Goal: Information Seeking & Learning: Learn about a topic

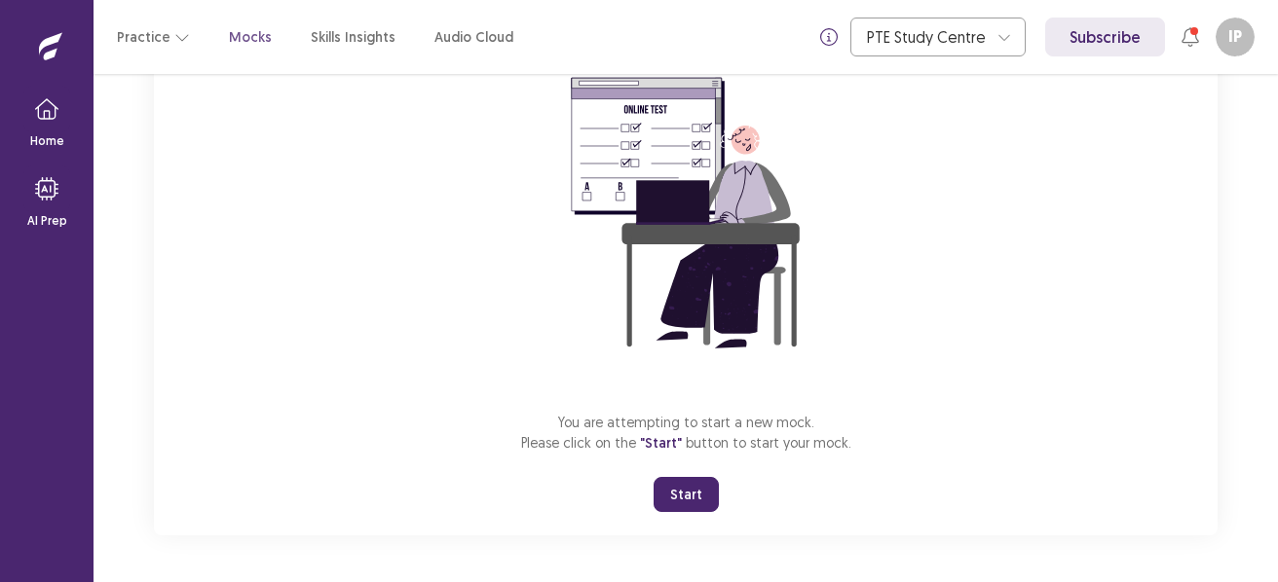
click at [678, 493] on button "Start" at bounding box center [685, 494] width 65 height 35
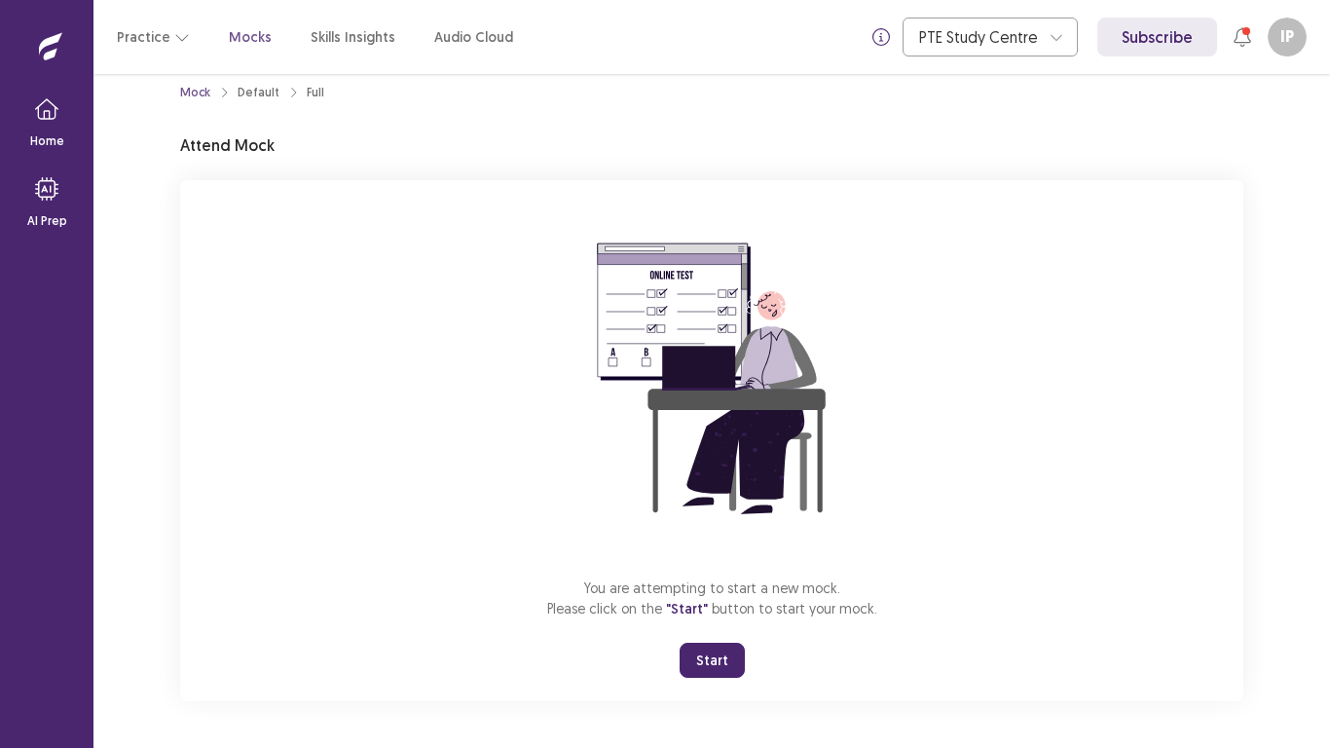
scroll to position [22, 0]
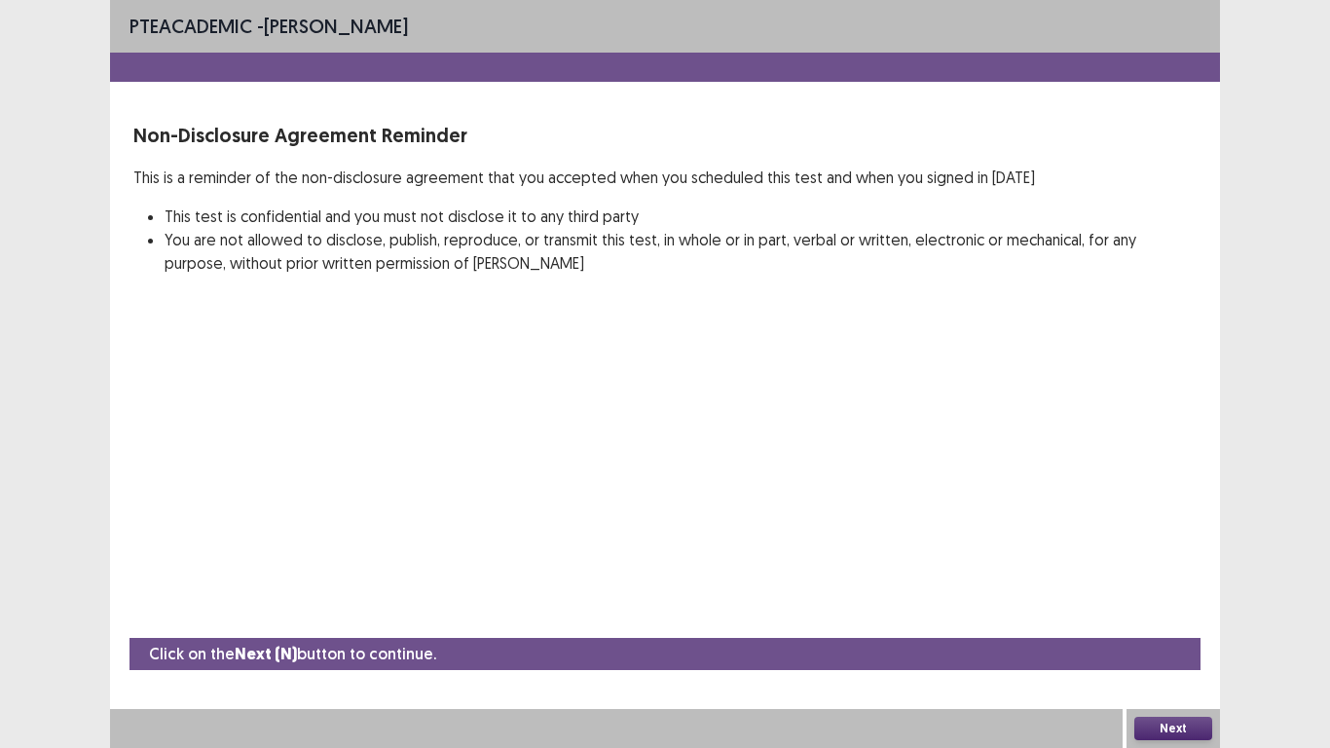
click at [1194, 581] on button "Next" at bounding box center [1173, 728] width 78 height 23
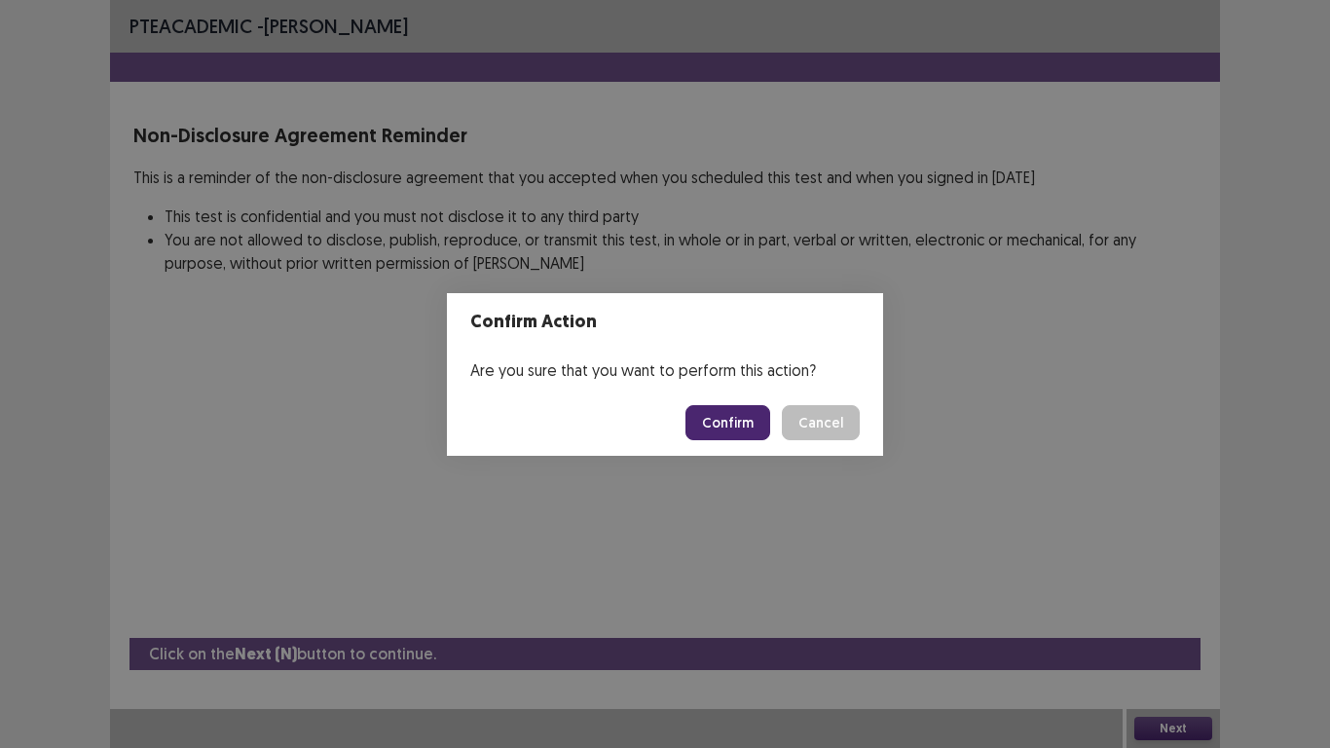
click at [740, 420] on button "Confirm" at bounding box center [728, 422] width 85 height 35
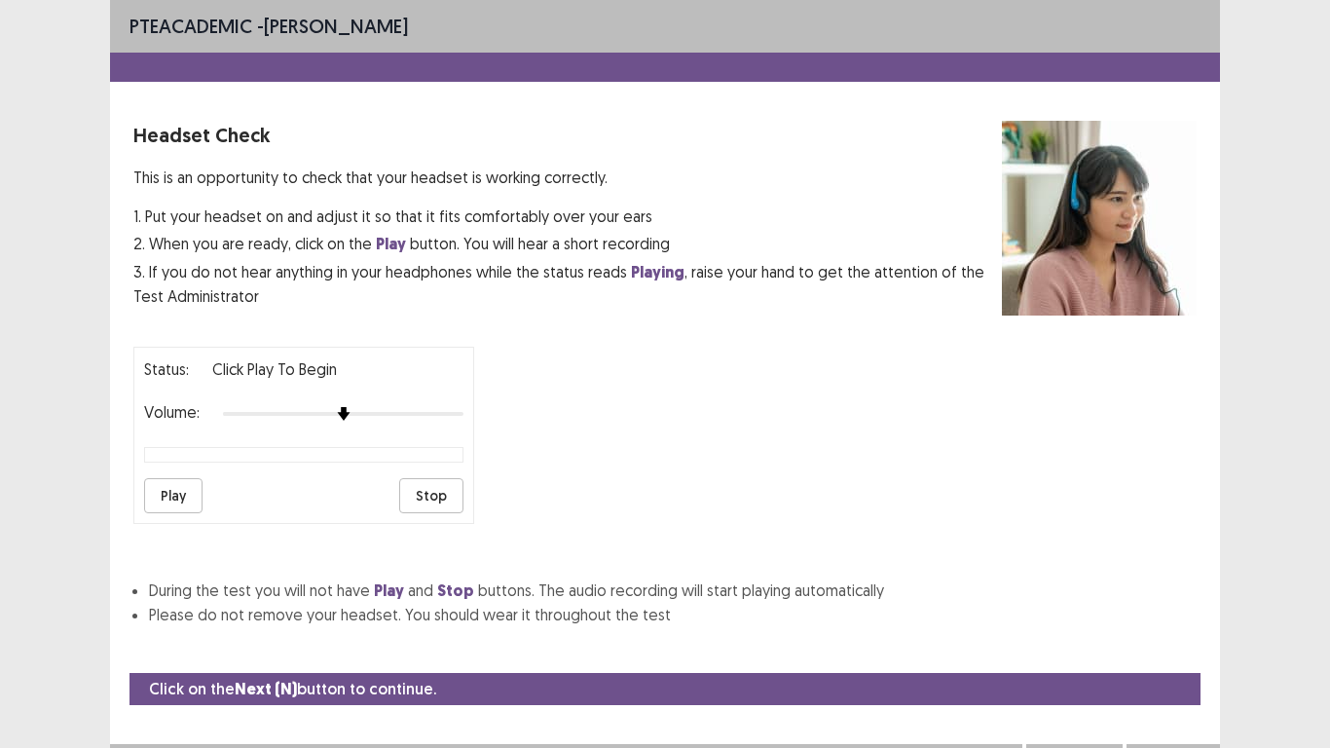
scroll to position [35, 0]
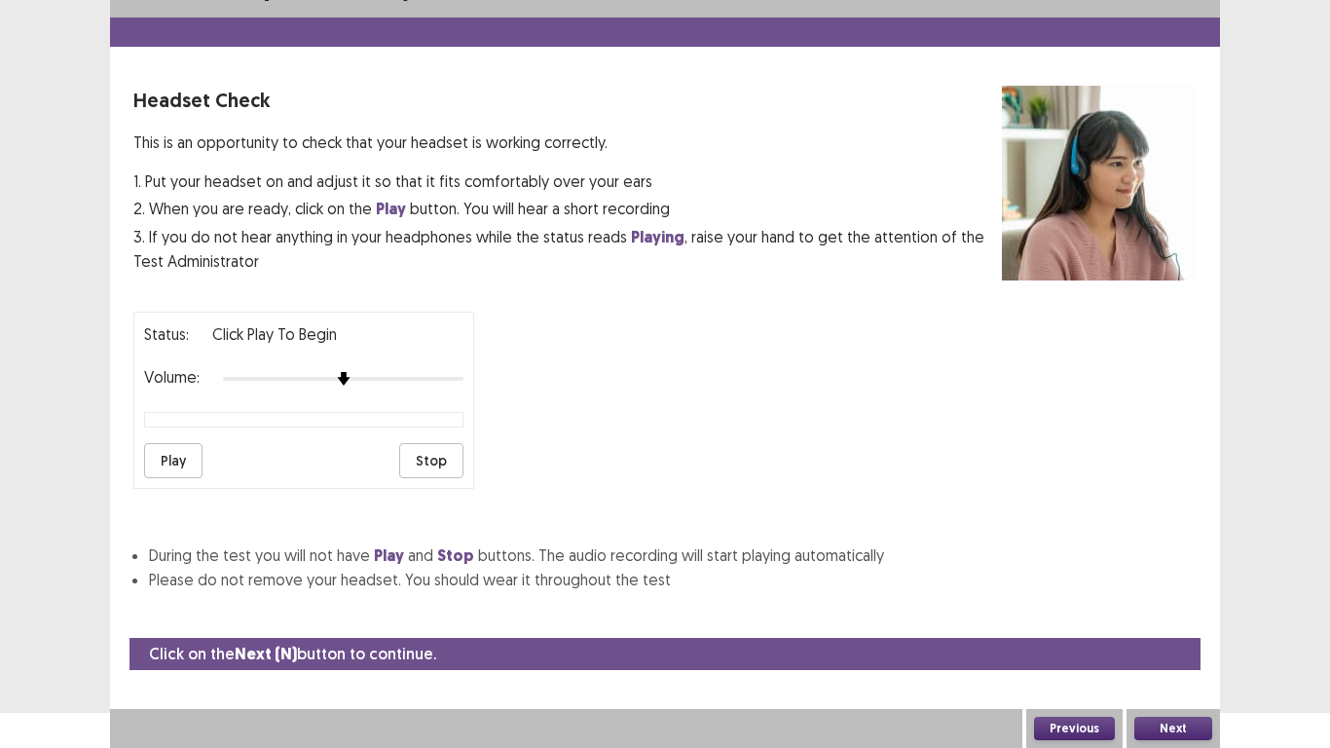
click at [175, 461] on button "Play" at bounding box center [173, 460] width 58 height 35
click at [1158, 581] on button "Next" at bounding box center [1173, 728] width 78 height 23
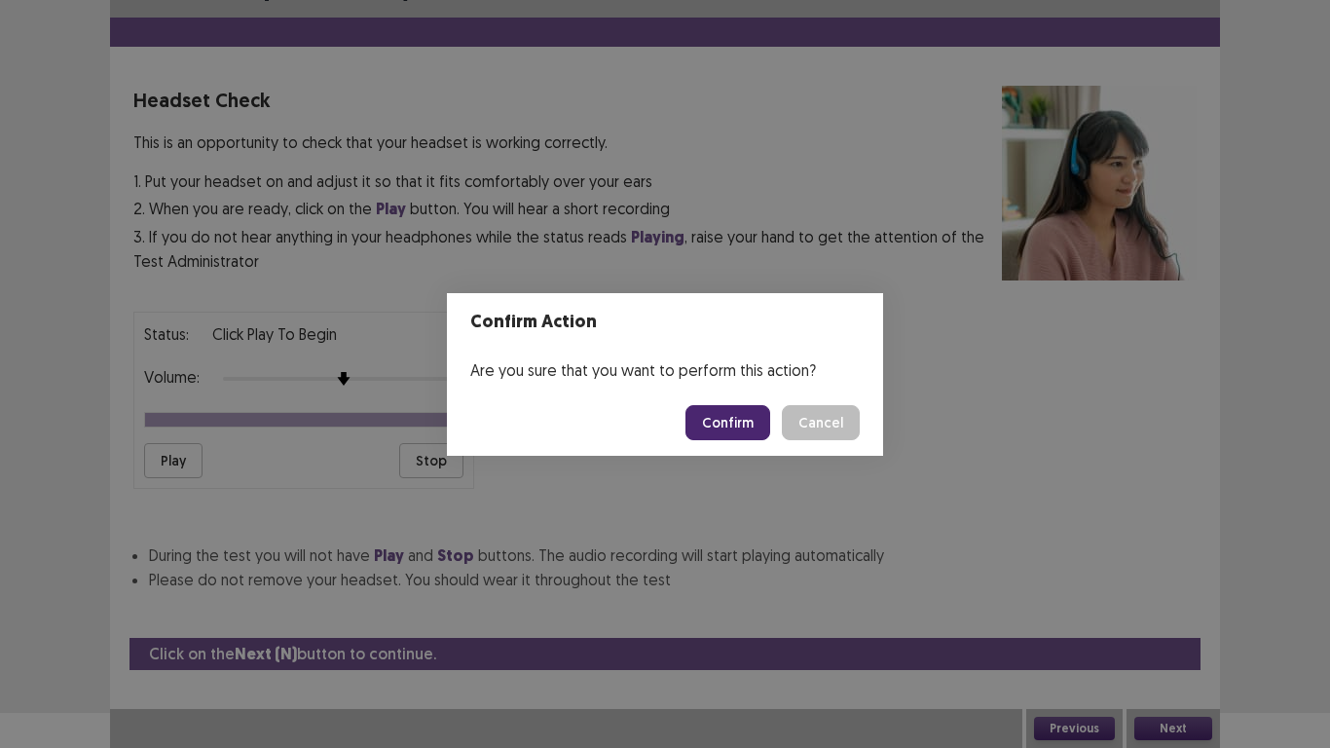
click at [752, 418] on button "Confirm" at bounding box center [728, 422] width 85 height 35
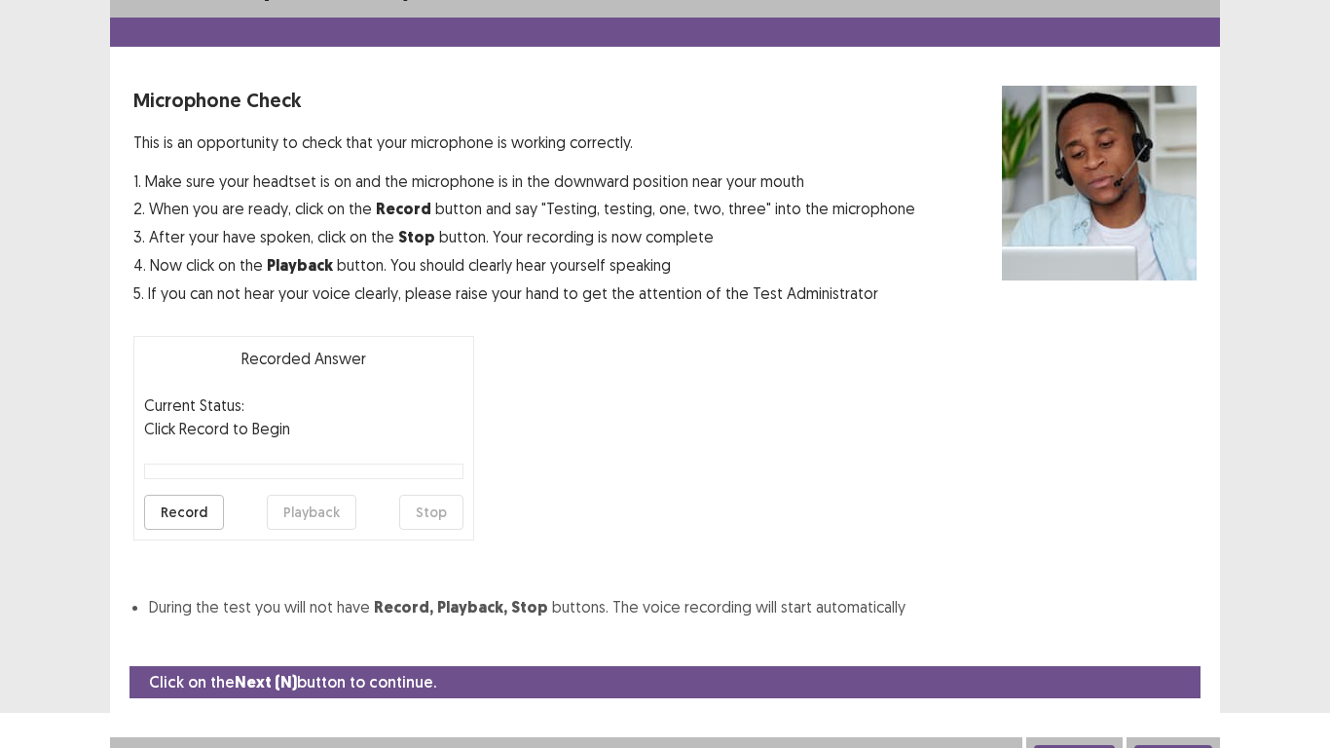
scroll to position [56, 0]
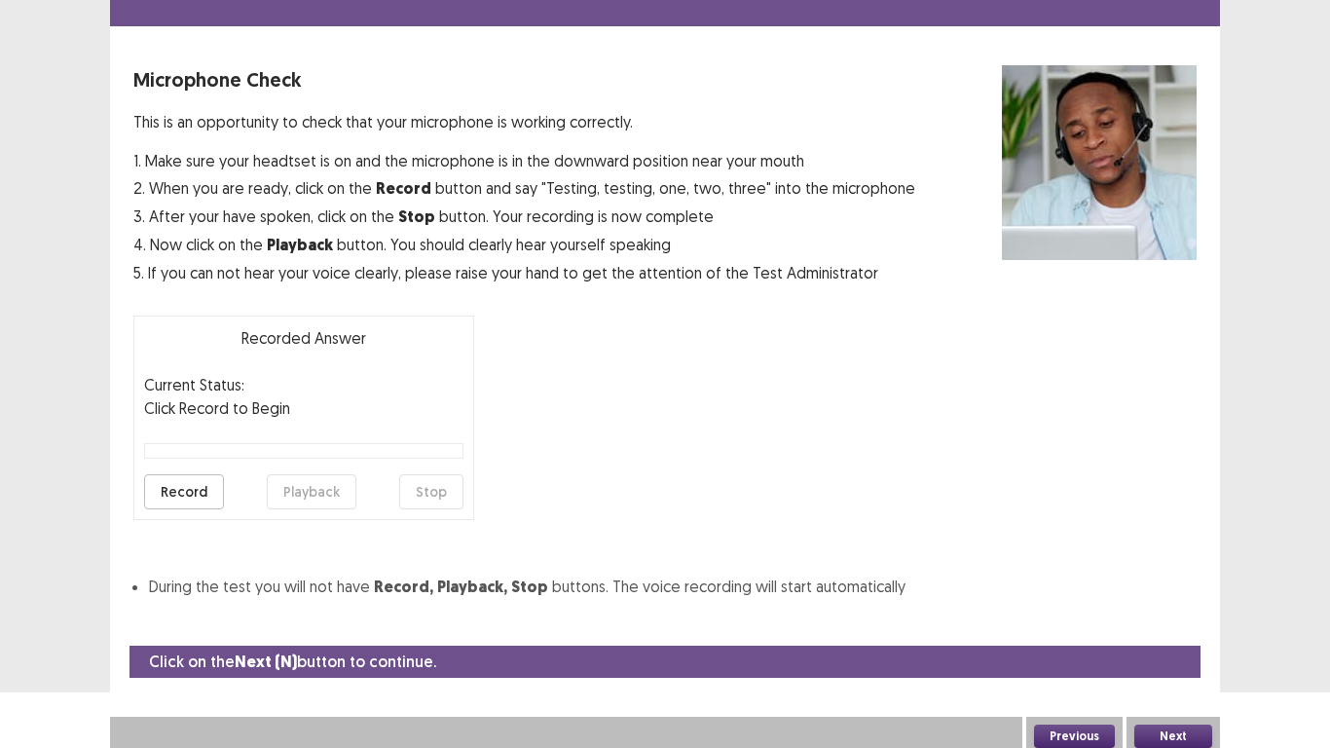
click at [200, 493] on button "Record" at bounding box center [184, 491] width 80 height 35
click at [425, 497] on button "Stop" at bounding box center [431, 491] width 64 height 35
click at [316, 492] on button "Playback" at bounding box center [312, 491] width 90 height 35
click at [1186, 581] on button "Next" at bounding box center [1173, 736] width 78 height 23
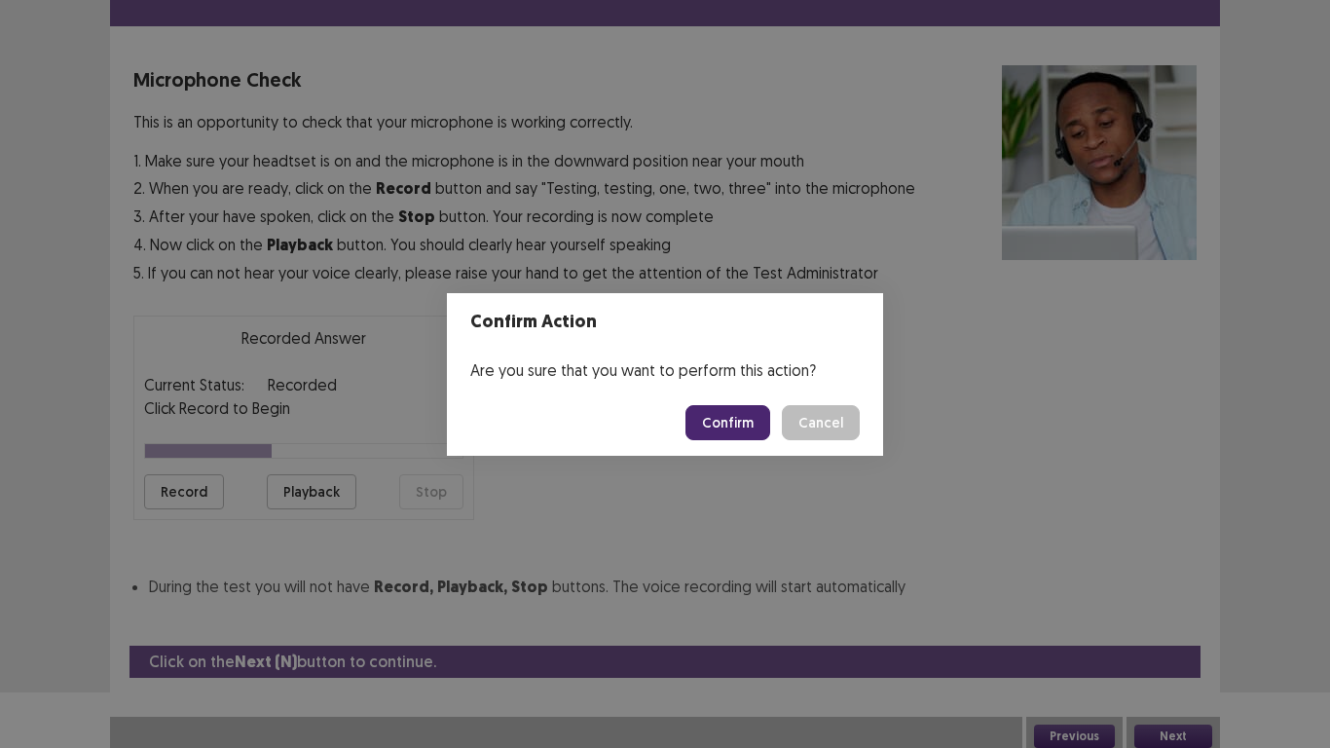
click at [749, 415] on button "Confirm" at bounding box center [728, 422] width 85 height 35
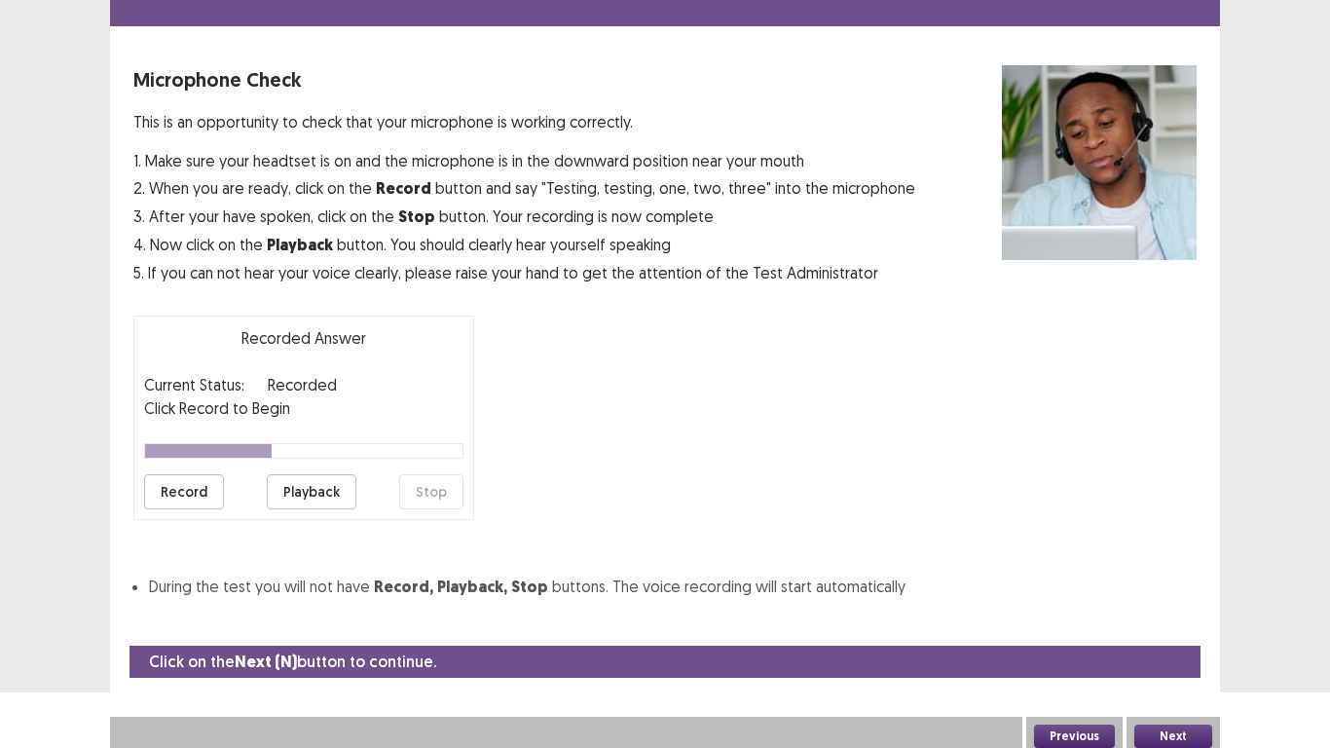
scroll to position [6, 0]
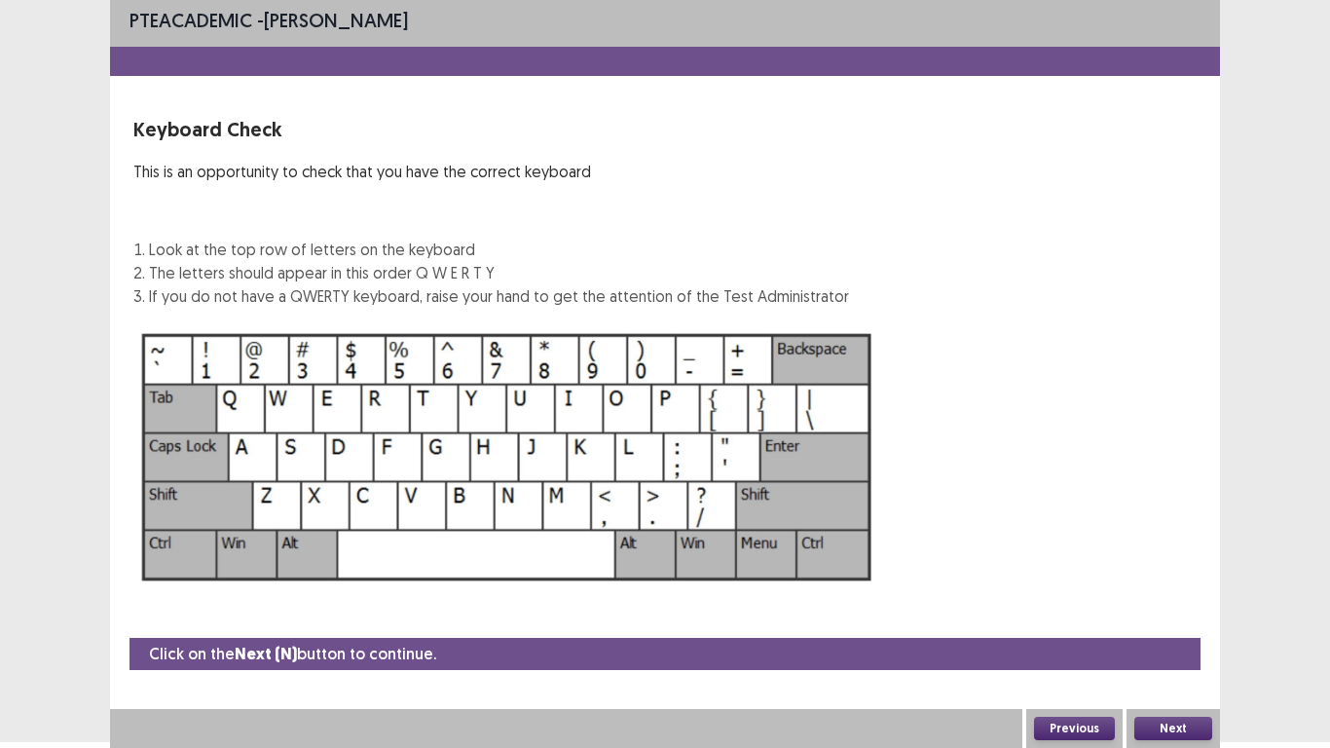
click at [1168, 581] on button "Next" at bounding box center [1173, 728] width 78 height 23
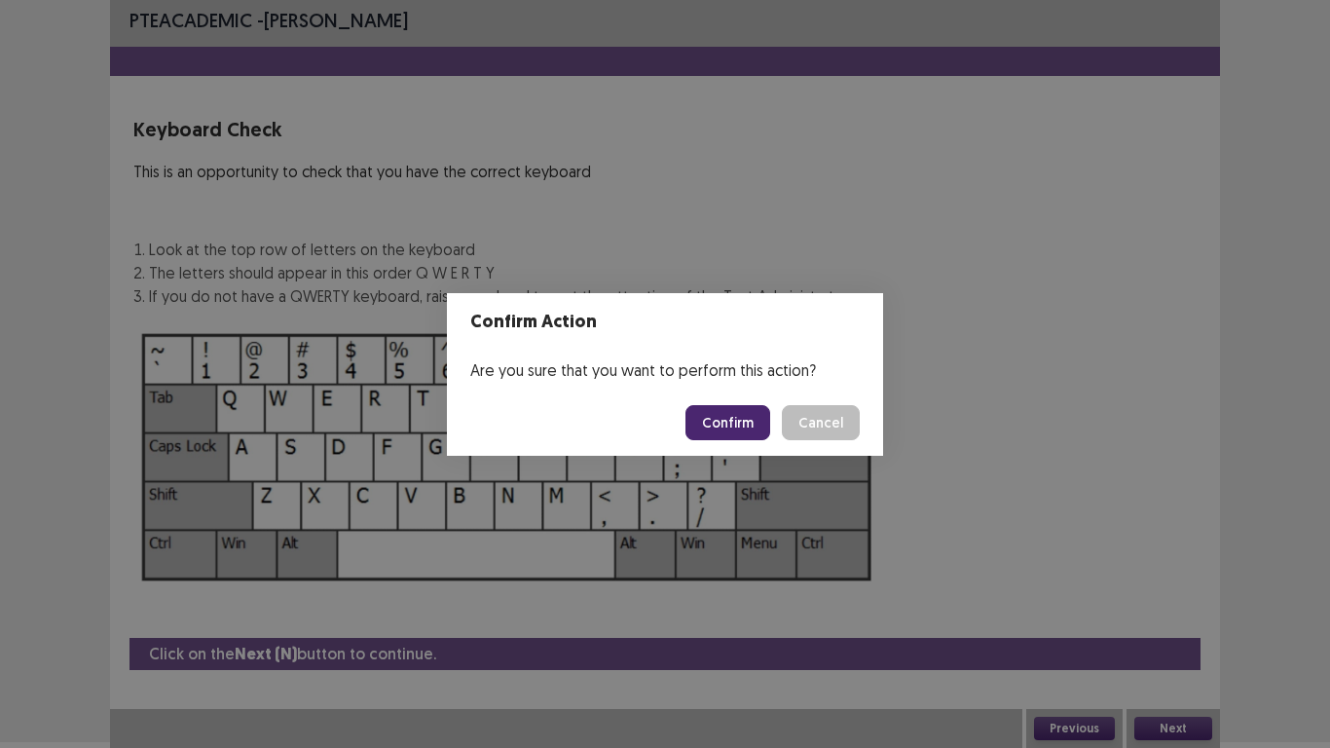
click at [750, 419] on button "Confirm" at bounding box center [728, 422] width 85 height 35
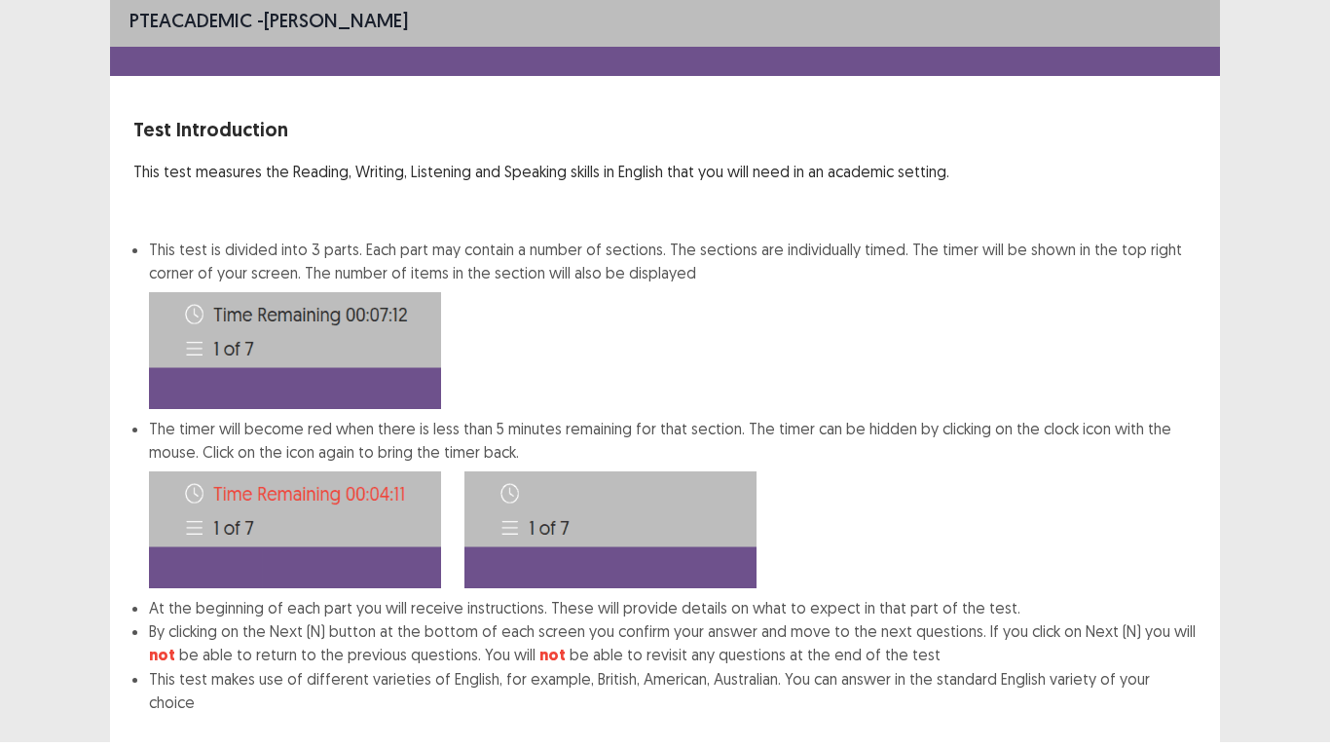
scroll to position [105, 0]
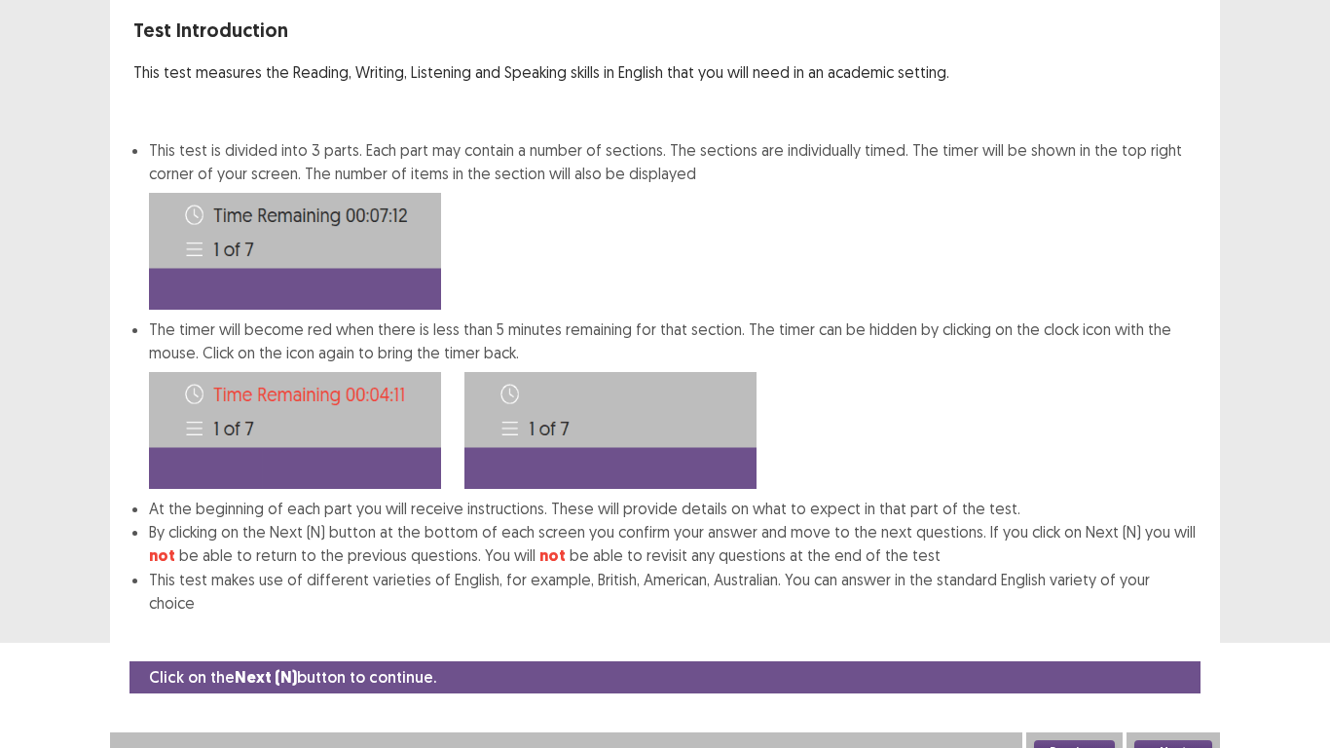
click at [1170, 581] on button "Next" at bounding box center [1173, 751] width 78 height 23
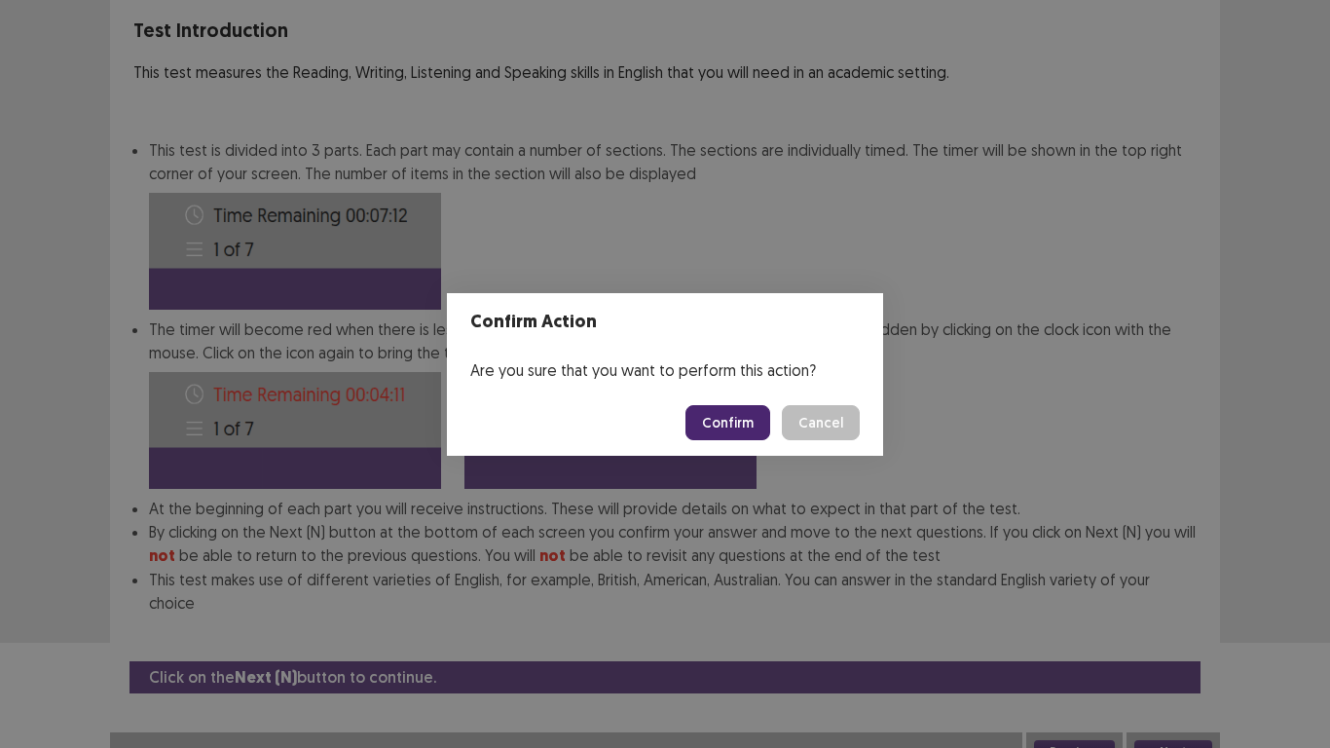
click at [736, 426] on button "Confirm" at bounding box center [728, 422] width 85 height 35
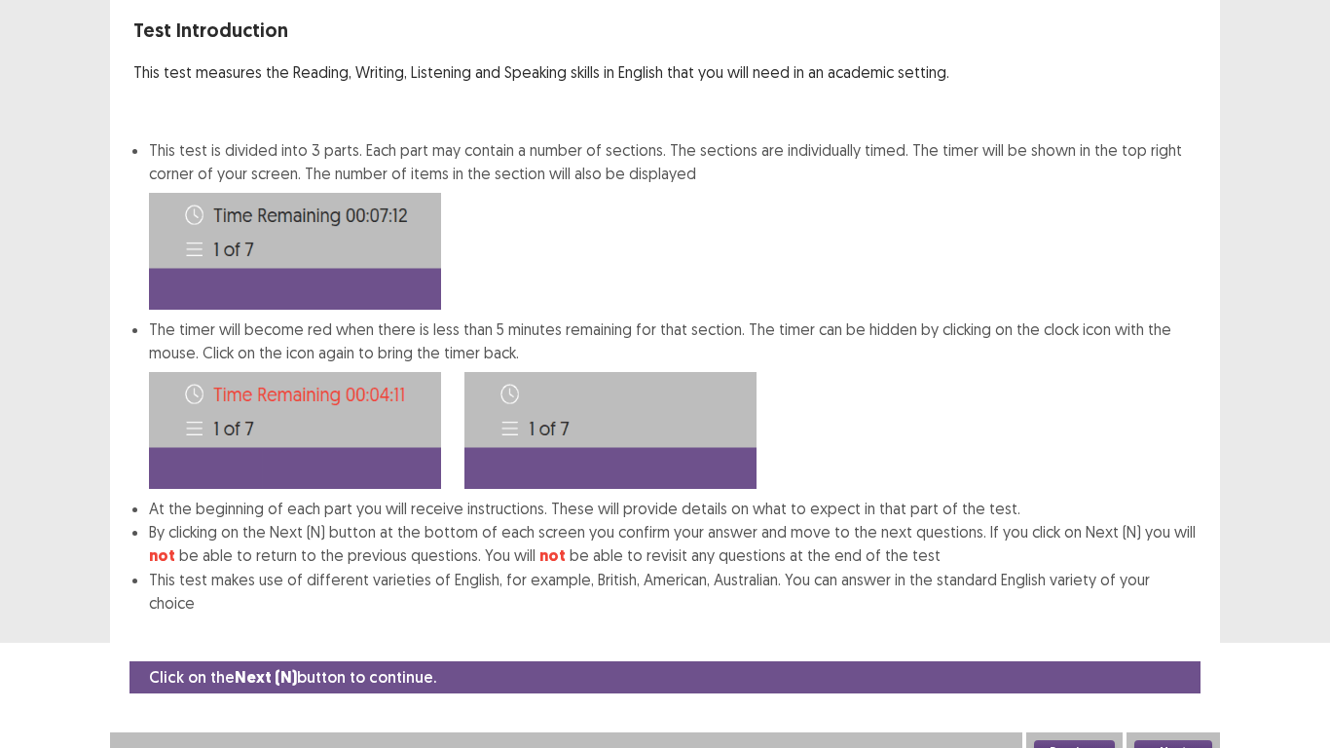
scroll to position [0, 0]
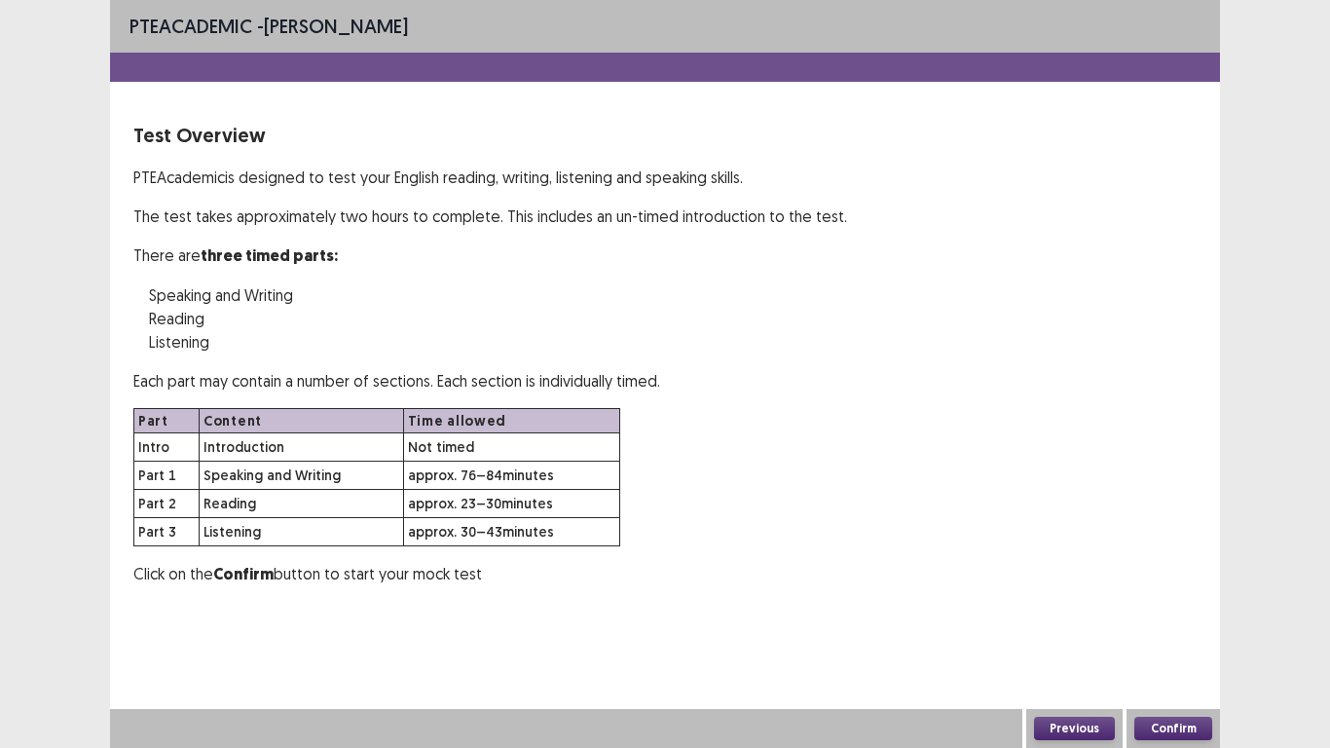
click at [1177, 581] on button "Confirm" at bounding box center [1173, 728] width 78 height 23
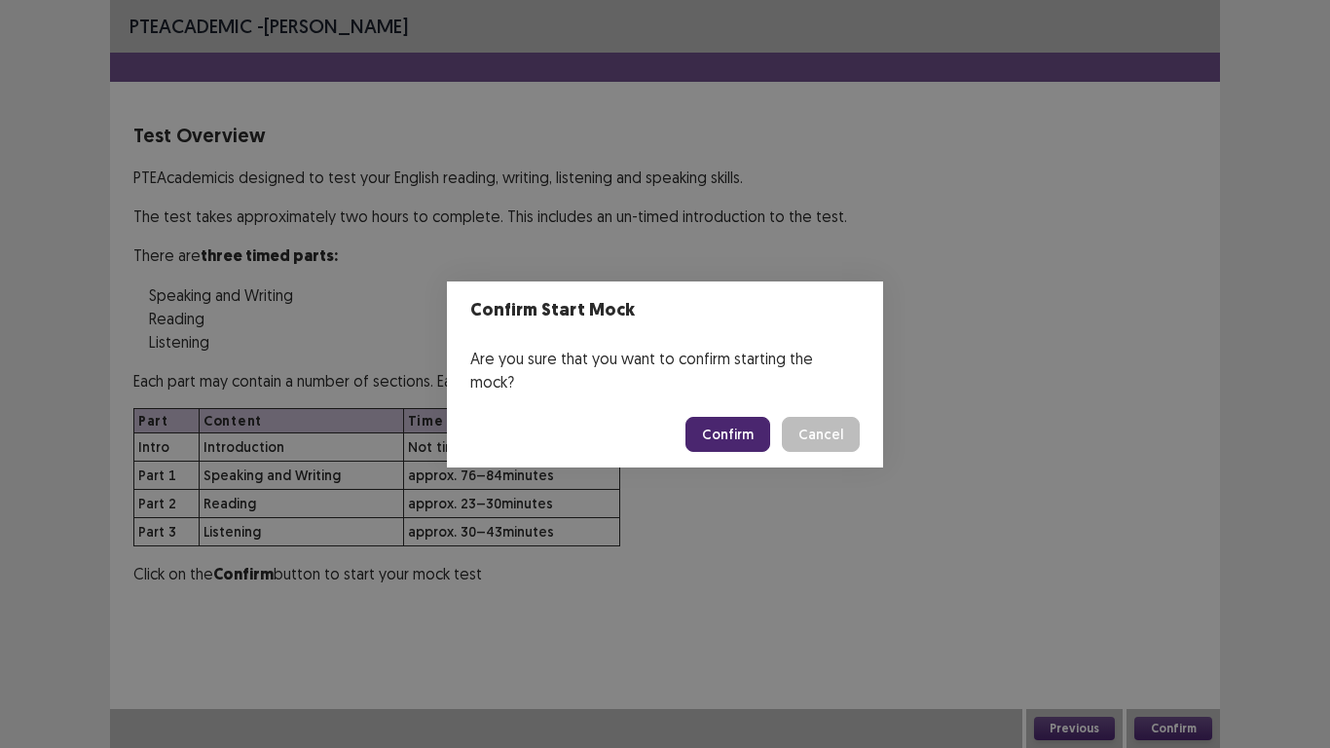
click at [760, 427] on button "Confirm" at bounding box center [728, 434] width 85 height 35
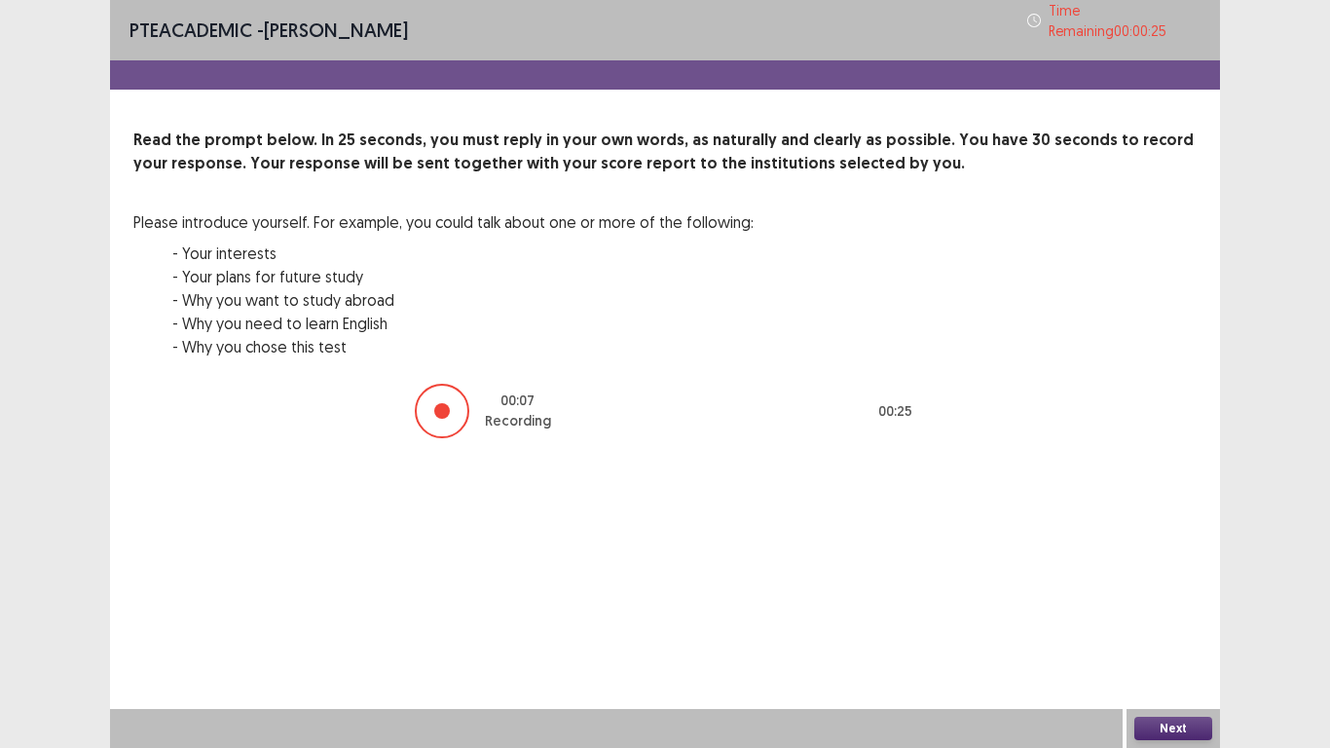
click at [1173, 581] on button "Next" at bounding box center [1173, 728] width 78 height 23
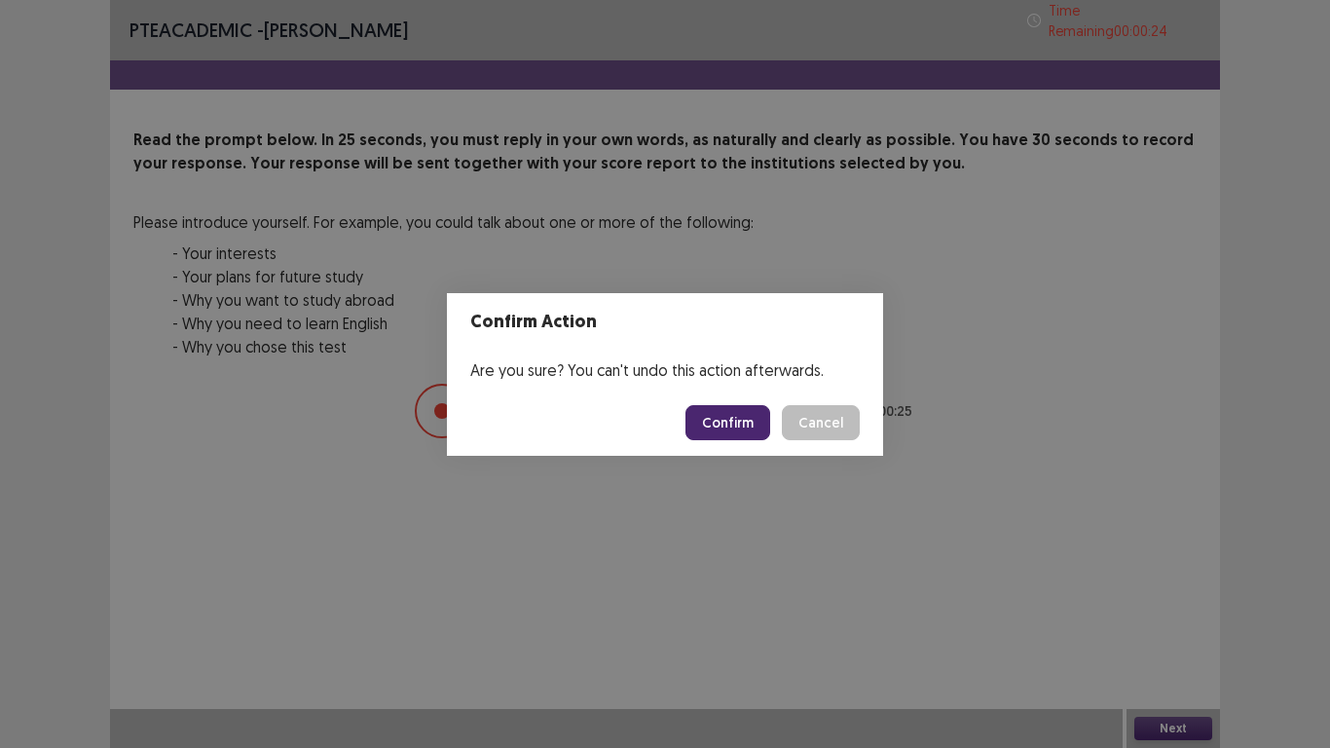
click at [733, 424] on button "Confirm" at bounding box center [728, 422] width 85 height 35
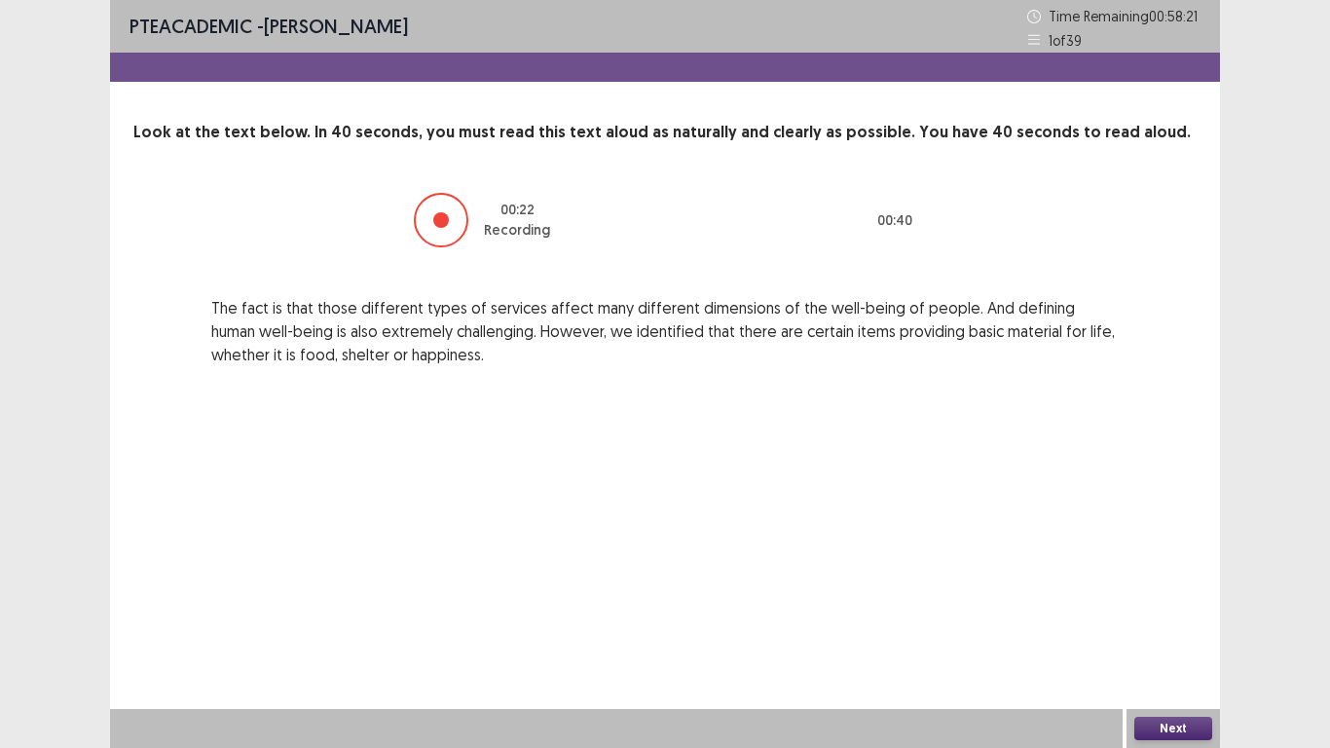
click at [1145, 581] on div "Next" at bounding box center [1173, 728] width 93 height 39
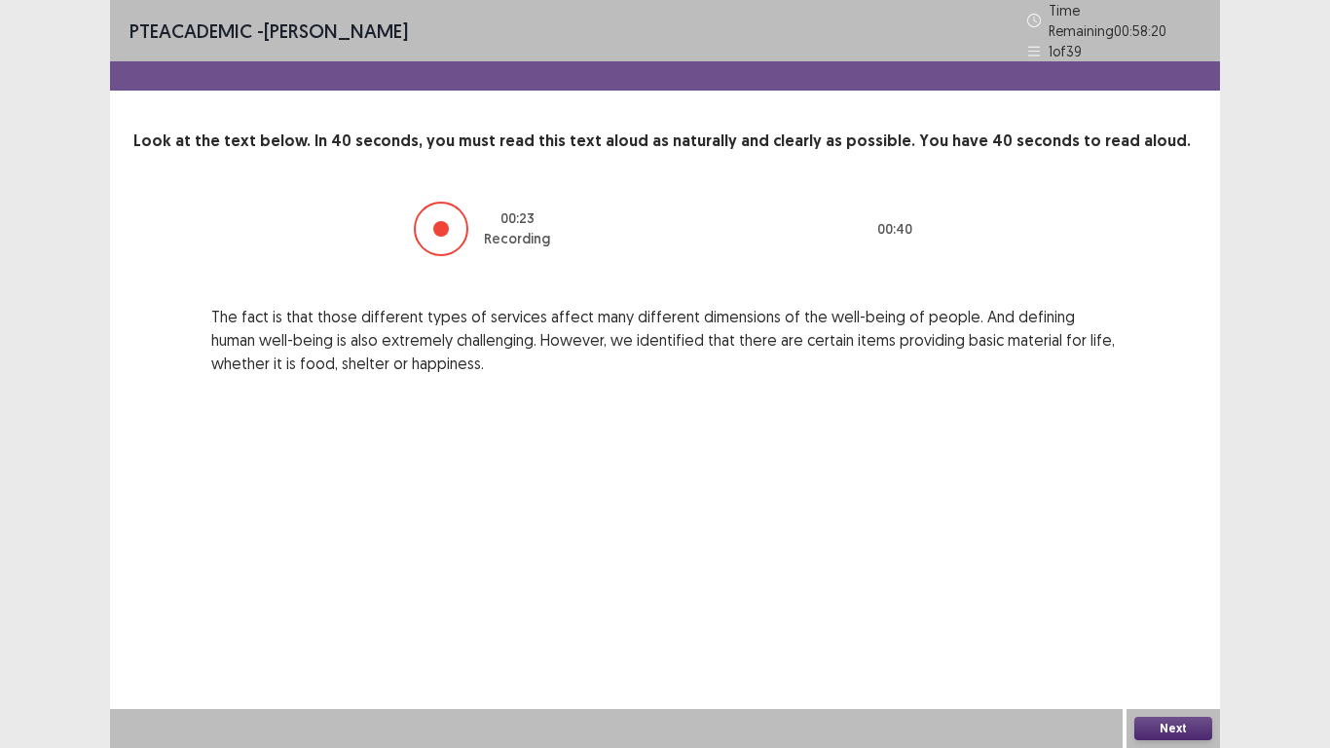
click at [1148, 581] on button "Next" at bounding box center [1173, 728] width 78 height 23
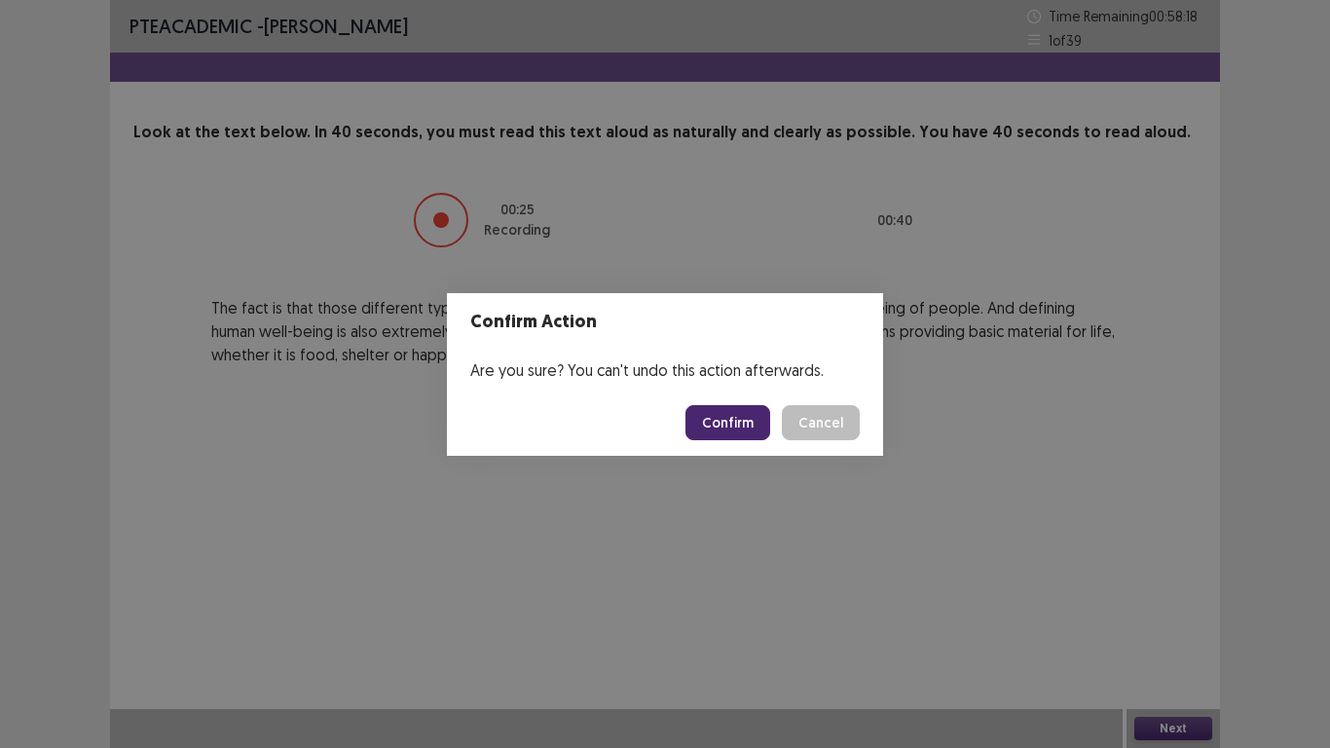
click at [707, 412] on button "Confirm" at bounding box center [728, 422] width 85 height 35
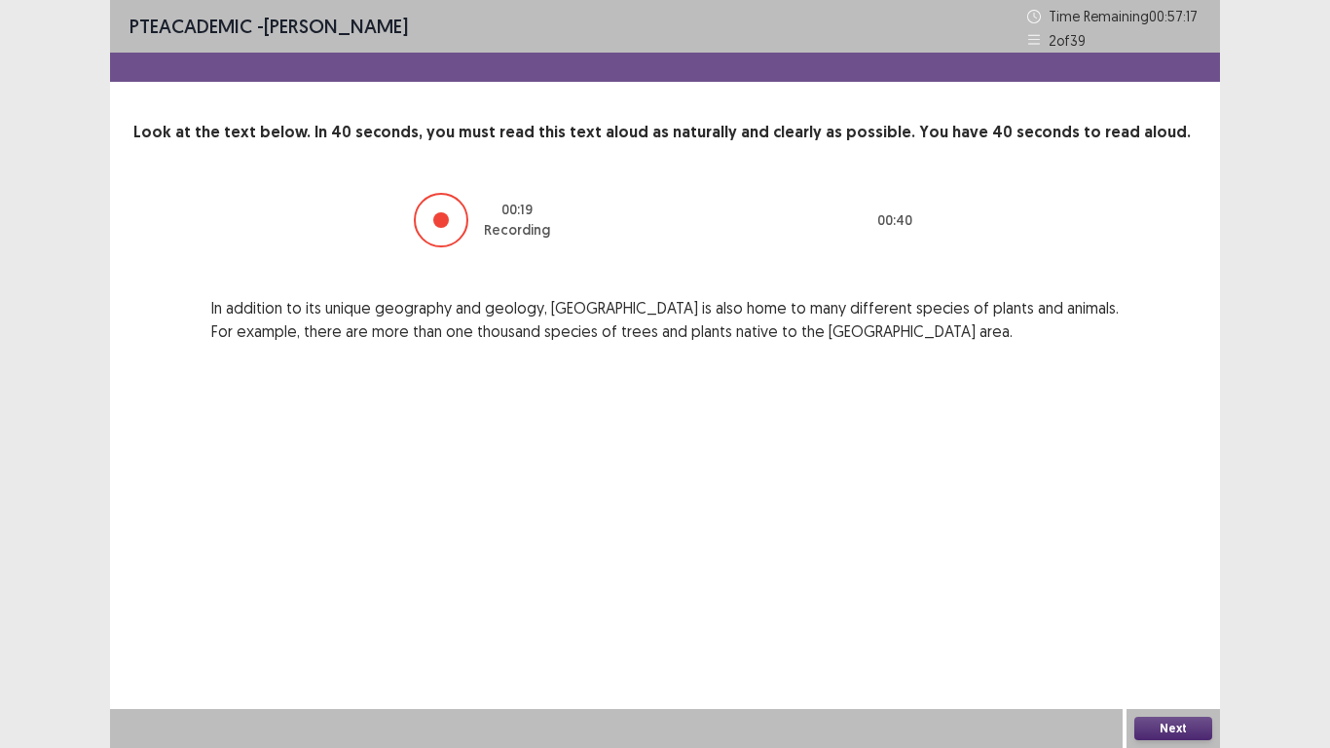
click at [1167, 581] on button "Next" at bounding box center [1173, 728] width 78 height 23
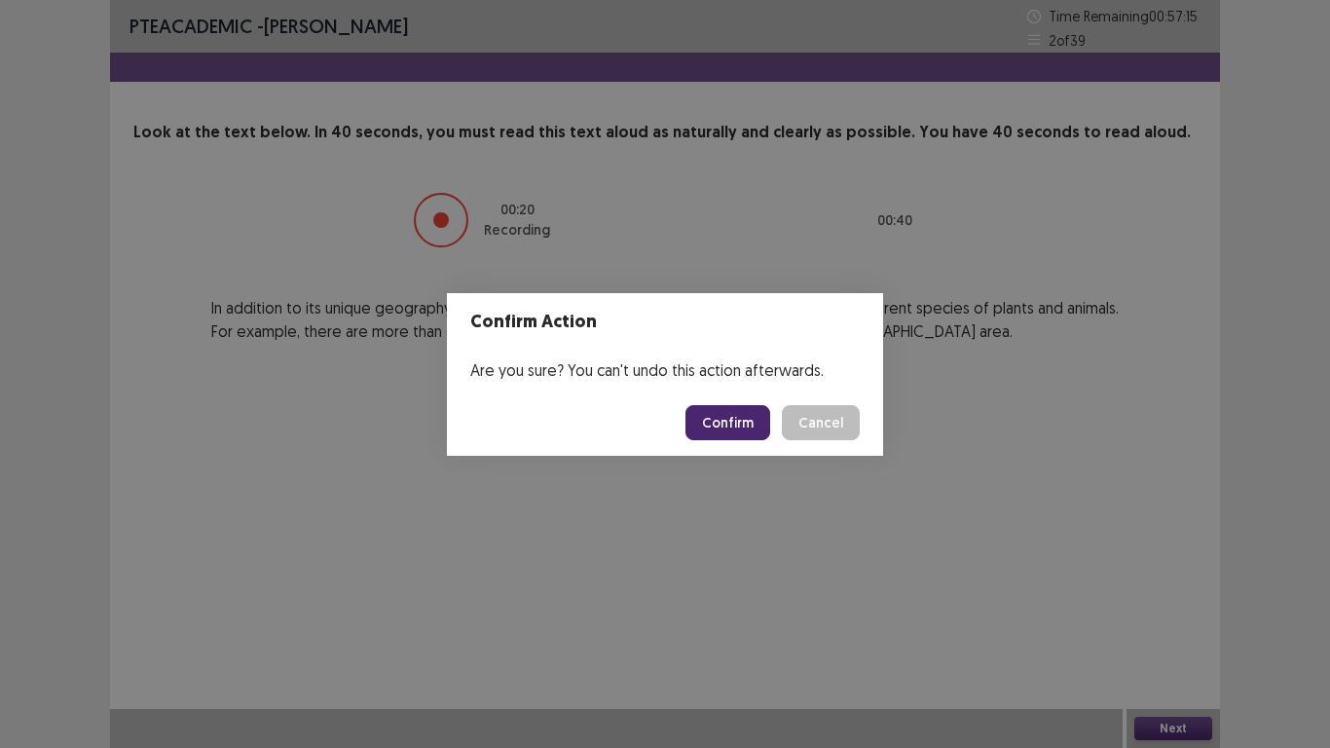
click at [725, 406] on footer "Confirm Cancel" at bounding box center [665, 423] width 436 height 66
click at [727, 424] on button "Confirm" at bounding box center [728, 422] width 85 height 35
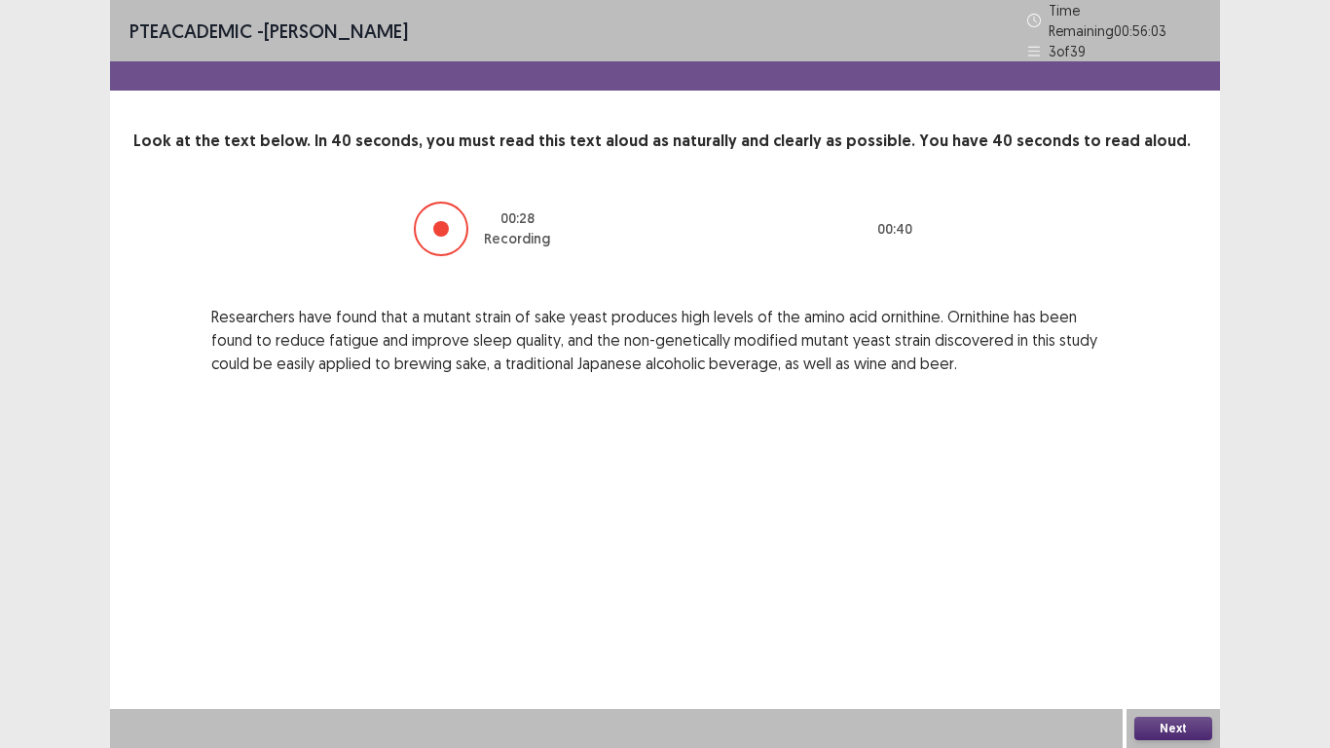
click at [1158, 581] on button "Next" at bounding box center [1173, 728] width 78 height 23
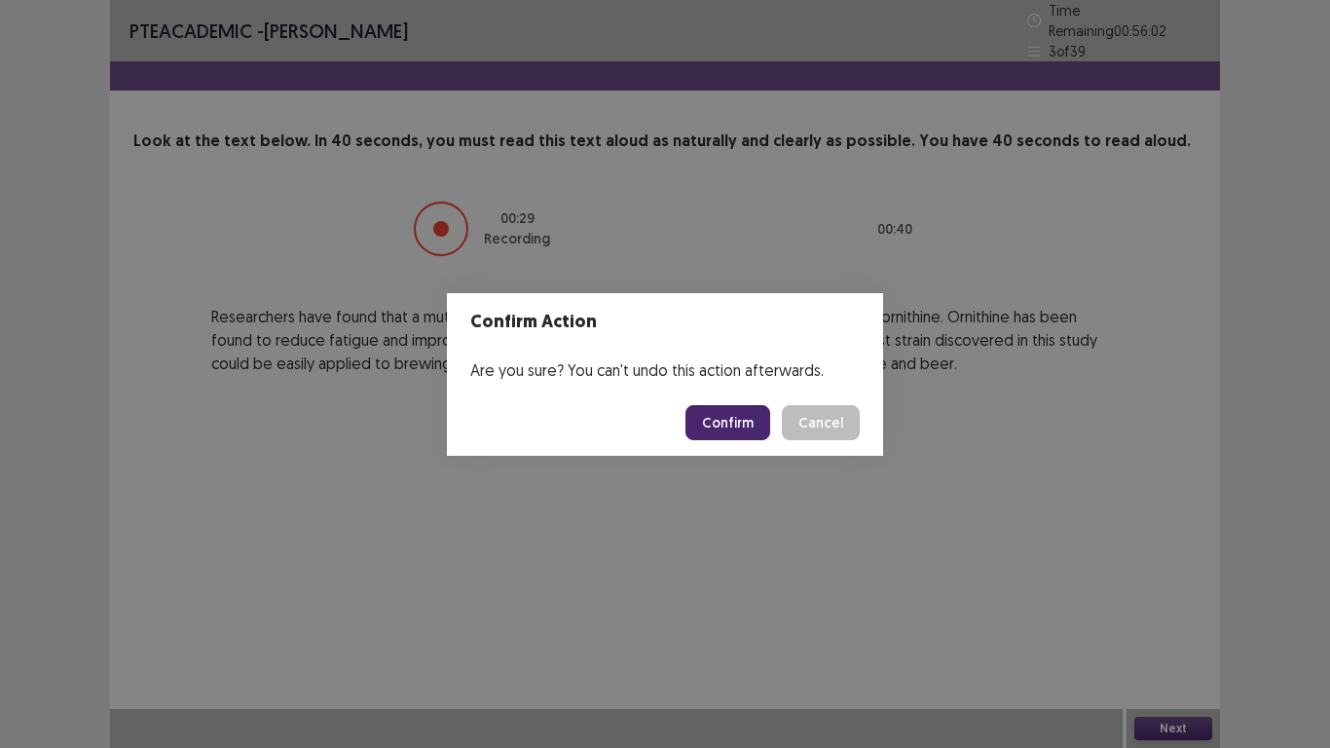
click at [753, 415] on button "Confirm" at bounding box center [728, 422] width 85 height 35
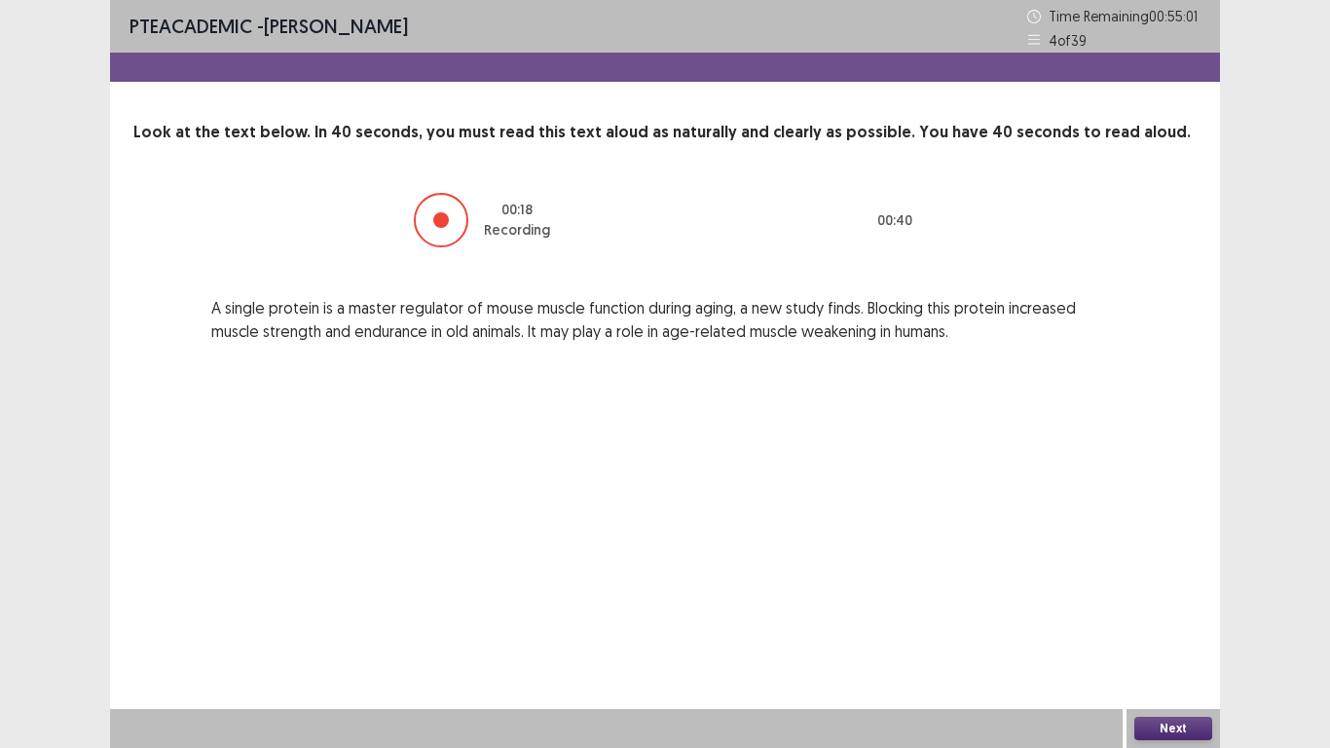
click at [1166, 581] on button "Next" at bounding box center [1173, 728] width 78 height 23
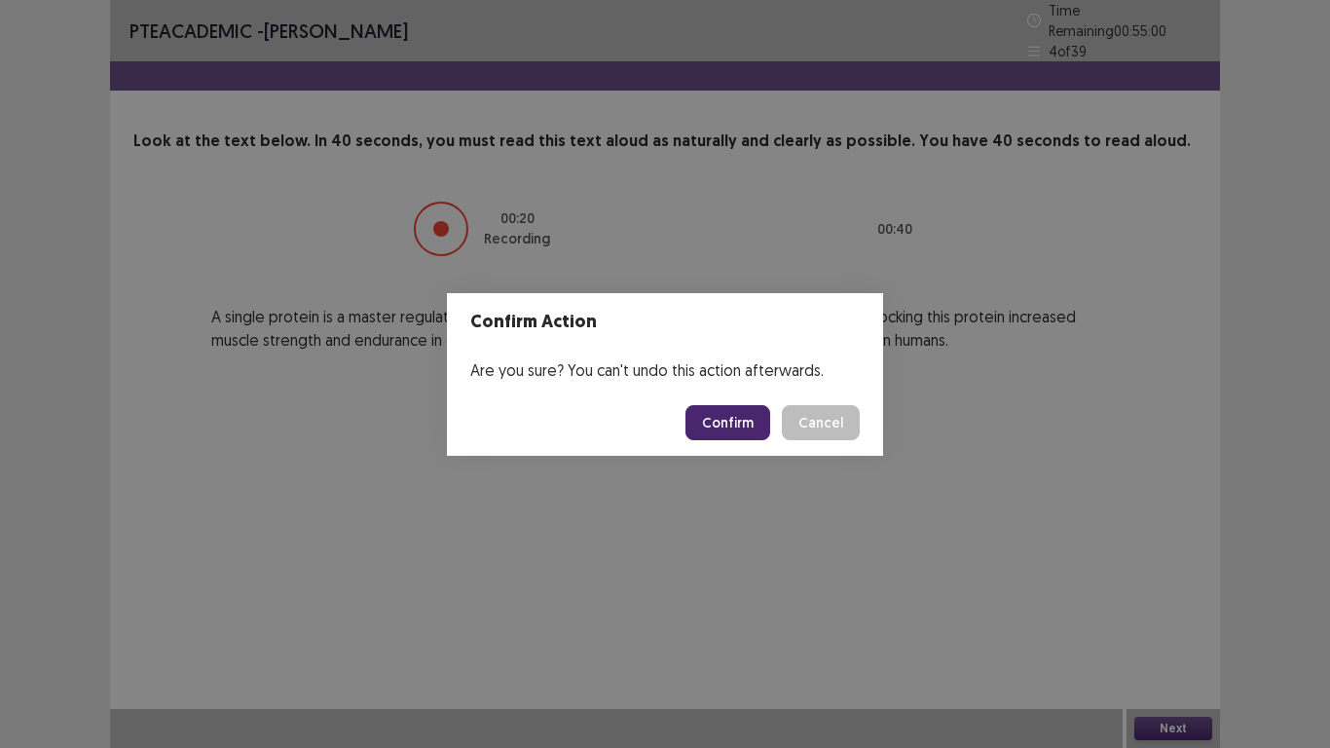
click at [742, 410] on button "Confirm" at bounding box center [728, 422] width 85 height 35
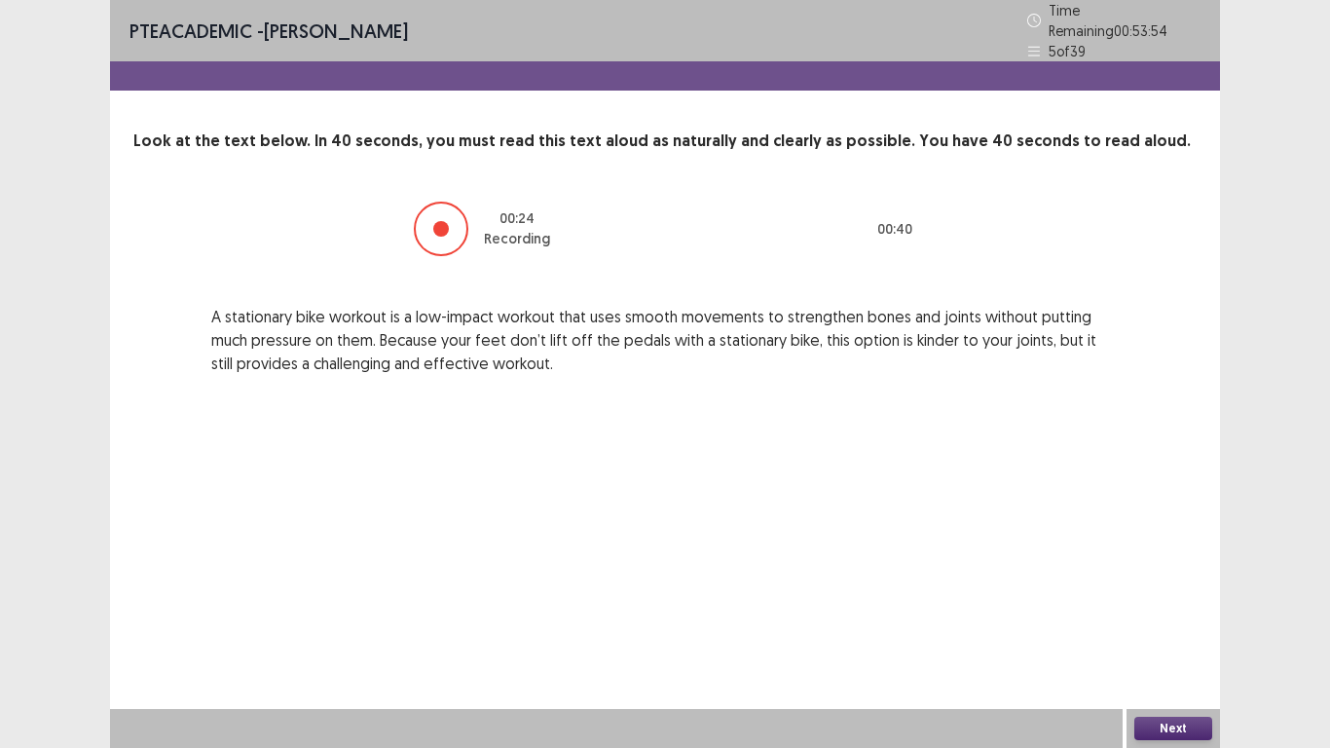
click at [1152, 581] on button "Next" at bounding box center [1173, 728] width 78 height 23
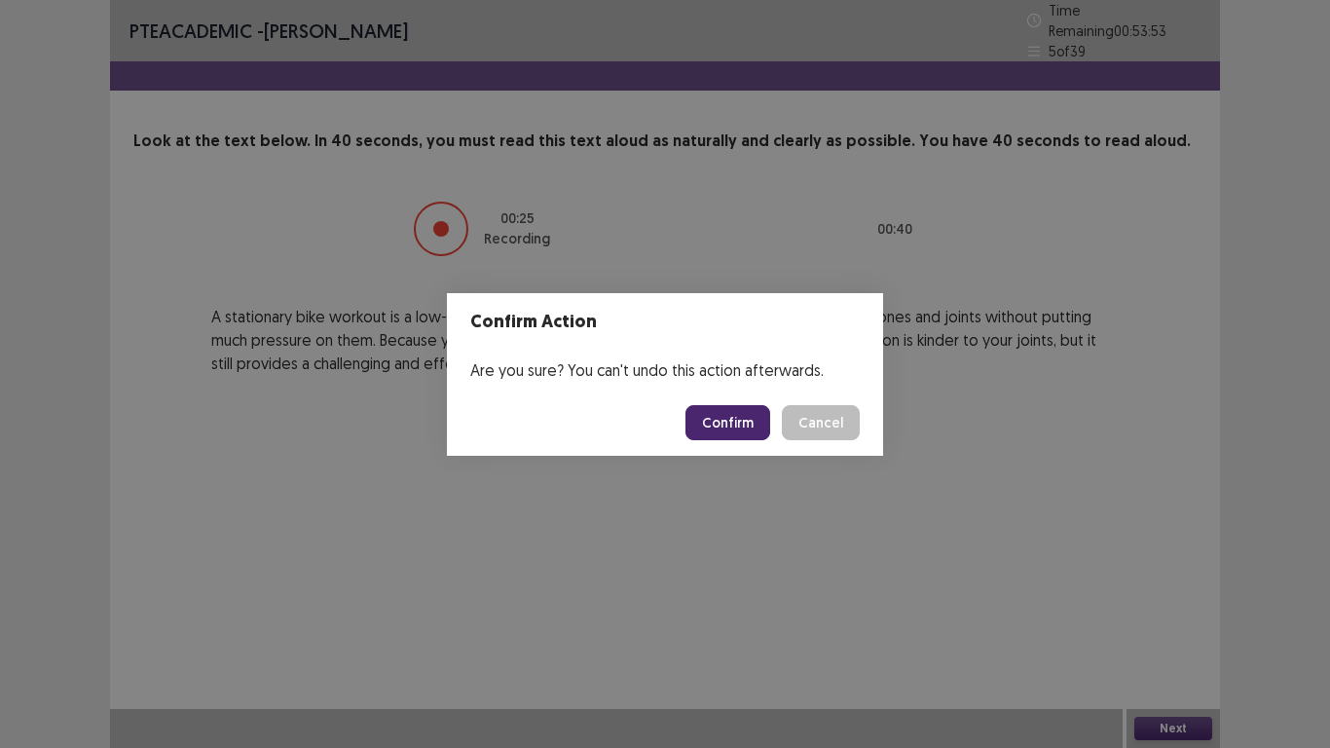
click at [742, 431] on button "Confirm" at bounding box center [728, 422] width 85 height 35
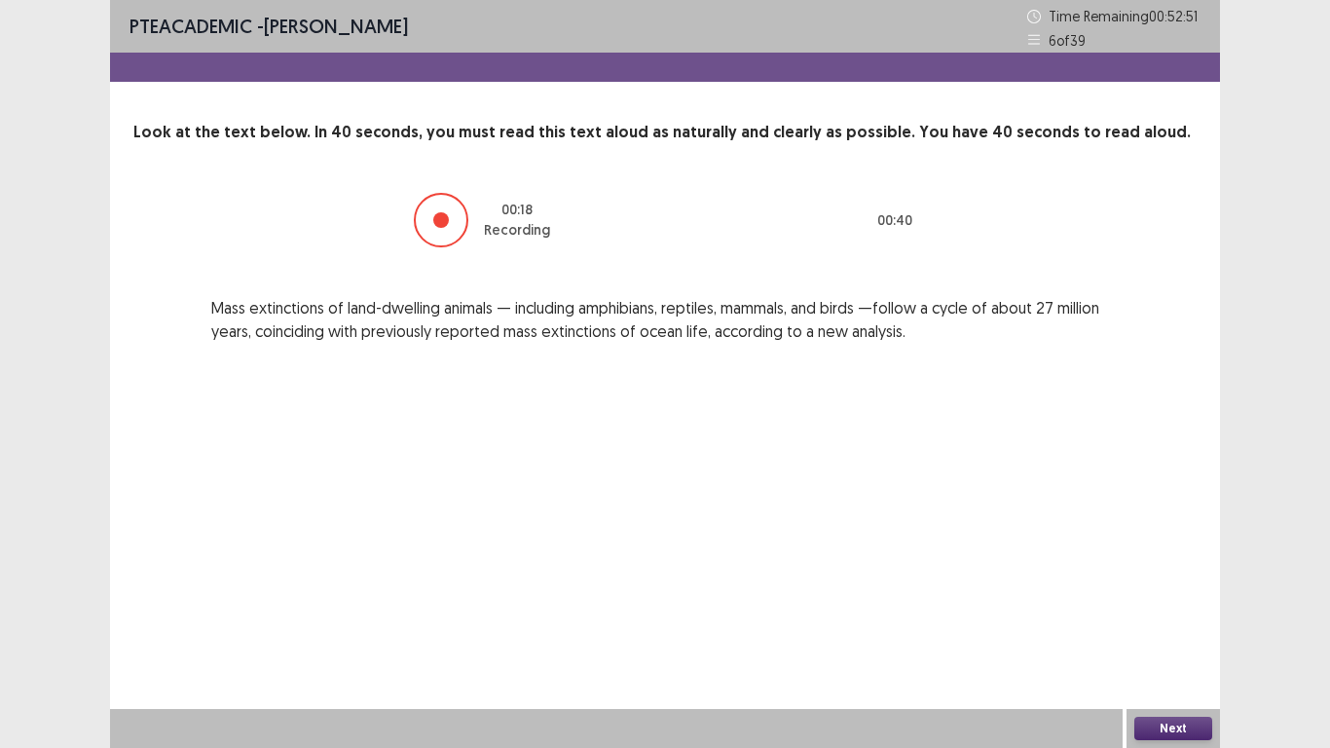
click at [1162, 581] on button "Next" at bounding box center [1173, 728] width 78 height 23
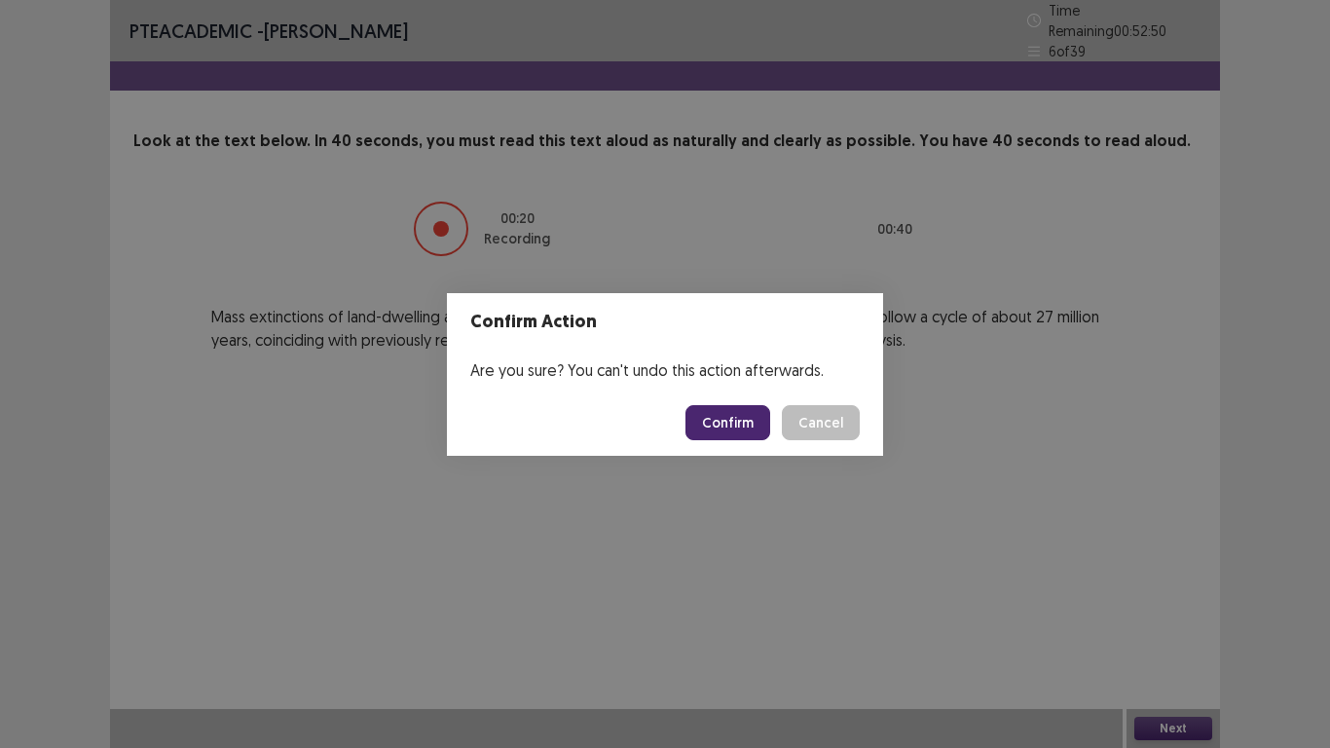
click at [737, 427] on button "Confirm" at bounding box center [728, 422] width 85 height 35
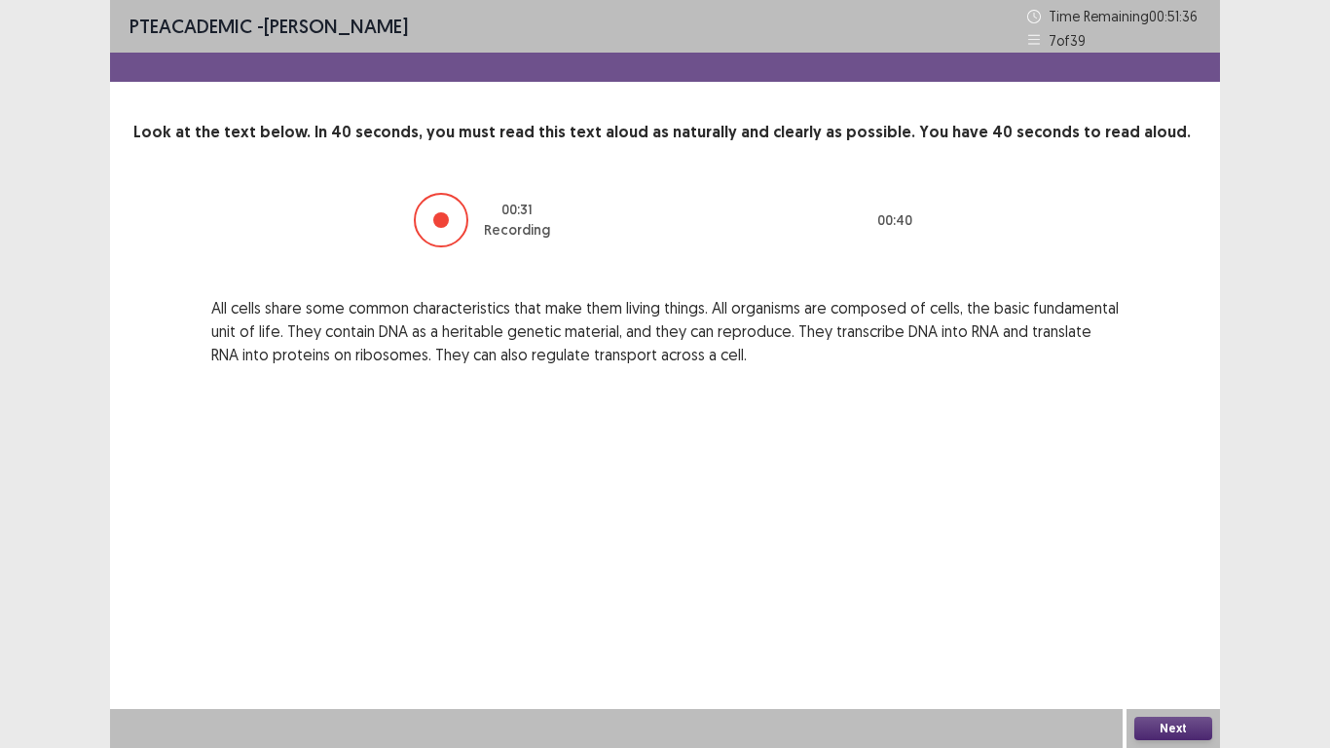
click at [1150, 581] on button "Next" at bounding box center [1173, 728] width 78 height 23
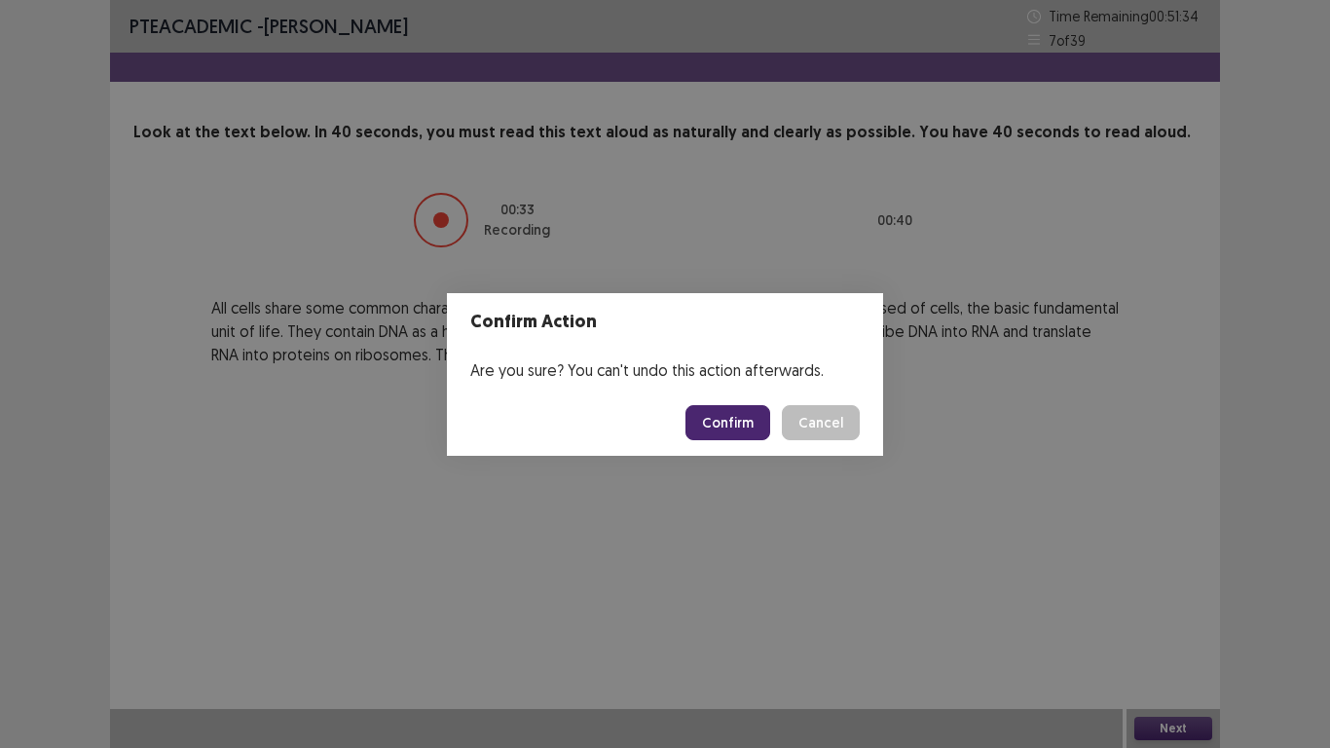
click at [750, 411] on button "Confirm" at bounding box center [728, 422] width 85 height 35
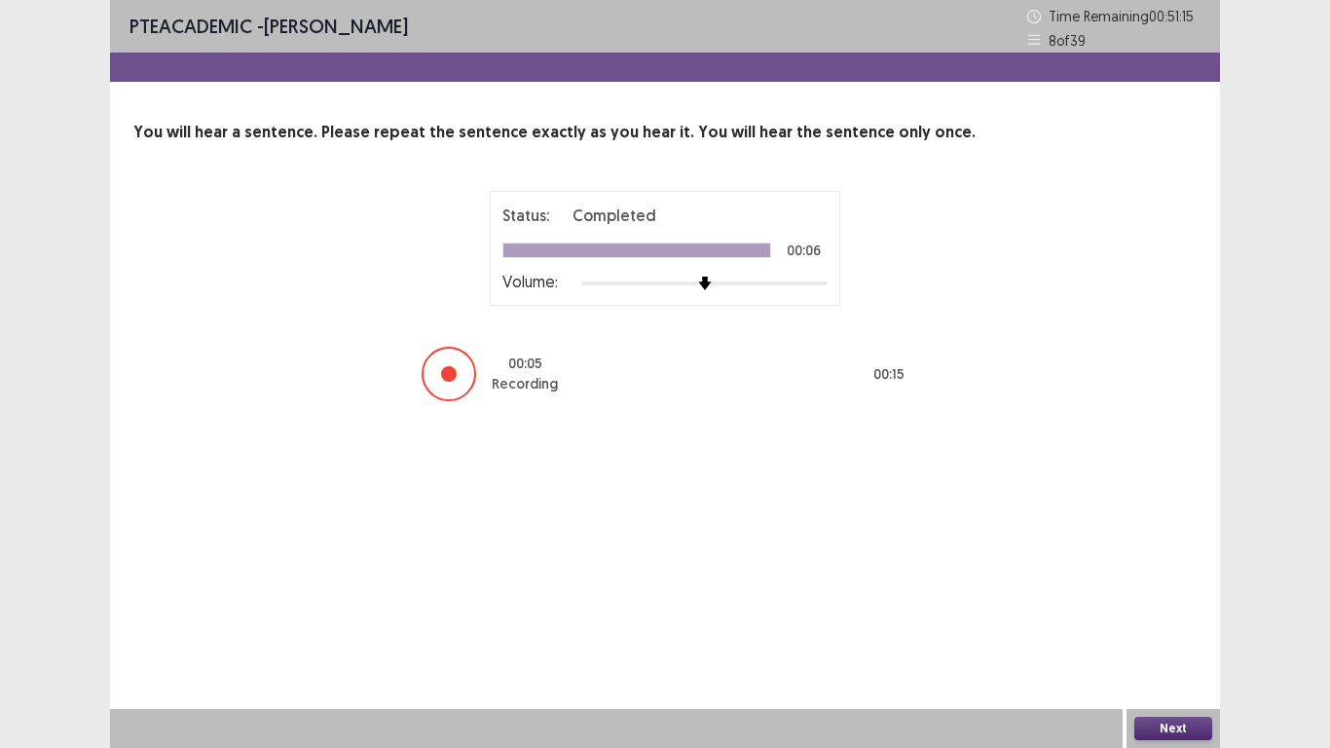
click at [1186, 581] on button "Next" at bounding box center [1173, 728] width 78 height 23
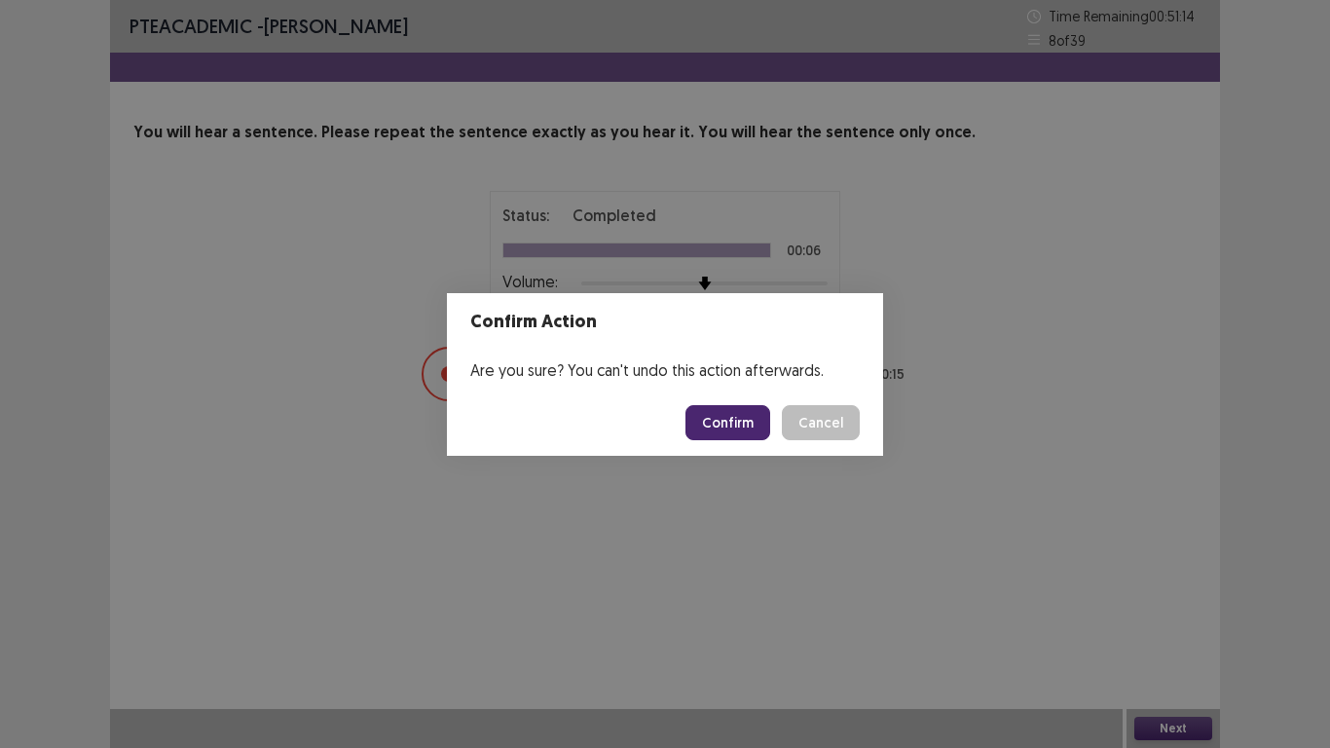
click at [743, 422] on button "Confirm" at bounding box center [728, 422] width 85 height 35
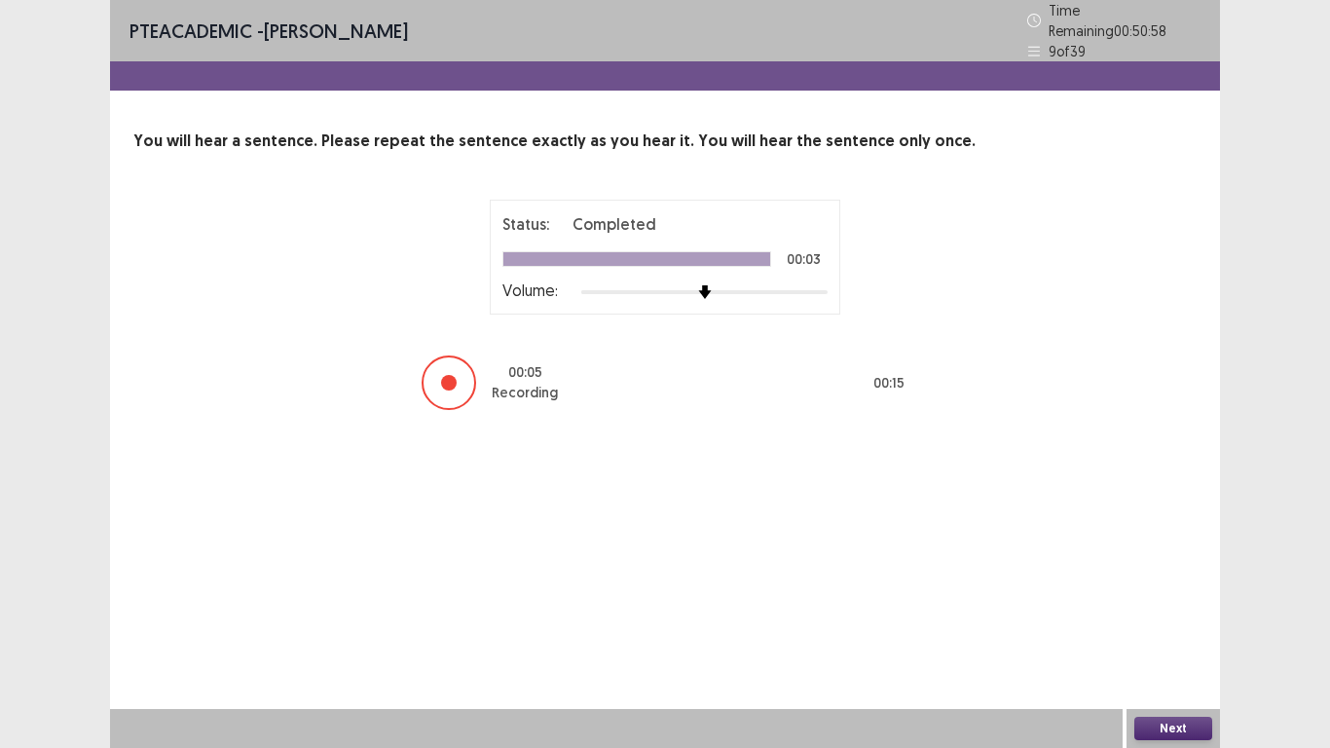
click at [1160, 581] on button "Next" at bounding box center [1173, 728] width 78 height 23
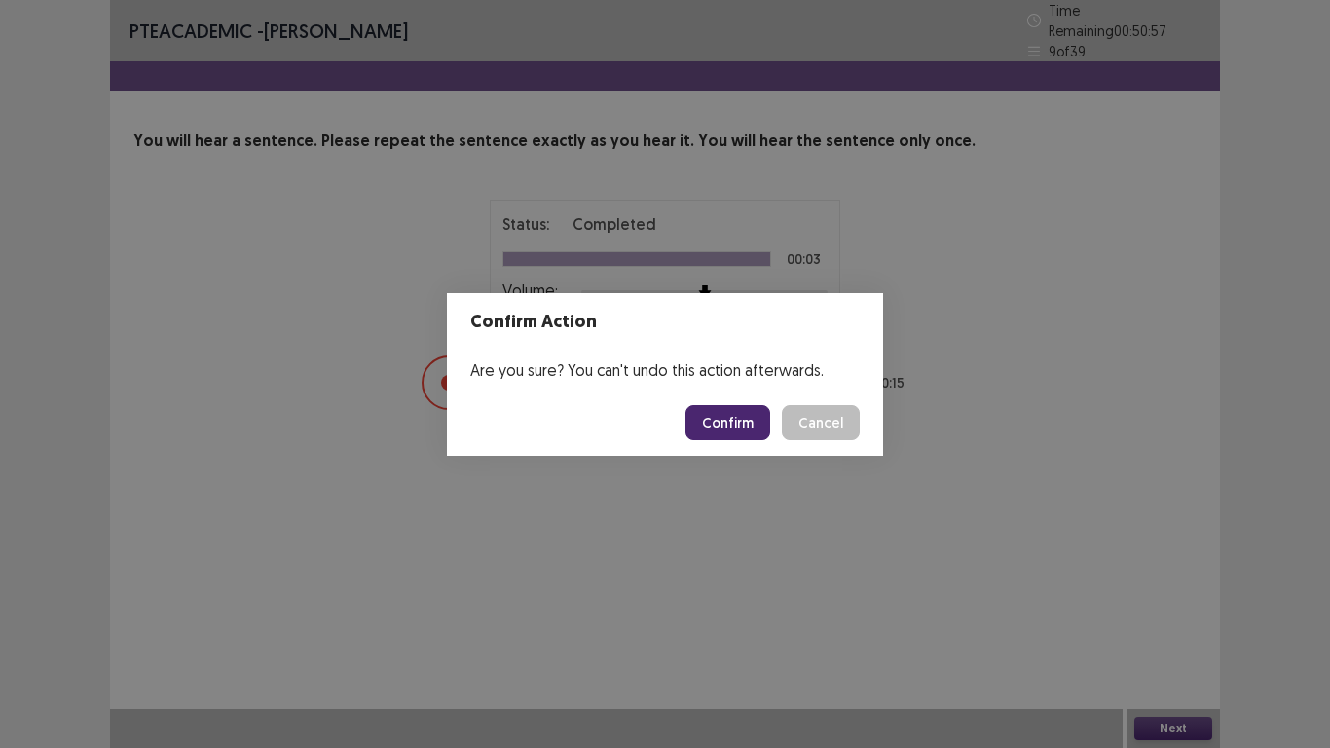
click at [753, 417] on button "Confirm" at bounding box center [728, 422] width 85 height 35
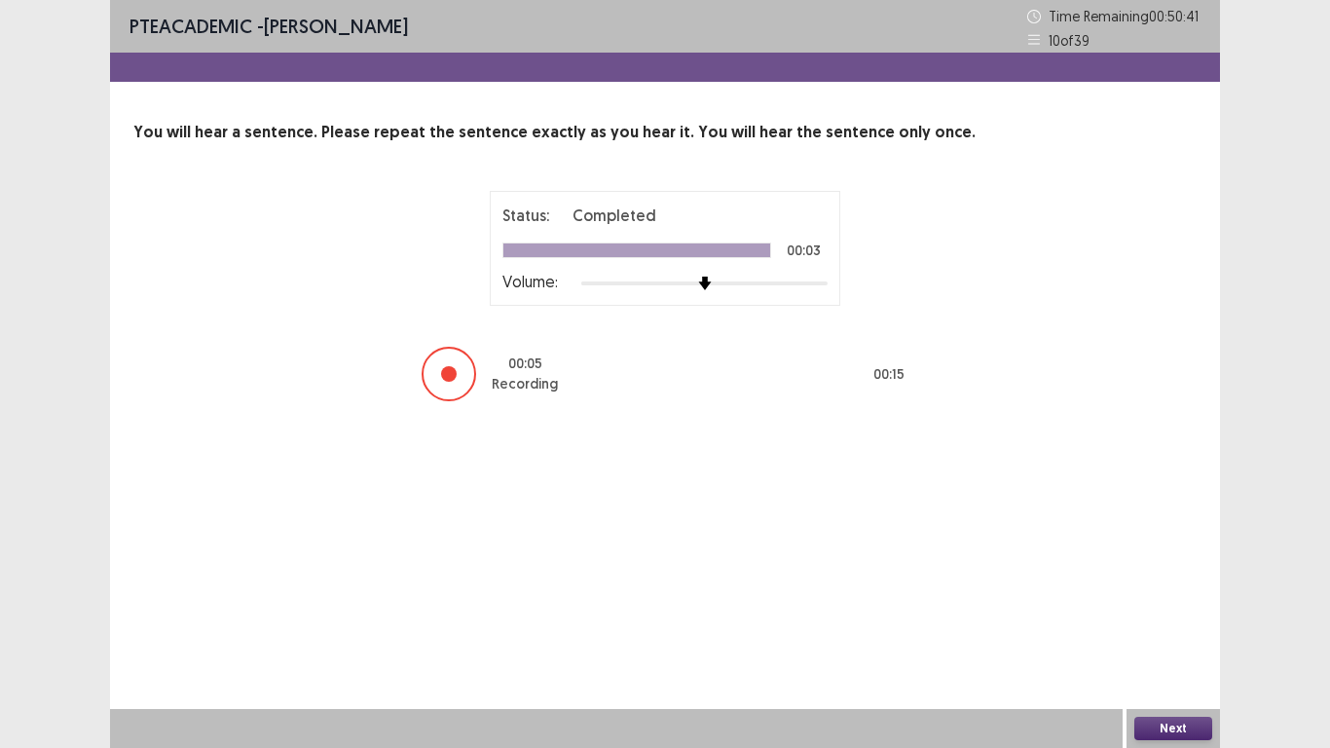
click at [1152, 581] on button "Next" at bounding box center [1173, 728] width 78 height 23
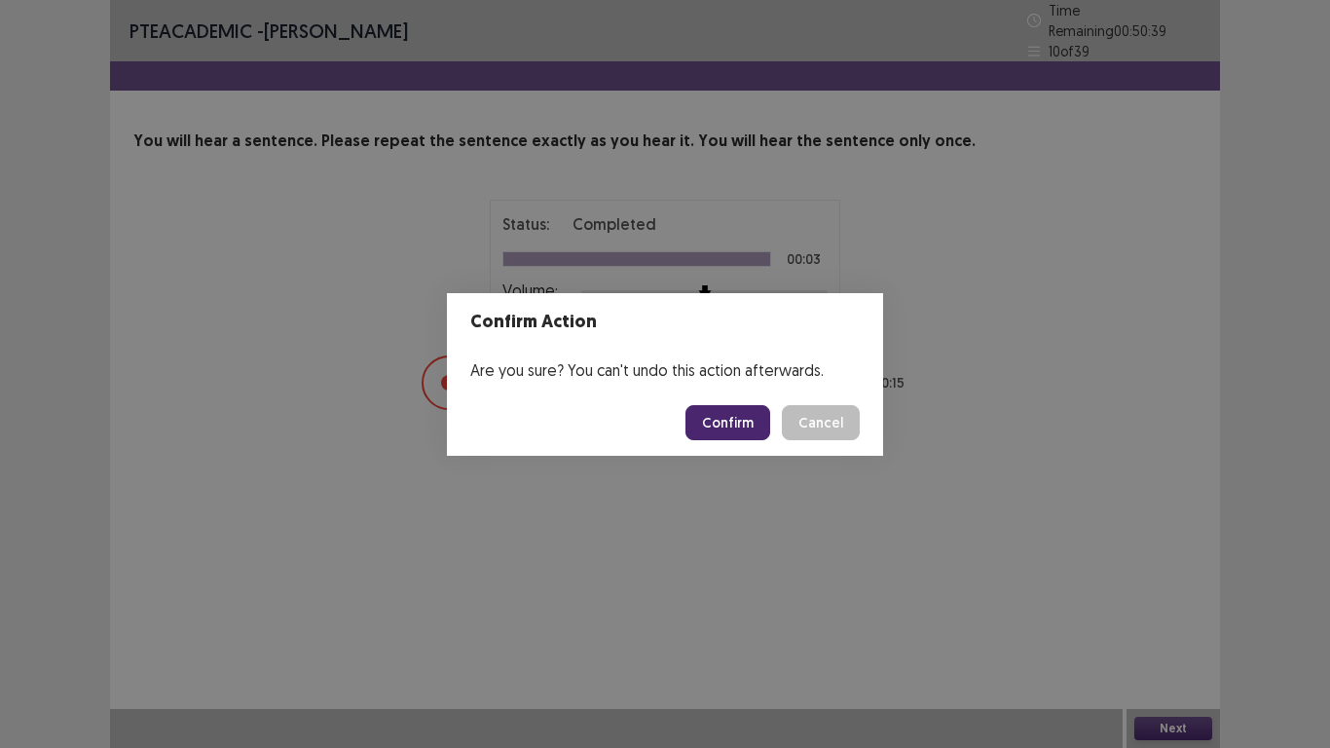
click at [701, 423] on button "Confirm" at bounding box center [728, 422] width 85 height 35
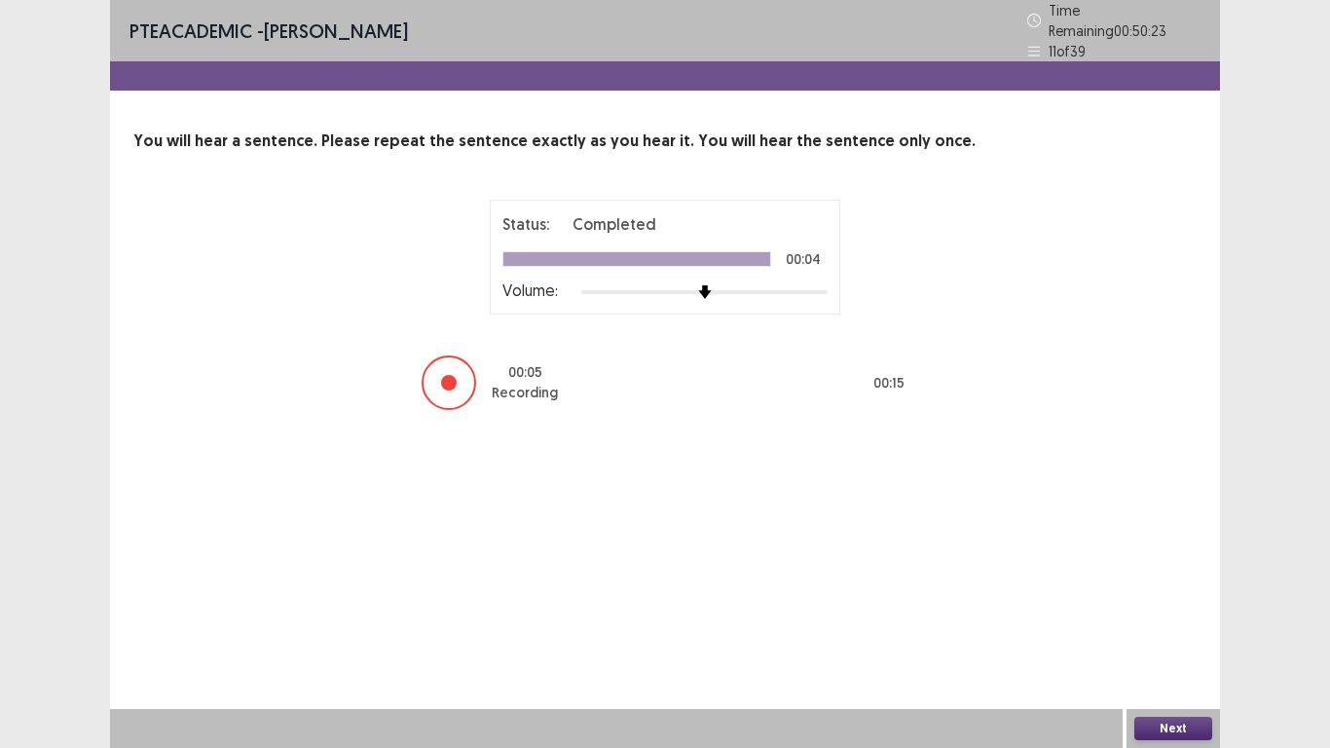
click at [1194, 581] on button "Next" at bounding box center [1173, 728] width 78 height 23
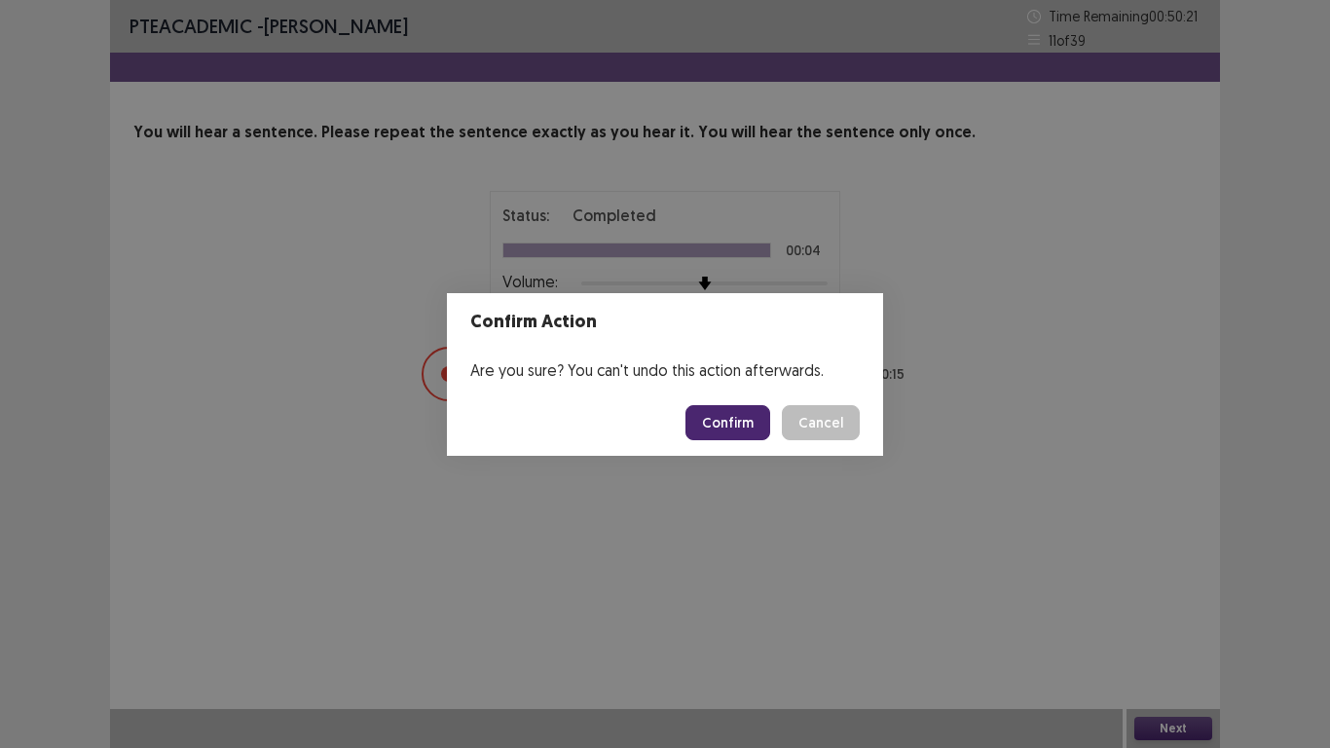
click at [734, 415] on button "Confirm" at bounding box center [728, 422] width 85 height 35
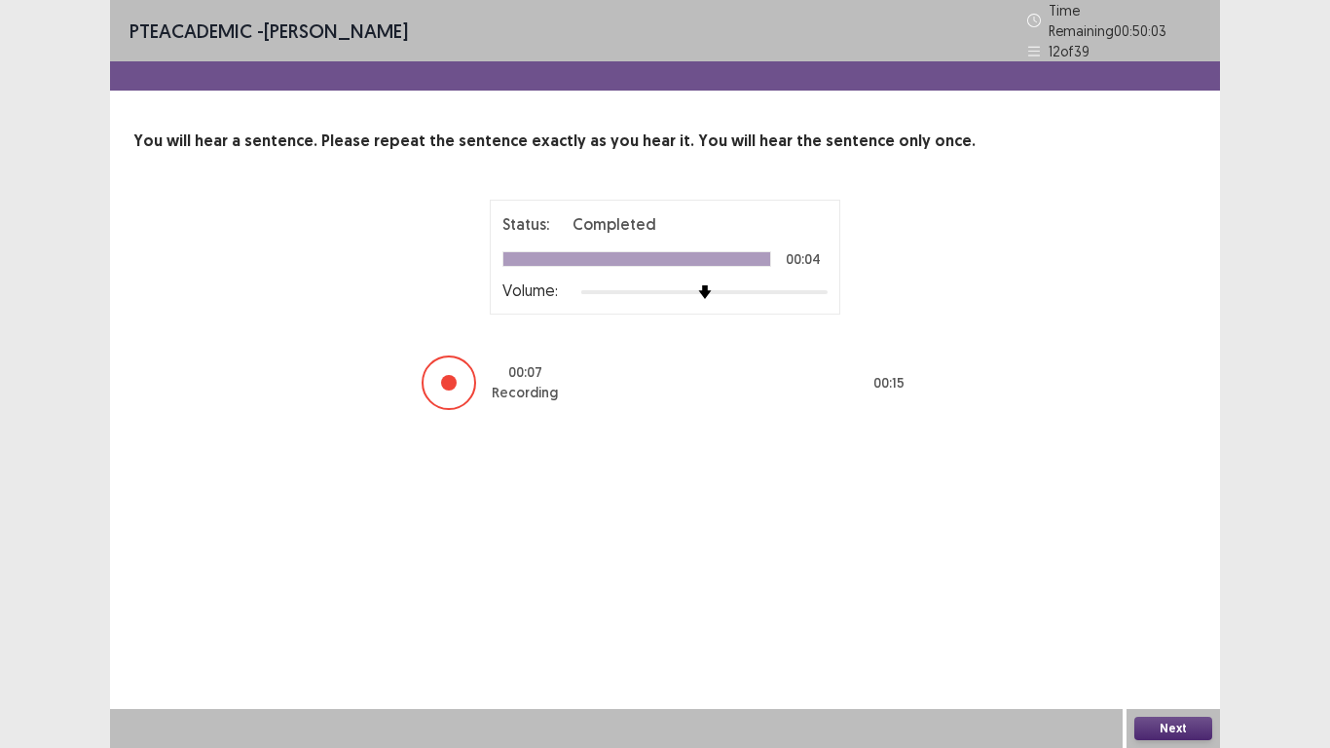
click at [1142, 581] on button "Next" at bounding box center [1173, 728] width 78 height 23
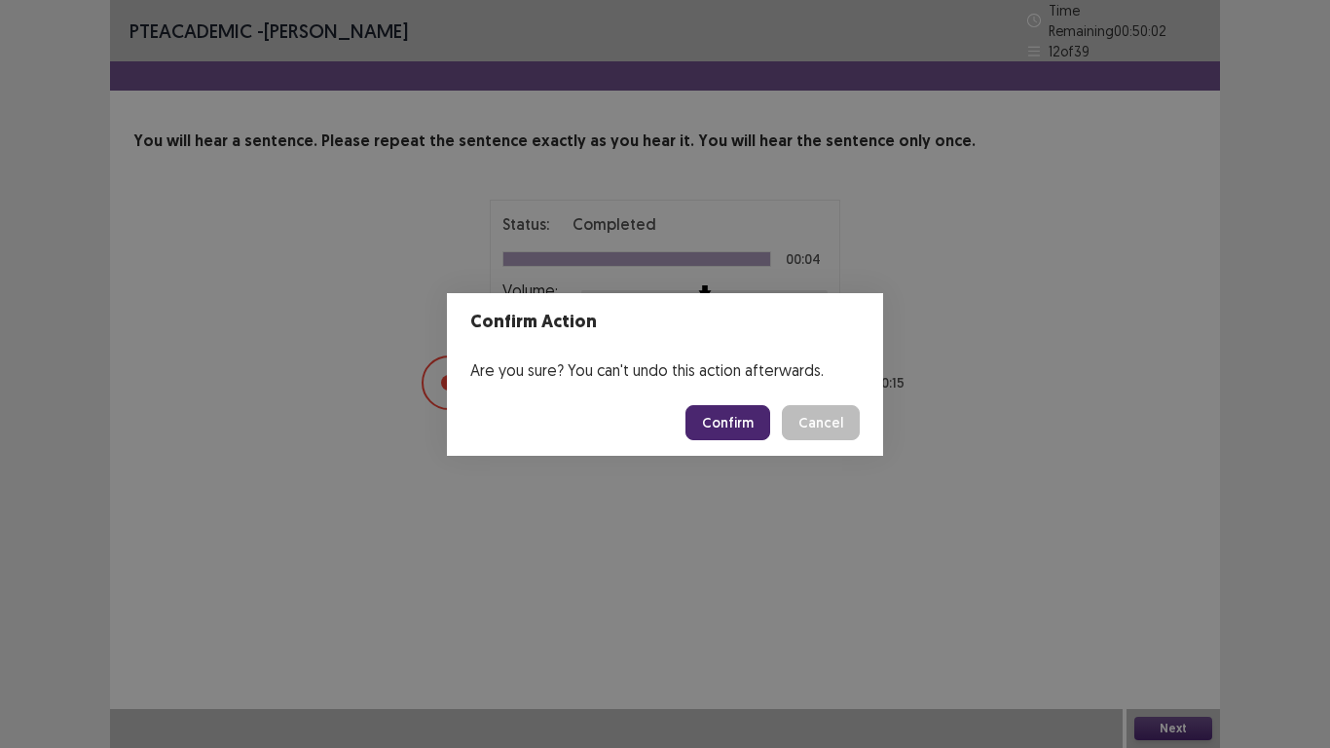
click at [739, 425] on button "Confirm" at bounding box center [728, 422] width 85 height 35
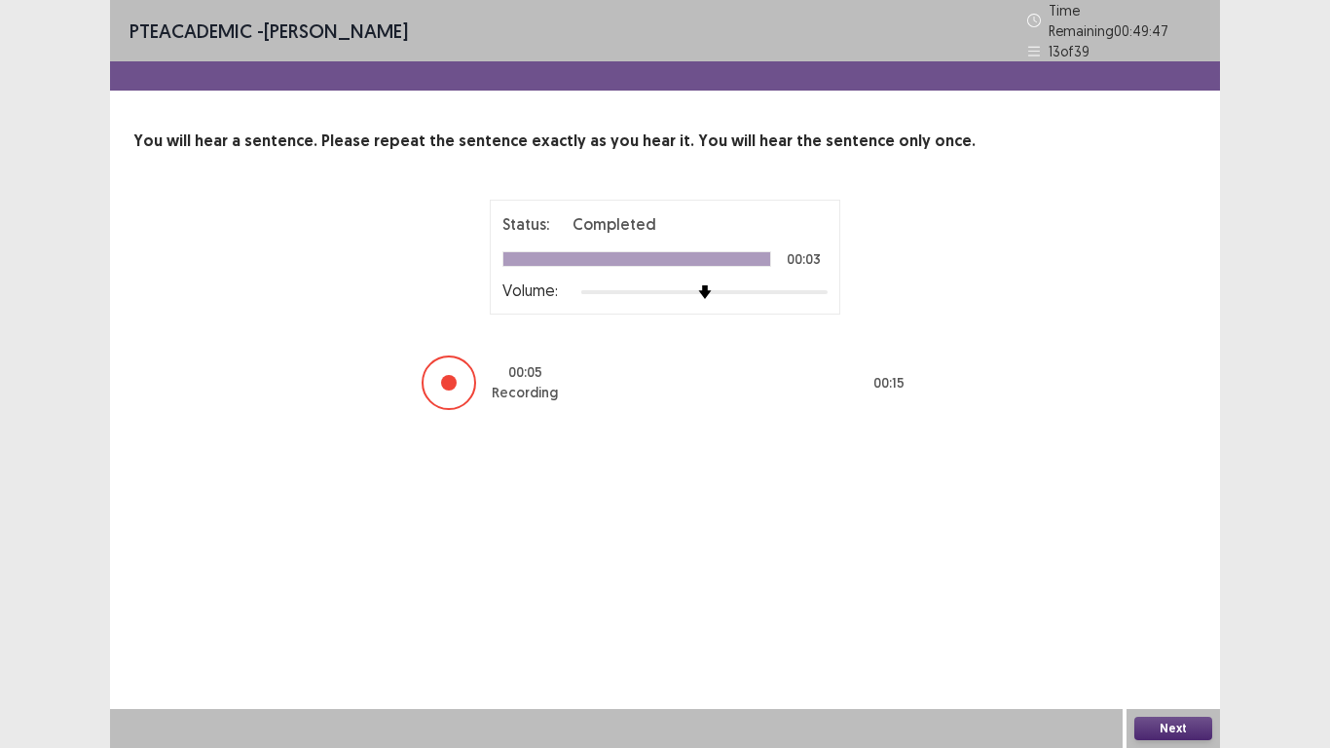
click at [1208, 581] on button "Next" at bounding box center [1173, 728] width 78 height 23
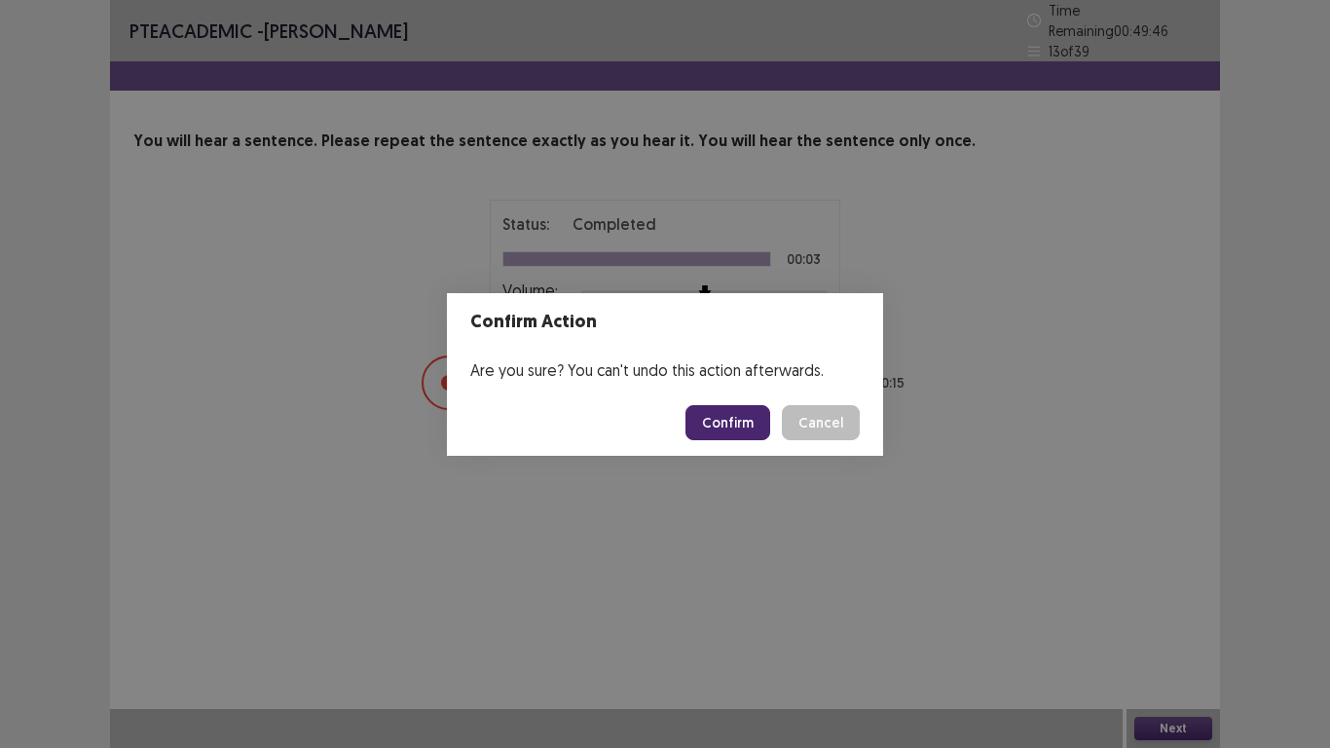
click at [712, 422] on button "Confirm" at bounding box center [728, 422] width 85 height 35
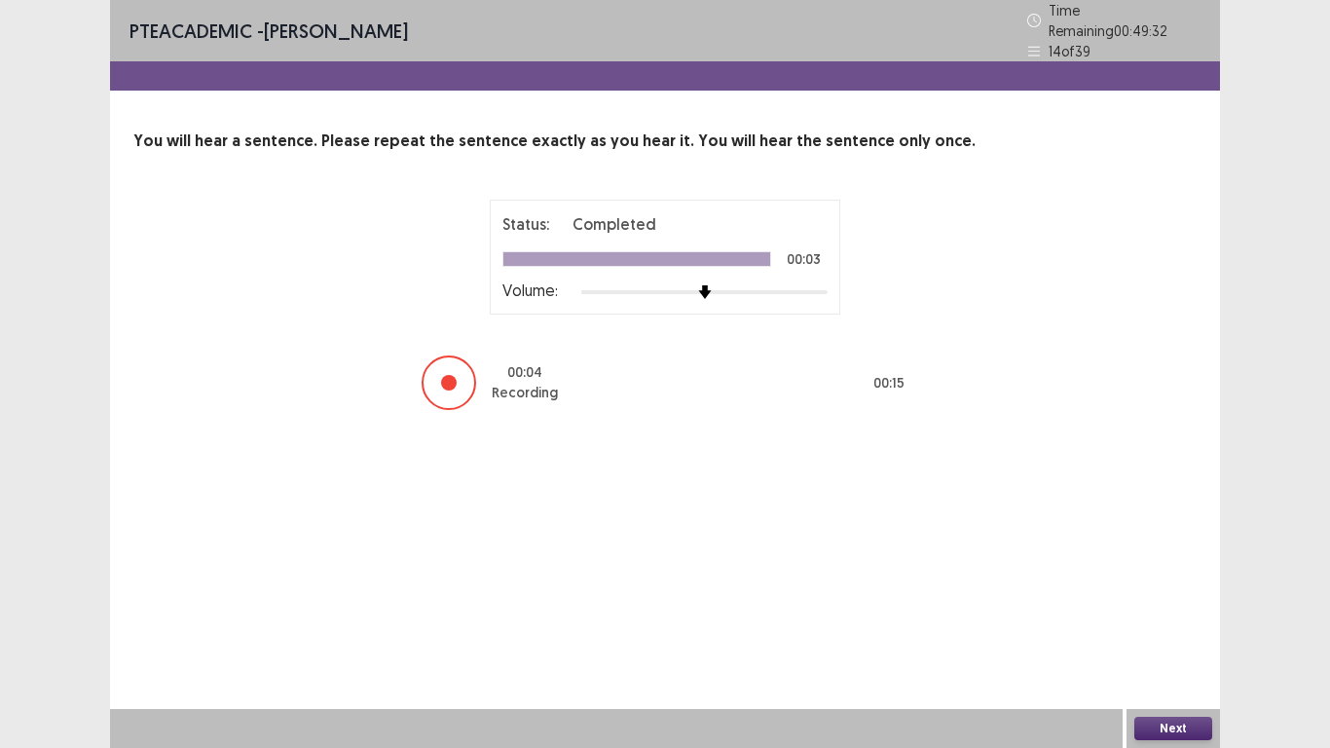
click at [1153, 581] on button "Next" at bounding box center [1173, 728] width 78 height 23
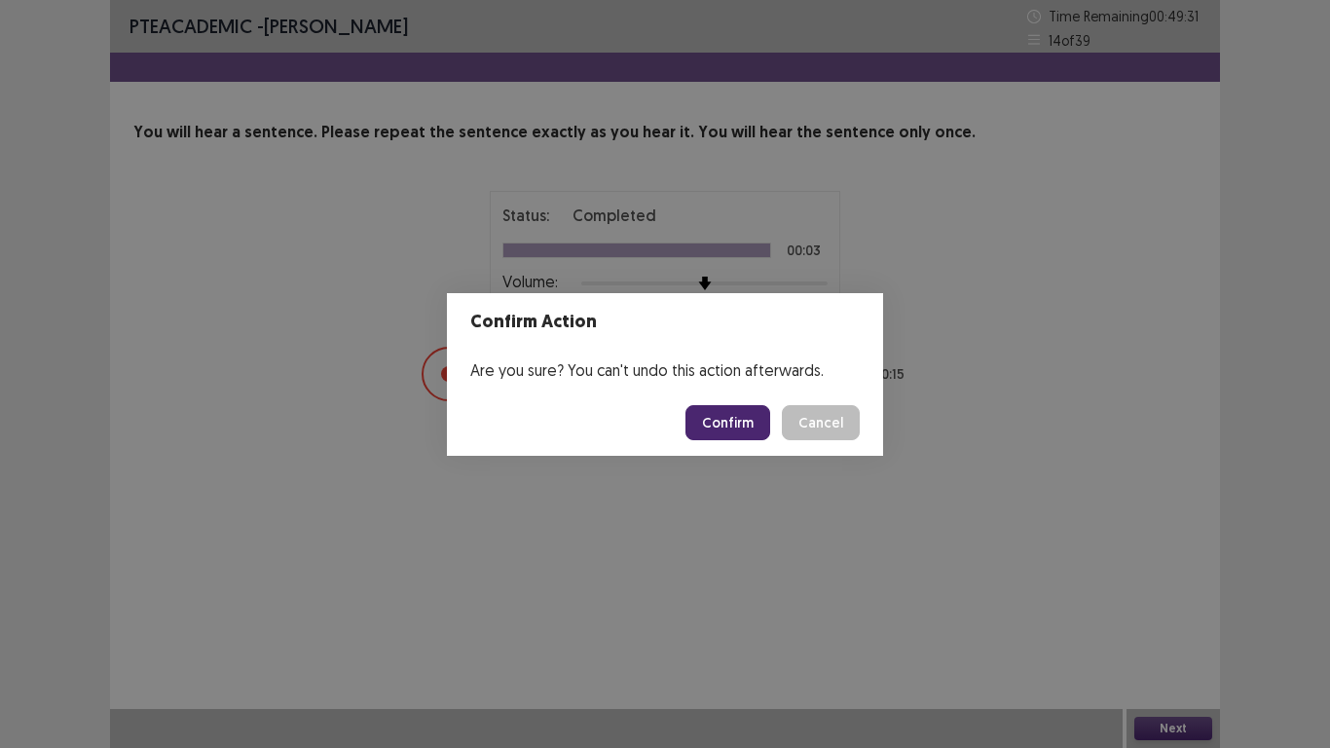
click at [701, 420] on button "Confirm" at bounding box center [728, 422] width 85 height 35
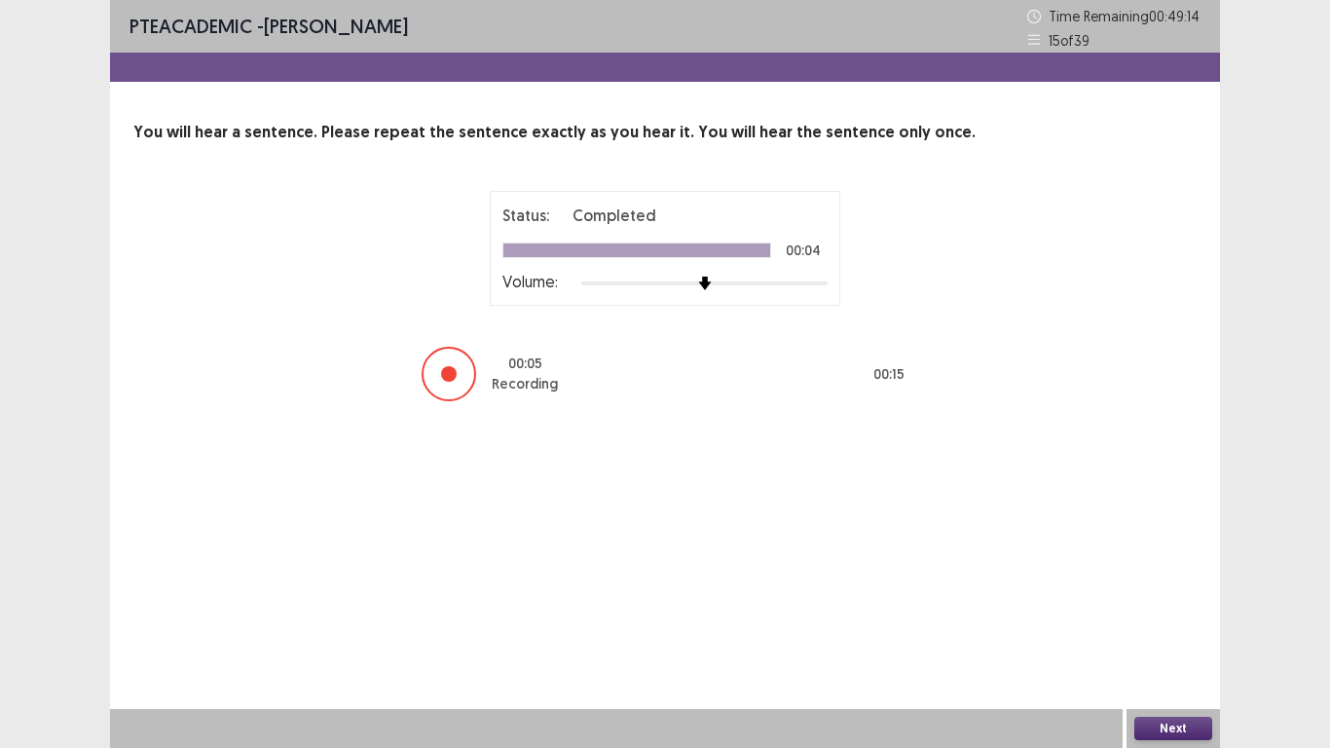
click at [1163, 581] on button "Next" at bounding box center [1173, 728] width 78 height 23
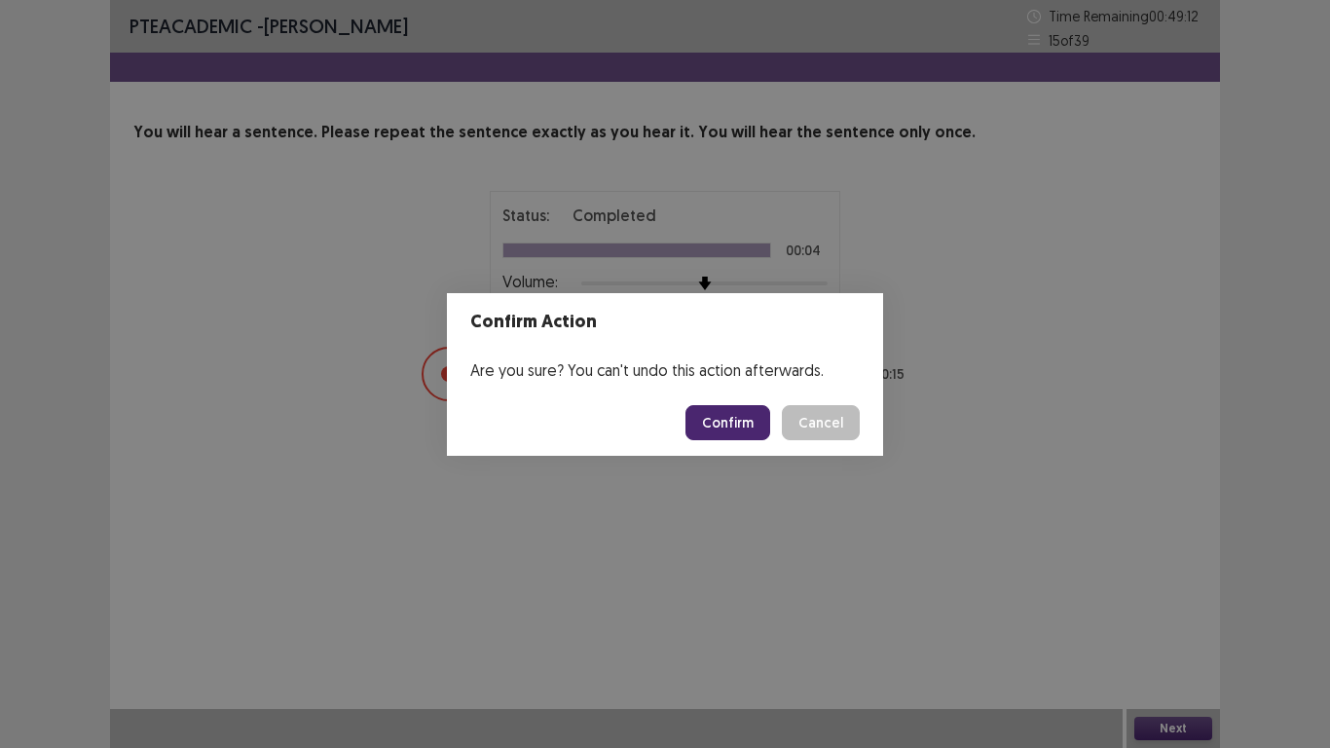
click at [707, 414] on button "Confirm" at bounding box center [728, 422] width 85 height 35
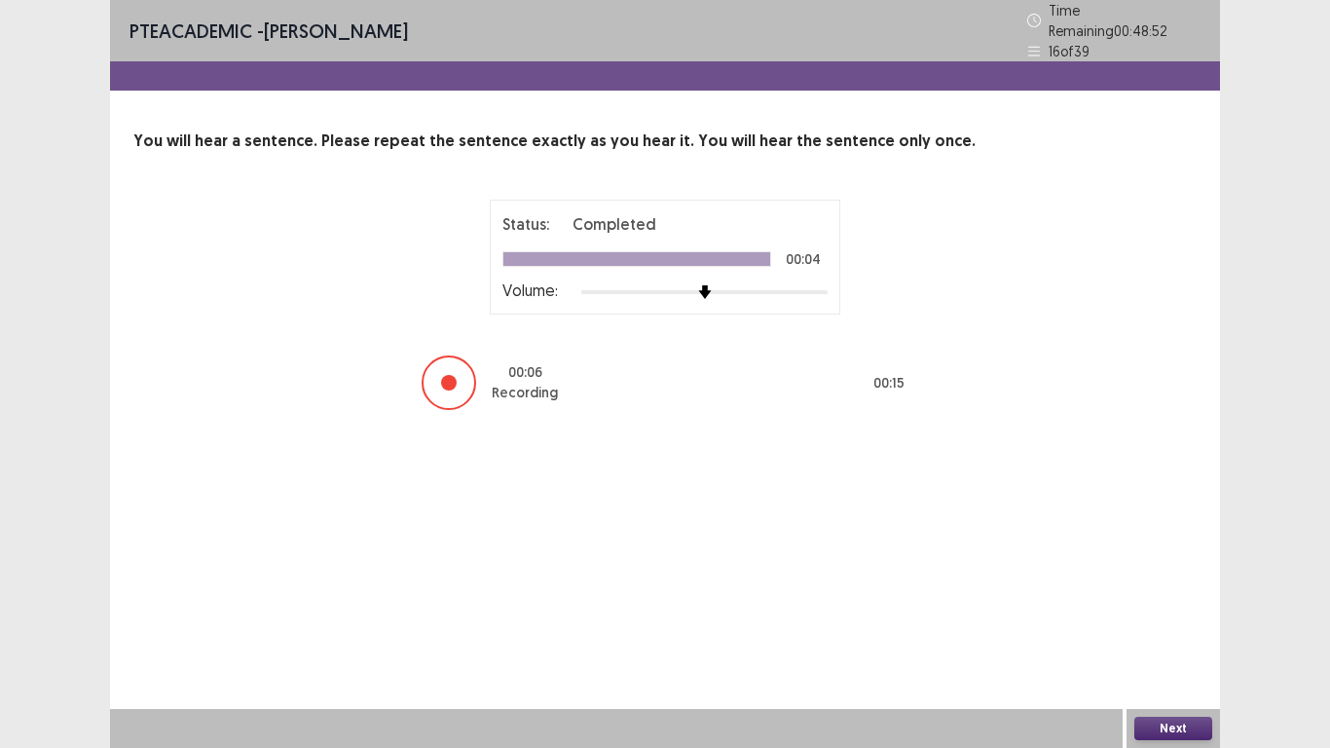
click at [1155, 581] on button "Next" at bounding box center [1173, 728] width 78 height 23
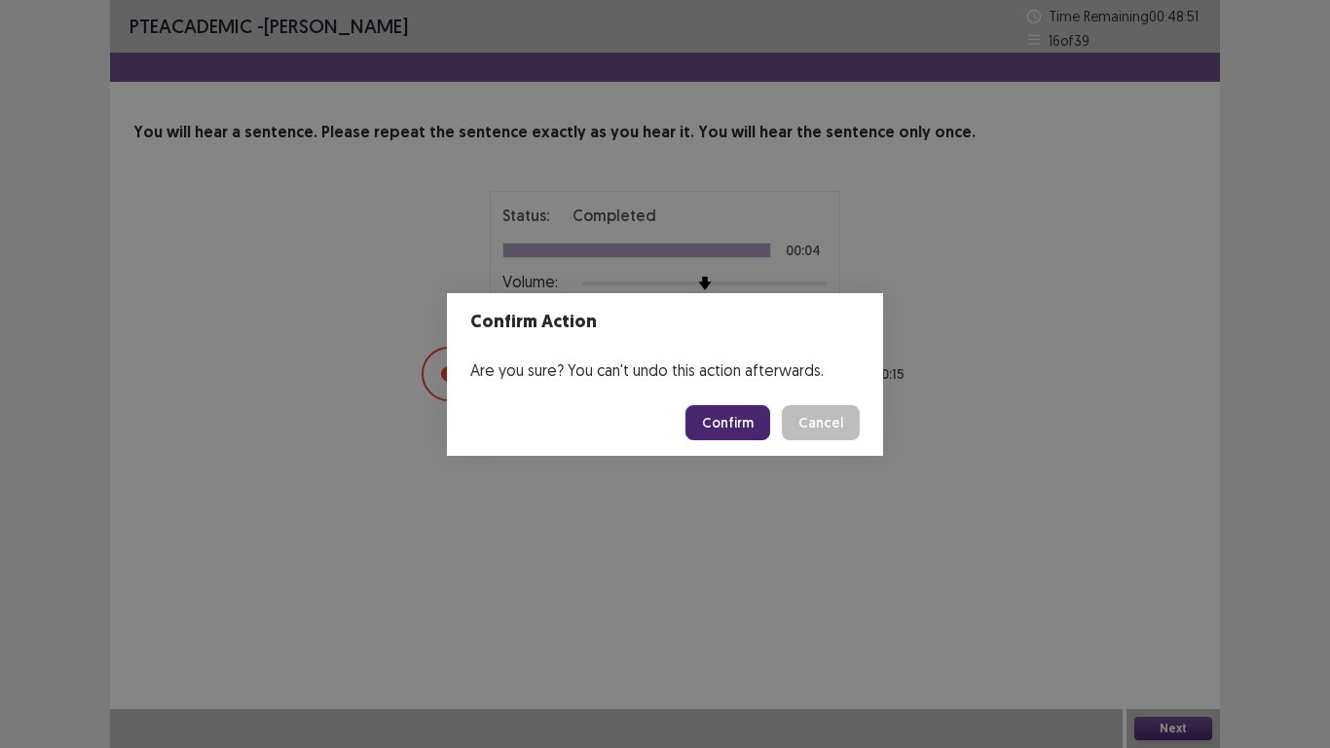
click at [740, 434] on button "Confirm" at bounding box center [728, 422] width 85 height 35
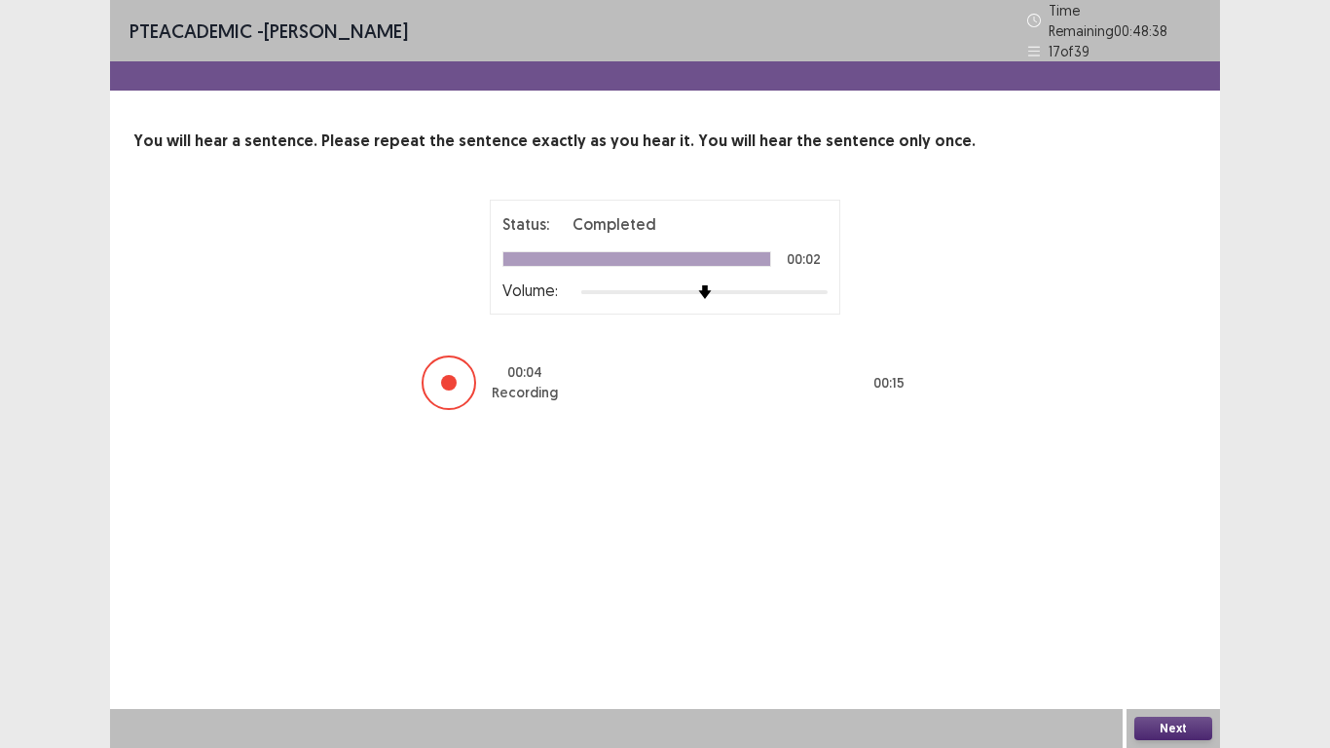
click at [1158, 581] on div "Next" at bounding box center [1173, 728] width 93 height 39
click at [1158, 581] on button "Next" at bounding box center [1173, 728] width 78 height 23
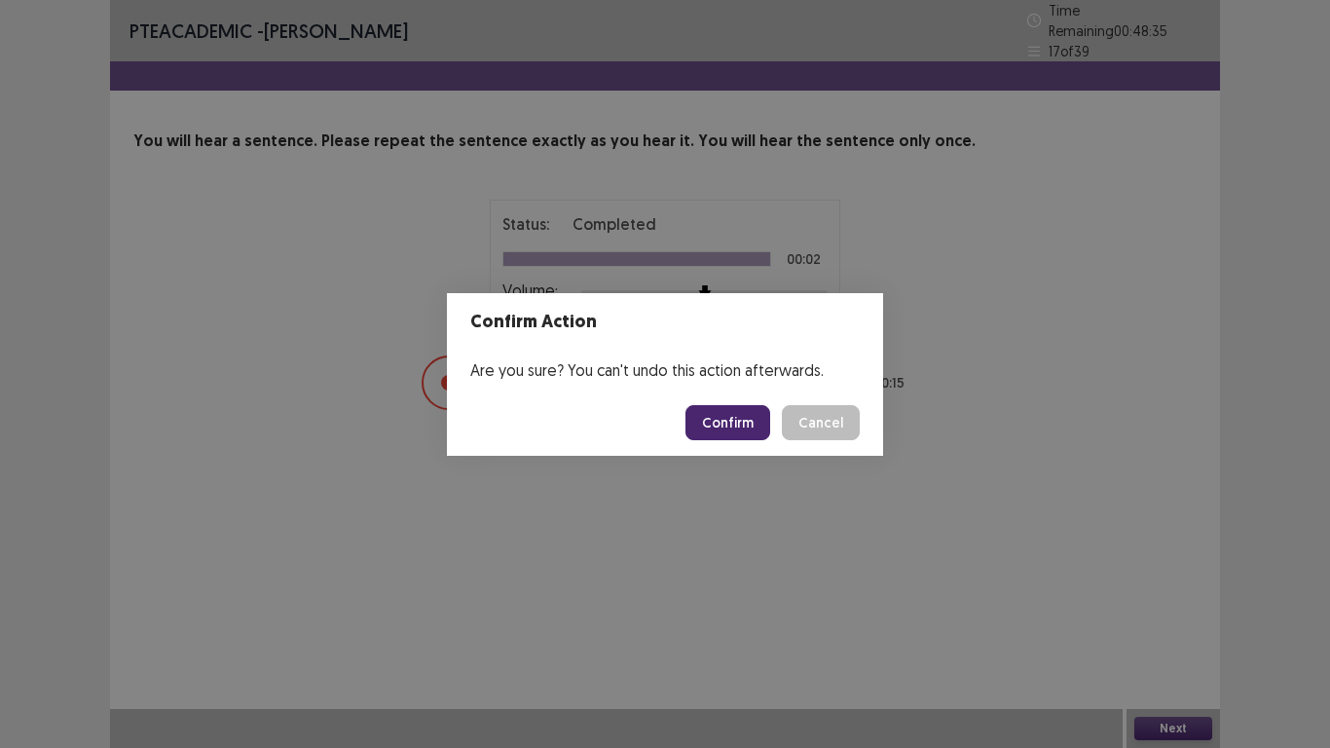
click at [734, 424] on button "Confirm" at bounding box center [728, 422] width 85 height 35
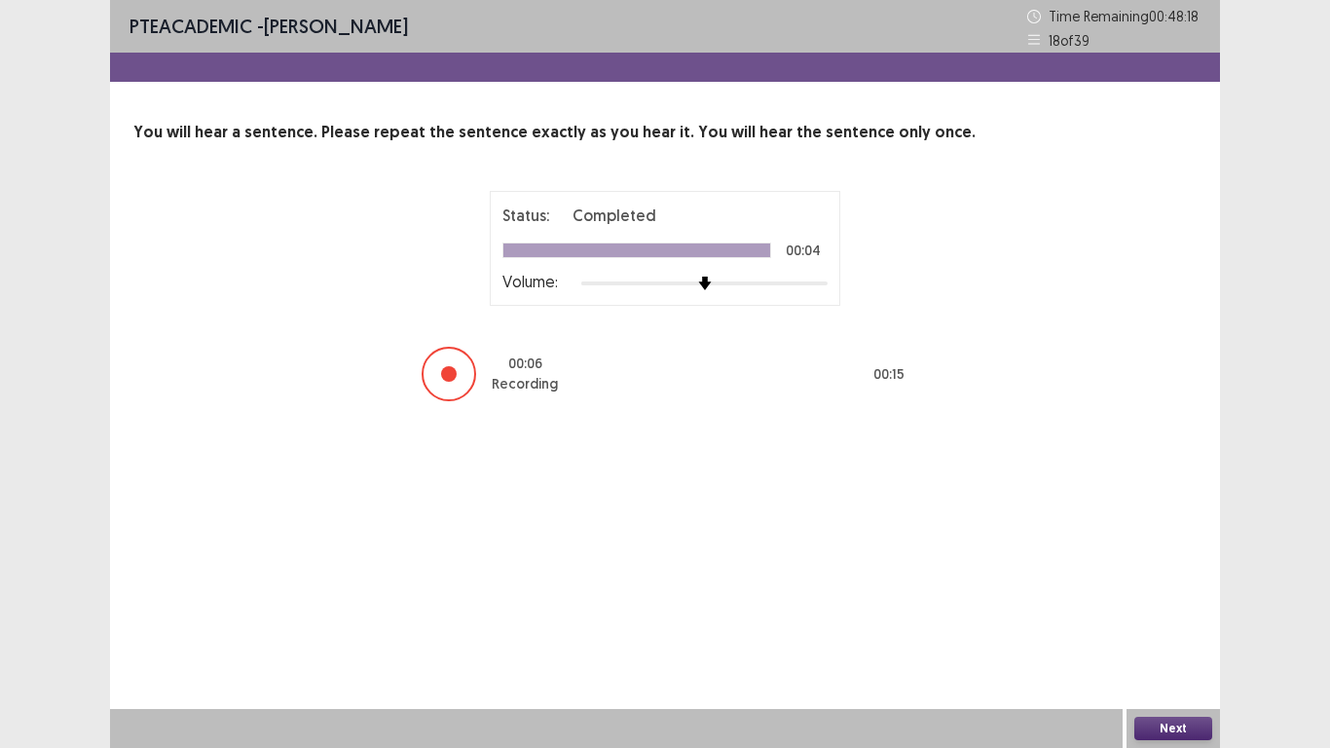
click at [1185, 581] on button "Next" at bounding box center [1173, 728] width 78 height 23
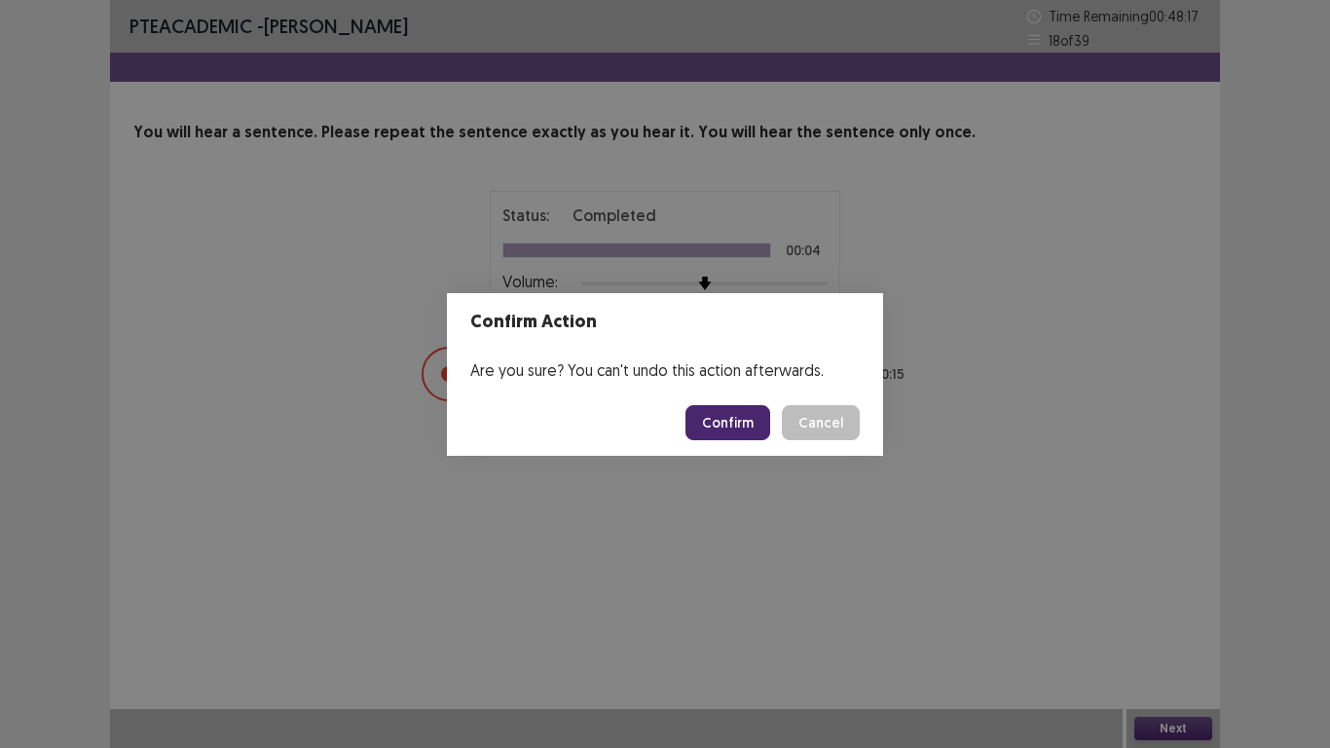
click at [746, 422] on button "Confirm" at bounding box center [728, 422] width 85 height 35
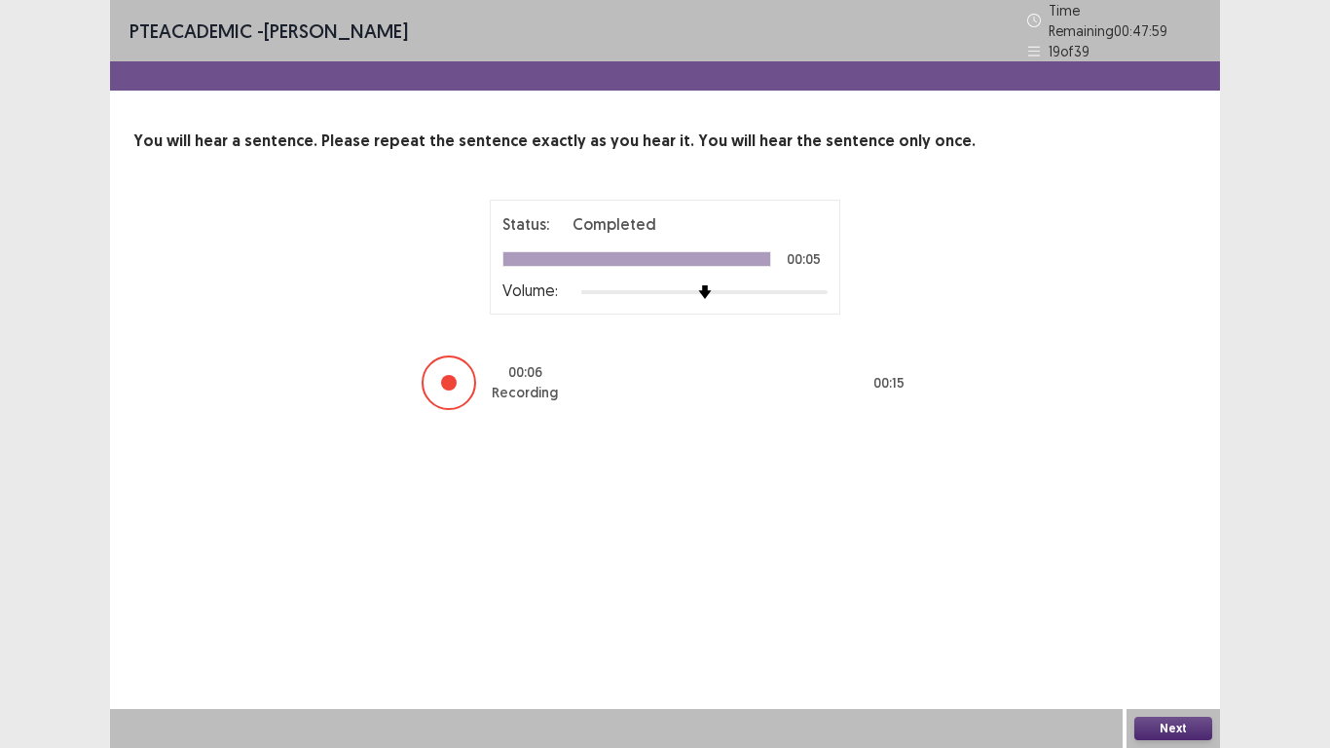
click at [1154, 581] on button "Next" at bounding box center [1173, 728] width 78 height 23
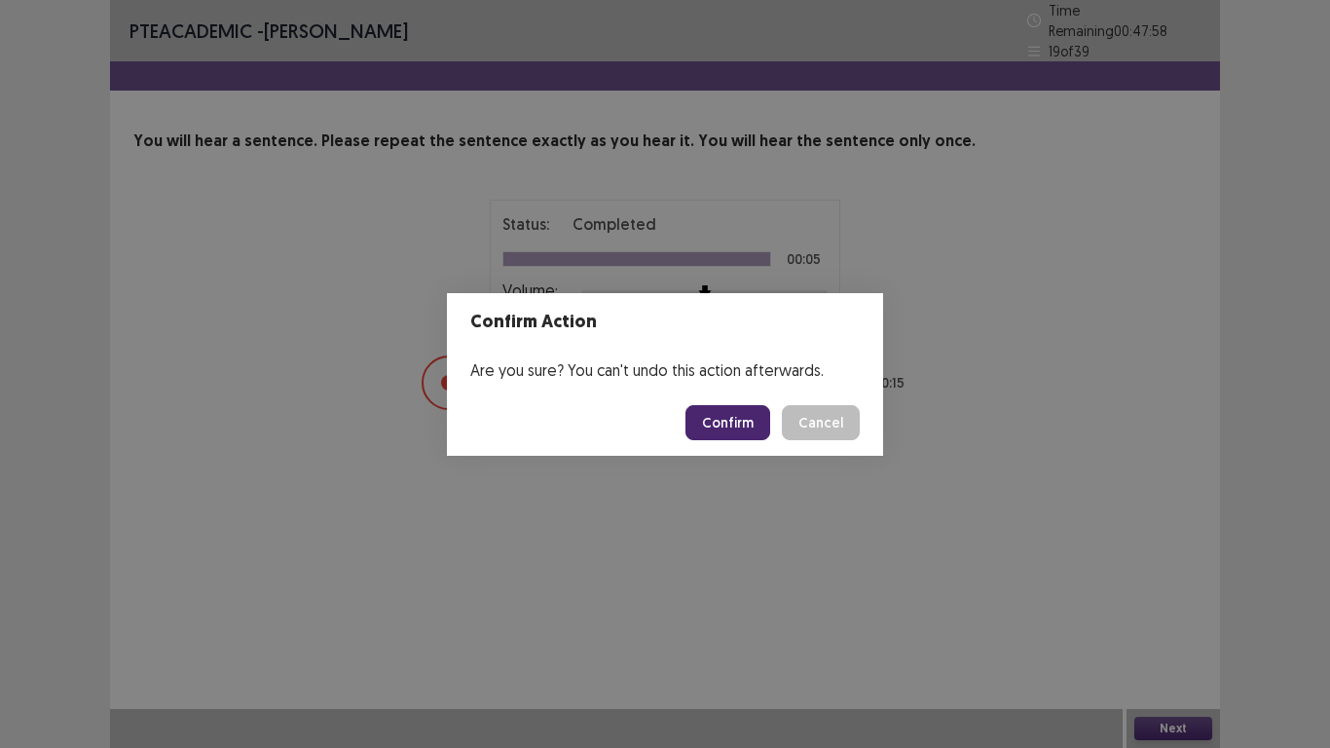
click at [719, 430] on button "Confirm" at bounding box center [728, 422] width 85 height 35
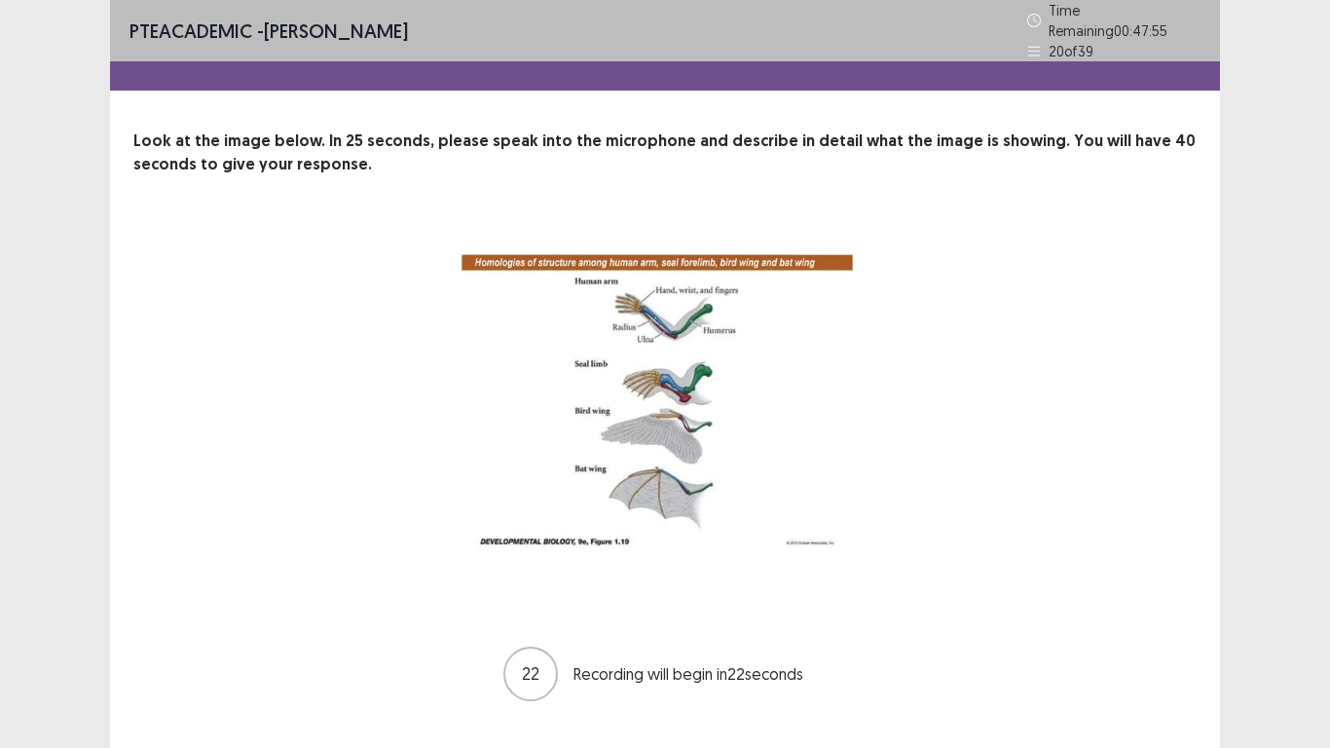
scroll to position [32, 0]
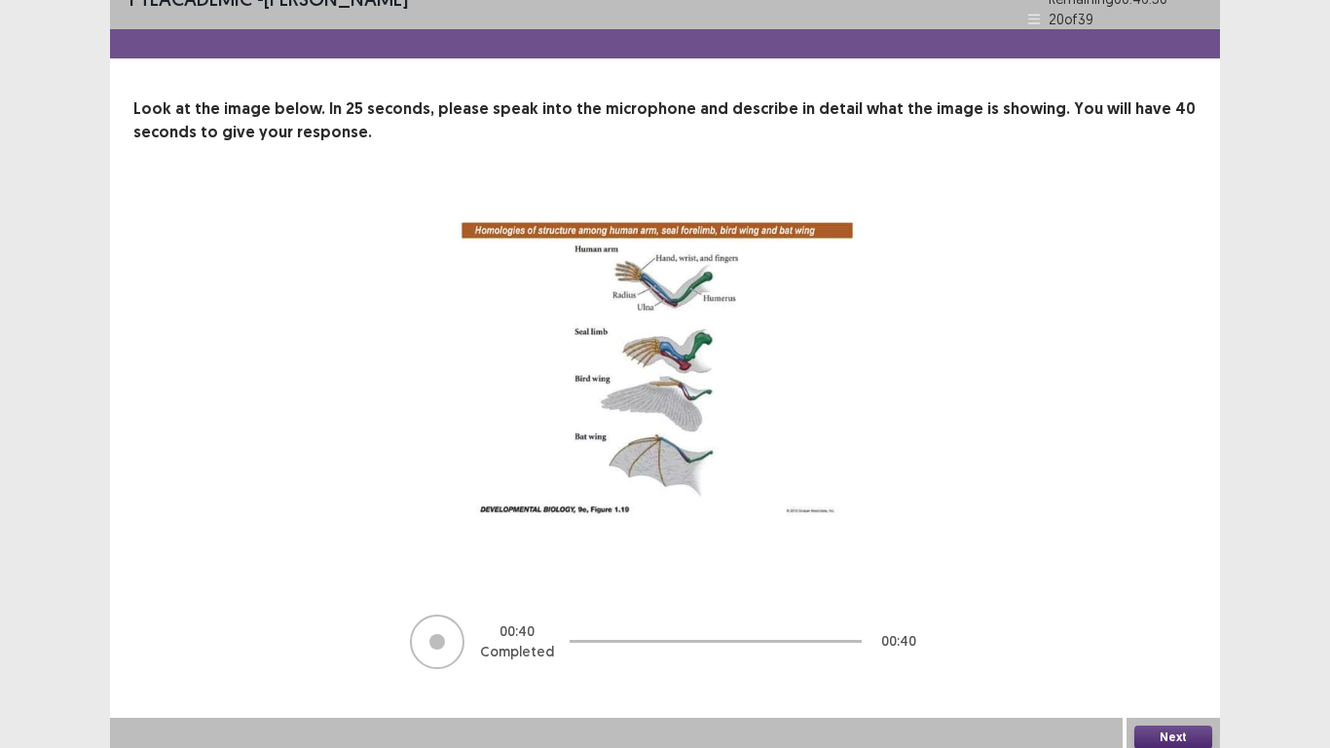
click at [1159, 581] on button "Next" at bounding box center [1173, 736] width 78 height 23
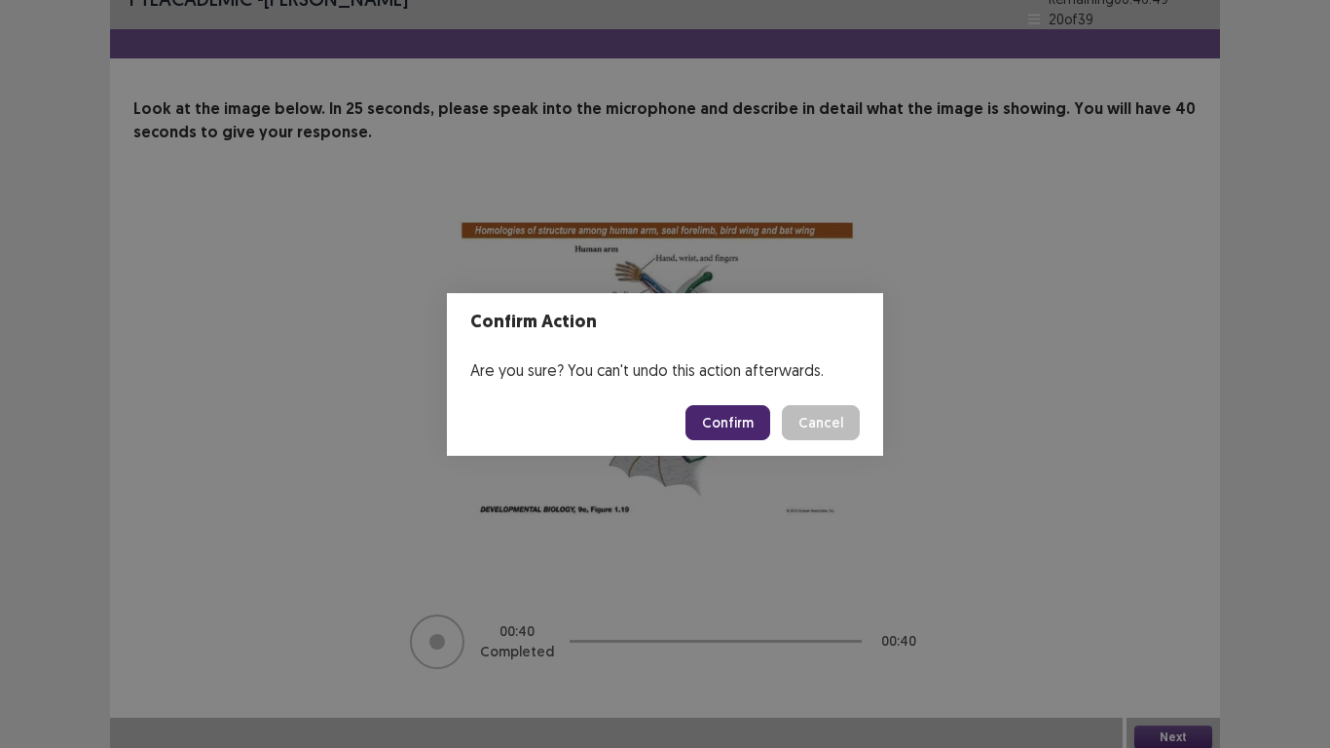
click at [713, 436] on button "Confirm" at bounding box center [728, 422] width 85 height 35
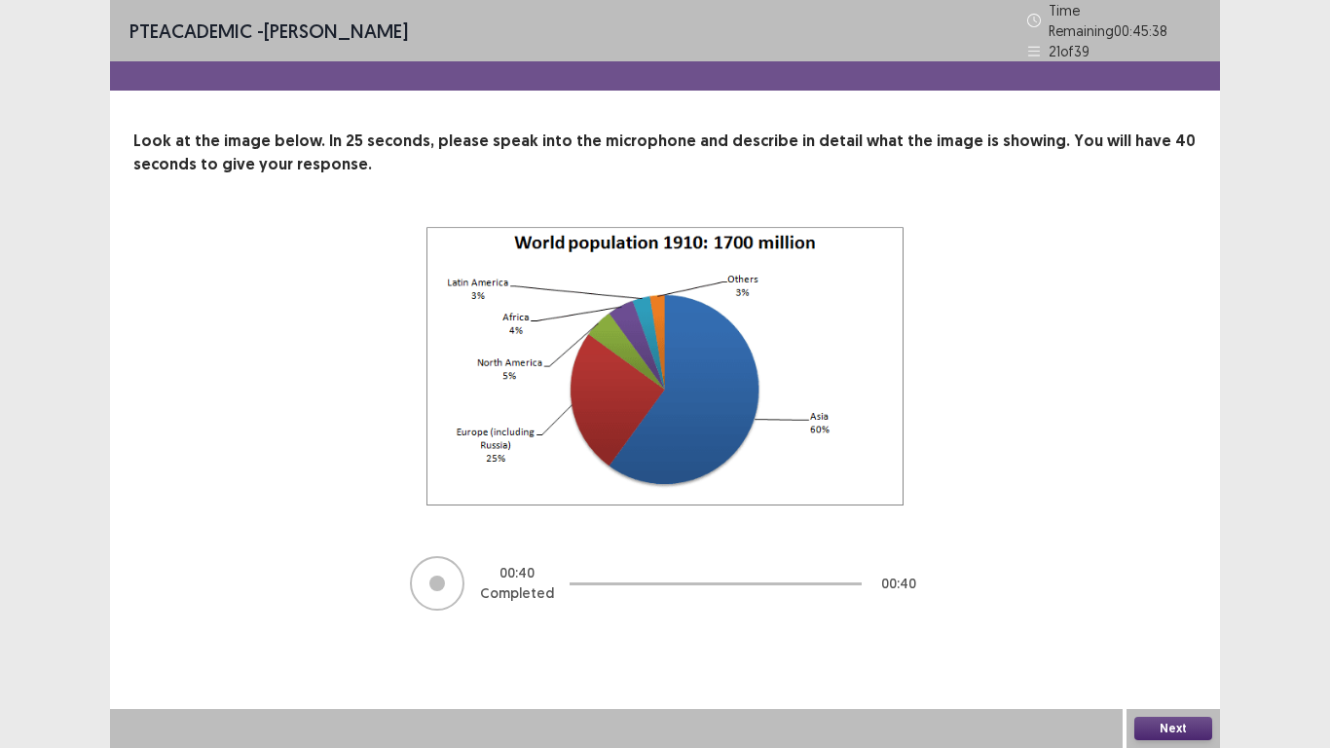
click at [1142, 581] on button "Next" at bounding box center [1173, 728] width 78 height 23
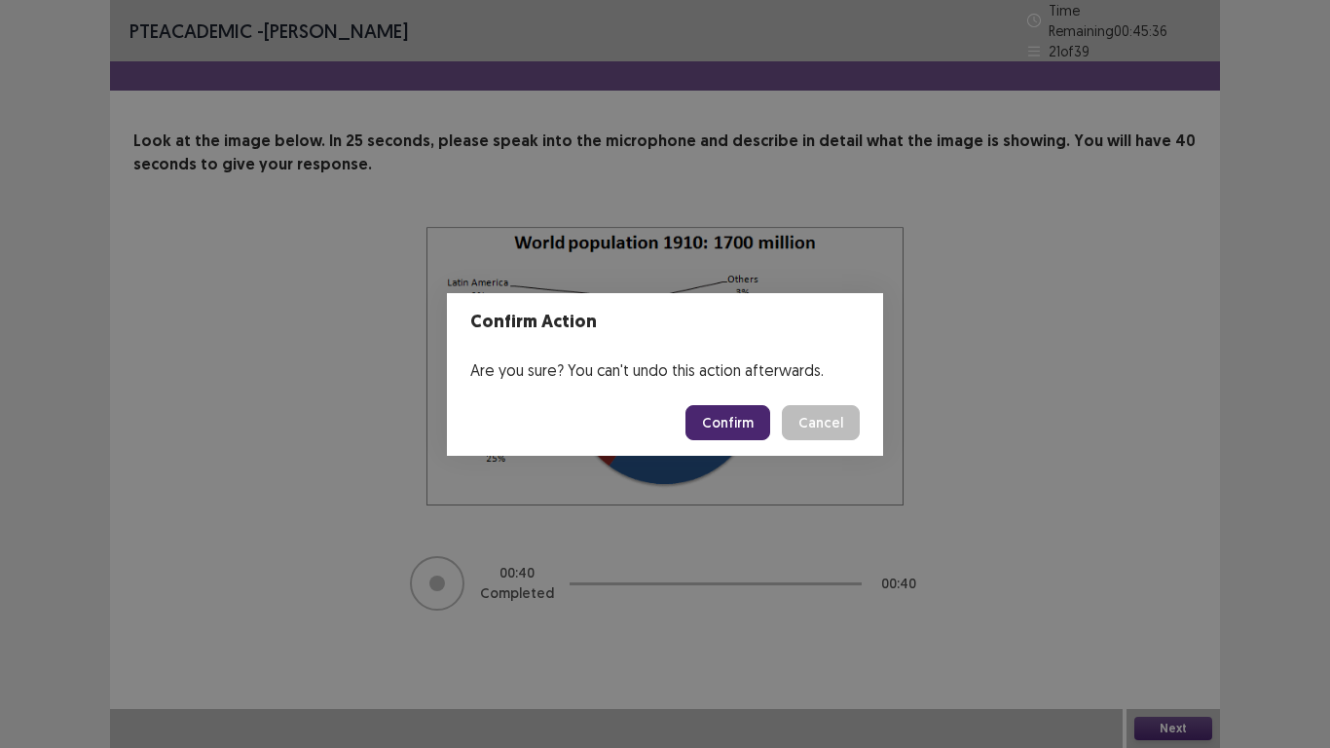
click at [710, 436] on button "Confirm" at bounding box center [728, 422] width 85 height 35
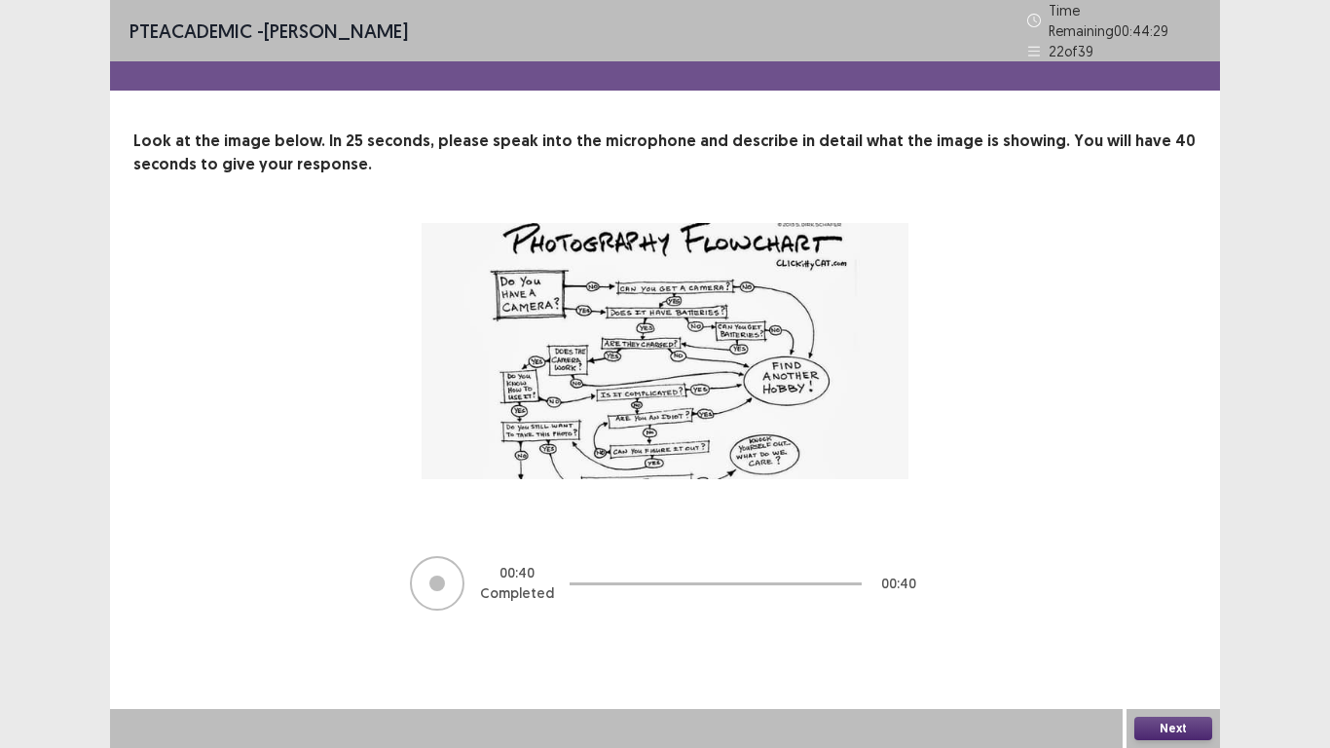
click at [1169, 581] on button "Next" at bounding box center [1173, 728] width 78 height 23
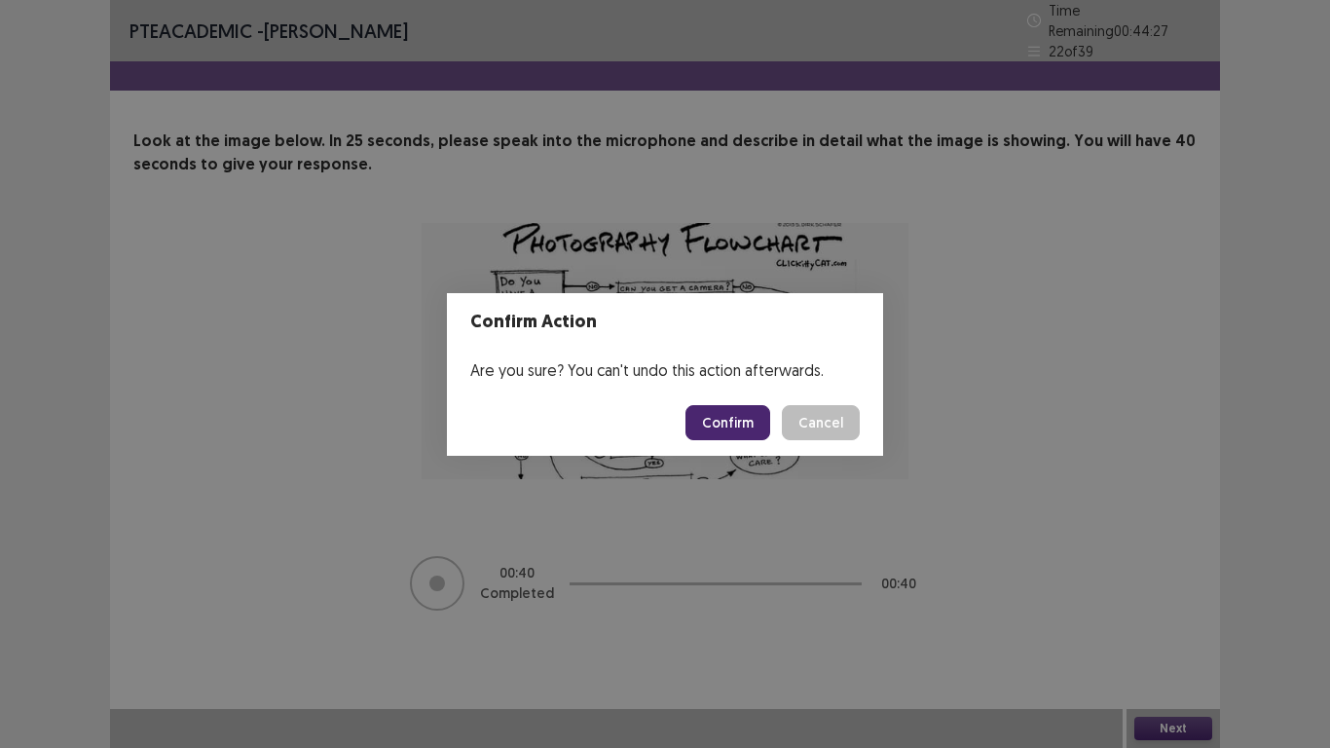
click at [734, 418] on button "Confirm" at bounding box center [728, 422] width 85 height 35
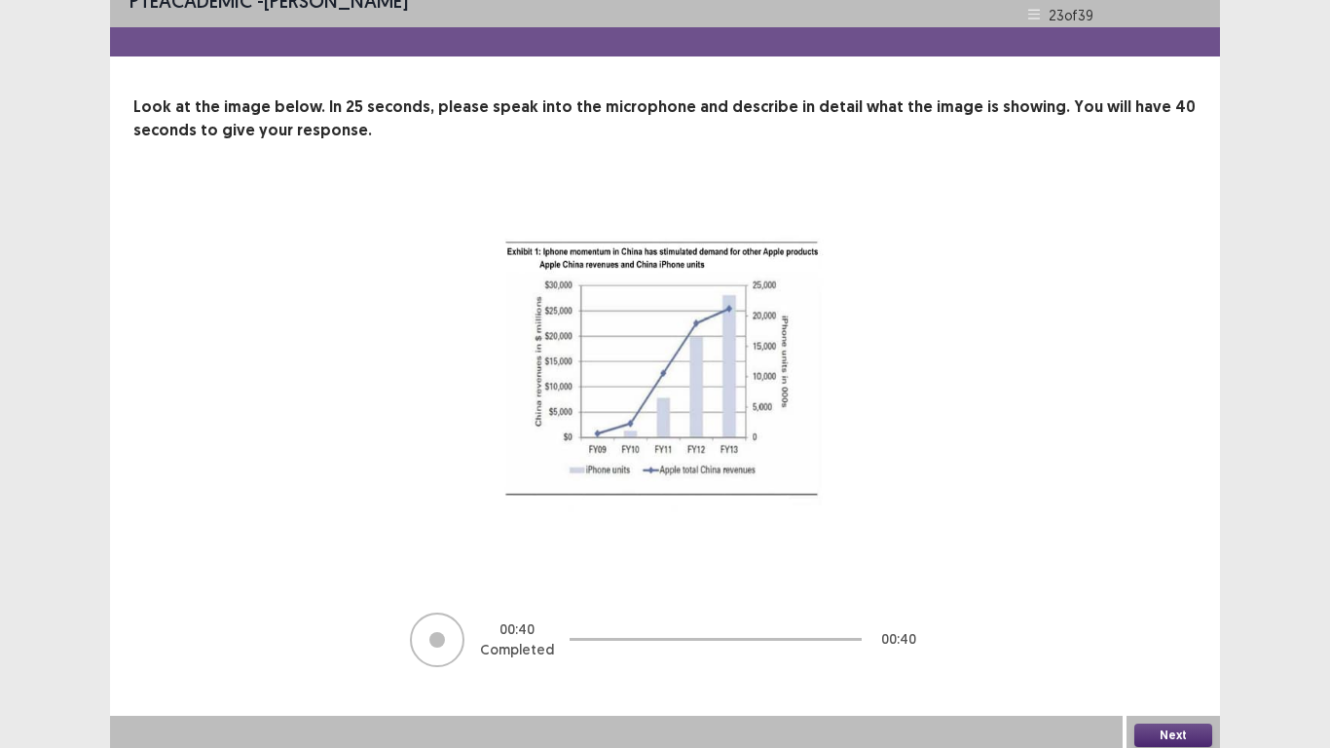
scroll to position [32, 0]
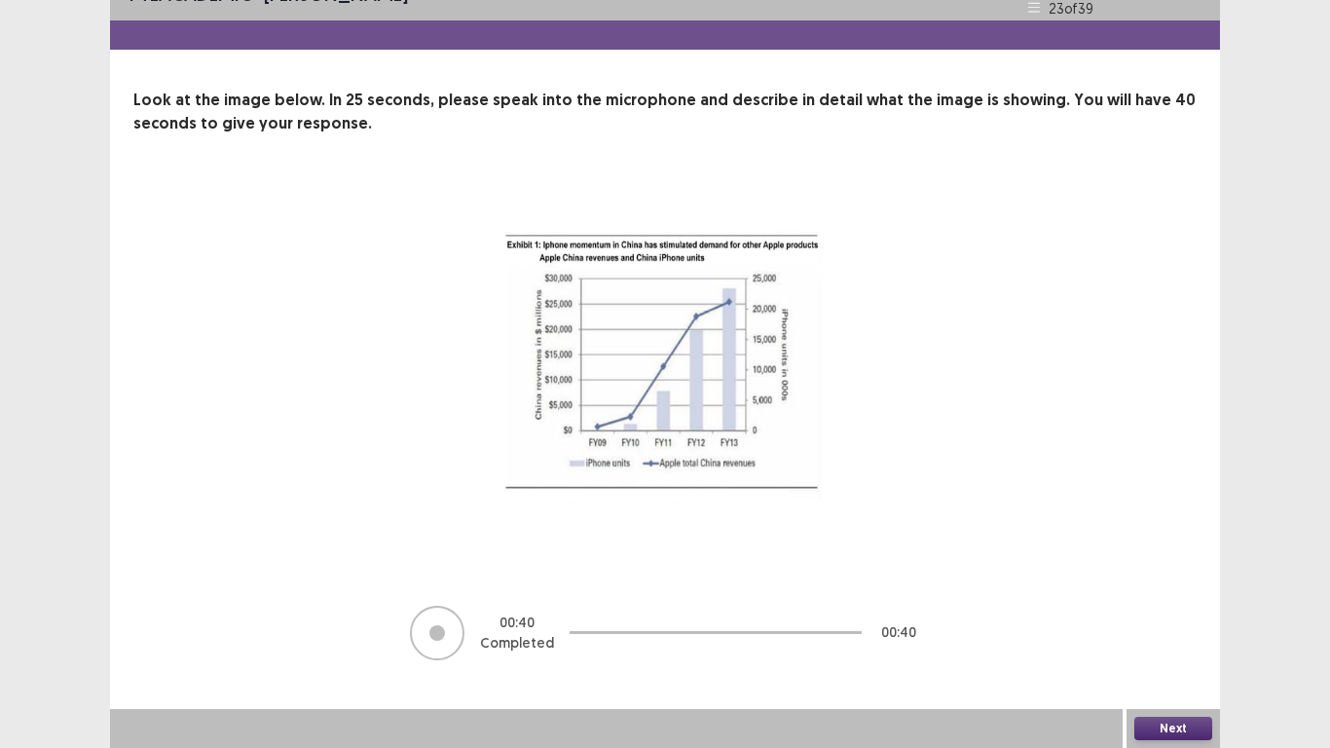
click at [1173, 581] on button "Next" at bounding box center [1173, 728] width 78 height 23
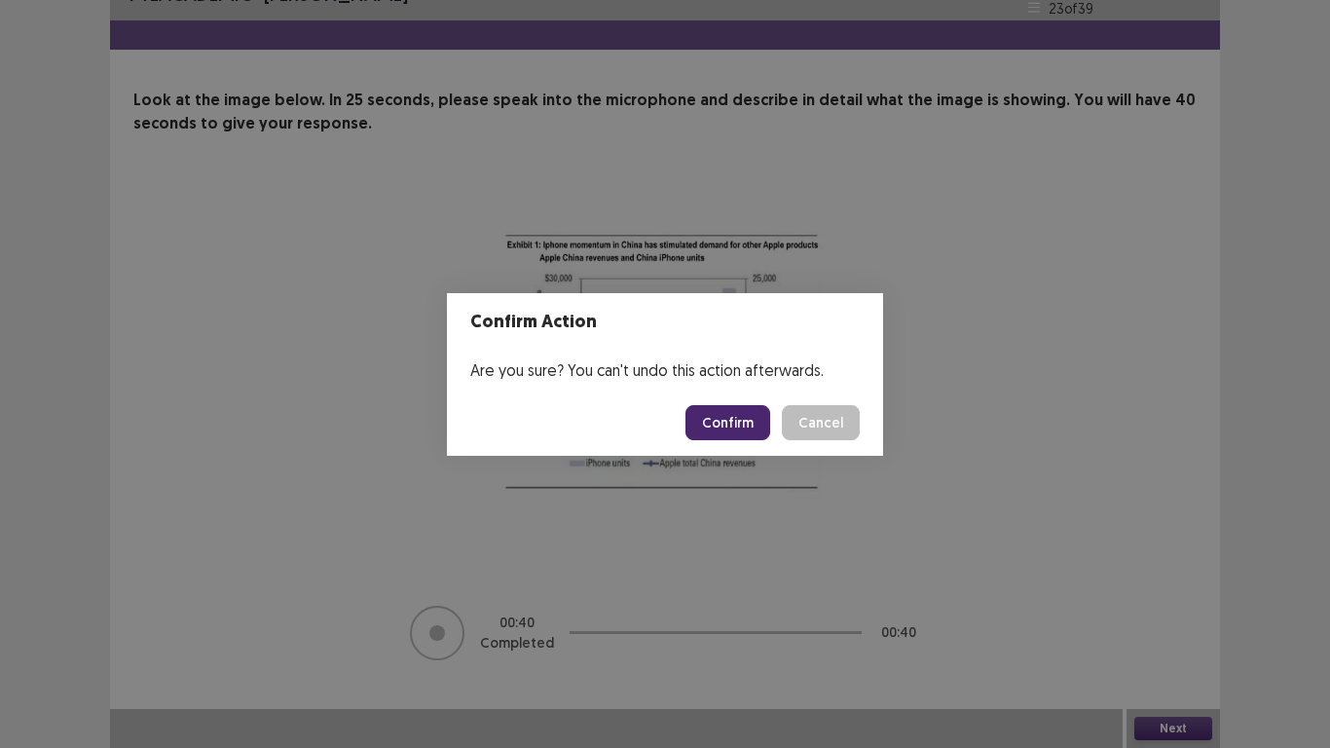
click at [721, 424] on button "Confirm" at bounding box center [728, 422] width 85 height 35
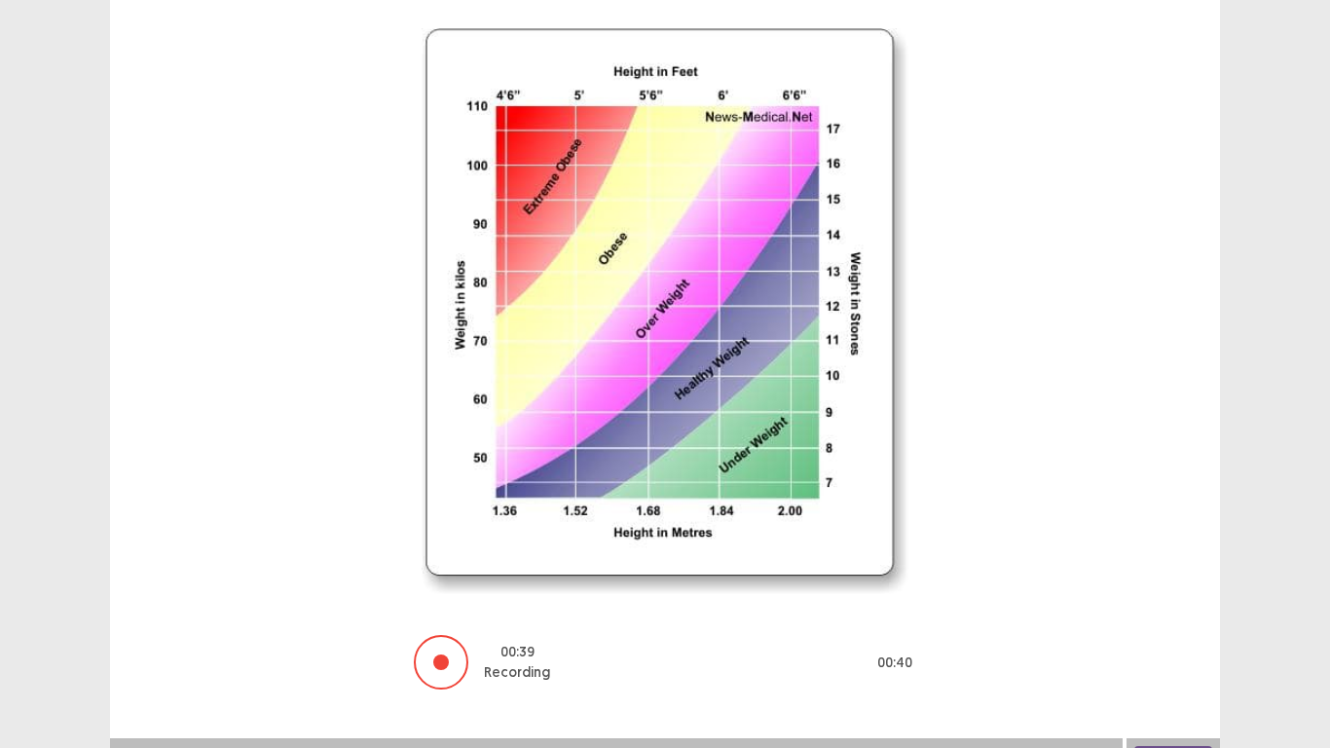
scroll to position [215, 0]
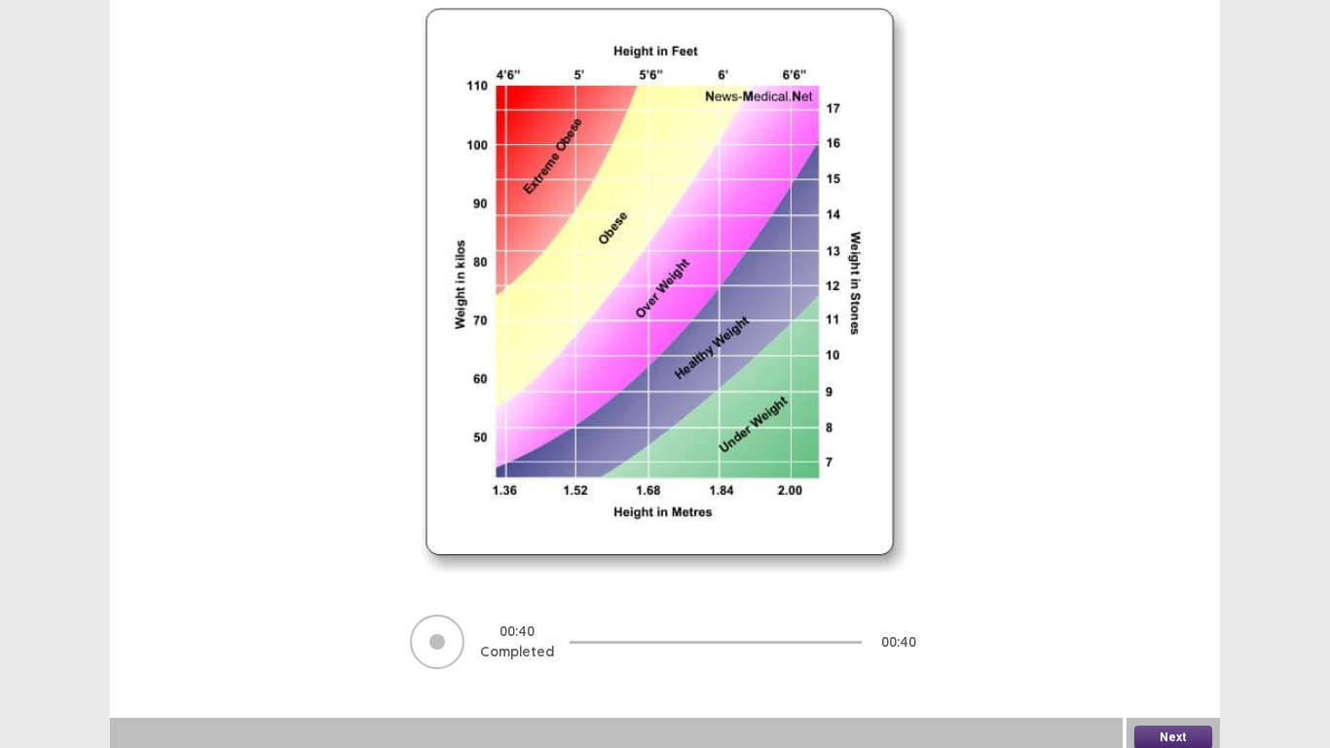
click at [1182, 581] on div "Next" at bounding box center [1173, 737] width 93 height 39
click at [1177, 581] on button "Next" at bounding box center [1173, 736] width 78 height 23
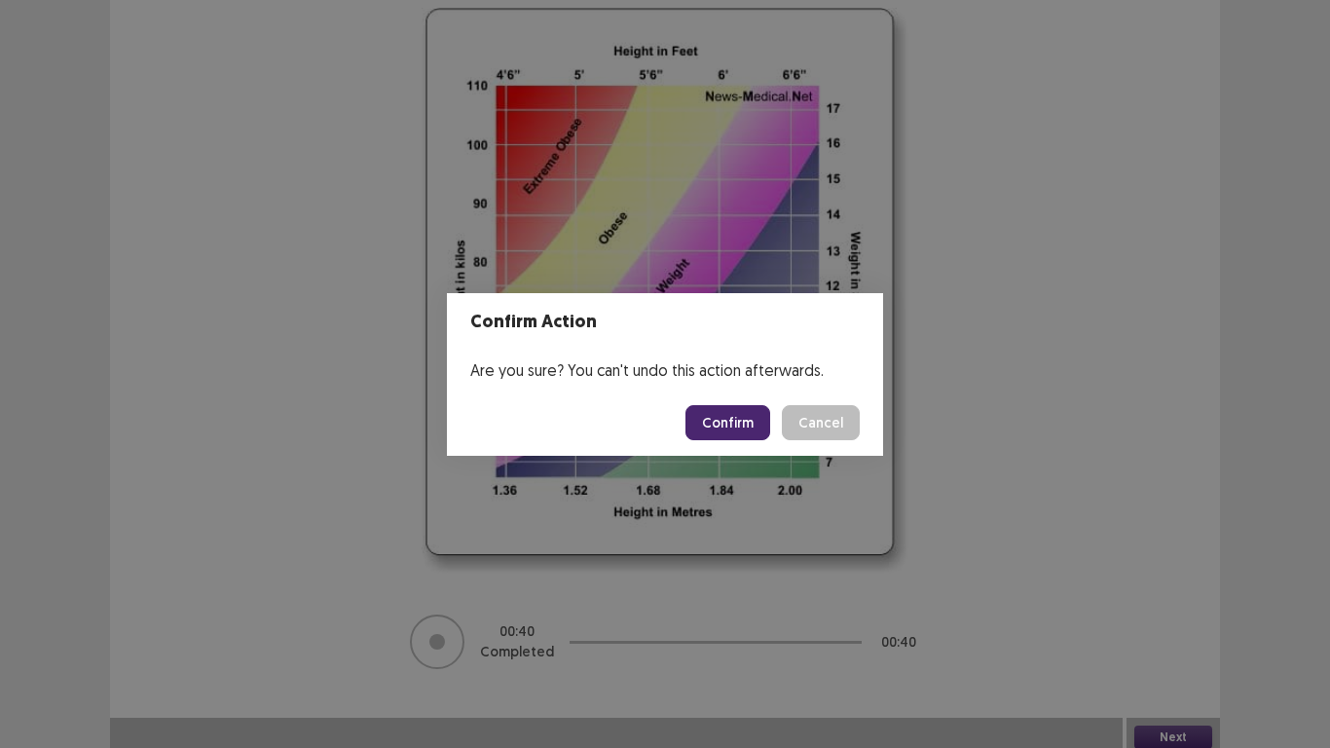
click at [724, 416] on button "Confirm" at bounding box center [728, 422] width 85 height 35
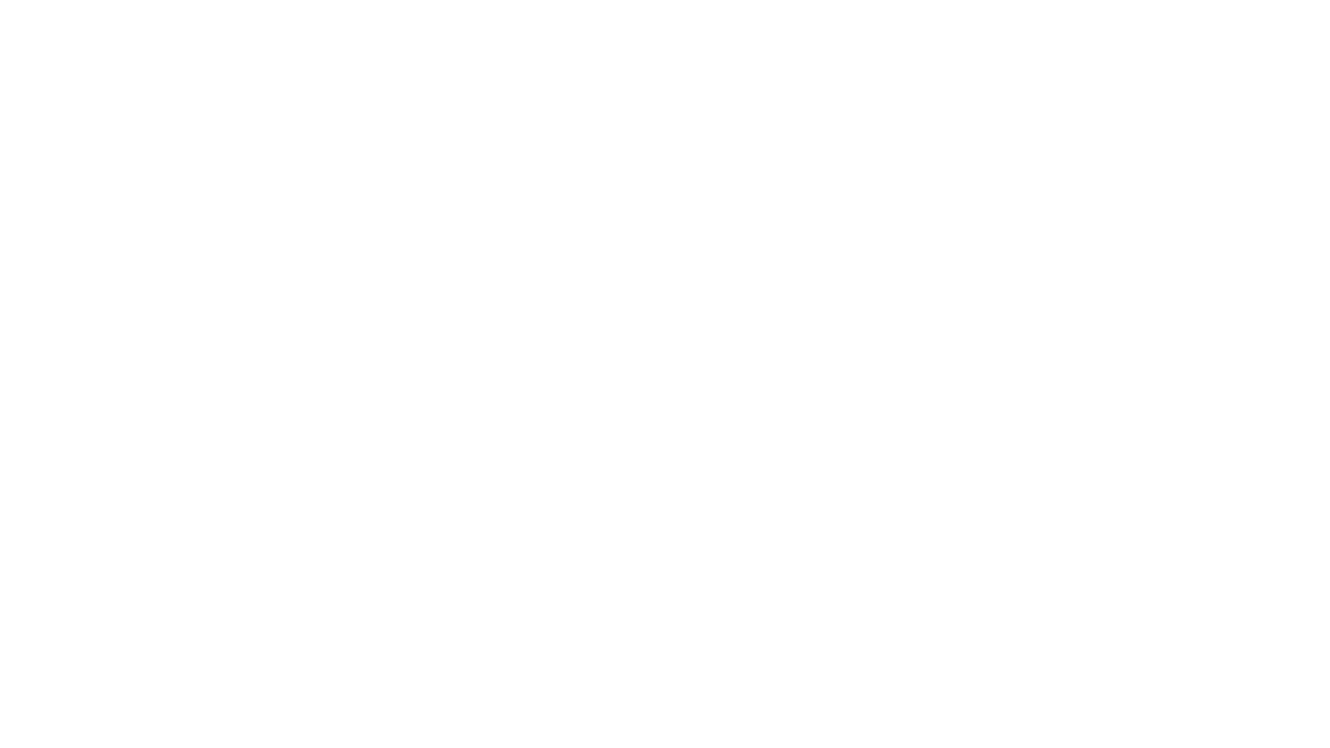
scroll to position [0, 0]
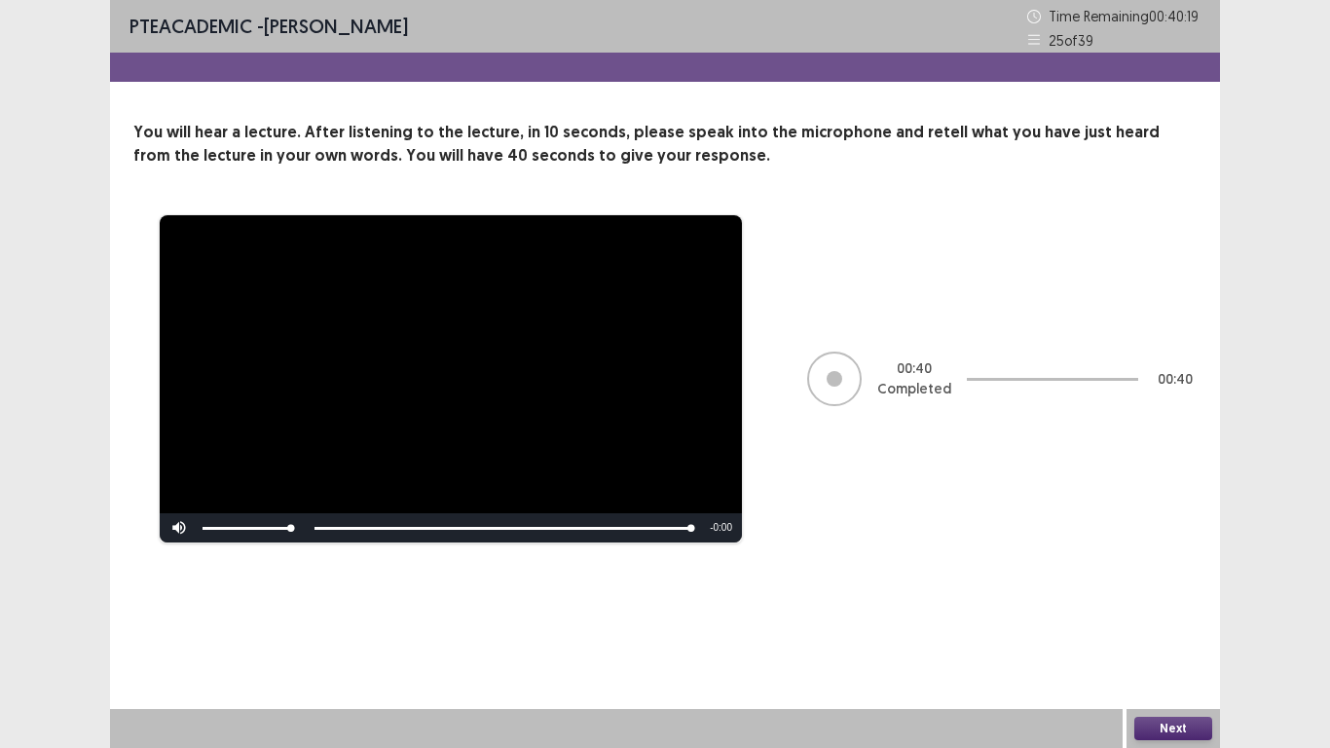
click at [1185, 581] on button "Next" at bounding box center [1173, 728] width 78 height 23
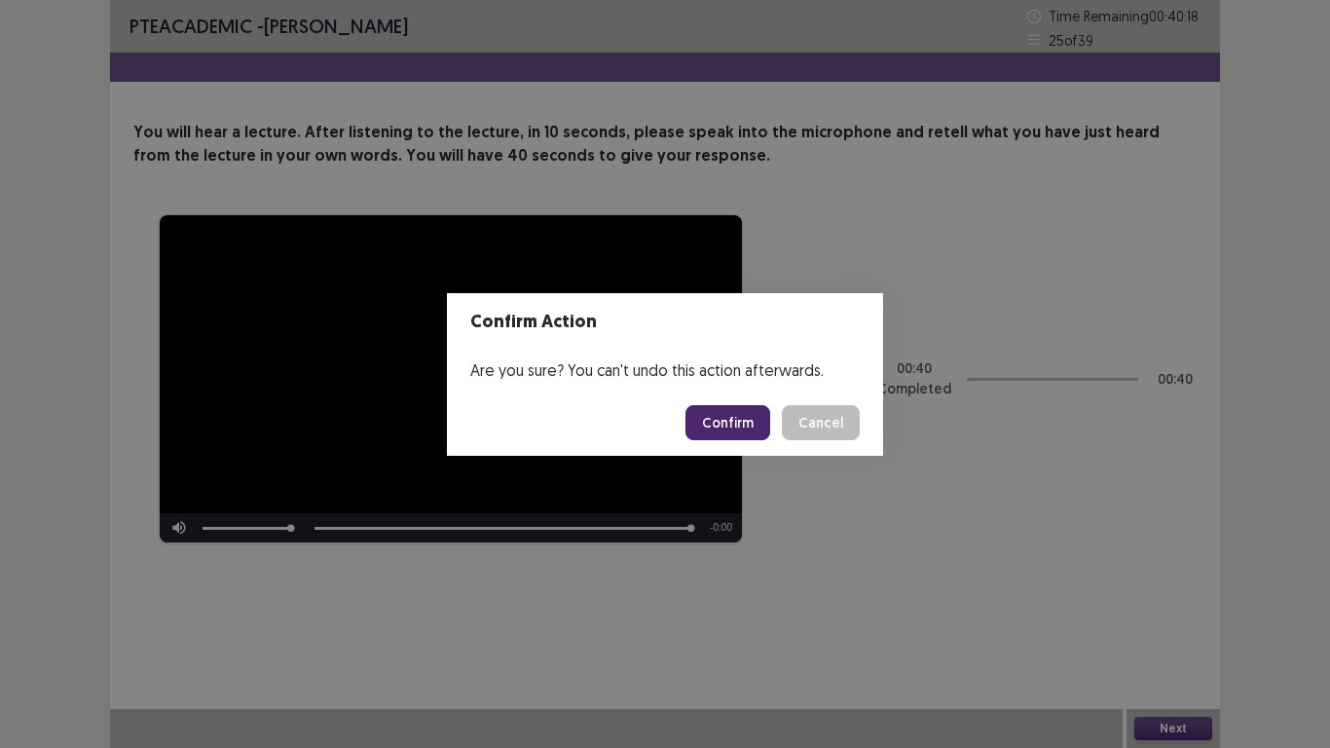
click at [731, 435] on button "Confirm" at bounding box center [728, 422] width 85 height 35
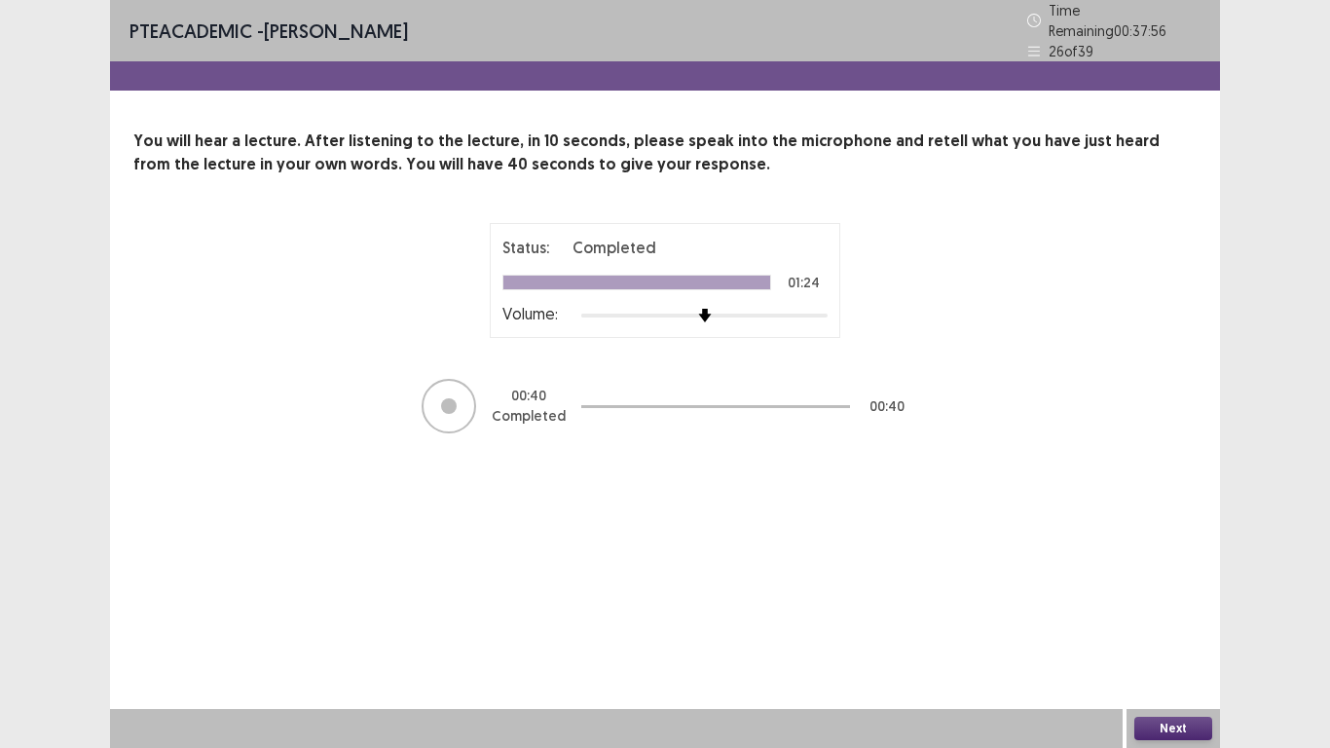
click at [1165, 581] on button "Next" at bounding box center [1173, 728] width 78 height 23
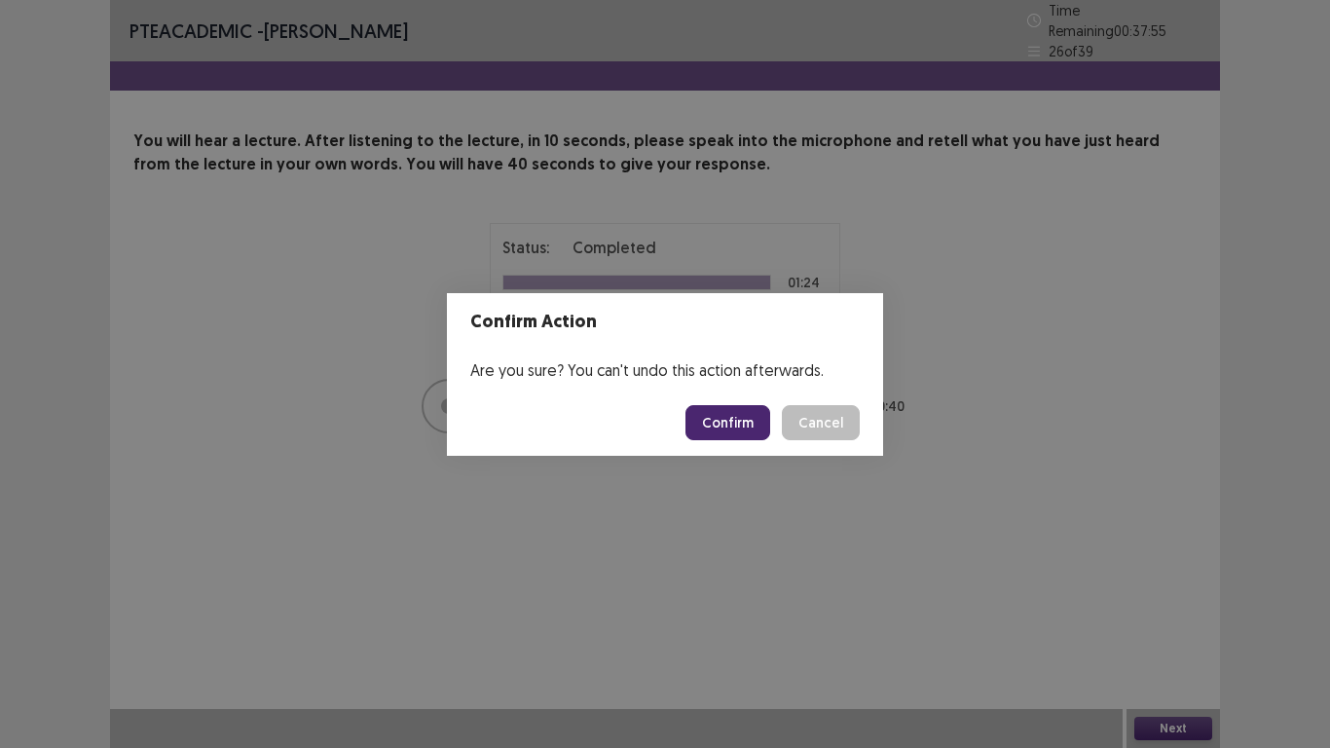
click at [726, 433] on button "Confirm" at bounding box center [728, 422] width 85 height 35
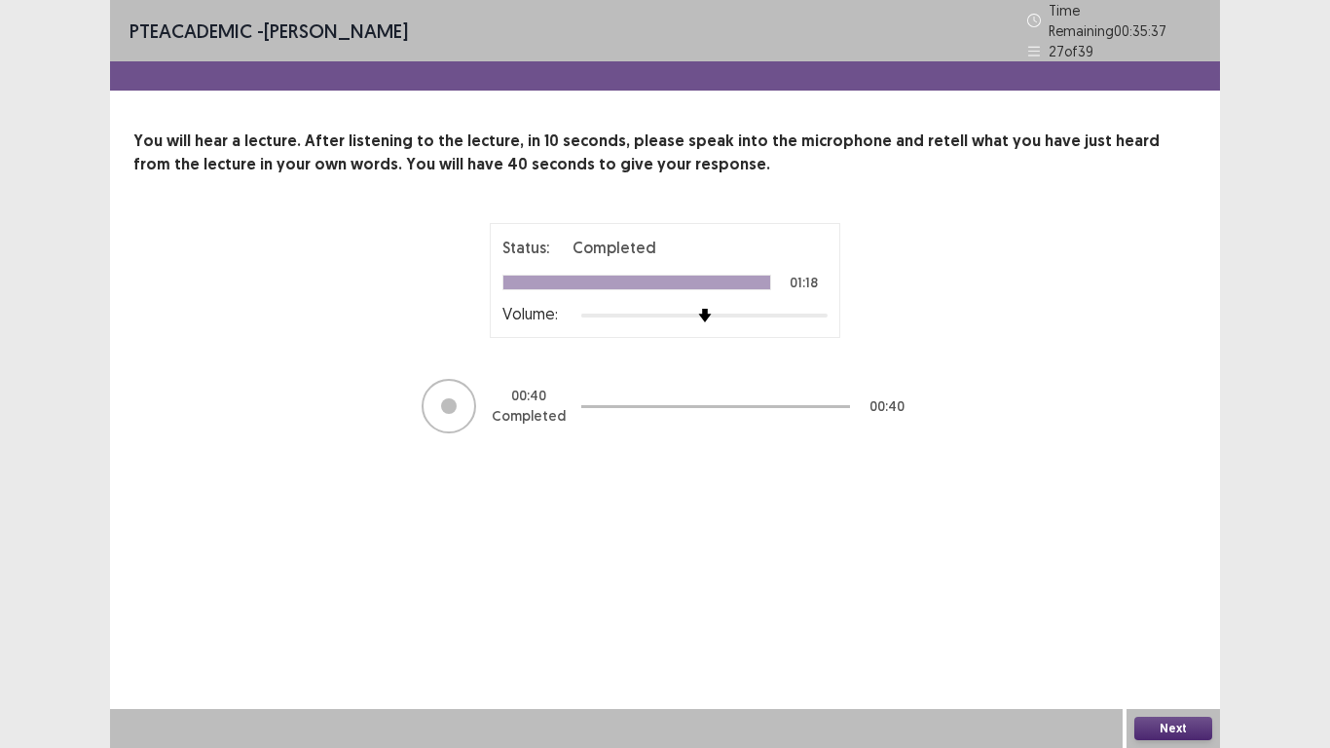
click at [1171, 581] on button "Next" at bounding box center [1173, 728] width 78 height 23
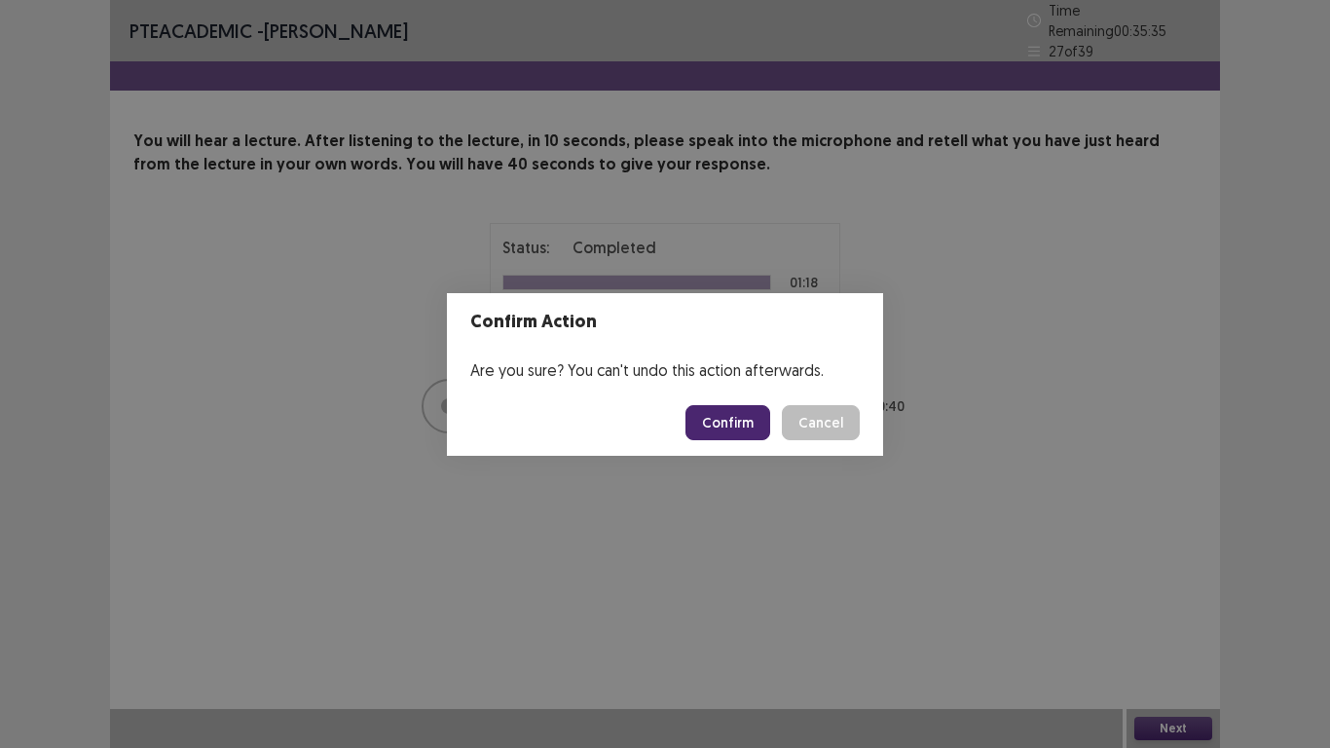
click at [725, 429] on button "Confirm" at bounding box center [728, 422] width 85 height 35
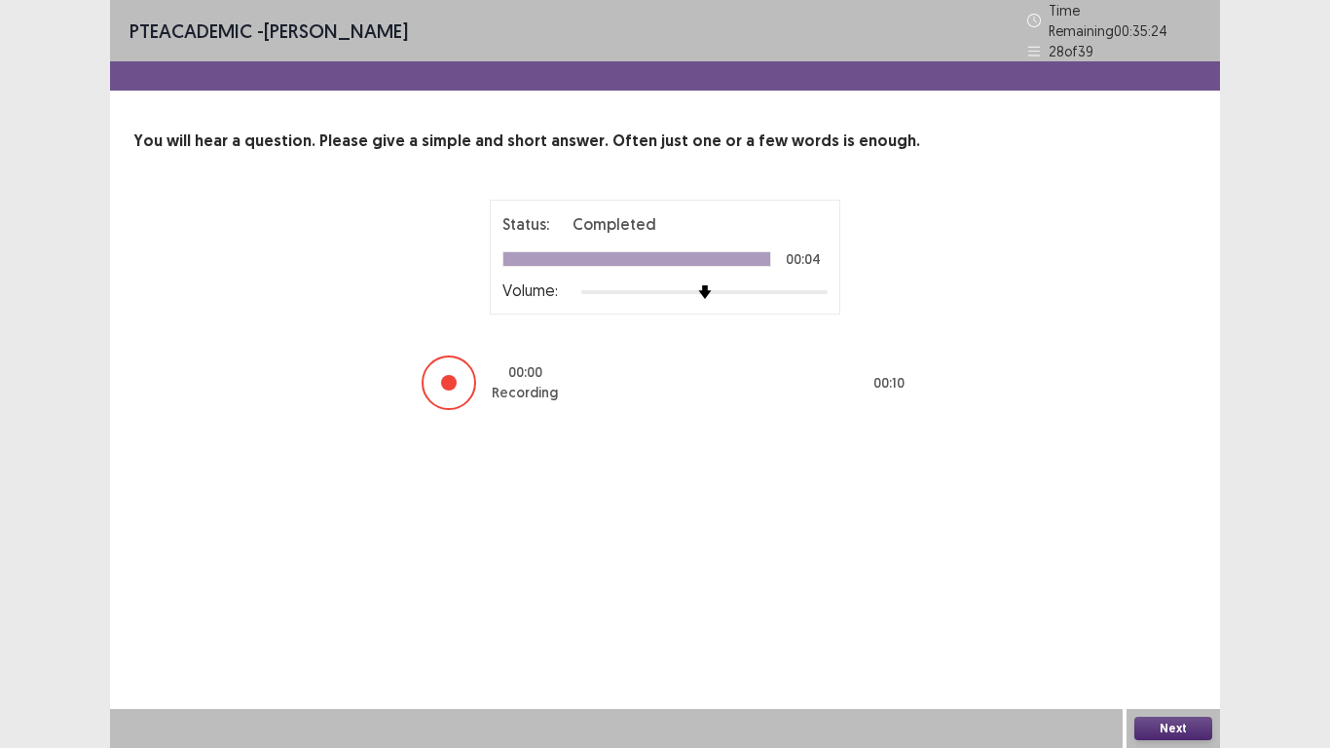
click at [1175, 581] on button "Next" at bounding box center [1173, 728] width 78 height 23
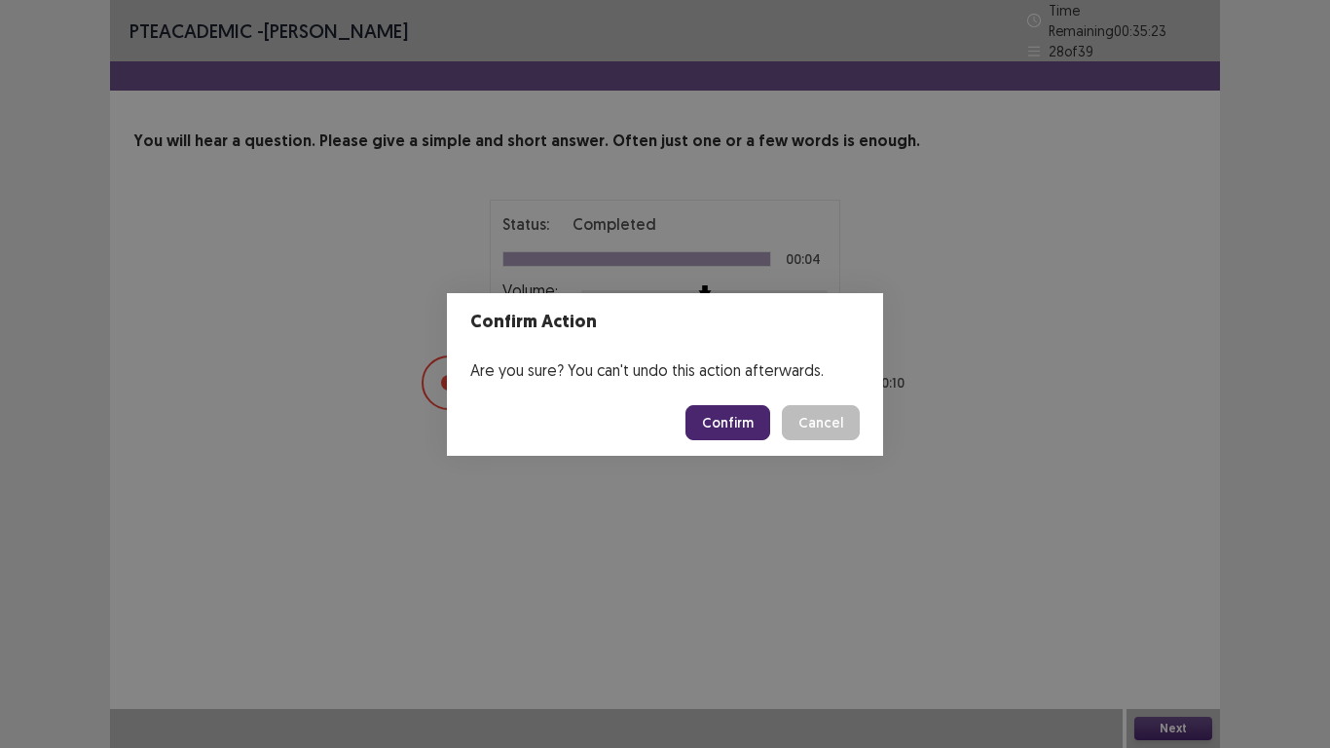
click at [742, 427] on button "Confirm" at bounding box center [728, 422] width 85 height 35
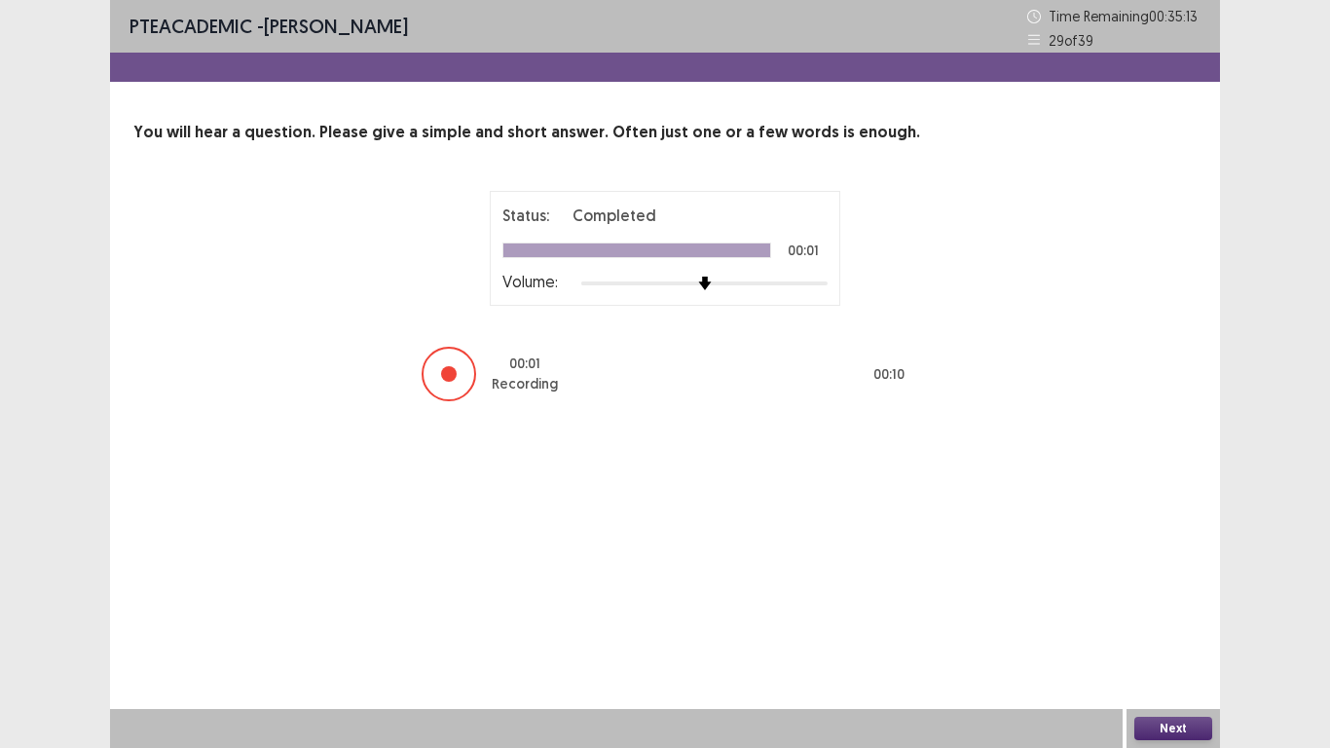
click at [1178, 581] on button "Next" at bounding box center [1173, 728] width 78 height 23
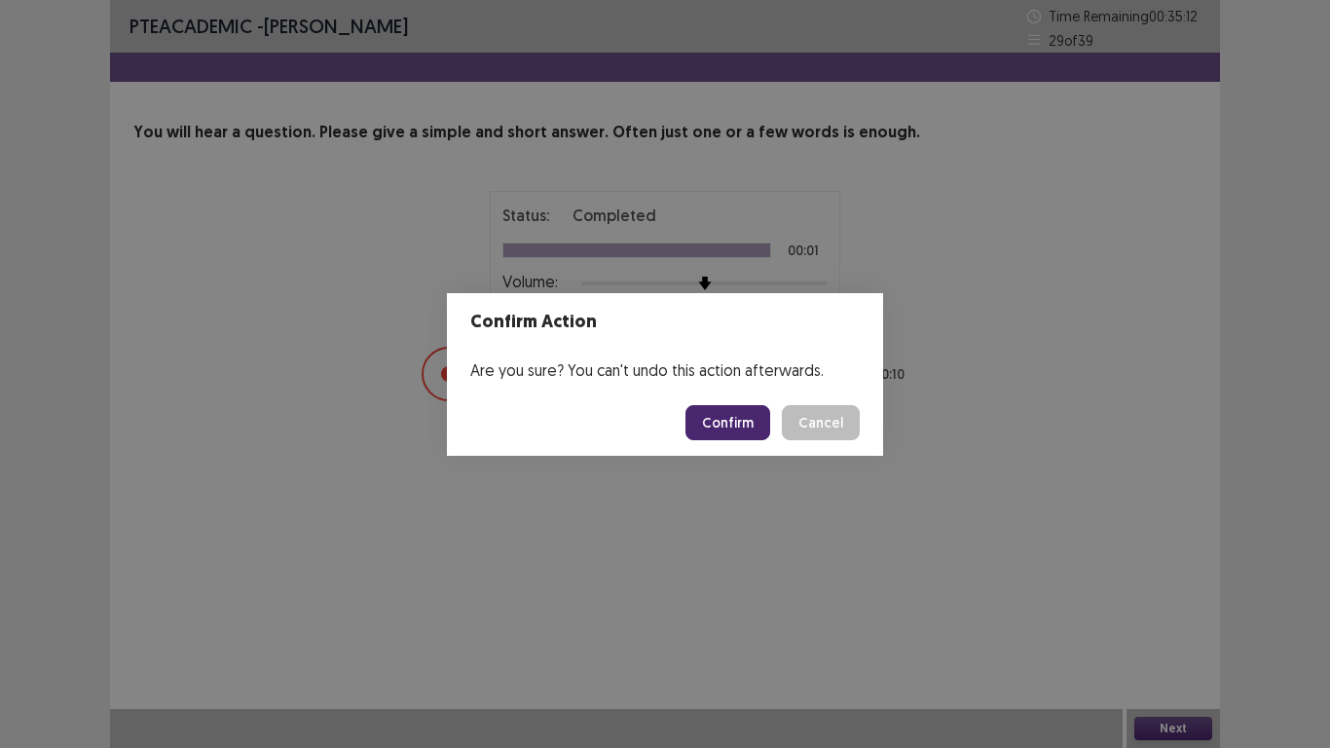
click at [739, 428] on button "Confirm" at bounding box center [728, 422] width 85 height 35
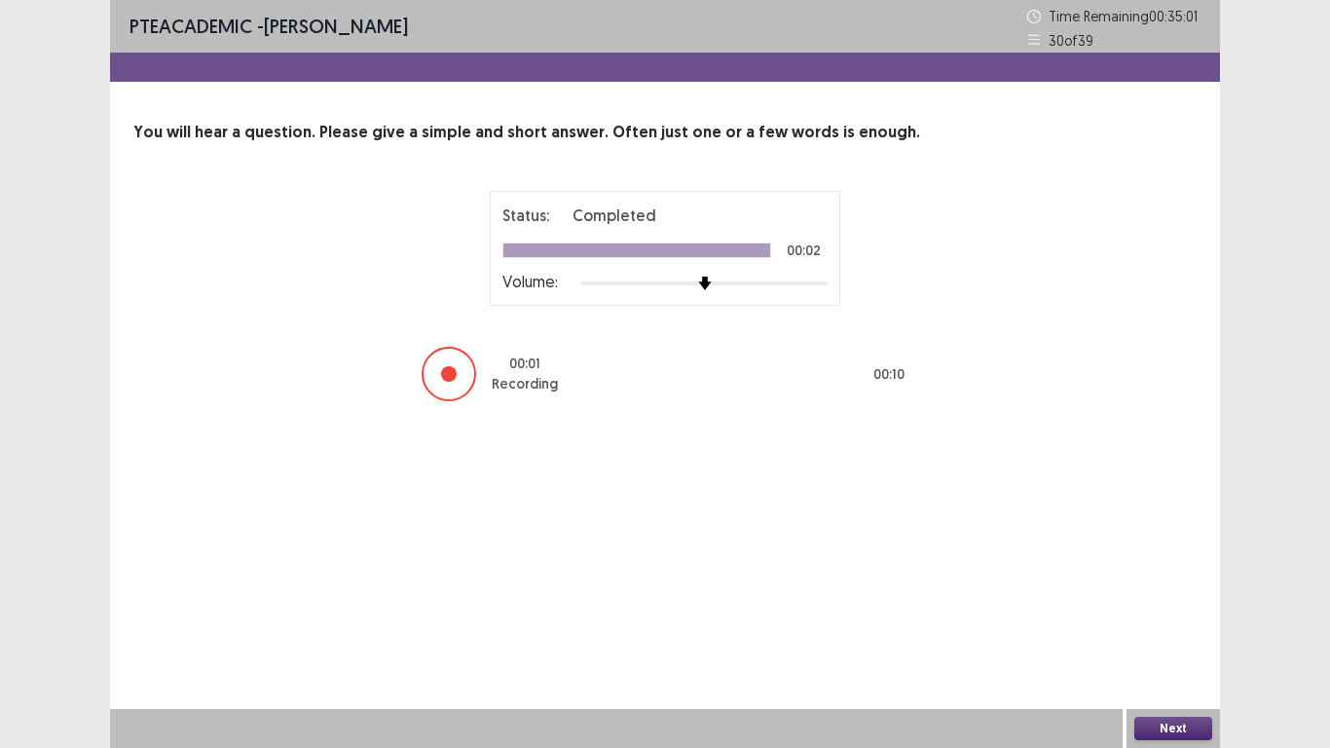
click at [1181, 581] on button "Next" at bounding box center [1173, 728] width 78 height 23
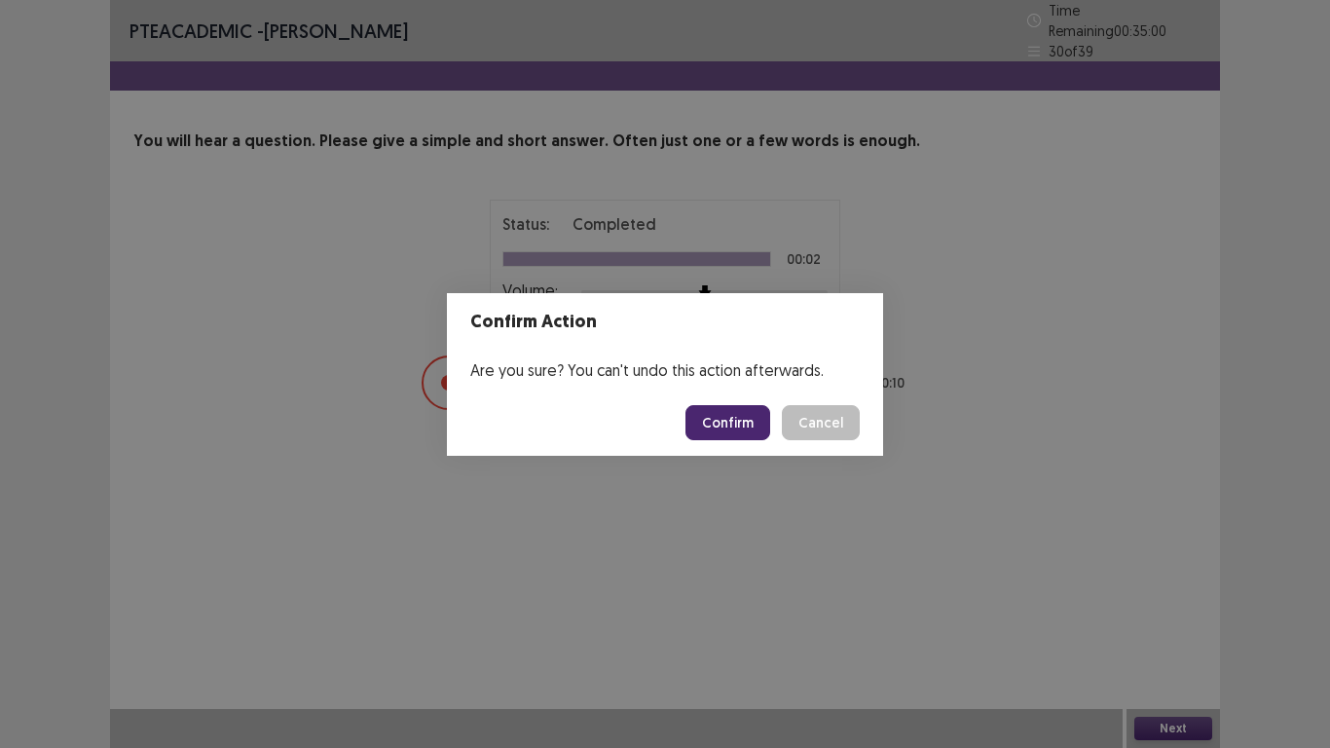
click at [738, 425] on button "Confirm" at bounding box center [728, 422] width 85 height 35
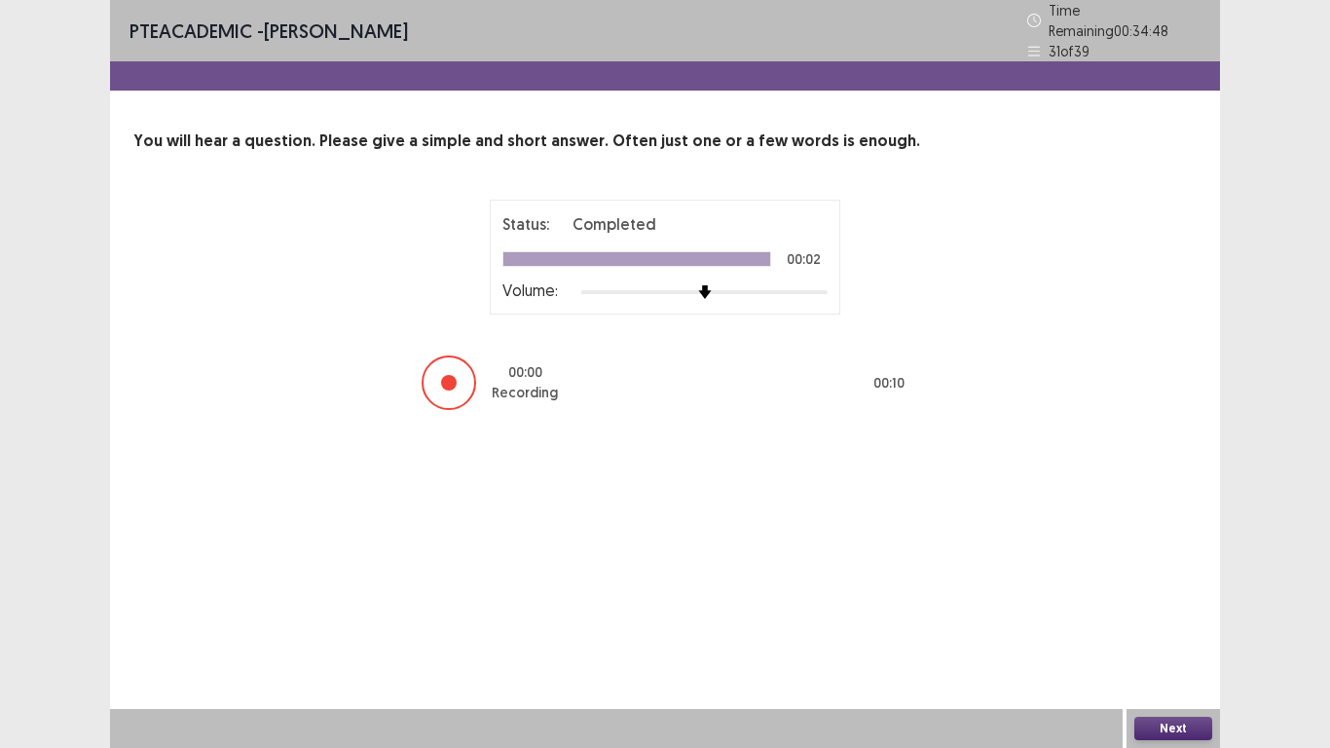
click at [1182, 581] on button "Next" at bounding box center [1173, 728] width 78 height 23
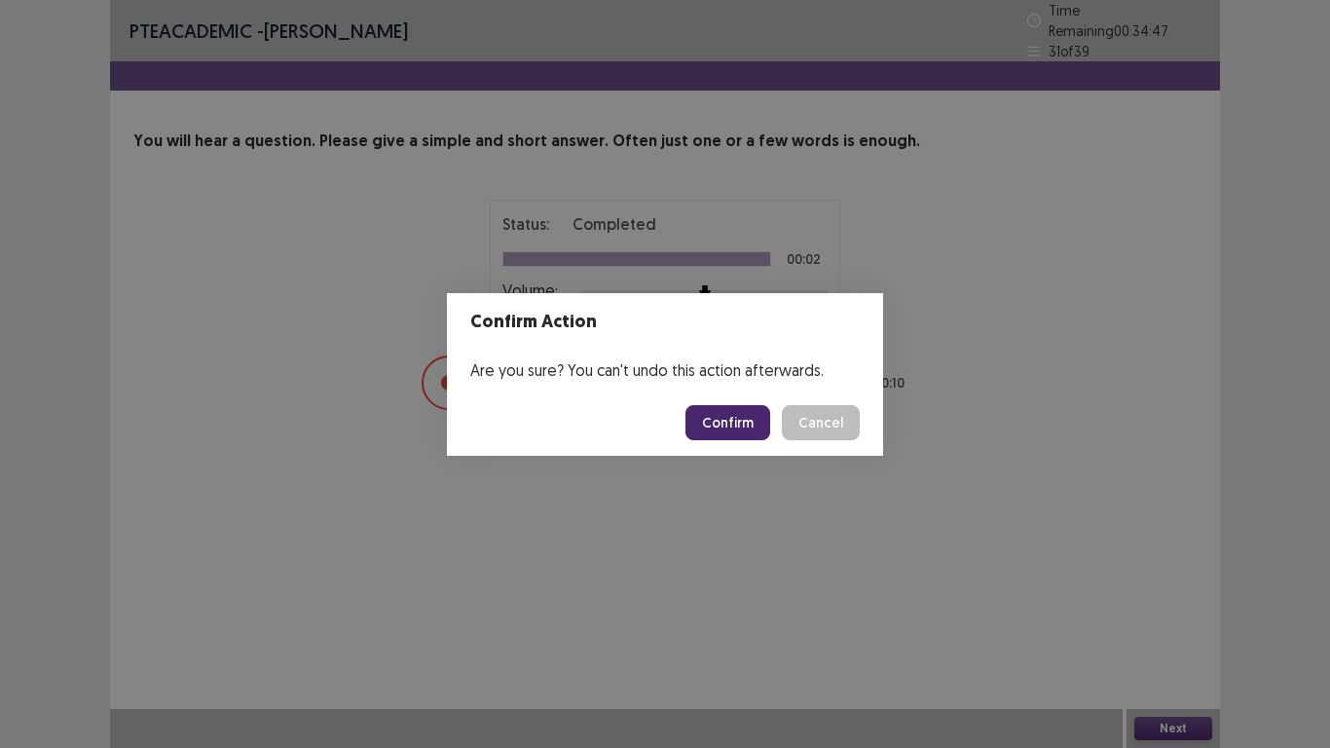
click at [733, 427] on button "Confirm" at bounding box center [728, 422] width 85 height 35
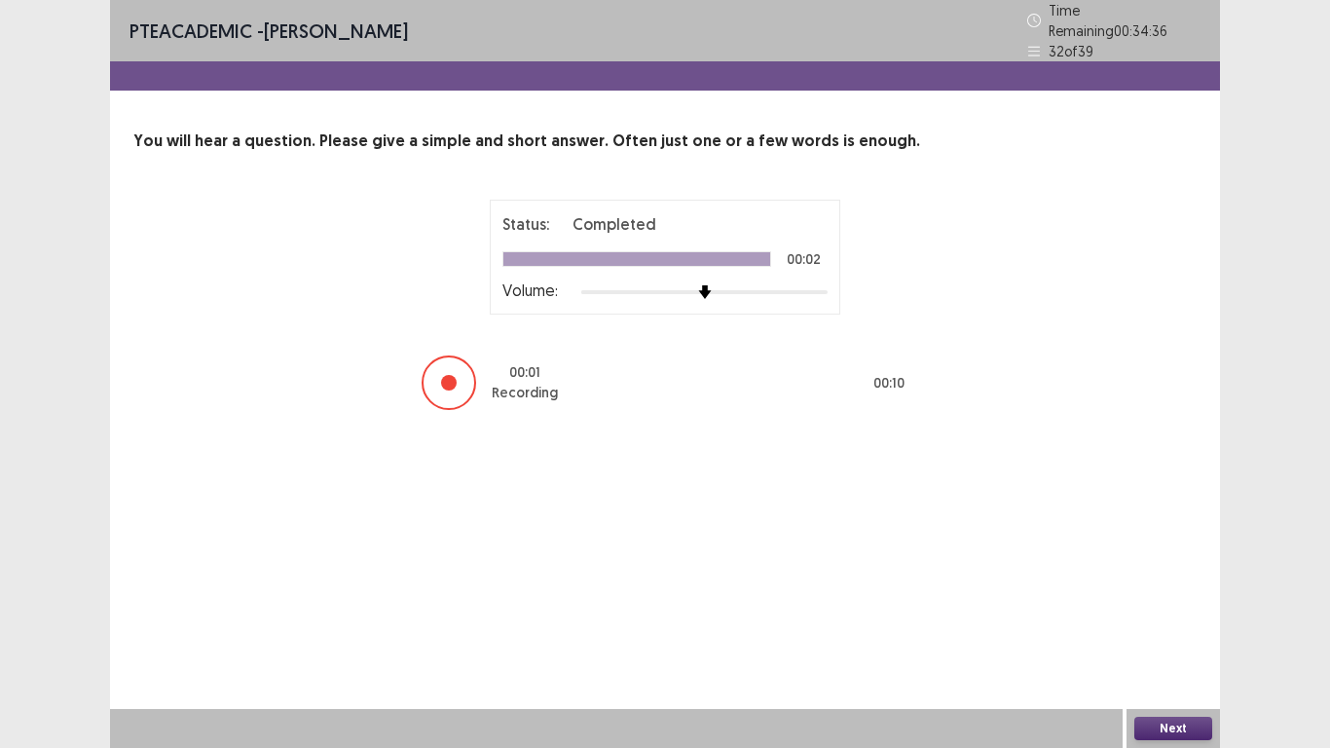
click at [1171, 581] on button "Next" at bounding box center [1173, 728] width 78 height 23
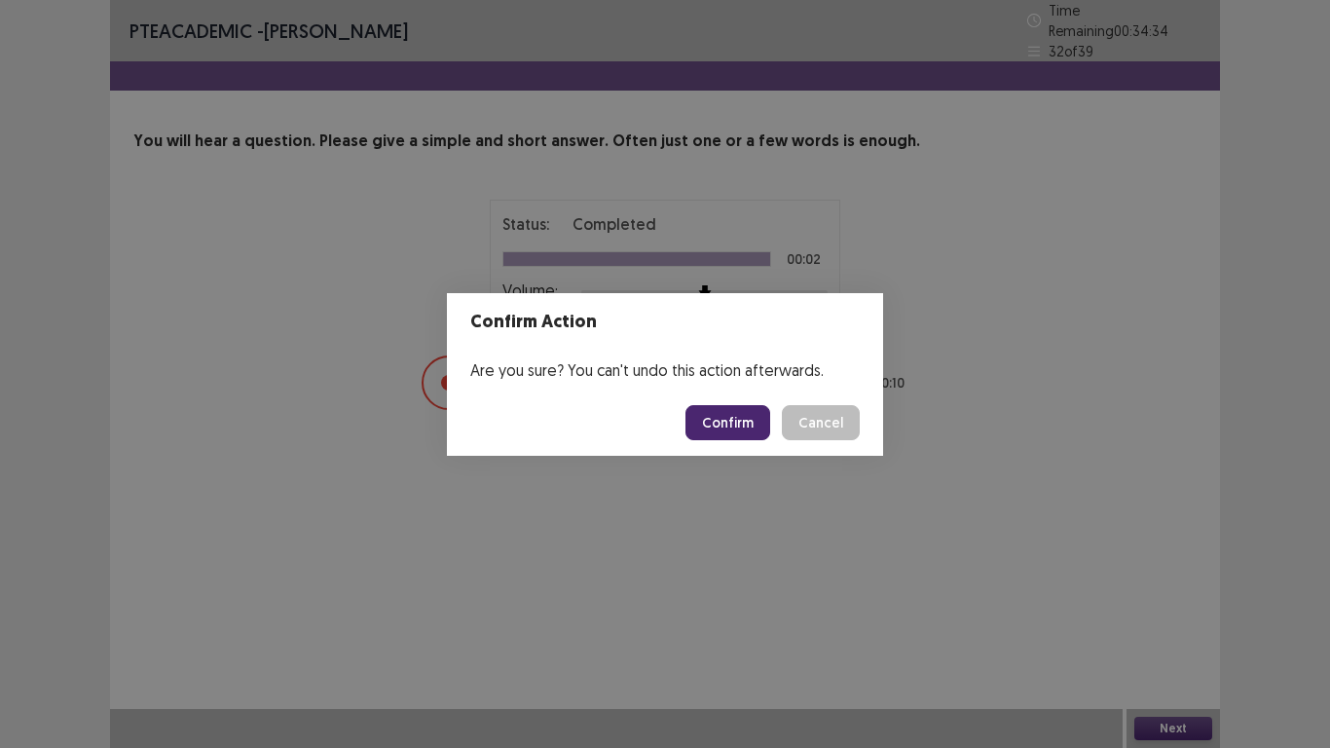
click at [744, 429] on button "Confirm" at bounding box center [728, 422] width 85 height 35
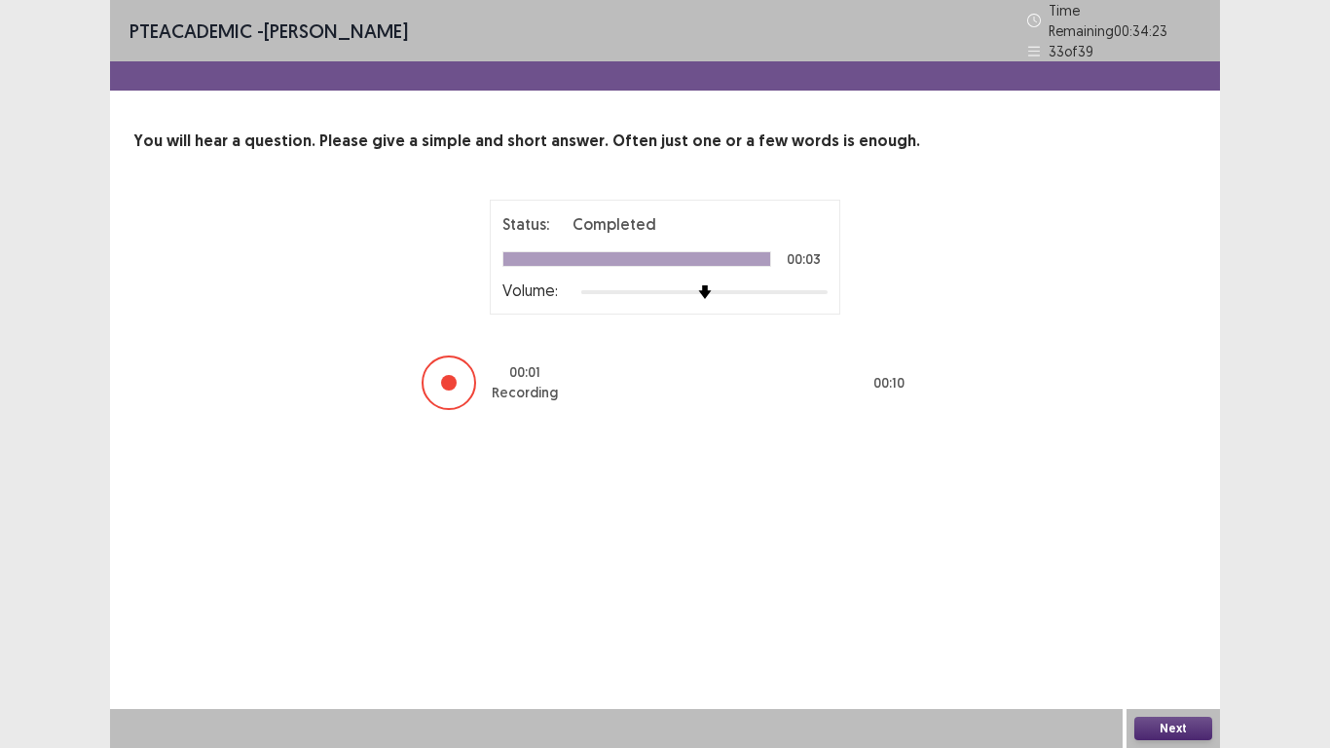
click at [1171, 581] on button "Next" at bounding box center [1173, 728] width 78 height 23
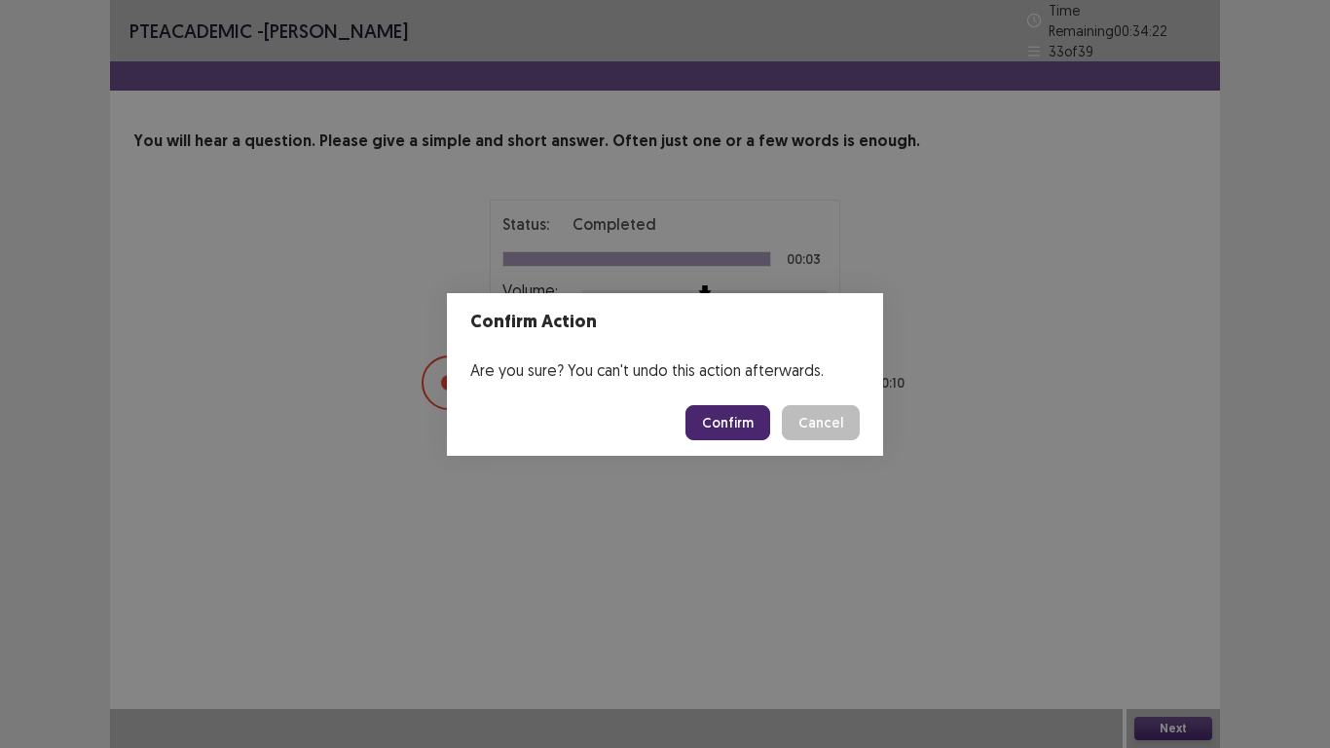
click at [736, 421] on button "Confirm" at bounding box center [728, 422] width 85 height 35
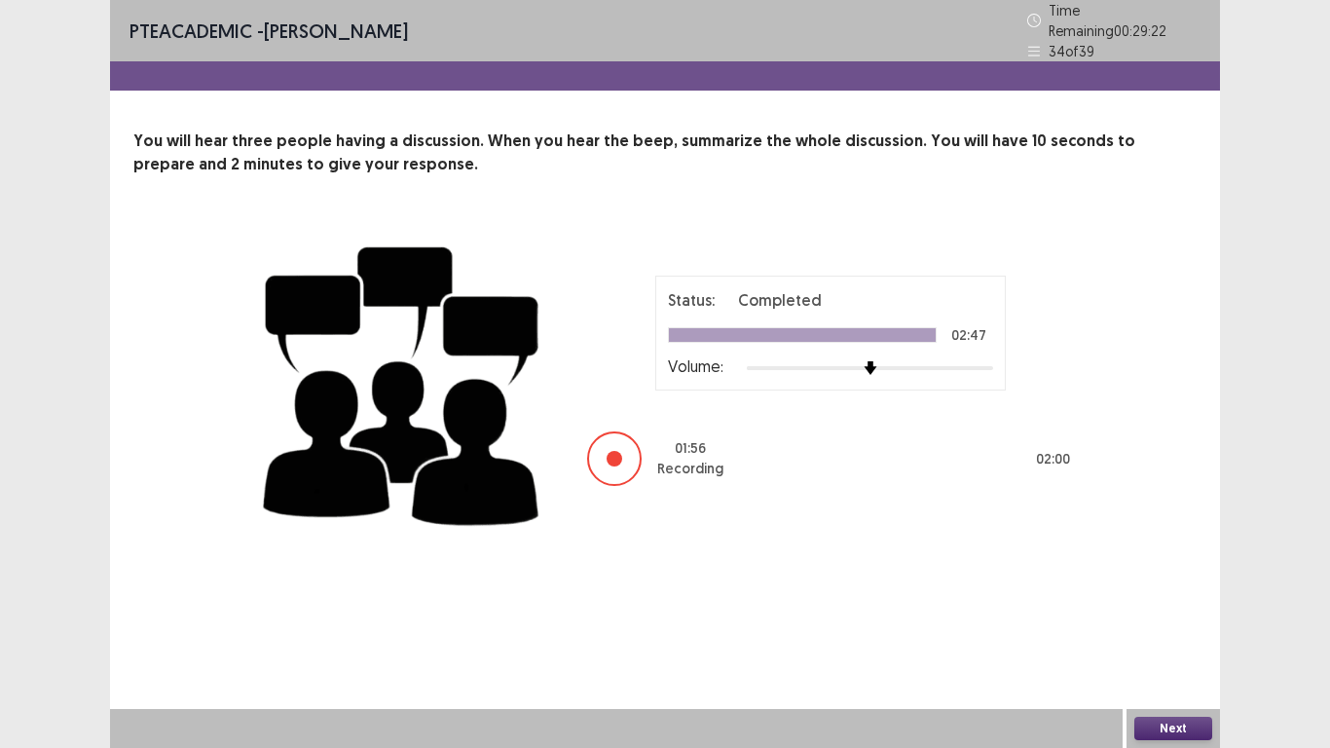
click at [1172, 581] on button "Next" at bounding box center [1173, 728] width 78 height 23
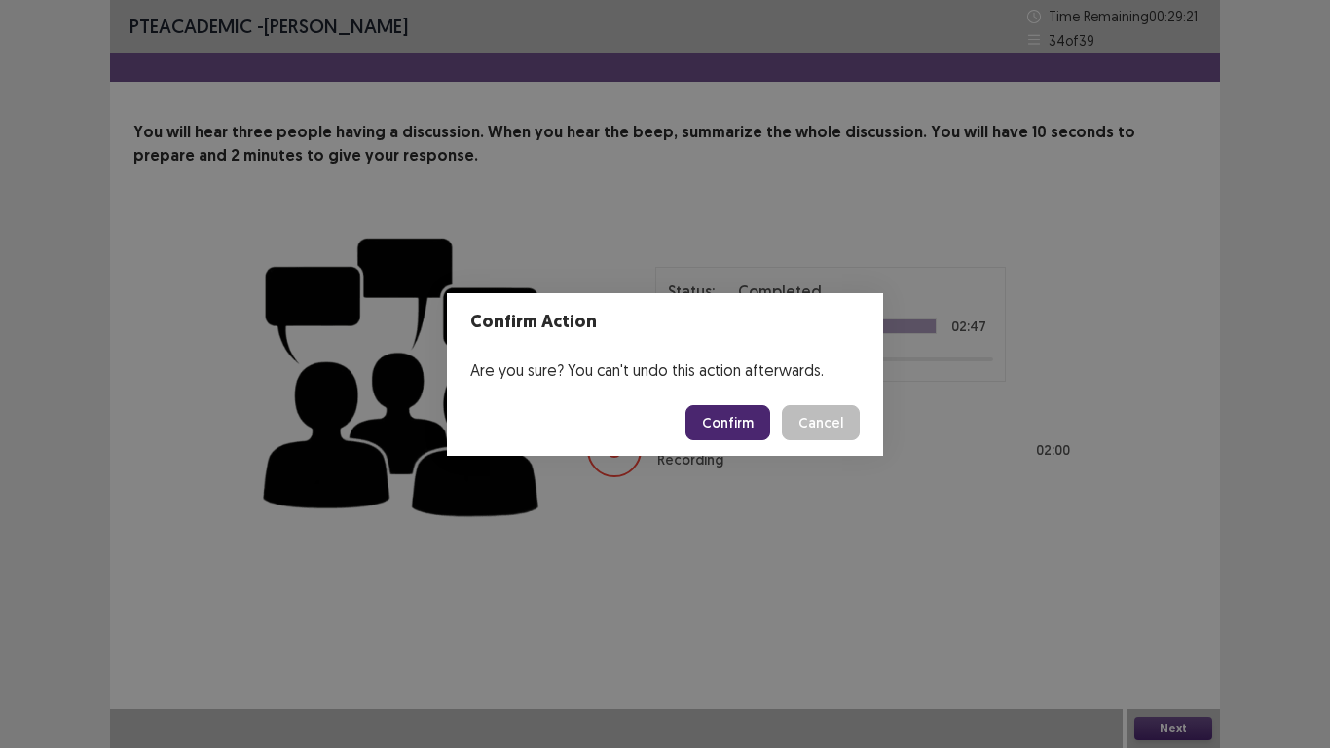
click at [722, 426] on button "Confirm" at bounding box center [728, 422] width 85 height 35
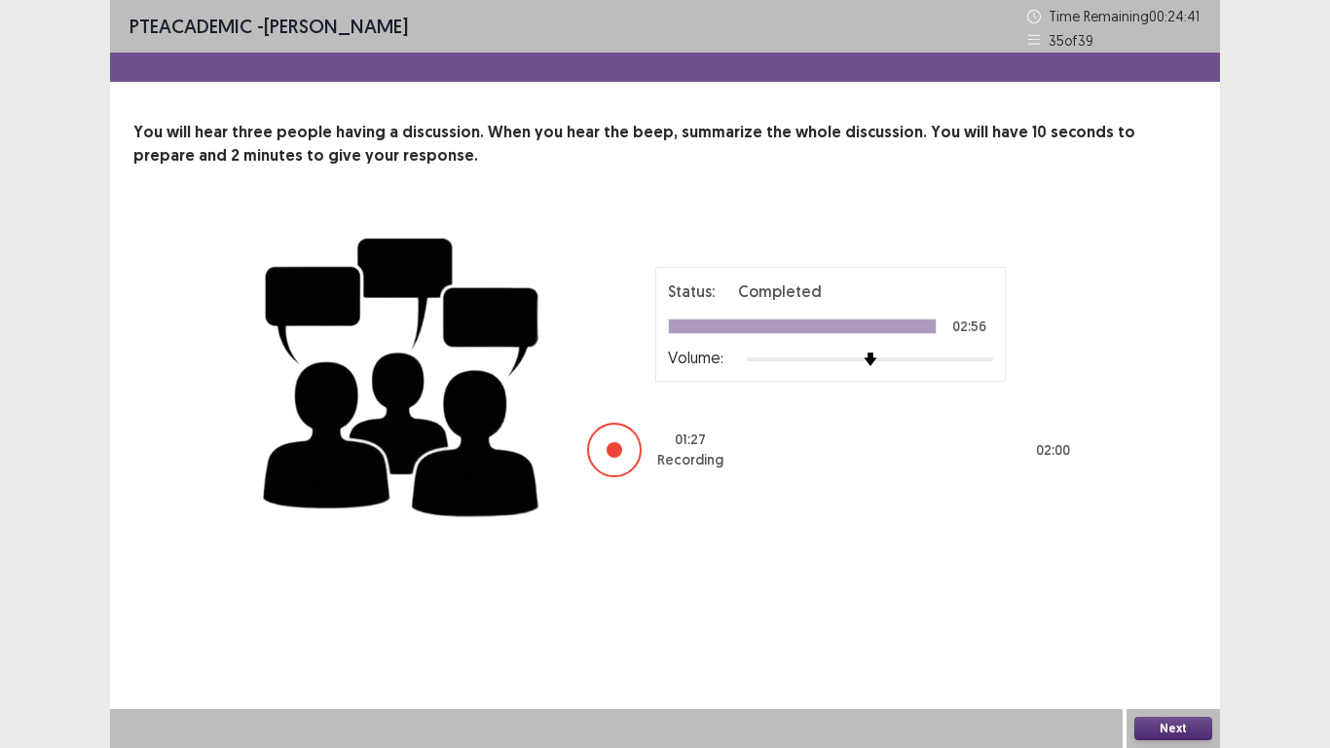
click at [1, 0] on div "PTE academic - [PERSON_NAME] Time Remaining 00 : 24 : 41 35 of 39 You will hear…" at bounding box center [665, 374] width 1330 height 748
click at [1169, 581] on button "Next" at bounding box center [1173, 728] width 78 height 23
click at [729, 430] on button "Confirm" at bounding box center [728, 422] width 85 height 35
click at [1172, 581] on button "Next" at bounding box center [1173, 728] width 78 height 23
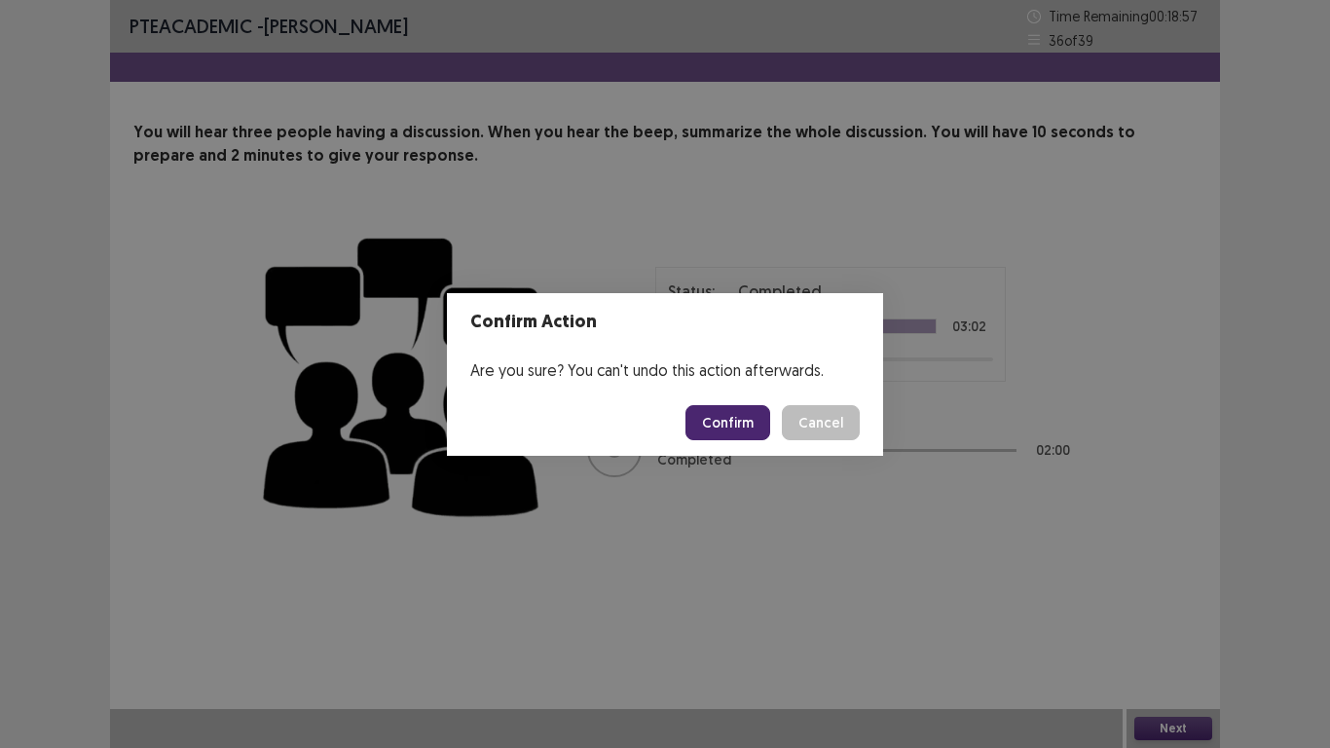
click at [725, 408] on button "Confirm" at bounding box center [728, 422] width 85 height 35
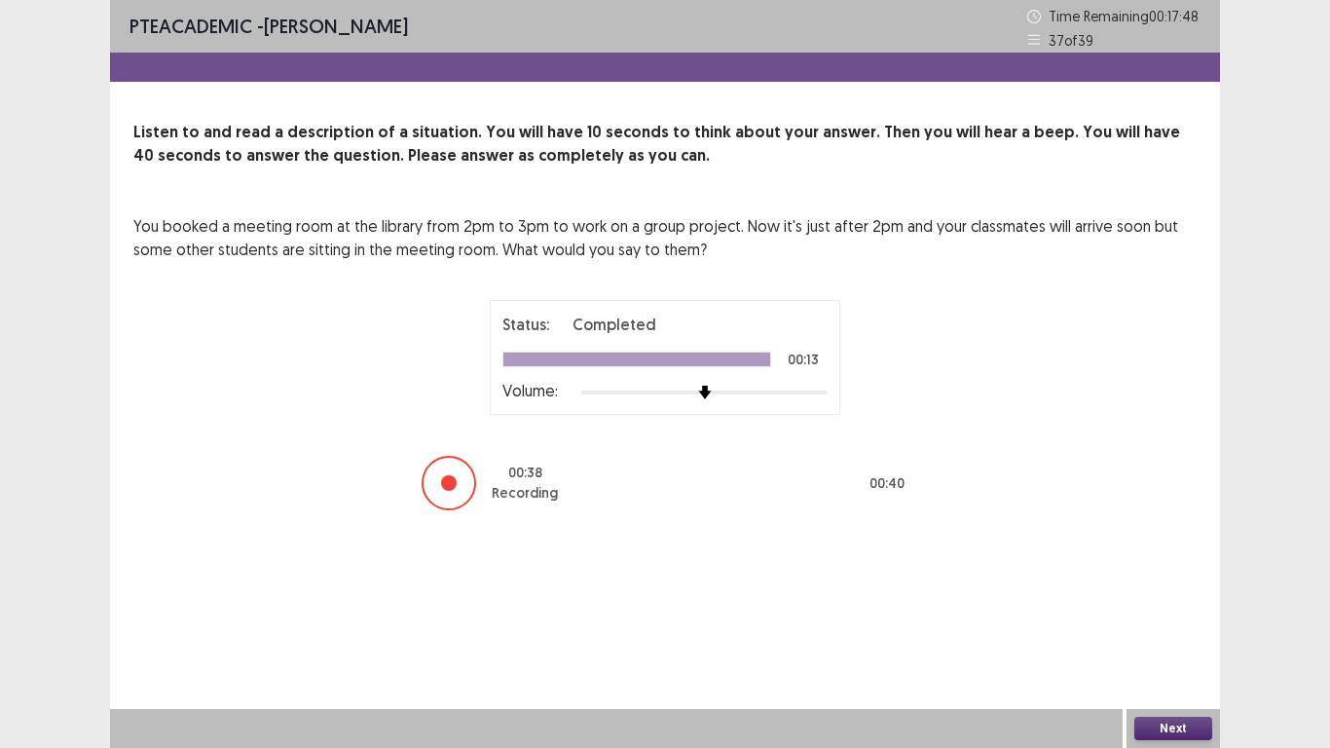
click at [1173, 581] on button "Next" at bounding box center [1173, 728] width 78 height 23
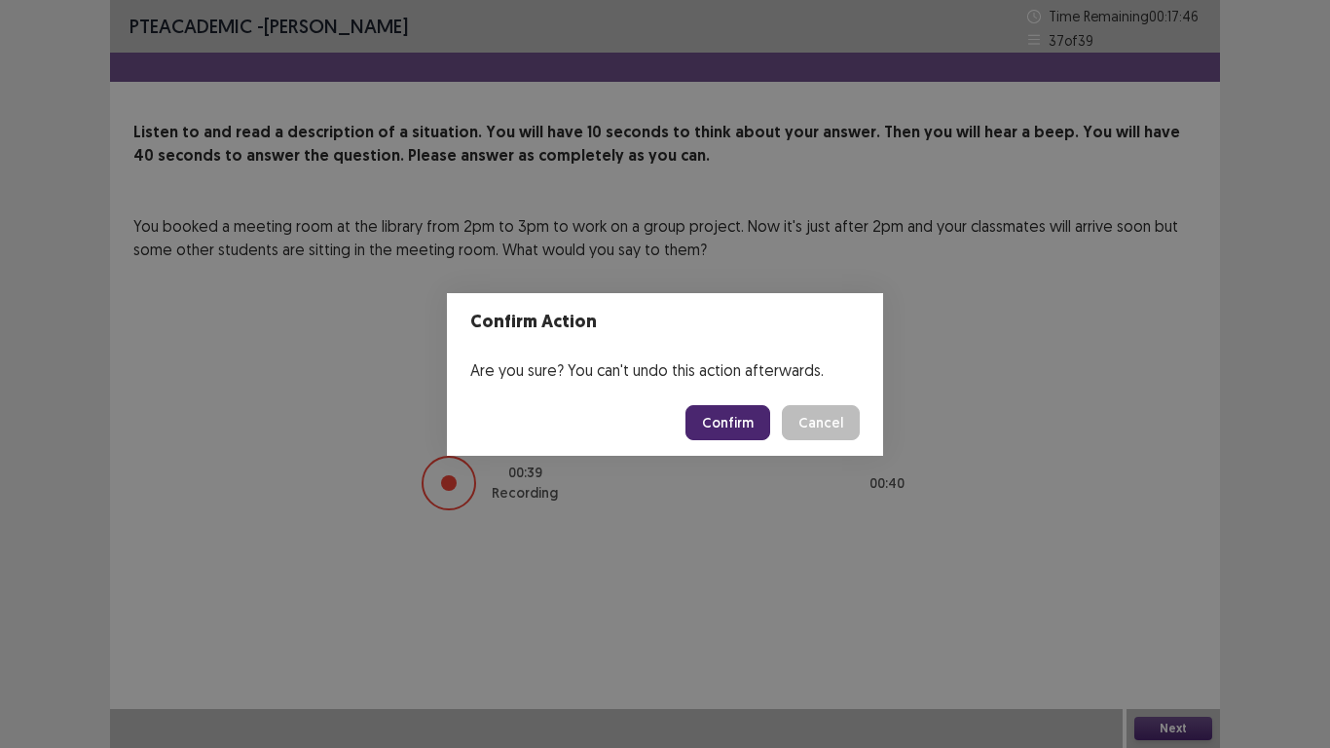
click at [739, 420] on button "Confirm" at bounding box center [728, 422] width 85 height 35
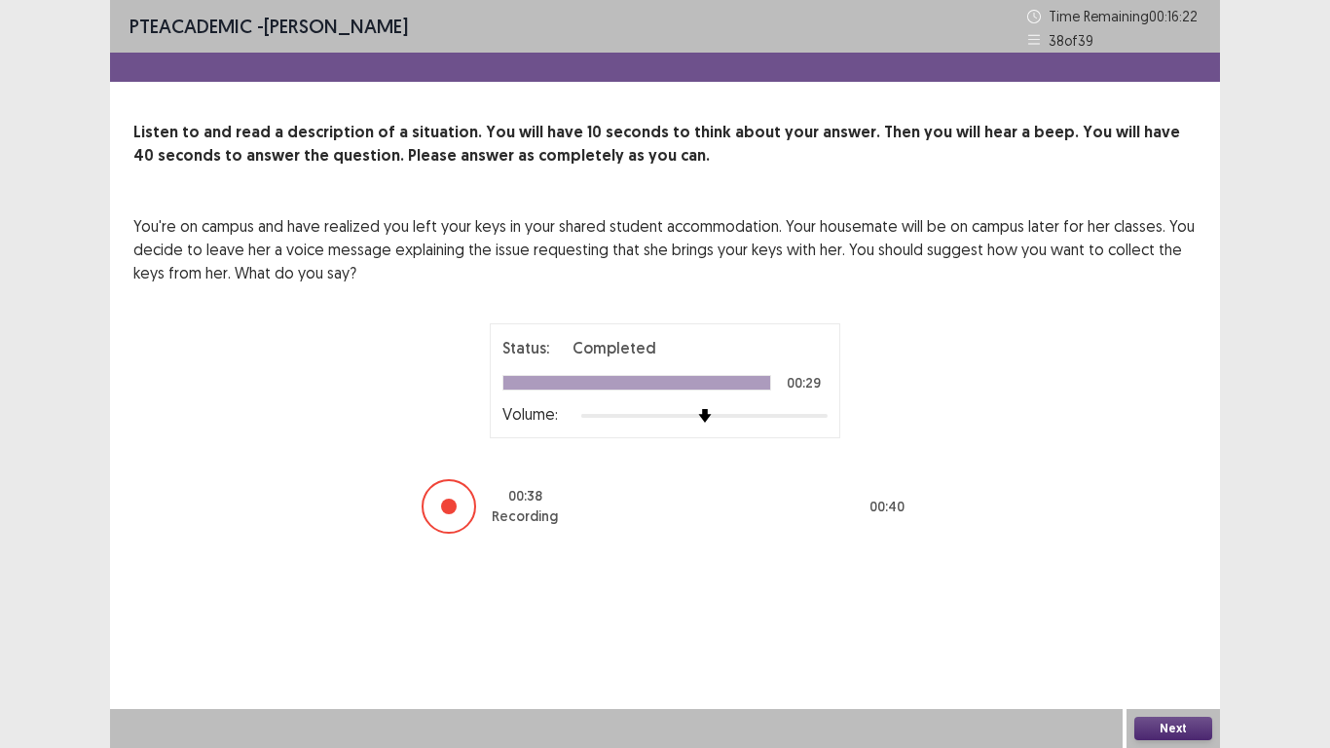
click at [1149, 581] on button "Next" at bounding box center [1173, 728] width 78 height 23
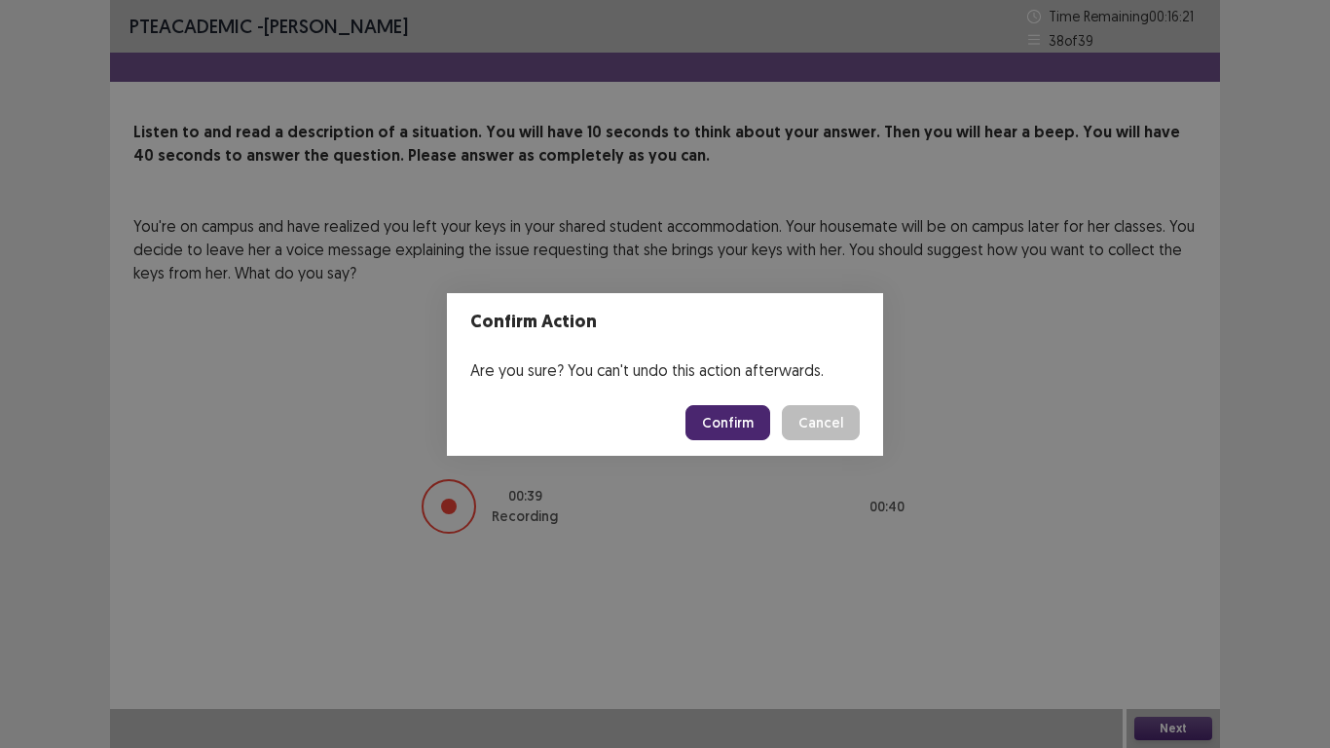
click at [749, 420] on button "Confirm" at bounding box center [728, 422] width 85 height 35
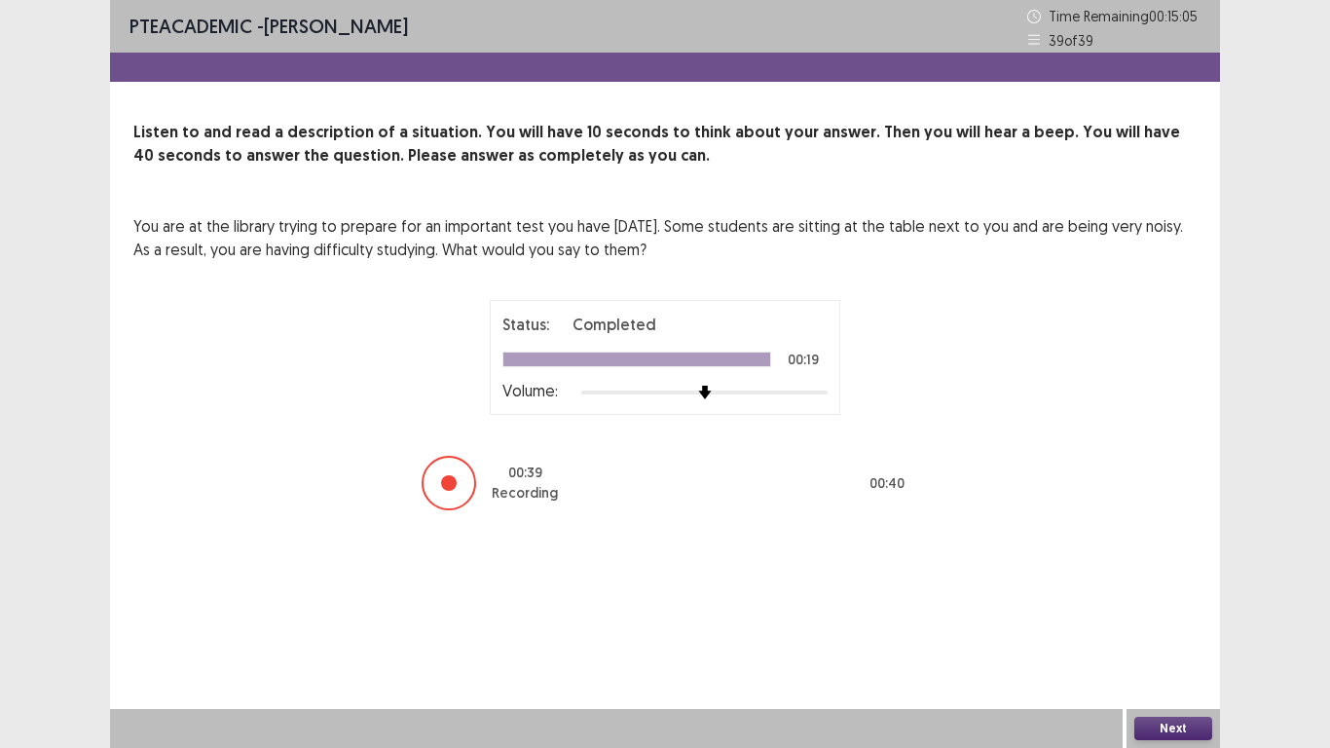
click at [1175, 581] on button "Next" at bounding box center [1173, 728] width 78 height 23
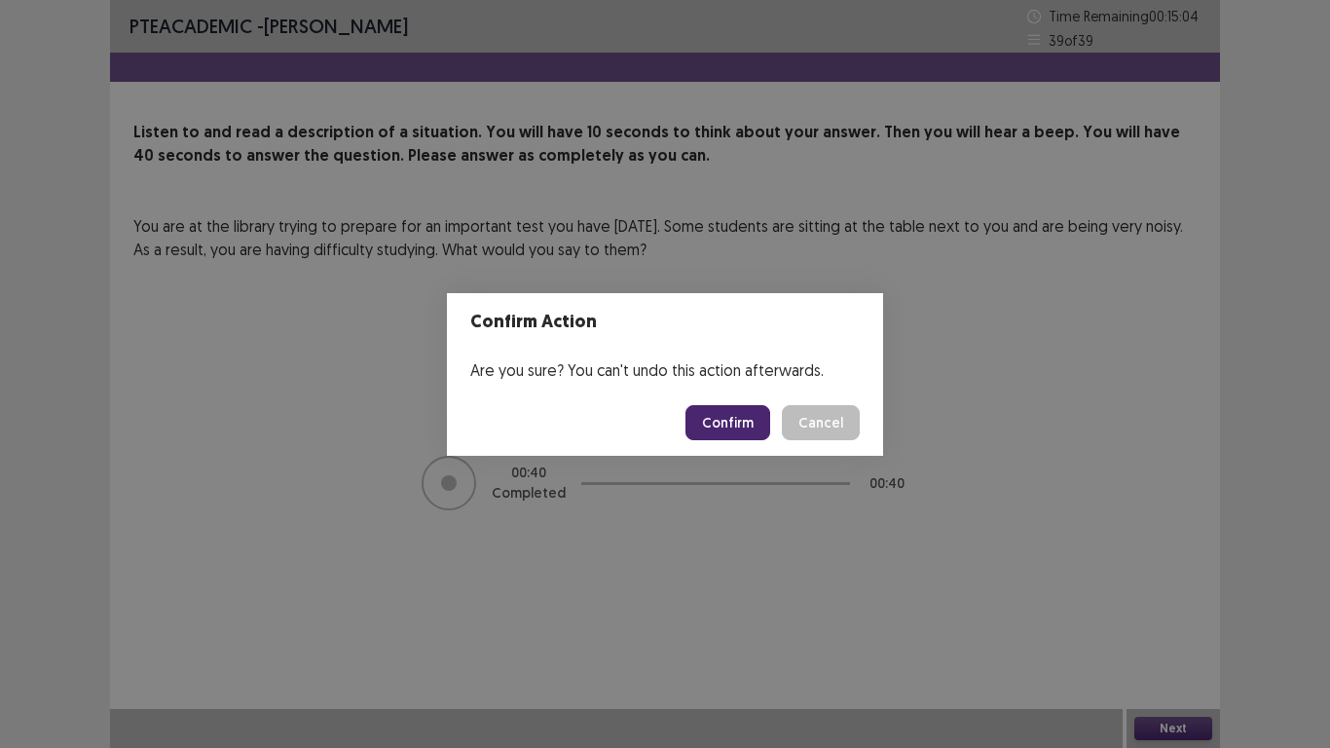
click at [716, 421] on button "Confirm" at bounding box center [728, 422] width 85 height 35
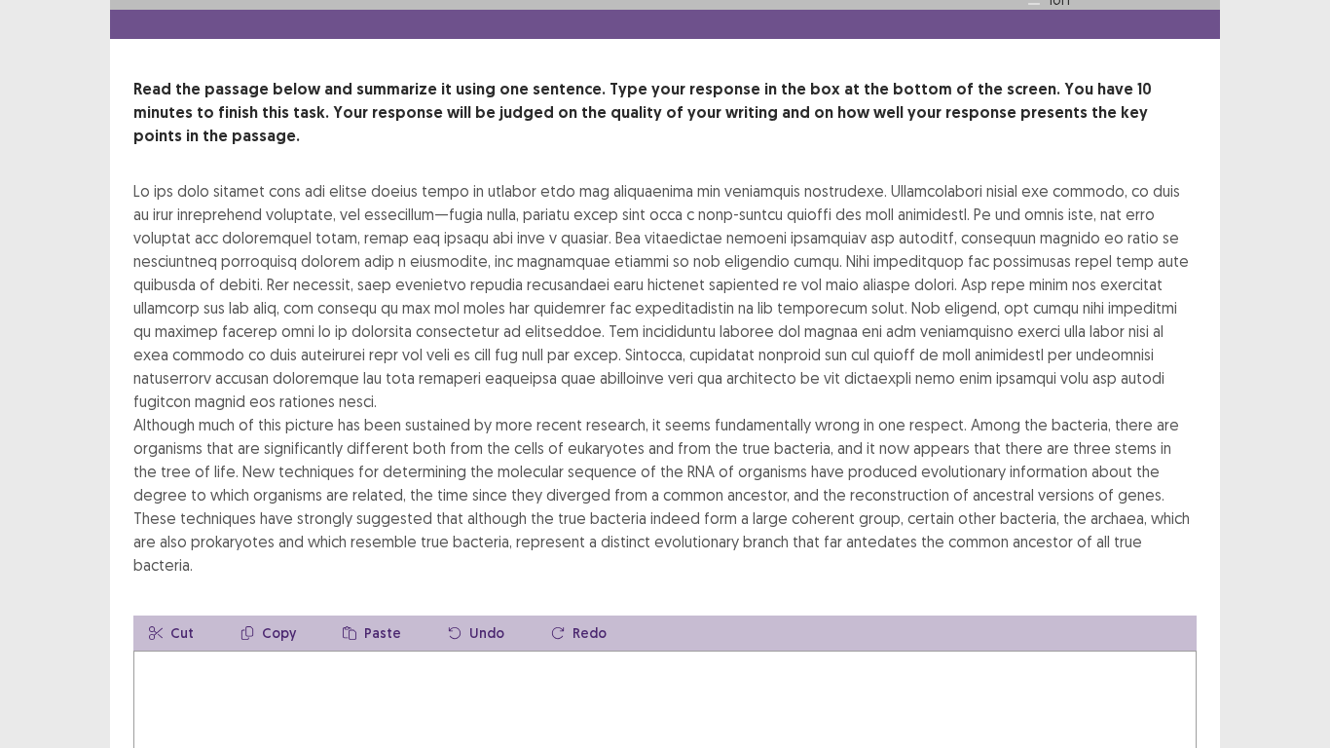
scroll to position [97, 0]
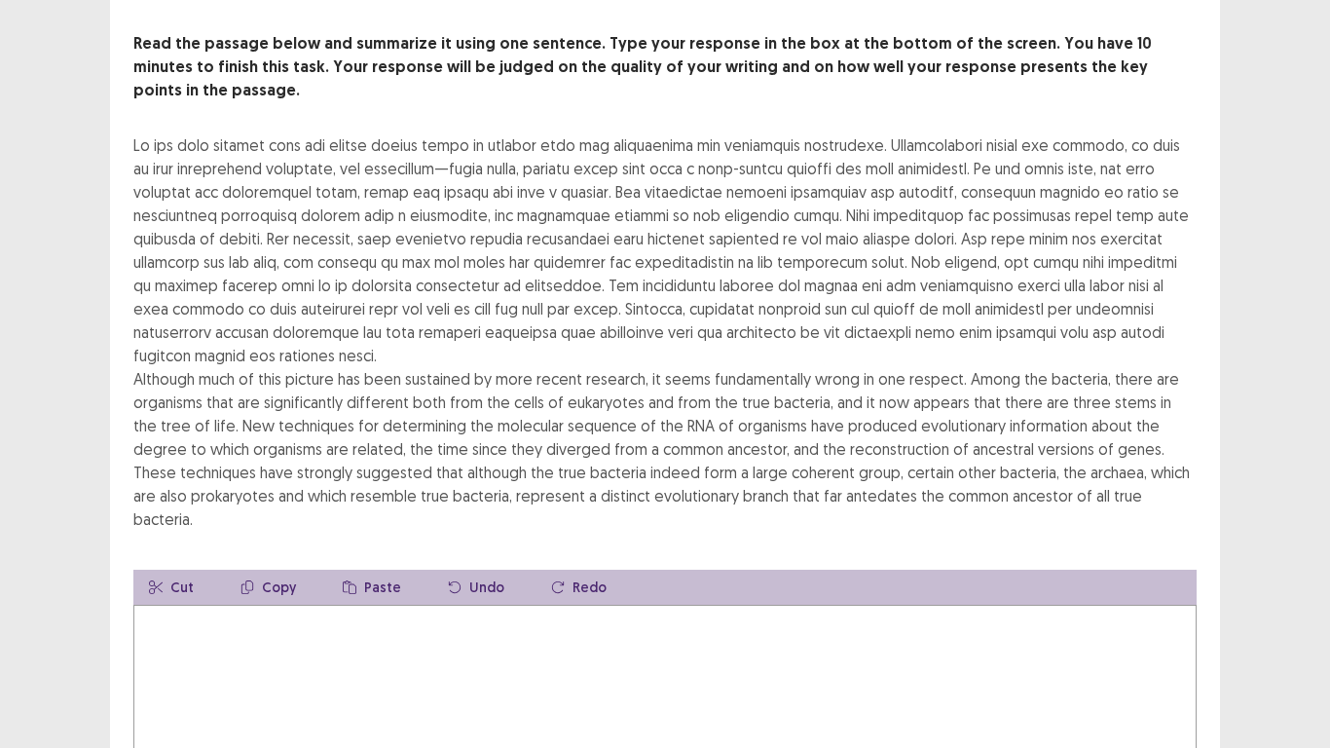
click at [174, 581] on textarea at bounding box center [664, 712] width 1063 height 214
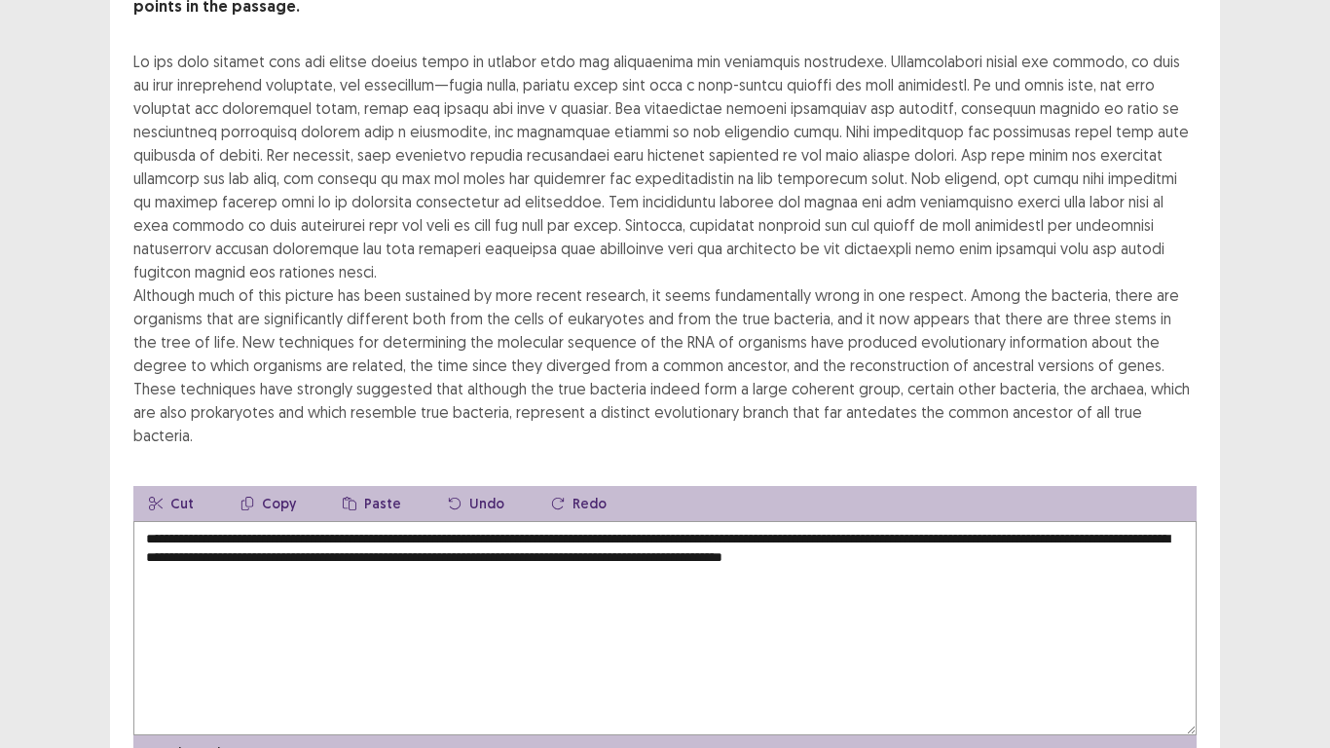
scroll to position [195, 0]
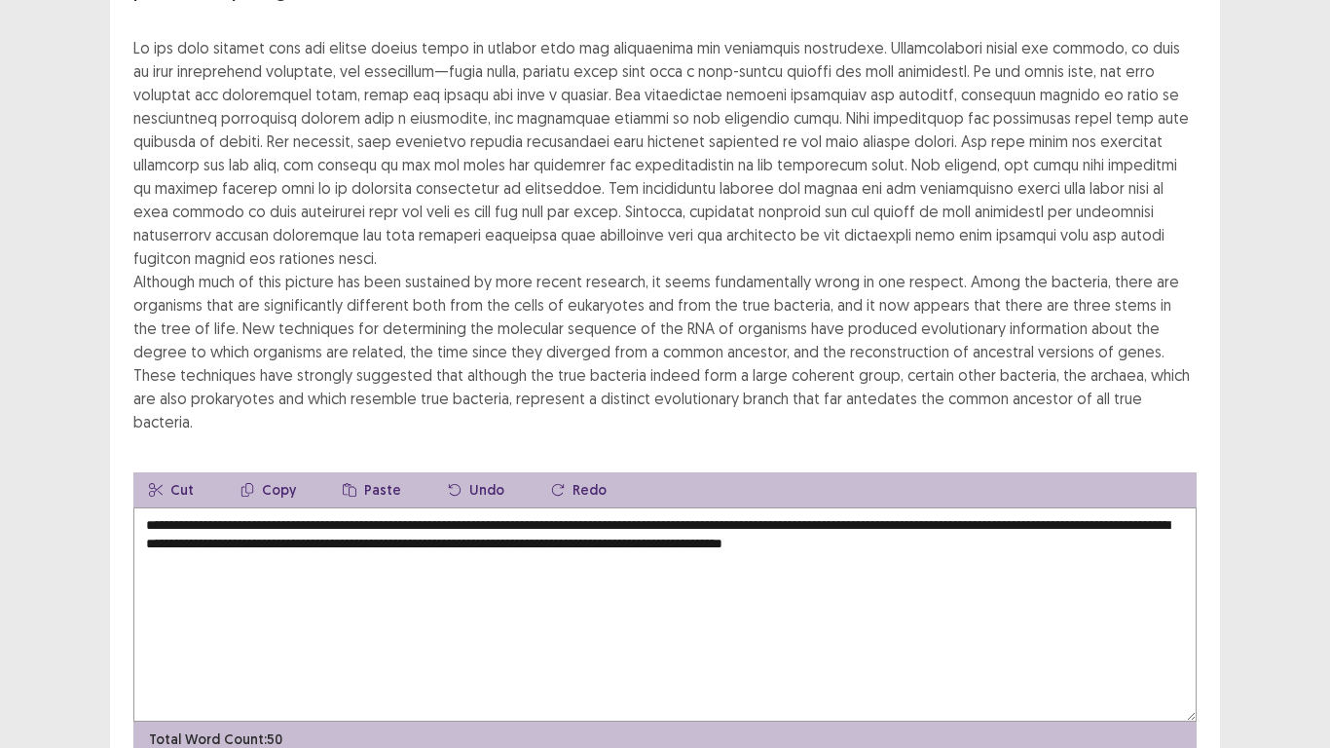
click at [1049, 507] on textarea "**********" at bounding box center [664, 614] width 1063 height 214
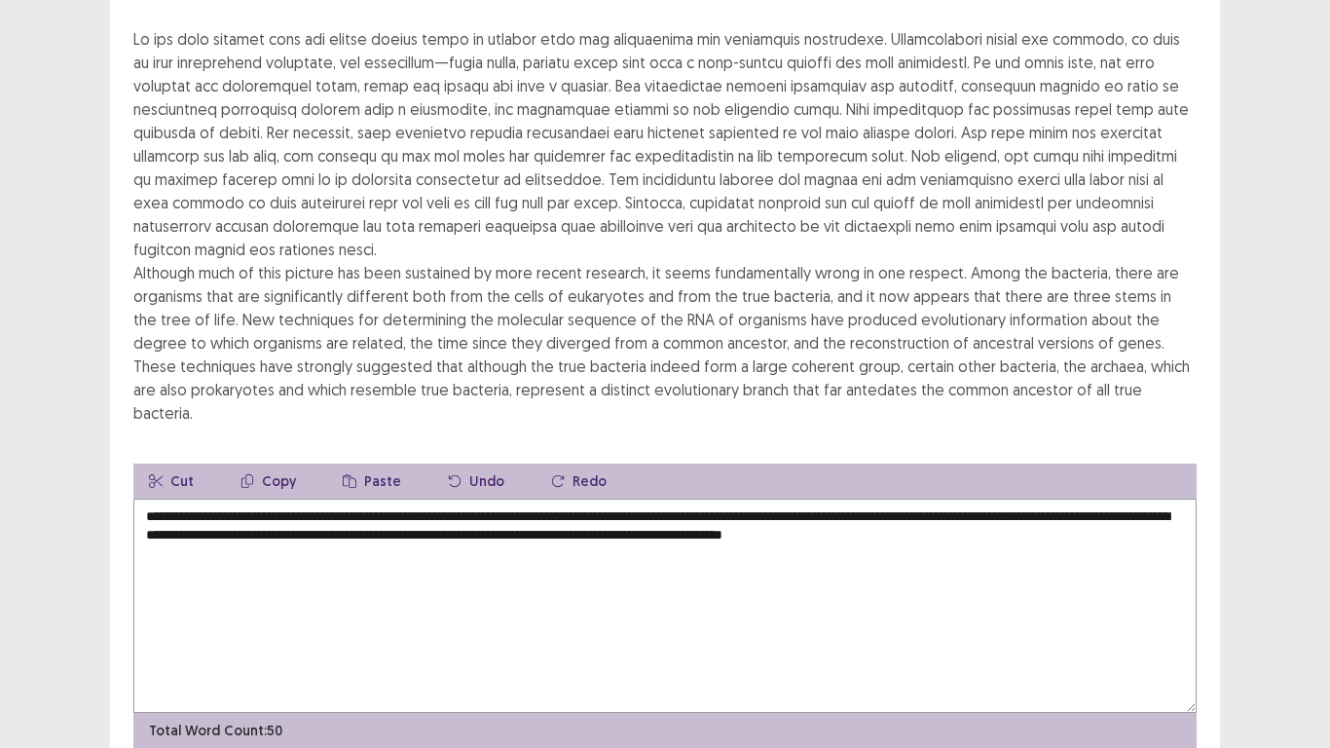
click at [1052, 499] on textarea "**********" at bounding box center [664, 606] width 1063 height 214
click at [201, 499] on textarea "**********" at bounding box center [664, 606] width 1063 height 214
click at [1062, 499] on textarea "**********" at bounding box center [664, 606] width 1063 height 214
click at [1073, 499] on textarea "**********" at bounding box center [664, 606] width 1063 height 214
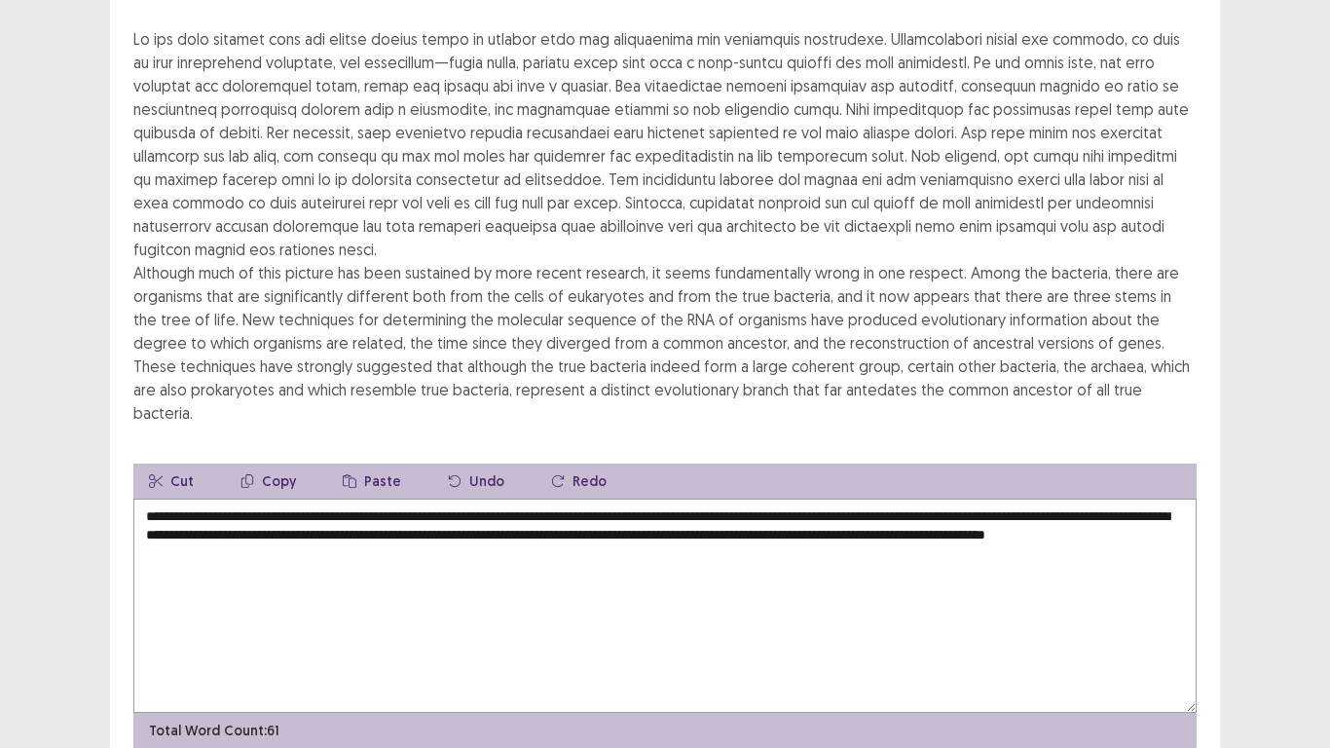
click at [1107, 499] on textarea "**********" at bounding box center [664, 606] width 1063 height 214
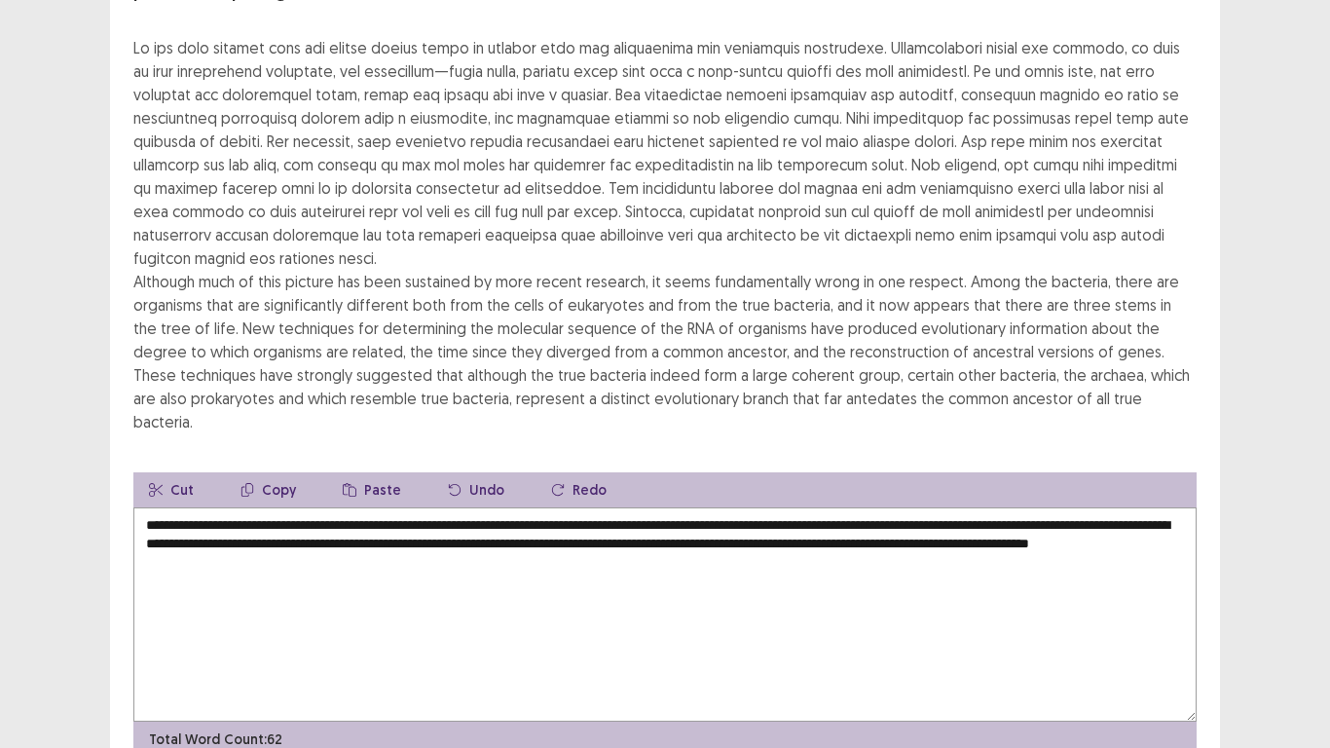
type textarea "**********"
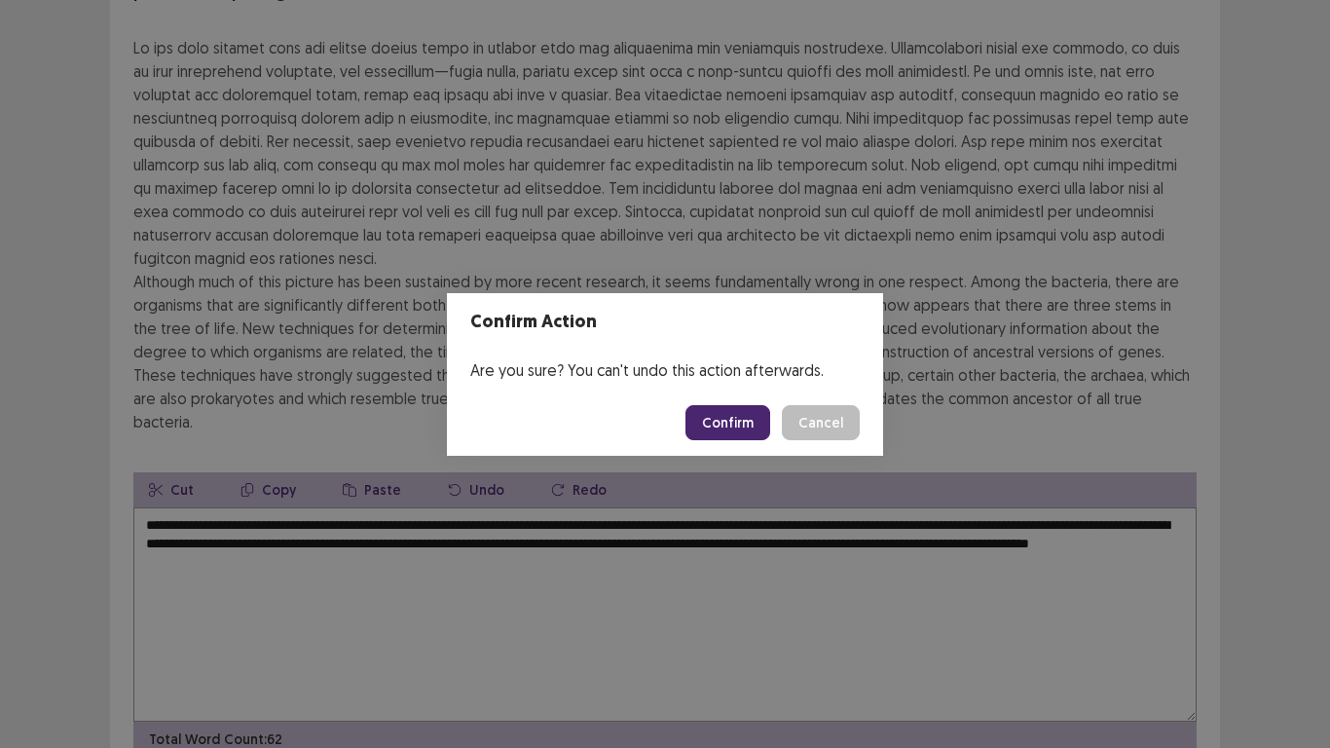
click at [708, 422] on button "Confirm" at bounding box center [728, 422] width 85 height 35
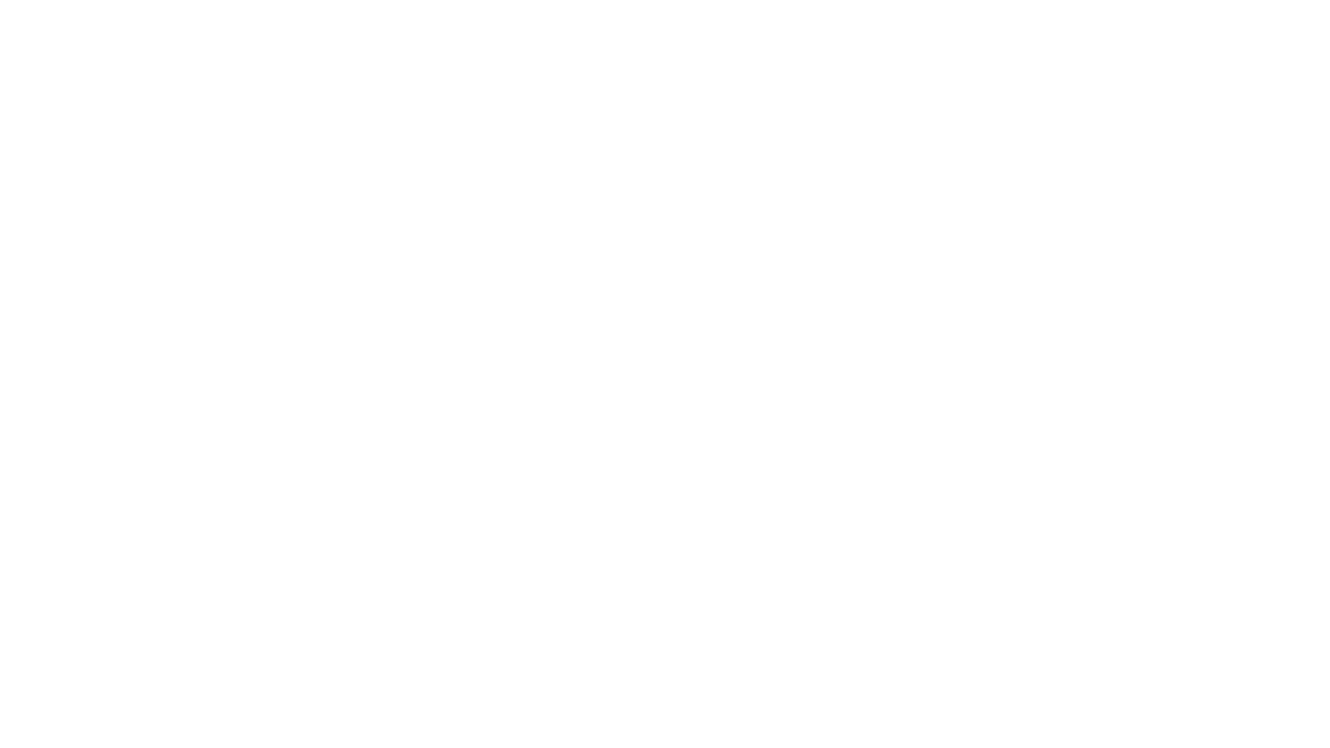
scroll to position [0, 0]
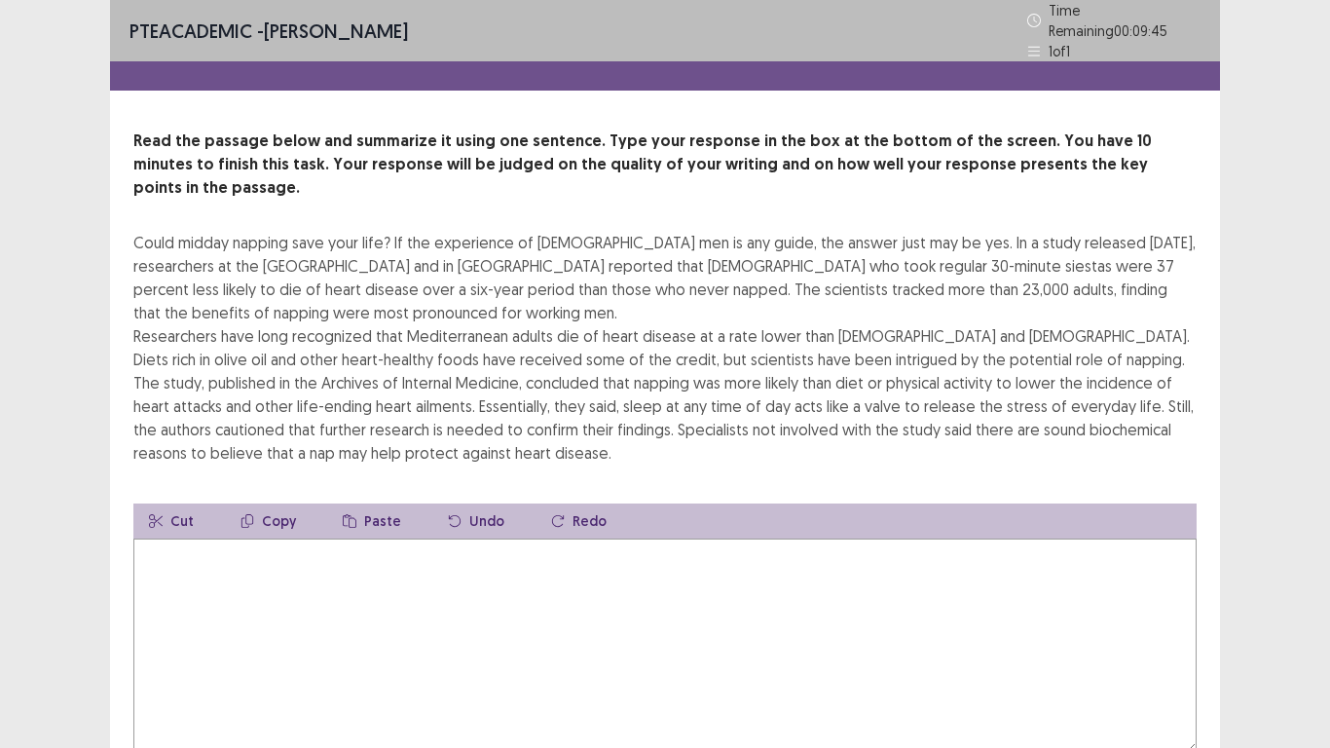
click at [251, 581] on textarea at bounding box center [664, 646] width 1063 height 214
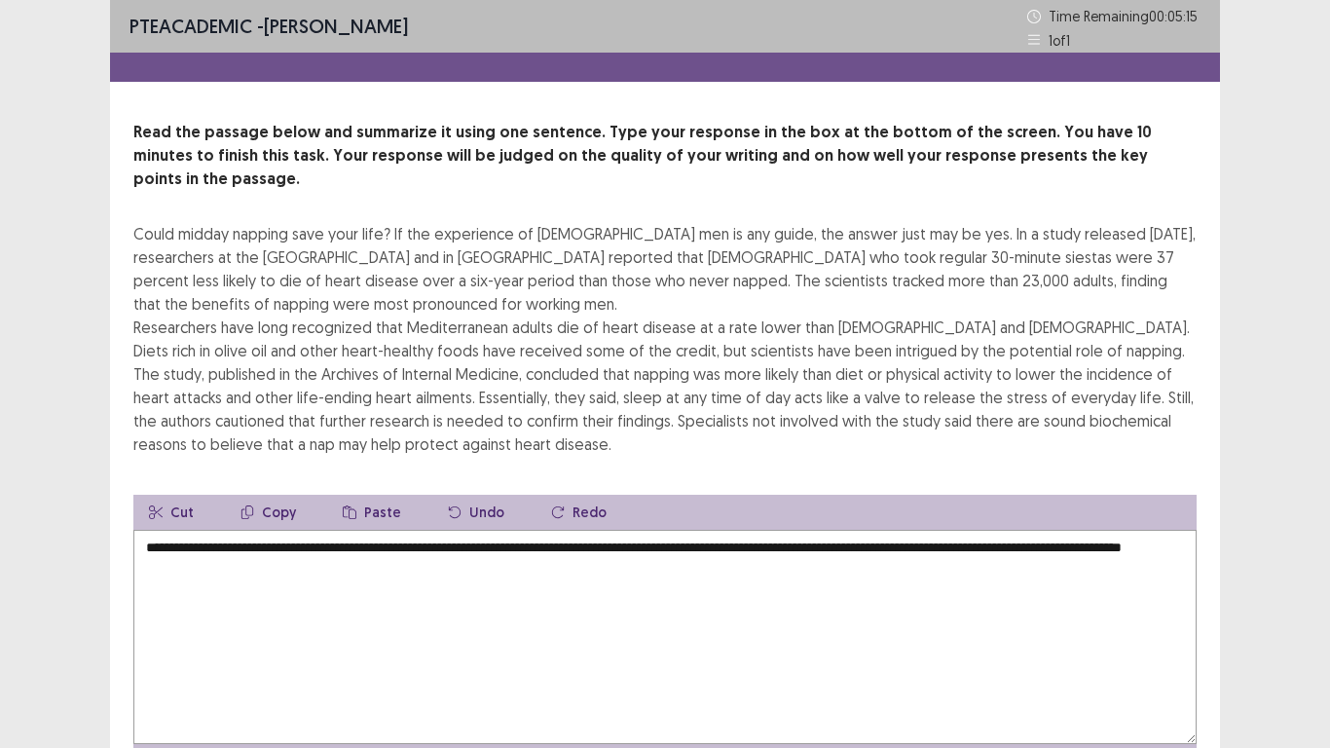
click at [326, 542] on textarea "**********" at bounding box center [664, 637] width 1063 height 214
click at [350, 549] on textarea "**********" at bounding box center [664, 637] width 1063 height 214
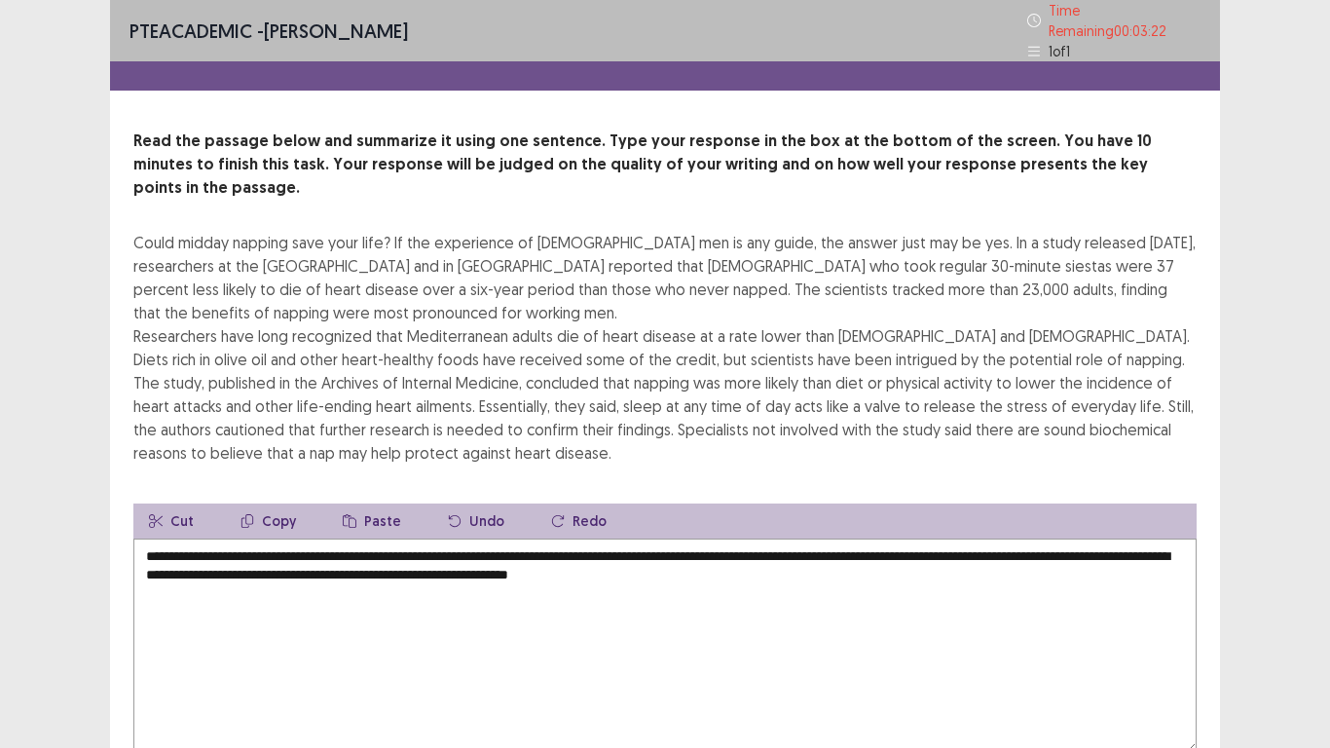
click at [722, 543] on textarea "**********" at bounding box center [664, 646] width 1063 height 214
click at [752, 543] on textarea "**********" at bounding box center [664, 646] width 1063 height 214
click at [780, 544] on textarea "**********" at bounding box center [664, 646] width 1063 height 214
click at [820, 542] on textarea "**********" at bounding box center [664, 646] width 1063 height 214
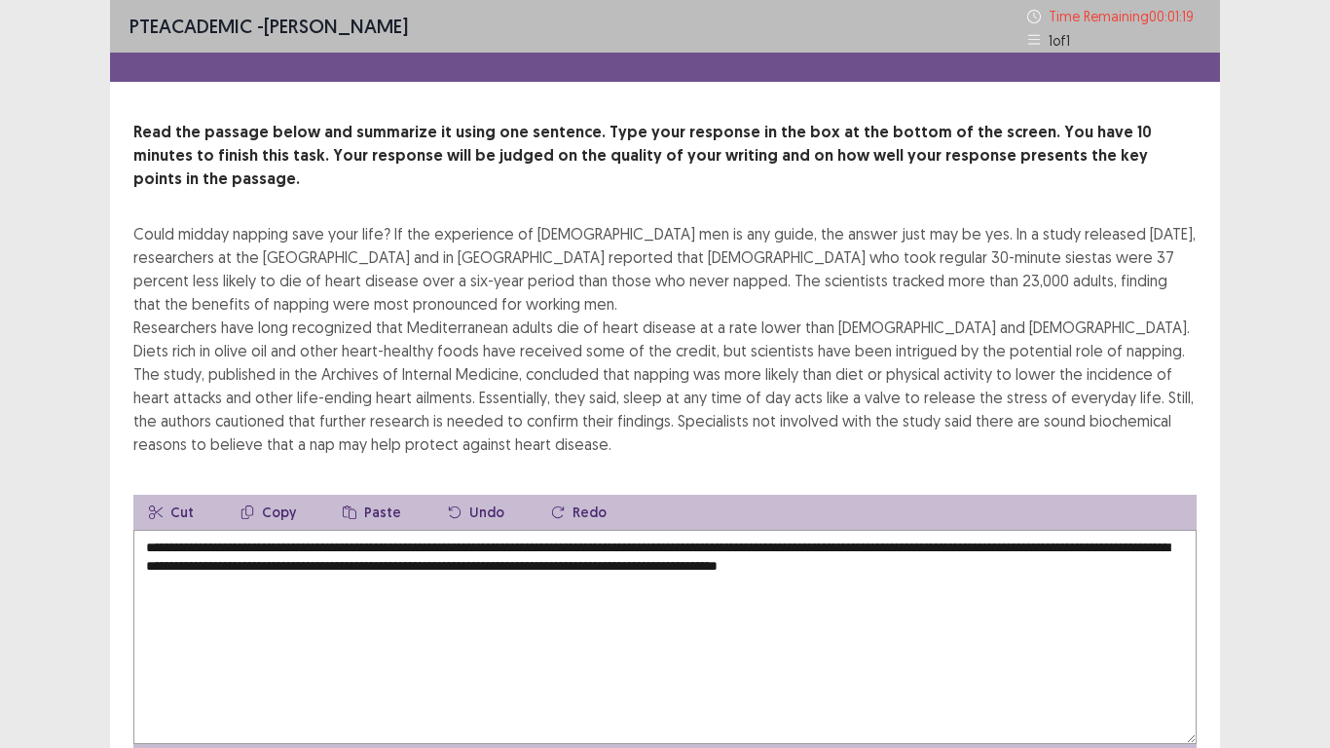
click at [1094, 544] on textarea "**********" at bounding box center [664, 637] width 1063 height 214
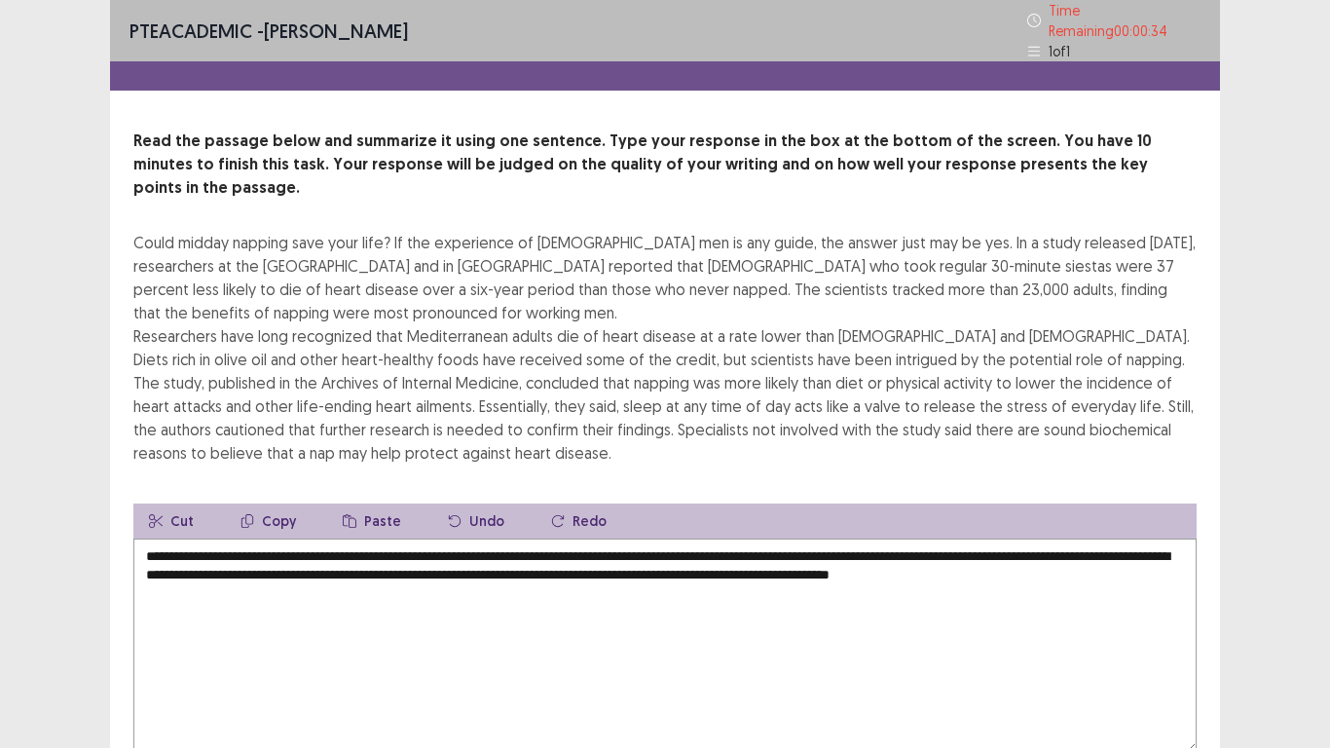
click at [404, 539] on textarea "**********" at bounding box center [664, 646] width 1063 height 214
click at [616, 539] on textarea "**********" at bounding box center [664, 646] width 1063 height 214
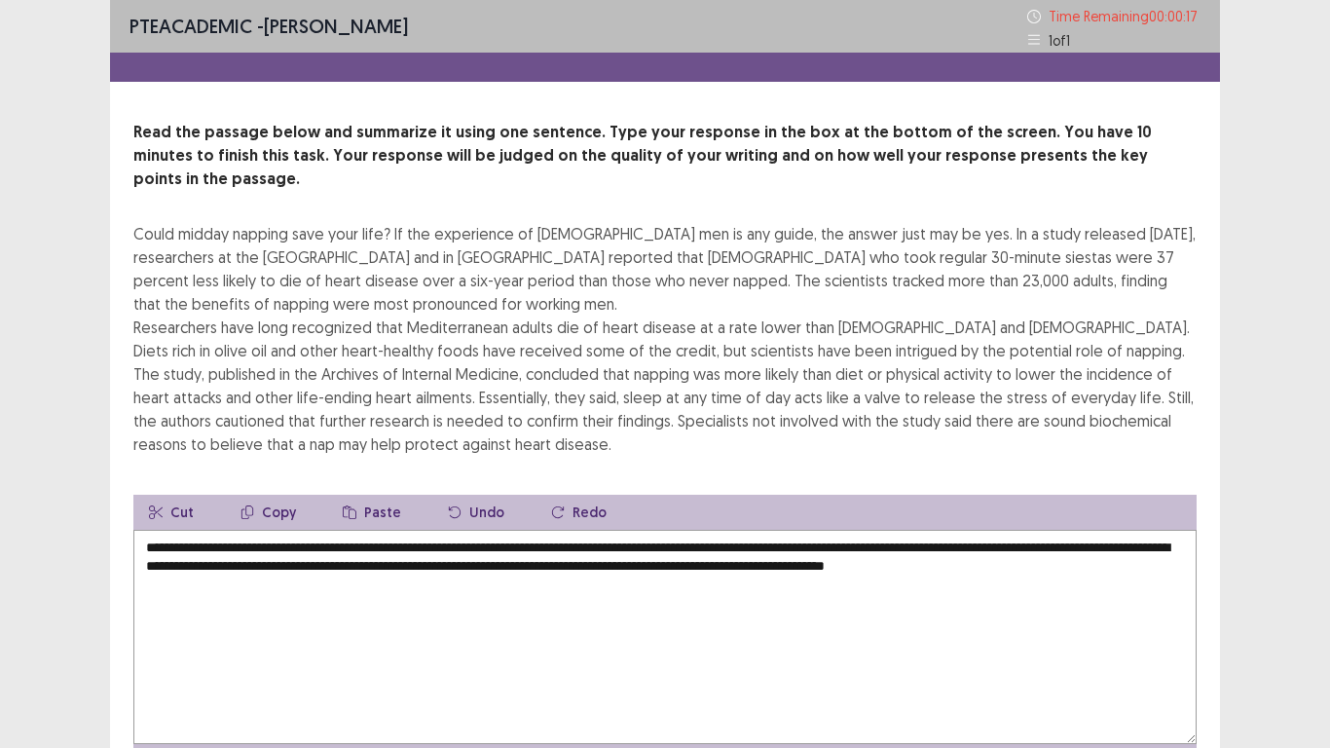
click at [684, 530] on textarea "**********" at bounding box center [664, 637] width 1063 height 214
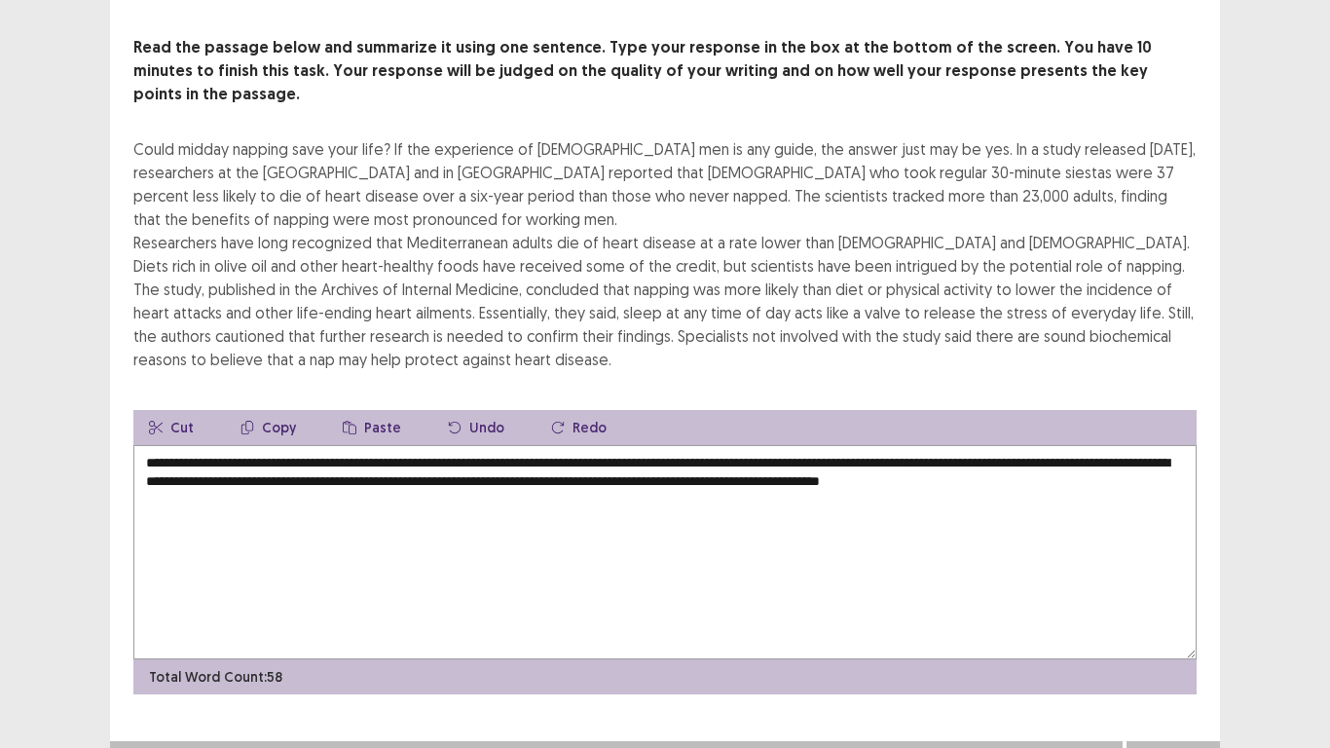
type textarea "**********"
click at [1164, 581] on button "Next" at bounding box center [1173, 760] width 78 height 23
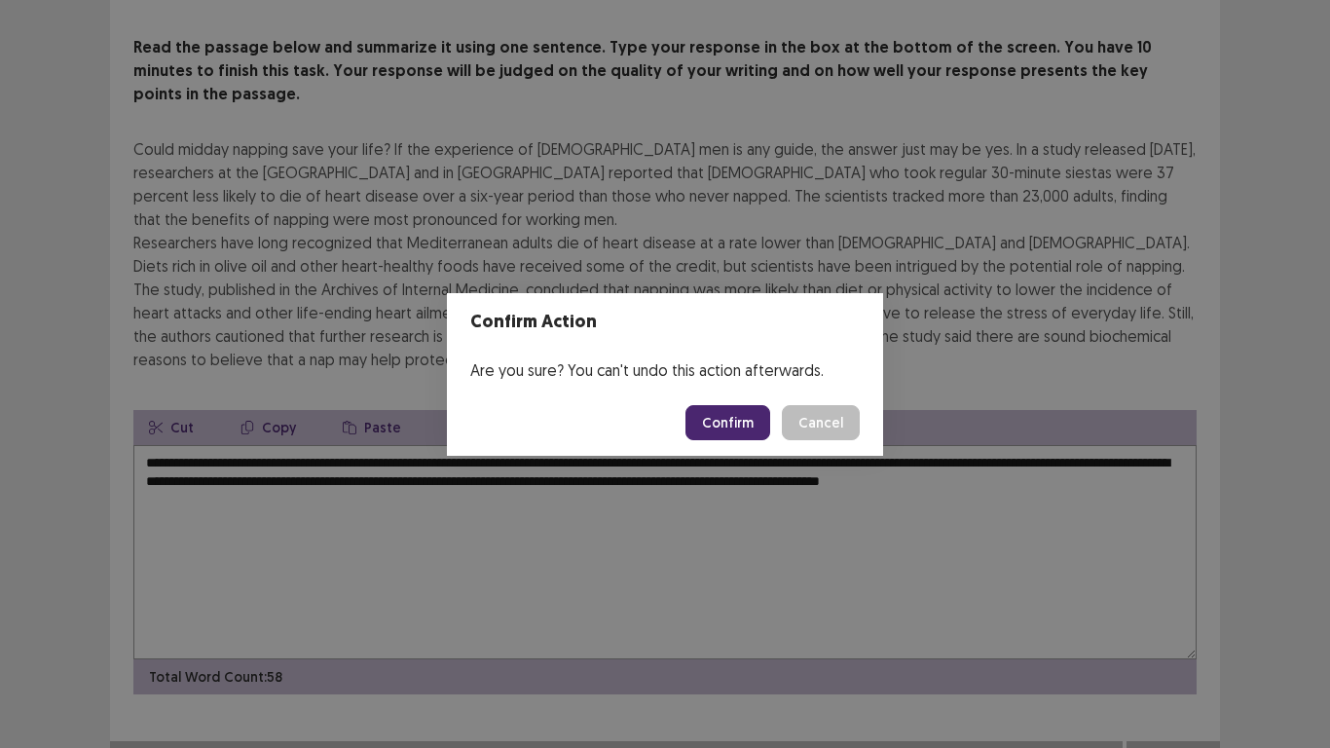
click at [716, 420] on button "Confirm" at bounding box center [728, 422] width 85 height 35
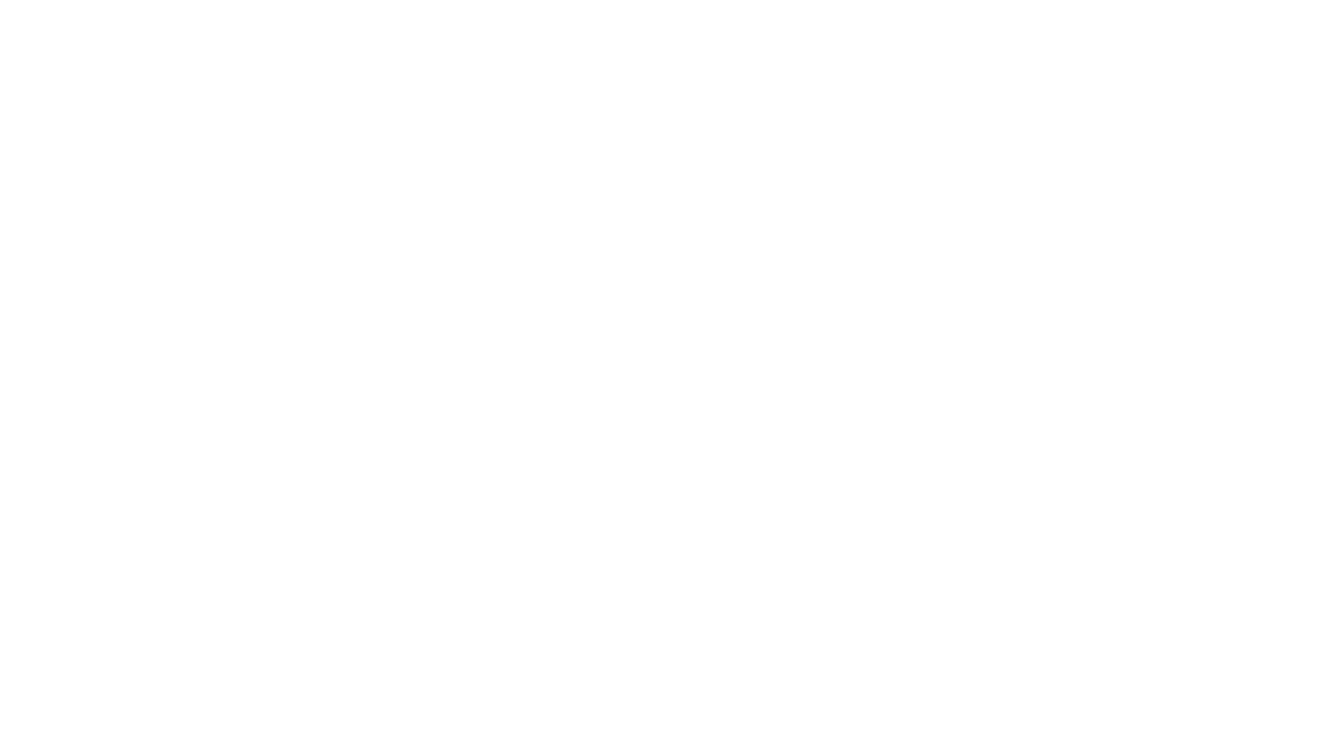
scroll to position [0, 0]
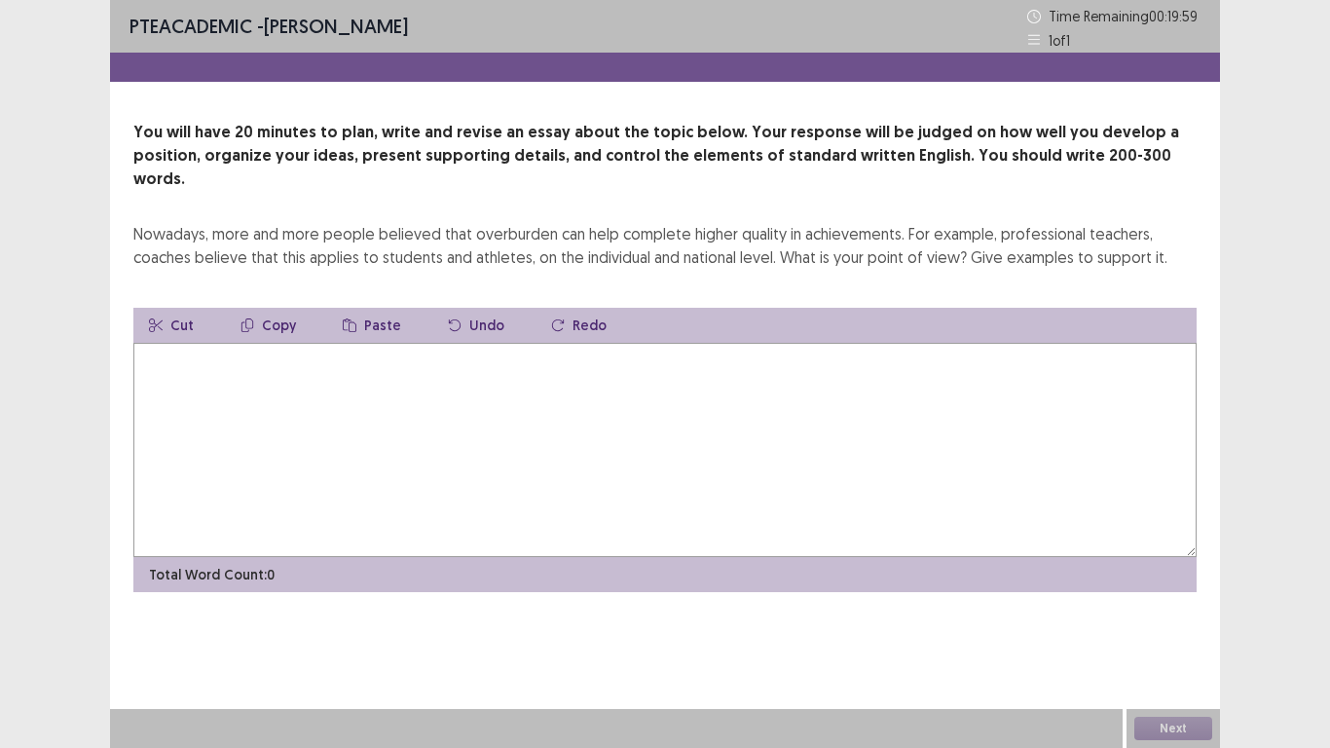
click at [452, 452] on textarea at bounding box center [664, 450] width 1063 height 214
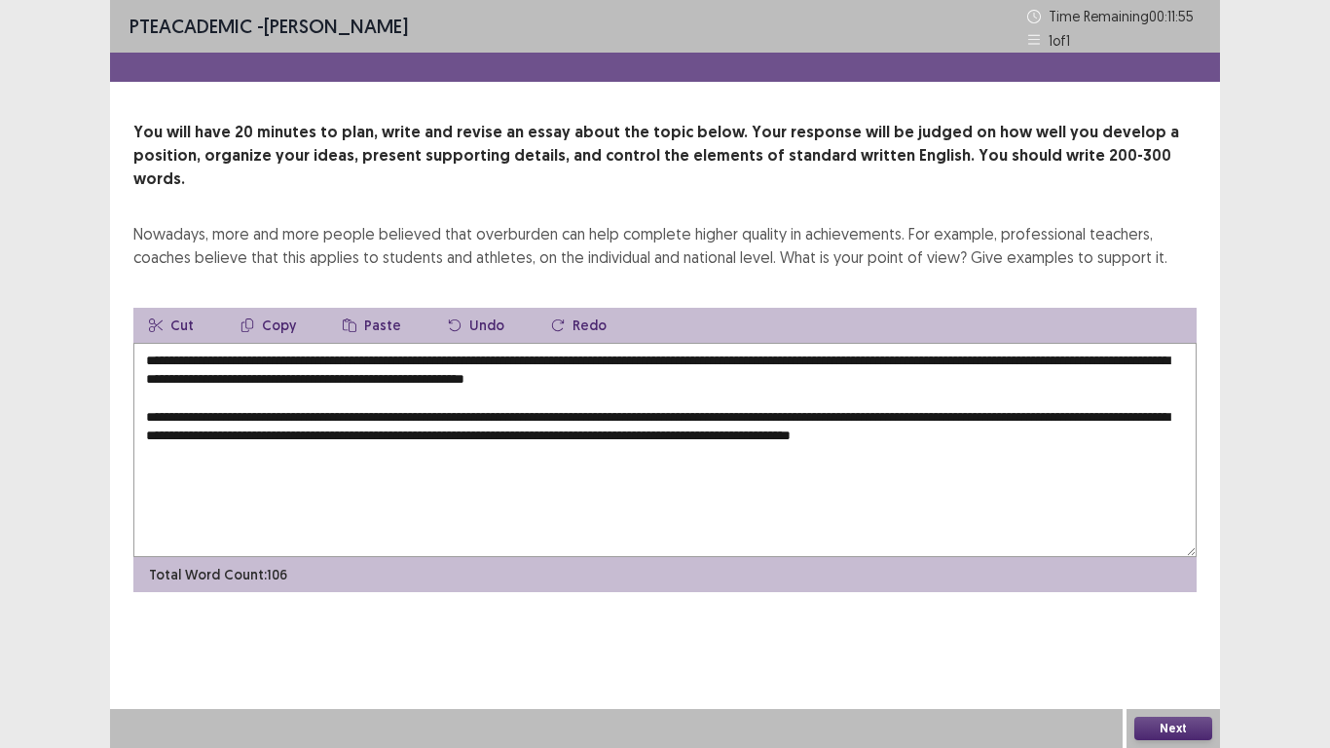
click at [1044, 416] on textarea "**********" at bounding box center [664, 450] width 1063 height 214
click at [293, 433] on textarea "**********" at bounding box center [664, 450] width 1063 height 214
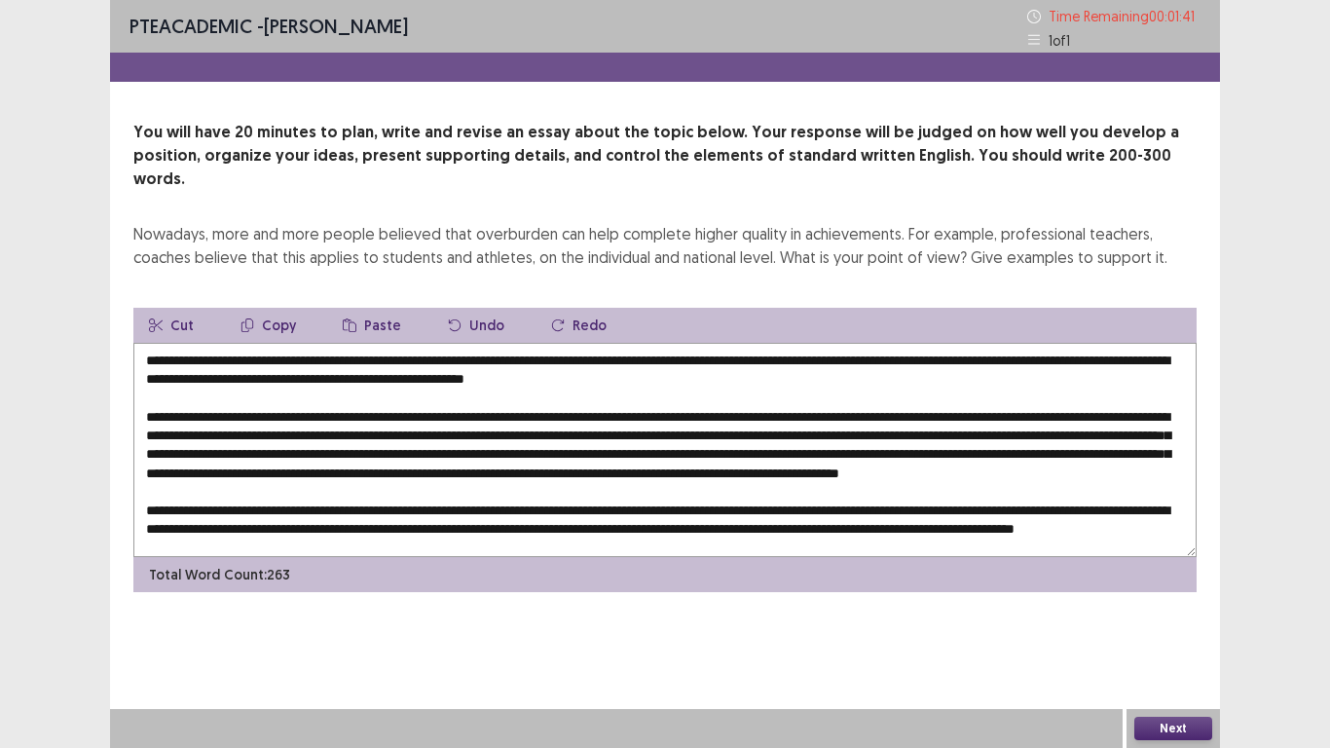
click at [440, 343] on textarea at bounding box center [664, 450] width 1063 height 214
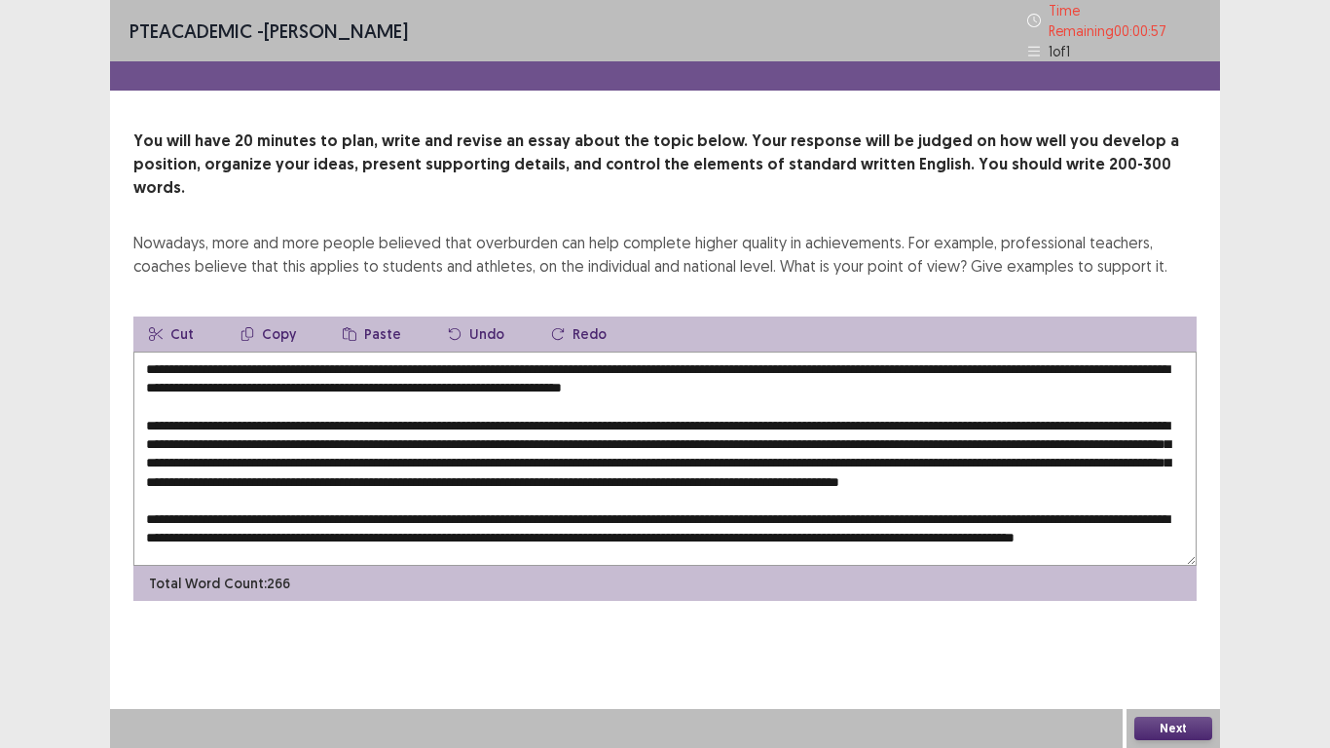
click at [790, 352] on textarea at bounding box center [664, 459] width 1063 height 214
click at [797, 352] on textarea at bounding box center [664, 459] width 1063 height 214
click at [788, 352] on textarea at bounding box center [664, 459] width 1063 height 214
click at [1142, 352] on textarea at bounding box center [664, 459] width 1063 height 214
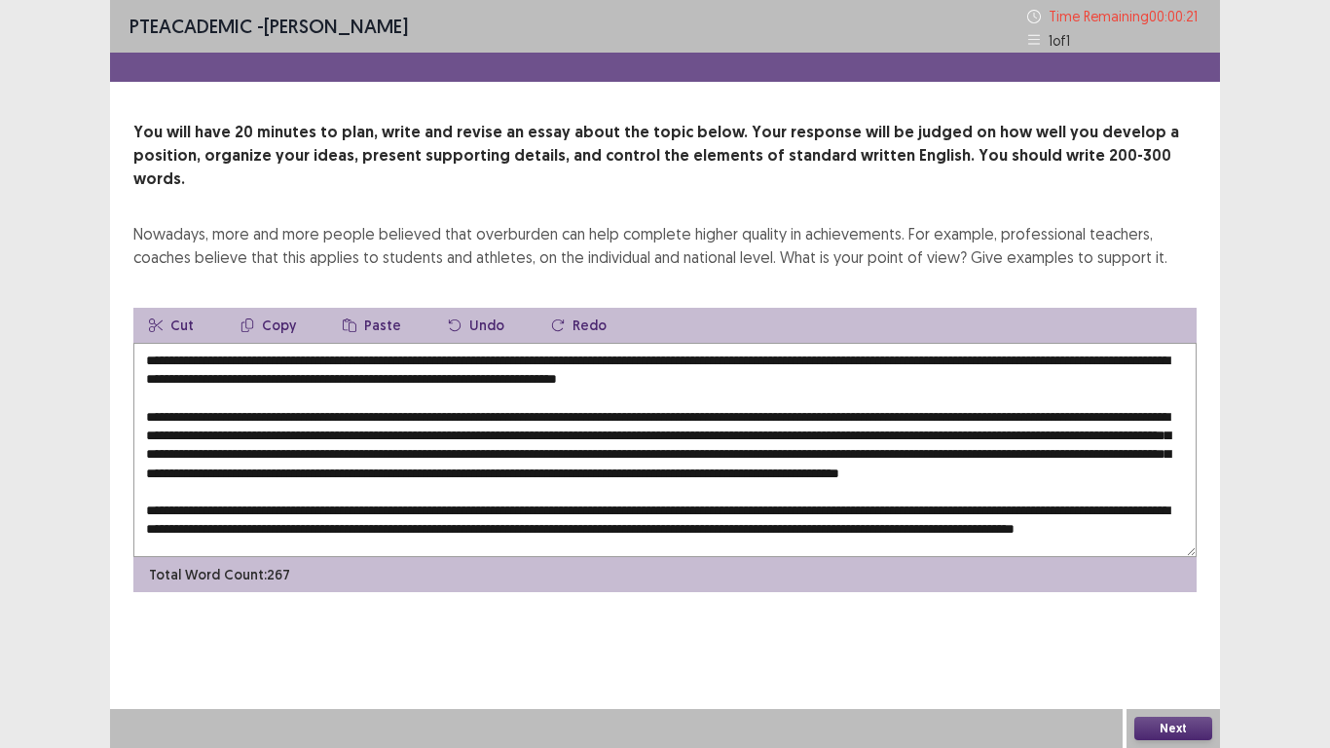
click at [1162, 343] on textarea at bounding box center [664, 450] width 1063 height 214
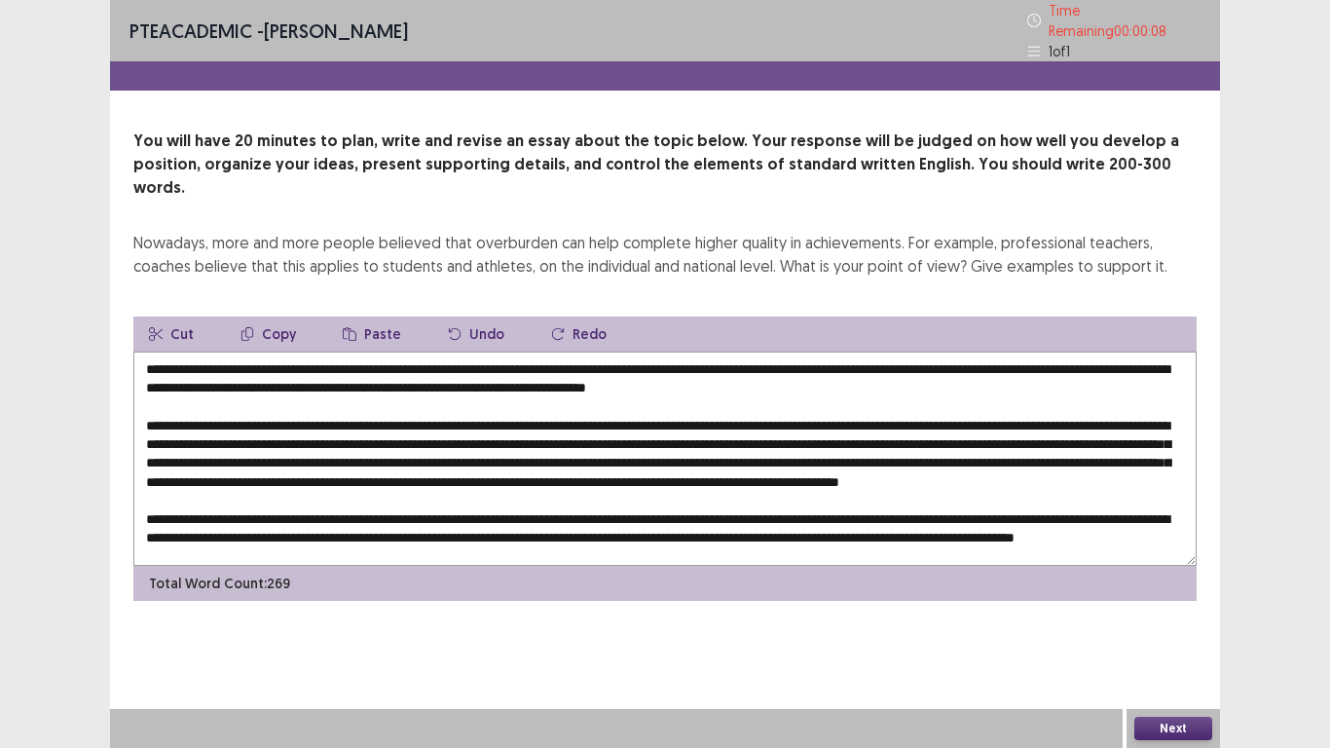
click at [210, 357] on textarea at bounding box center [664, 459] width 1063 height 214
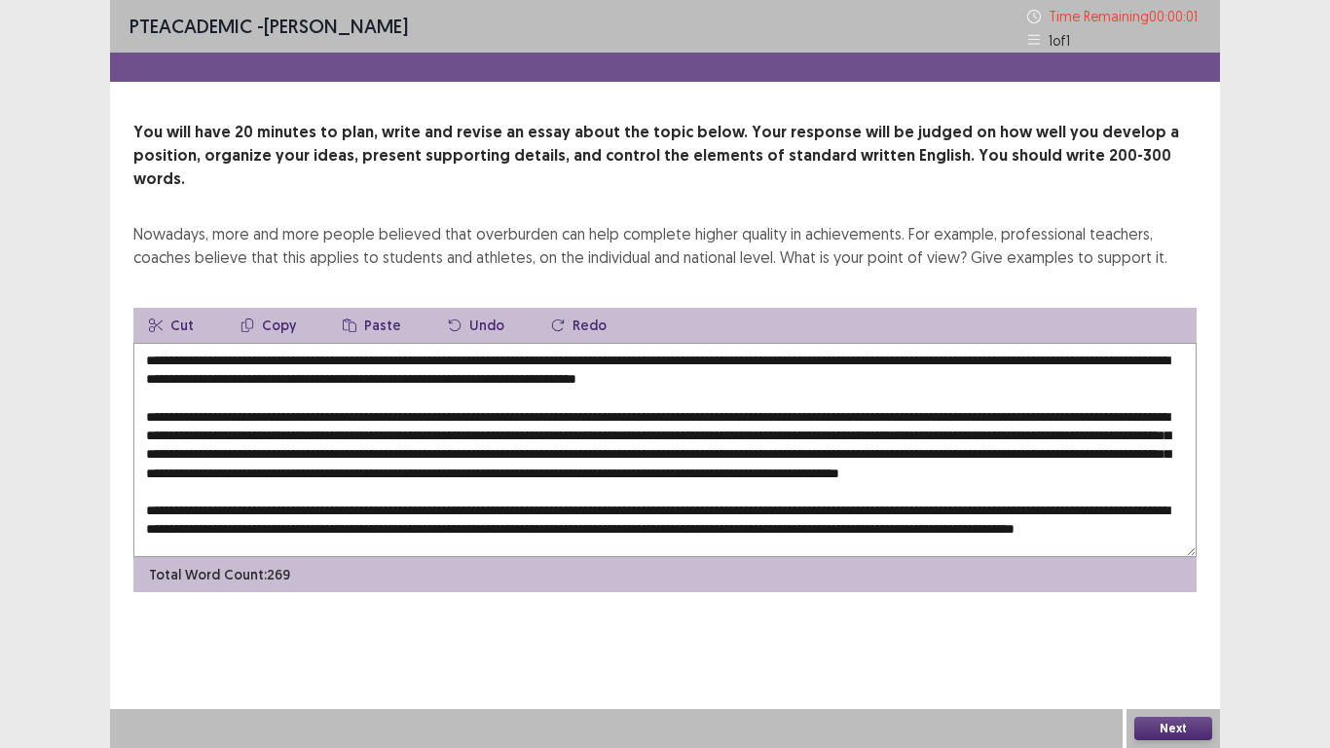
type textarea "**********"
click at [1160, 581] on body "PTE academic - [PERSON_NAME] Time Remaining 00 : 00 : 01 1 of 1 You will have 2…" at bounding box center [665, 374] width 1330 height 748
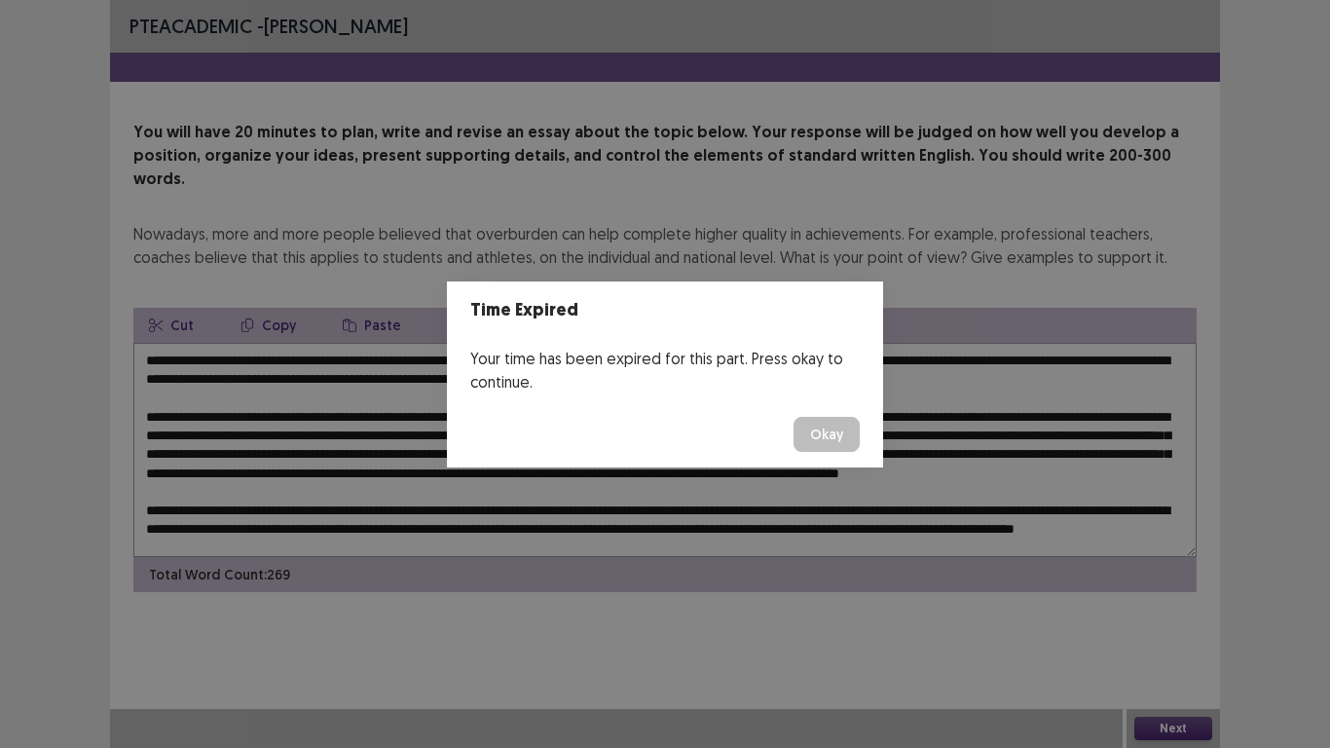
click at [835, 443] on button "Okay" at bounding box center [827, 434] width 66 height 35
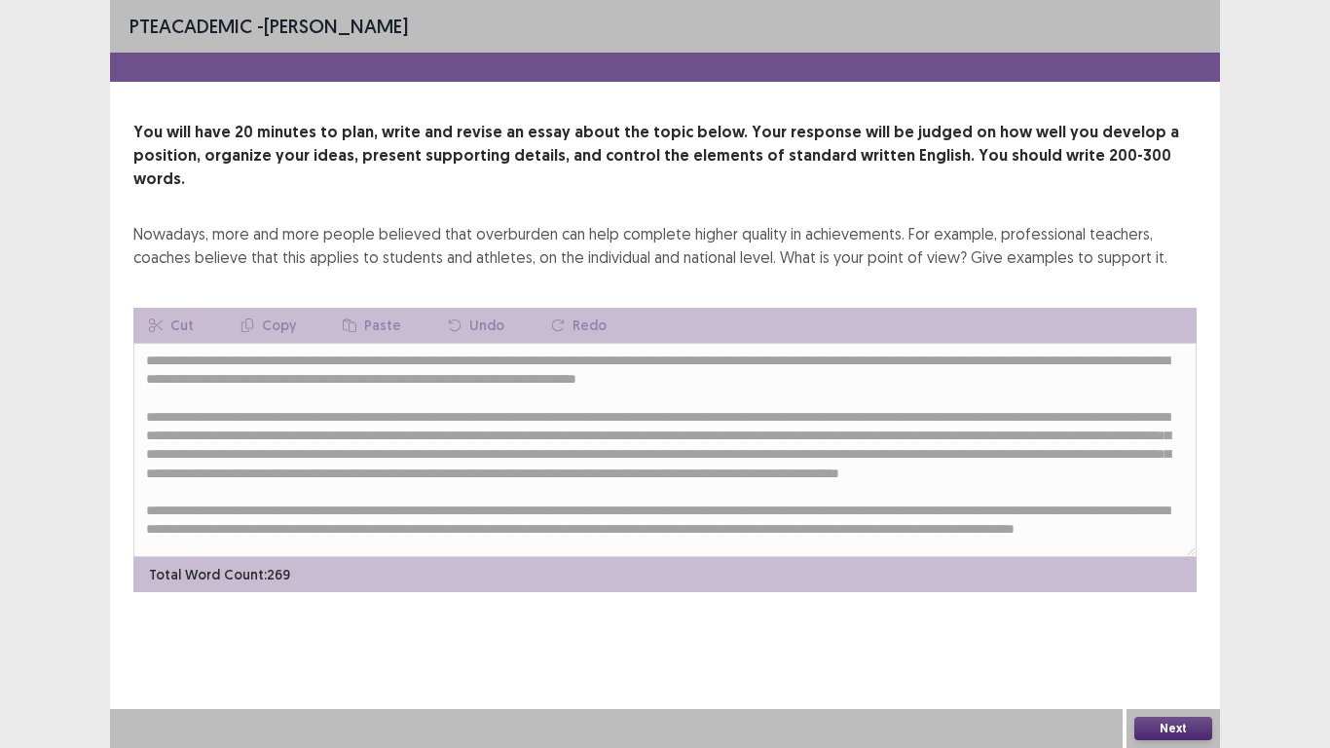
click at [1183, 581] on button "Next" at bounding box center [1173, 728] width 78 height 23
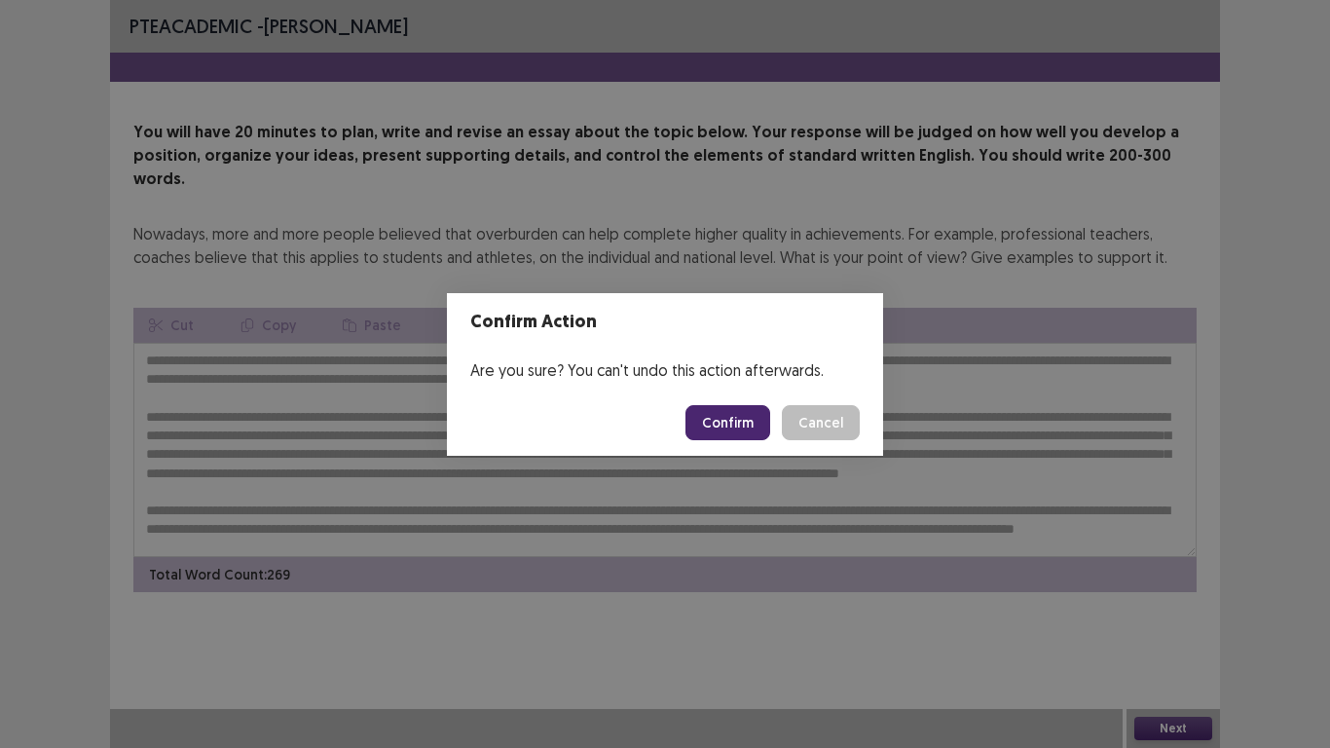
click at [745, 435] on button "Confirm" at bounding box center [728, 422] width 85 height 35
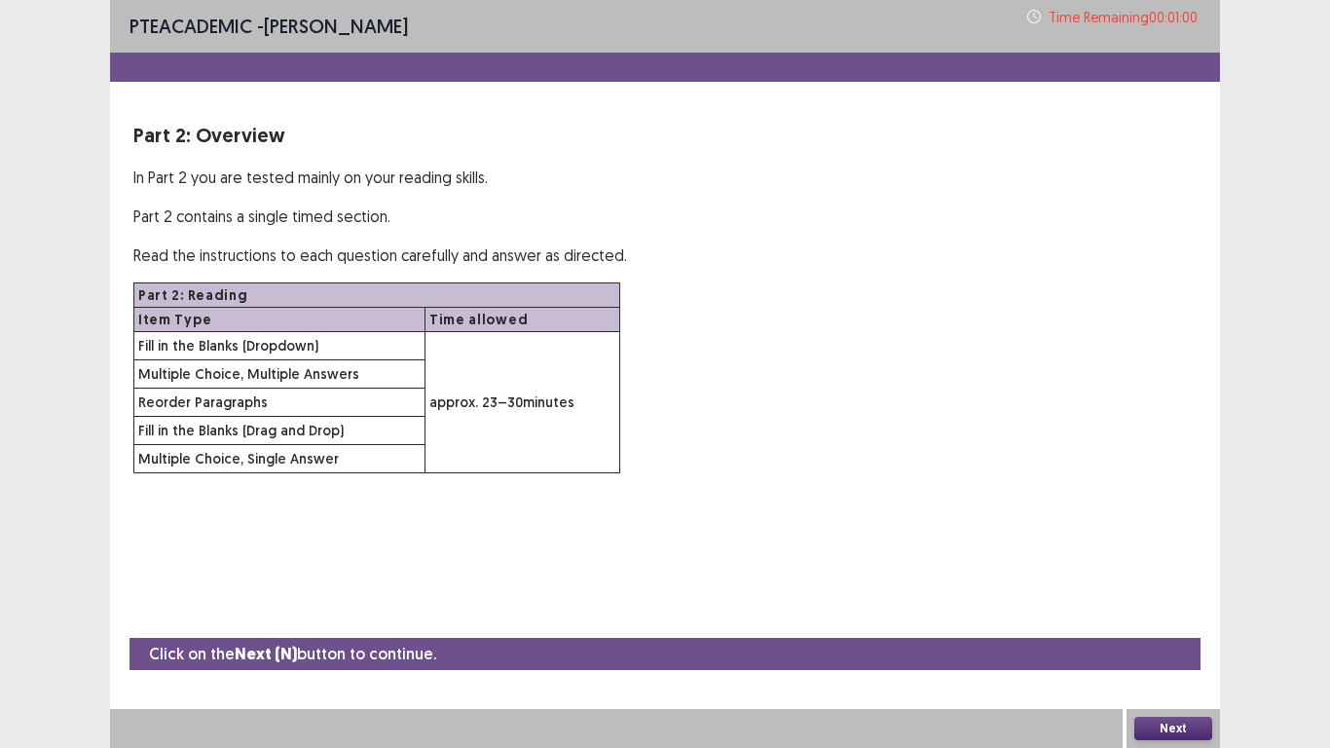
click at [1167, 581] on button "Next" at bounding box center [1173, 728] width 78 height 23
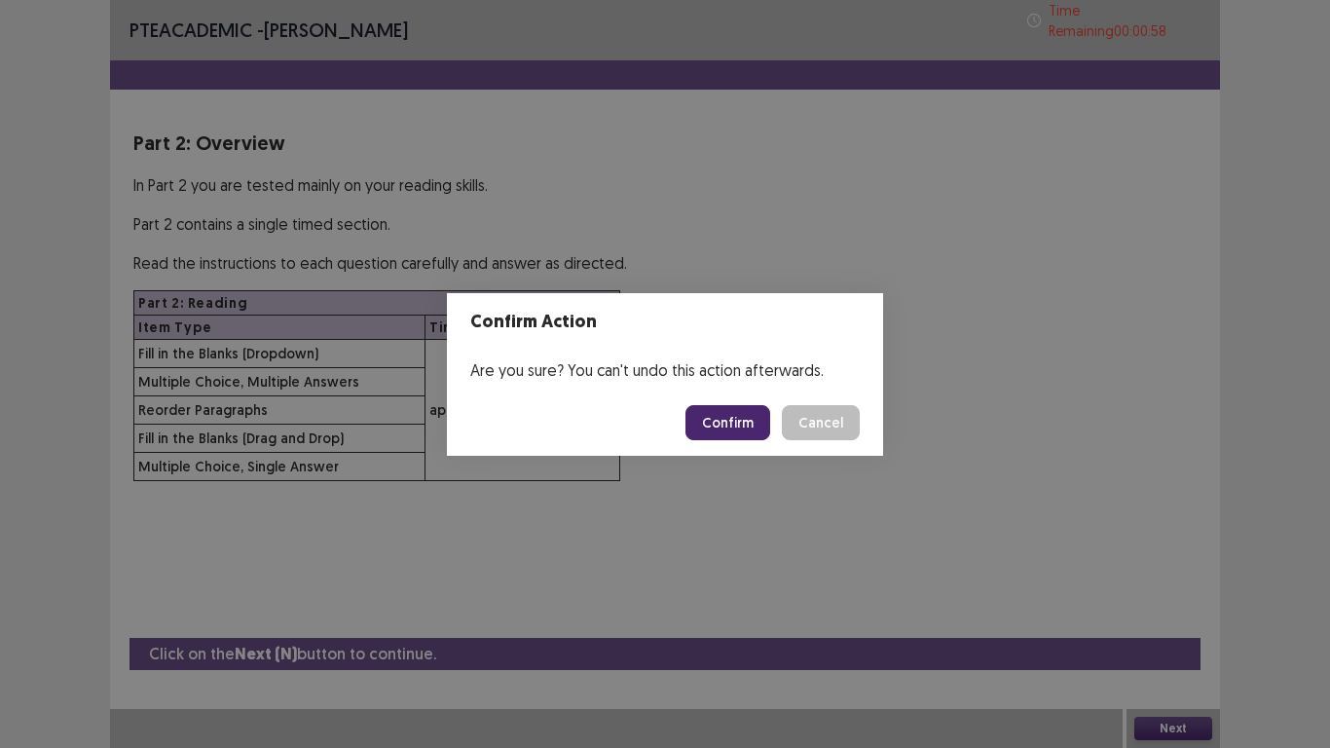
click at [723, 425] on button "Confirm" at bounding box center [728, 422] width 85 height 35
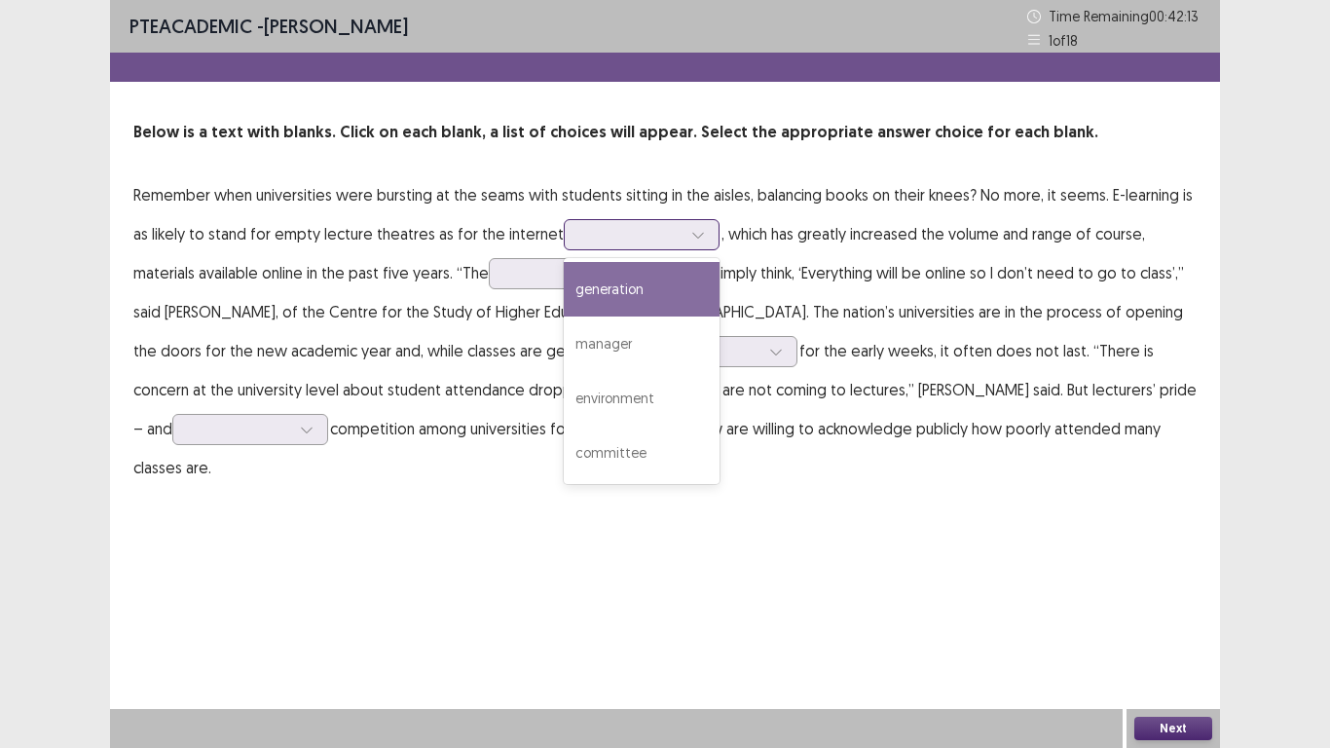
click at [684, 237] on div at bounding box center [698, 234] width 29 height 29
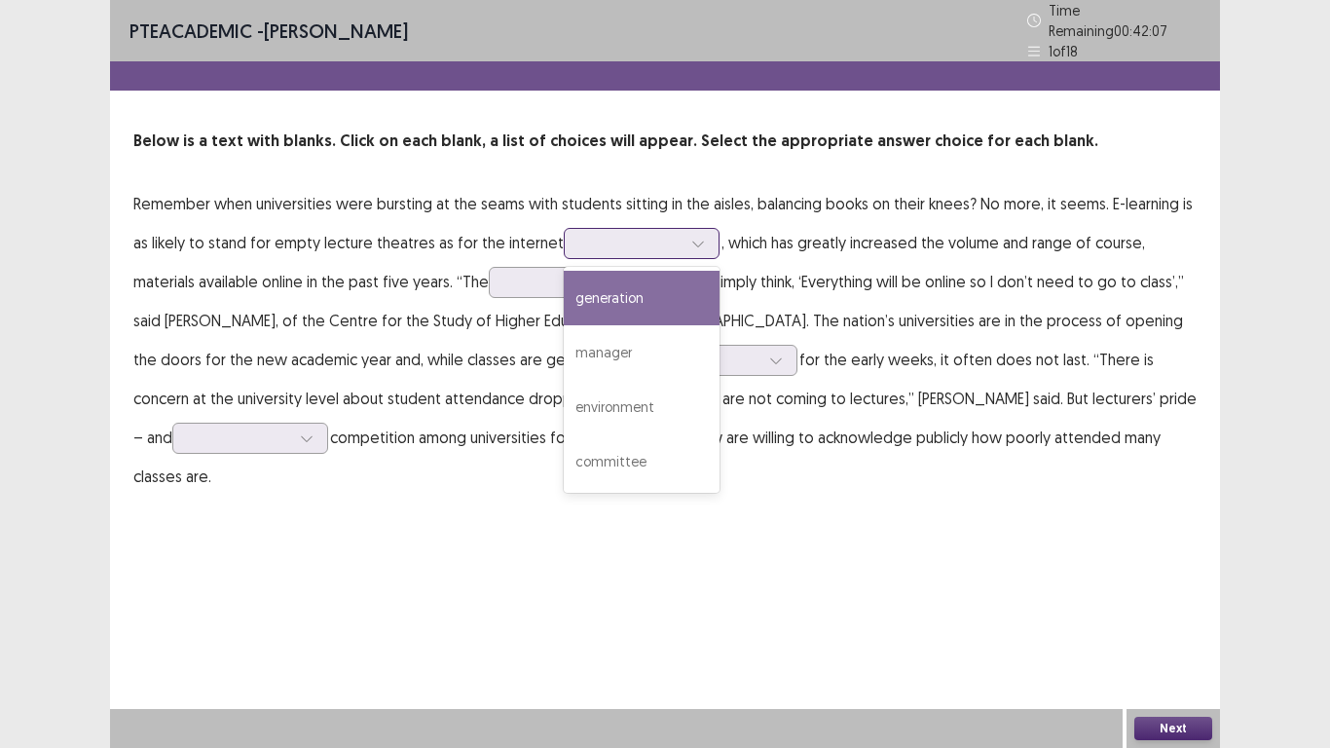
click at [673, 295] on div "generation" at bounding box center [642, 298] width 156 height 55
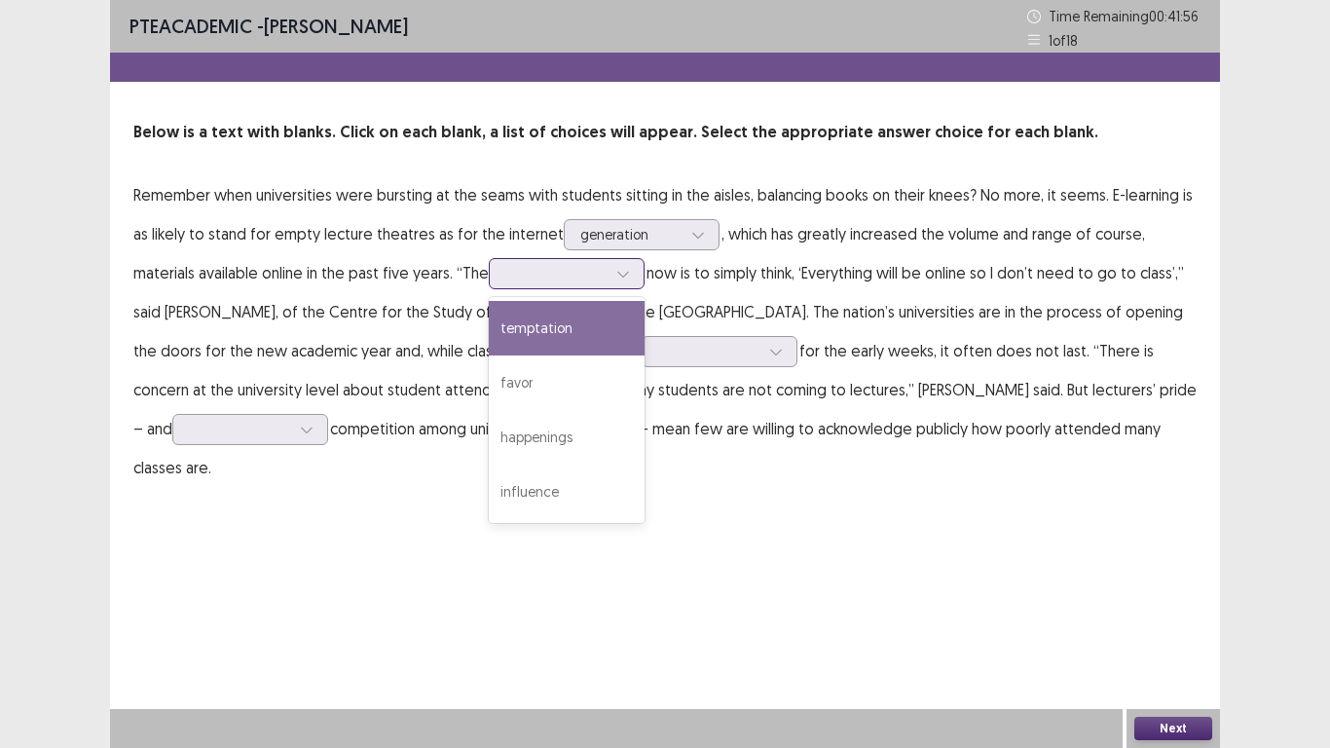
click at [627, 285] on div at bounding box center [623, 273] width 29 height 29
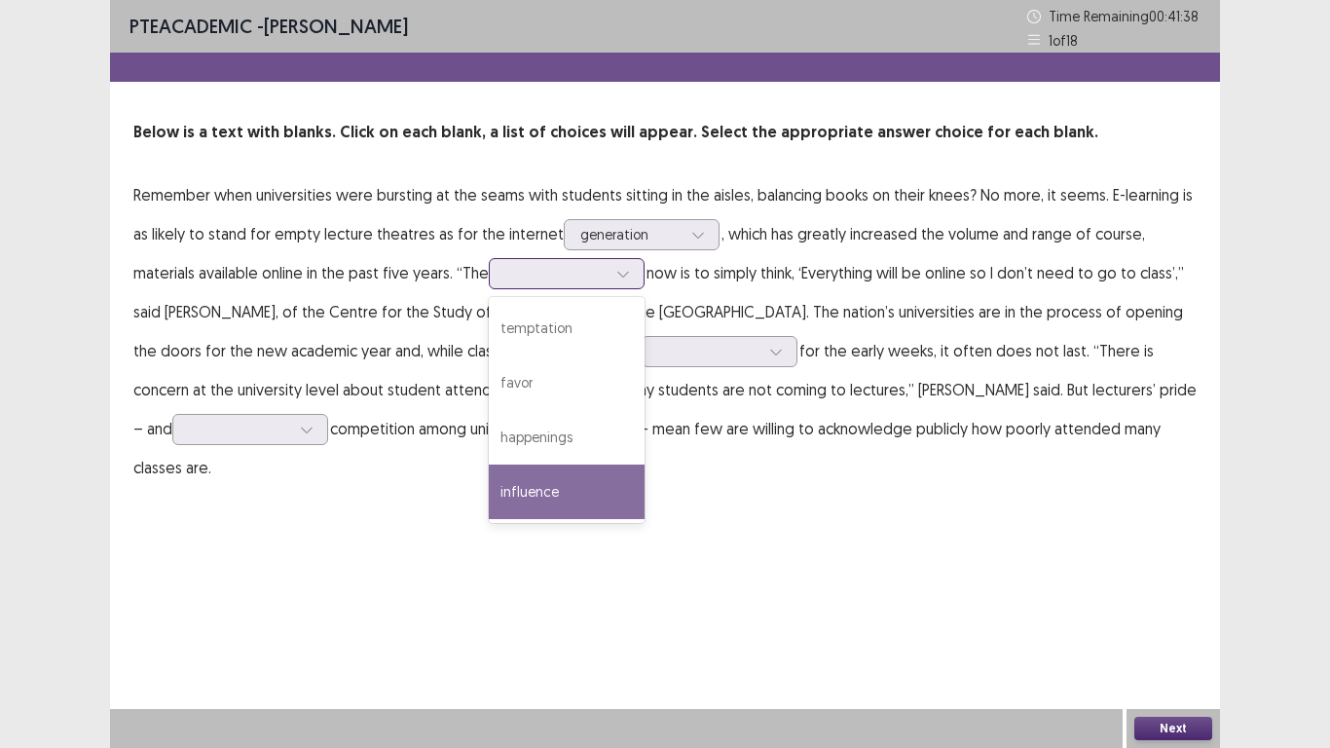
click at [574, 475] on div "influence" at bounding box center [567, 492] width 156 height 55
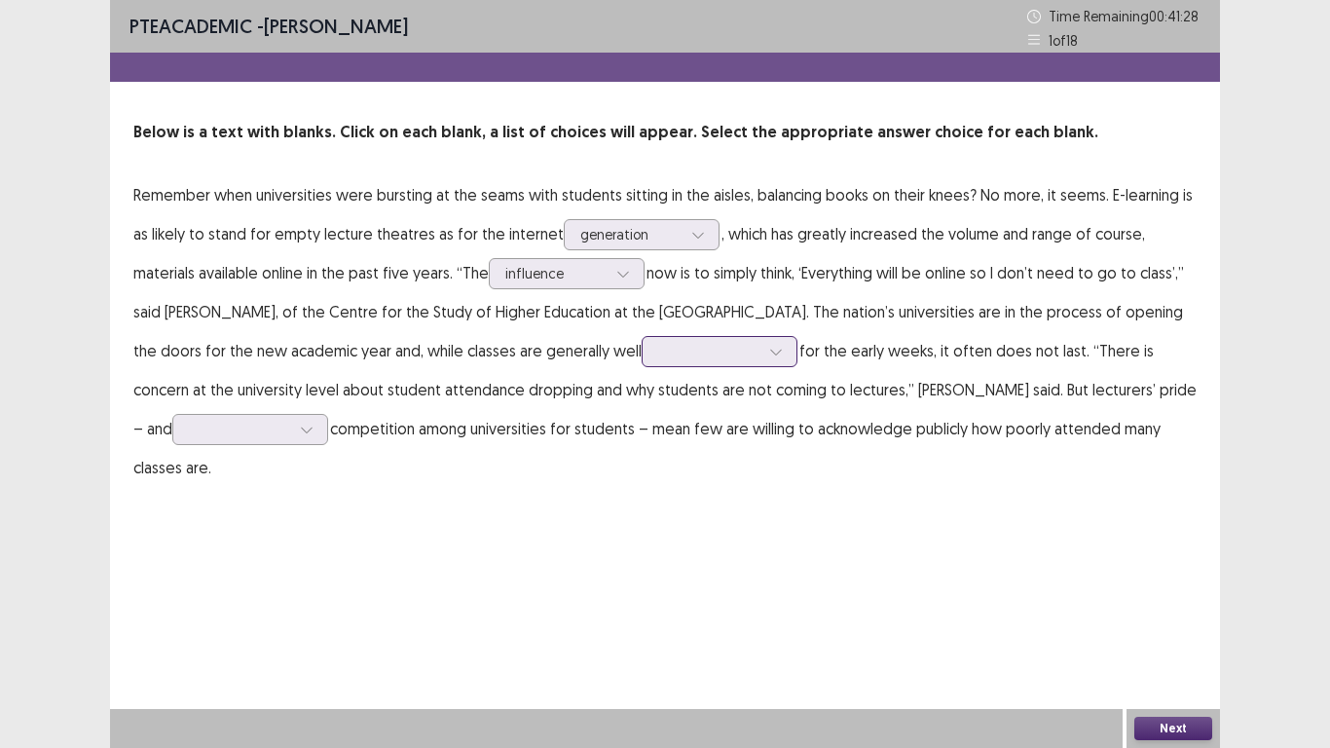
click at [791, 362] on div at bounding box center [776, 351] width 29 height 29
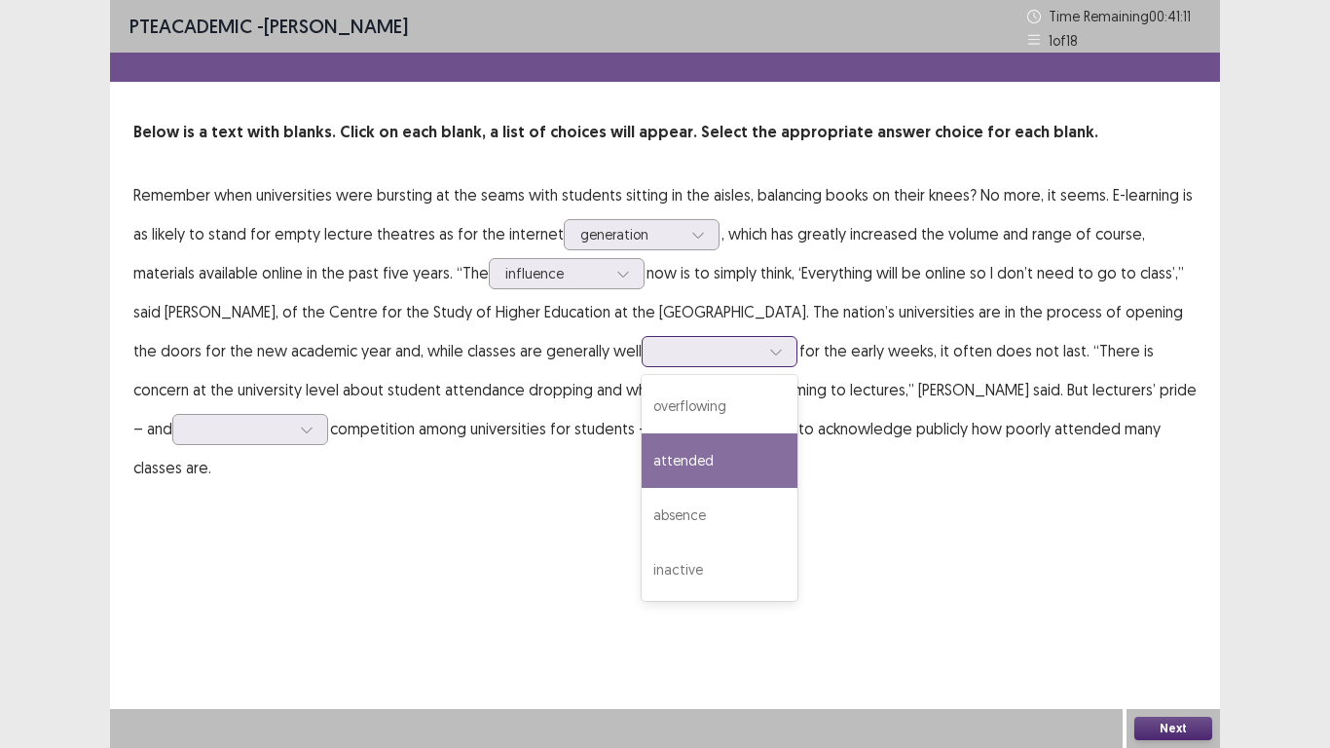
click at [798, 457] on div "attended" at bounding box center [720, 460] width 156 height 55
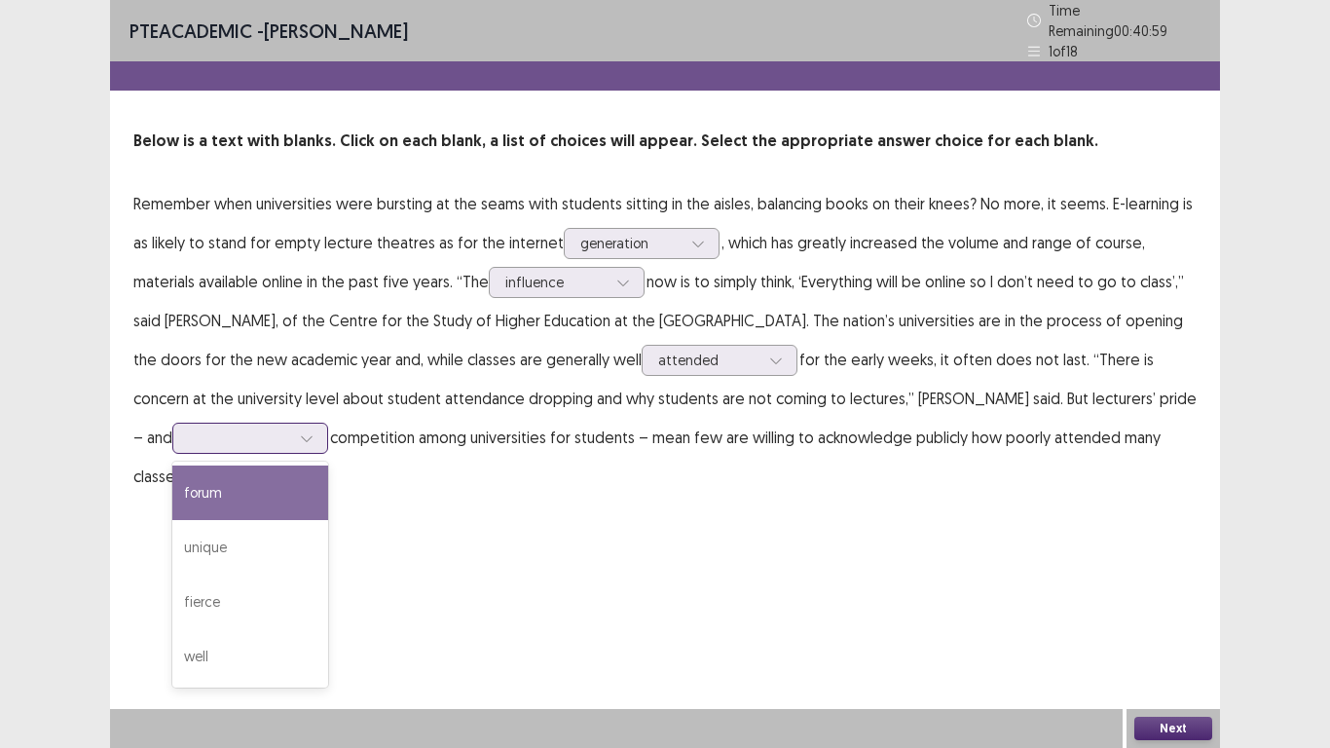
click at [300, 431] on icon at bounding box center [307, 438] width 14 height 14
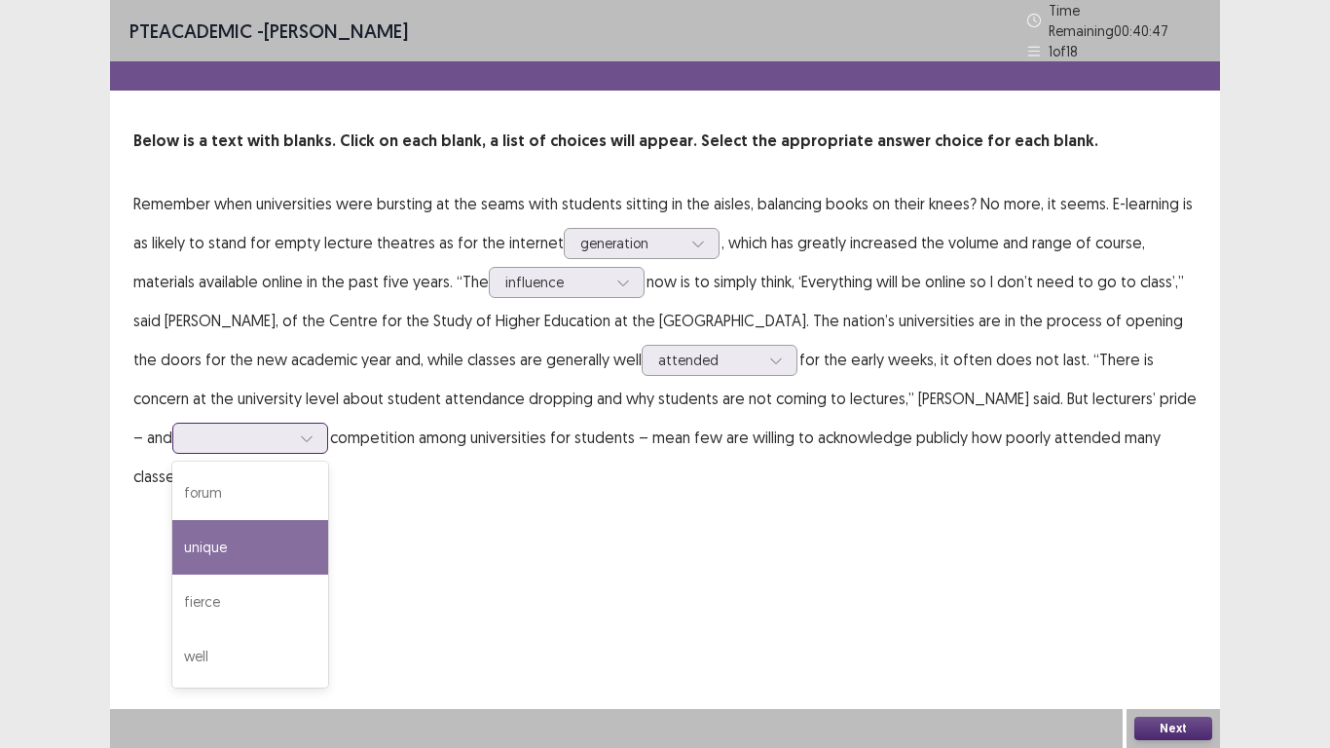
click at [245, 553] on div "unique" at bounding box center [250, 547] width 156 height 55
click at [1181, 581] on button "Next" at bounding box center [1173, 728] width 78 height 23
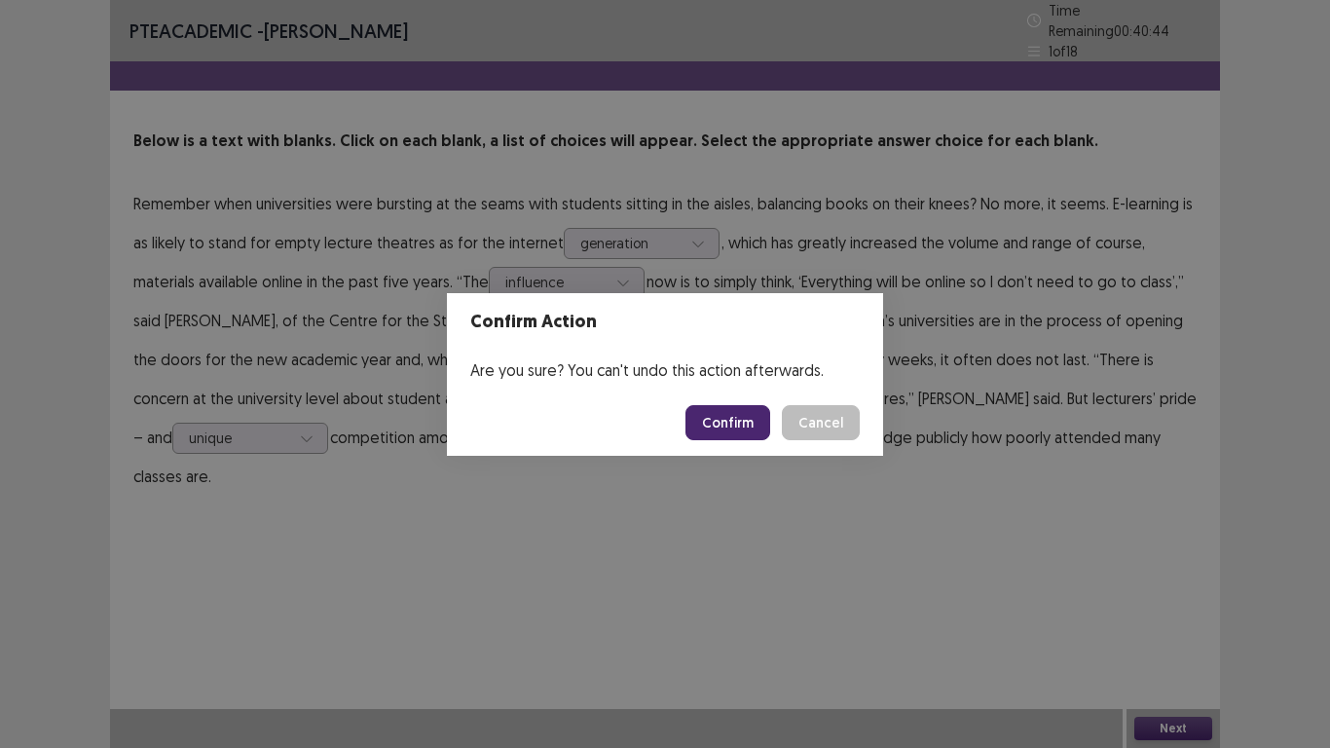
click at [731, 427] on button "Confirm" at bounding box center [728, 422] width 85 height 35
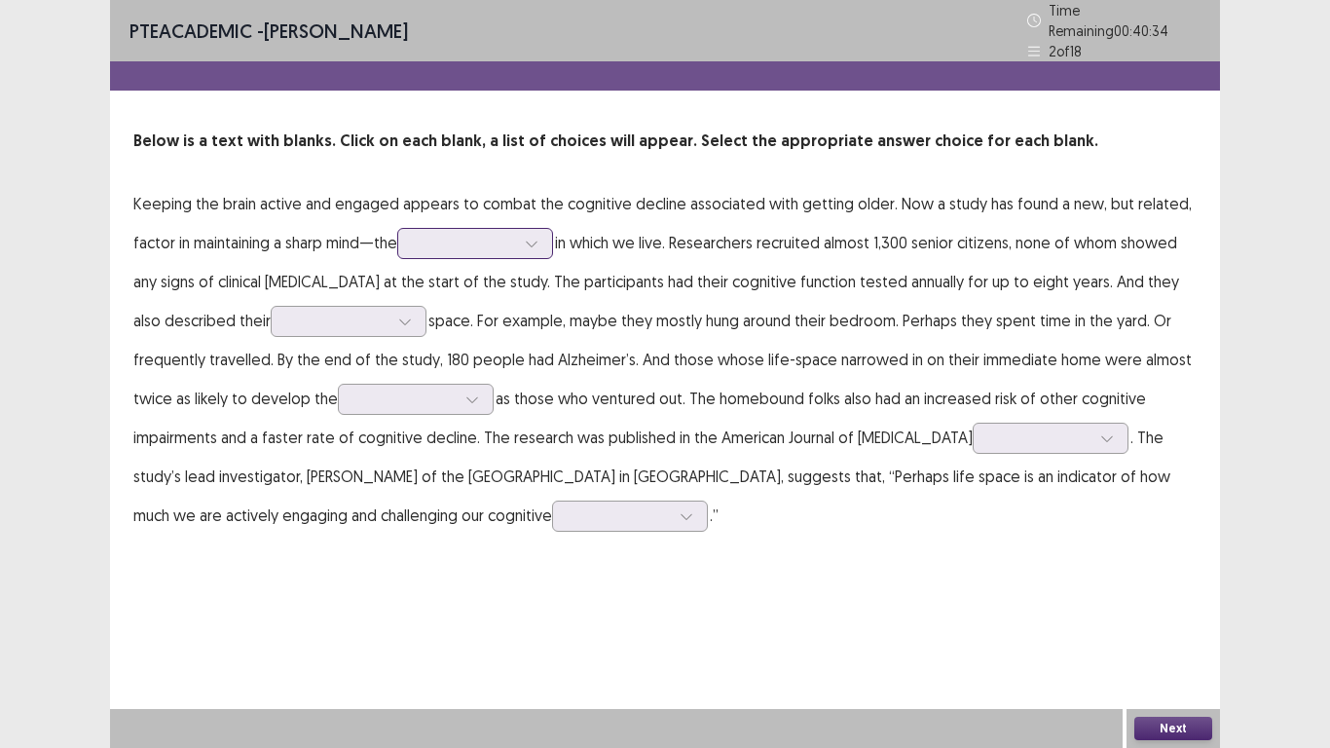
click at [538, 239] on icon at bounding box center [532, 244] width 14 height 14
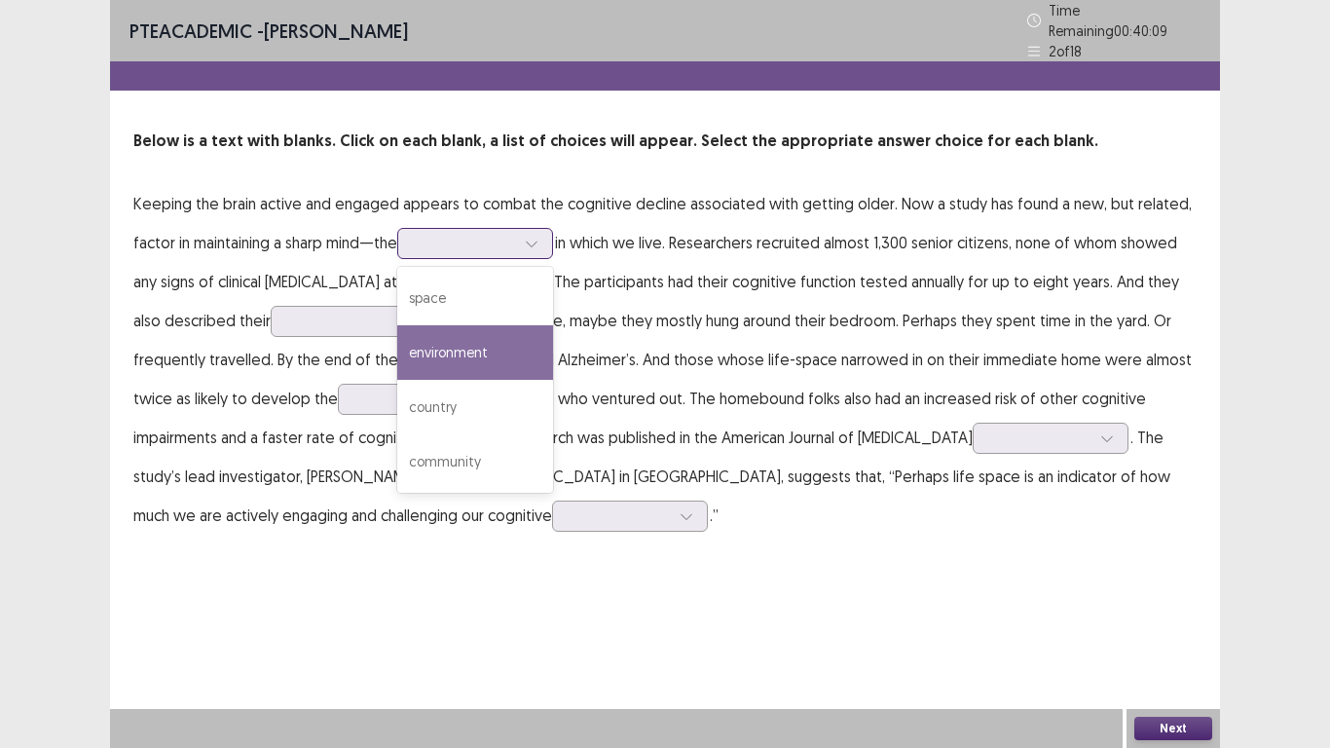
click at [492, 353] on div "environment" at bounding box center [475, 352] width 156 height 55
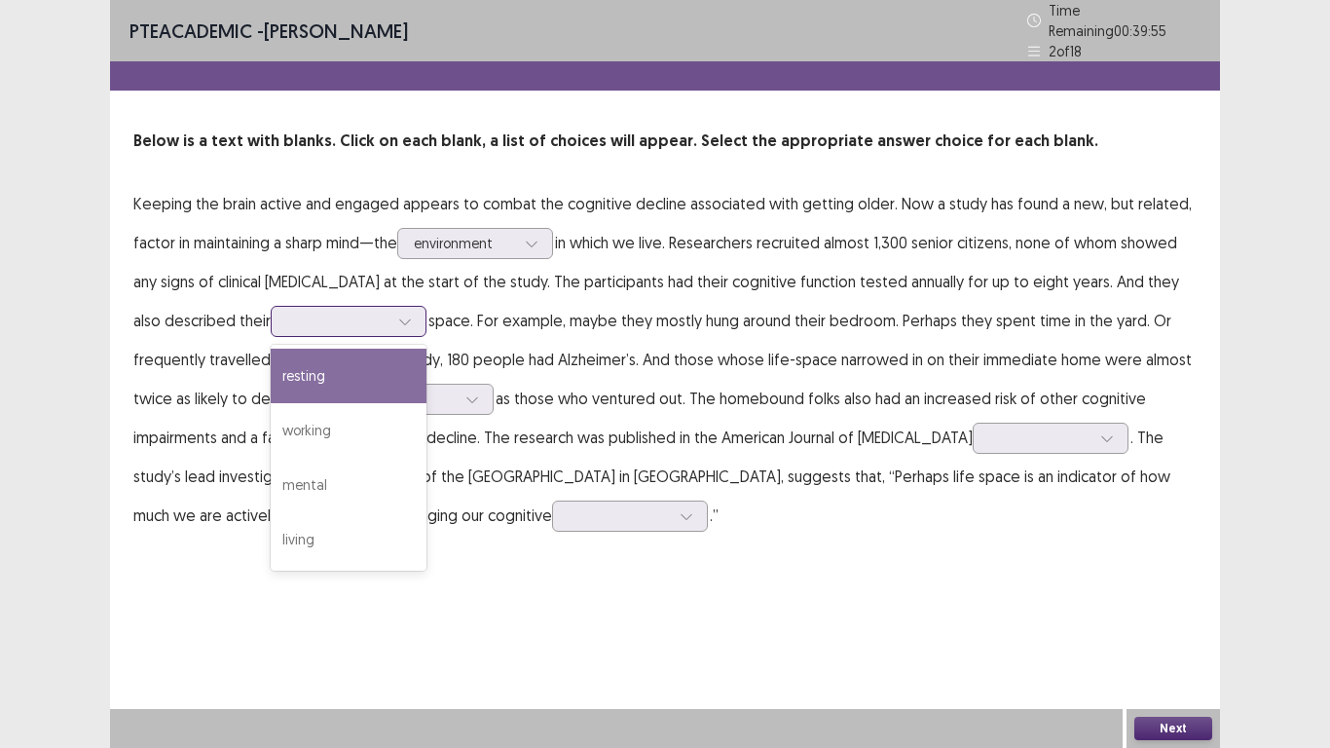
click at [398, 318] on icon at bounding box center [405, 322] width 14 height 14
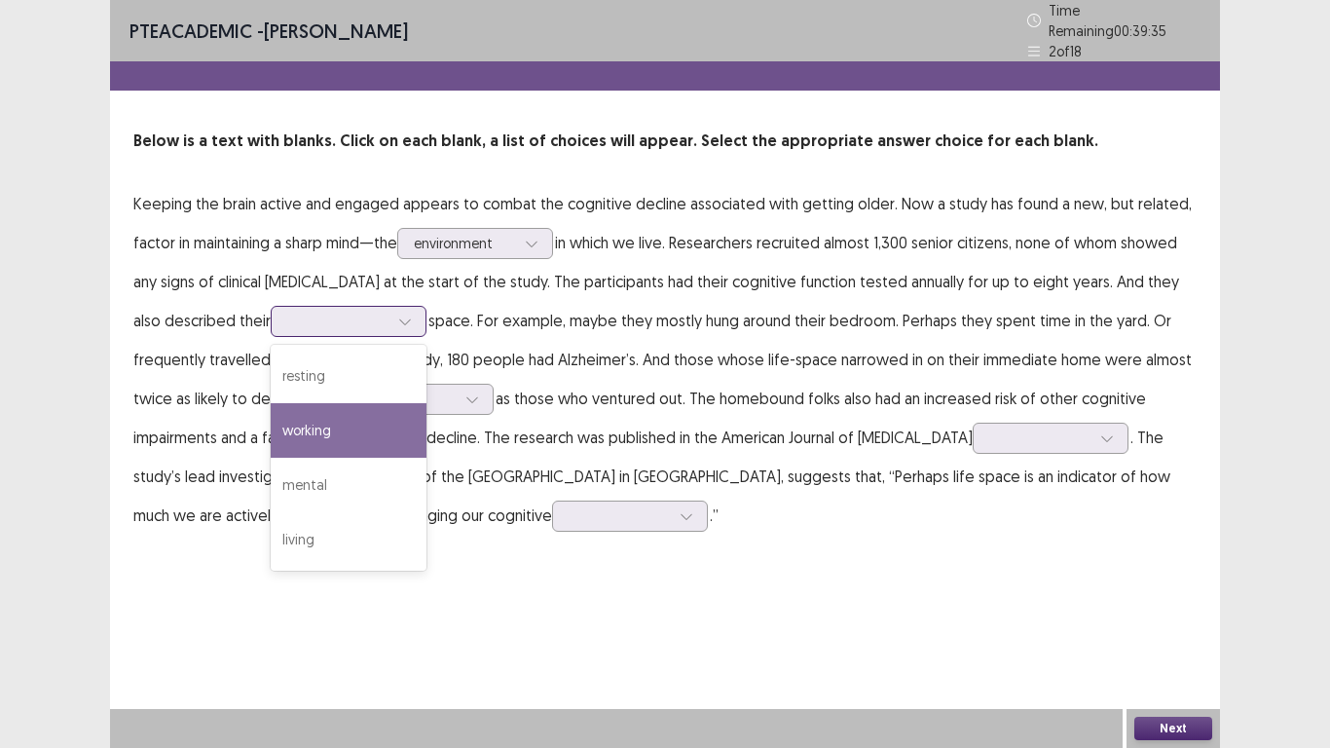
click at [312, 424] on div "working" at bounding box center [349, 430] width 156 height 55
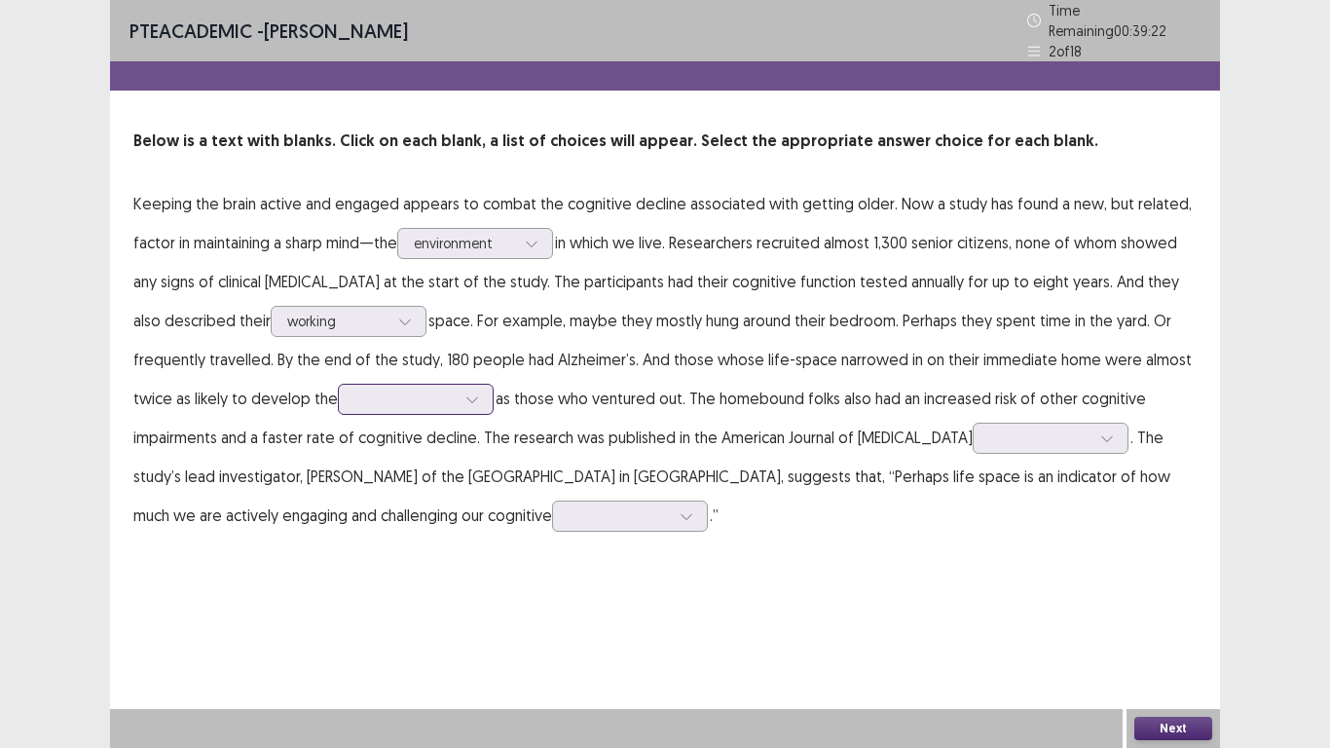
click at [433, 394] on div at bounding box center [404, 399] width 101 height 19
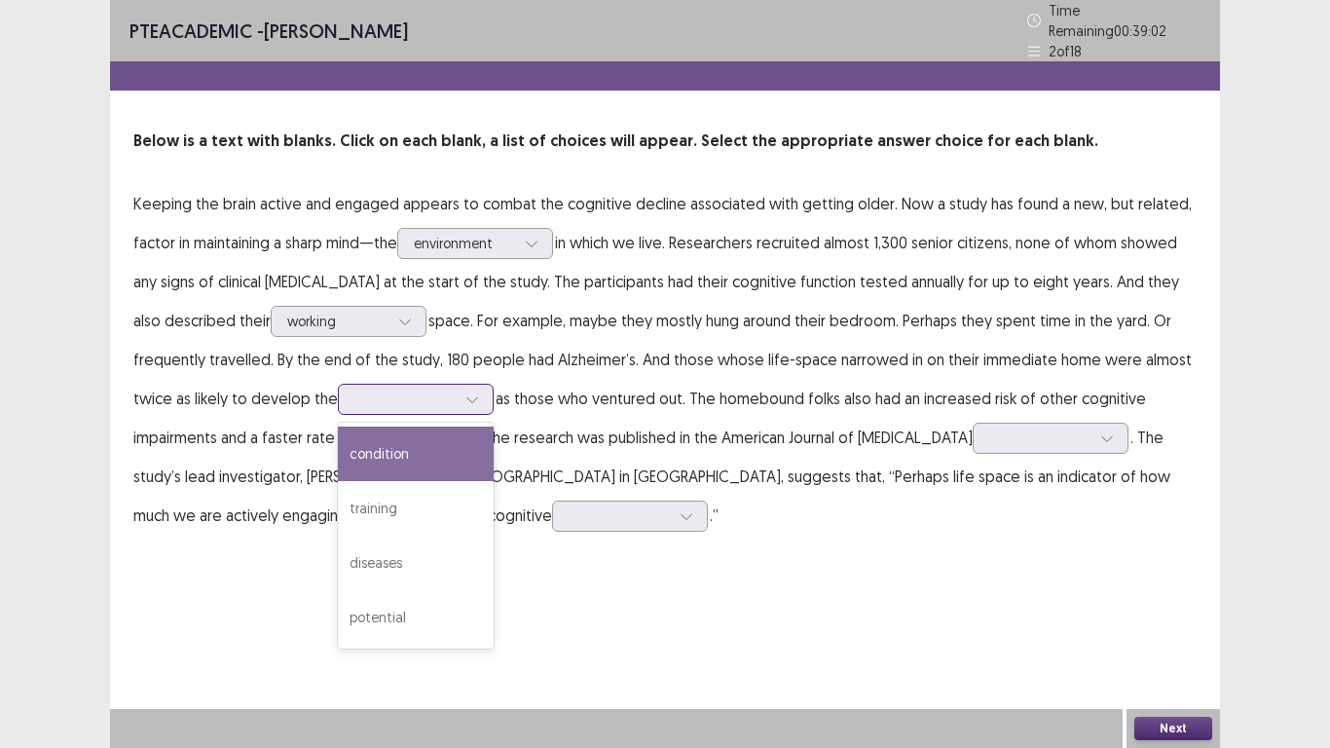
click at [401, 451] on div "condition" at bounding box center [416, 454] width 156 height 55
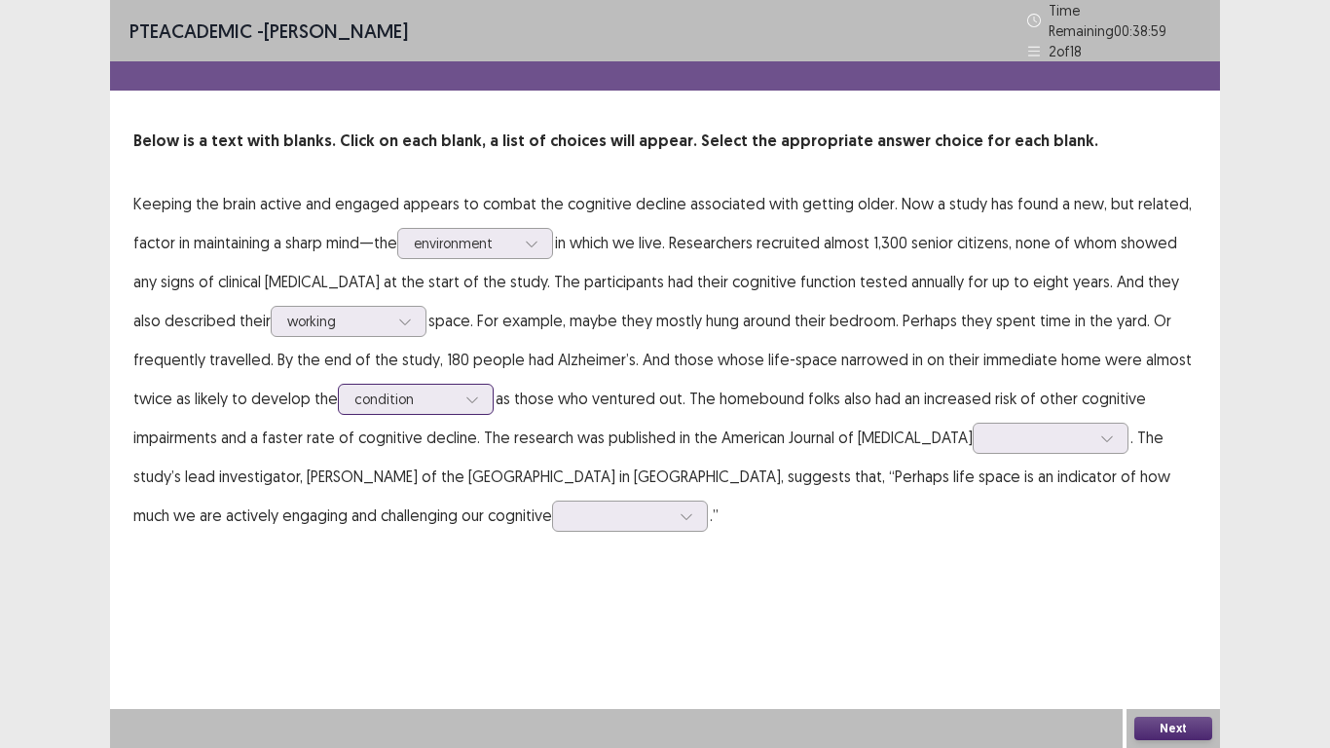
drag, startPoint x: 475, startPoint y: 387, endPoint x: 486, endPoint y: 392, distance: 12.2
click at [482, 390] on div at bounding box center [472, 399] width 29 height 29
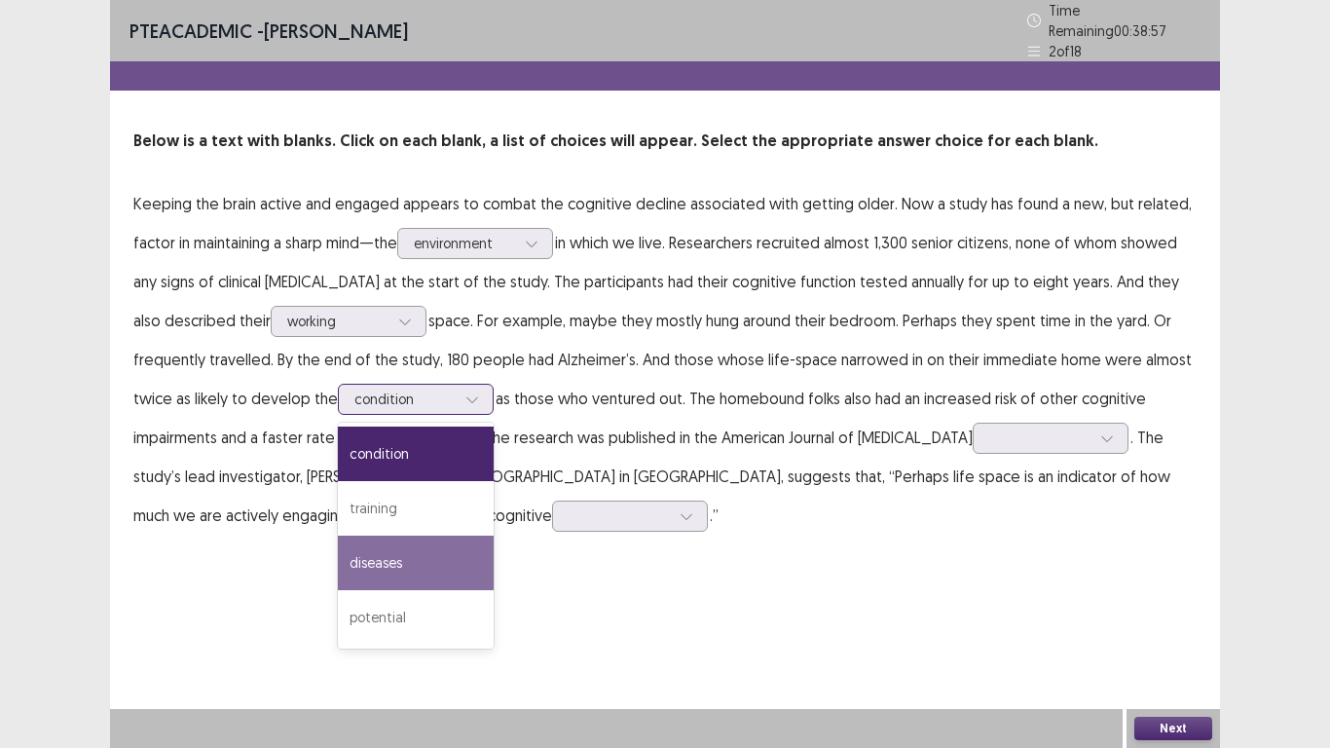
click at [441, 538] on div "diseases" at bounding box center [416, 563] width 156 height 55
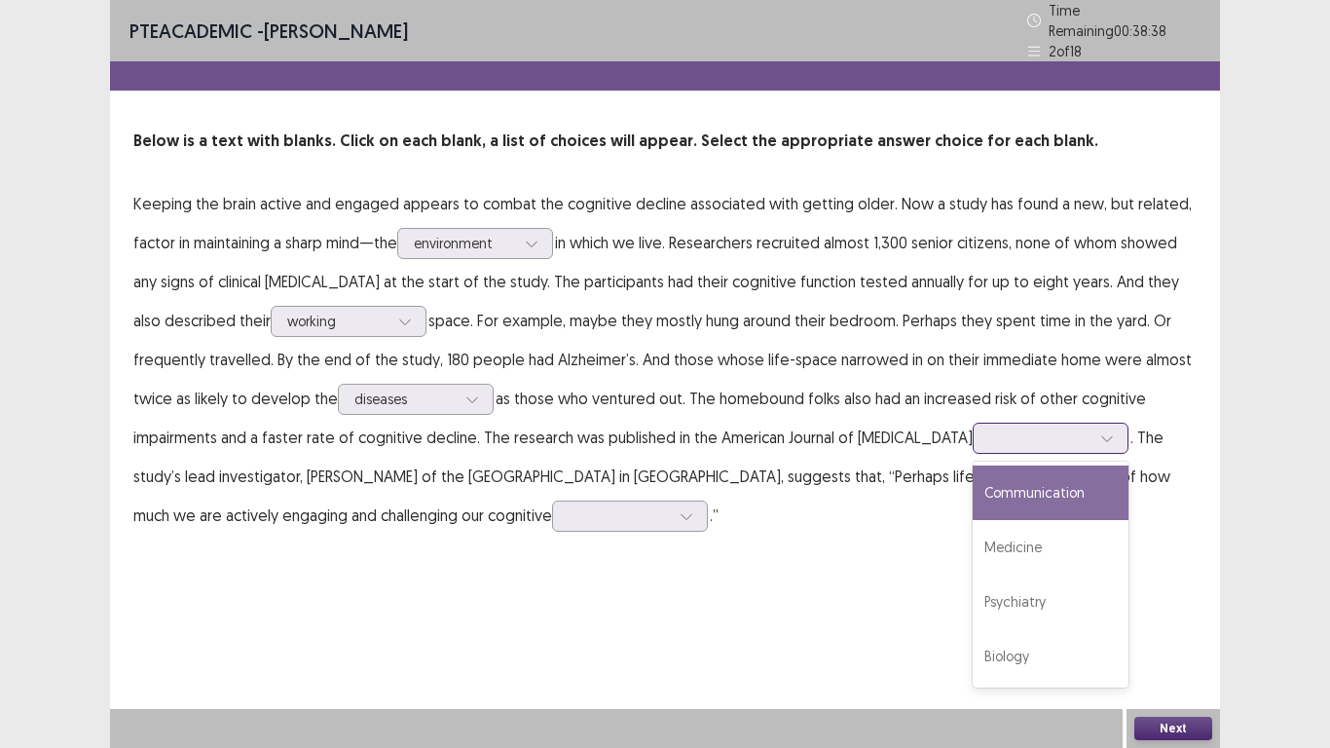
click at [992, 433] on div at bounding box center [1039, 437] width 101 height 19
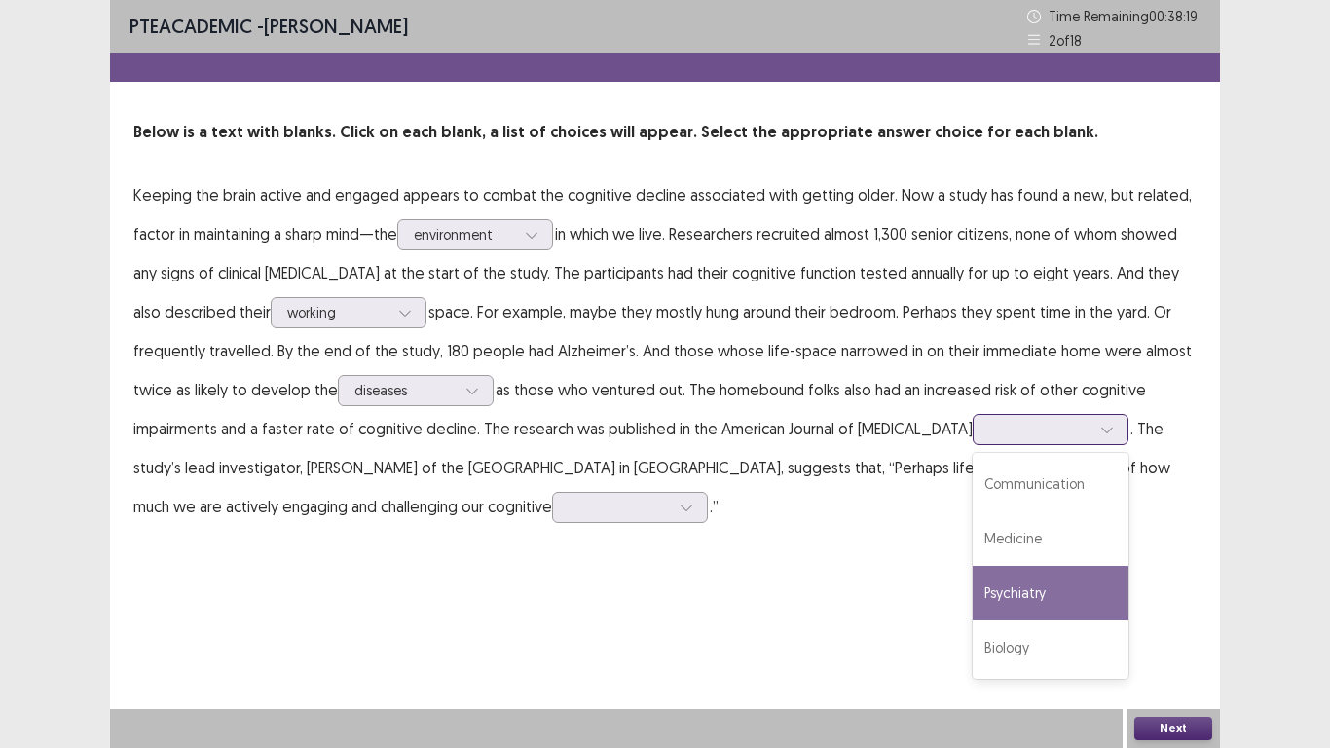
click at [1016, 581] on div "Psychiatry" at bounding box center [1051, 593] width 156 height 55
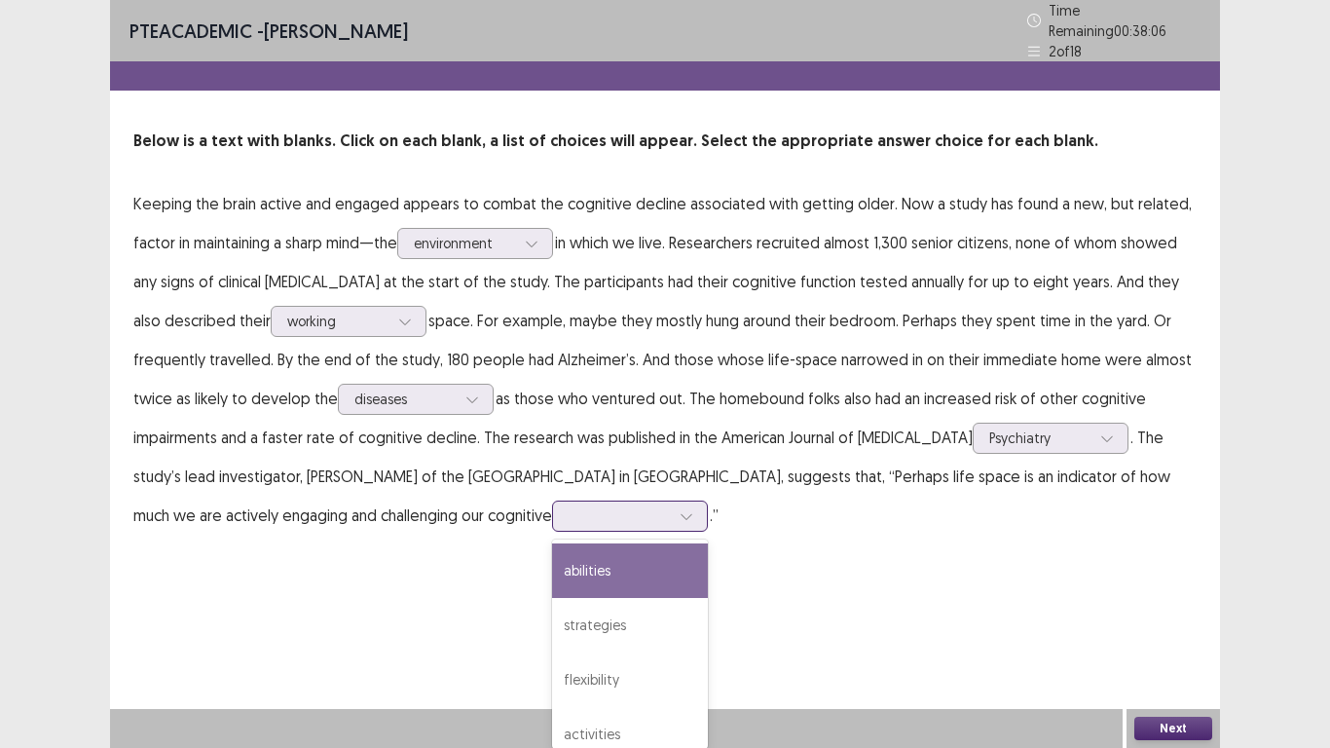
click at [569, 506] on div at bounding box center [619, 515] width 101 height 19
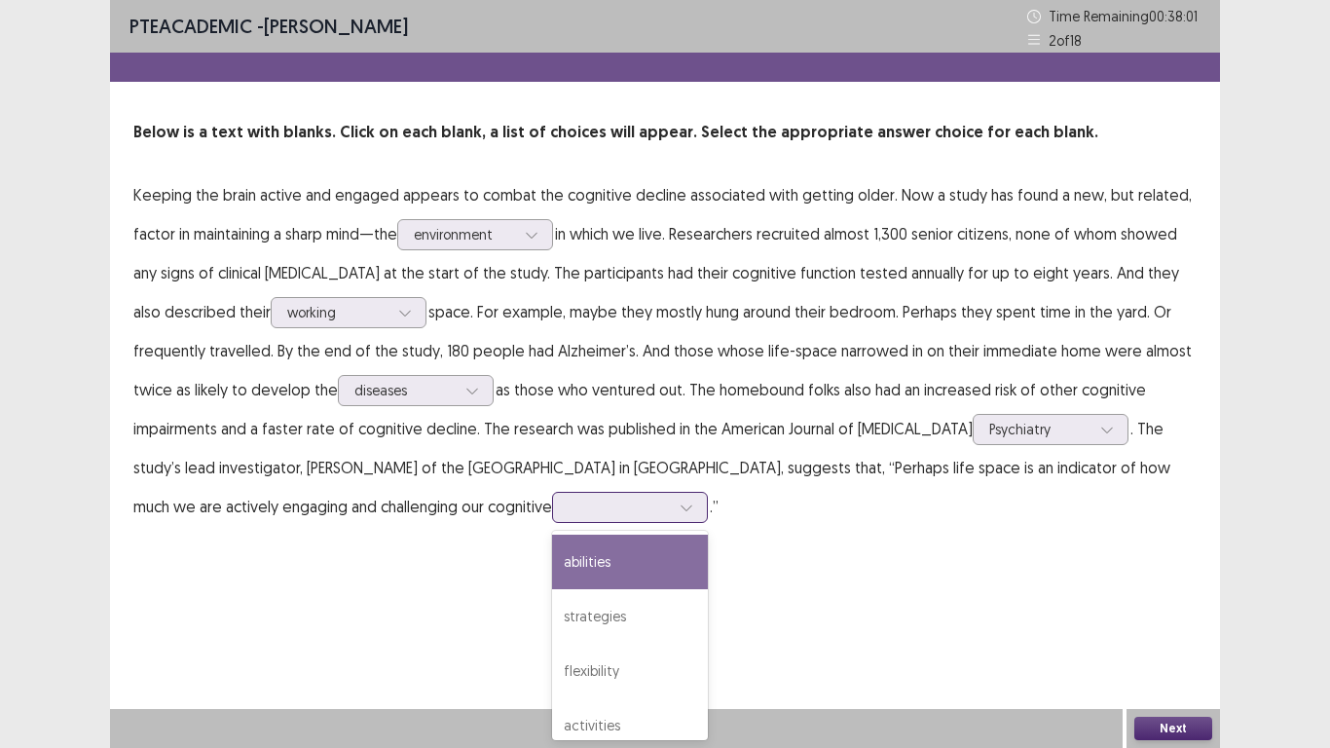
click at [552, 555] on div "abilities" at bounding box center [630, 562] width 156 height 55
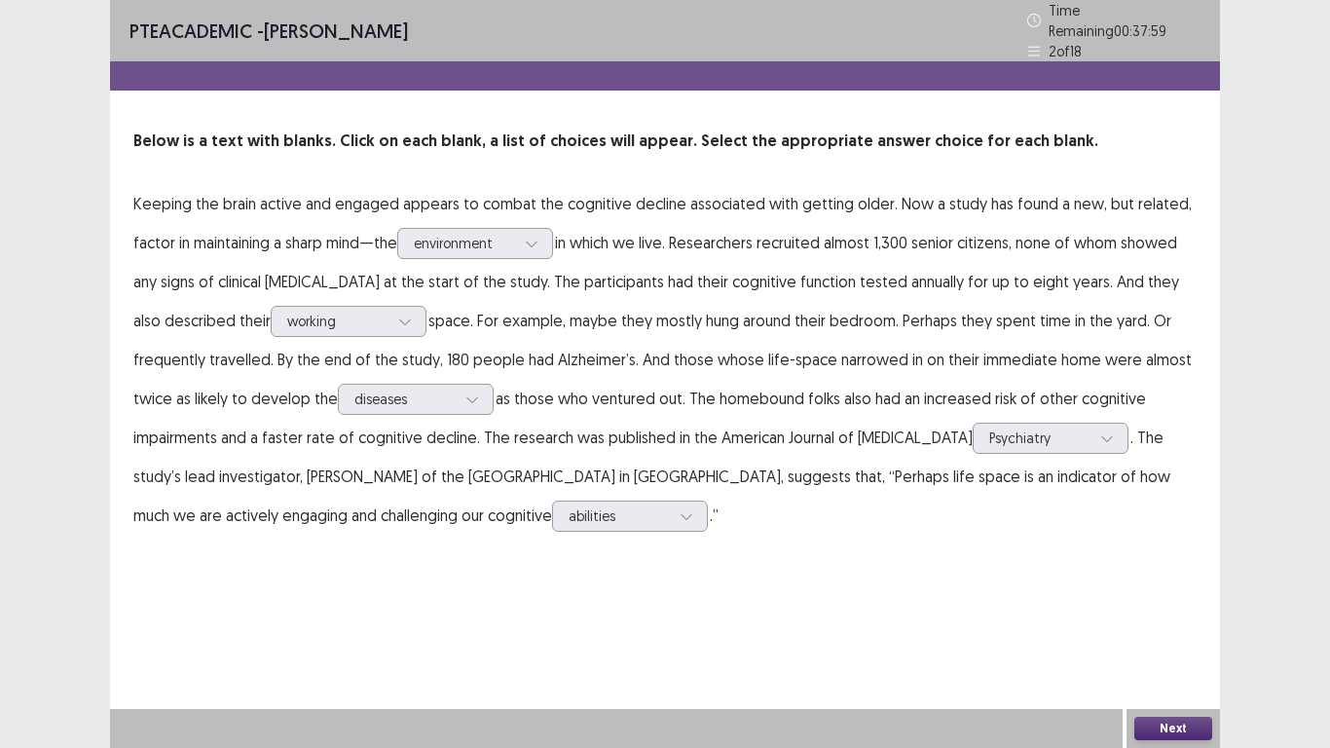
click at [1166, 581] on button "Next" at bounding box center [1173, 728] width 78 height 23
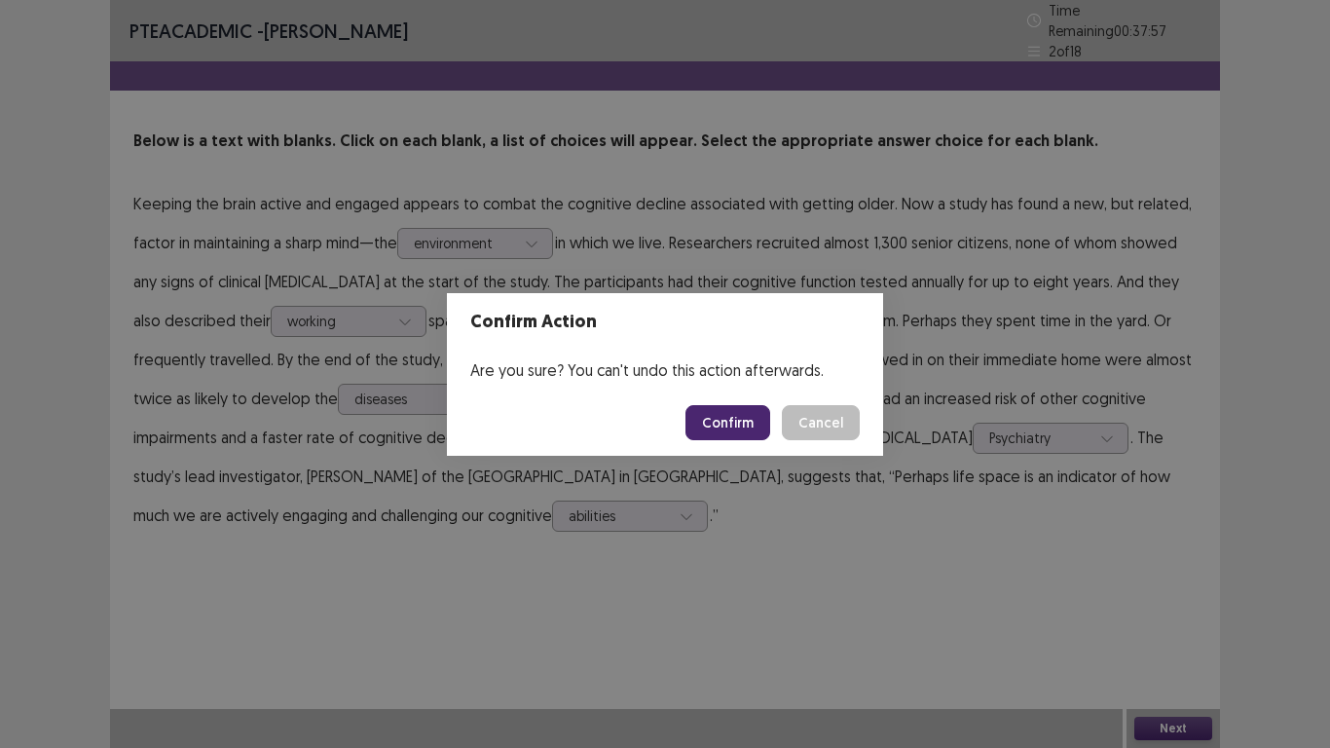
click at [733, 431] on button "Confirm" at bounding box center [728, 422] width 85 height 35
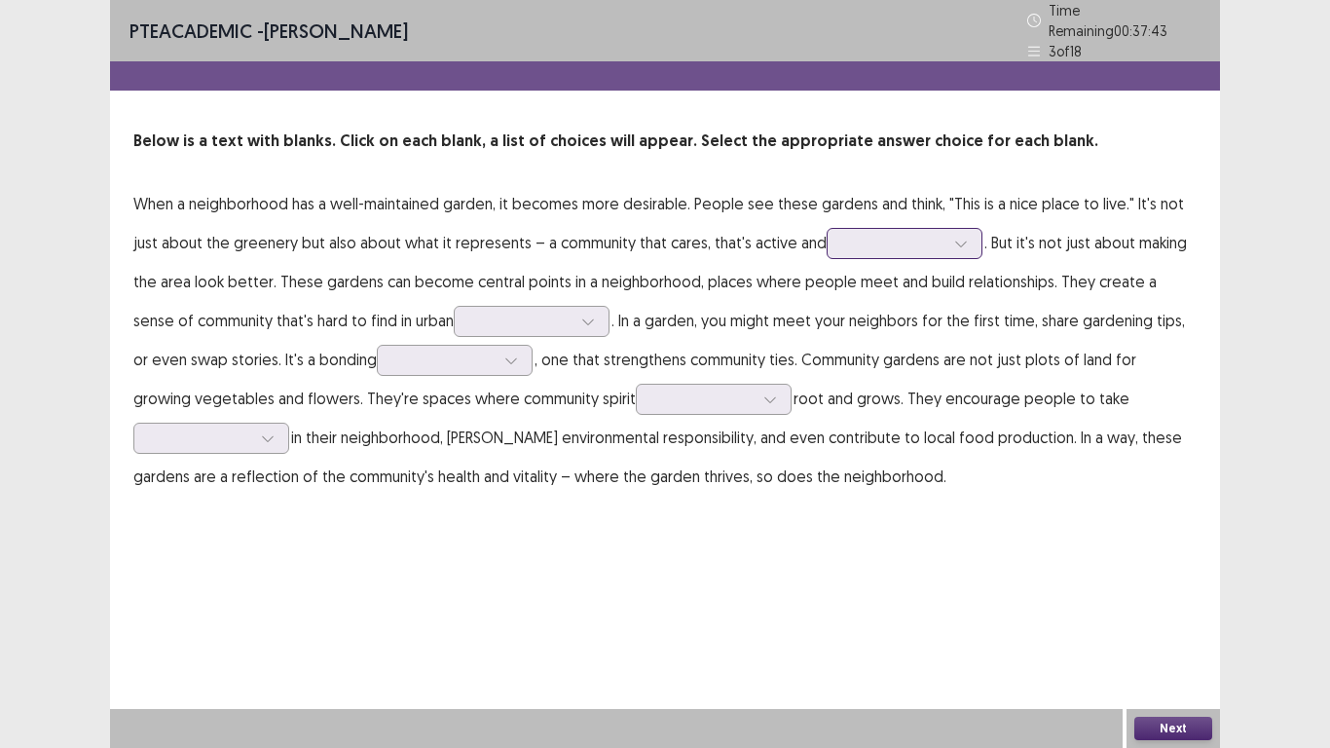
click at [917, 242] on div at bounding box center [893, 243] width 101 height 19
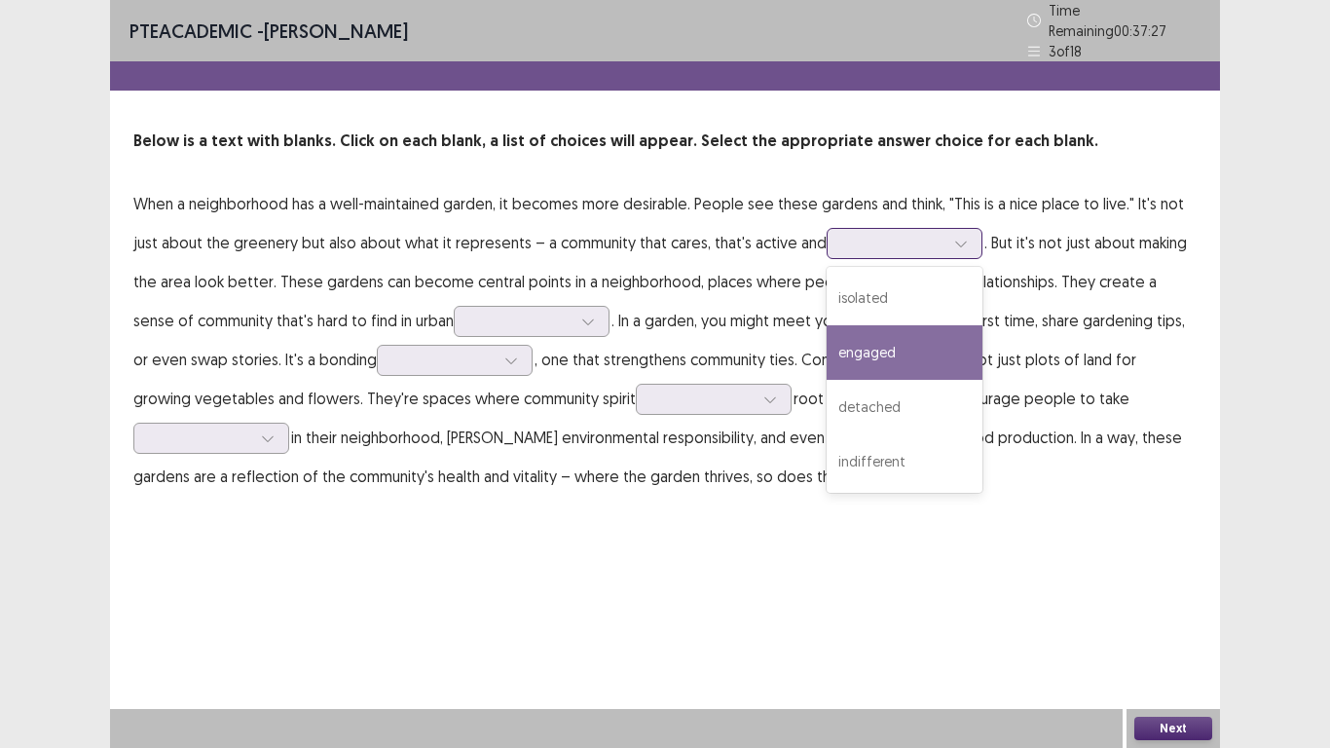
click at [901, 345] on div "engaged" at bounding box center [905, 352] width 156 height 55
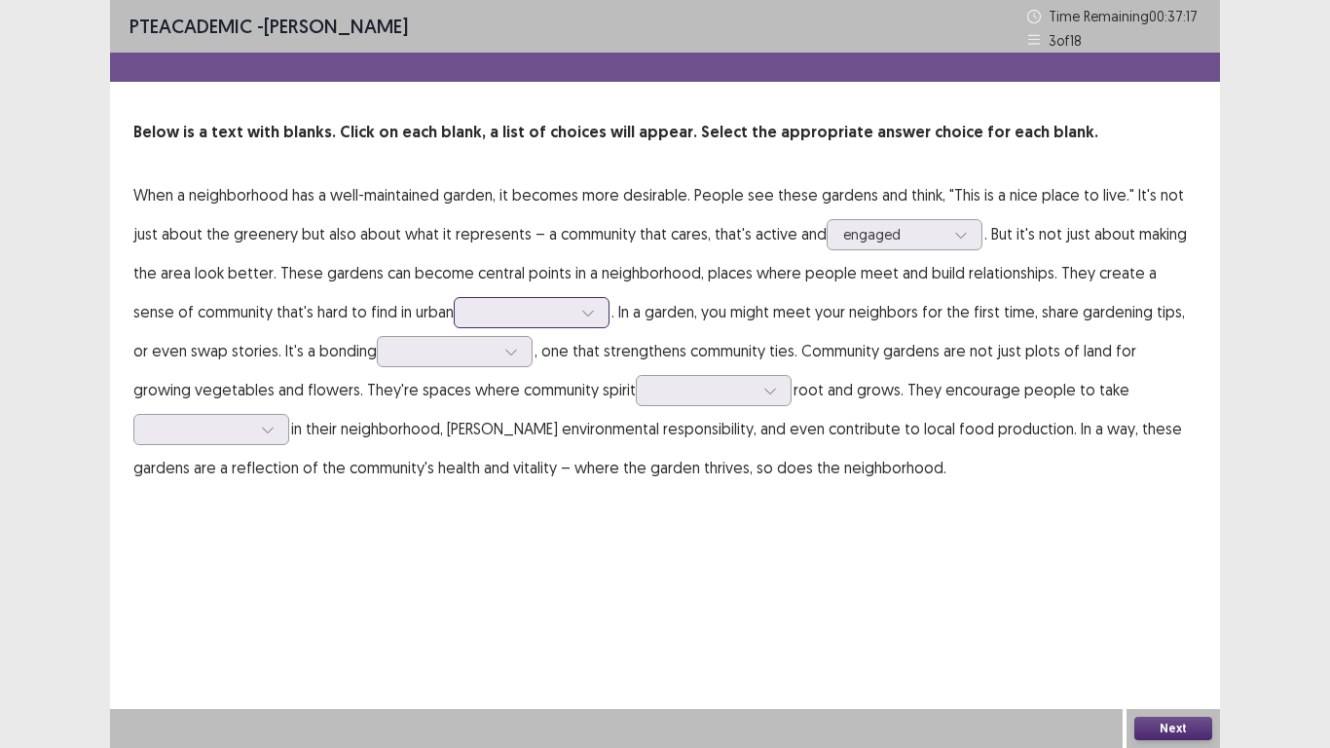
click at [502, 316] on div at bounding box center [520, 312] width 101 height 19
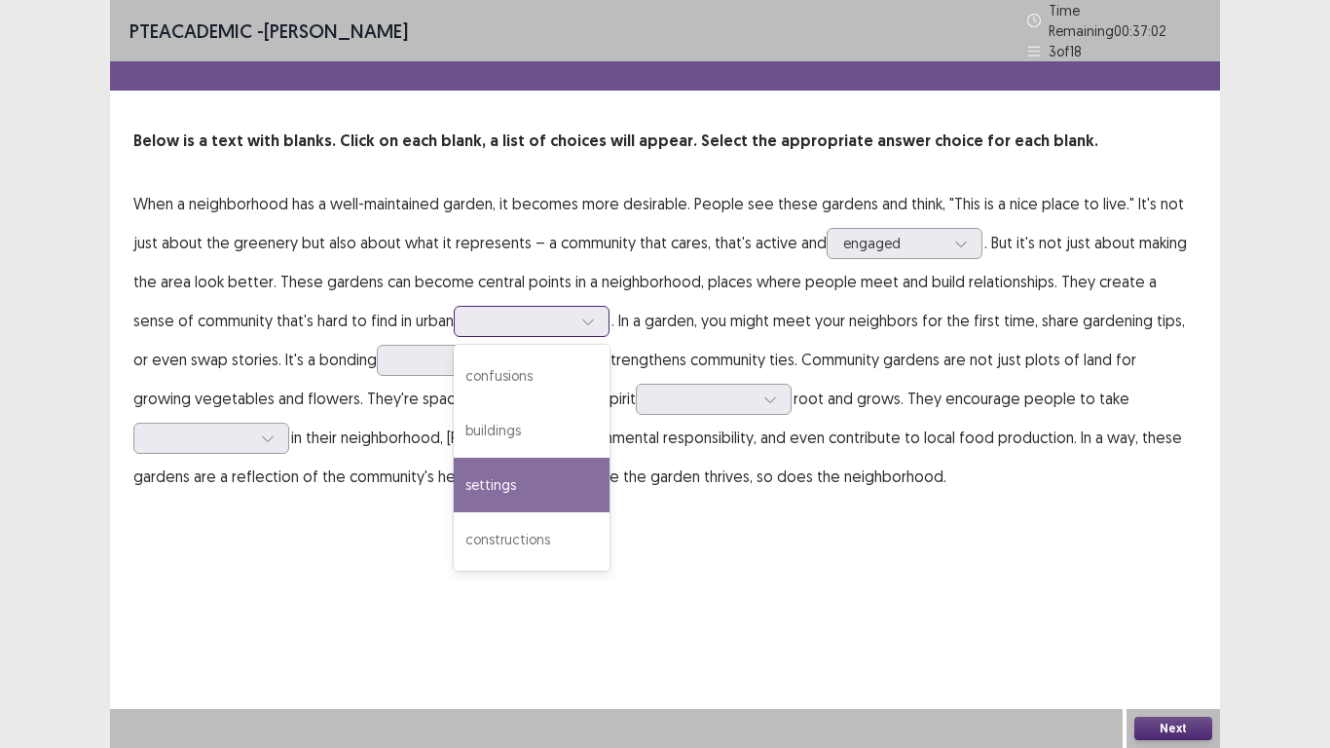
click at [481, 487] on div "settings" at bounding box center [532, 485] width 156 height 55
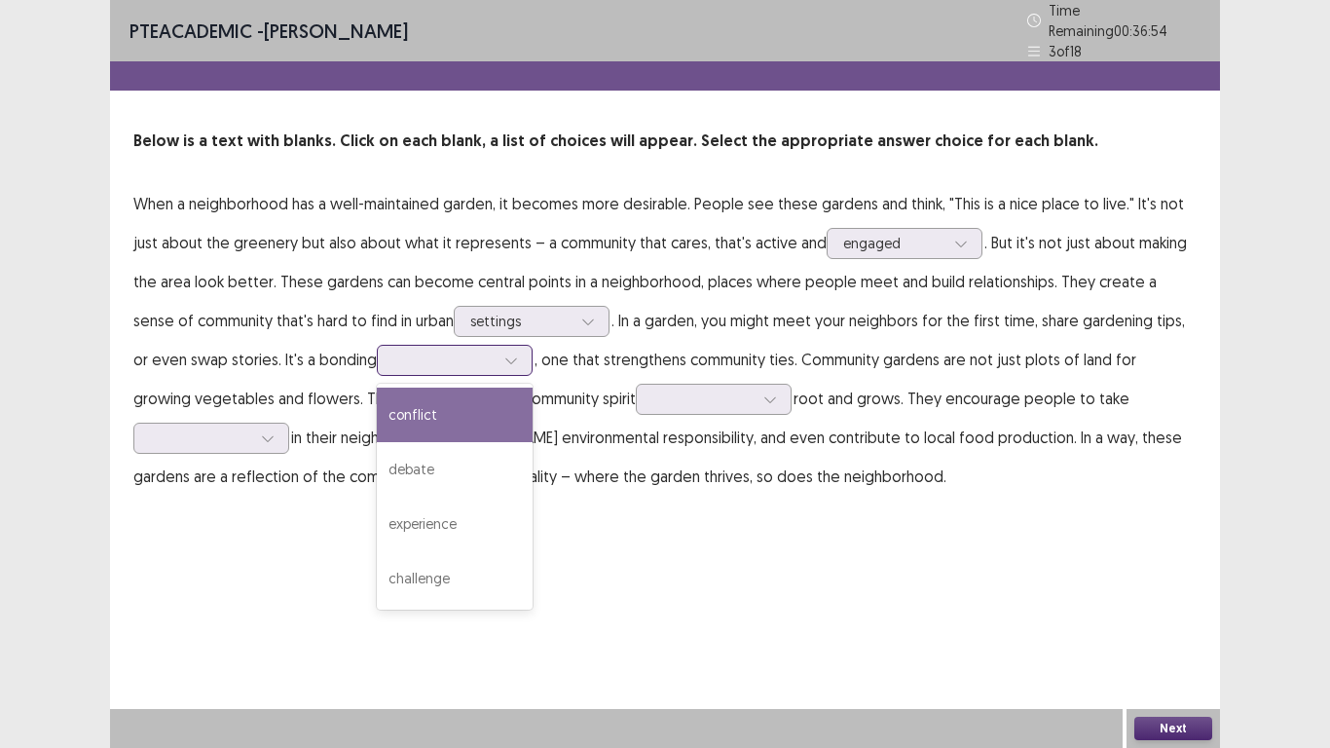
click at [454, 357] on div at bounding box center [443, 360] width 101 height 19
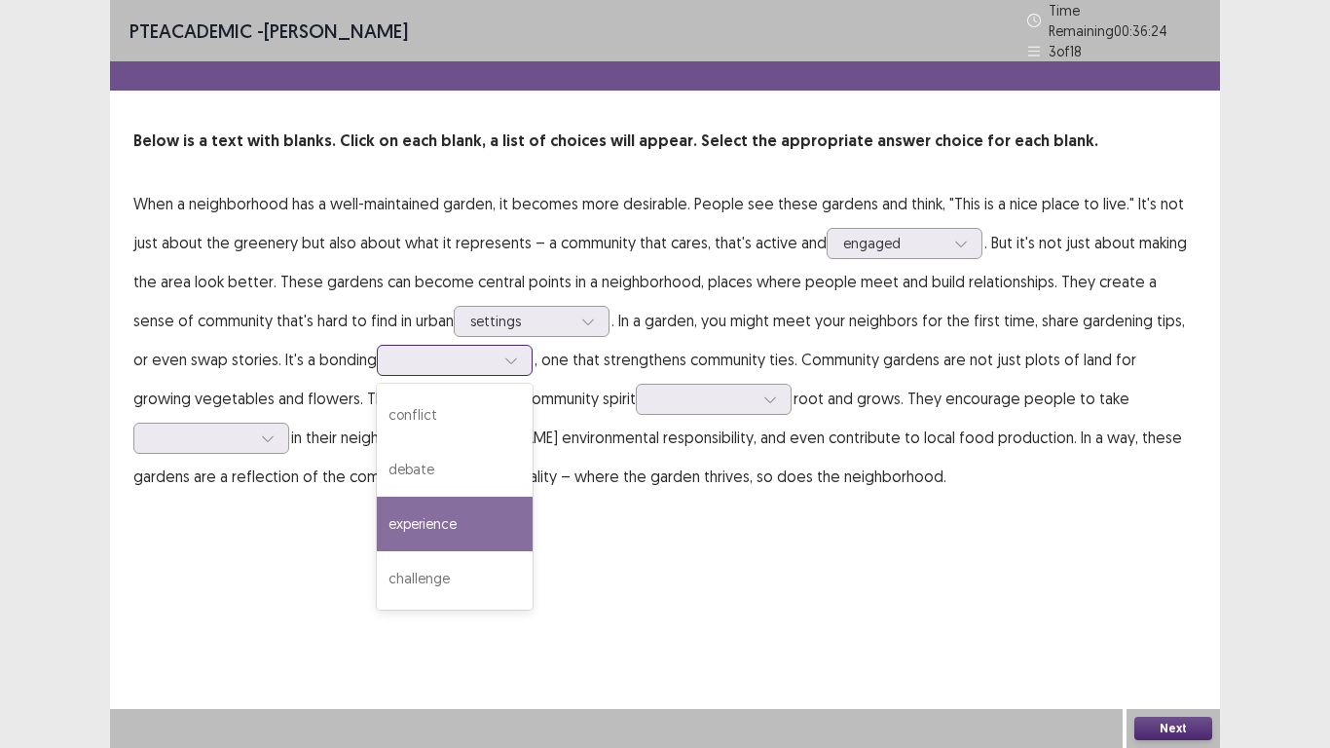
click at [500, 519] on div "experience" at bounding box center [455, 524] width 156 height 55
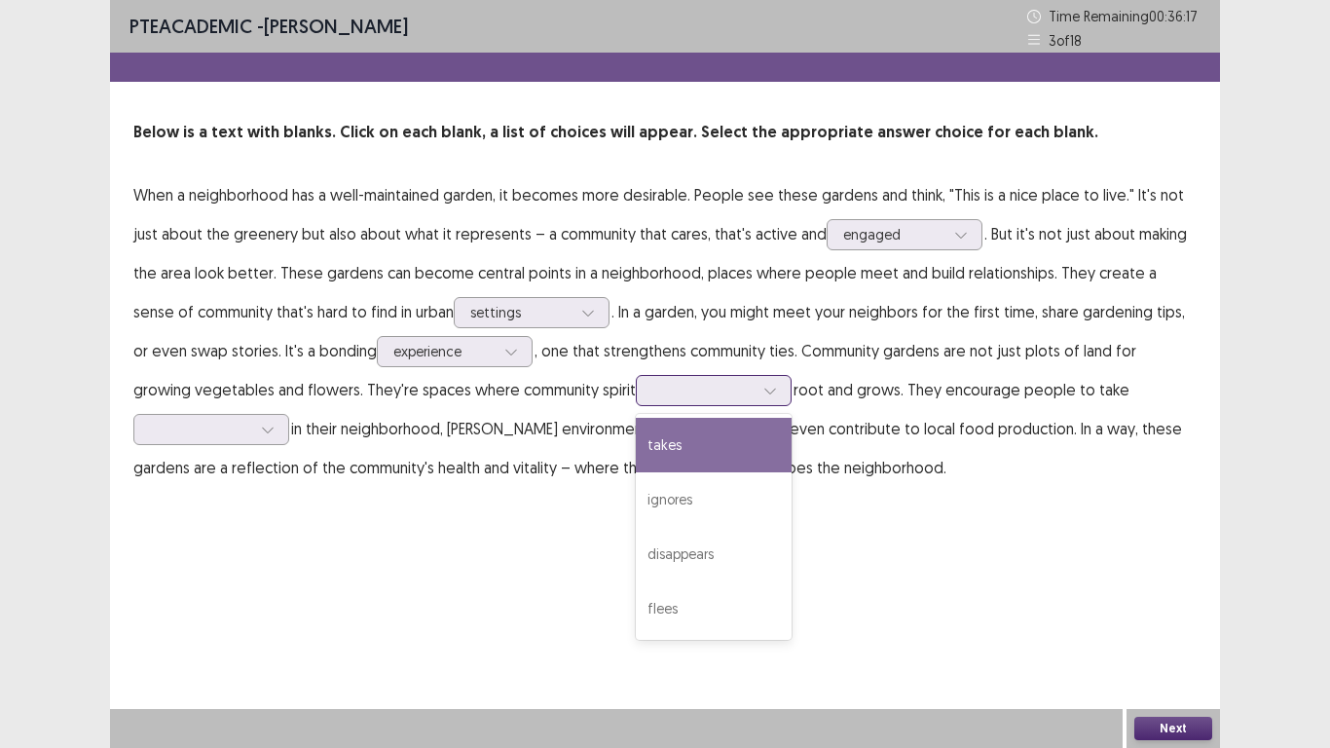
click at [652, 396] on div at bounding box center [702, 390] width 101 height 19
click at [636, 448] on div "takes" at bounding box center [714, 445] width 156 height 55
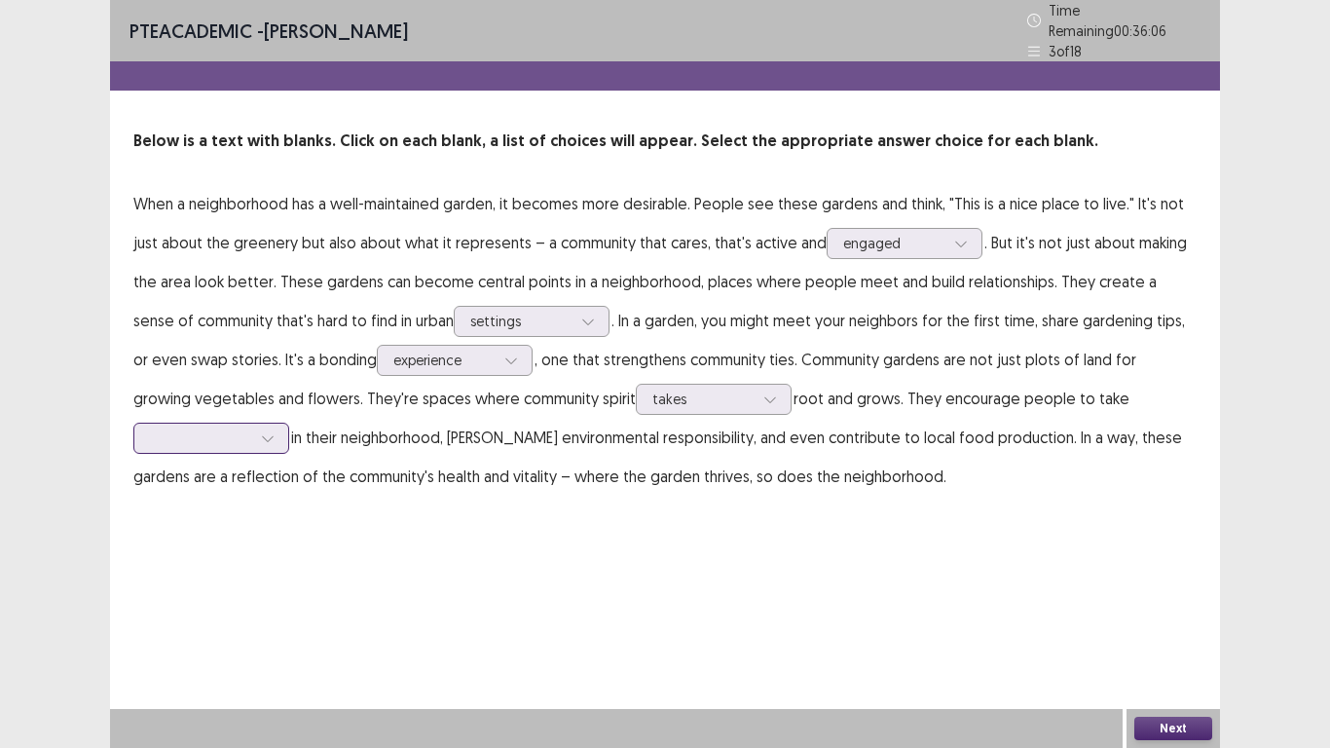
click at [264, 431] on icon at bounding box center [268, 438] width 14 height 14
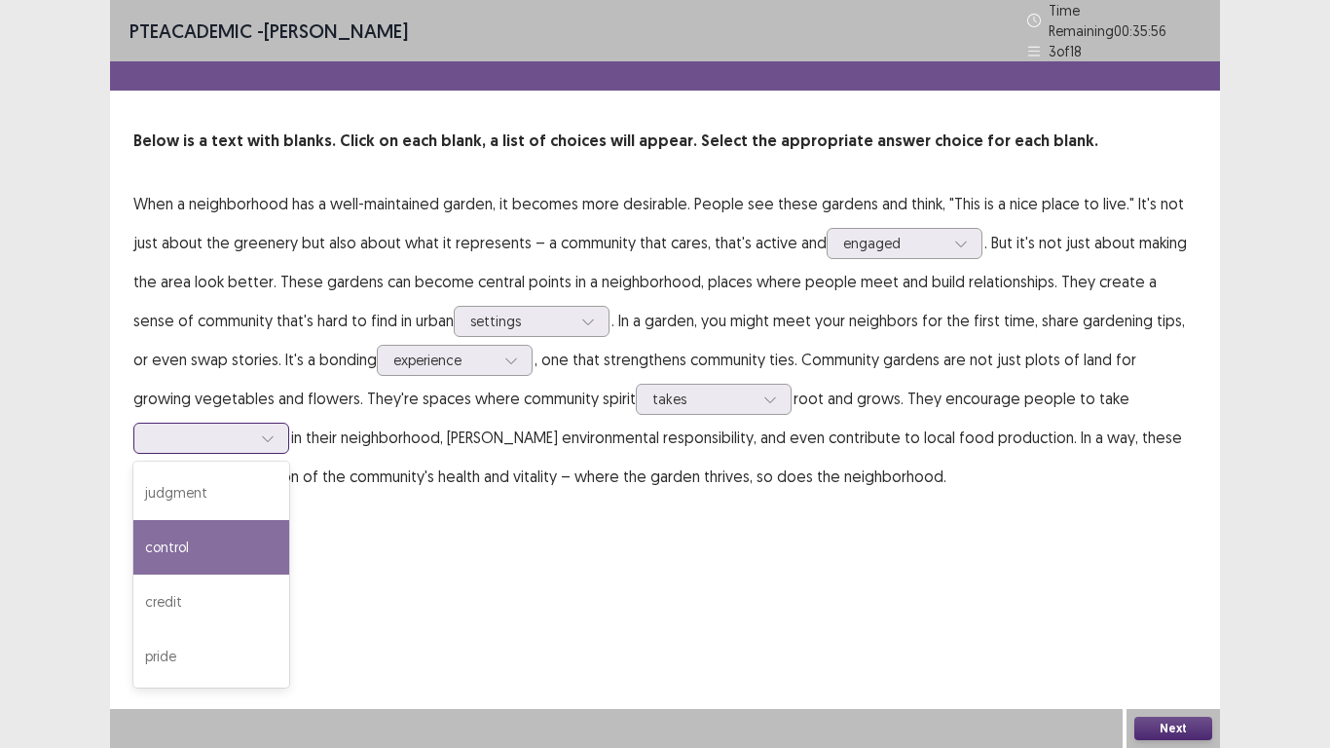
click at [243, 556] on div "control" at bounding box center [211, 547] width 156 height 55
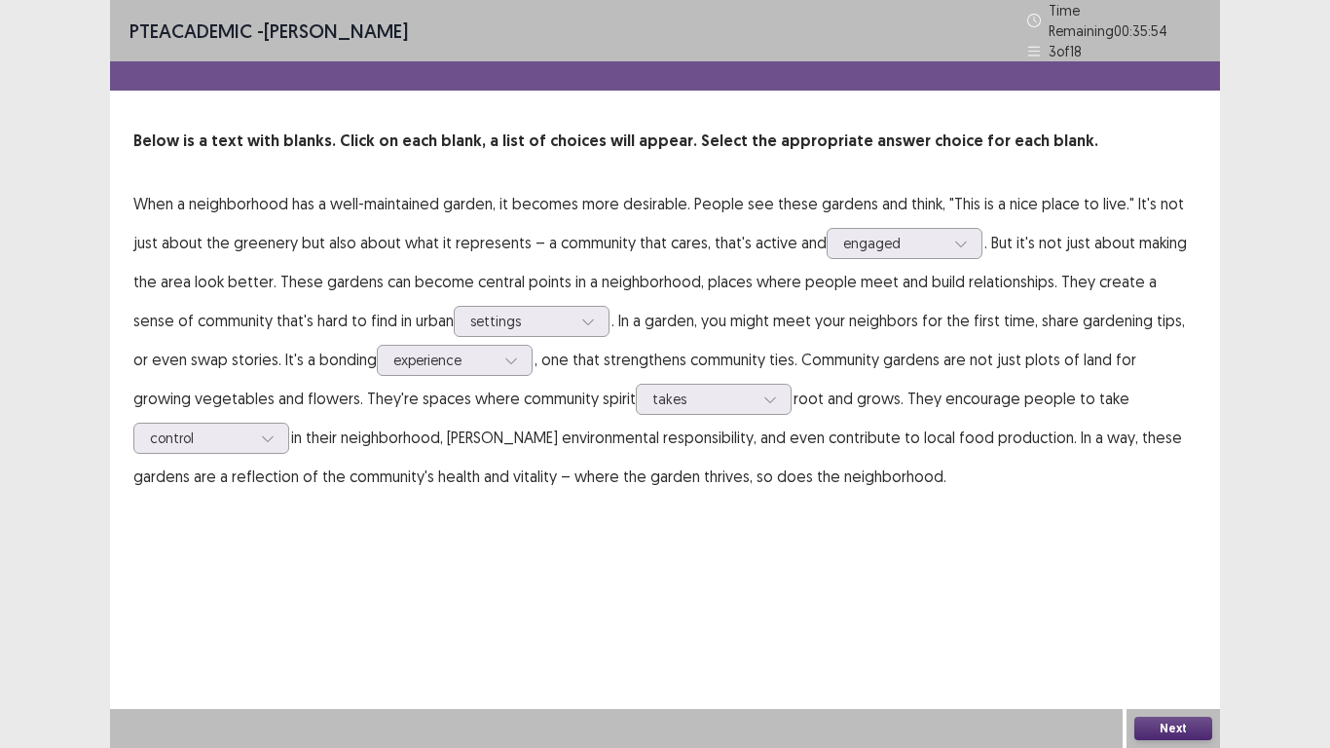
click at [1171, 581] on button "Next" at bounding box center [1173, 728] width 78 height 23
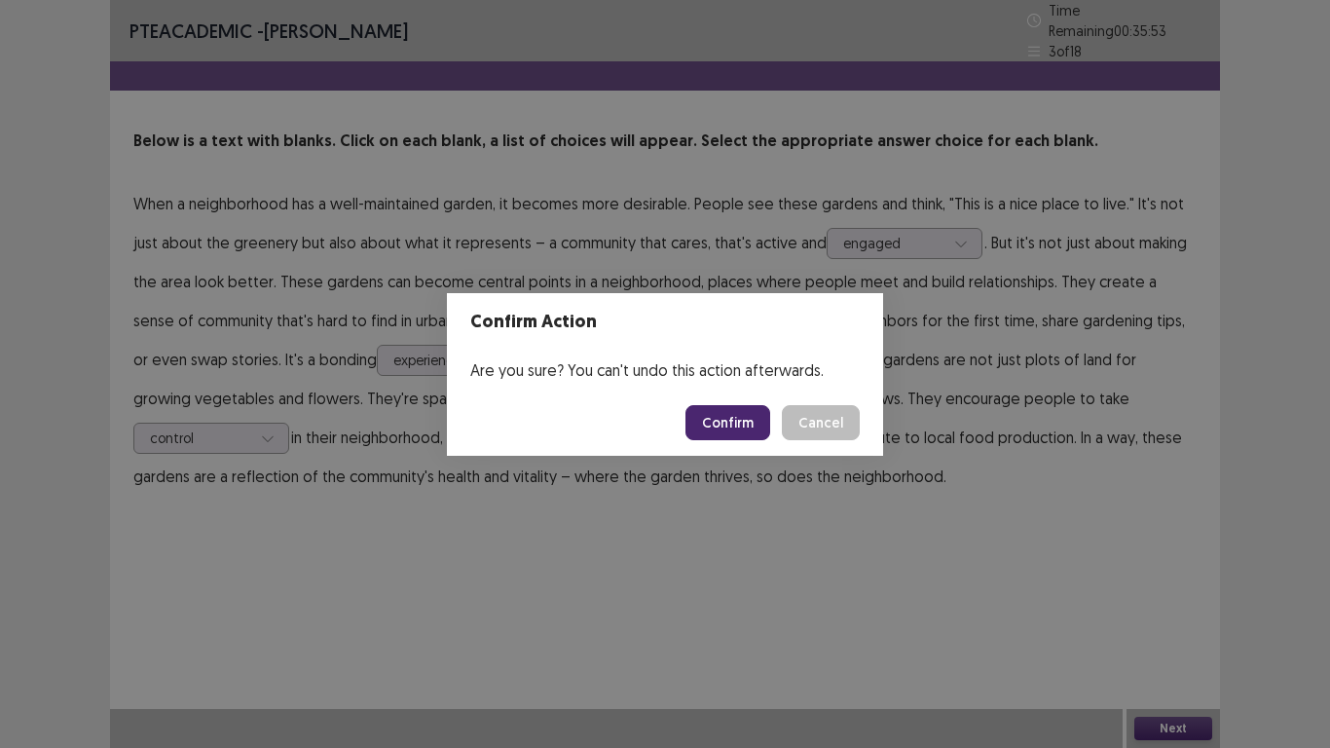
click at [741, 415] on button "Confirm" at bounding box center [728, 422] width 85 height 35
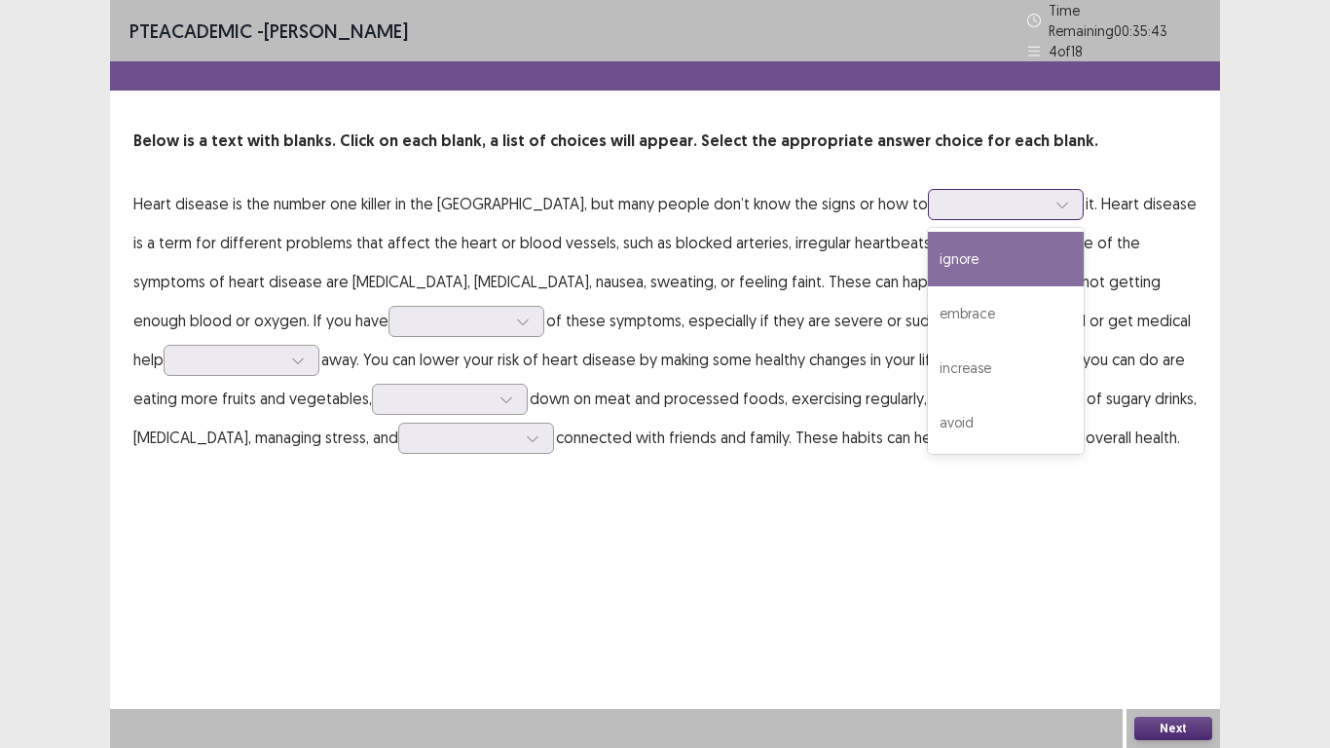
click at [945, 195] on div at bounding box center [995, 204] width 101 height 19
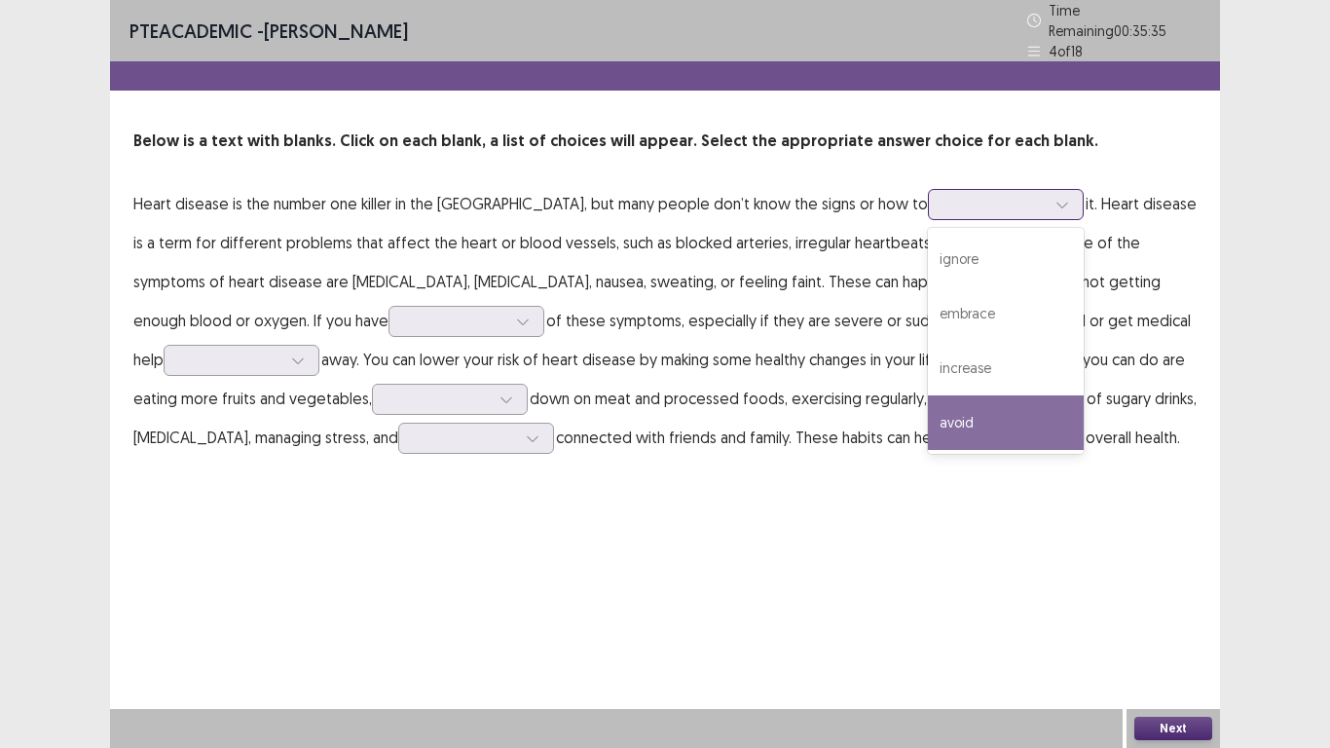
click at [928, 408] on div "avoid" at bounding box center [1006, 422] width 156 height 55
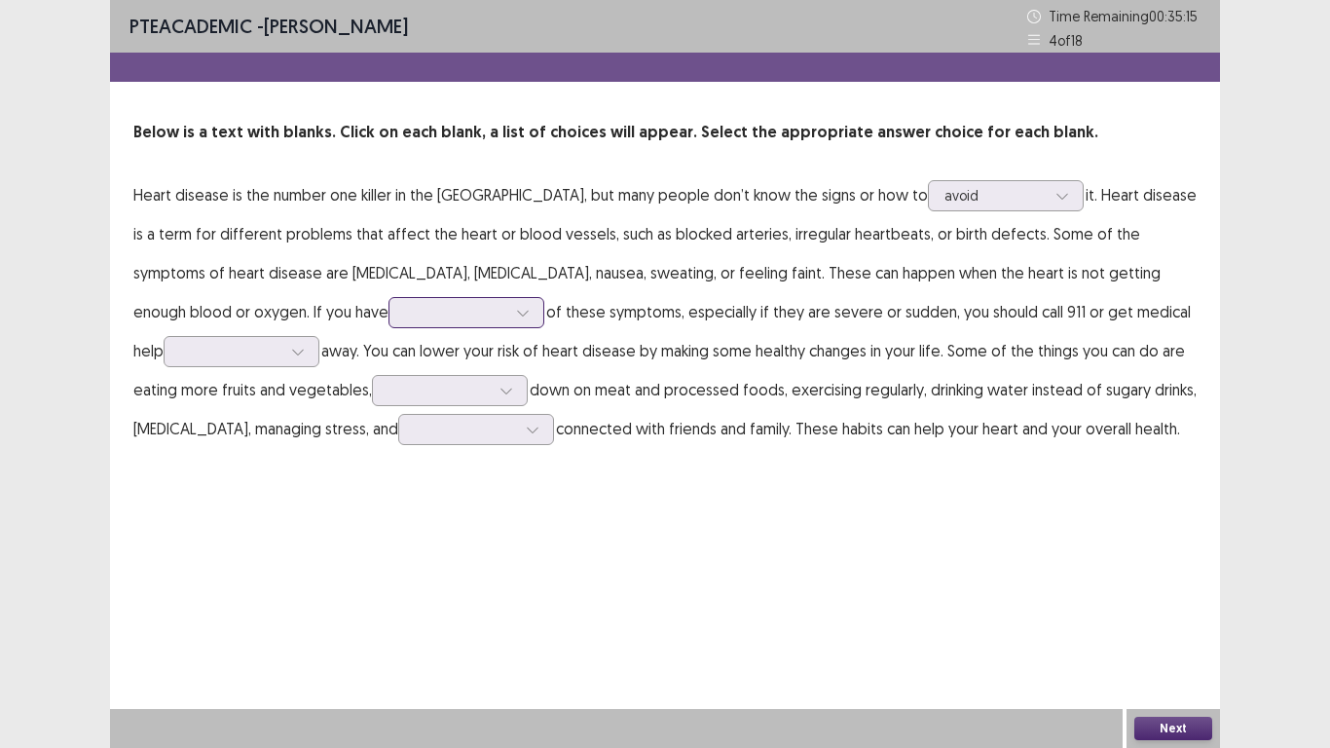
click at [508, 317] on div at bounding box center [522, 312] width 29 height 29
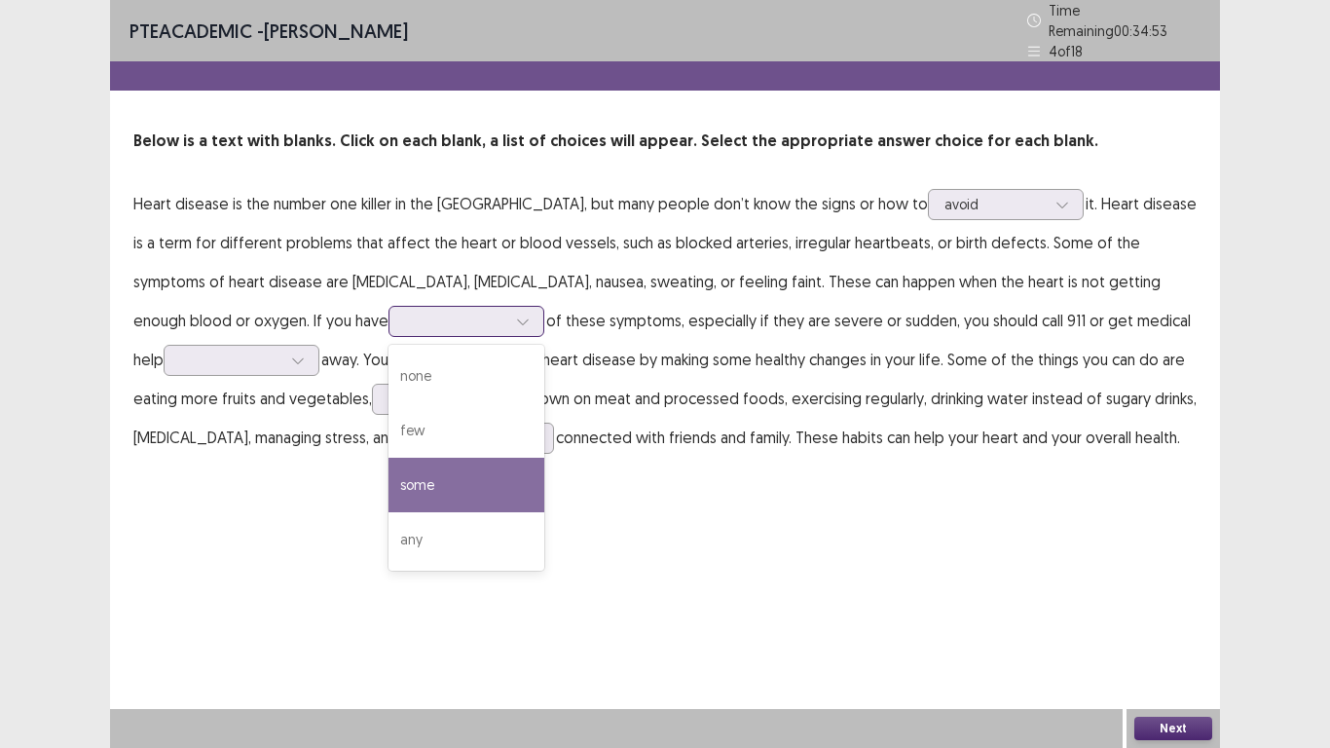
click at [389, 470] on div "some" at bounding box center [467, 485] width 156 height 55
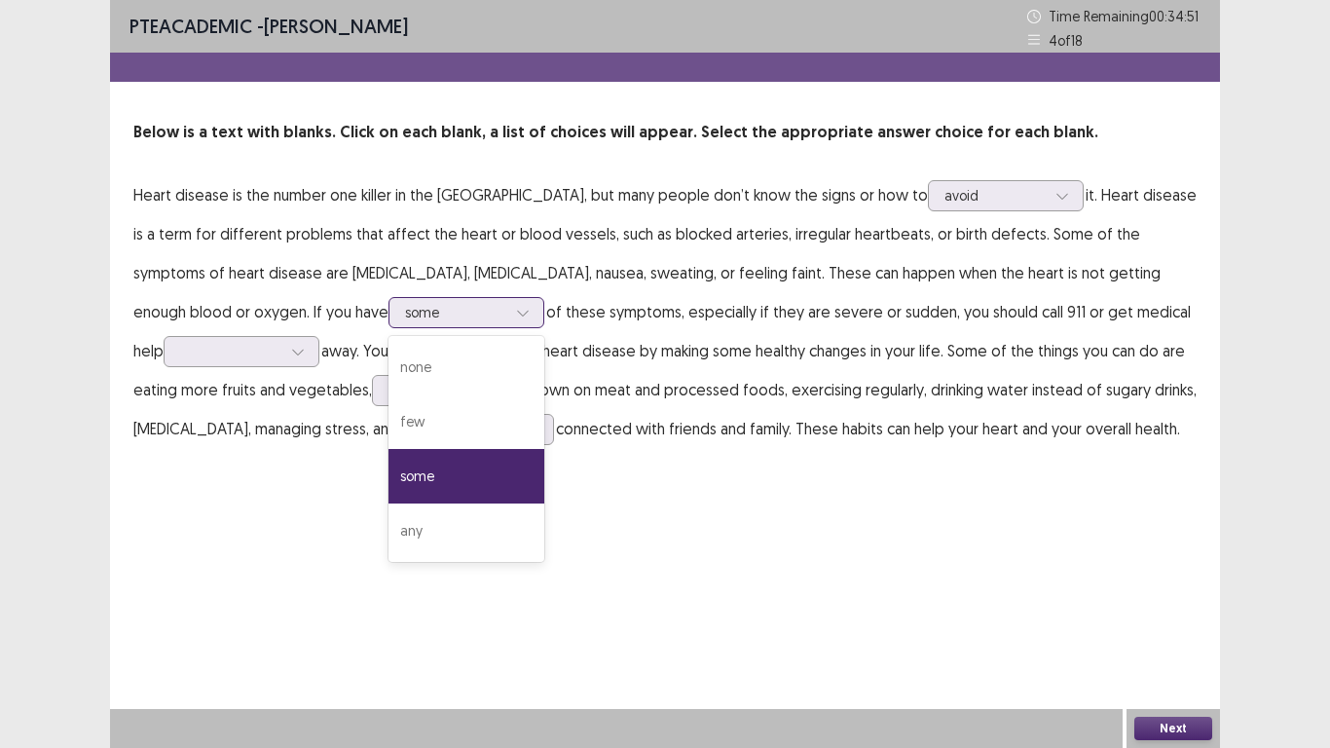
click at [517, 314] on icon at bounding box center [522, 314] width 11 height 6
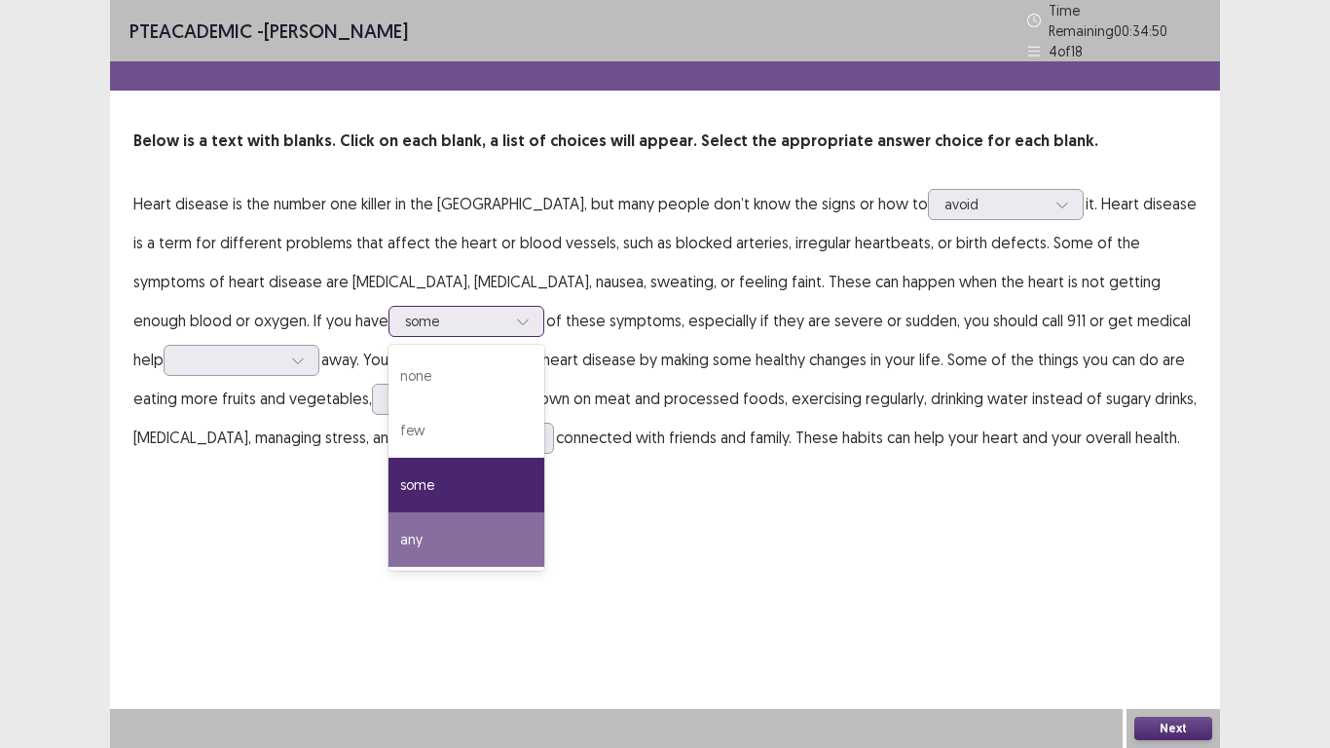
click at [389, 524] on div "any" at bounding box center [467, 539] width 156 height 55
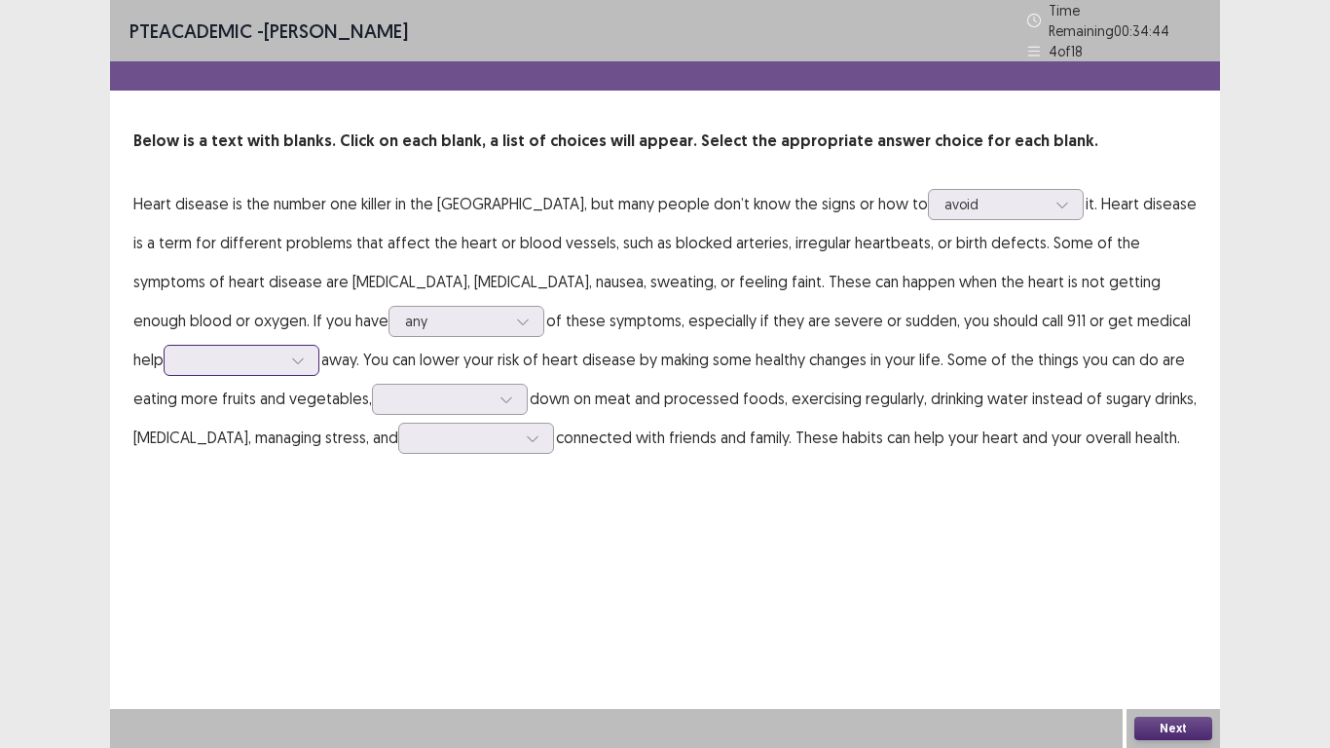
click at [313, 346] on div at bounding box center [297, 360] width 29 height 29
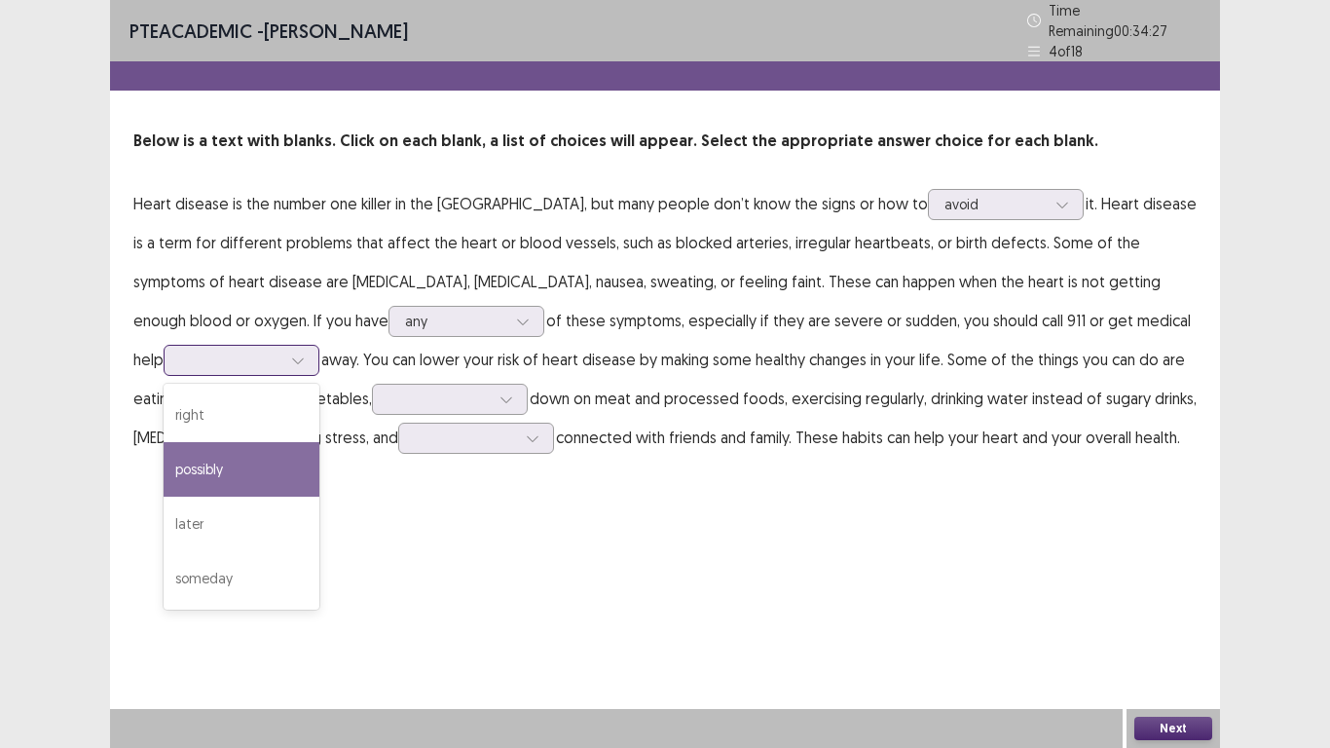
click at [319, 442] on div "possibly" at bounding box center [242, 469] width 156 height 55
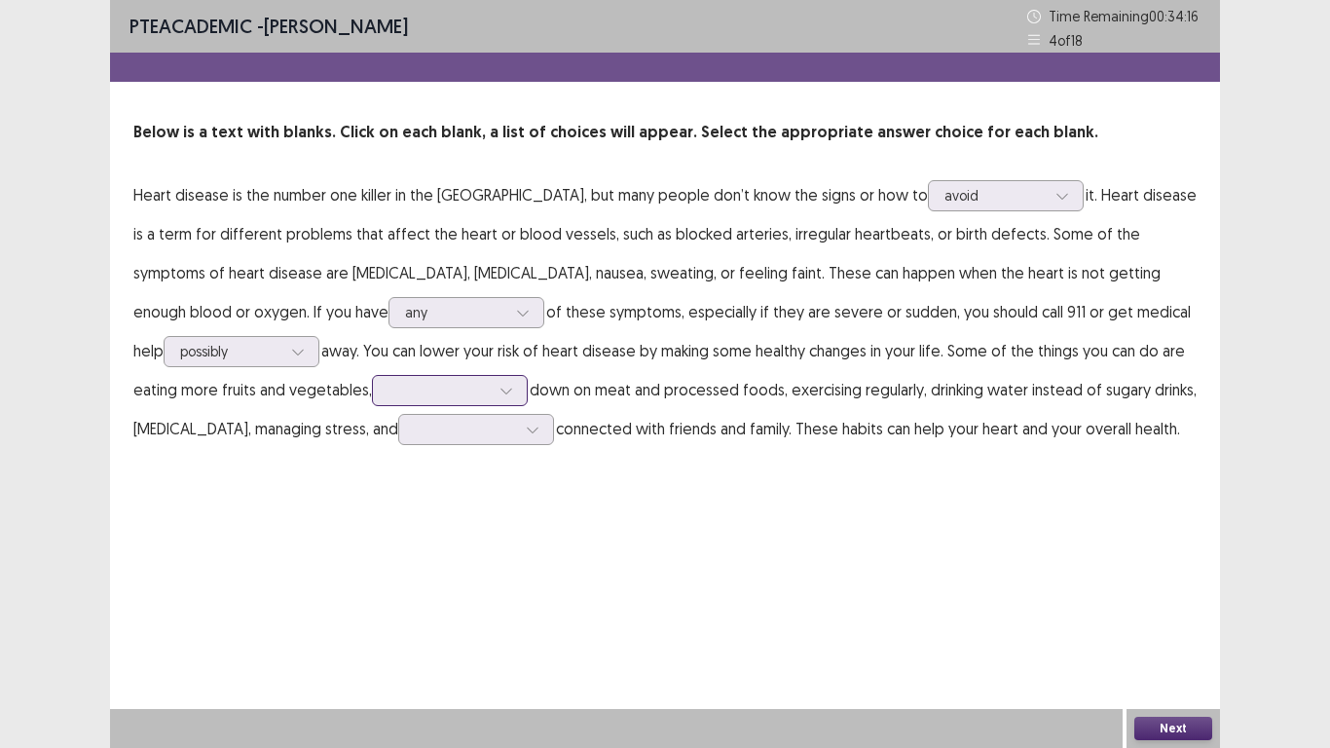
click at [500, 389] on icon at bounding box center [507, 391] width 14 height 14
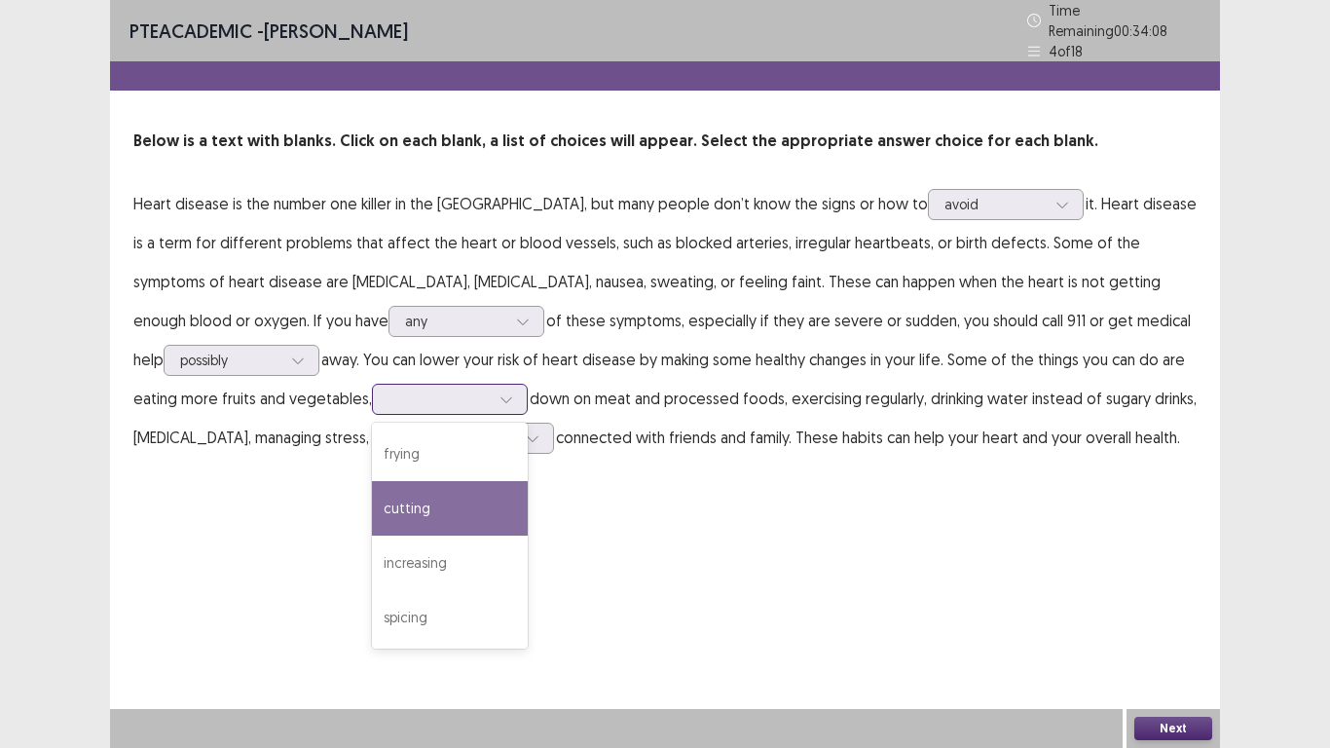
click at [372, 505] on div "cutting" at bounding box center [450, 508] width 156 height 55
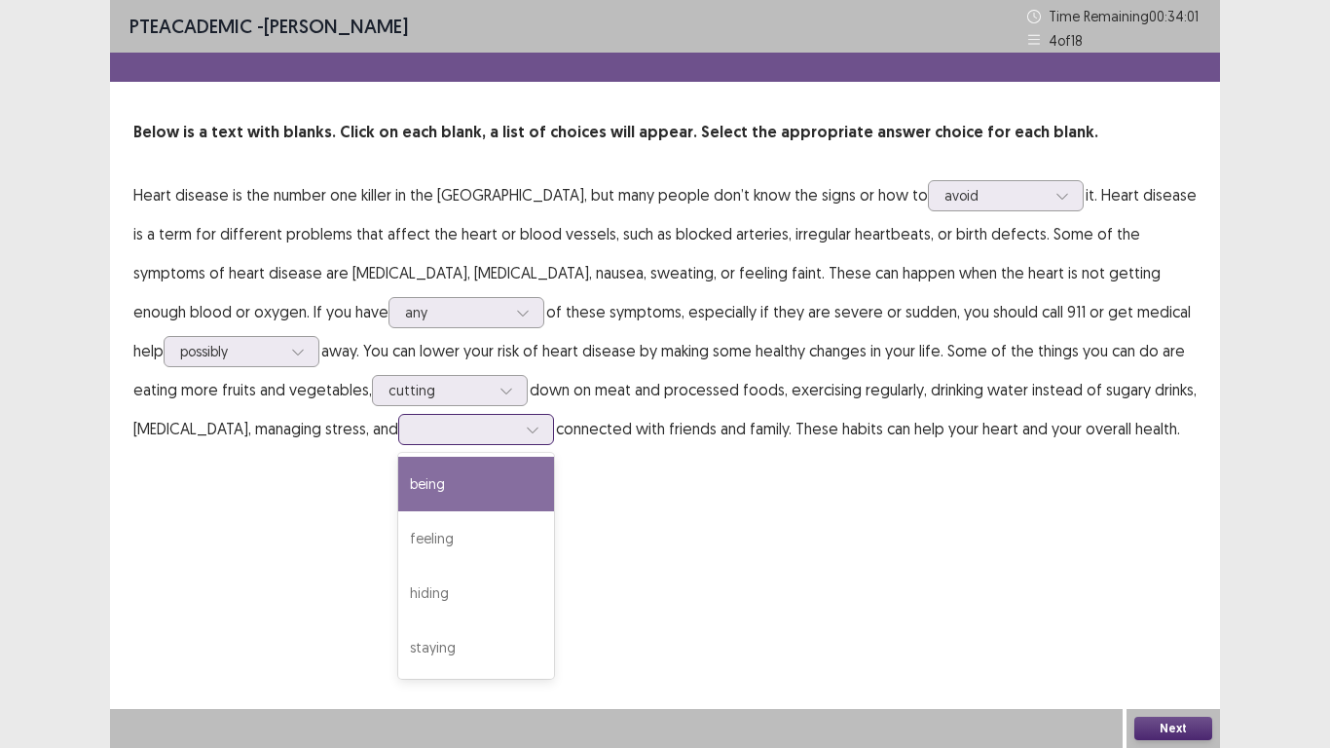
click at [518, 434] on div at bounding box center [532, 429] width 29 height 29
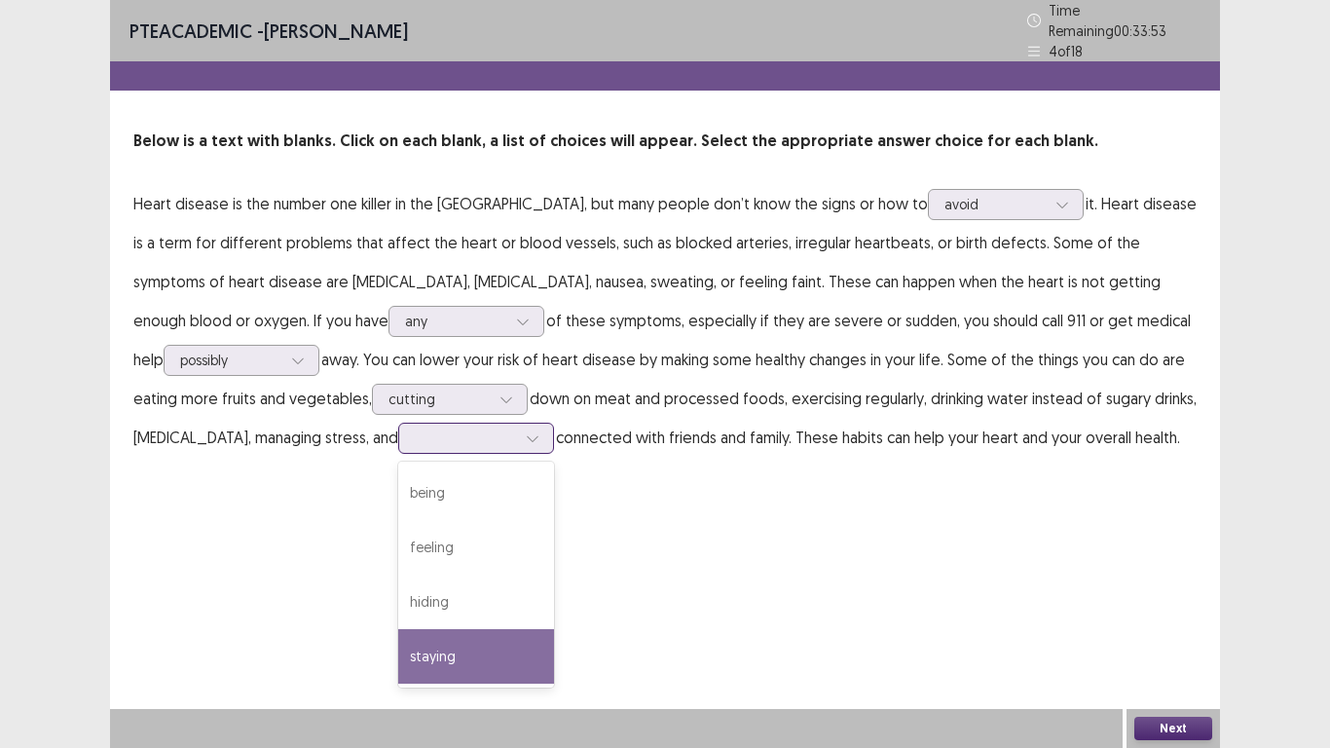
click at [398, 581] on div "staying" at bounding box center [476, 656] width 156 height 55
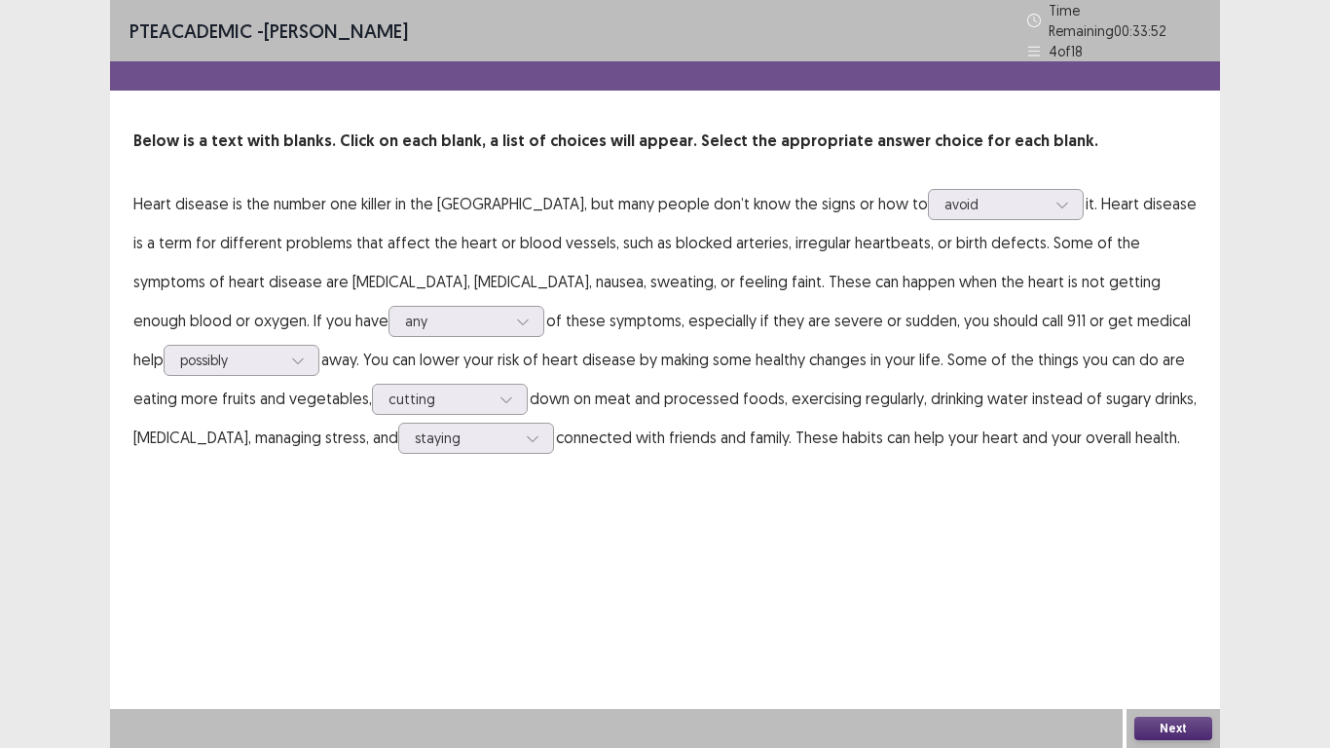
click at [1171, 581] on button "Next" at bounding box center [1173, 728] width 78 height 23
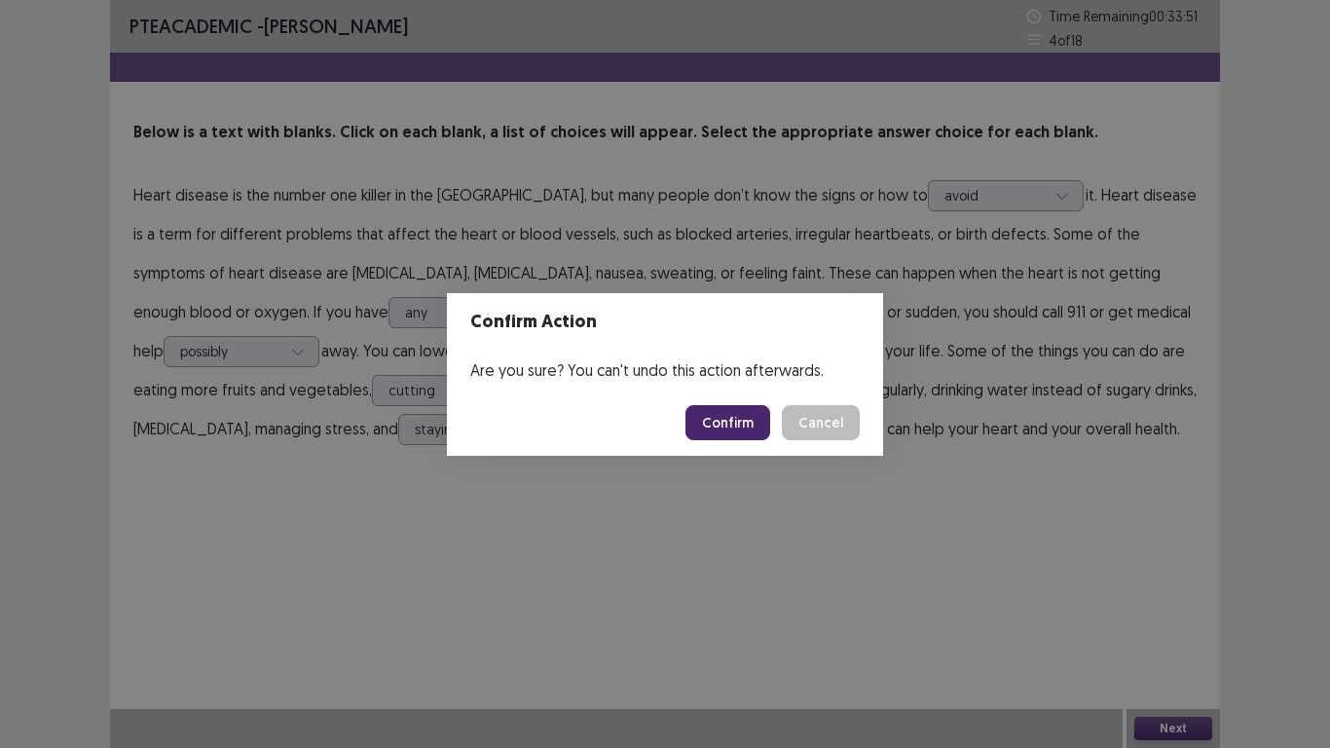
click at [729, 427] on button "Confirm" at bounding box center [728, 422] width 85 height 35
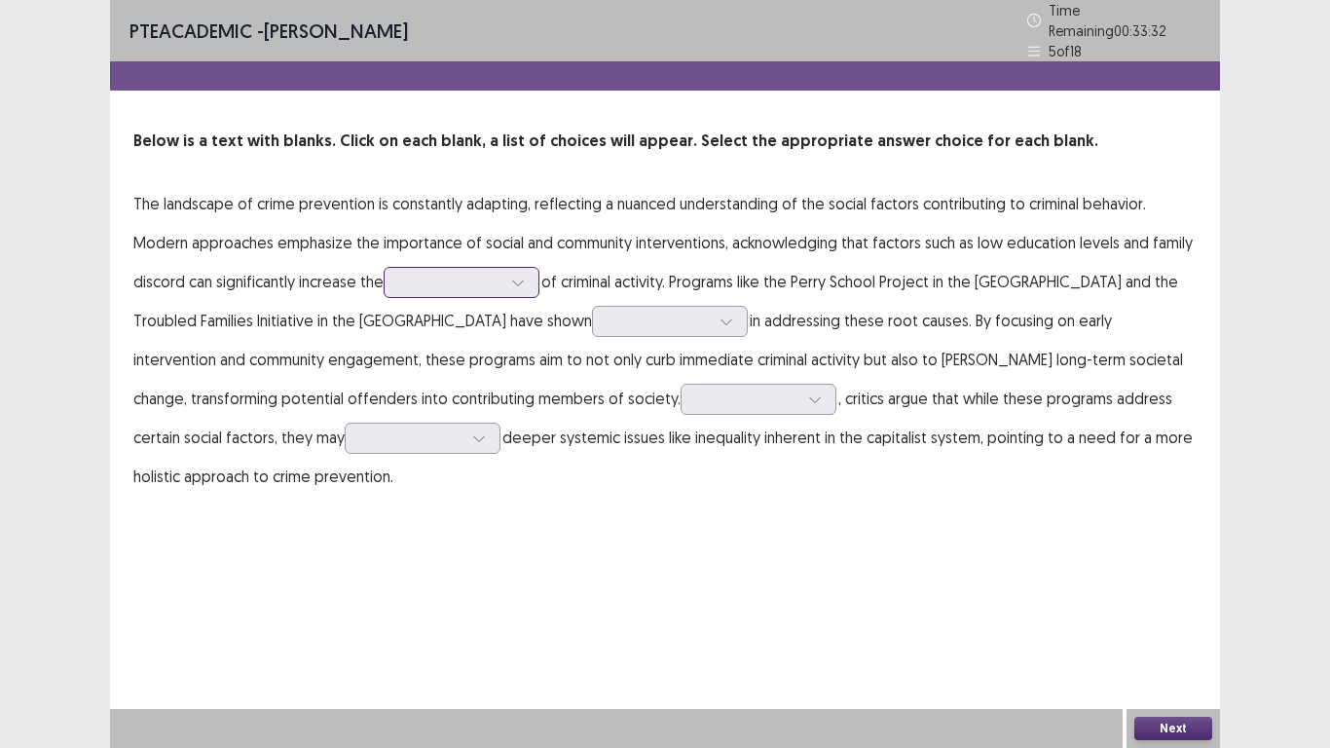
click at [443, 276] on div at bounding box center [450, 282] width 101 height 19
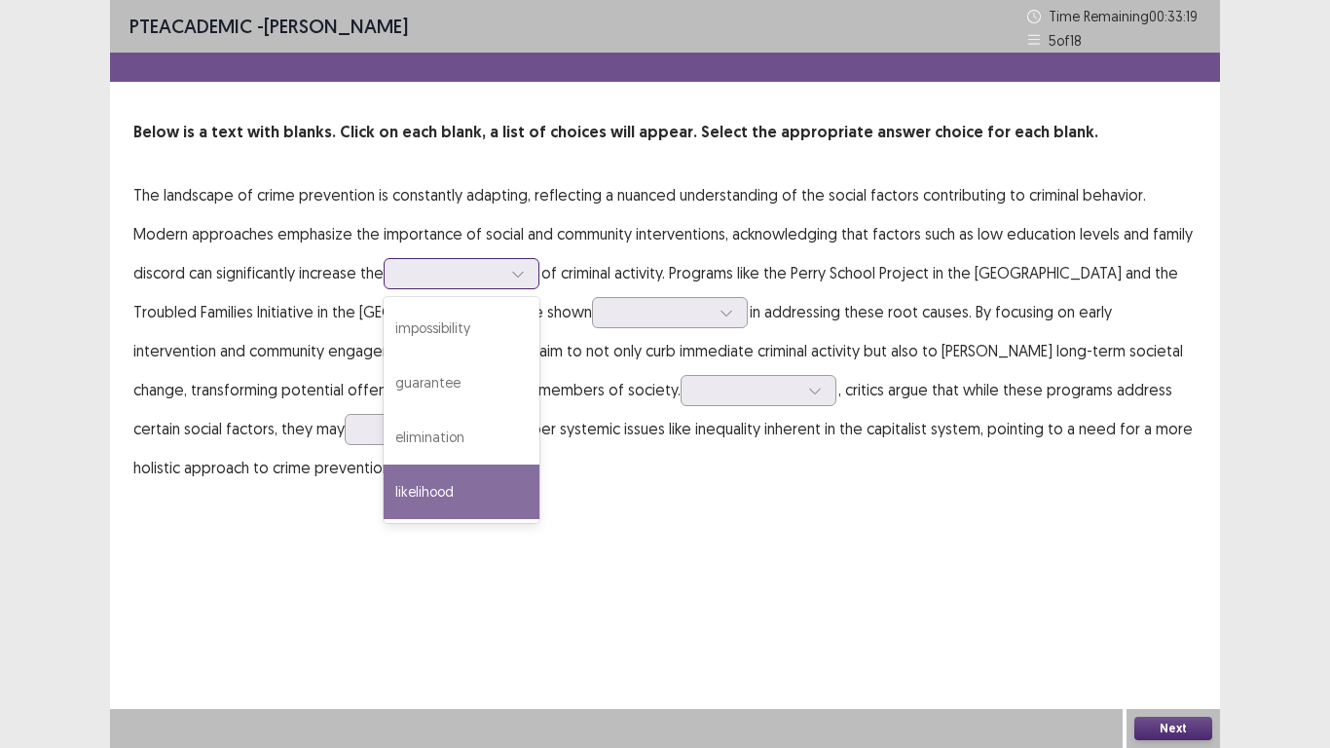
click at [478, 469] on div "likelihood" at bounding box center [462, 492] width 156 height 55
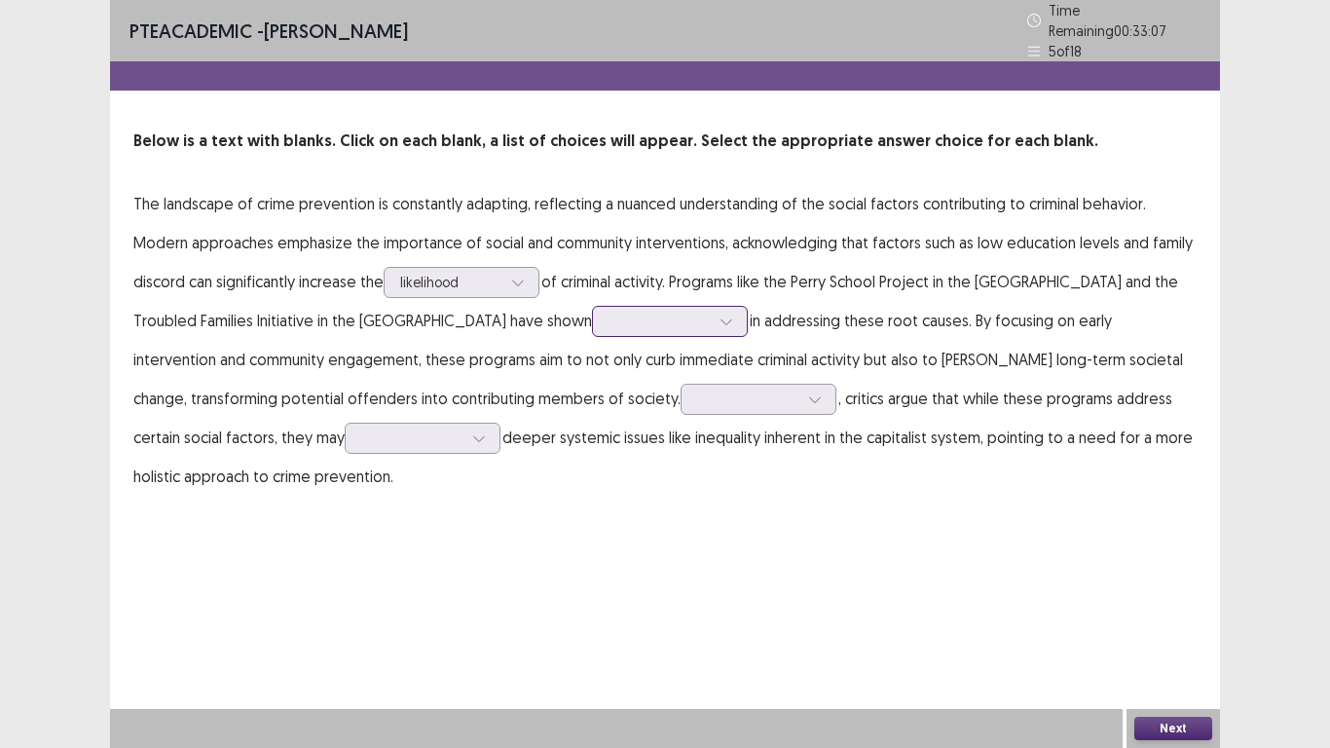
click at [720, 315] on icon at bounding box center [727, 322] width 14 height 14
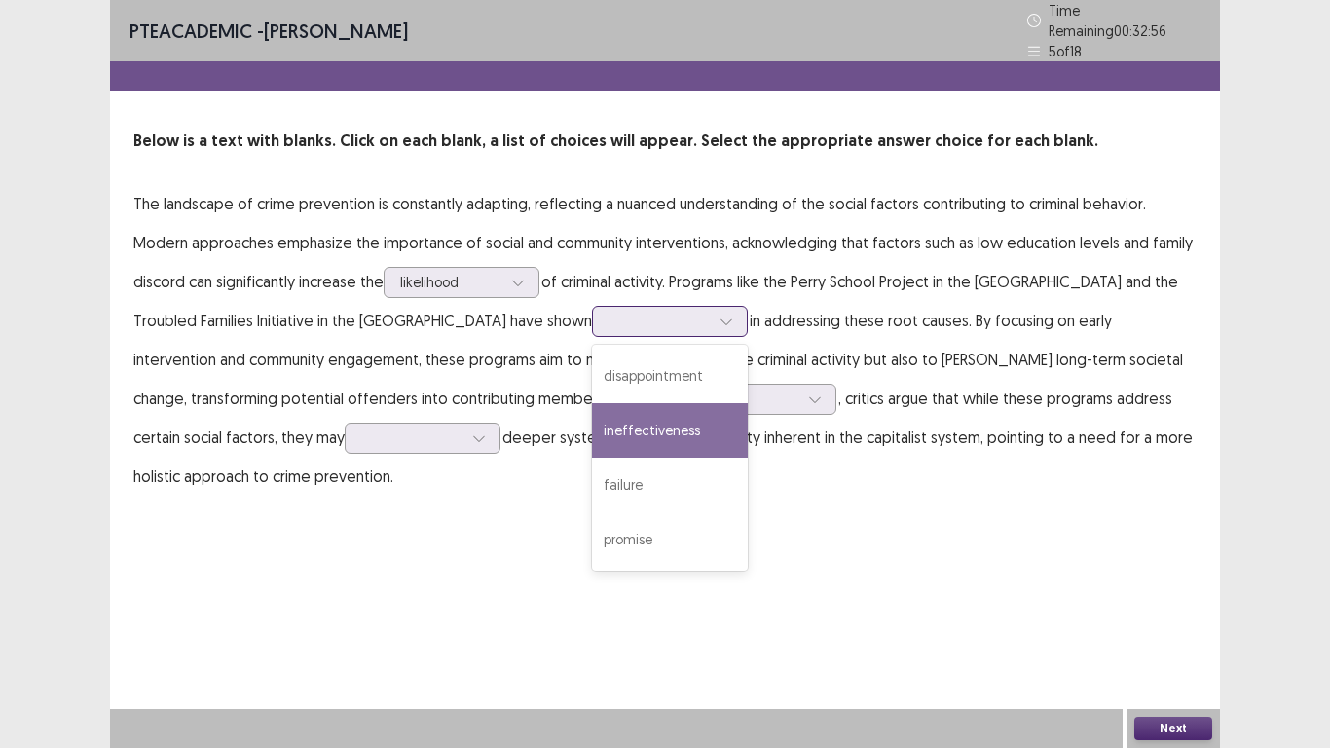
click at [592, 428] on div "ineffectiveness" at bounding box center [670, 430] width 156 height 55
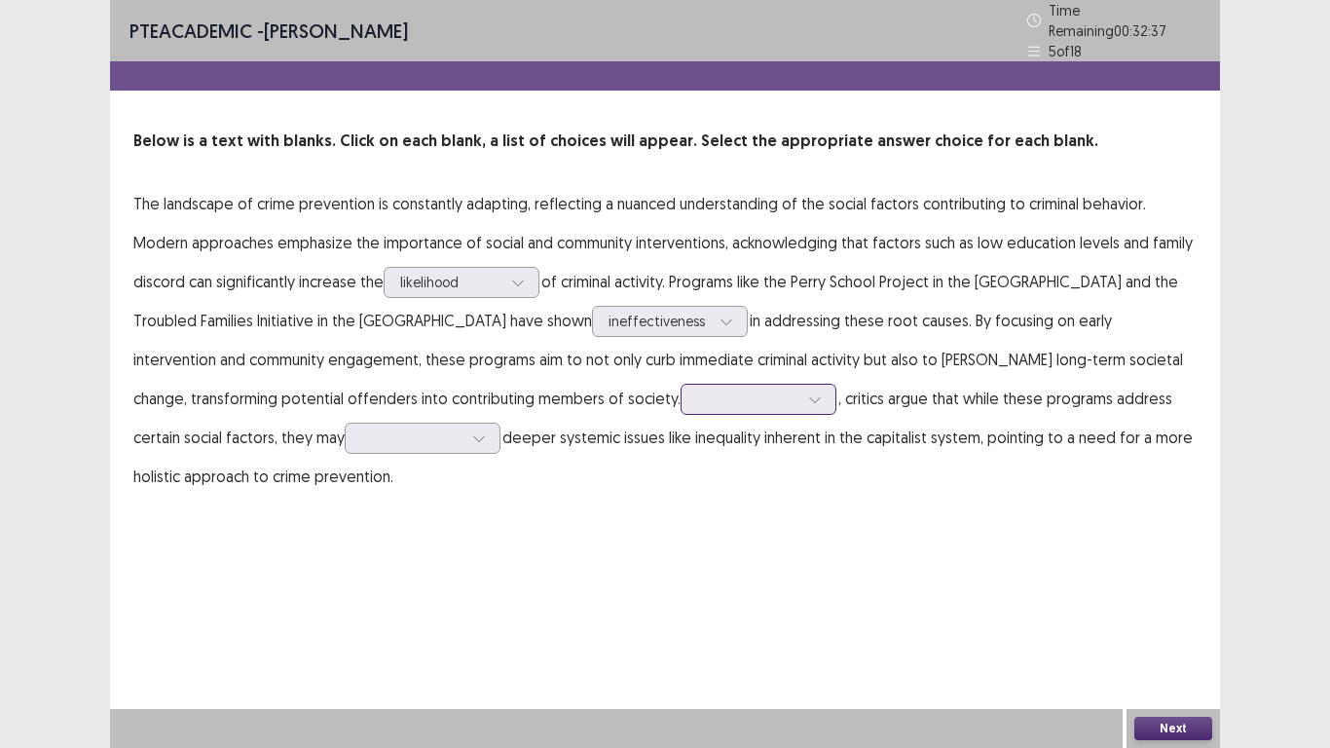
click at [800, 400] on div at bounding box center [814, 399] width 29 height 29
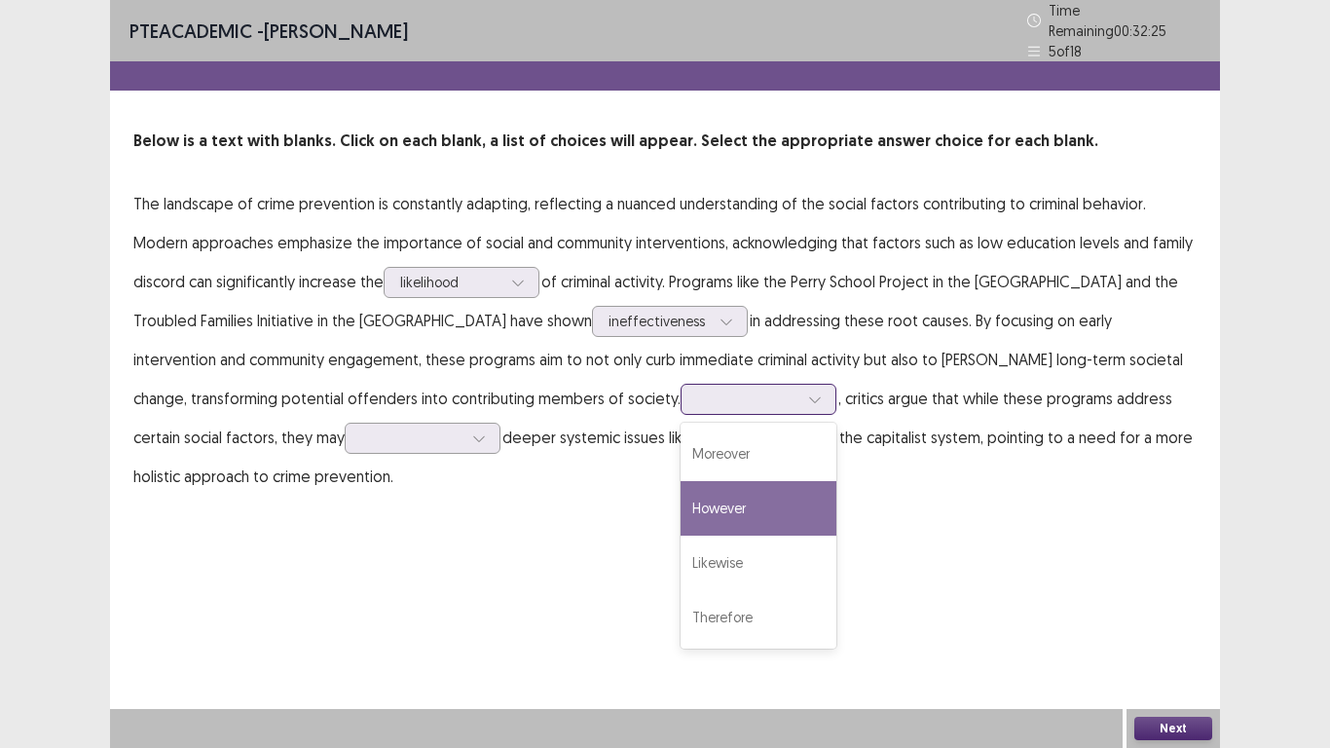
click at [681, 502] on div "However" at bounding box center [759, 508] width 156 height 55
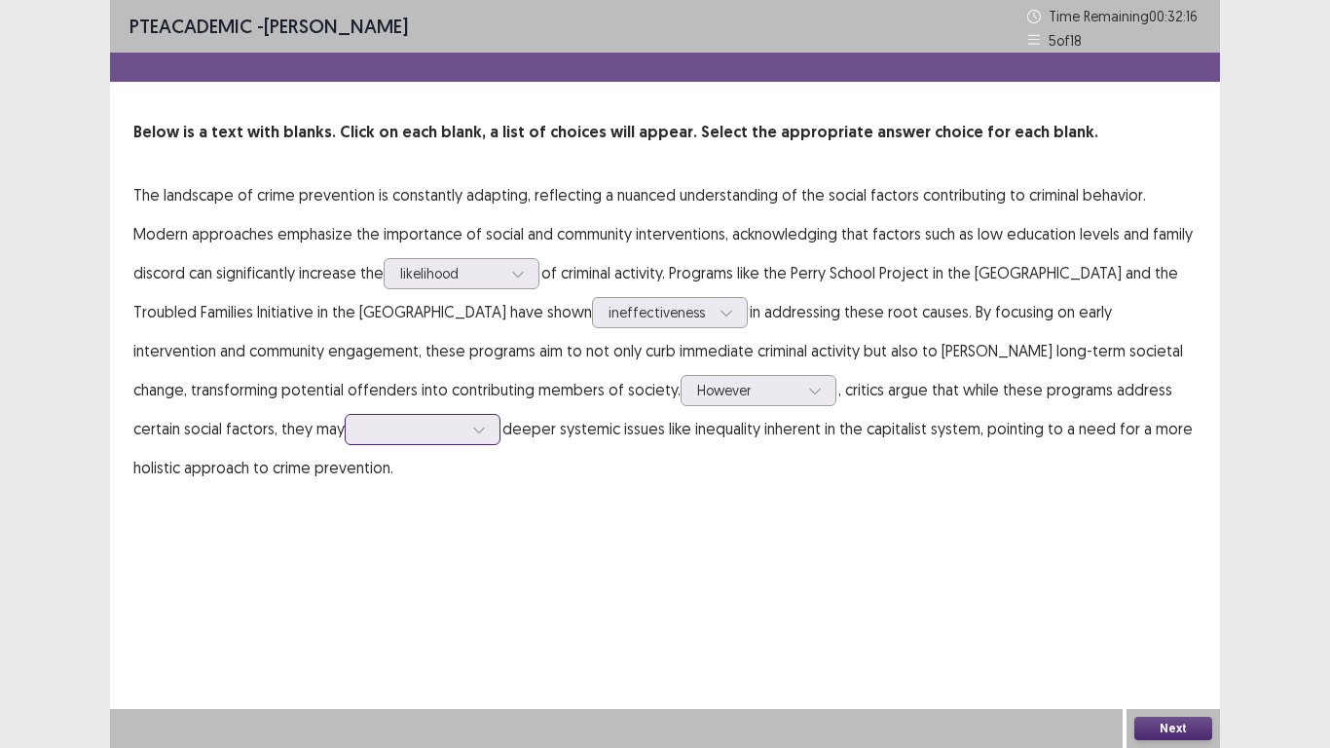
click at [361, 431] on div at bounding box center [411, 429] width 101 height 19
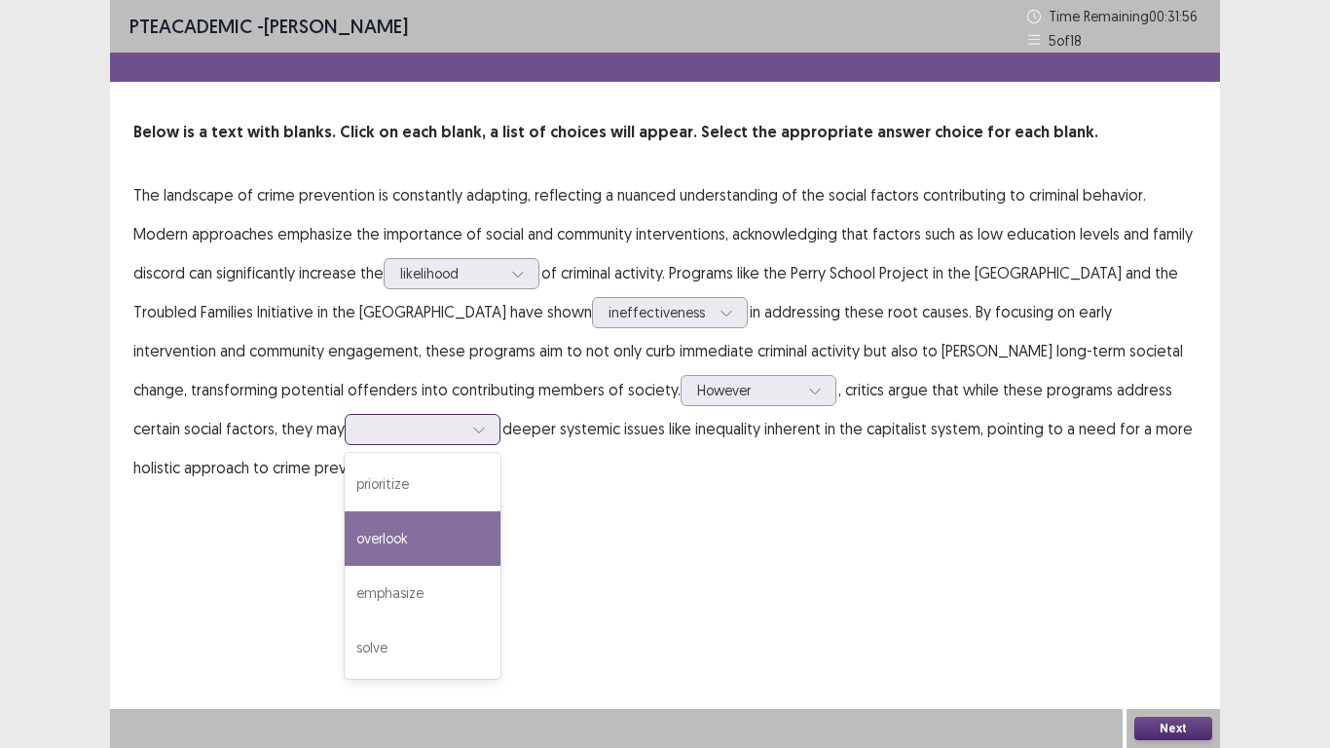
click at [345, 554] on div "overlook" at bounding box center [423, 538] width 156 height 55
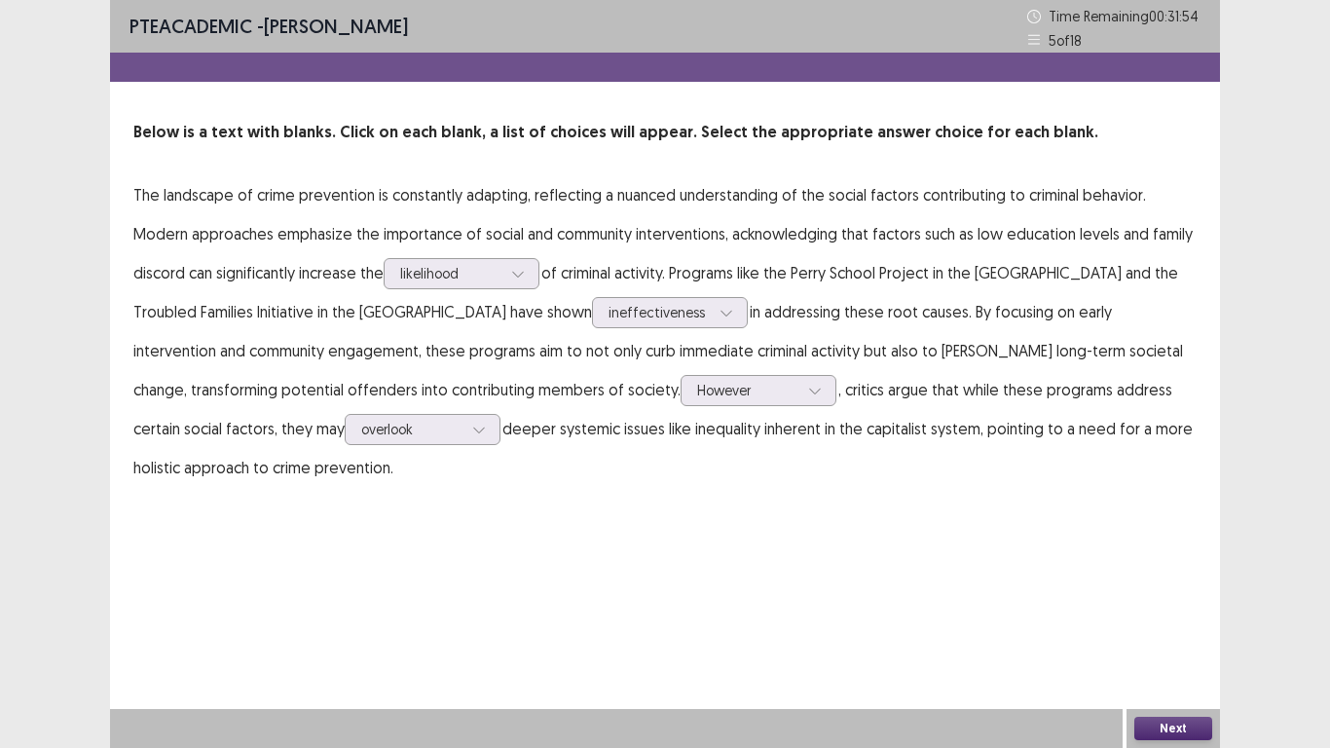
click at [1189, 581] on button "Next" at bounding box center [1173, 728] width 78 height 23
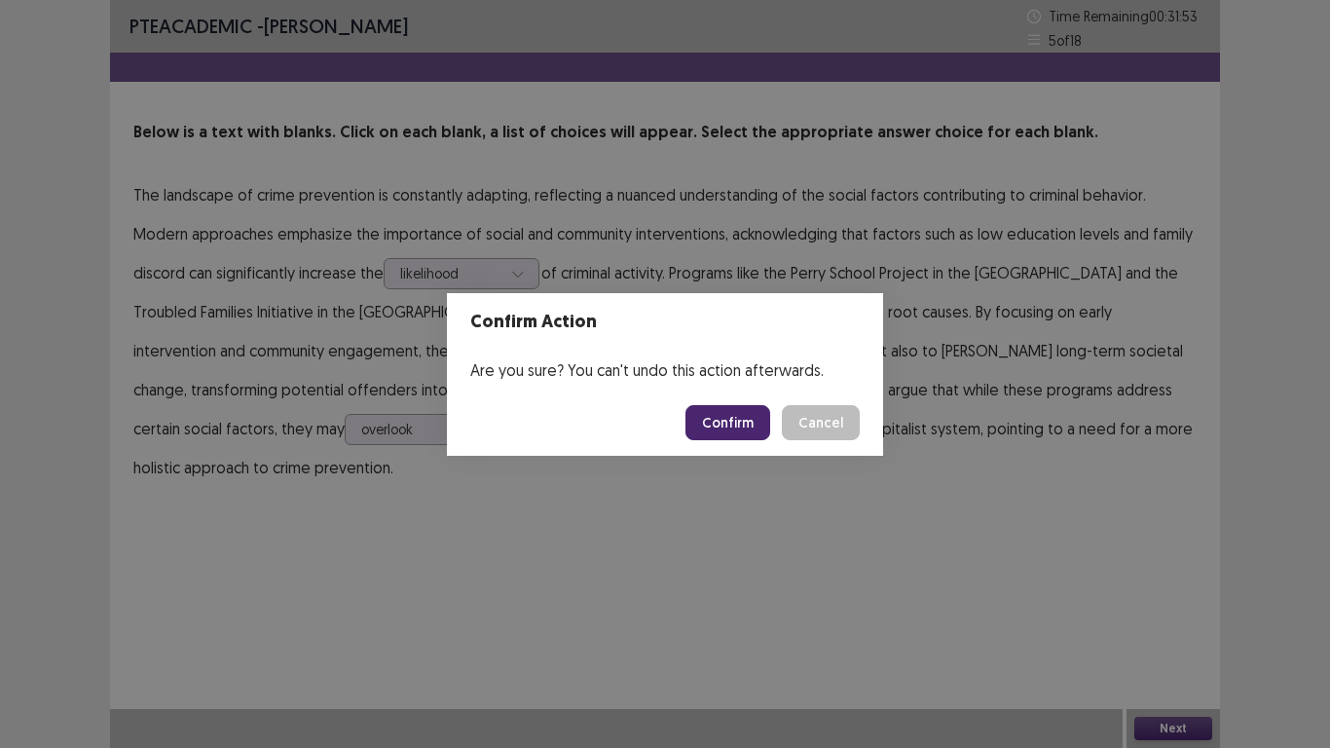
click at [722, 409] on button "Confirm" at bounding box center [728, 422] width 85 height 35
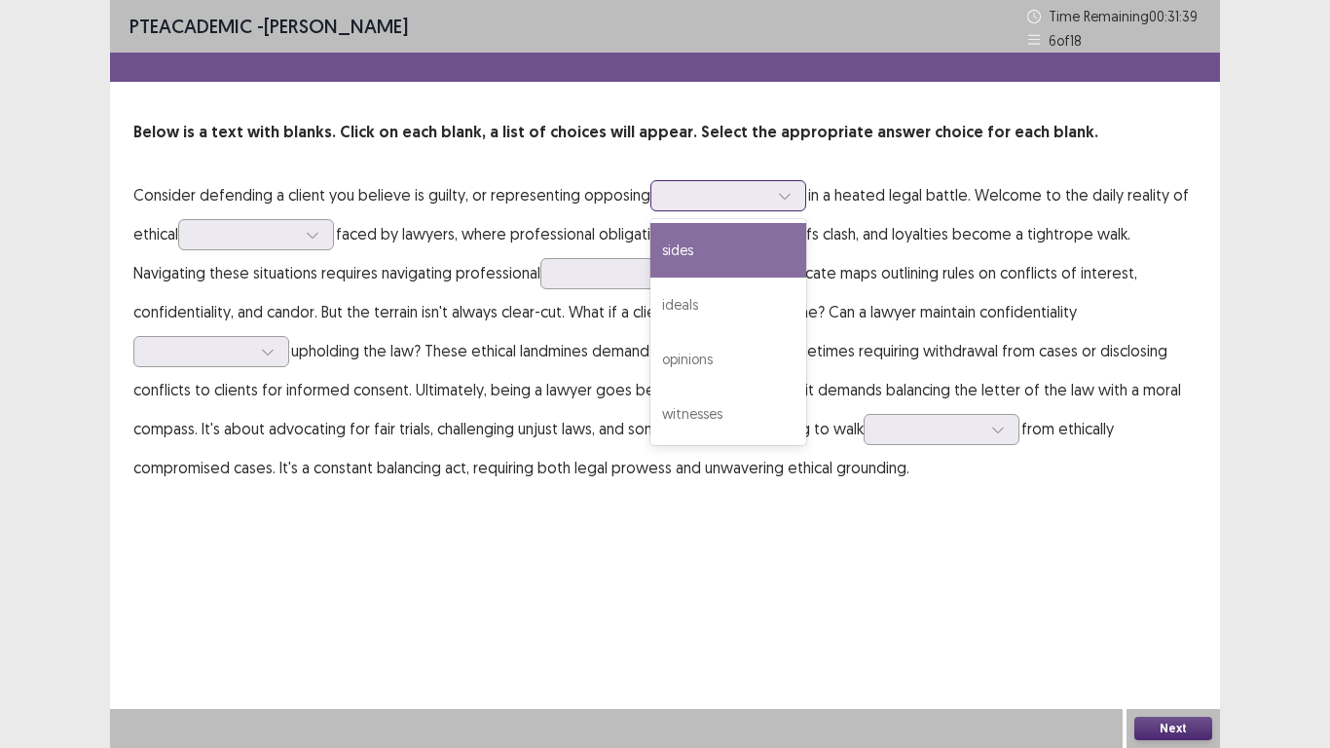
click at [765, 193] on div at bounding box center [717, 195] width 105 height 22
click at [729, 255] on div "sides" at bounding box center [728, 250] width 156 height 55
click at [785, 200] on icon at bounding box center [785, 196] width 14 height 14
click at [313, 232] on icon at bounding box center [313, 235] width 14 height 14
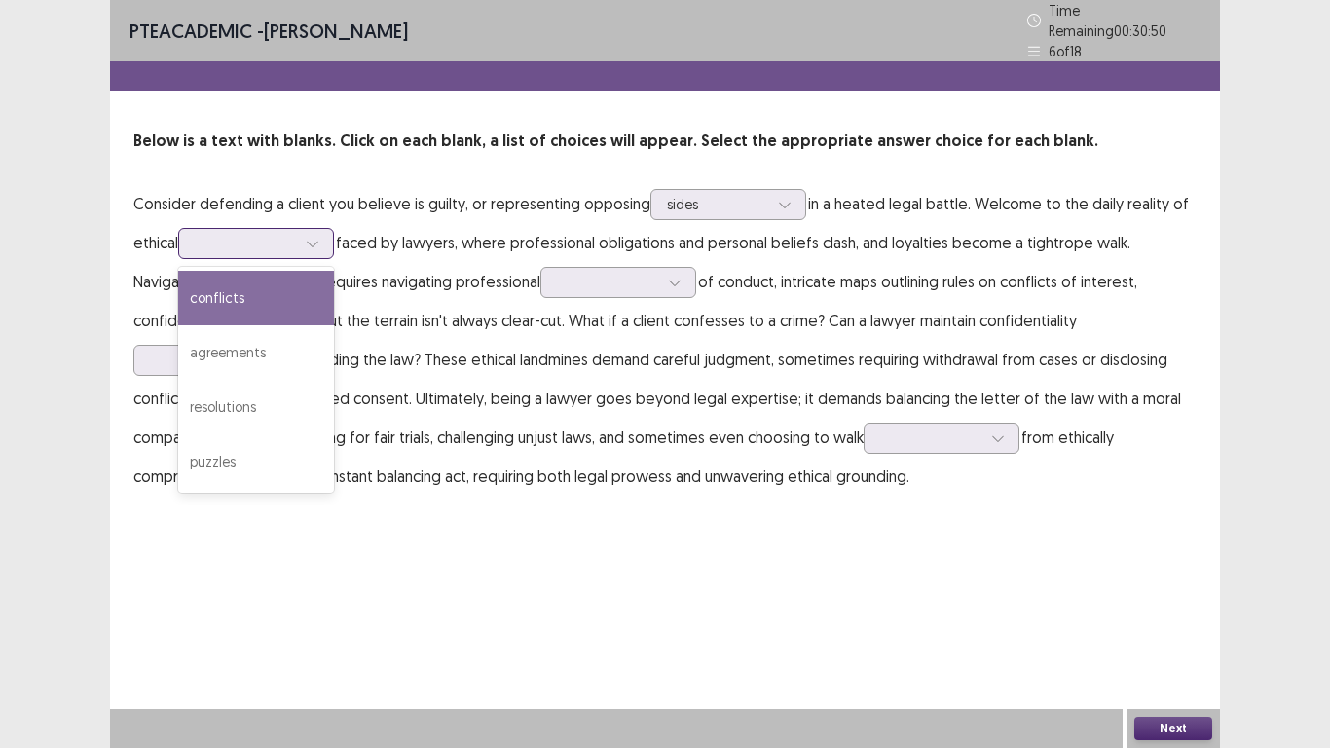
click at [294, 301] on div "conflicts" at bounding box center [256, 298] width 156 height 55
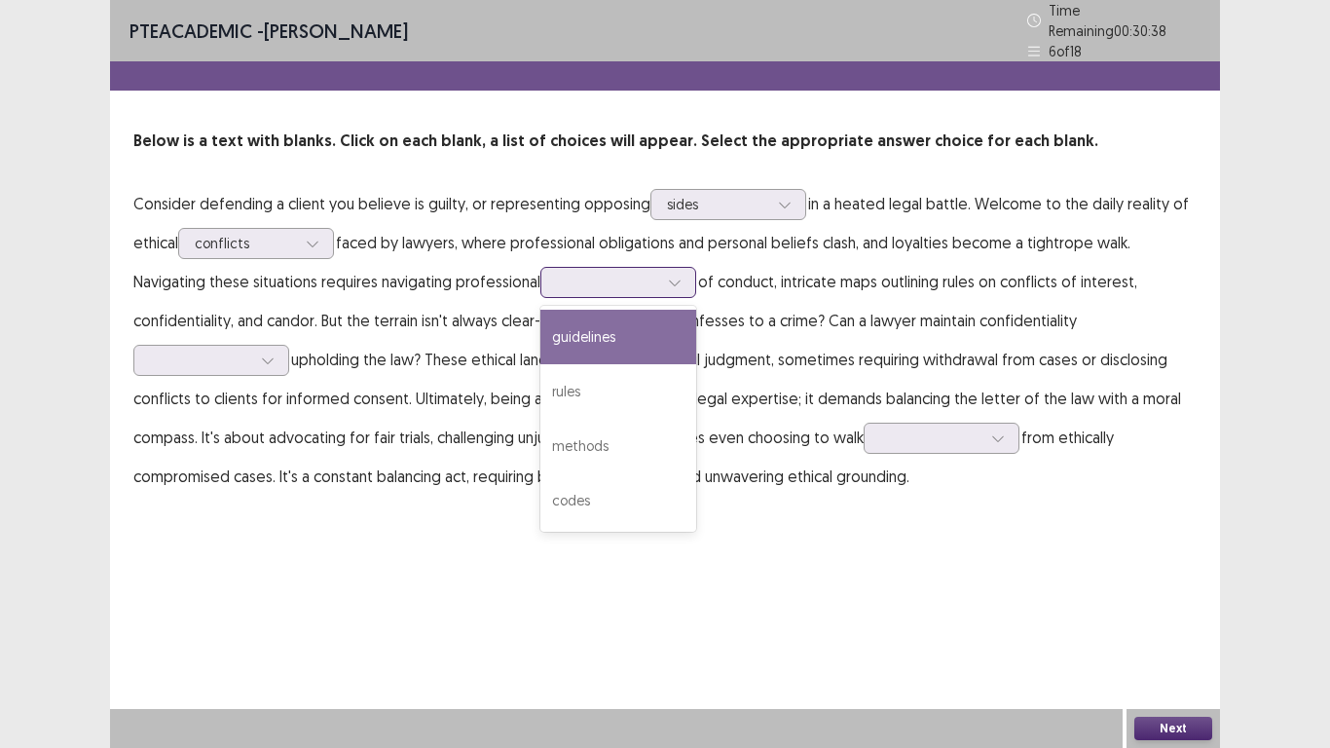
click at [618, 282] on div at bounding box center [607, 282] width 101 height 19
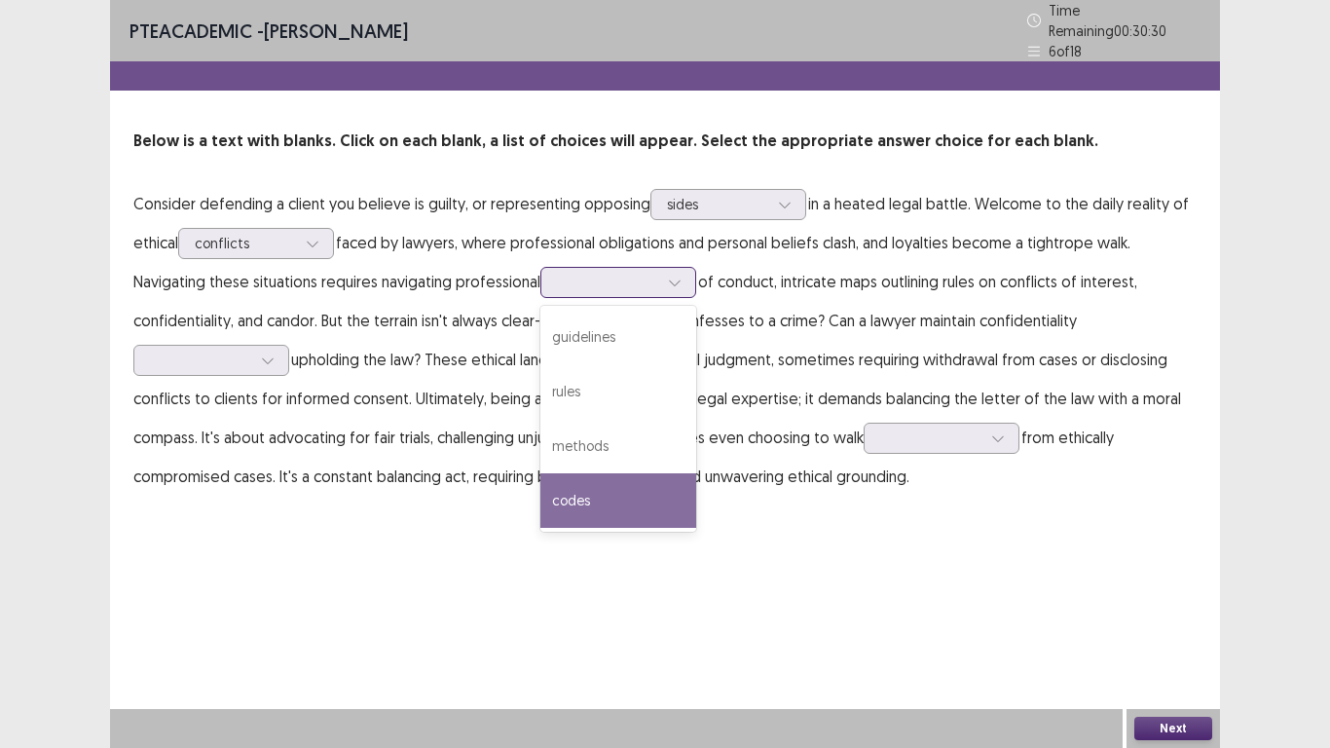
click at [647, 479] on div "codes" at bounding box center [618, 500] width 156 height 55
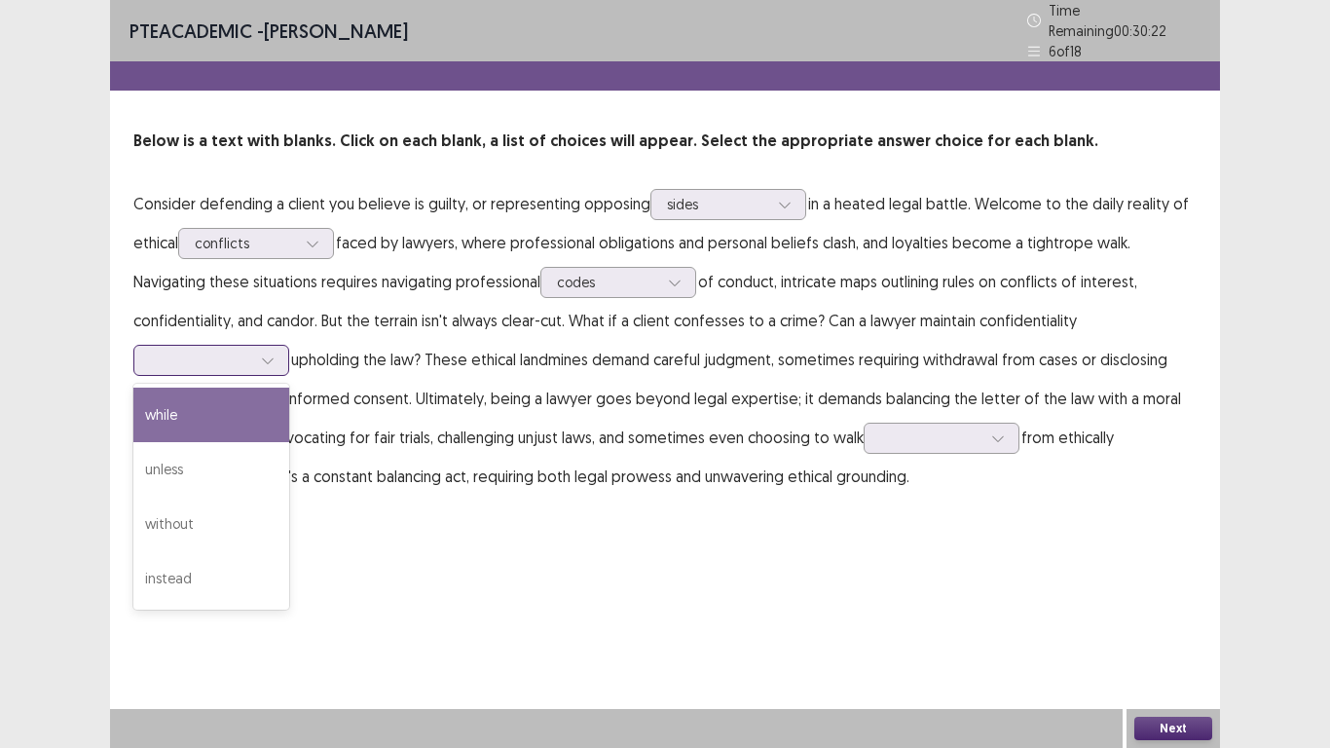
click at [267, 359] on div at bounding box center [267, 360] width 29 height 29
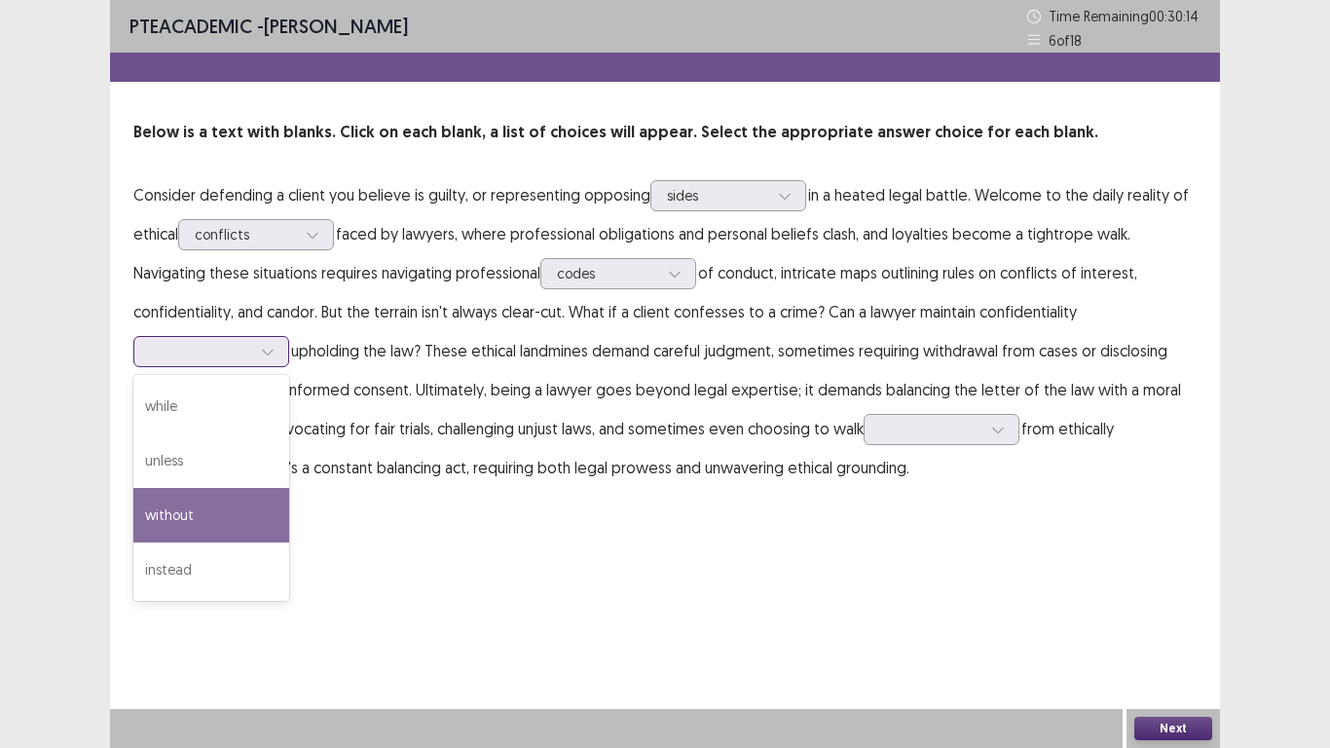
click at [257, 518] on div "without" at bounding box center [211, 515] width 156 height 55
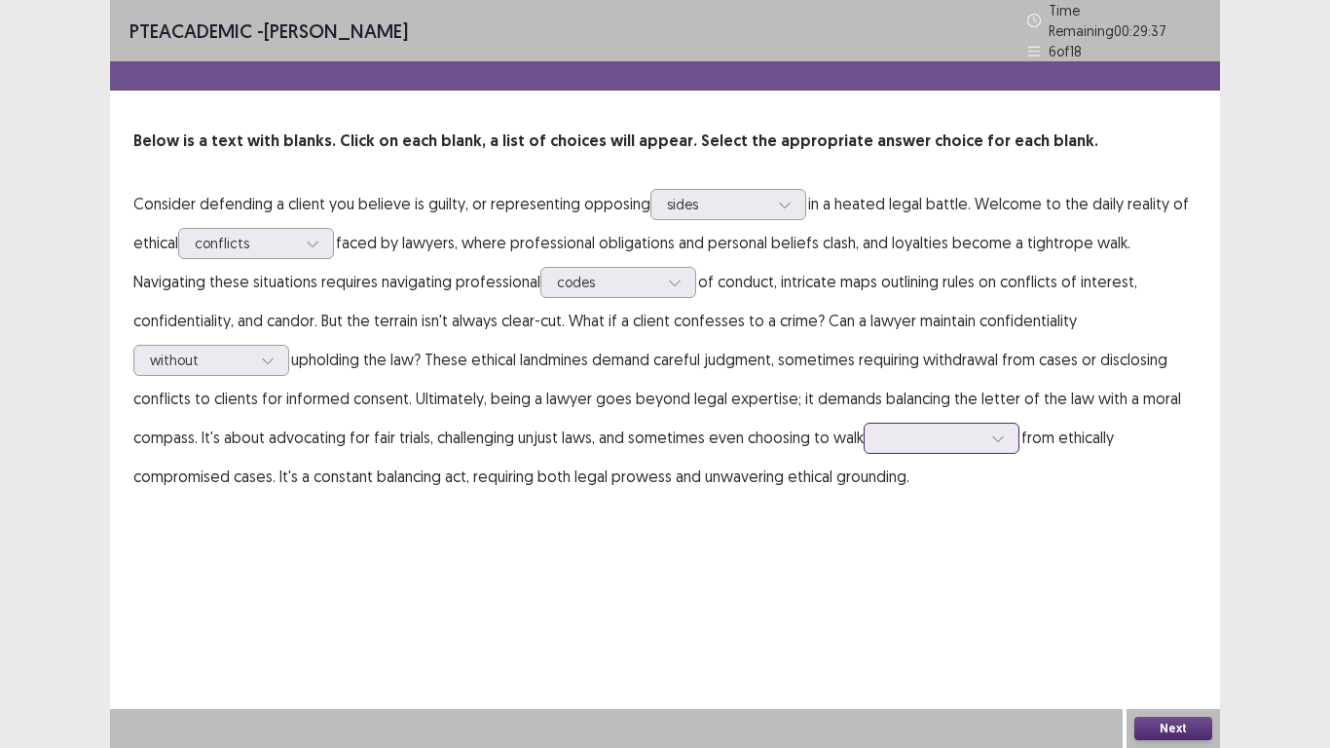
click at [893, 438] on div at bounding box center [930, 437] width 101 height 19
click at [929, 581] on div "towards" at bounding box center [942, 656] width 156 height 55
click at [1147, 581] on button "Next" at bounding box center [1173, 728] width 78 height 23
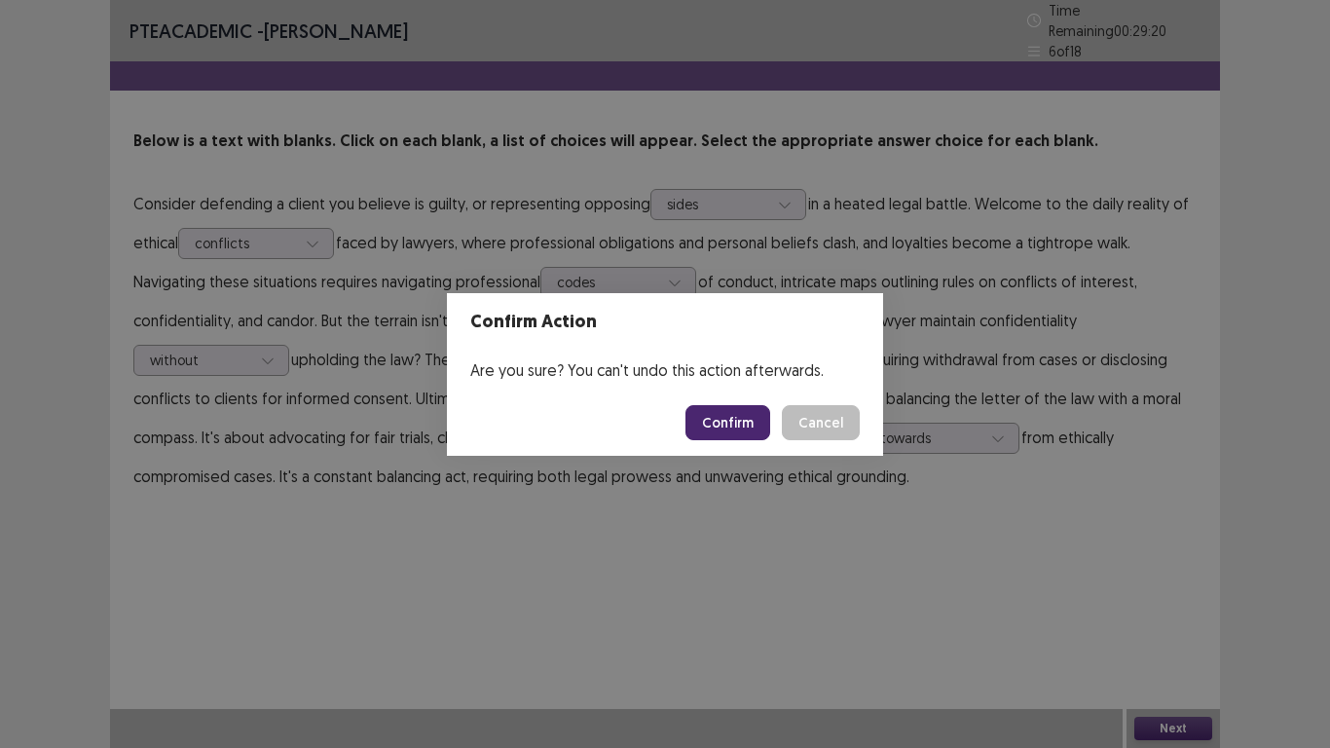
click at [720, 424] on button "Confirm" at bounding box center [728, 422] width 85 height 35
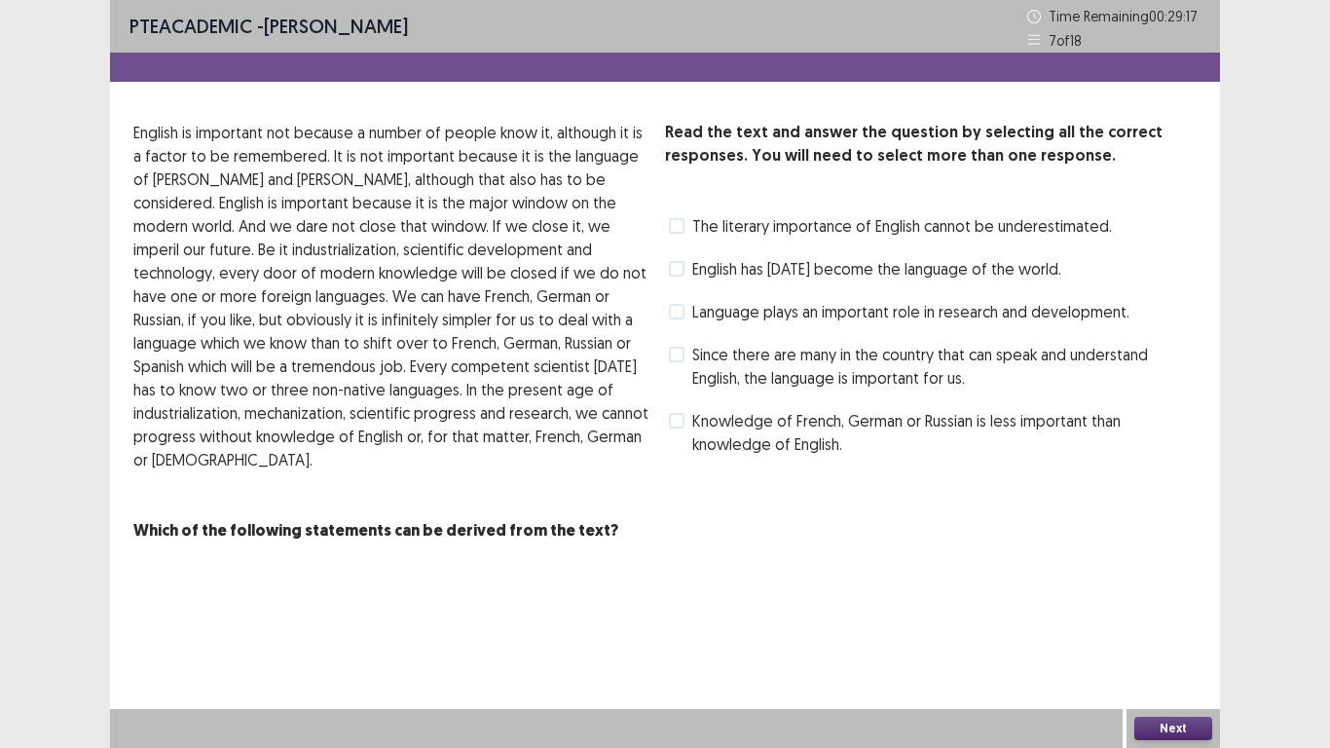
click at [679, 217] on label "The literary importance of English cannot be underestimated." at bounding box center [890, 225] width 443 height 23
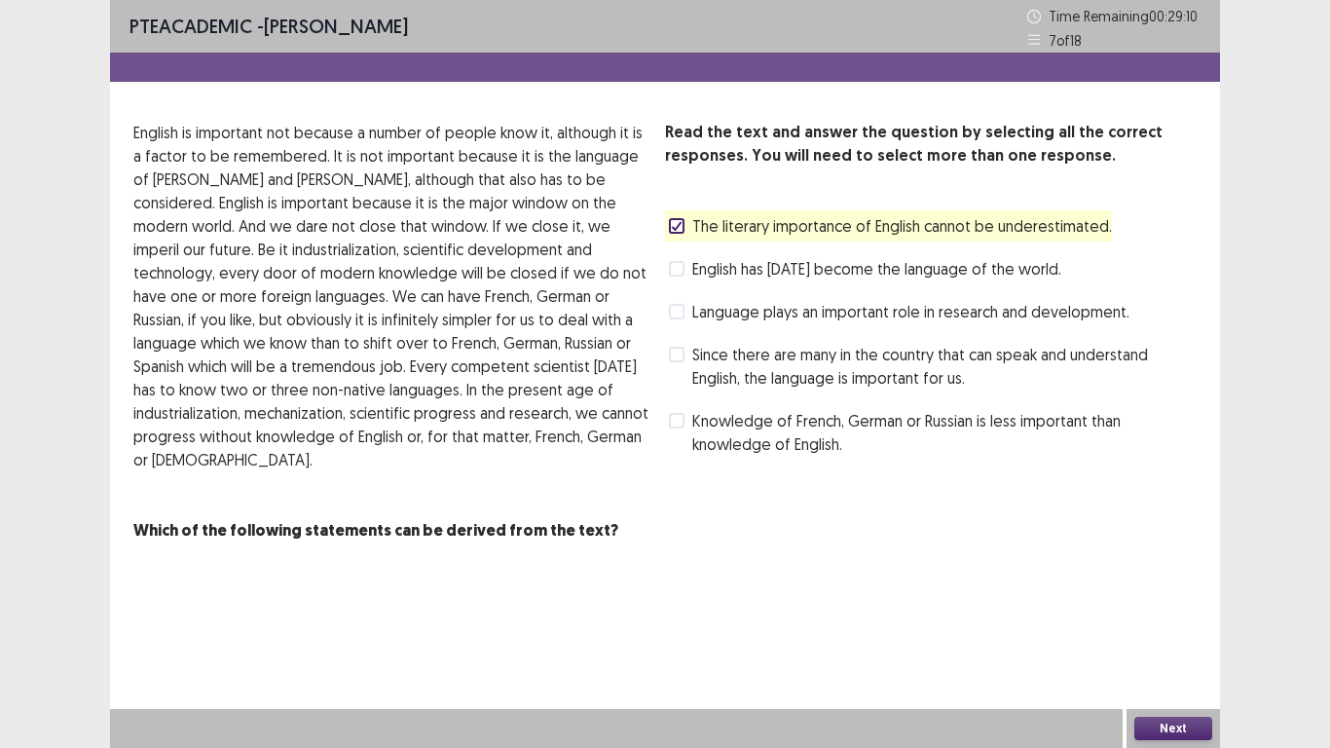
click at [1179, 581] on button "Next" at bounding box center [1173, 728] width 78 height 23
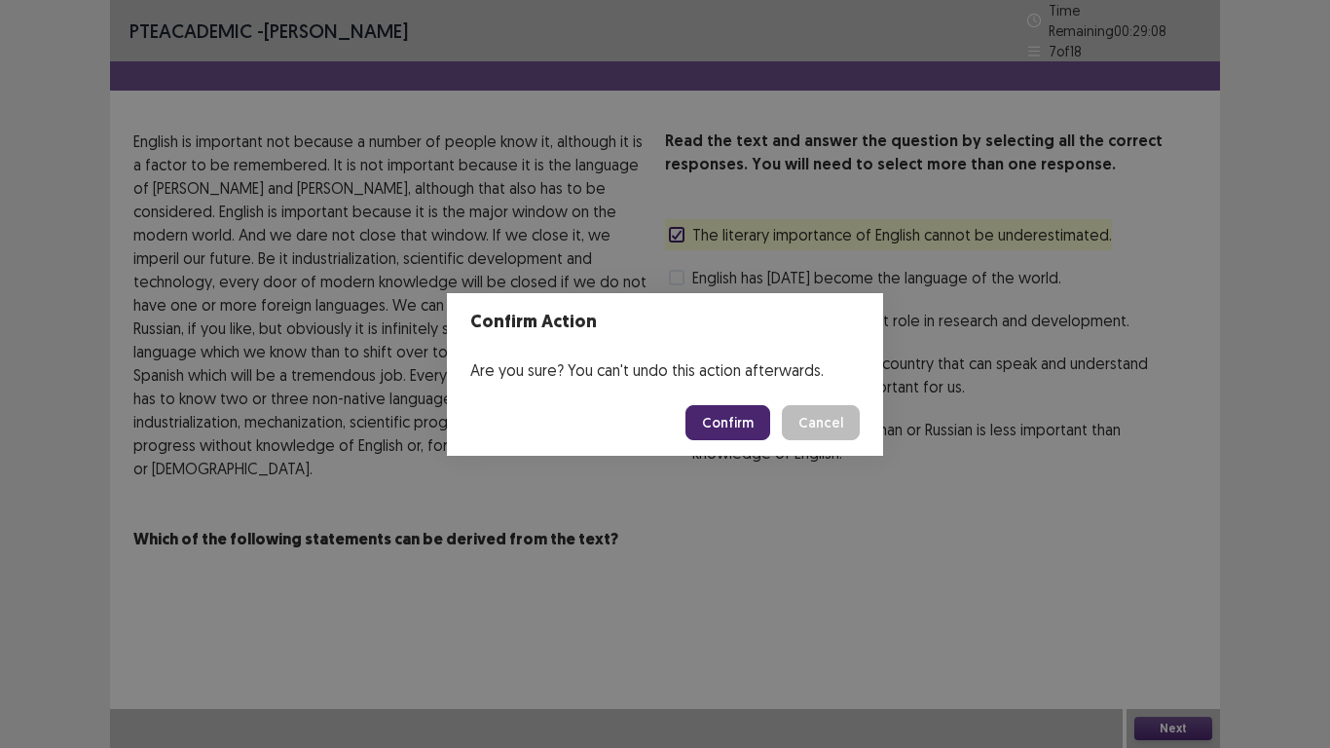
click at [746, 420] on button "Confirm" at bounding box center [728, 422] width 85 height 35
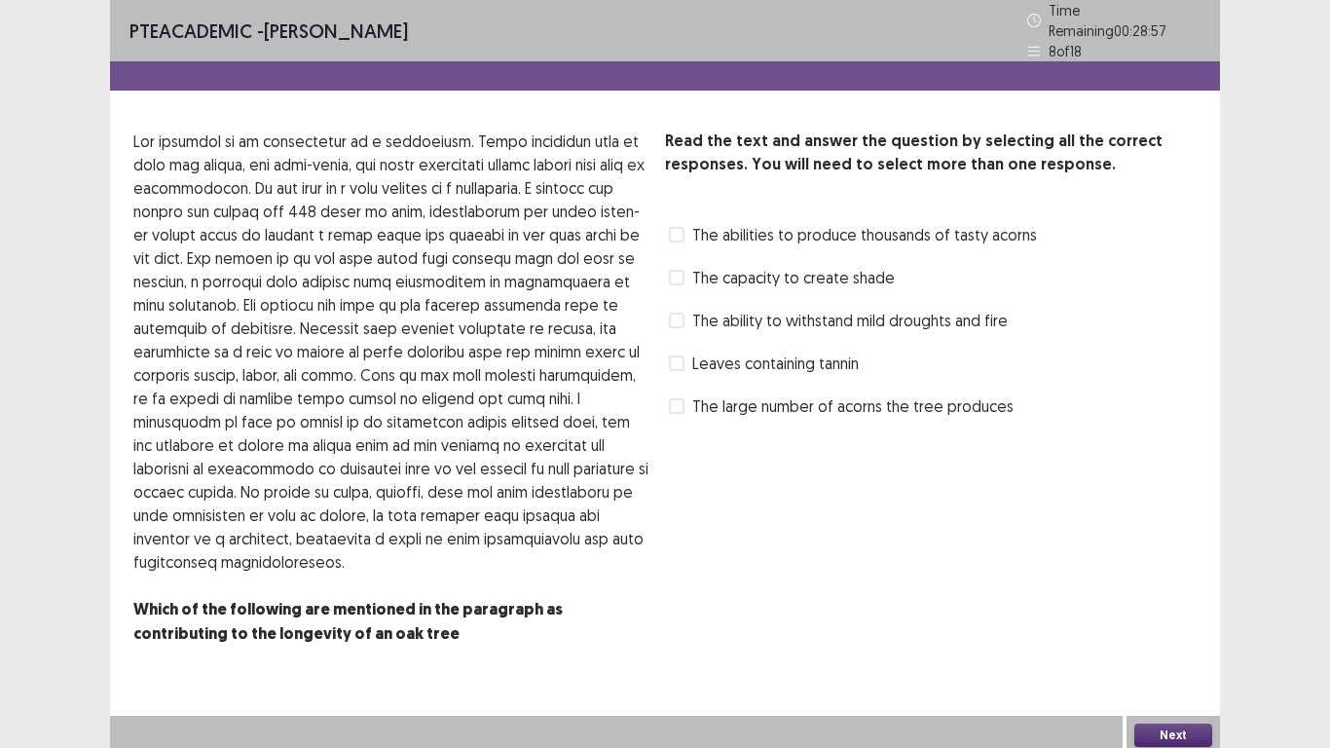
click at [705, 309] on span "The ability to withstand mild droughts and fire" at bounding box center [850, 320] width 316 height 23
click at [1204, 581] on button "Next" at bounding box center [1173, 735] width 78 height 23
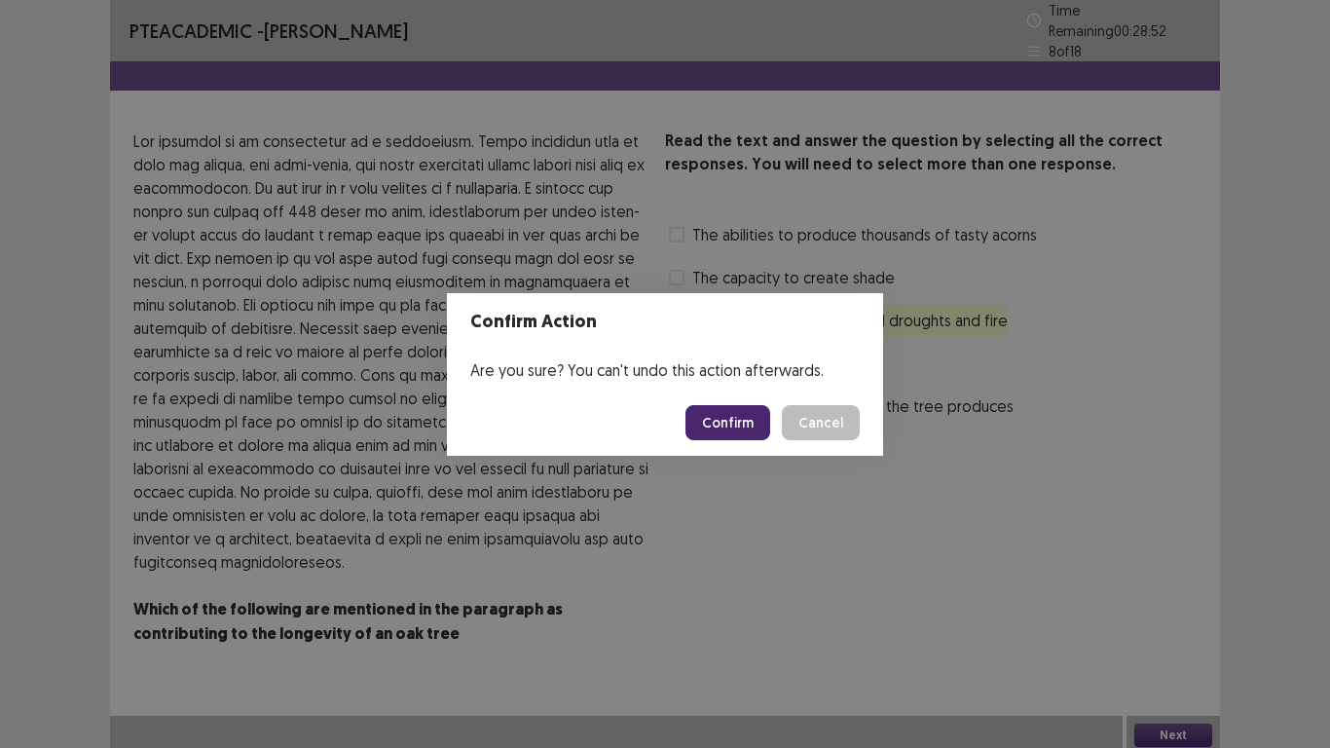
click at [729, 423] on button "Confirm" at bounding box center [728, 422] width 85 height 35
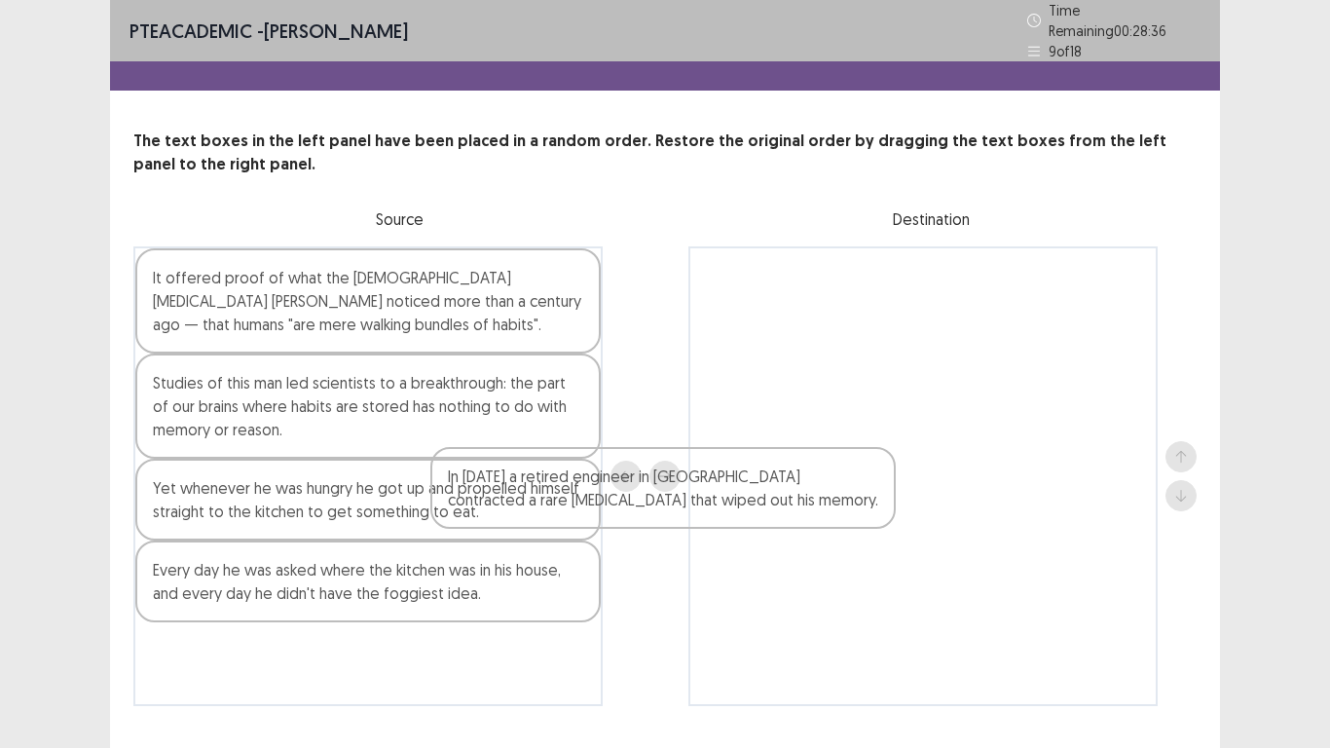
scroll to position [1, 0]
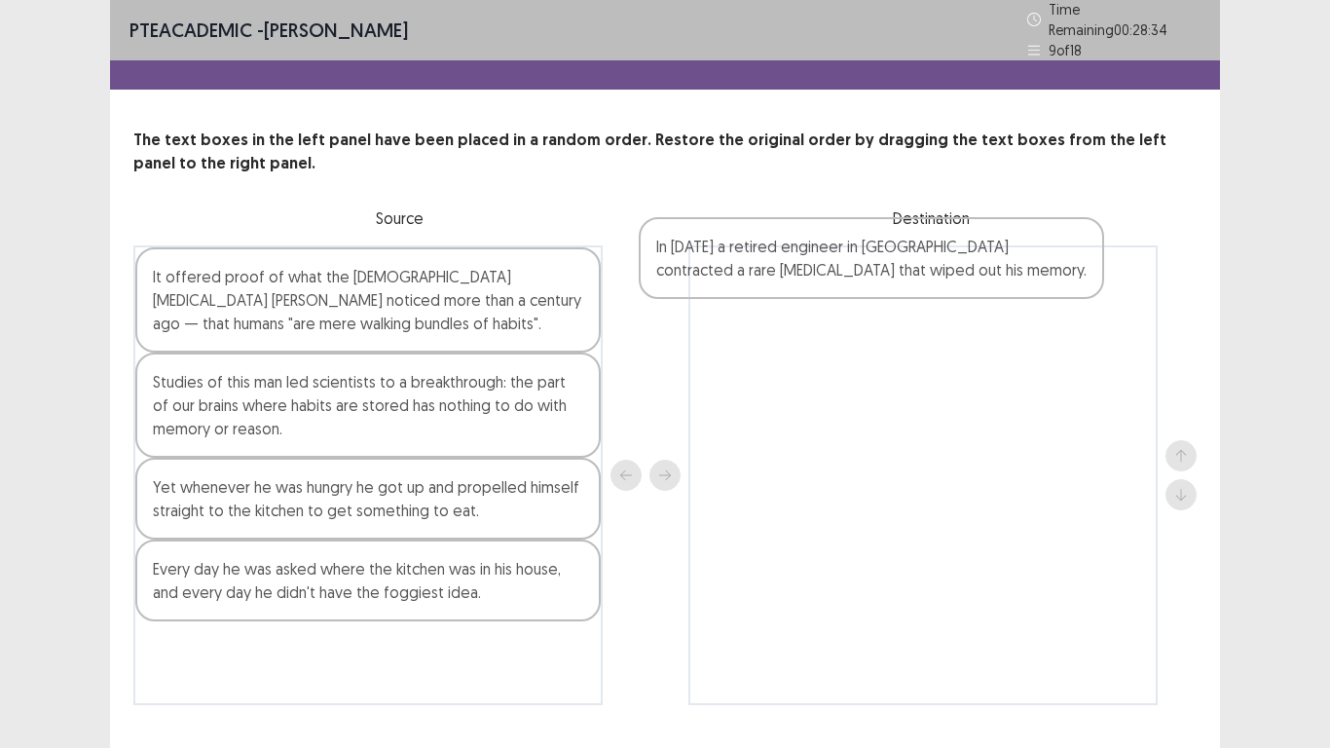
drag, startPoint x: 300, startPoint y: 581, endPoint x: 810, endPoint y: 264, distance: 601.0
click at [810, 264] on div "It offered proof of what the [DEMOGRAPHIC_DATA] [MEDICAL_DATA] [PERSON_NAME] no…" at bounding box center [664, 475] width 1063 height 460
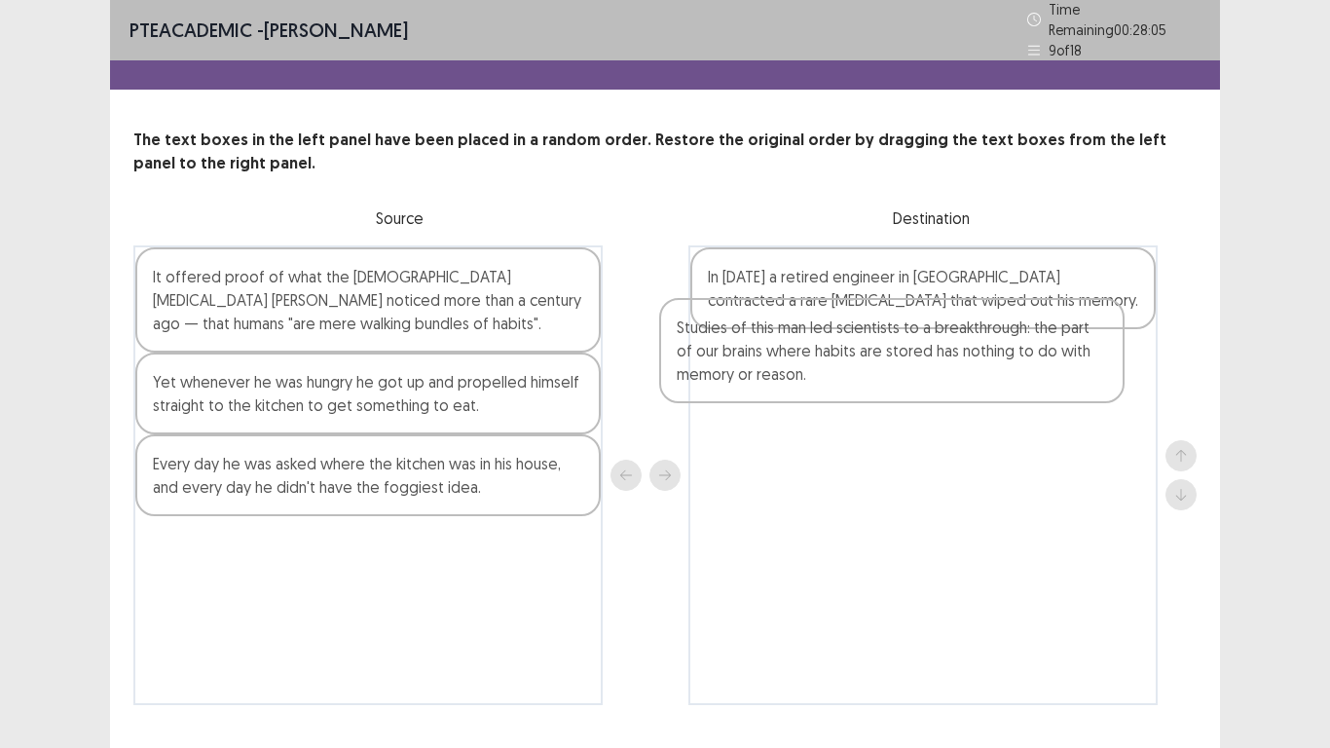
drag, startPoint x: 252, startPoint y: 390, endPoint x: 783, endPoint y: 344, distance: 532.7
click at [783, 344] on div "It offered proof of what the [DEMOGRAPHIC_DATA] [MEDICAL_DATA] [PERSON_NAME] no…" at bounding box center [664, 475] width 1063 height 460
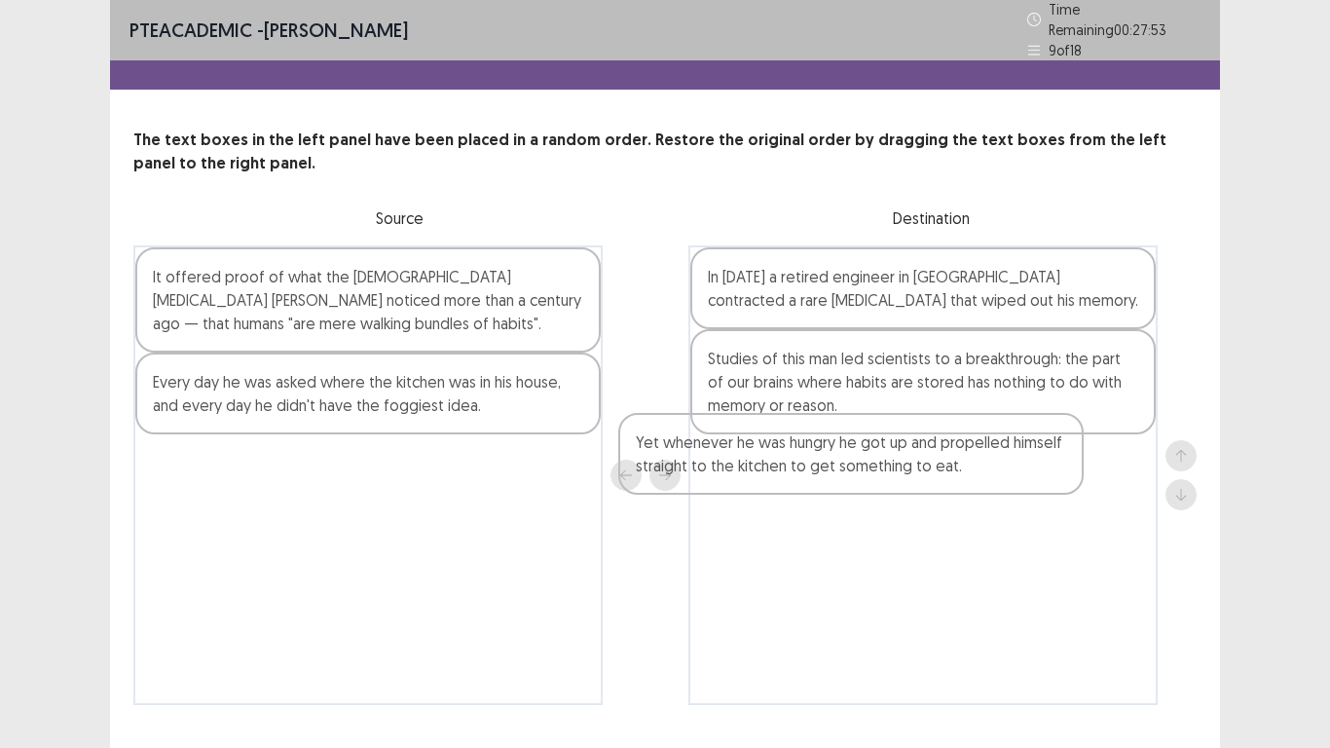
drag, startPoint x: 700, startPoint y: 419, endPoint x: 895, endPoint y: 456, distance: 198.2
click at [895, 456] on div "It offered proof of what the [DEMOGRAPHIC_DATA] [MEDICAL_DATA] [PERSON_NAME] no…" at bounding box center [664, 475] width 1063 height 460
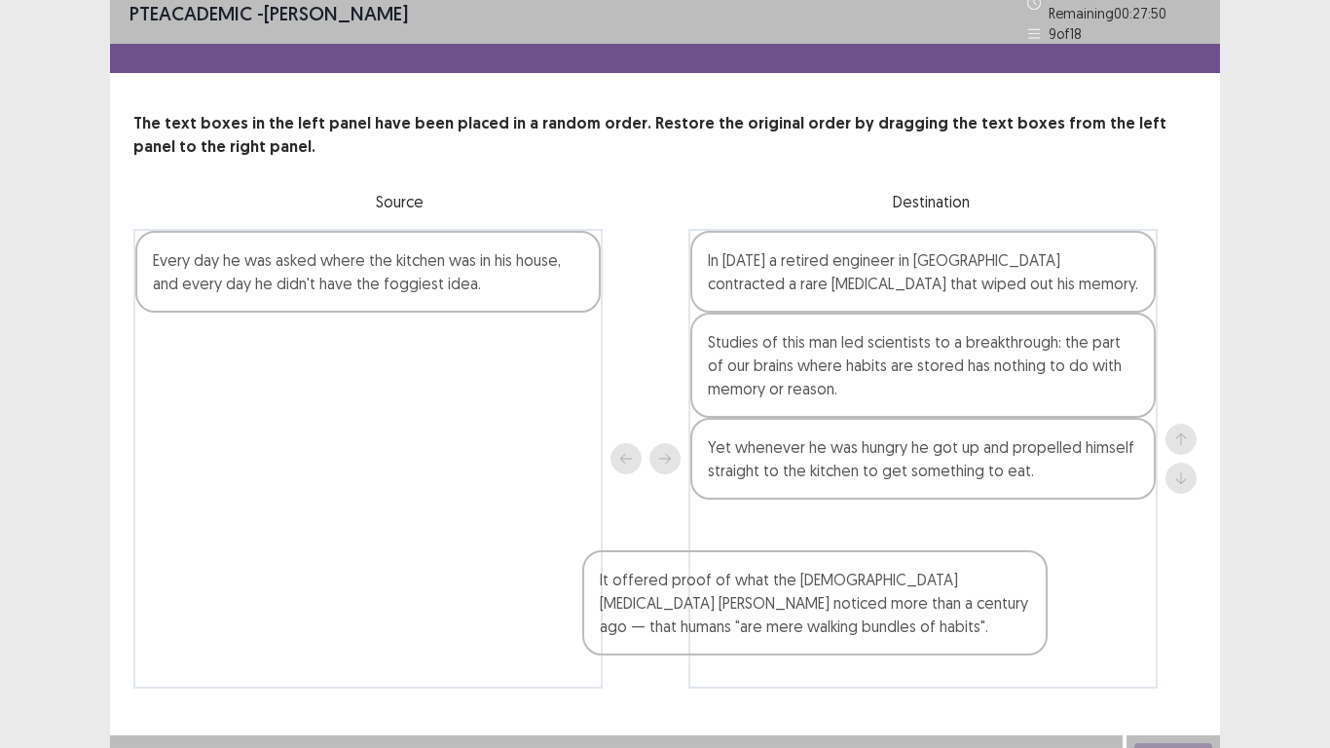
scroll to position [35, 0]
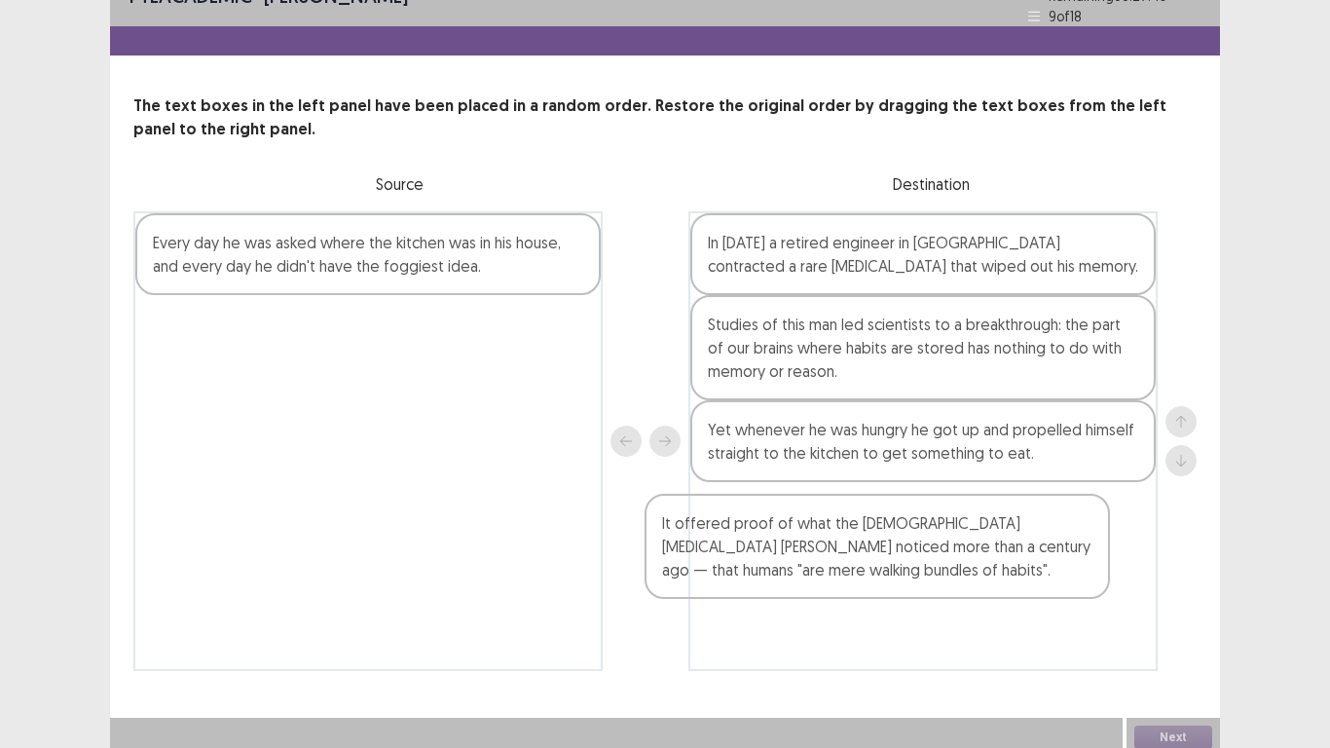
drag, startPoint x: 416, startPoint y: 310, endPoint x: 952, endPoint y: 558, distance: 591.2
click at [952, 558] on div "It offered proof of what the [DEMOGRAPHIC_DATA] [MEDICAL_DATA] [PERSON_NAME] no…" at bounding box center [664, 441] width 1063 height 460
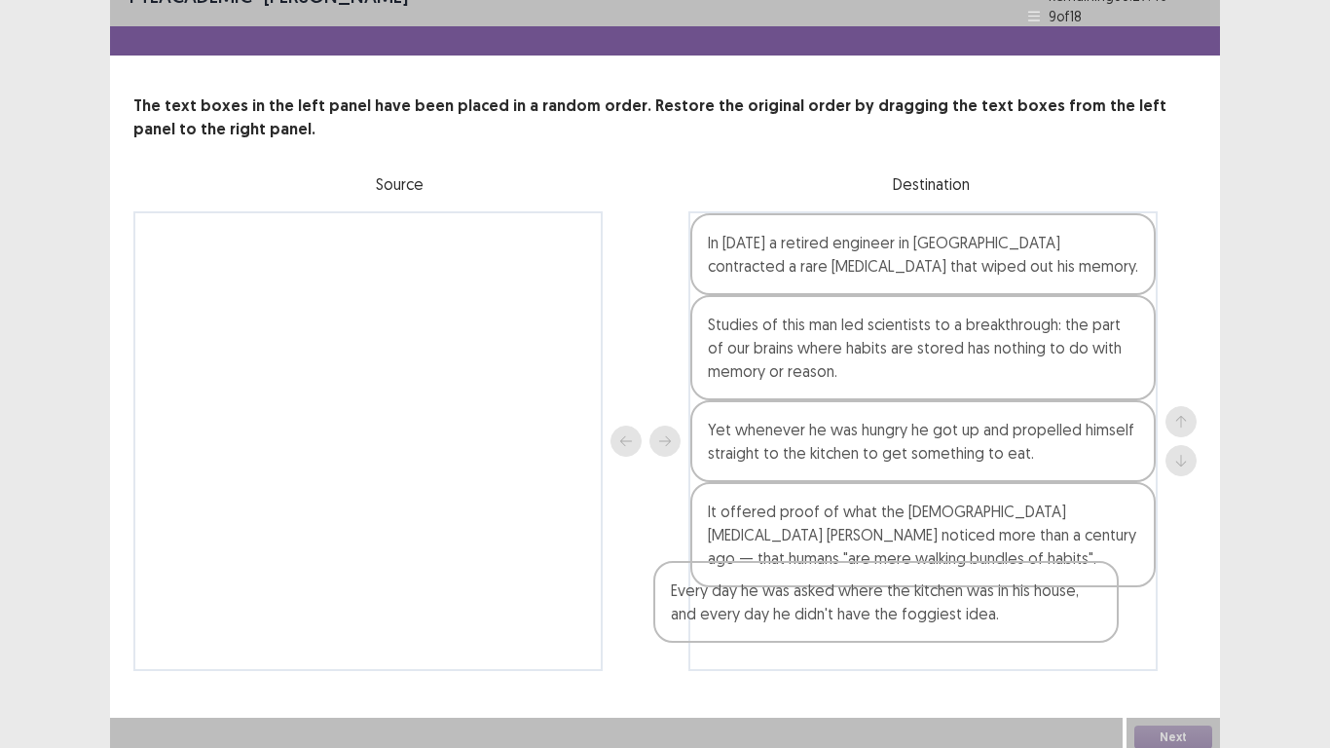
drag, startPoint x: 430, startPoint y: 276, endPoint x: 959, endPoint y: 642, distance: 643.2
click at [959, 581] on div "Every day he was asked where the kitchen was in his house, and every day he did…" at bounding box center [664, 441] width 1063 height 460
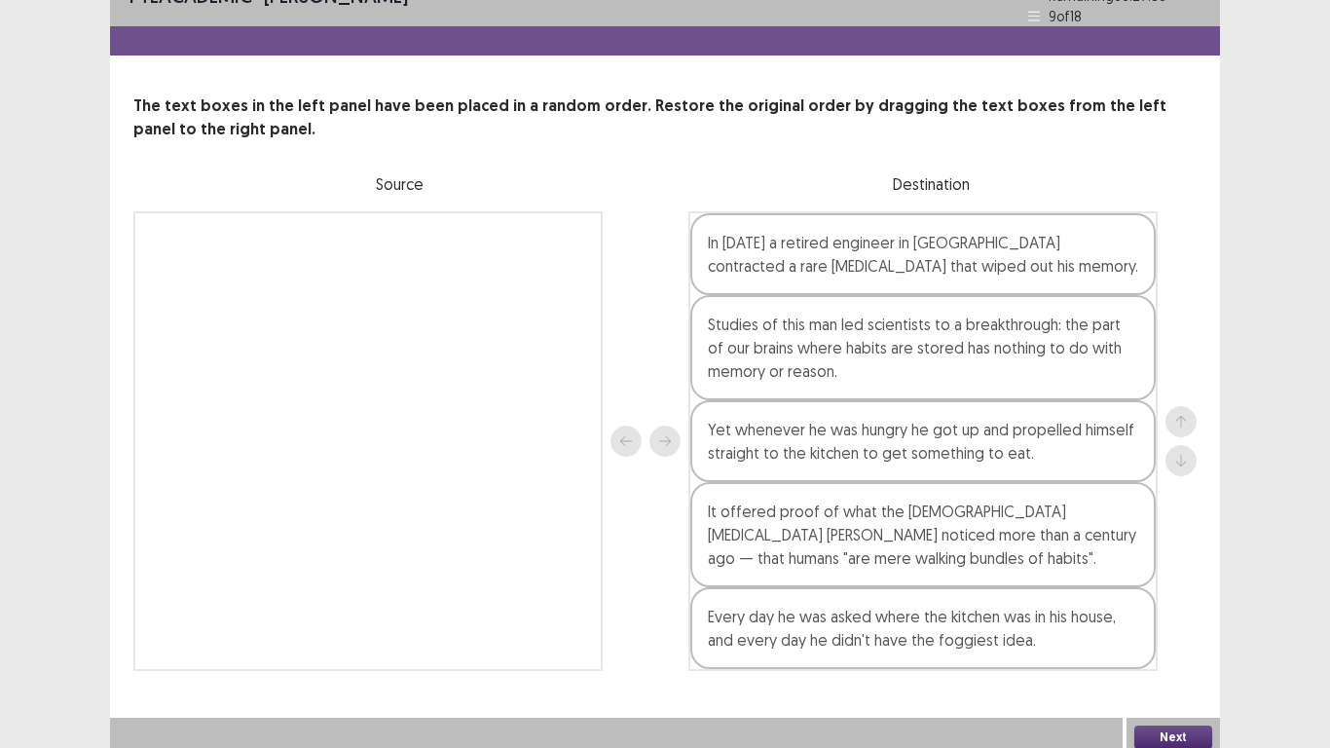
click at [1163, 581] on button "Next" at bounding box center [1173, 736] width 78 height 23
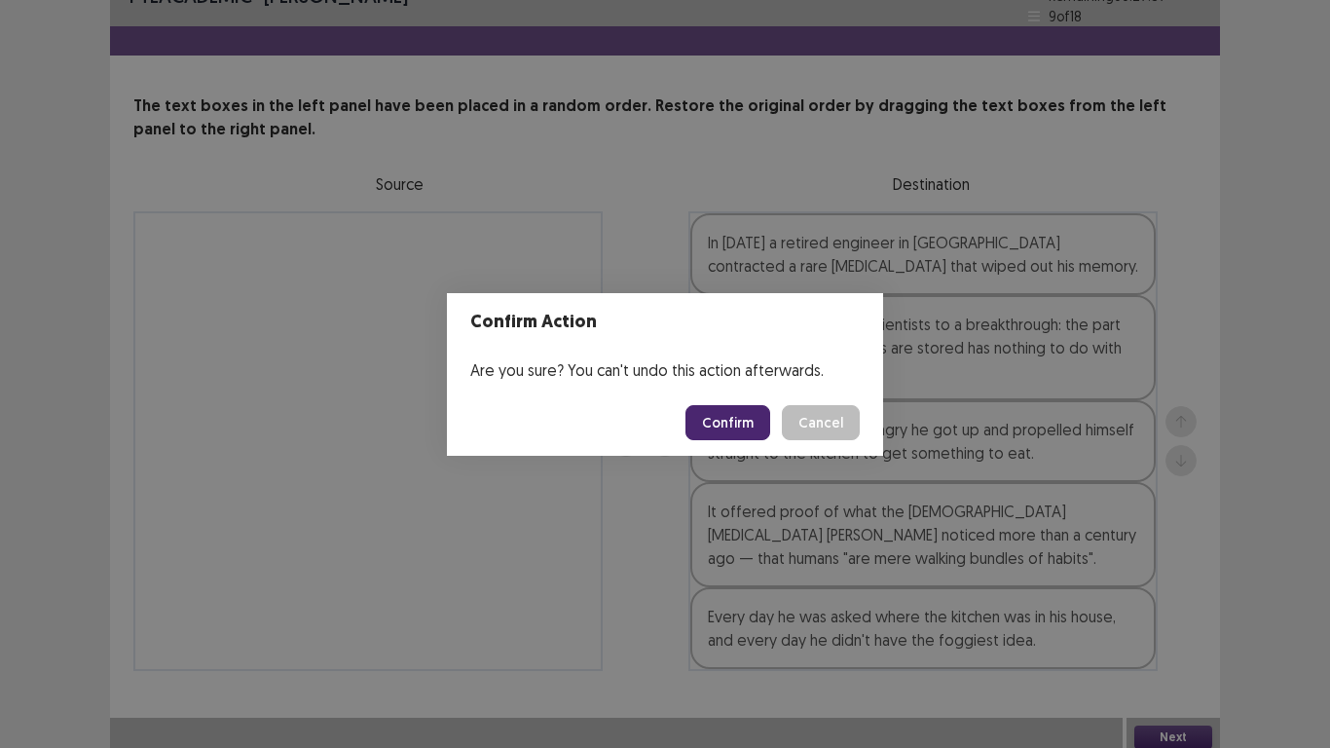
click at [751, 426] on button "Confirm" at bounding box center [728, 422] width 85 height 35
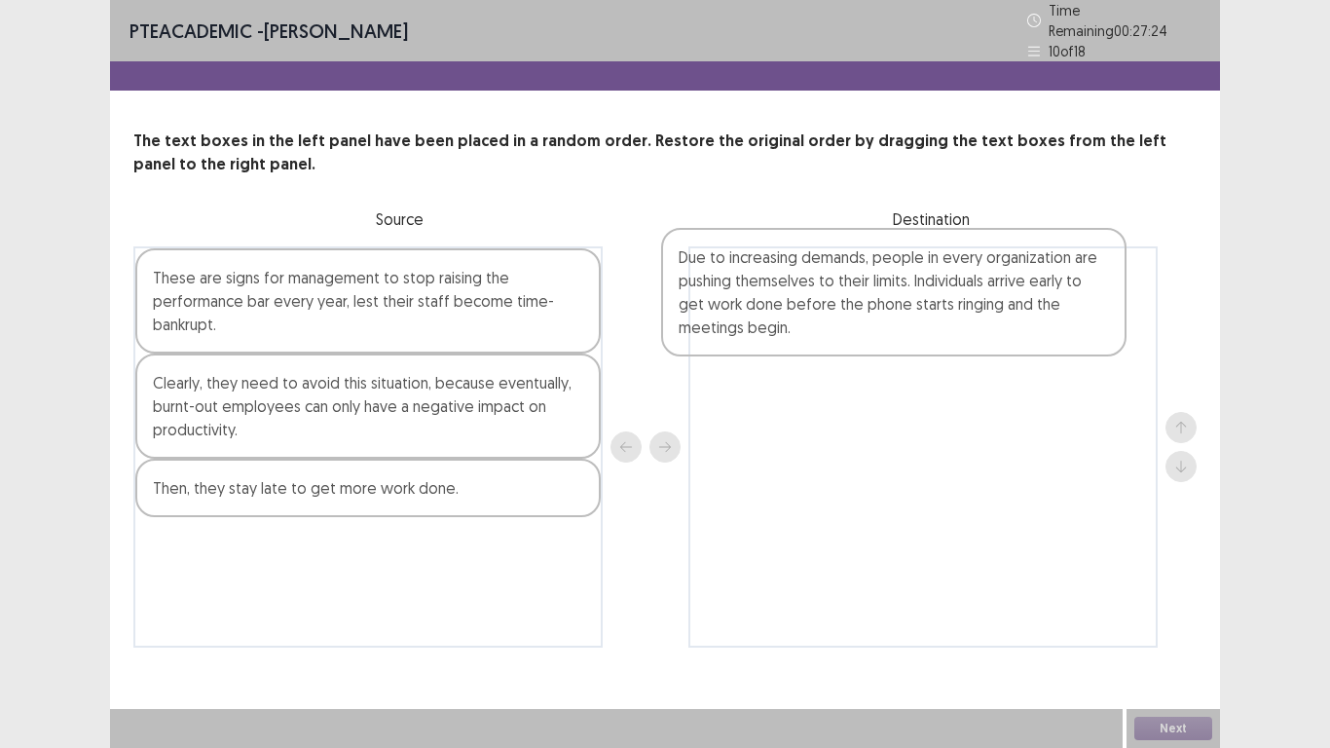
drag, startPoint x: 306, startPoint y: 535, endPoint x: 893, endPoint y: 296, distance: 633.8
click at [893, 296] on div "These are signs for management to stop raising the performance bar every year, …" at bounding box center [664, 446] width 1063 height 401
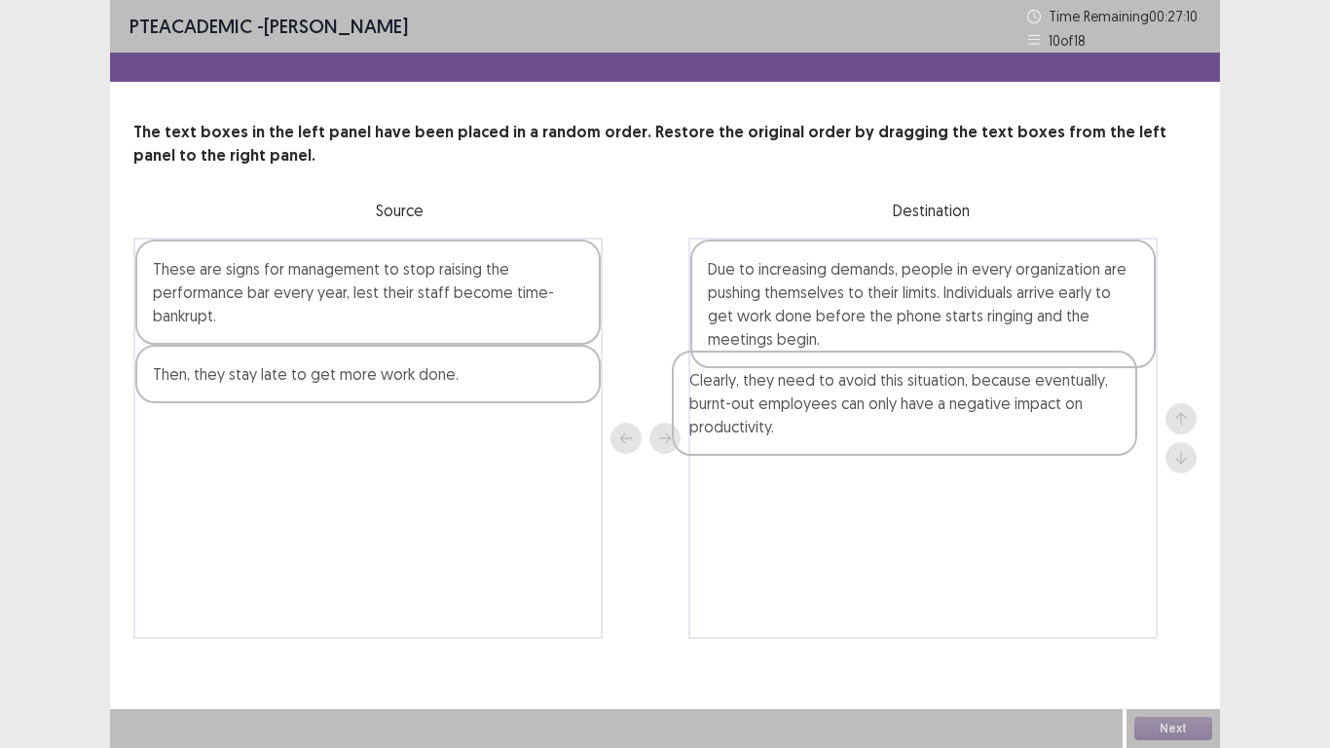
drag, startPoint x: 337, startPoint y: 399, endPoint x: 880, endPoint y: 403, distance: 543.4
click at [880, 403] on div "These are signs for management to stop raising the performance bar every year, …" at bounding box center [664, 438] width 1063 height 401
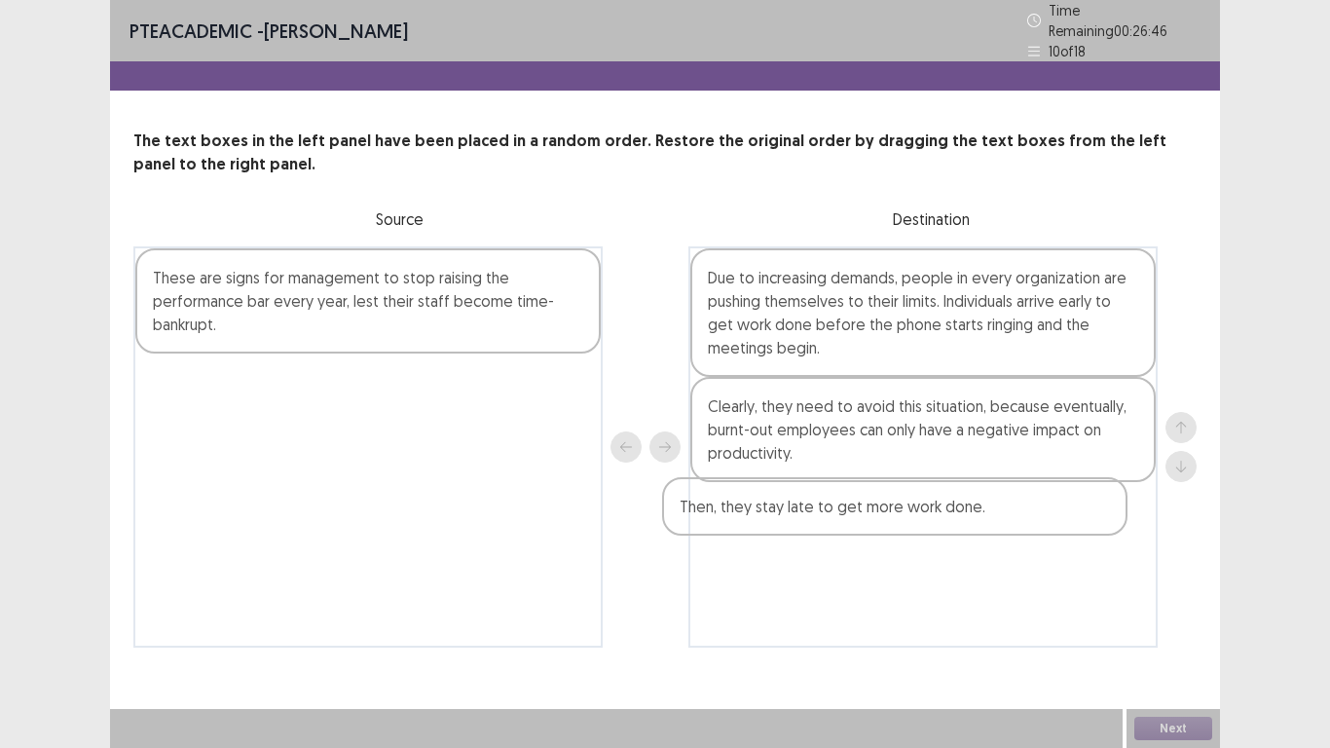
drag, startPoint x: 385, startPoint y: 395, endPoint x: 920, endPoint y: 529, distance: 552.0
click at [920, 529] on div "These are signs for management to stop raising the performance bar every year, …" at bounding box center [664, 446] width 1063 height 401
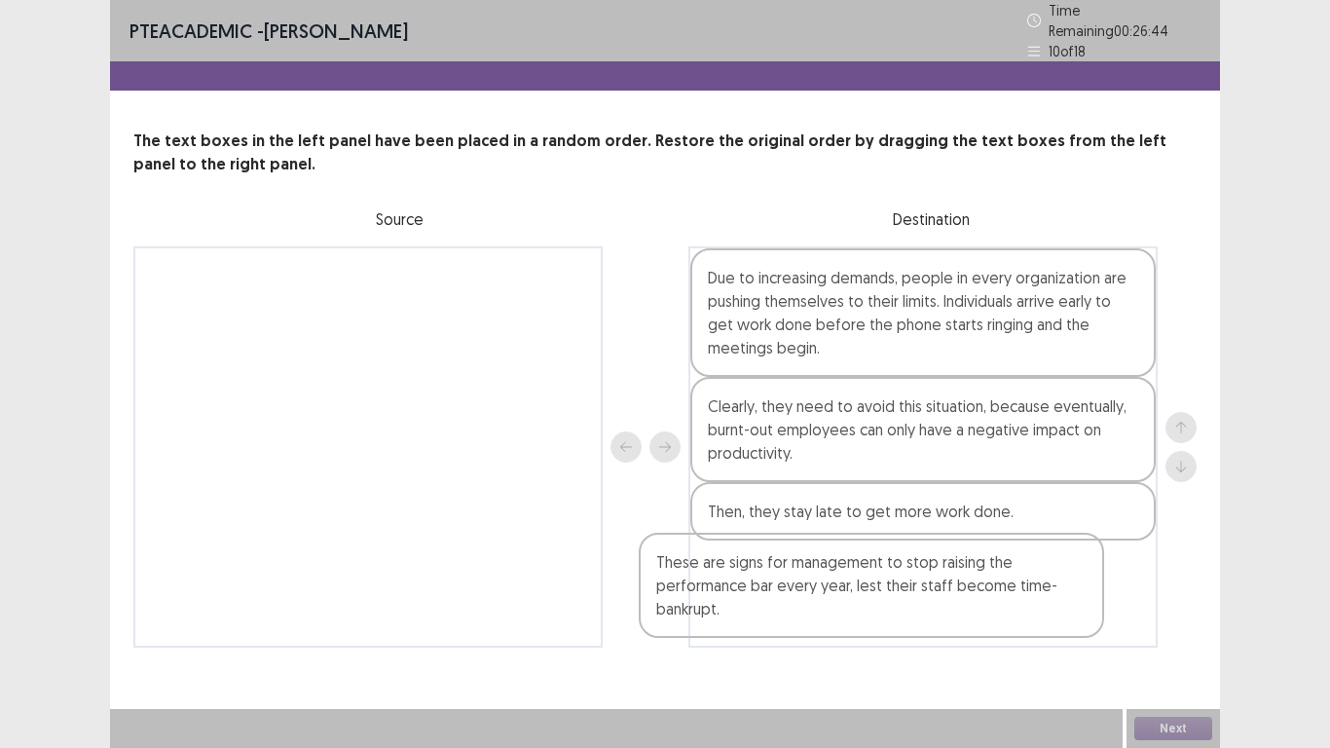
drag, startPoint x: 355, startPoint y: 311, endPoint x: 868, endPoint y: 614, distance: 595.5
click at [868, 581] on div "These are signs for management to stop raising the performance bar every year, …" at bounding box center [664, 446] width 1063 height 401
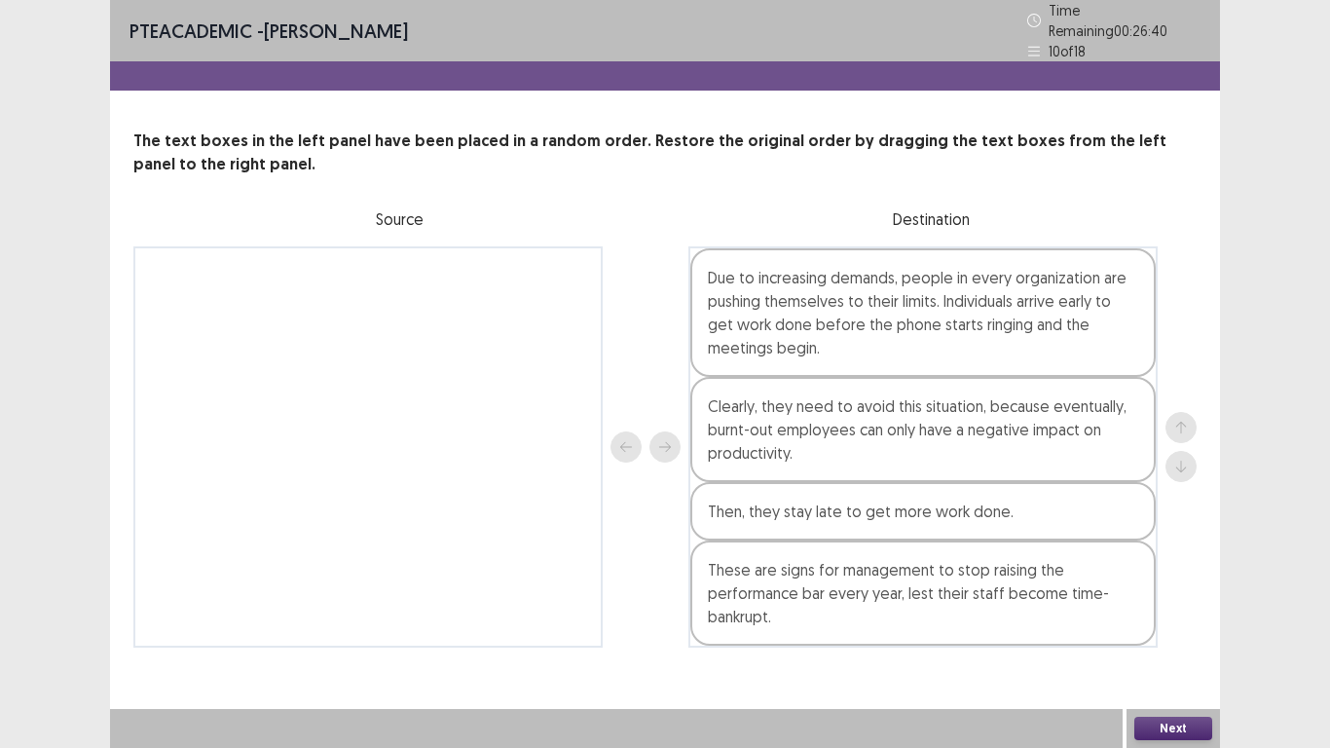
click at [1167, 581] on button "Next" at bounding box center [1173, 728] width 78 height 23
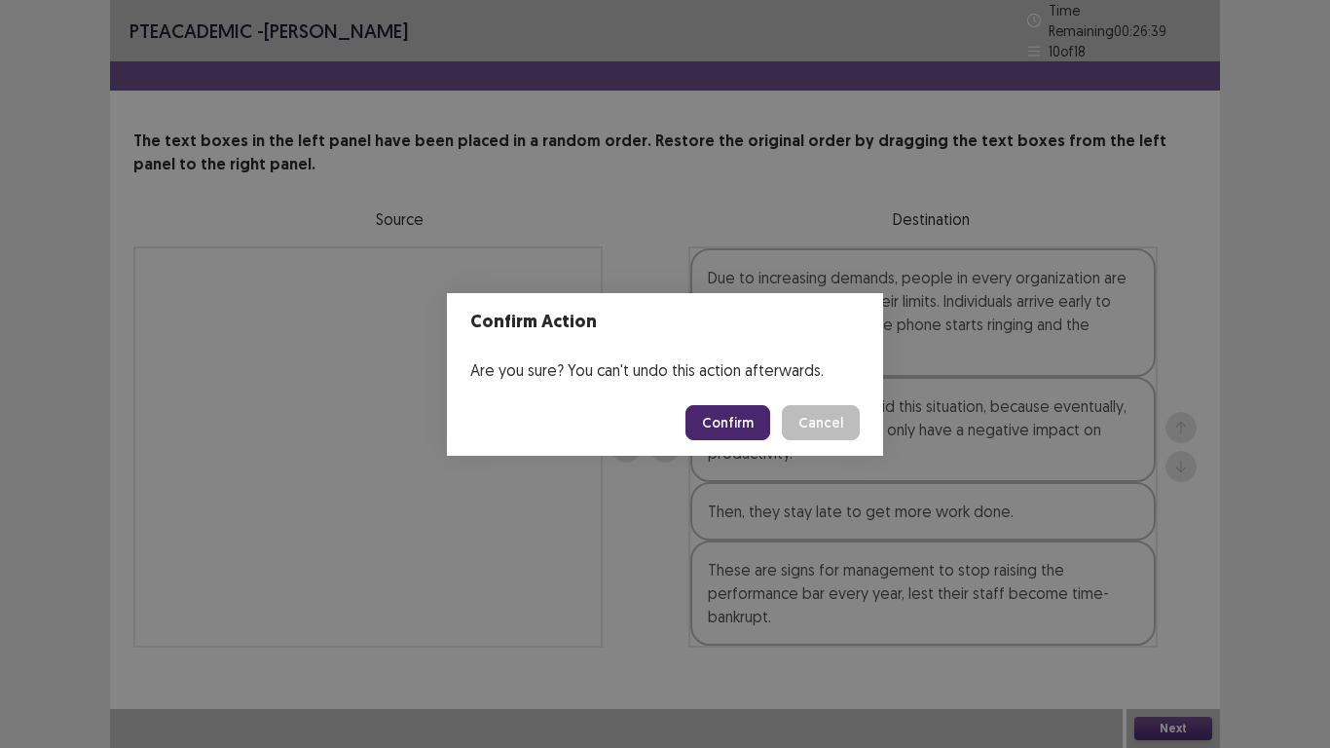
click at [736, 426] on button "Confirm" at bounding box center [728, 422] width 85 height 35
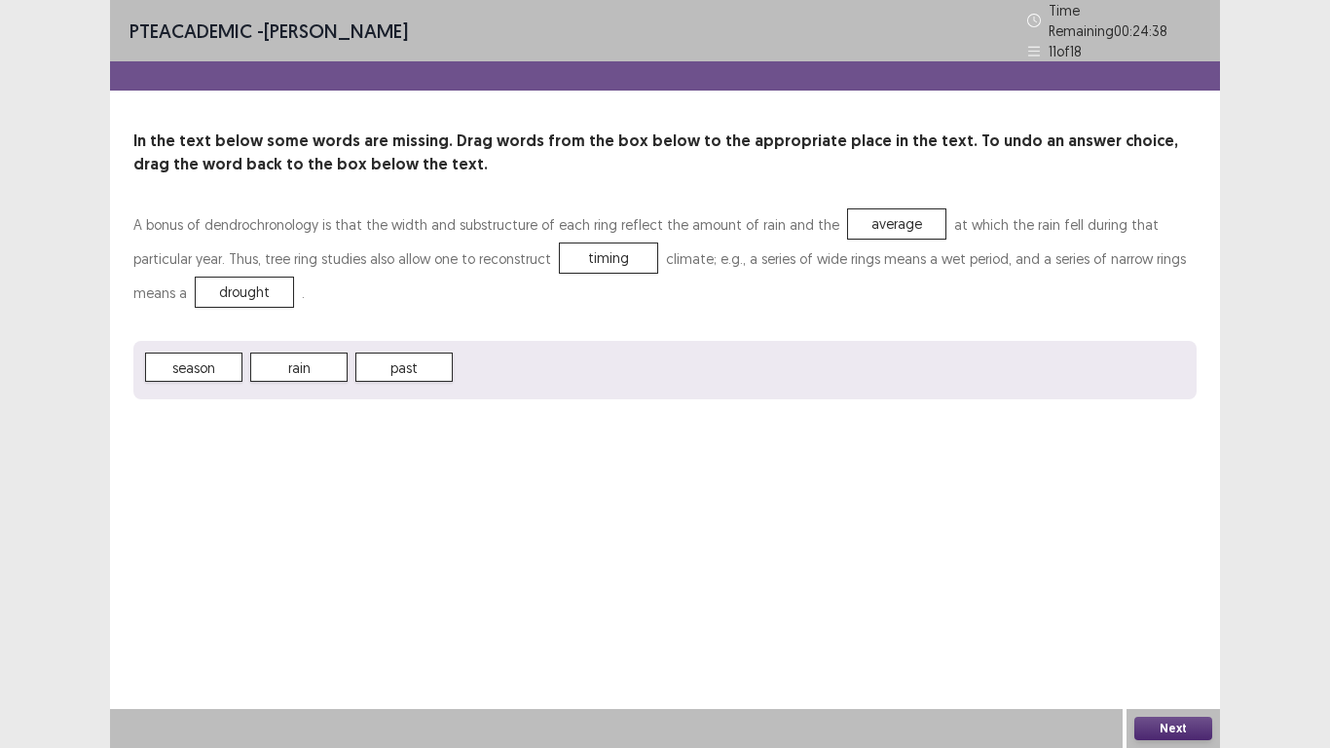
click at [1190, 581] on button "Next" at bounding box center [1173, 728] width 78 height 23
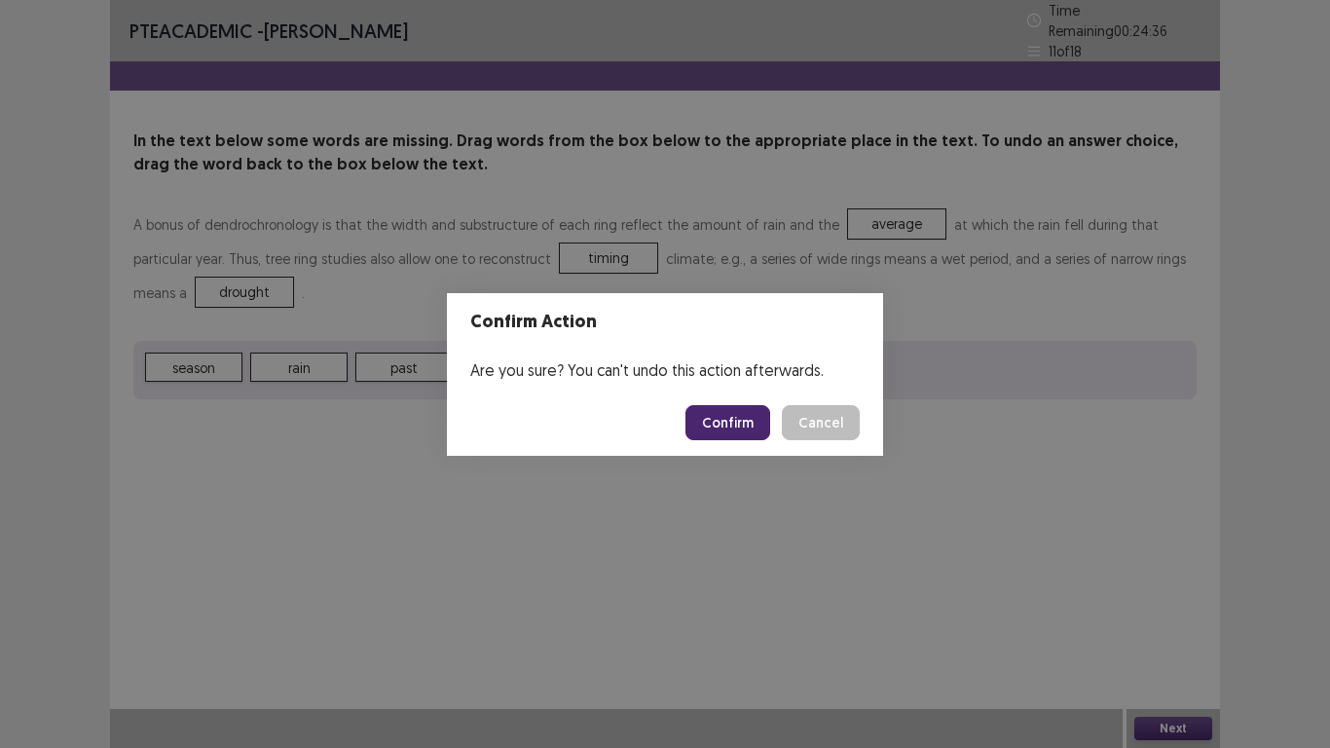
click at [752, 422] on button "Confirm" at bounding box center [728, 422] width 85 height 35
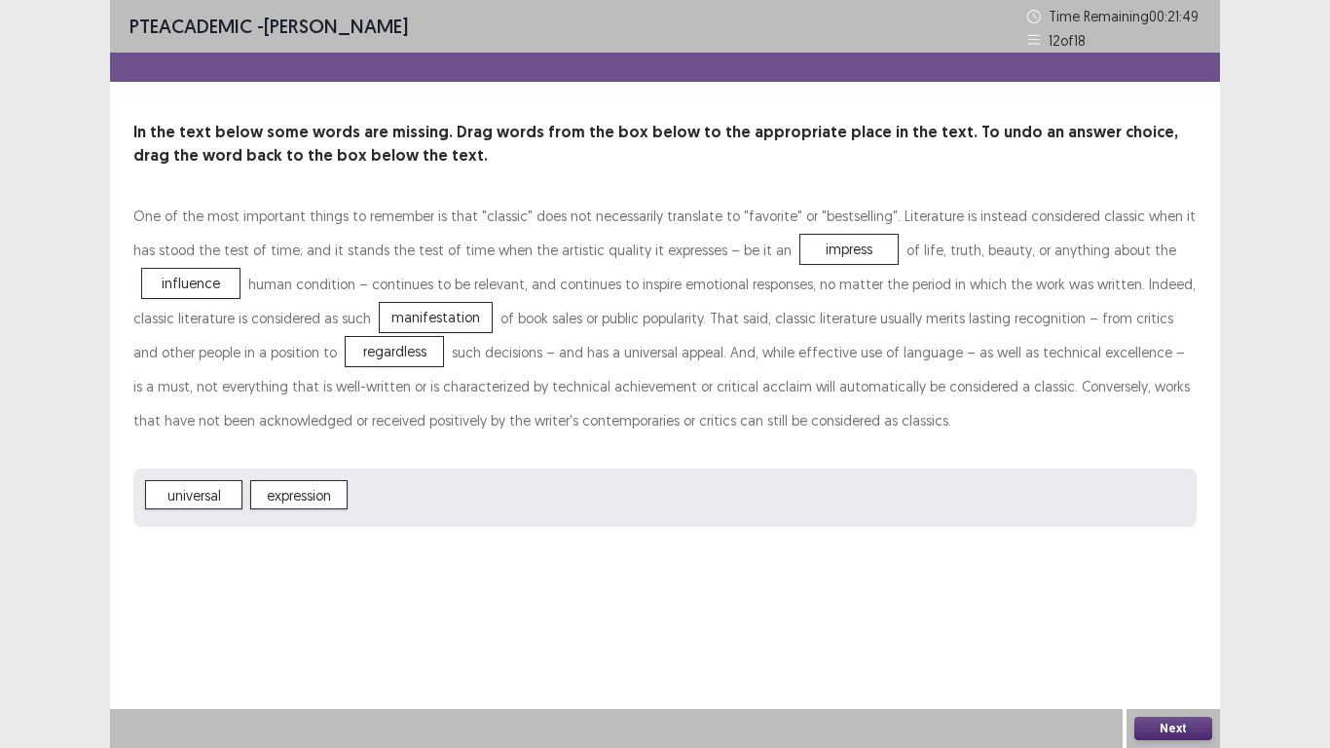
click at [1158, 581] on button "Next" at bounding box center [1173, 728] width 78 height 23
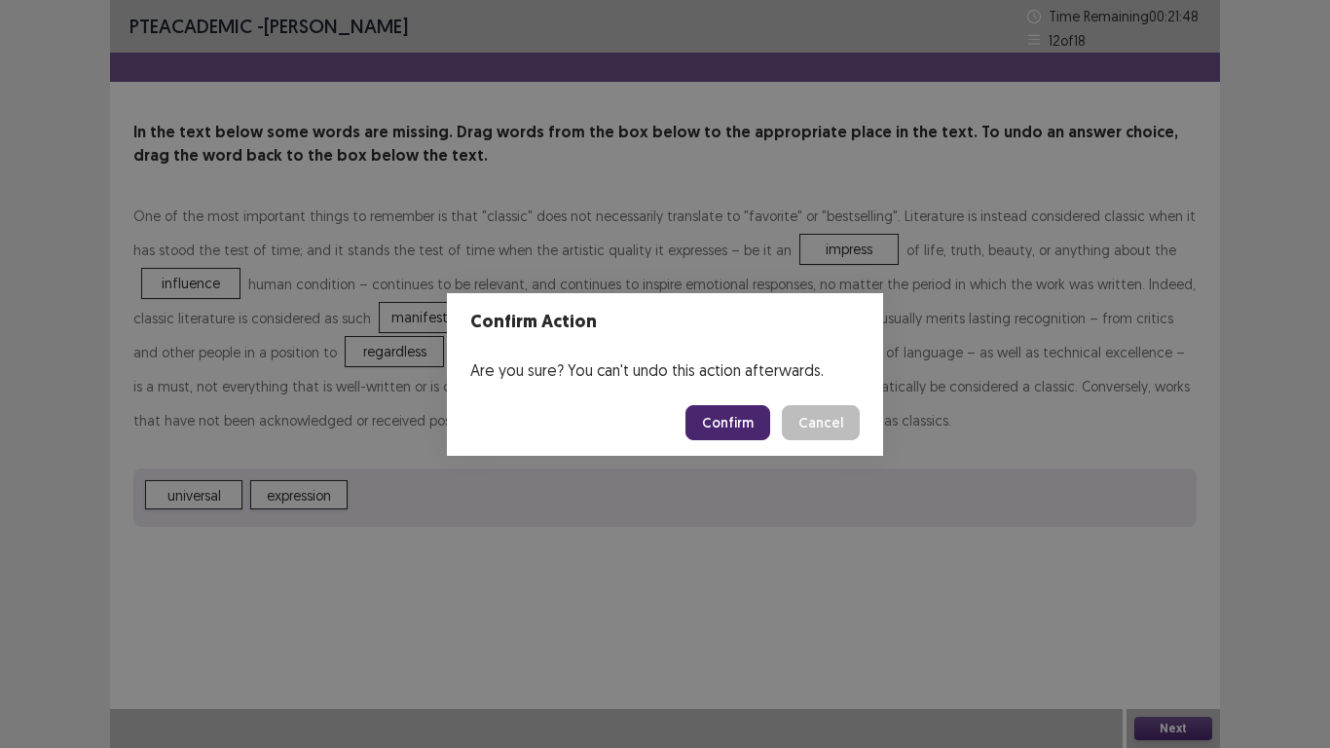
click at [714, 425] on button "Confirm" at bounding box center [728, 422] width 85 height 35
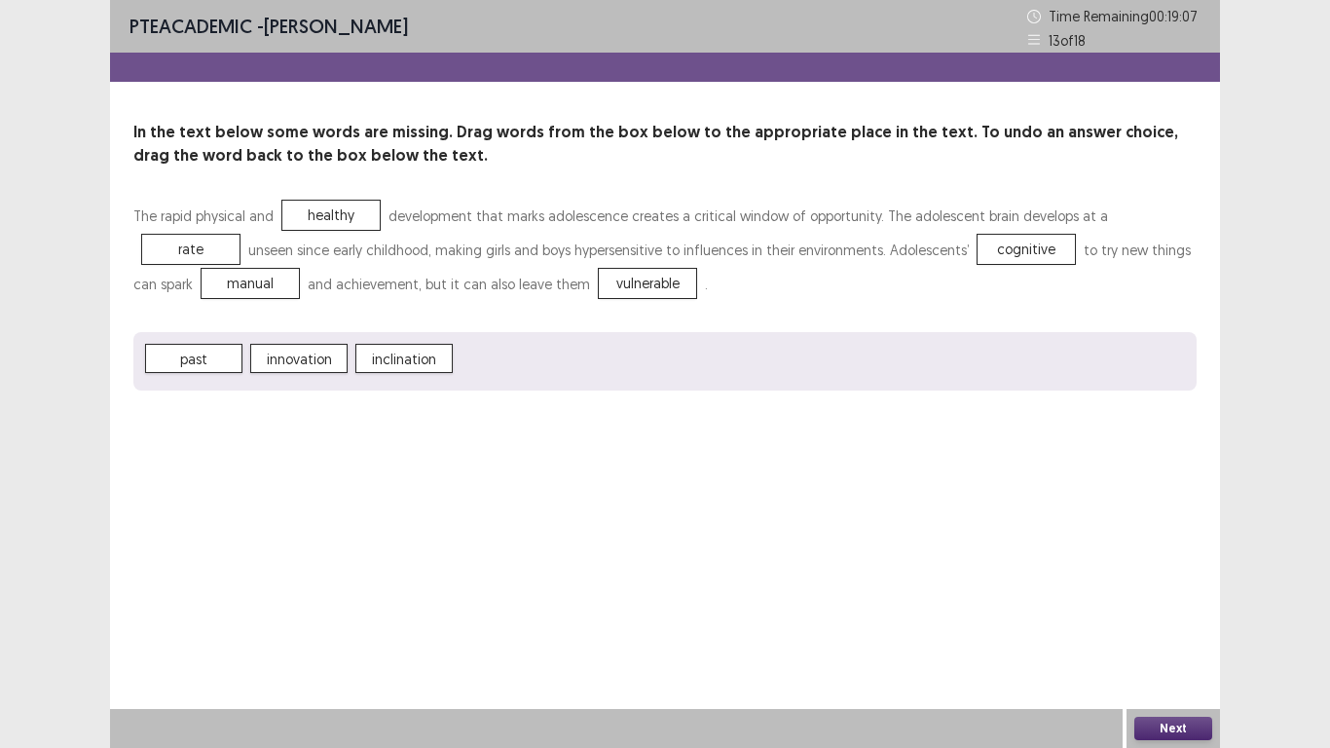
click at [1163, 581] on button "Next" at bounding box center [1173, 728] width 78 height 23
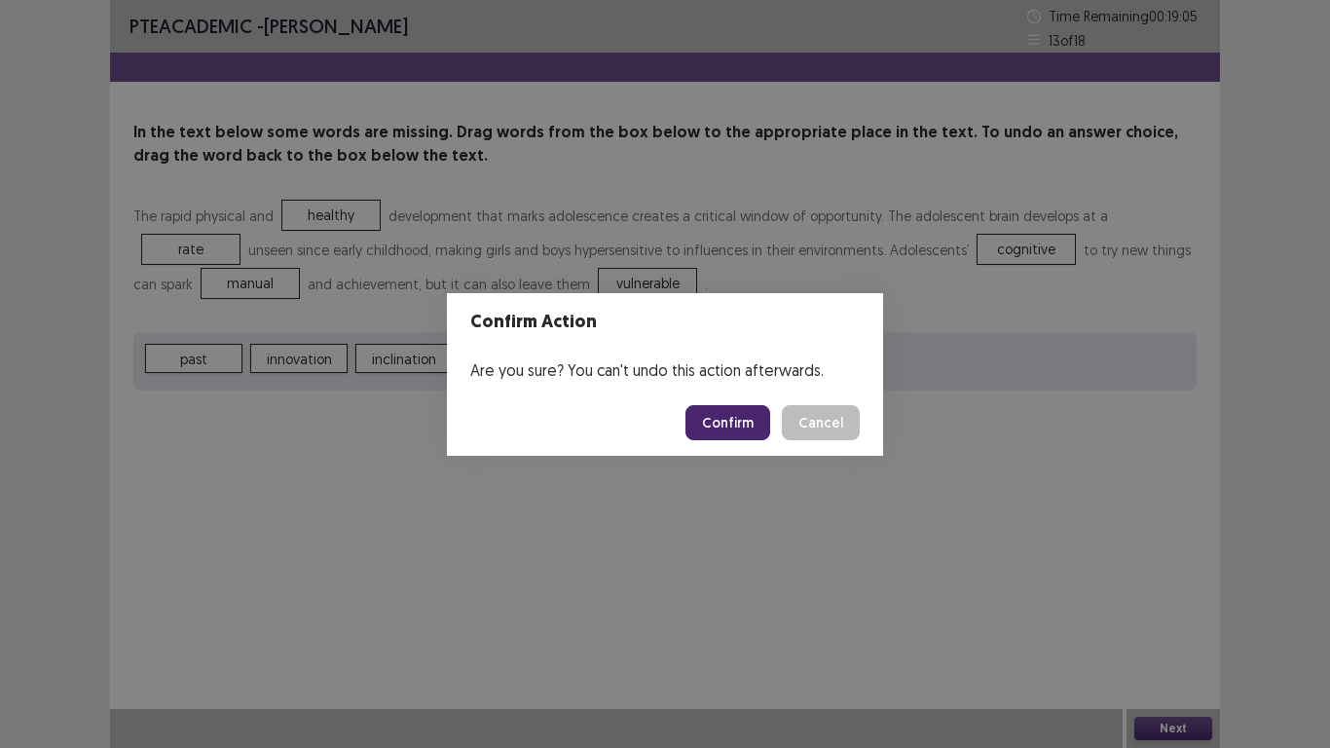
click at [751, 427] on button "Confirm" at bounding box center [728, 422] width 85 height 35
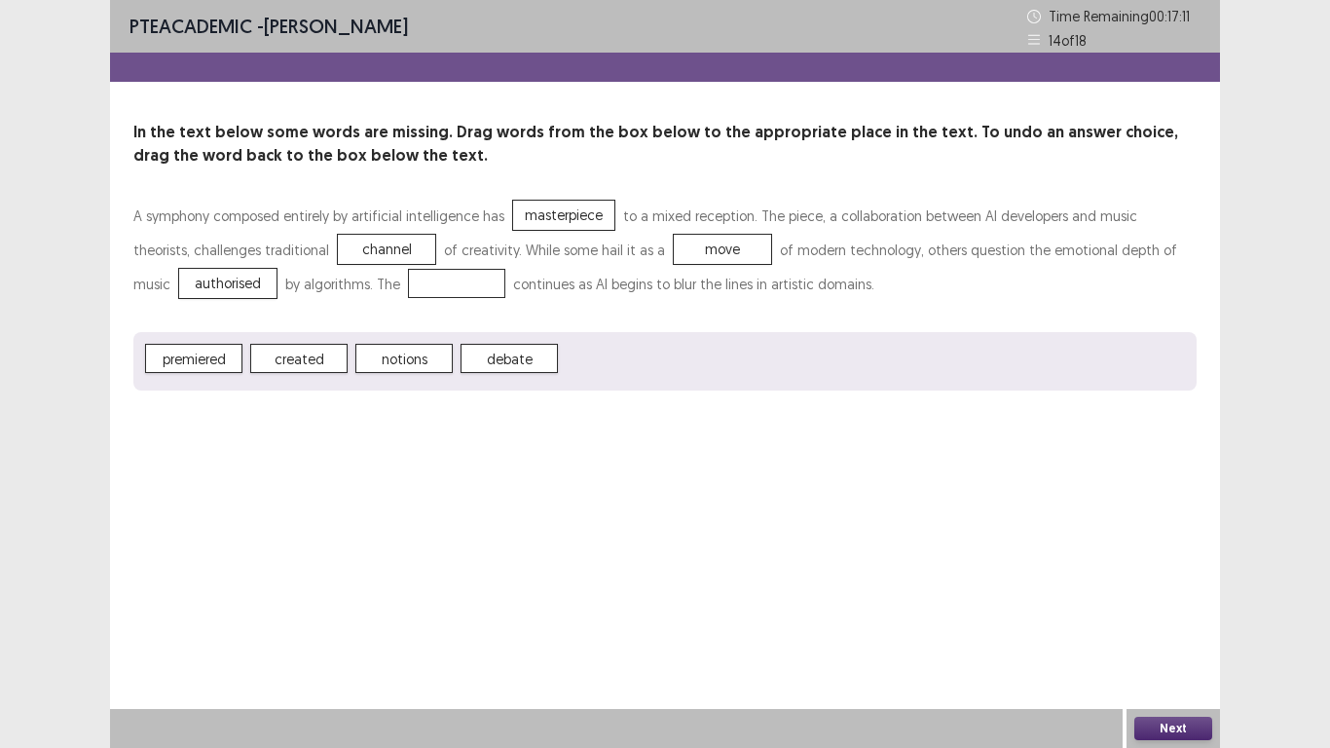
click at [405, 357] on span "notions" at bounding box center [403, 358] width 97 height 29
click at [1192, 581] on button "Next" at bounding box center [1173, 728] width 78 height 23
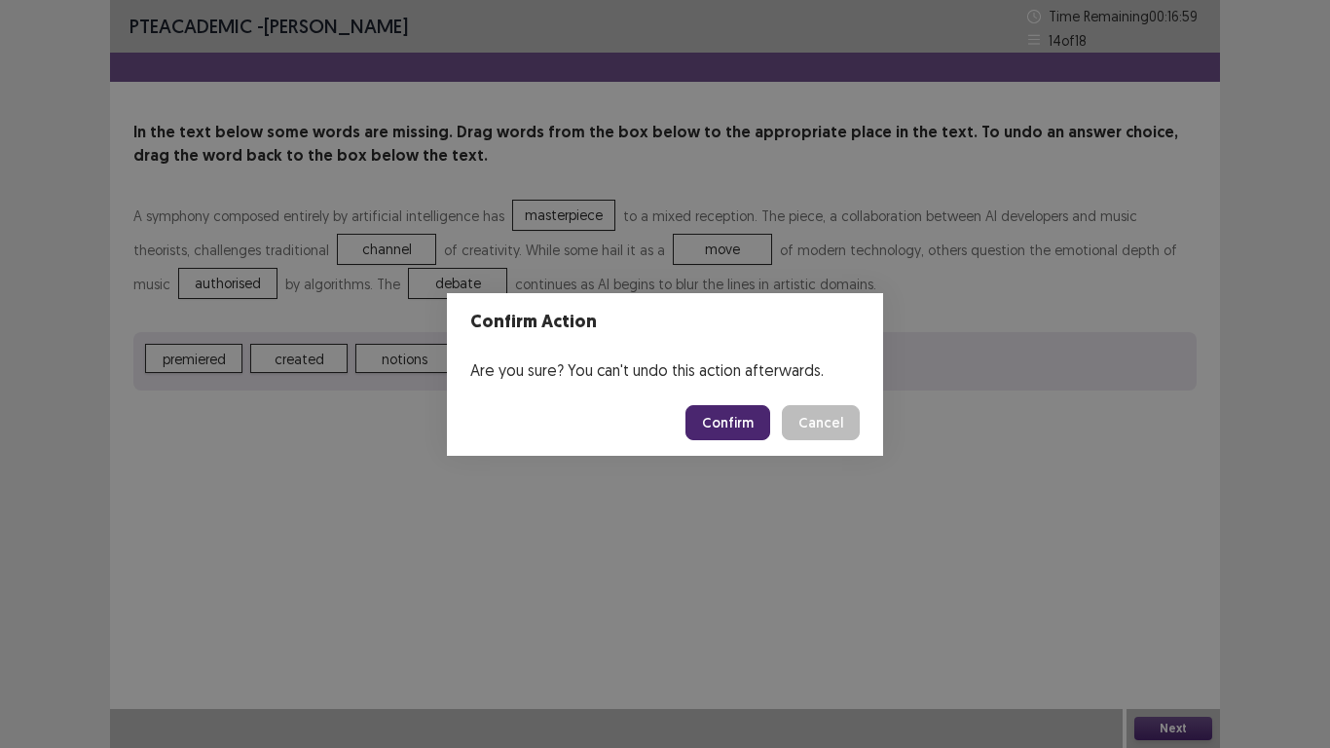
click at [735, 429] on button "Confirm" at bounding box center [728, 422] width 85 height 35
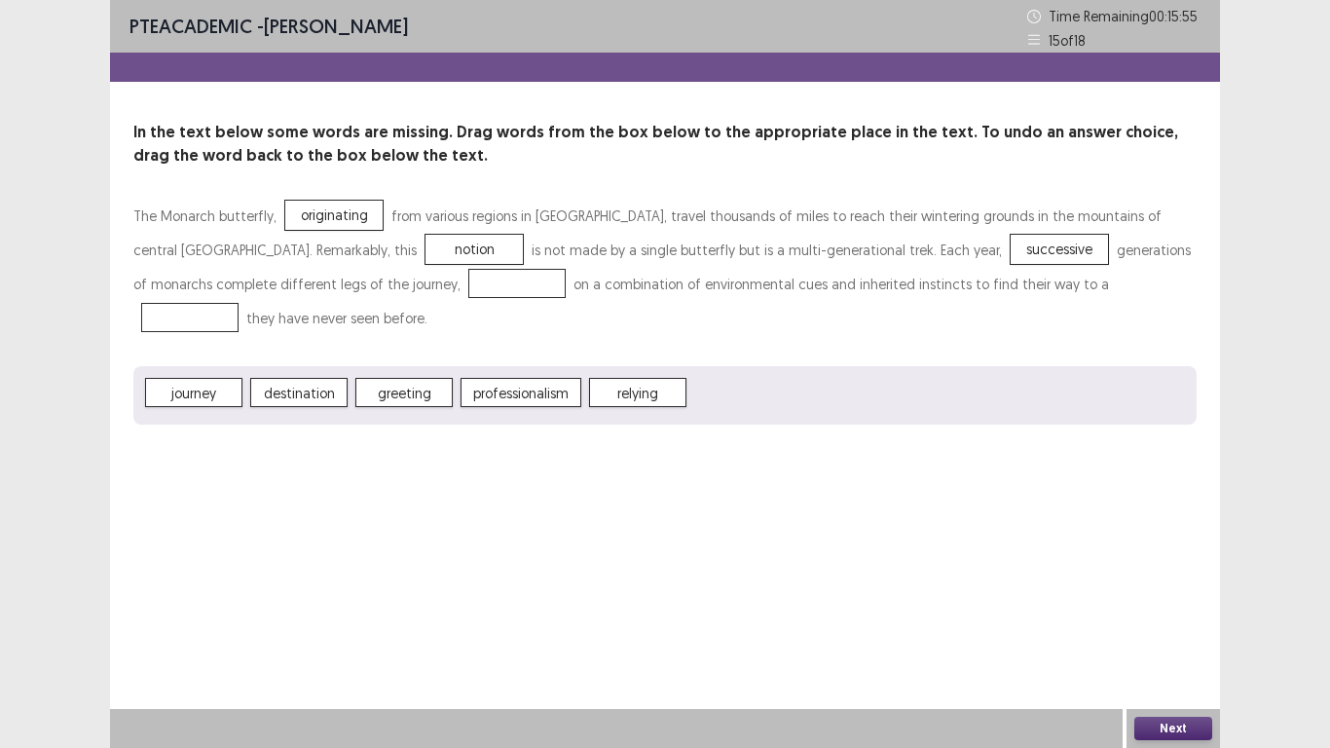
click at [518, 378] on span "professionalism" at bounding box center [521, 392] width 121 height 29
click at [1139, 581] on button "Next" at bounding box center [1173, 728] width 78 height 23
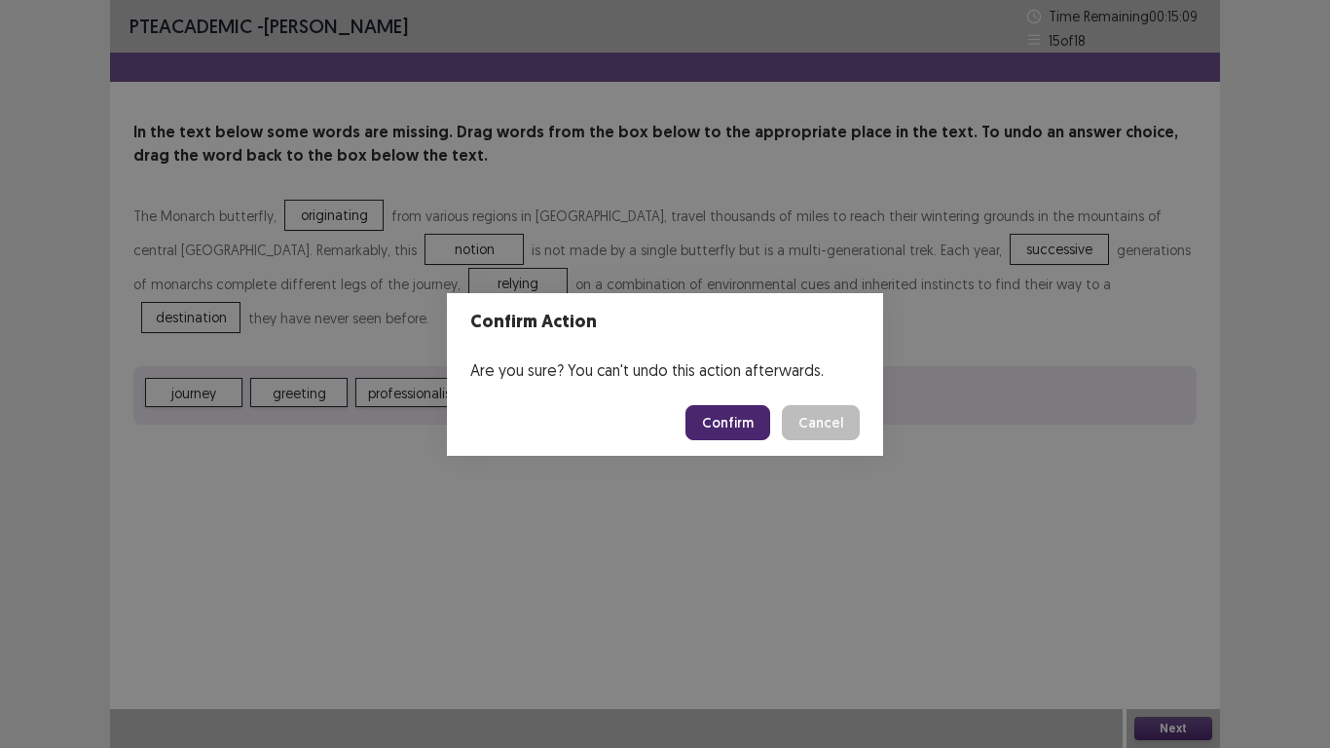
click at [739, 429] on button "Confirm" at bounding box center [728, 422] width 85 height 35
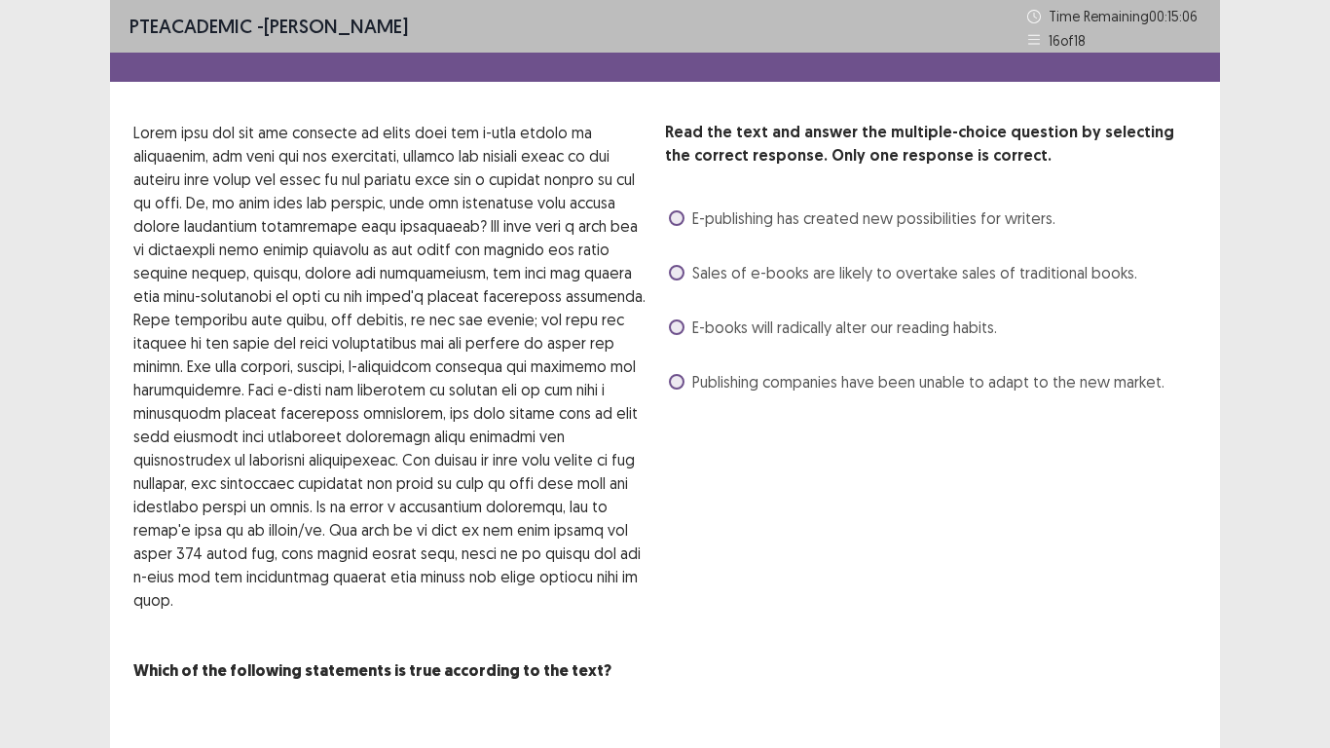
click at [663, 270] on div "Read the text and answer the multiple-choice question by selecting the correct …" at bounding box center [665, 413] width 1110 height 585
click at [669, 215] on div "E-publishing has created new possibilities for writers." at bounding box center [860, 218] width 390 height 31
click at [680, 218] on span at bounding box center [677, 218] width 16 height 16
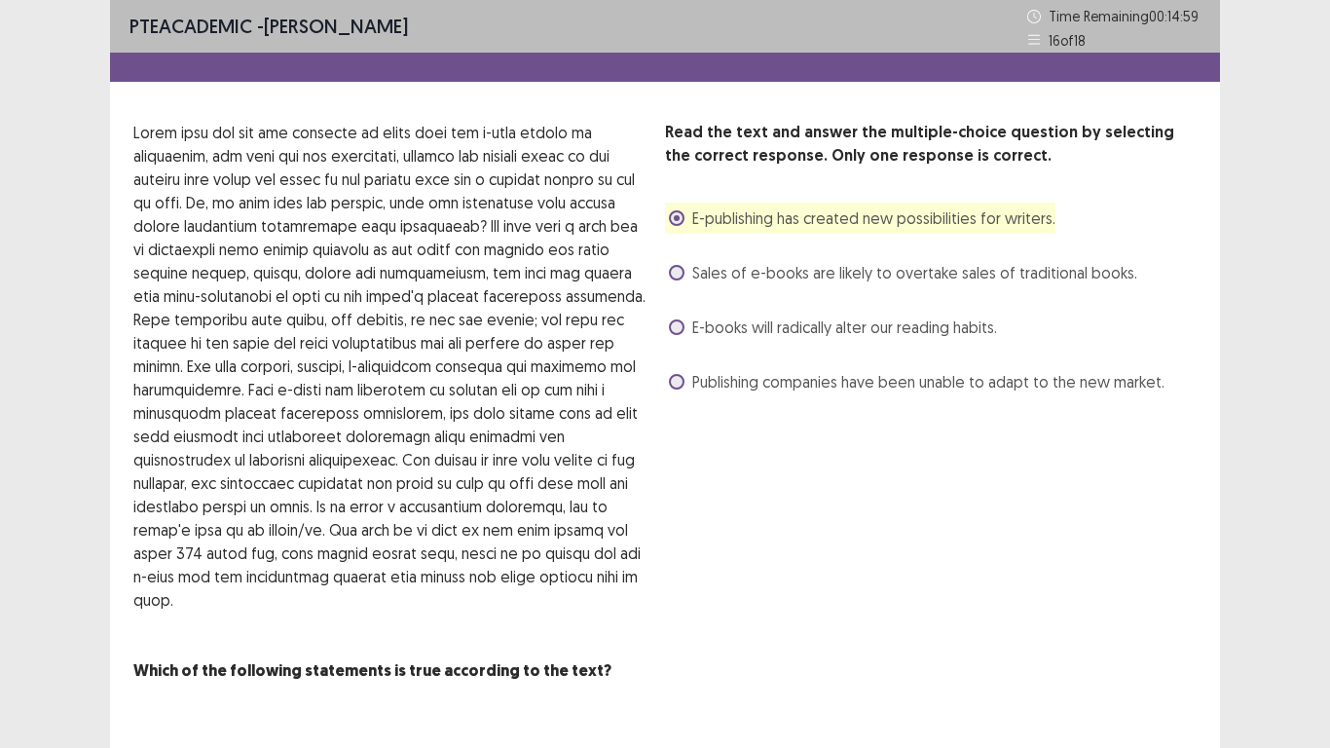
scroll to position [44, 0]
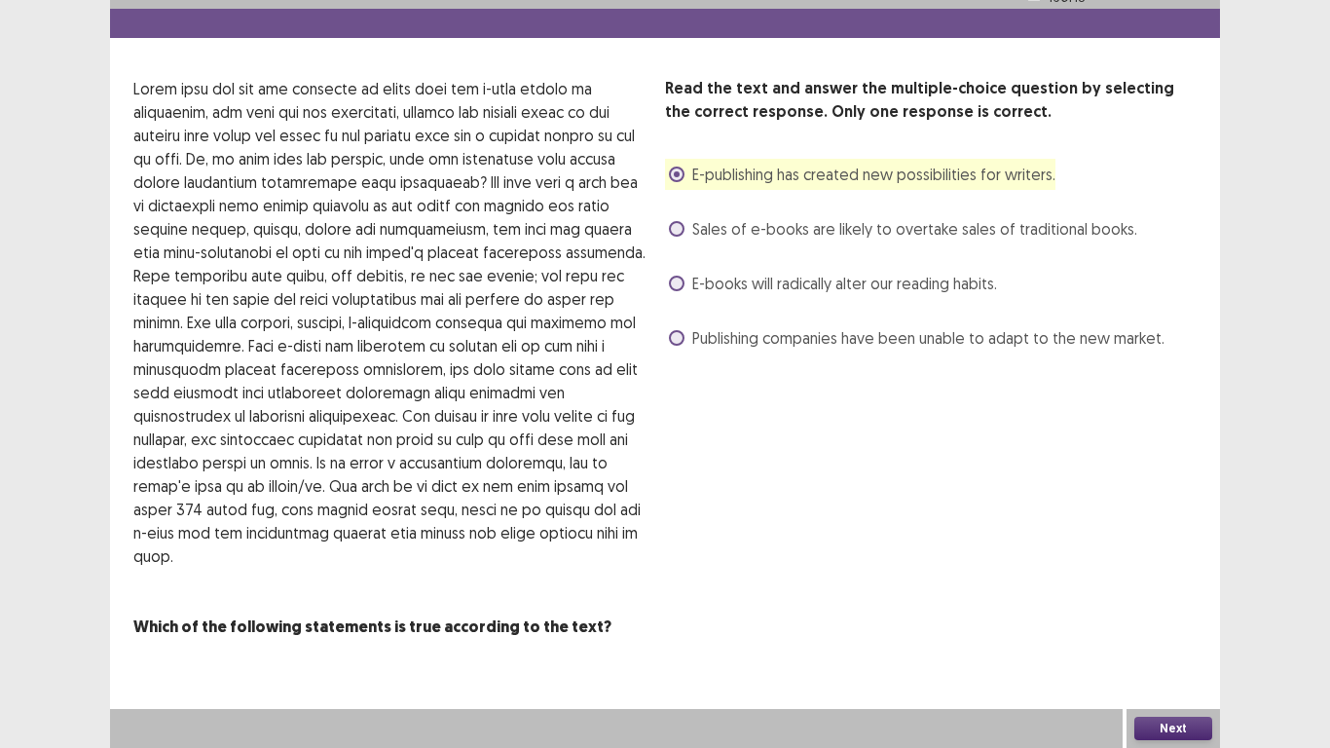
click at [1187, 581] on button "Next" at bounding box center [1173, 728] width 78 height 23
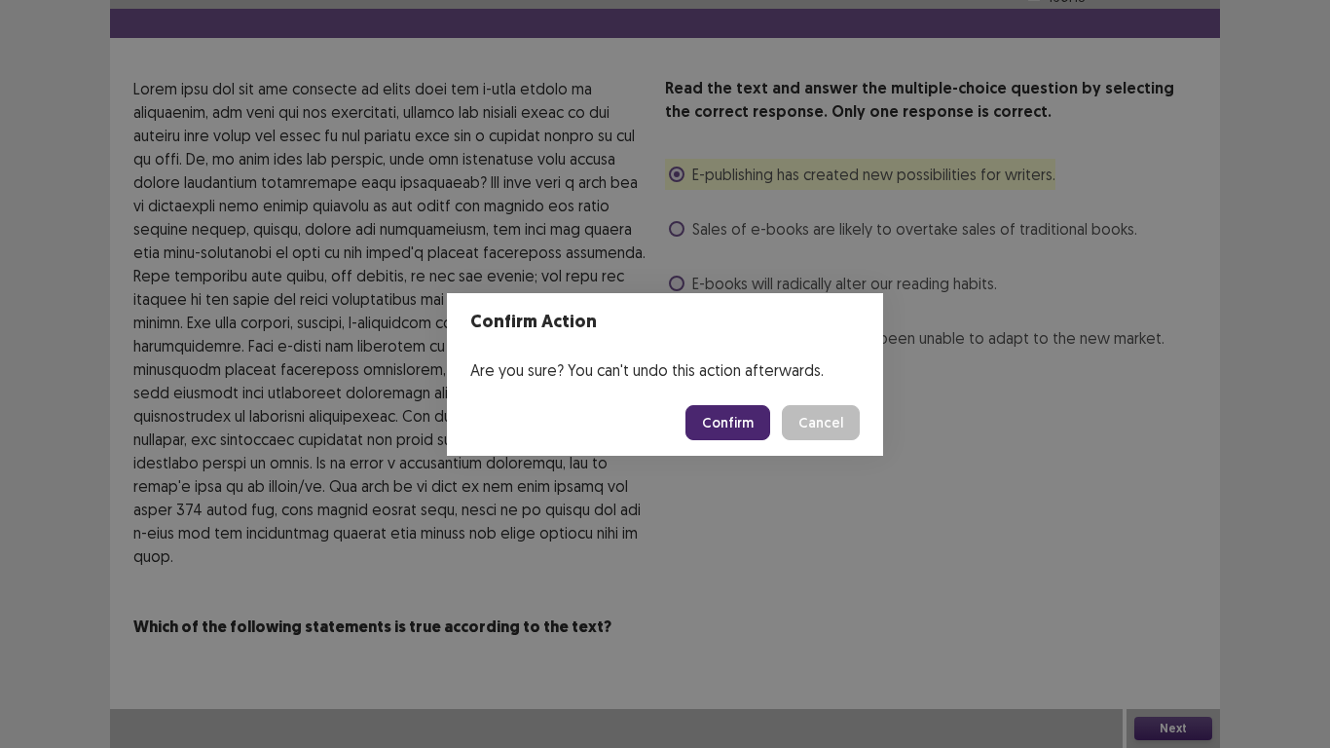
click at [765, 428] on button "Confirm" at bounding box center [728, 422] width 85 height 35
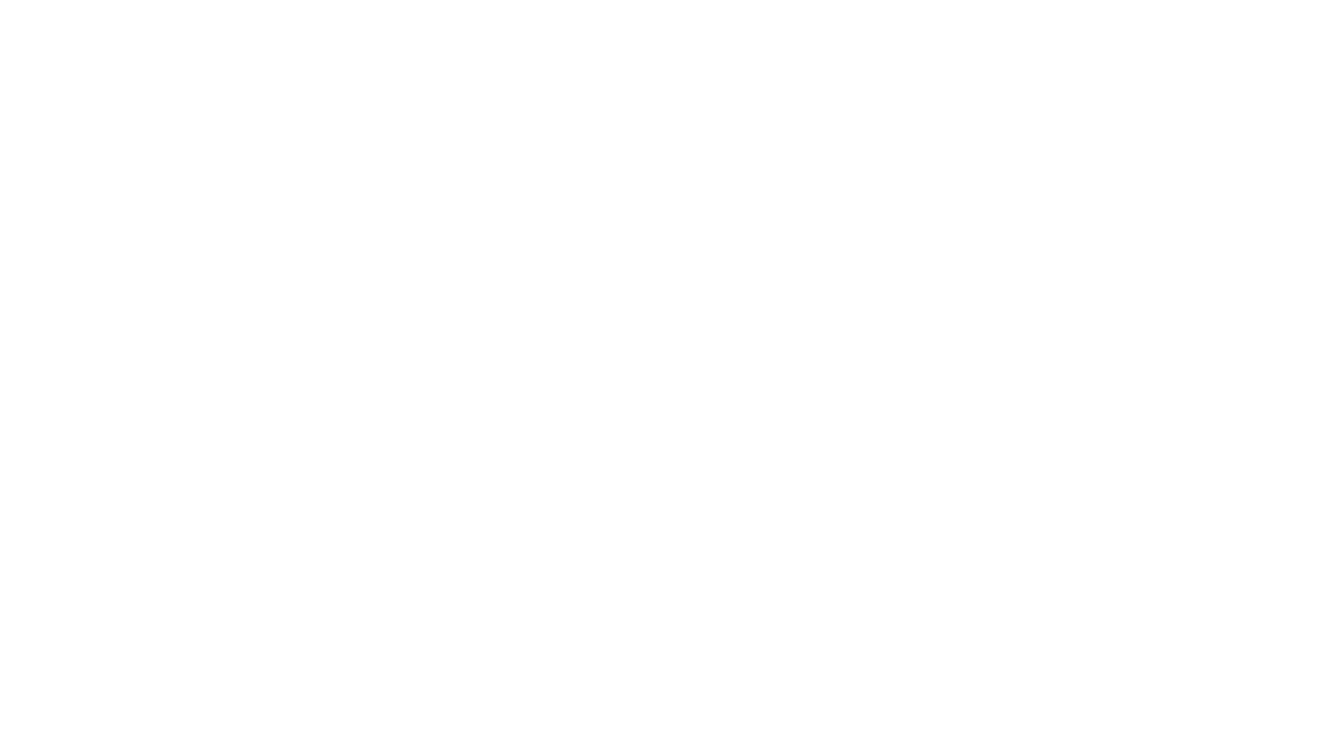
scroll to position [0, 0]
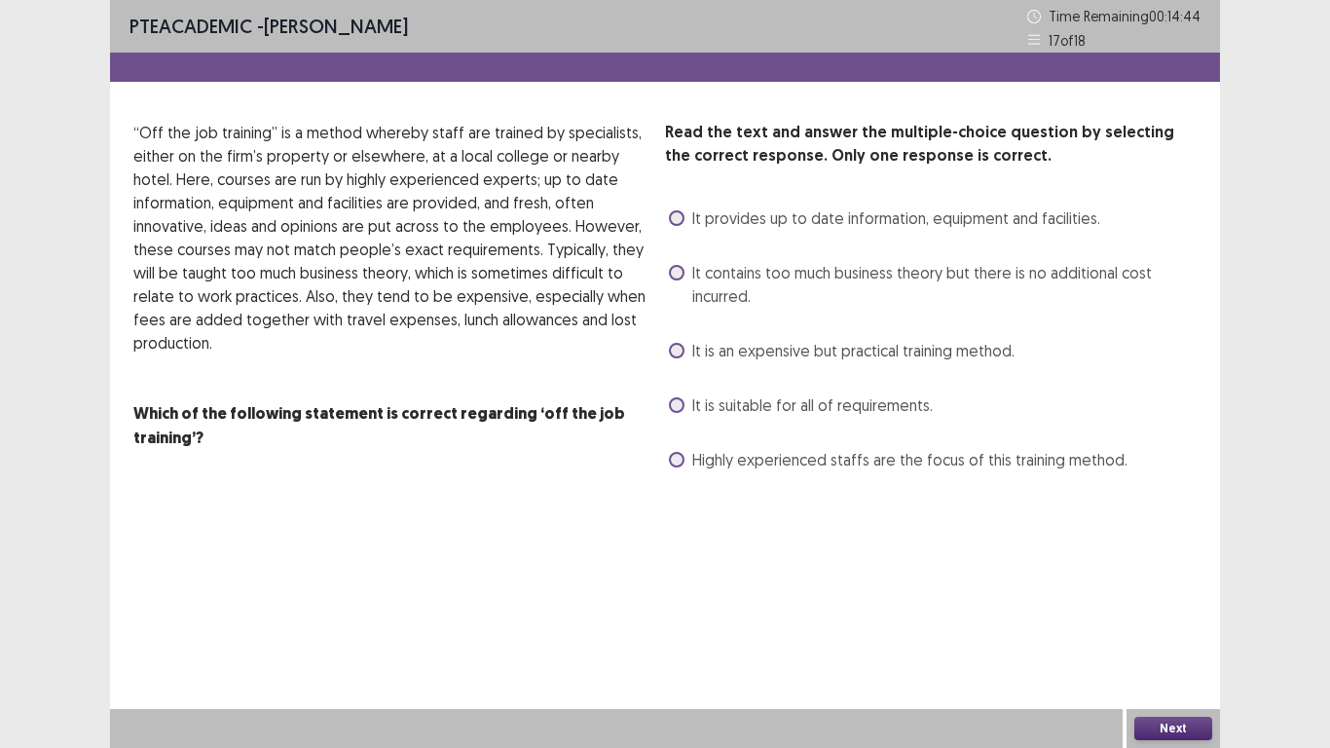
click at [684, 338] on div "It is an expensive but practical training method." at bounding box center [840, 350] width 350 height 31
click at [687, 348] on label "It is an expensive but practical training method." at bounding box center [842, 350] width 346 height 23
click at [1156, 581] on div "Next" at bounding box center [1173, 728] width 93 height 39
click at [1140, 581] on button "Next" at bounding box center [1173, 728] width 78 height 23
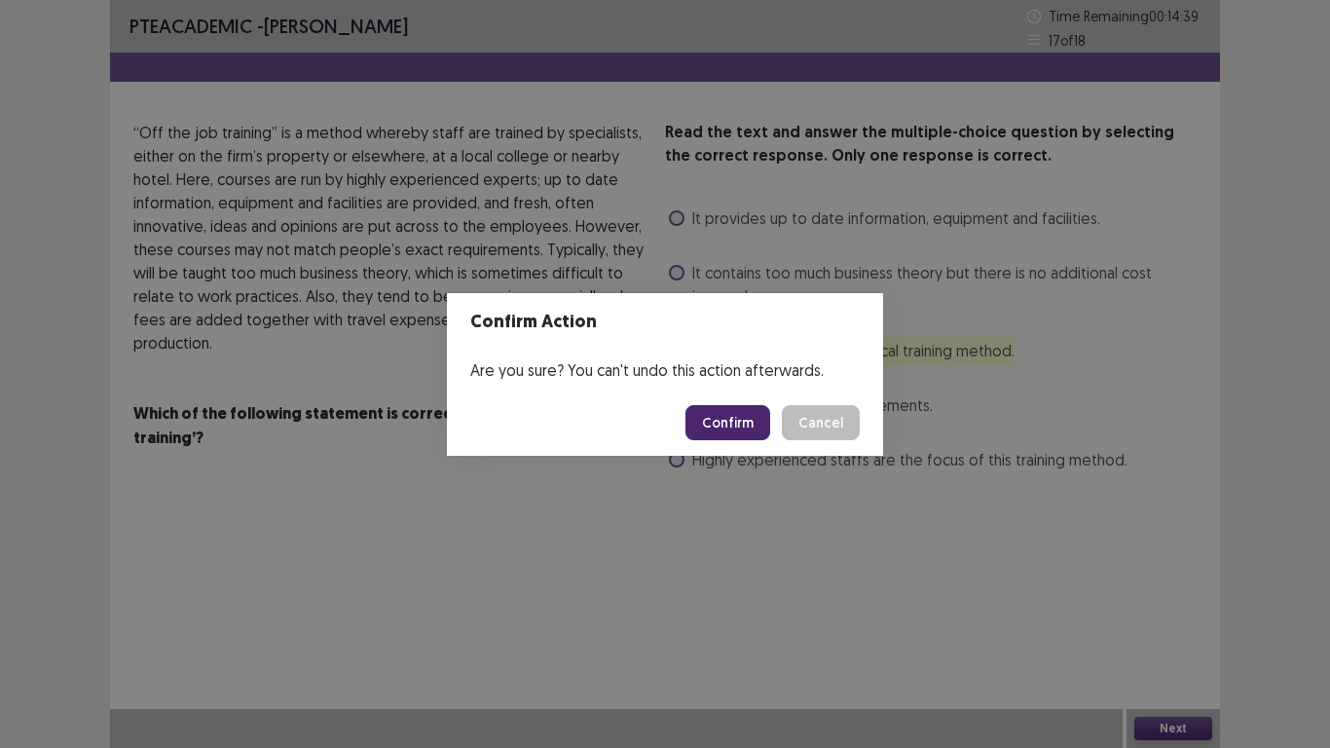
click at [742, 424] on button "Confirm" at bounding box center [728, 422] width 85 height 35
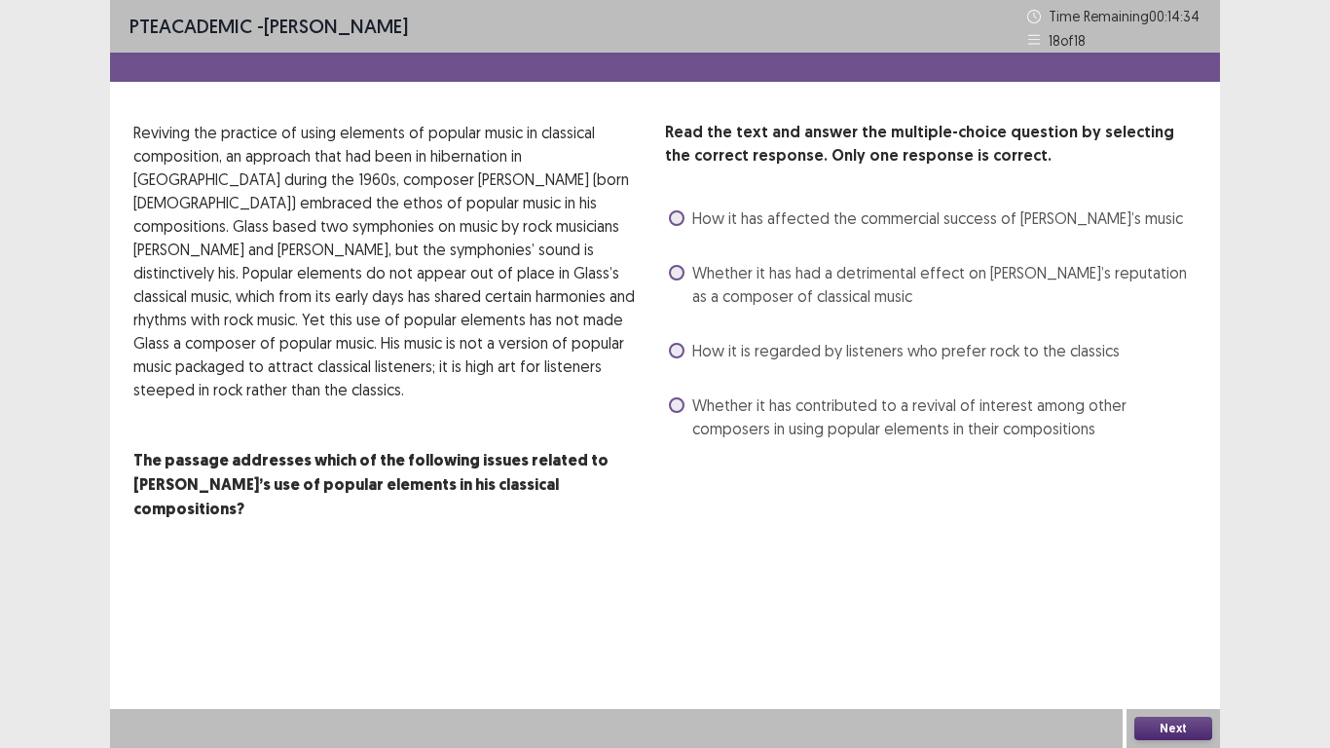
click at [672, 275] on span at bounding box center [677, 273] width 16 height 16
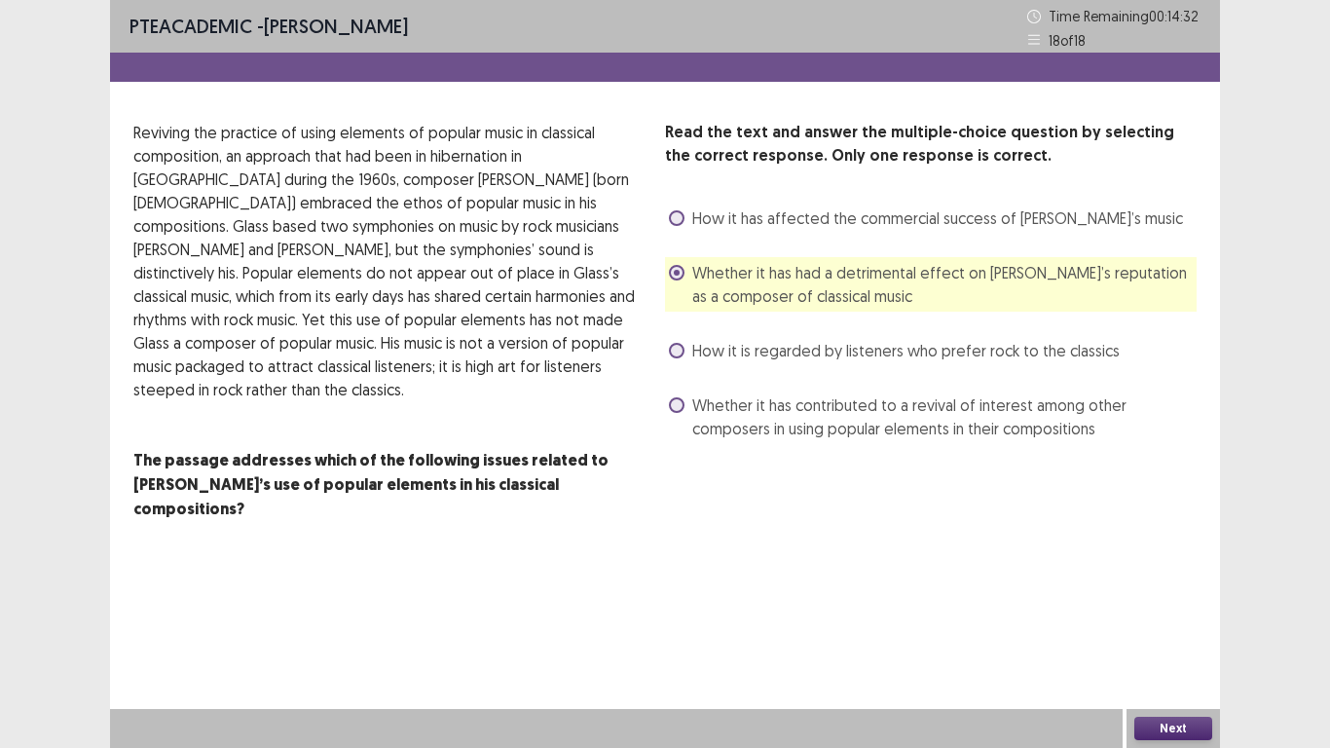
click at [1168, 581] on button "Next" at bounding box center [1173, 728] width 78 height 23
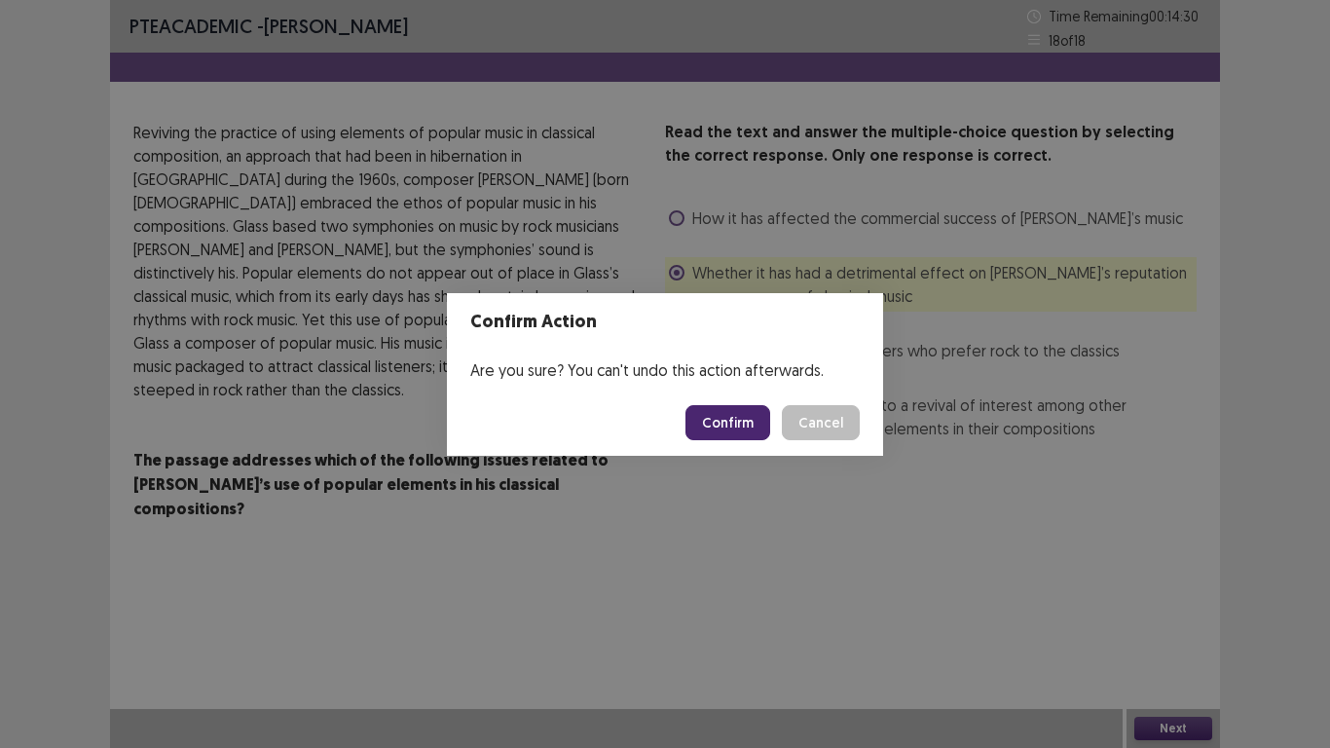
click at [762, 418] on button "Confirm" at bounding box center [728, 422] width 85 height 35
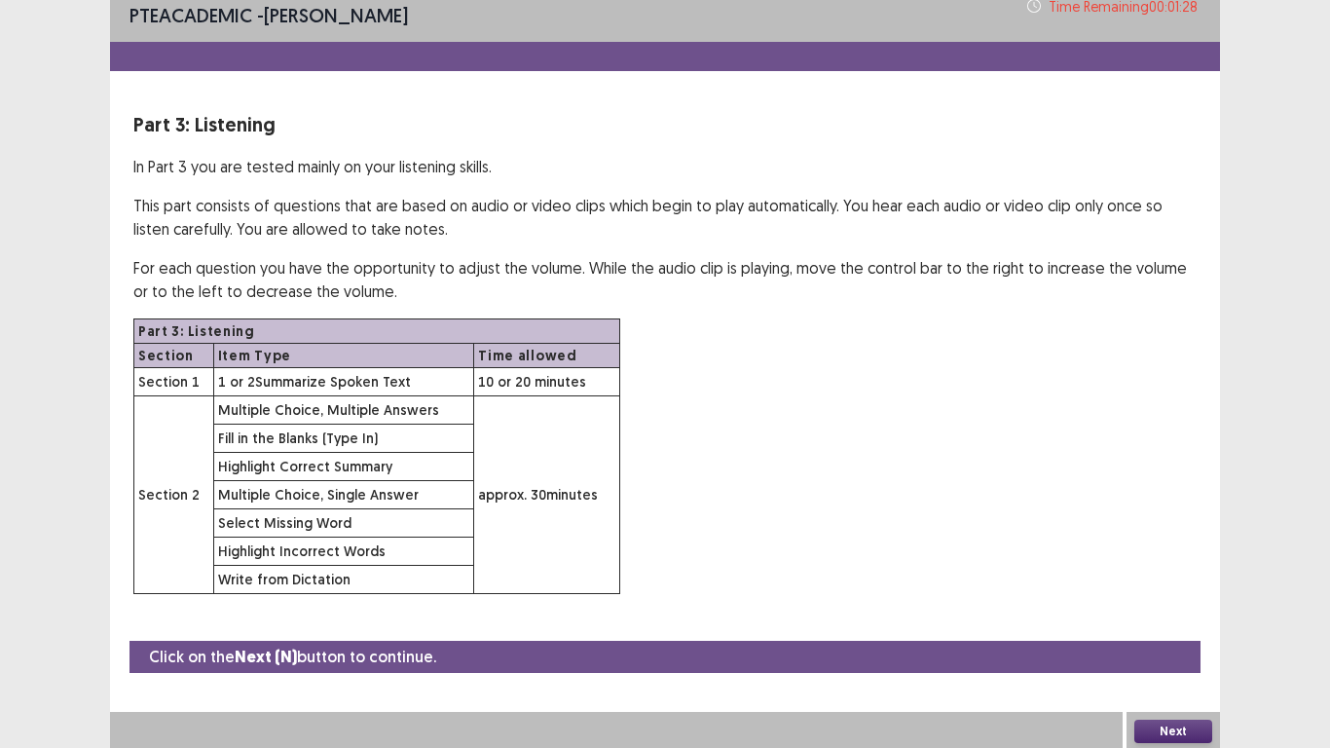
scroll to position [14, 0]
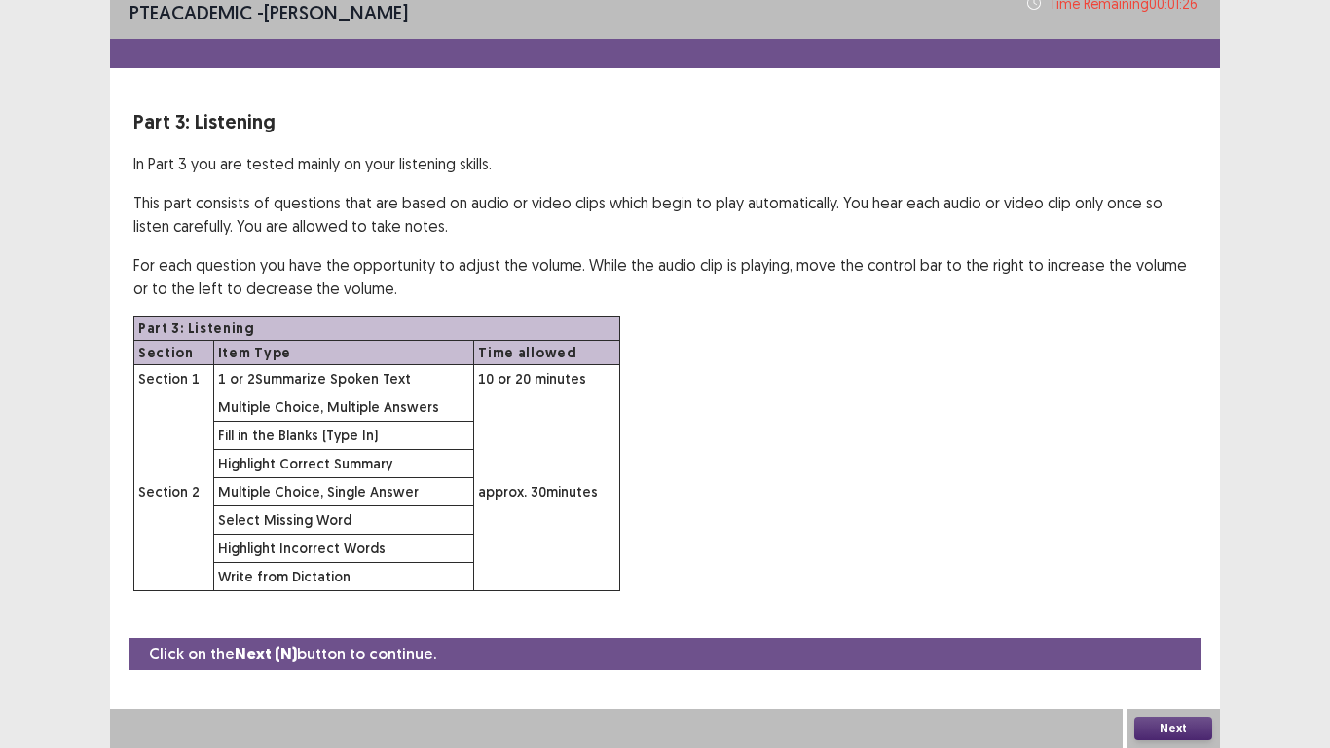
click at [1187, 581] on button "Next" at bounding box center [1173, 728] width 78 height 23
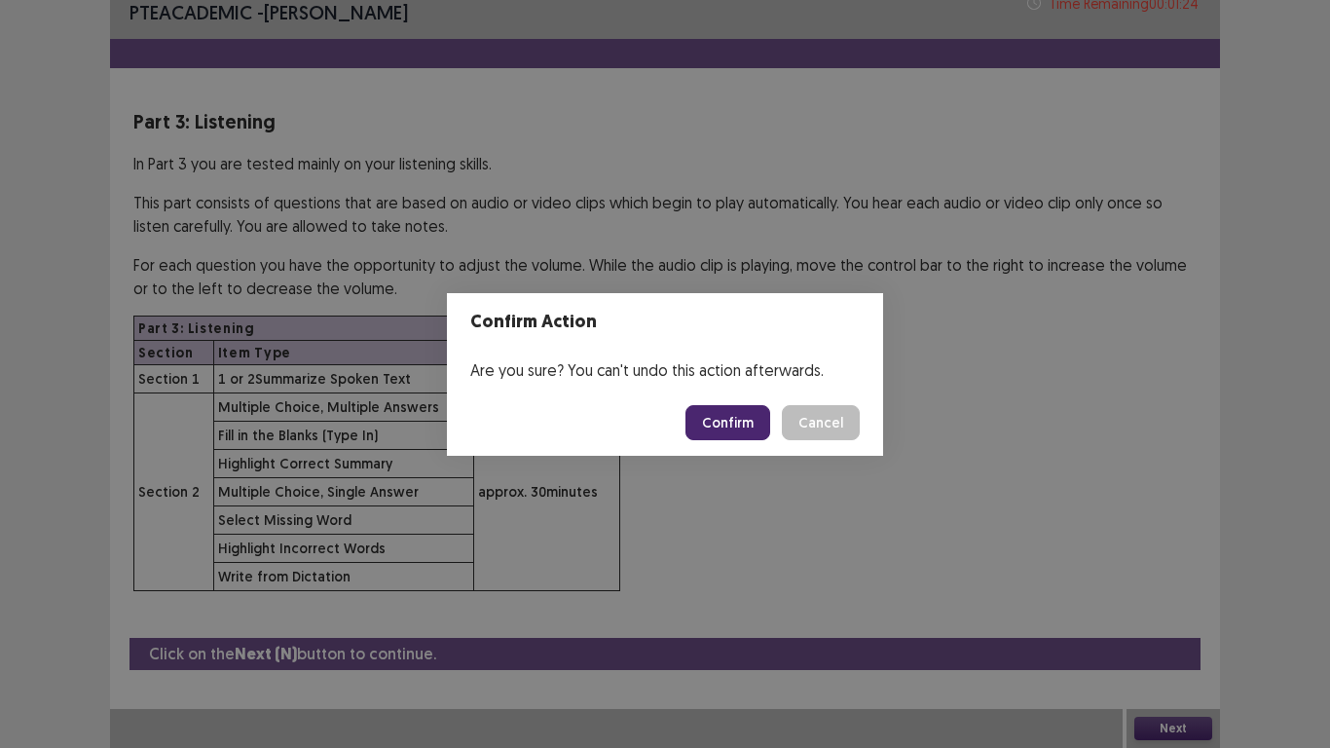
click at [723, 429] on button "Confirm" at bounding box center [728, 422] width 85 height 35
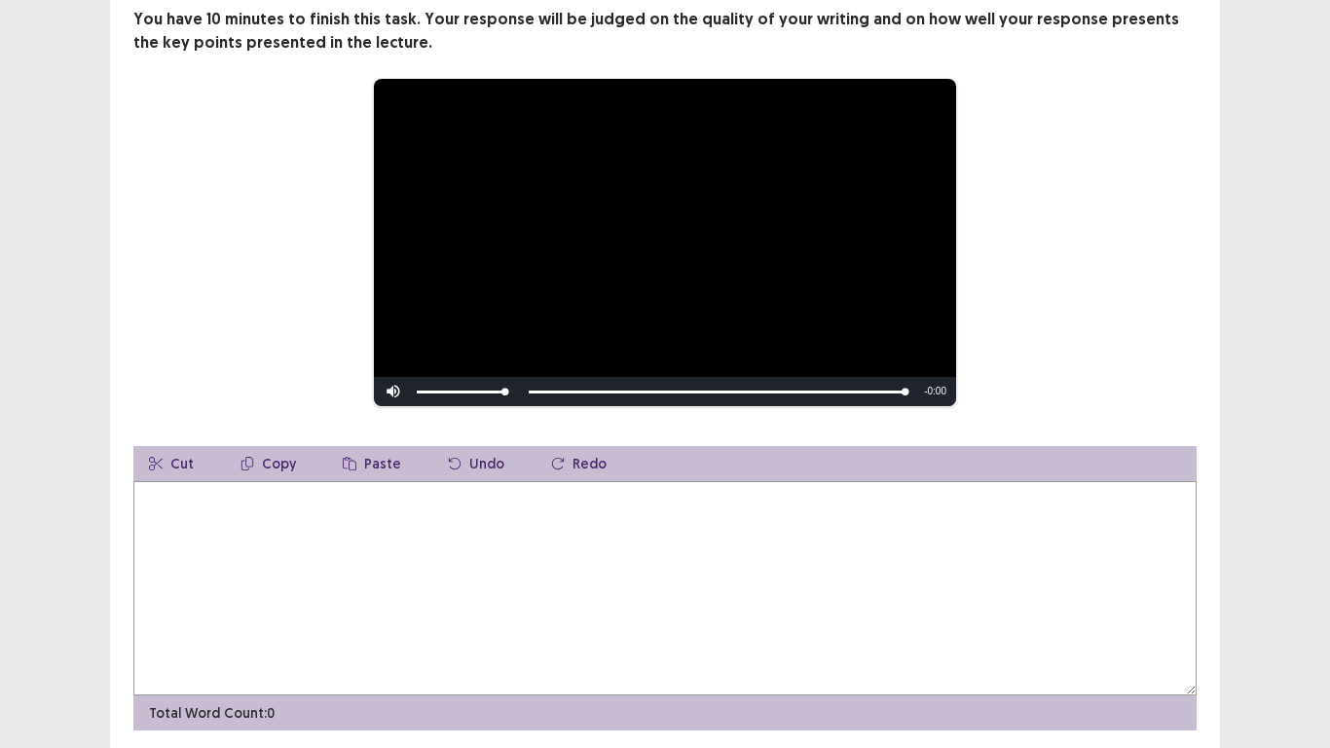
scroll to position [195, 0]
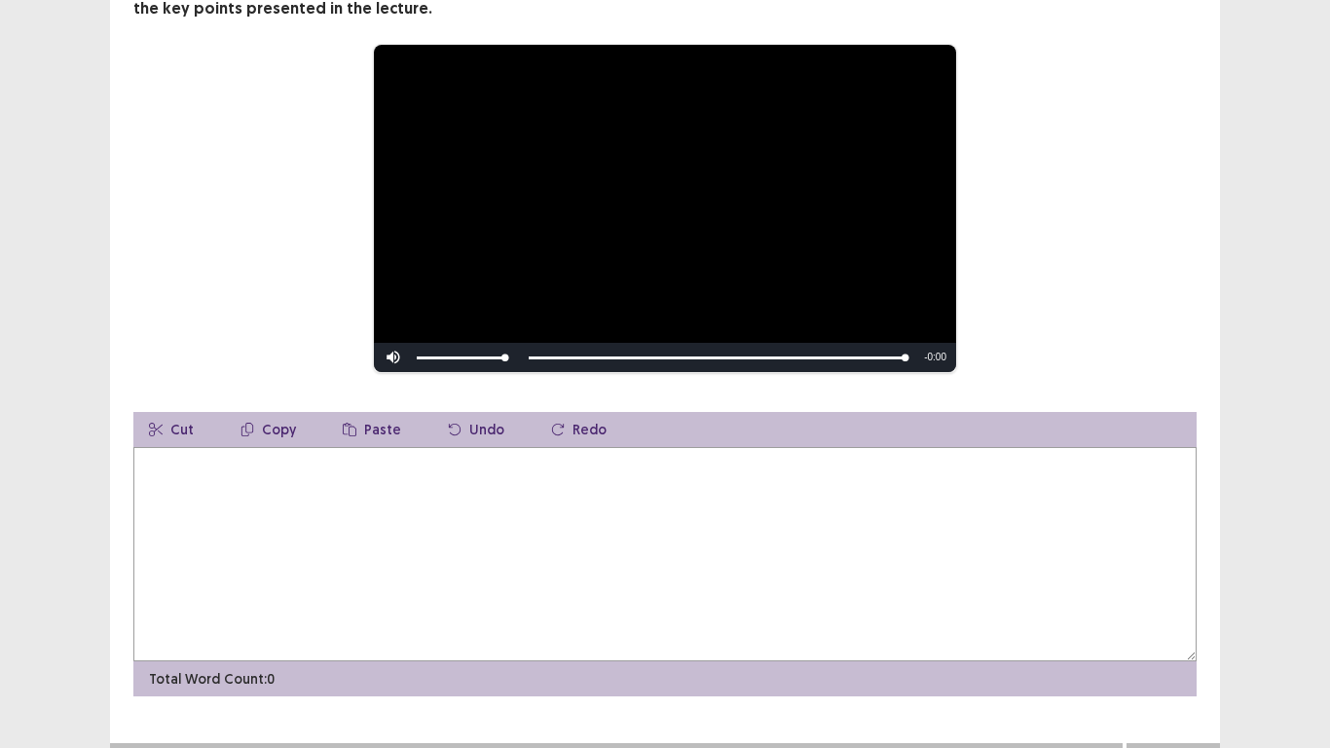
click at [645, 494] on textarea at bounding box center [664, 554] width 1063 height 214
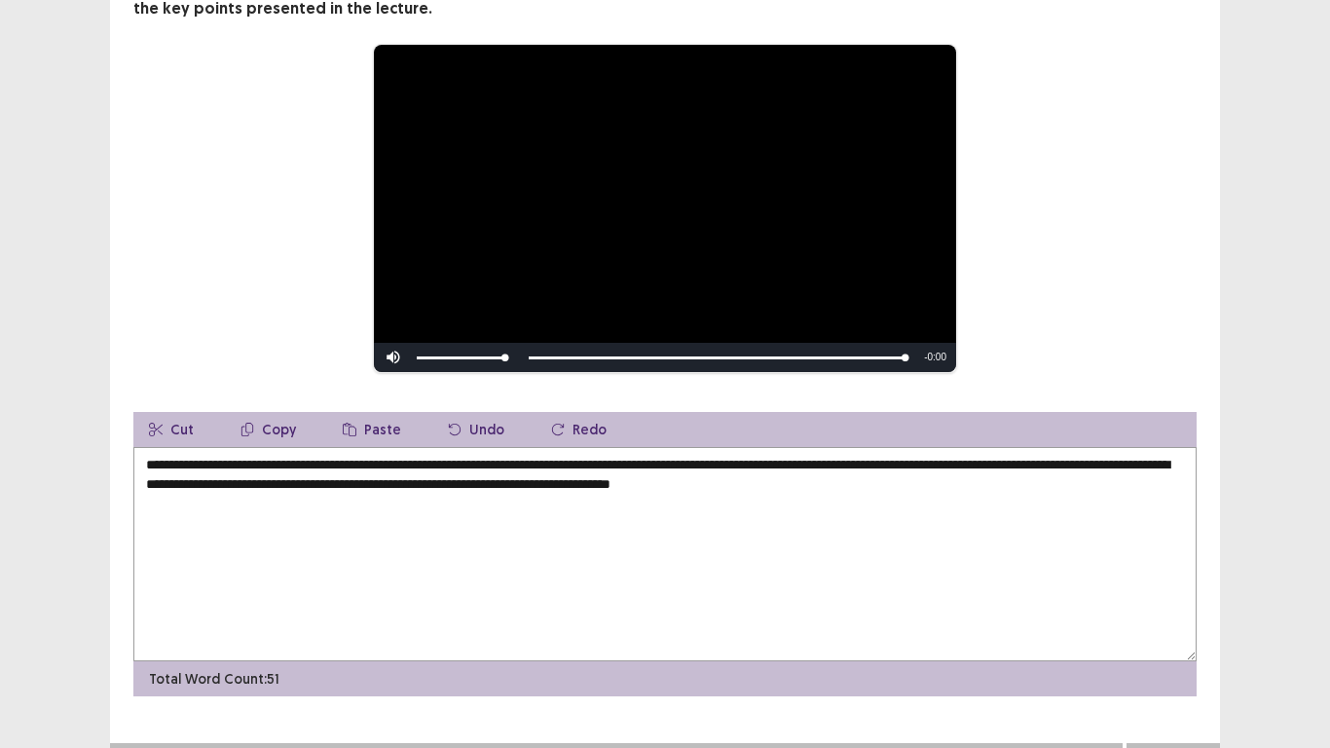
click at [919, 474] on textarea "**********" at bounding box center [664, 554] width 1063 height 214
click at [939, 473] on textarea "**********" at bounding box center [664, 554] width 1063 height 214
click at [965, 483] on textarea "**********" at bounding box center [664, 554] width 1063 height 214
click at [456, 457] on textarea "**********" at bounding box center [664, 554] width 1063 height 214
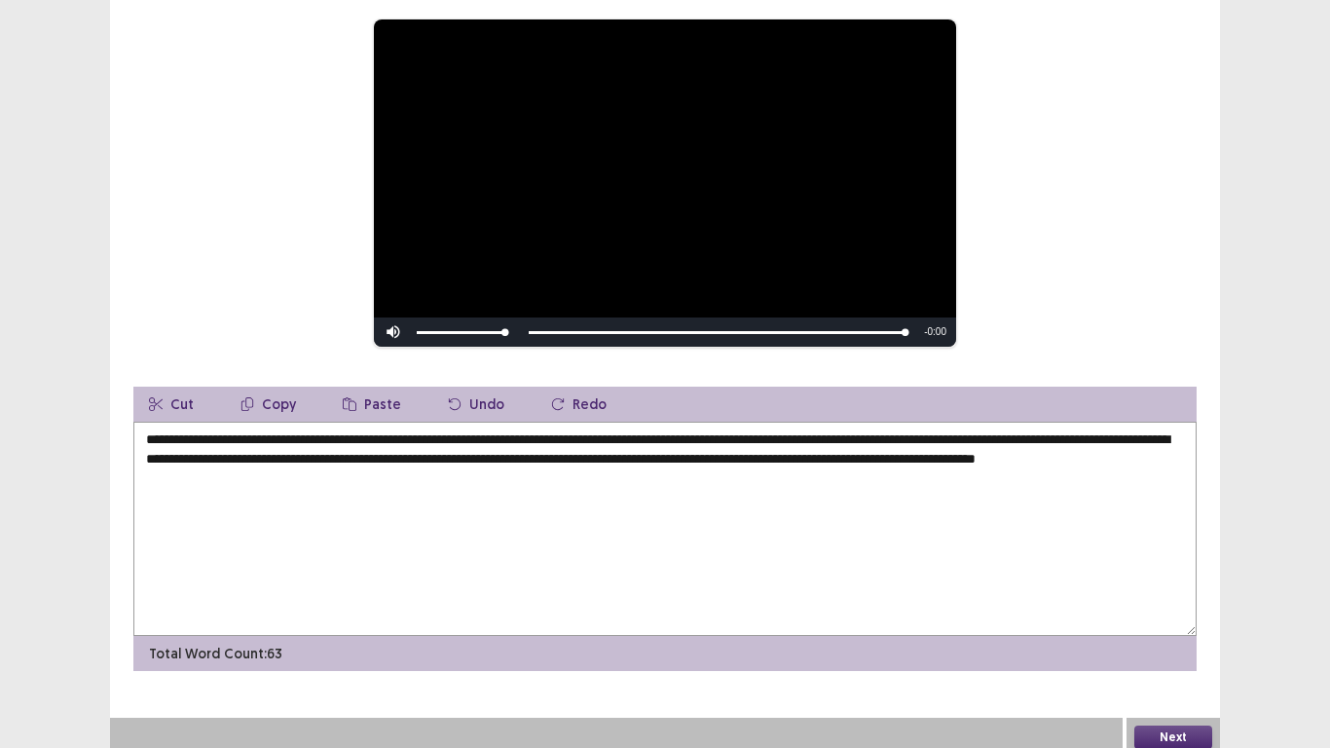
click at [626, 433] on textarea "**********" at bounding box center [664, 529] width 1063 height 214
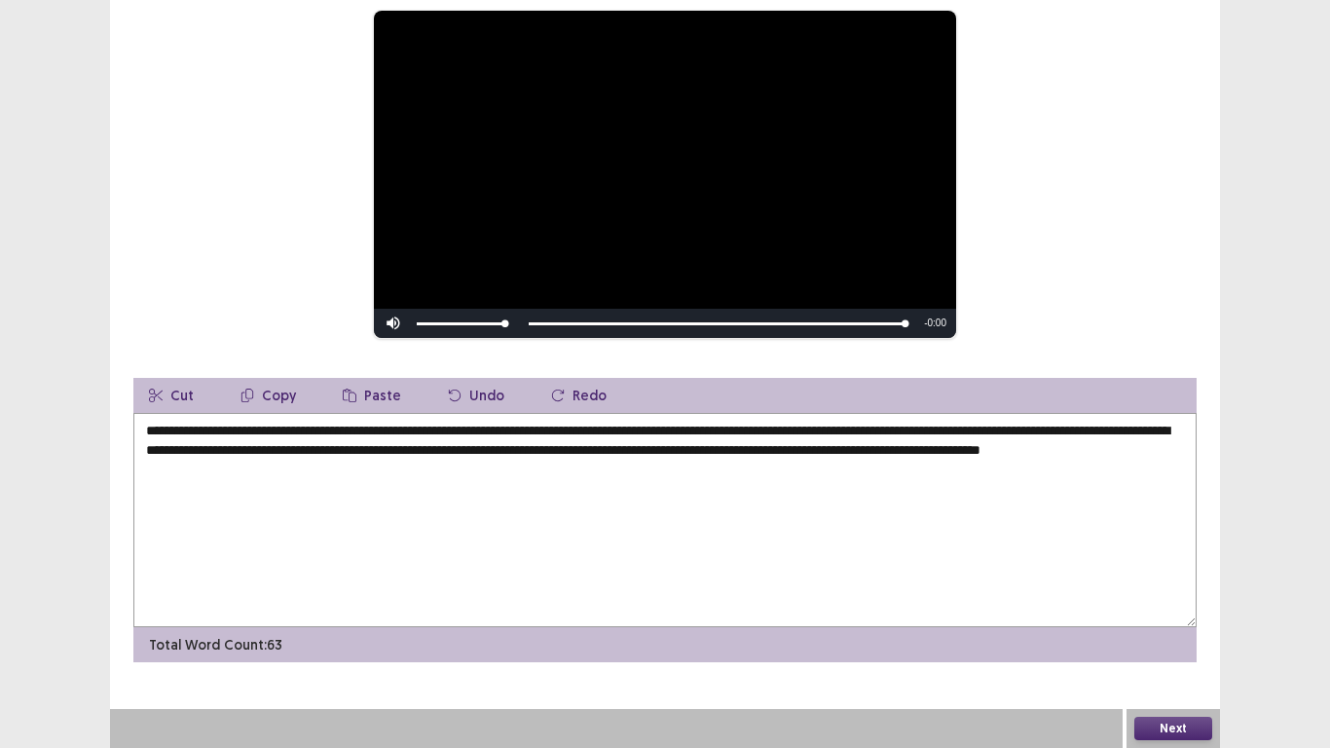
click at [819, 428] on textarea "**********" at bounding box center [664, 520] width 1063 height 214
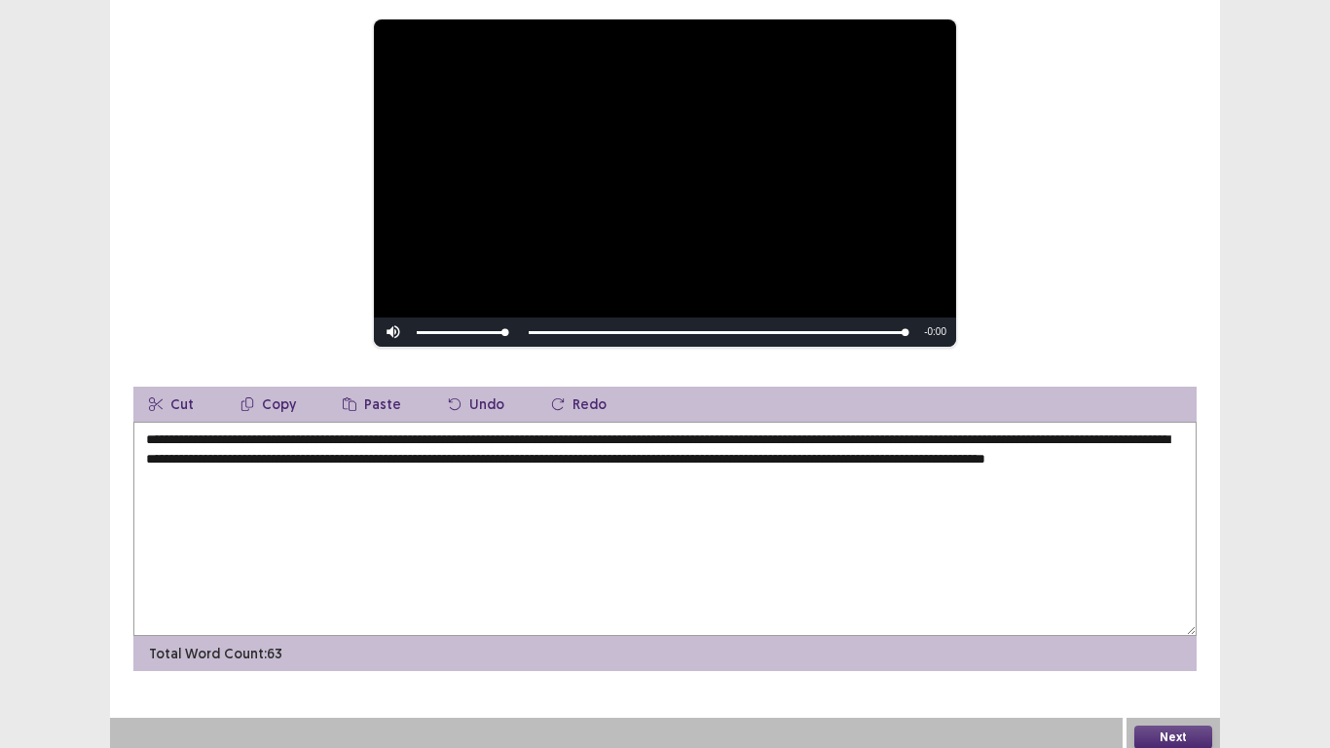
click at [310, 451] on textarea "**********" at bounding box center [664, 529] width 1063 height 214
click at [320, 452] on textarea "**********" at bounding box center [664, 529] width 1063 height 214
click at [313, 451] on textarea "**********" at bounding box center [664, 529] width 1063 height 214
click at [397, 448] on textarea "**********" at bounding box center [664, 529] width 1063 height 214
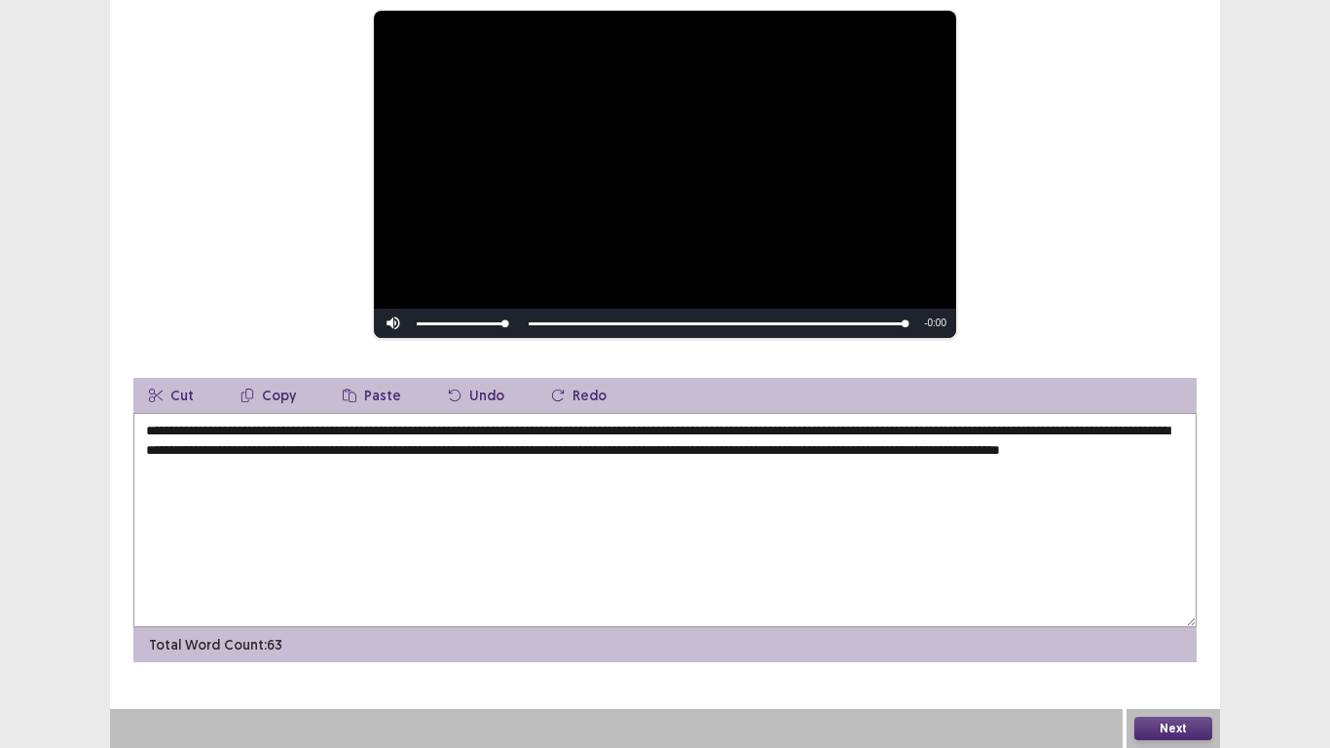
click at [491, 445] on textarea "**********" at bounding box center [664, 520] width 1063 height 214
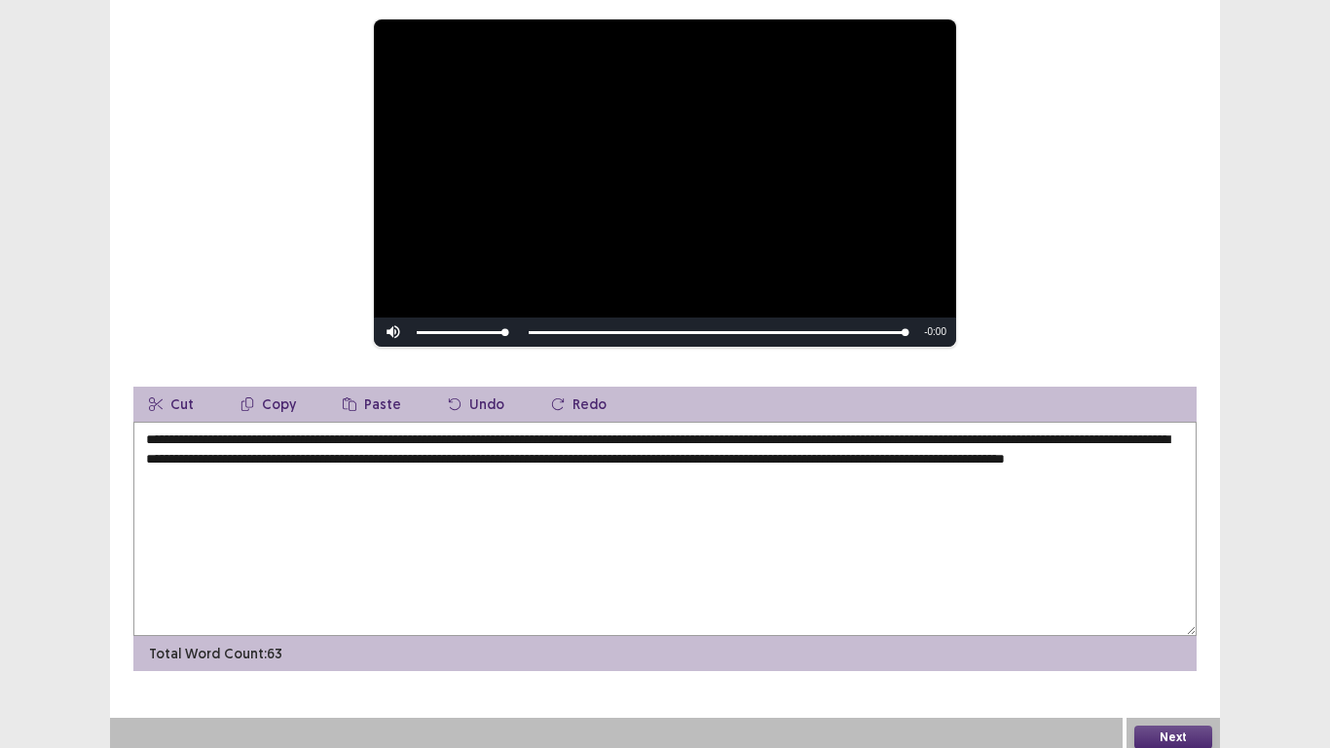
click at [542, 453] on textarea "**********" at bounding box center [664, 529] width 1063 height 214
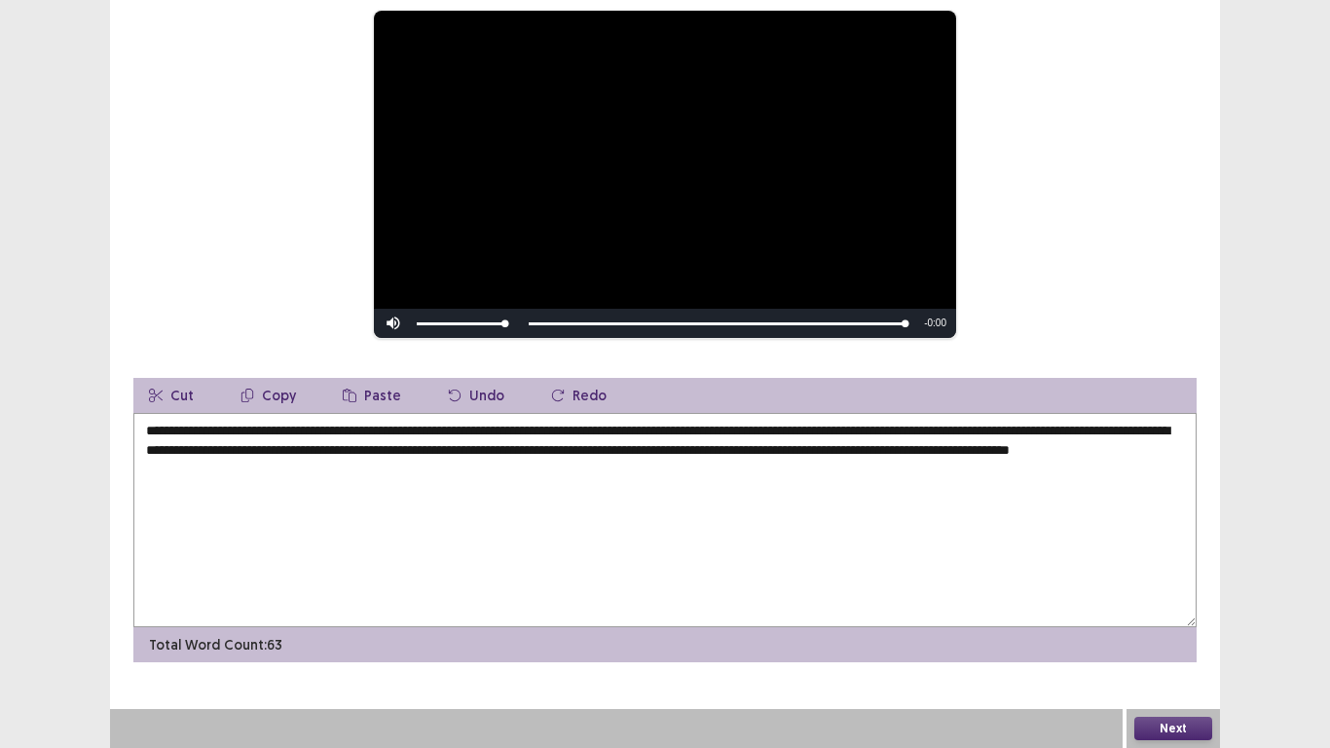
click at [606, 448] on textarea "**********" at bounding box center [664, 520] width 1063 height 214
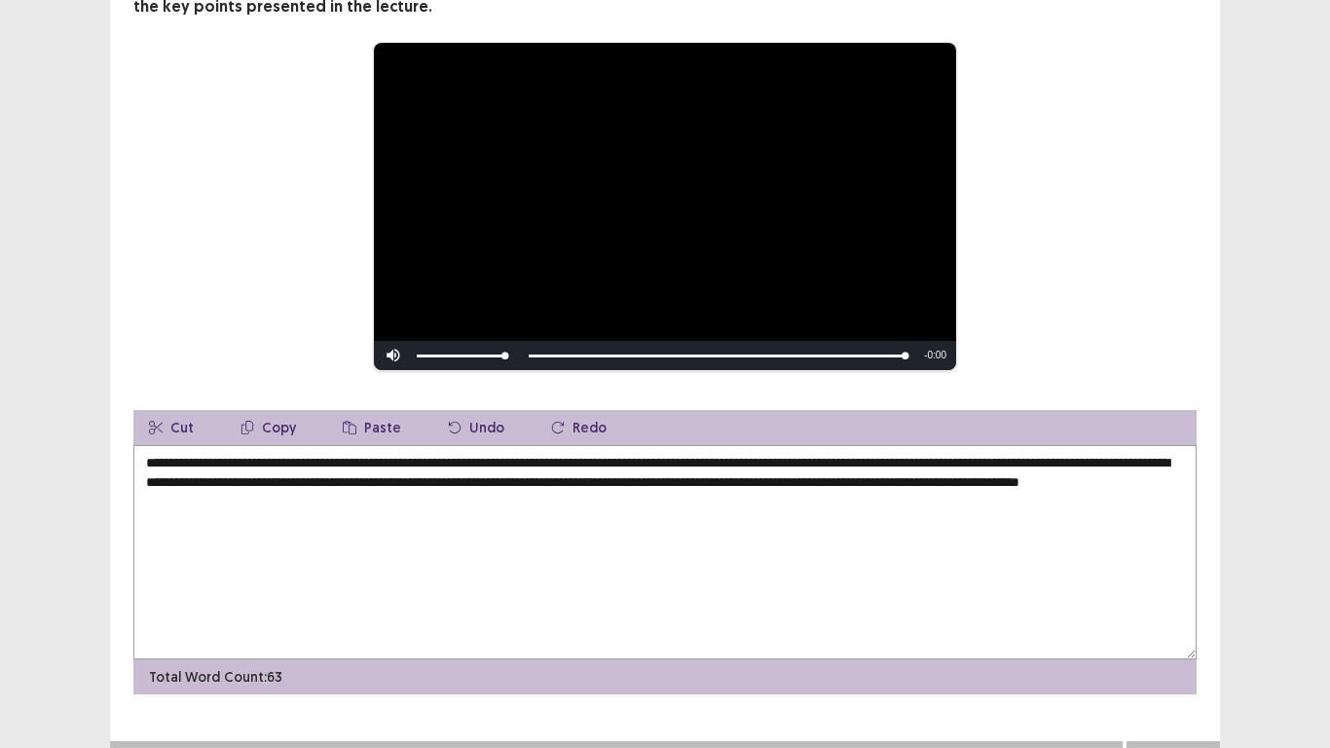
scroll to position [195, 0]
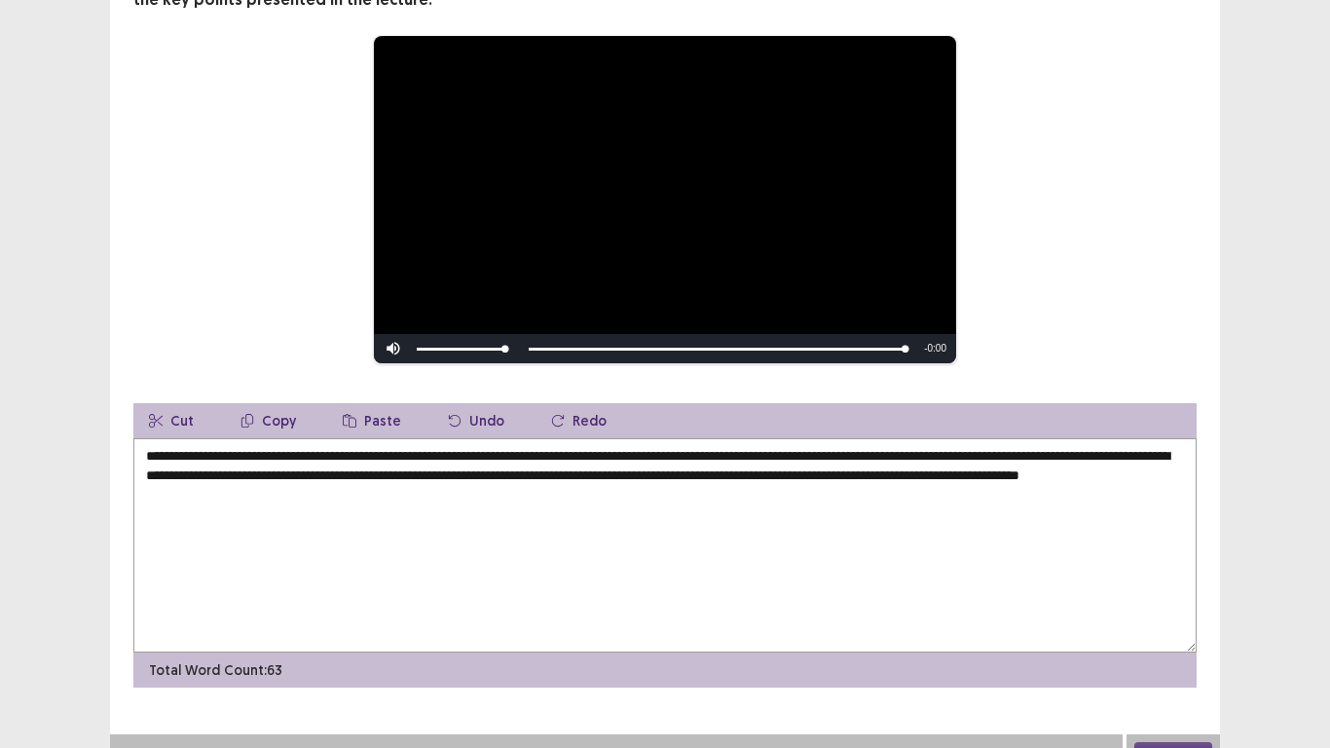
click at [670, 474] on textarea "**********" at bounding box center [664, 545] width 1063 height 214
click at [670, 475] on textarea "**********" at bounding box center [664, 545] width 1063 height 214
click at [919, 475] on textarea "**********" at bounding box center [664, 545] width 1063 height 214
click at [873, 475] on textarea "**********" at bounding box center [664, 545] width 1063 height 214
click at [266, 496] on textarea "**********" at bounding box center [664, 545] width 1063 height 214
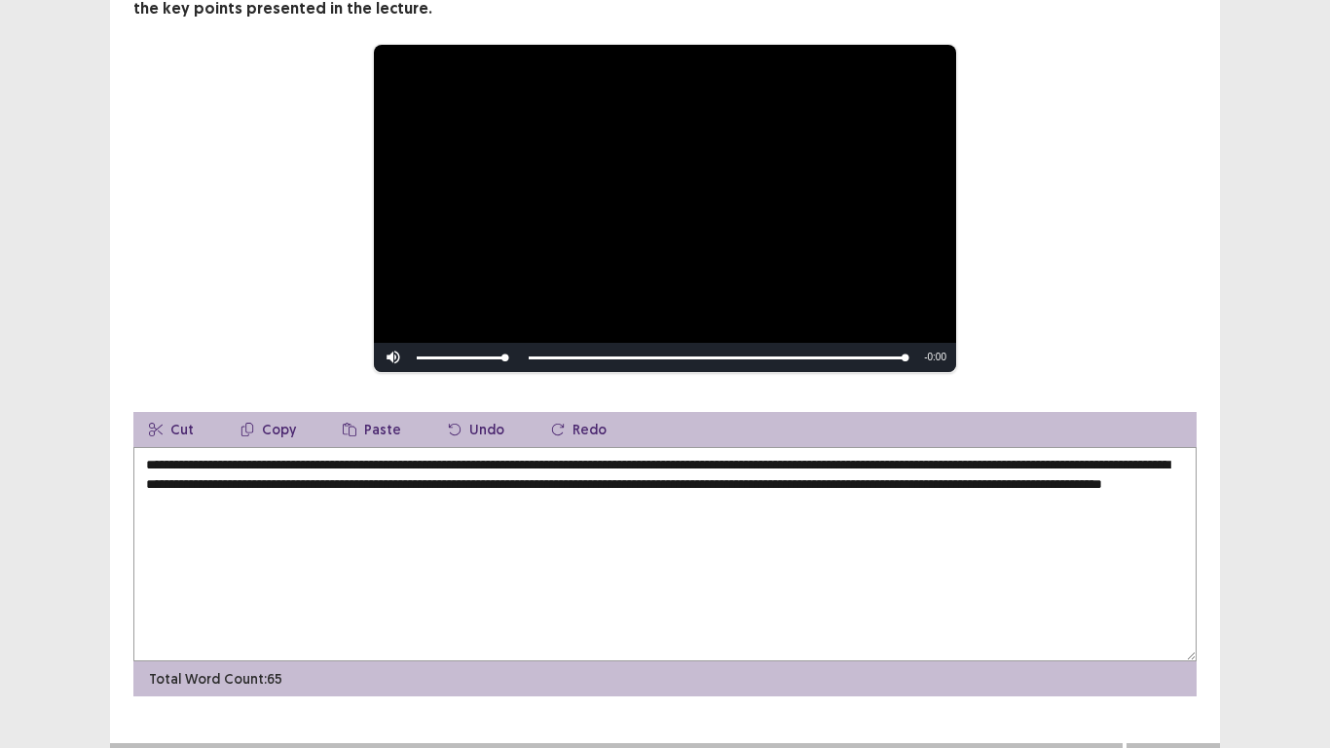
click at [266, 491] on textarea "**********" at bounding box center [664, 554] width 1063 height 214
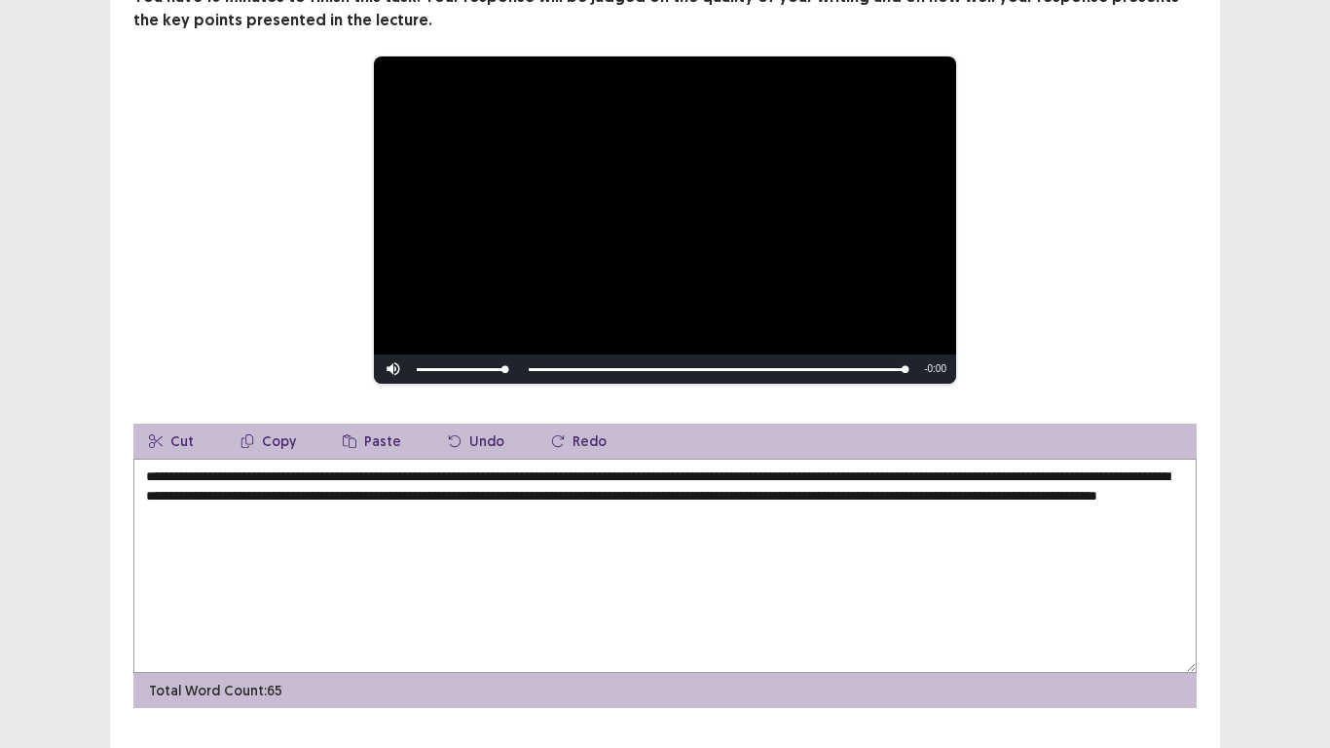
scroll to position [220, 0]
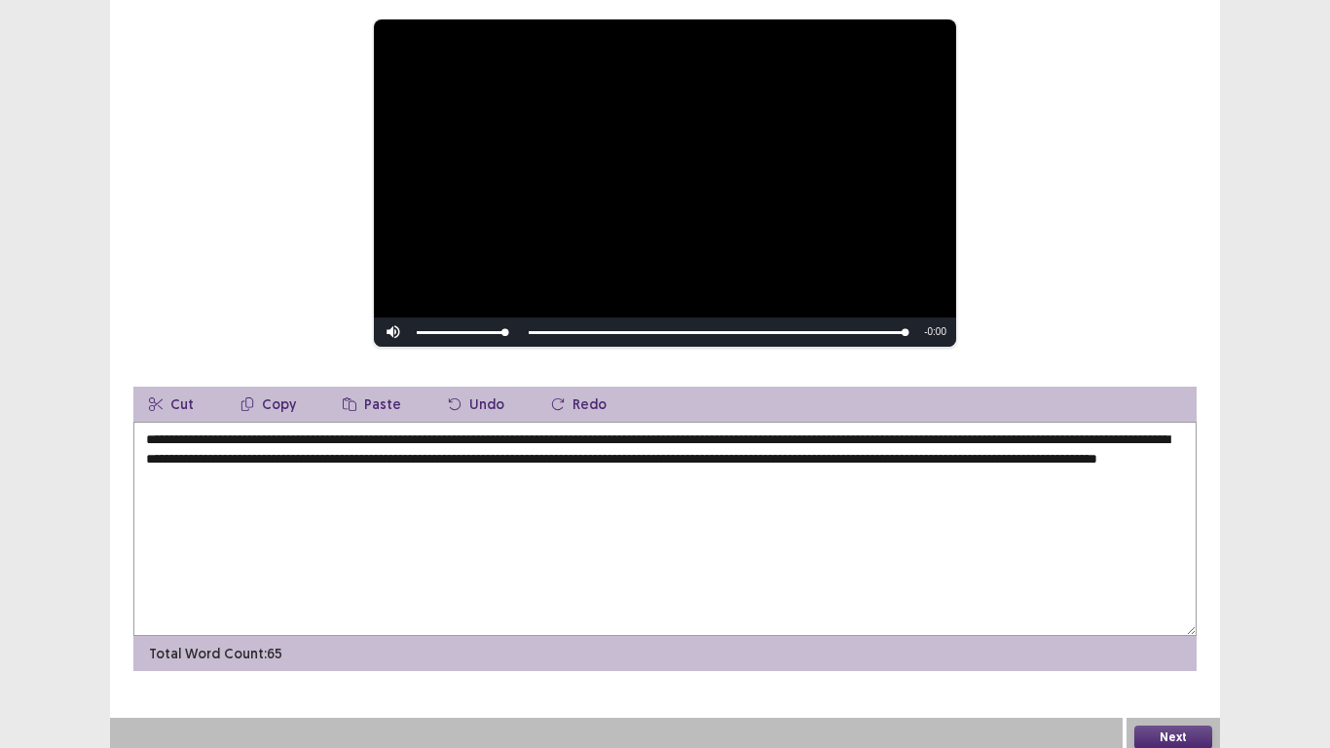
type textarea "**********"
click at [1168, 581] on button "Next" at bounding box center [1173, 736] width 78 height 23
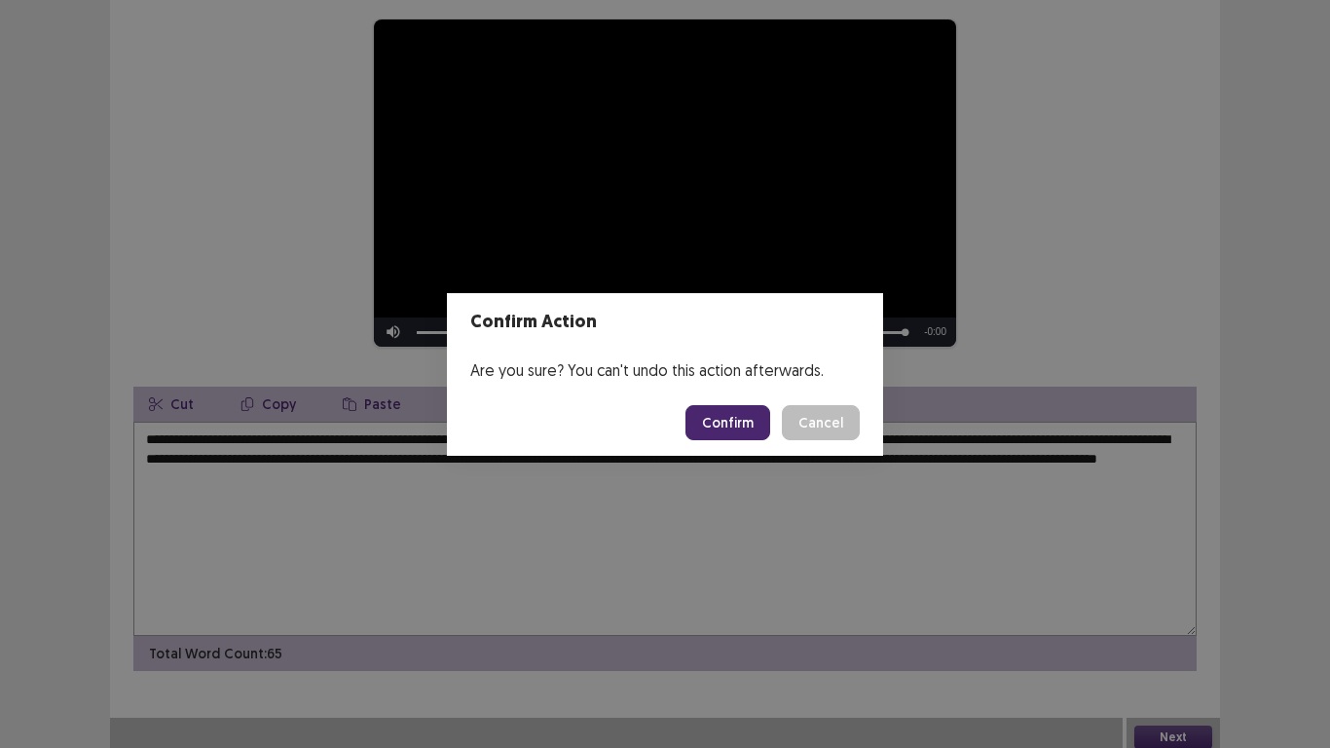
click at [734, 416] on button "Confirm" at bounding box center [728, 422] width 85 height 35
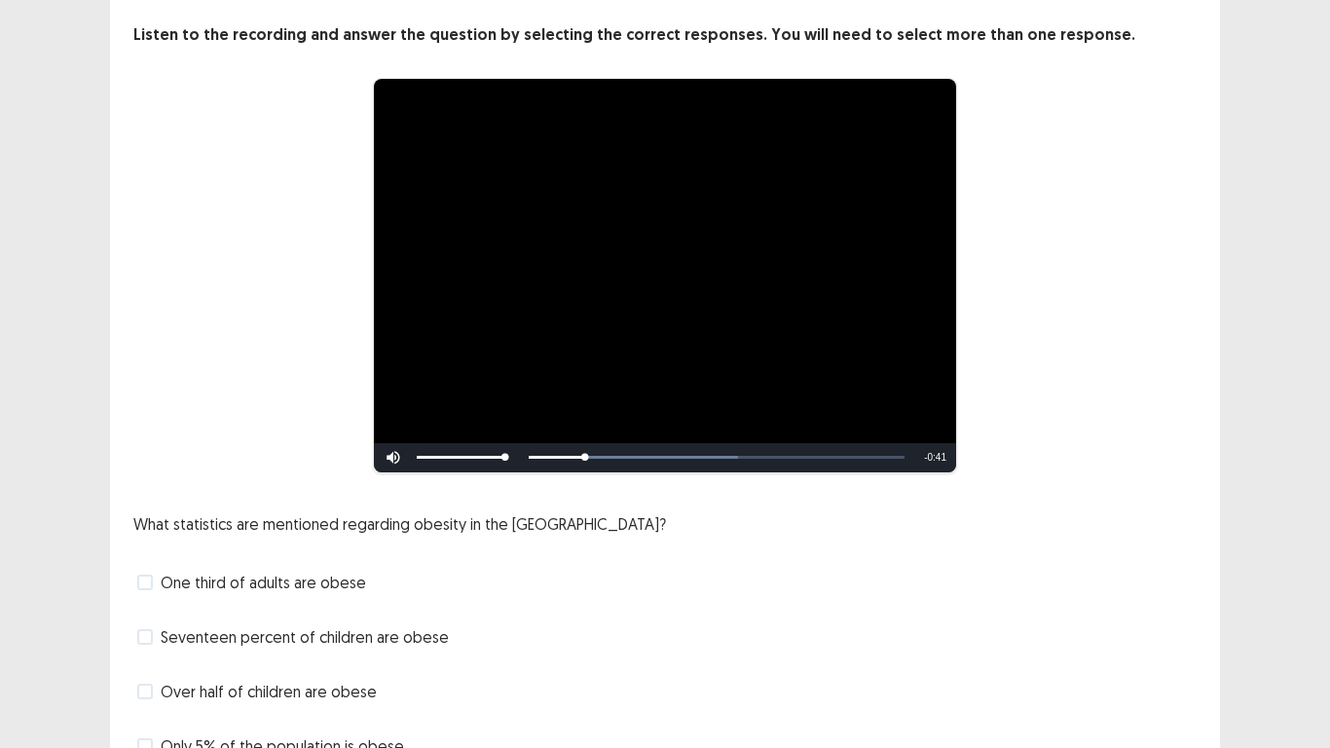
scroll to position [195, 0]
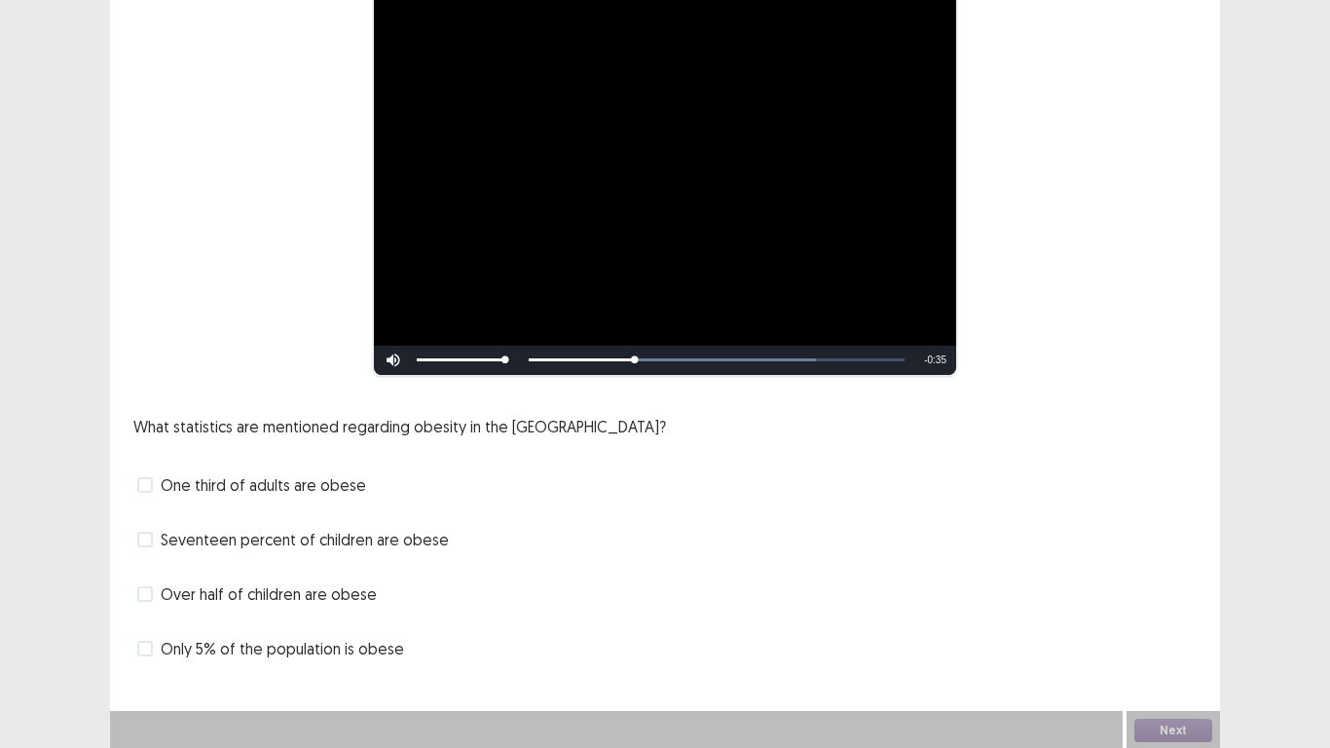
click at [152, 487] on span at bounding box center [145, 485] width 16 height 16
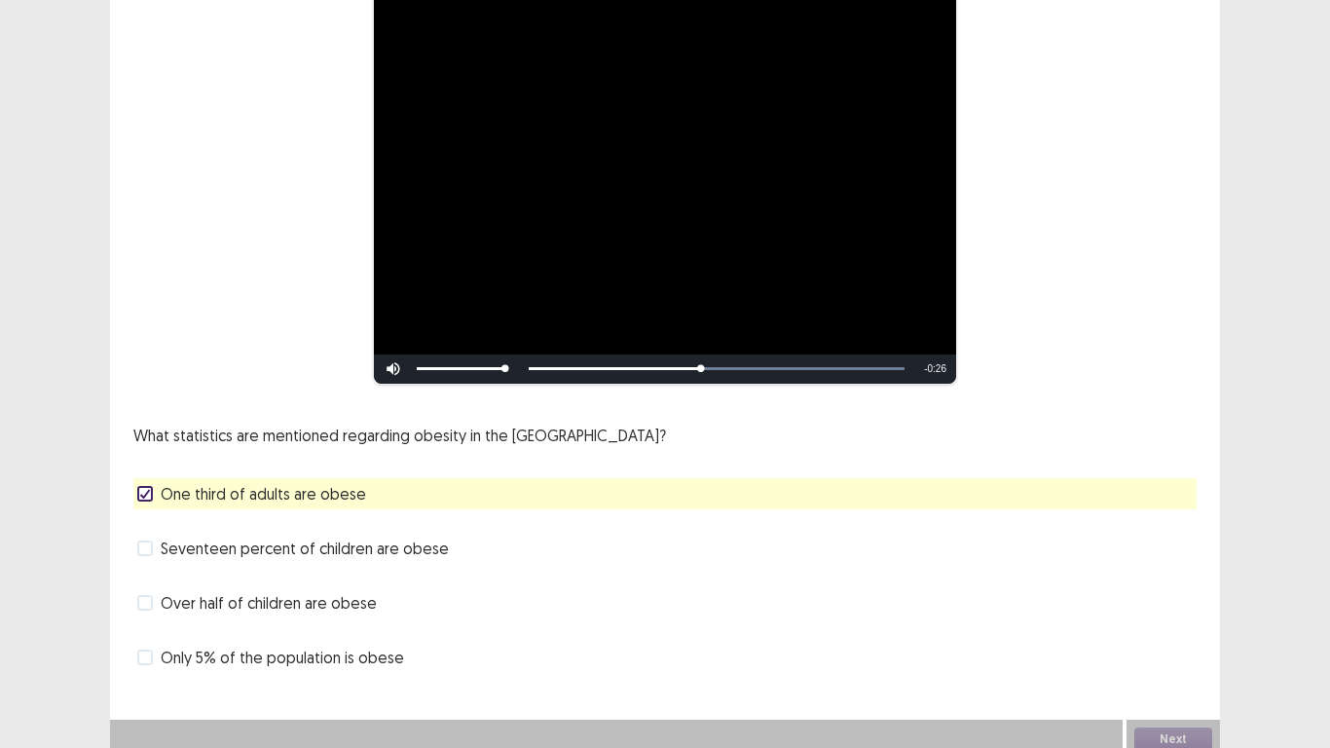
click at [155, 544] on label "Seventeen percent of children are obese" at bounding box center [293, 548] width 312 height 23
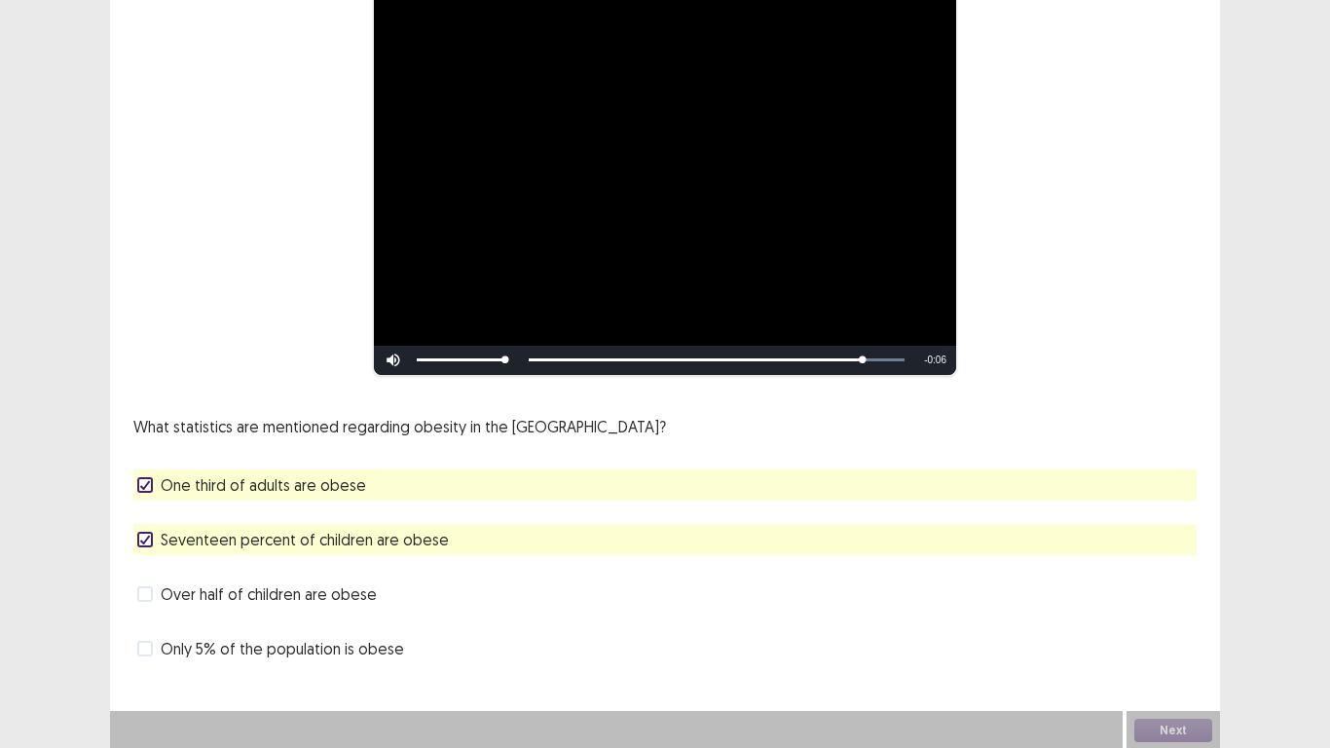
scroll to position [197, 0]
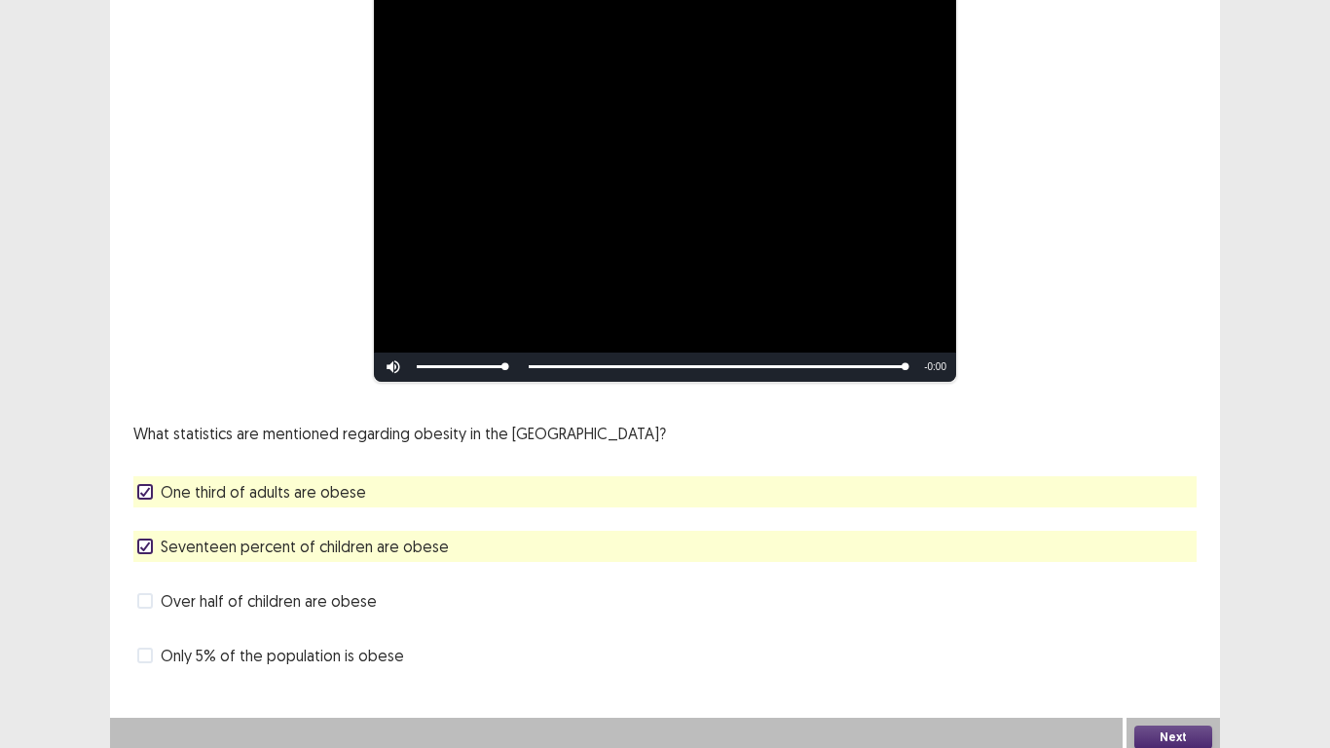
click at [1179, 581] on button "Next" at bounding box center [1173, 736] width 78 height 23
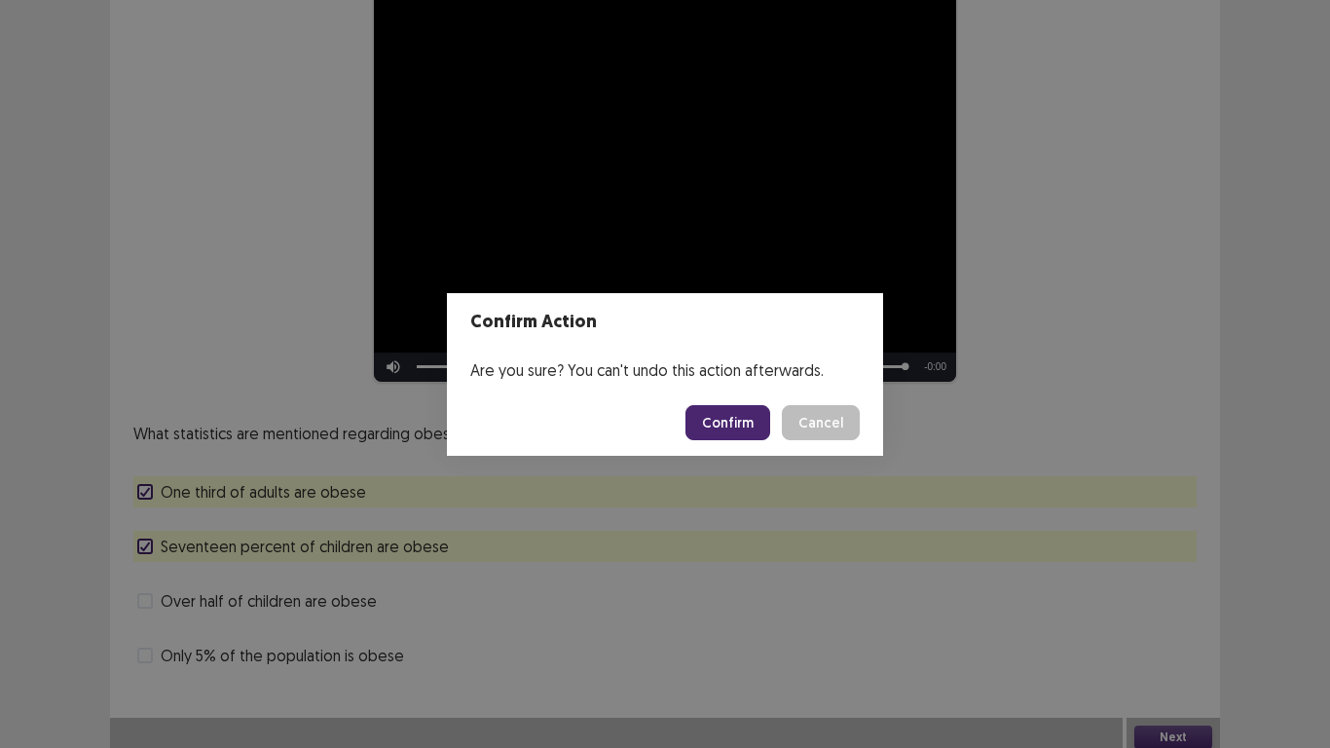
click at [710, 420] on button "Confirm" at bounding box center [728, 422] width 85 height 35
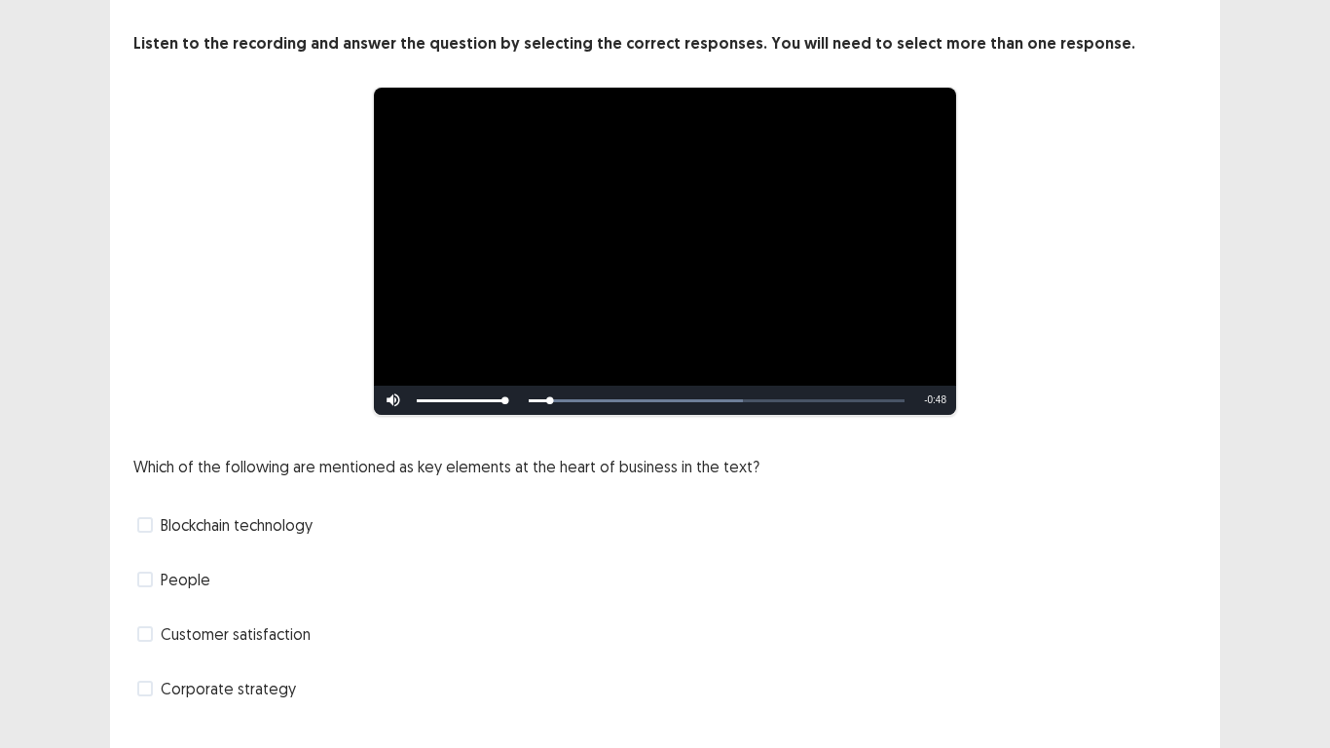
scroll to position [130, 0]
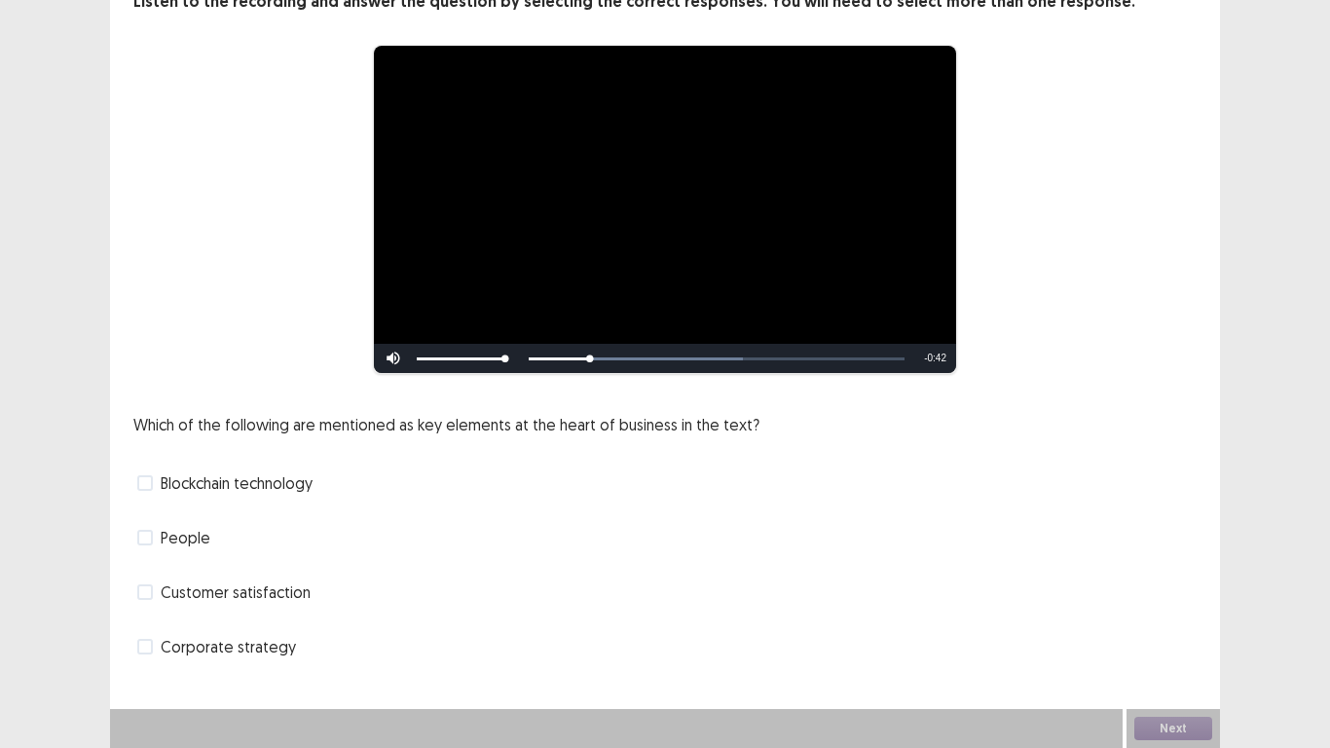
click at [148, 581] on span at bounding box center [145, 647] width 16 height 16
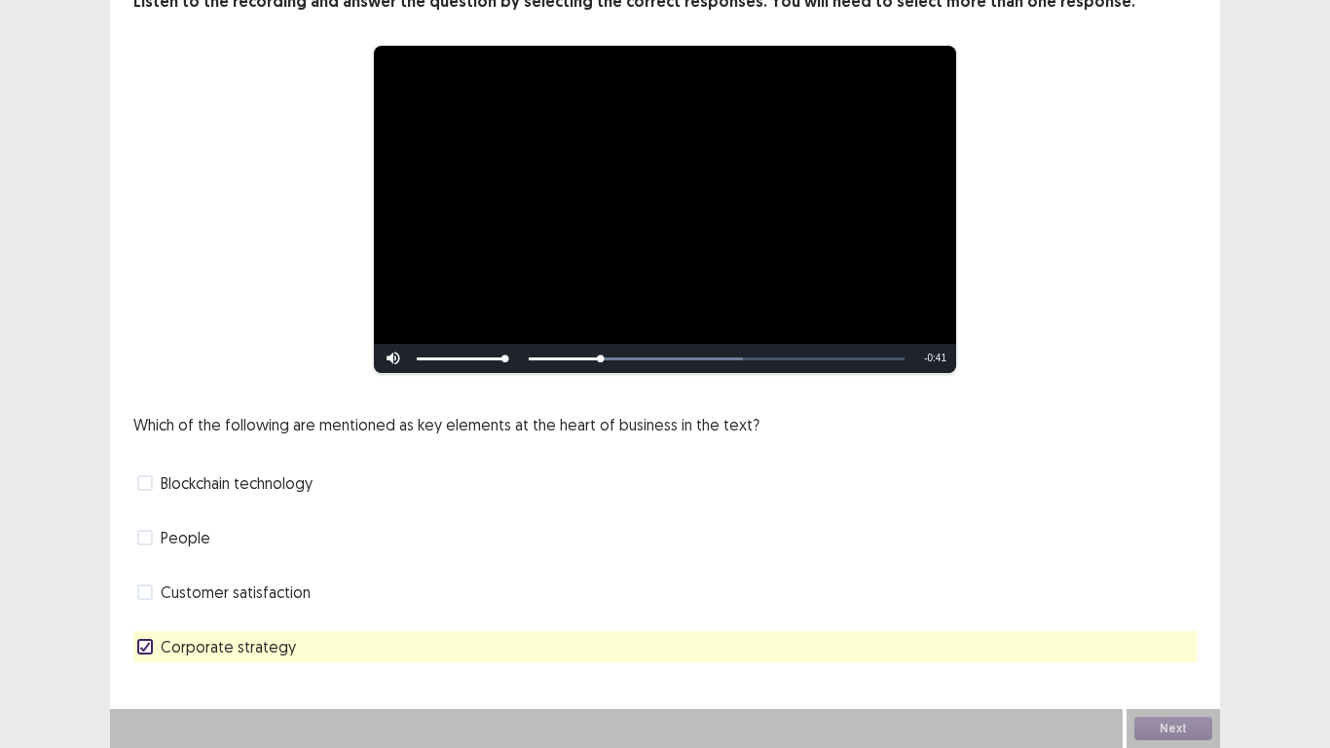
click at [139, 539] on span at bounding box center [145, 538] width 16 height 16
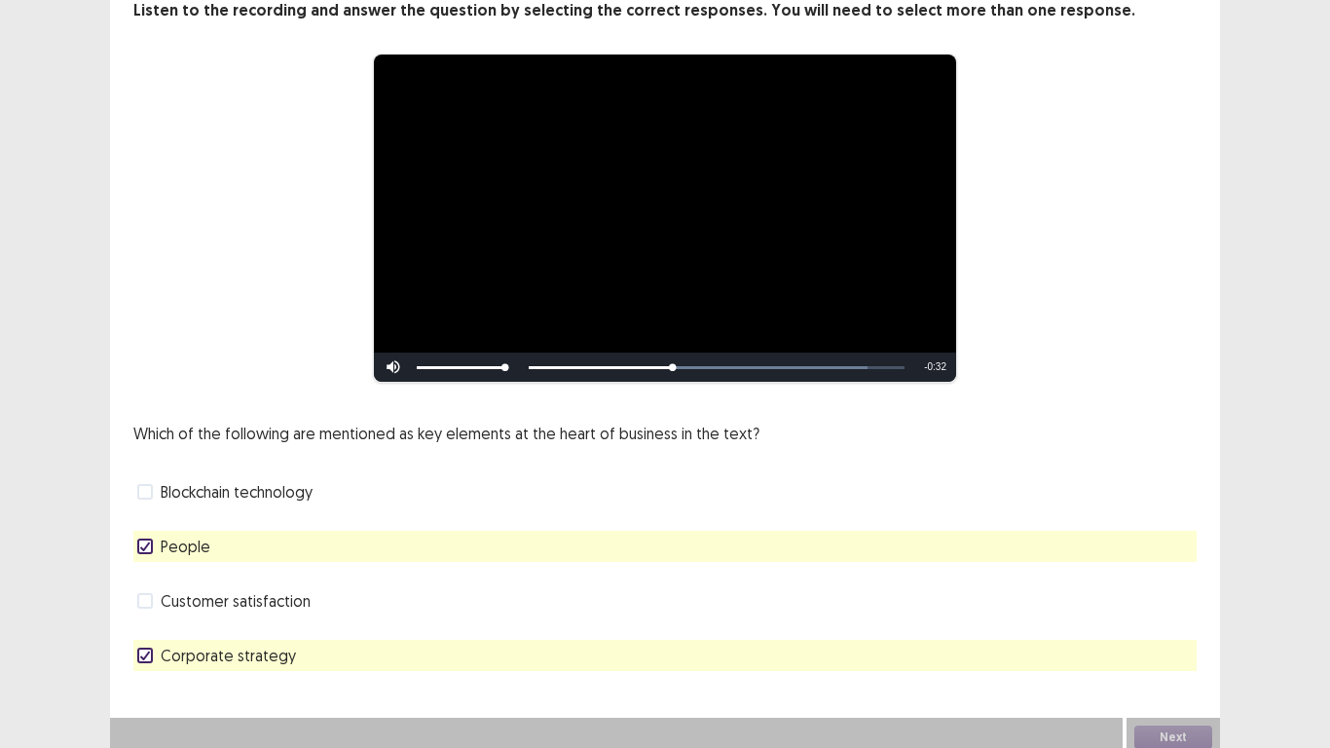
click at [255, 483] on span "Blockchain technology" at bounding box center [237, 491] width 152 height 23
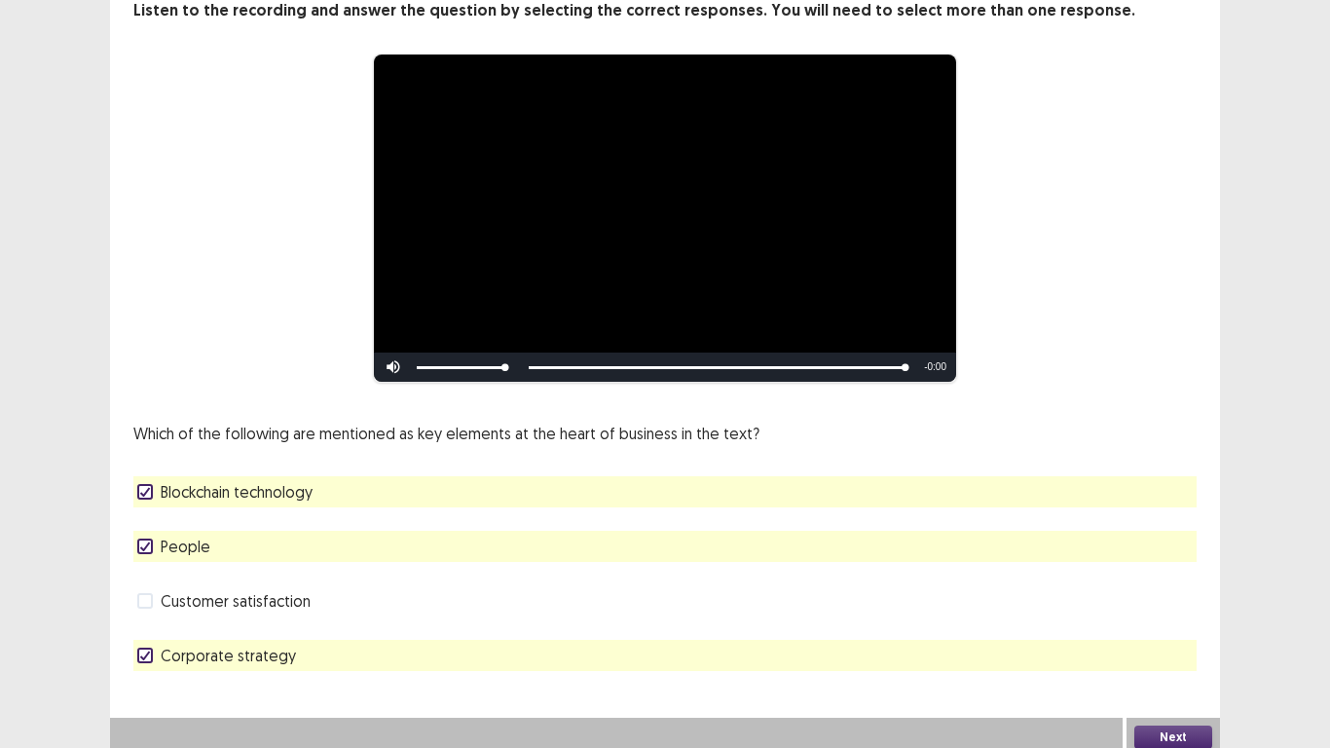
click at [1161, 581] on button "Next" at bounding box center [1173, 736] width 78 height 23
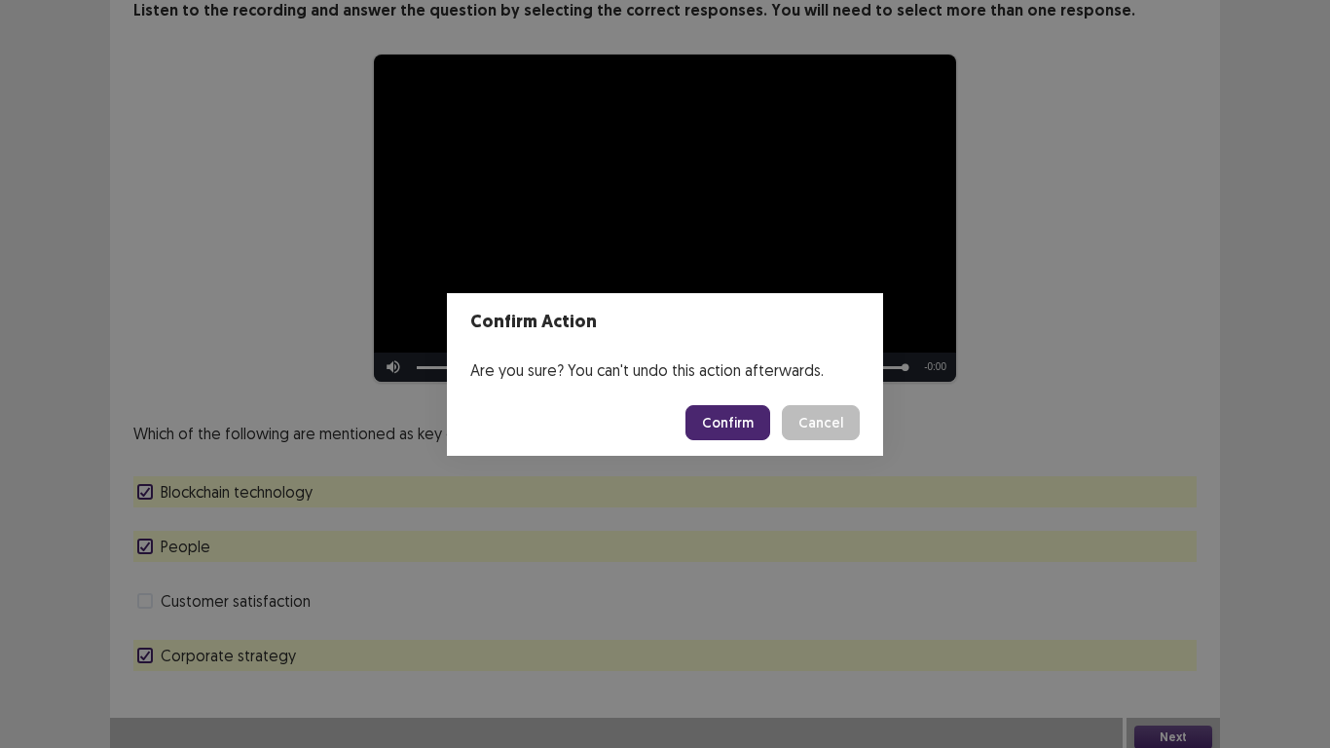
click at [737, 428] on button "Confirm" at bounding box center [728, 422] width 85 height 35
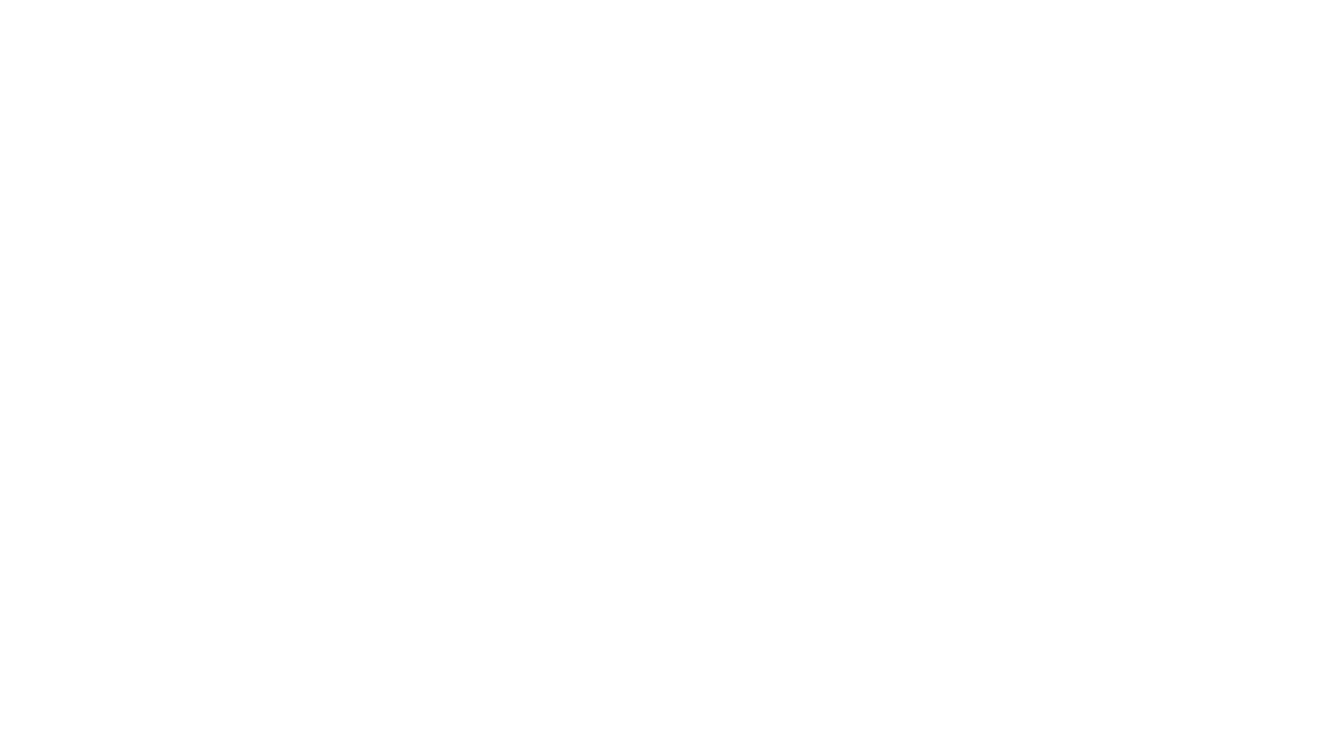
scroll to position [0, 0]
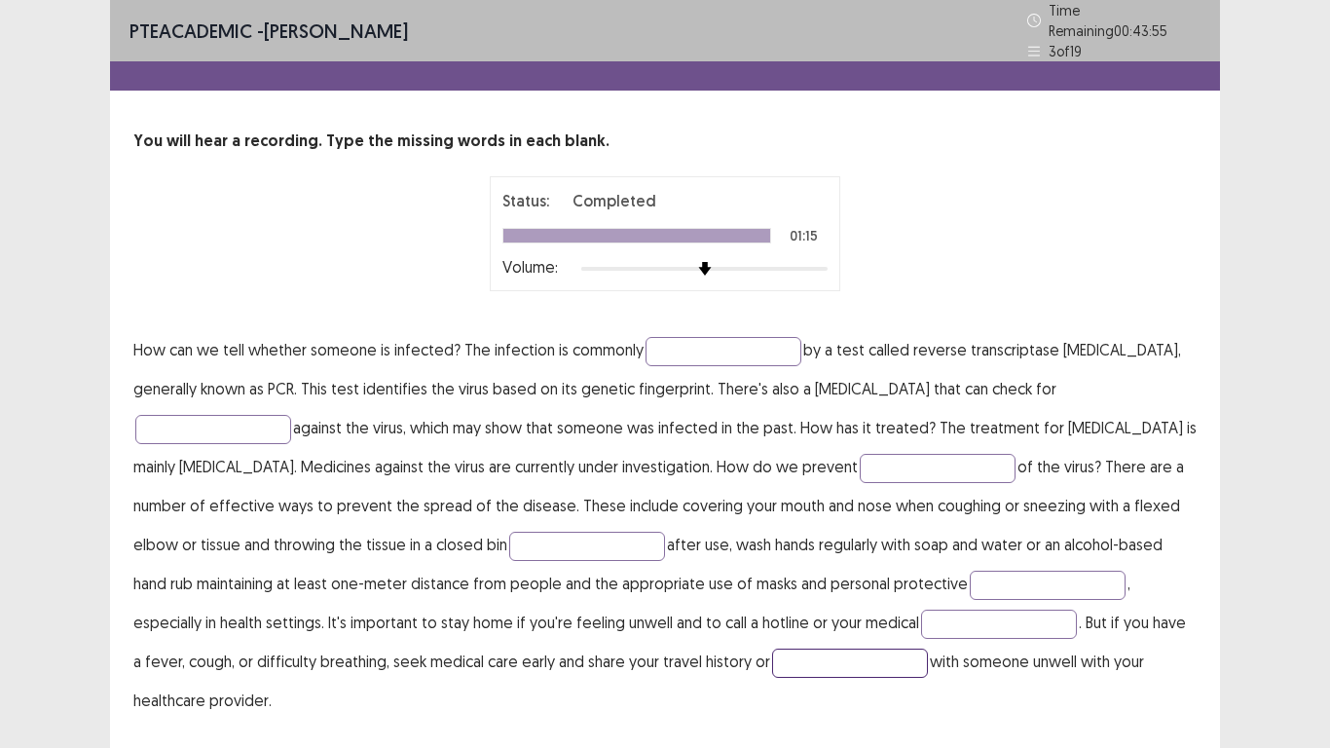
click at [772, 581] on input "text" at bounding box center [850, 663] width 156 height 29
click at [921, 581] on input "text" at bounding box center [999, 624] width 156 height 29
type input "****"
click at [970, 571] on input "text" at bounding box center [1048, 585] width 156 height 29
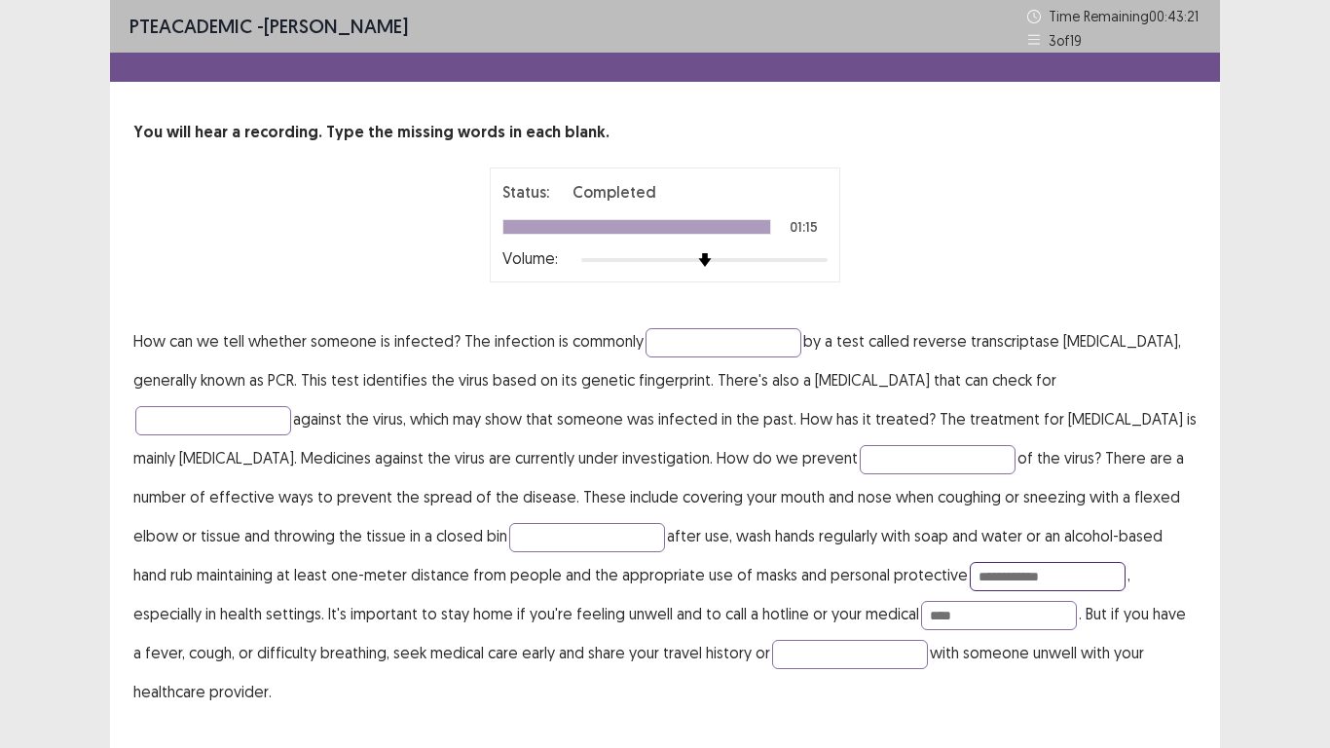
click at [970, 576] on input "**********" at bounding box center [1048, 576] width 156 height 29
click at [970, 581] on input "**********" at bounding box center [1048, 576] width 156 height 29
type input "**********"
click at [539, 521] on p "**********" at bounding box center [664, 516] width 1063 height 390
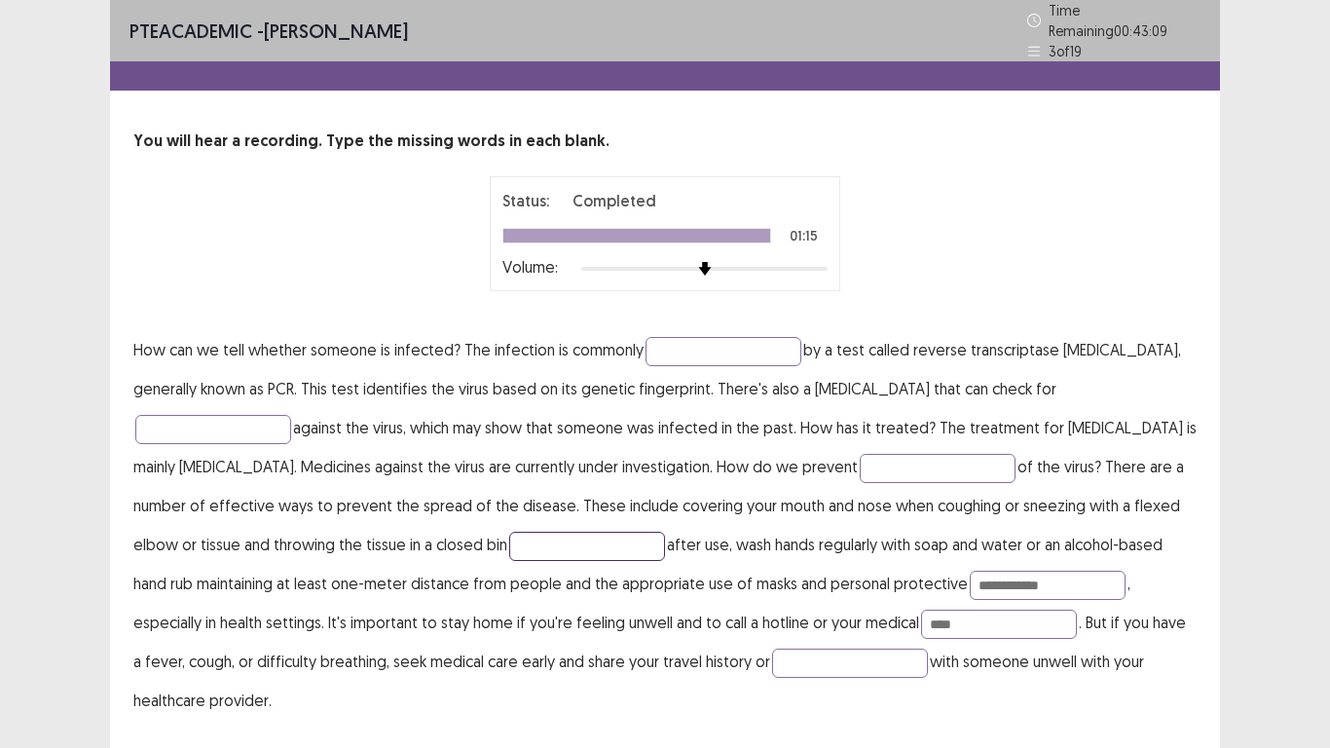
click at [509, 547] on input "text" at bounding box center [587, 546] width 156 height 29
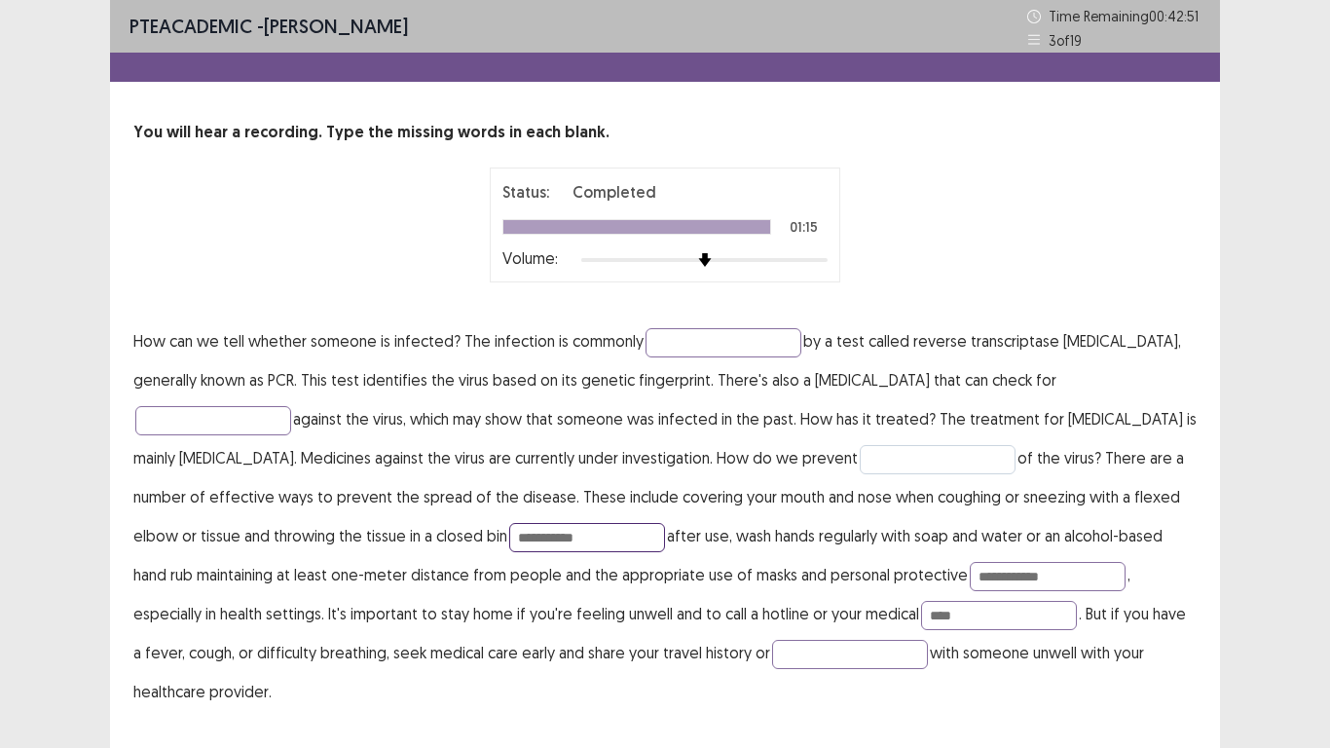
type input "**********"
click at [860, 462] on input "text" at bounding box center [938, 459] width 156 height 29
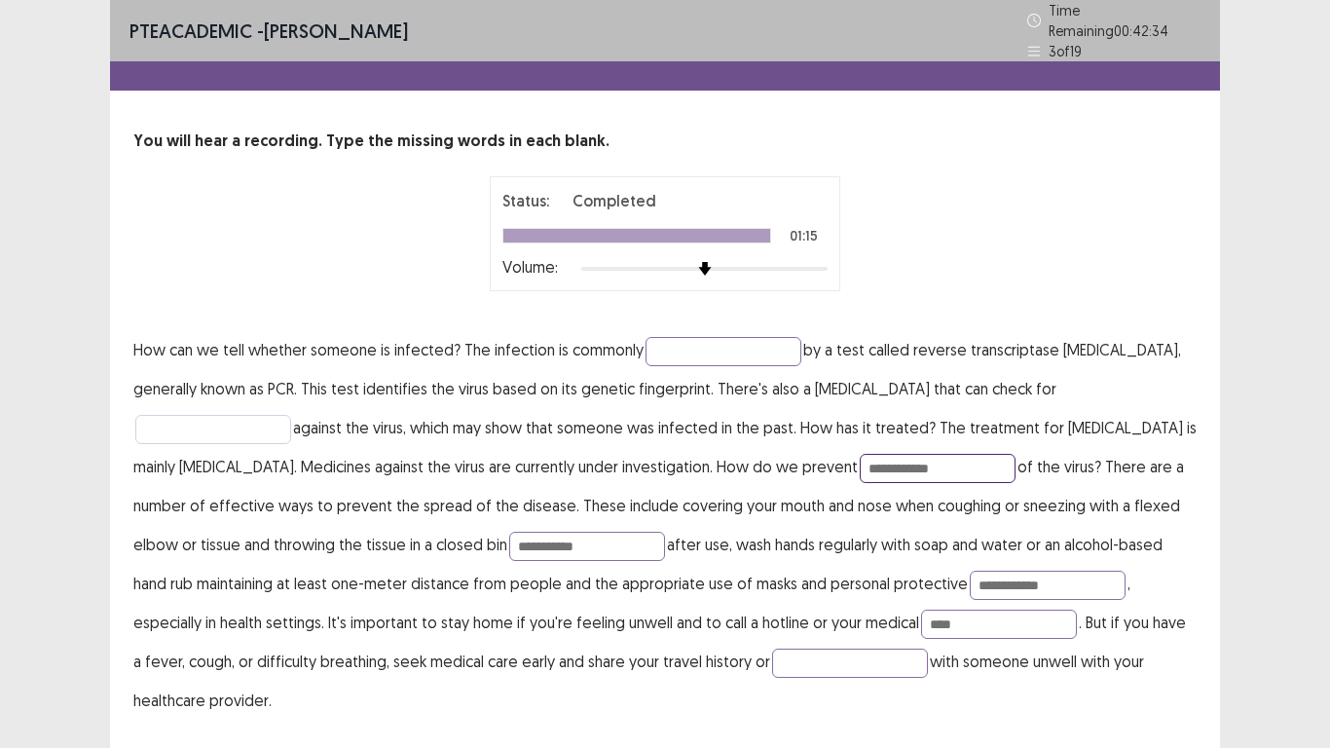
type input "**********"
click at [215, 429] on input "text" at bounding box center [213, 429] width 156 height 29
type input "********"
click at [648, 338] on input "text" at bounding box center [724, 351] width 156 height 29
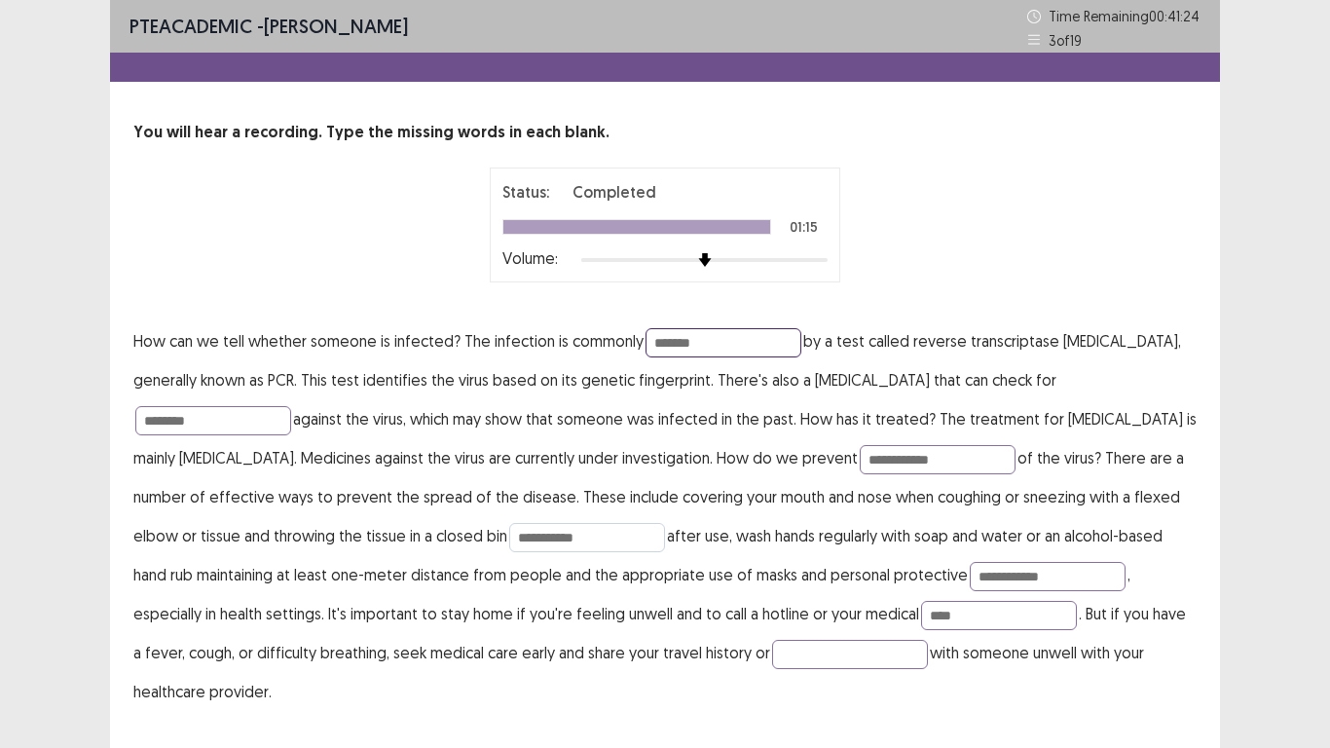
type input "*******"
click at [509, 538] on input "**********" at bounding box center [587, 537] width 156 height 29
click at [509, 541] on input "**********" at bounding box center [587, 537] width 156 height 29
type input "**********"
click at [772, 581] on input "text" at bounding box center [850, 654] width 156 height 29
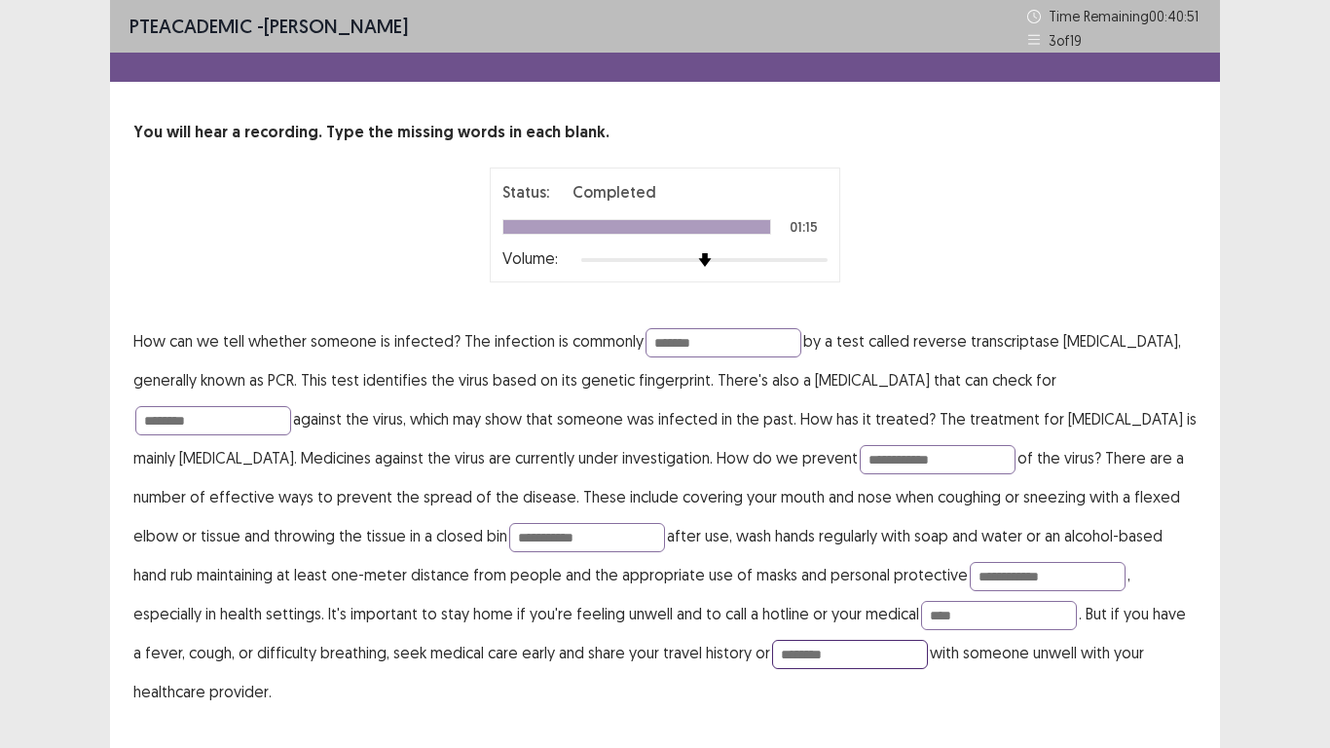
type input "********"
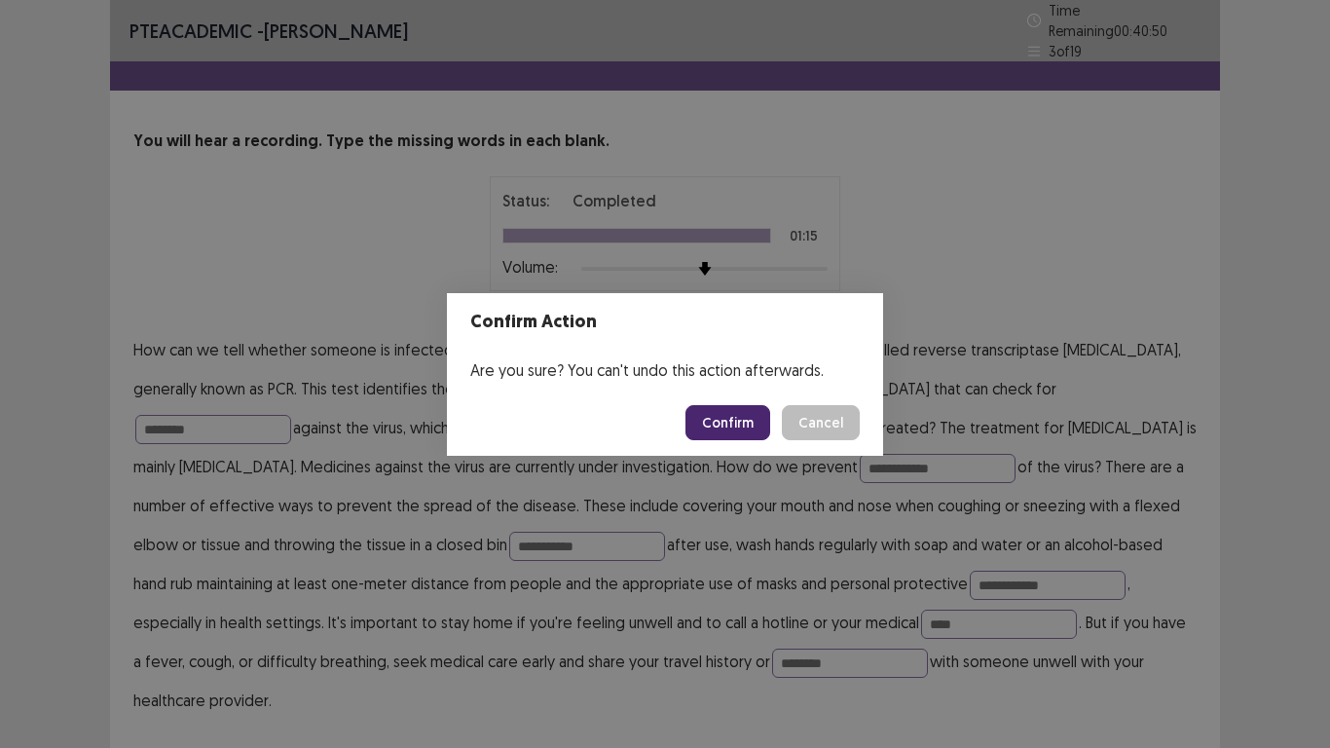
click at [718, 410] on button "Confirm" at bounding box center [728, 422] width 85 height 35
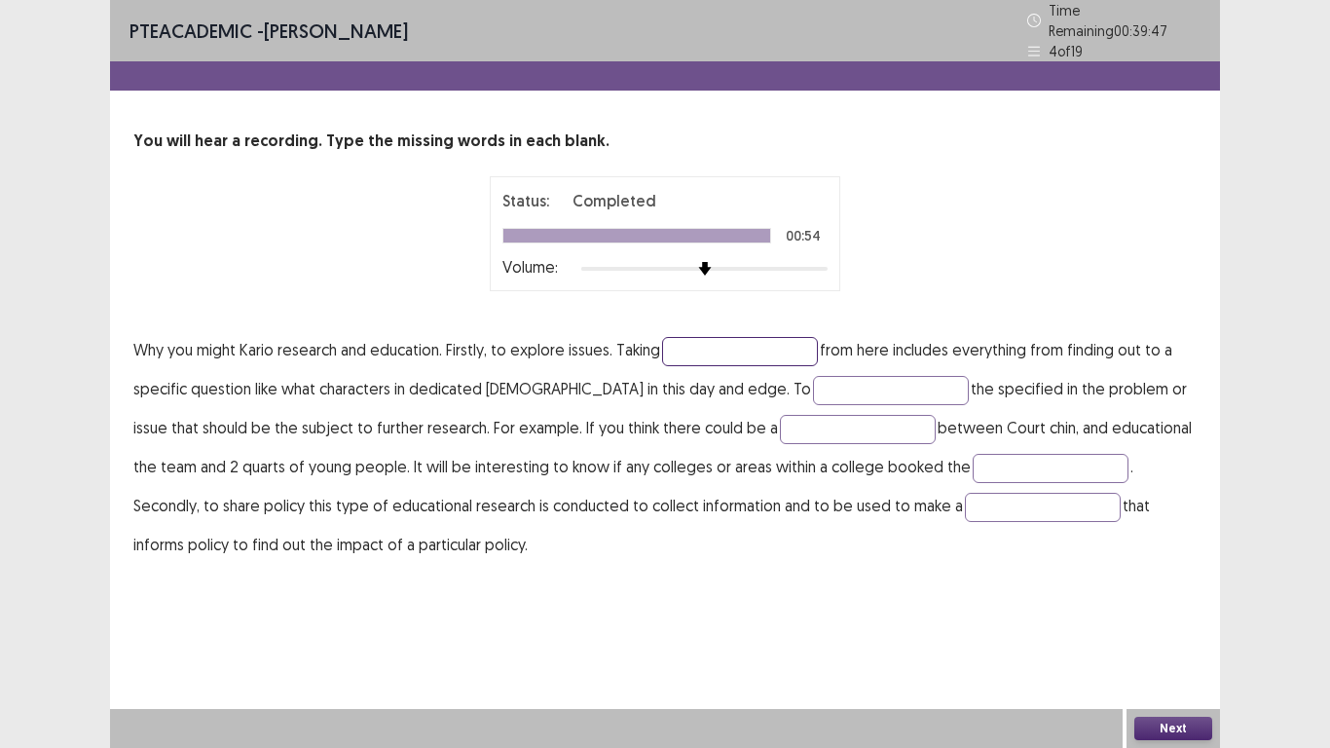
click at [711, 345] on input "text" at bounding box center [740, 351] width 156 height 29
type input "********"
click at [820, 388] on input "text" at bounding box center [891, 390] width 156 height 29
type input "********"
click at [816, 425] on input "text" at bounding box center [858, 429] width 156 height 29
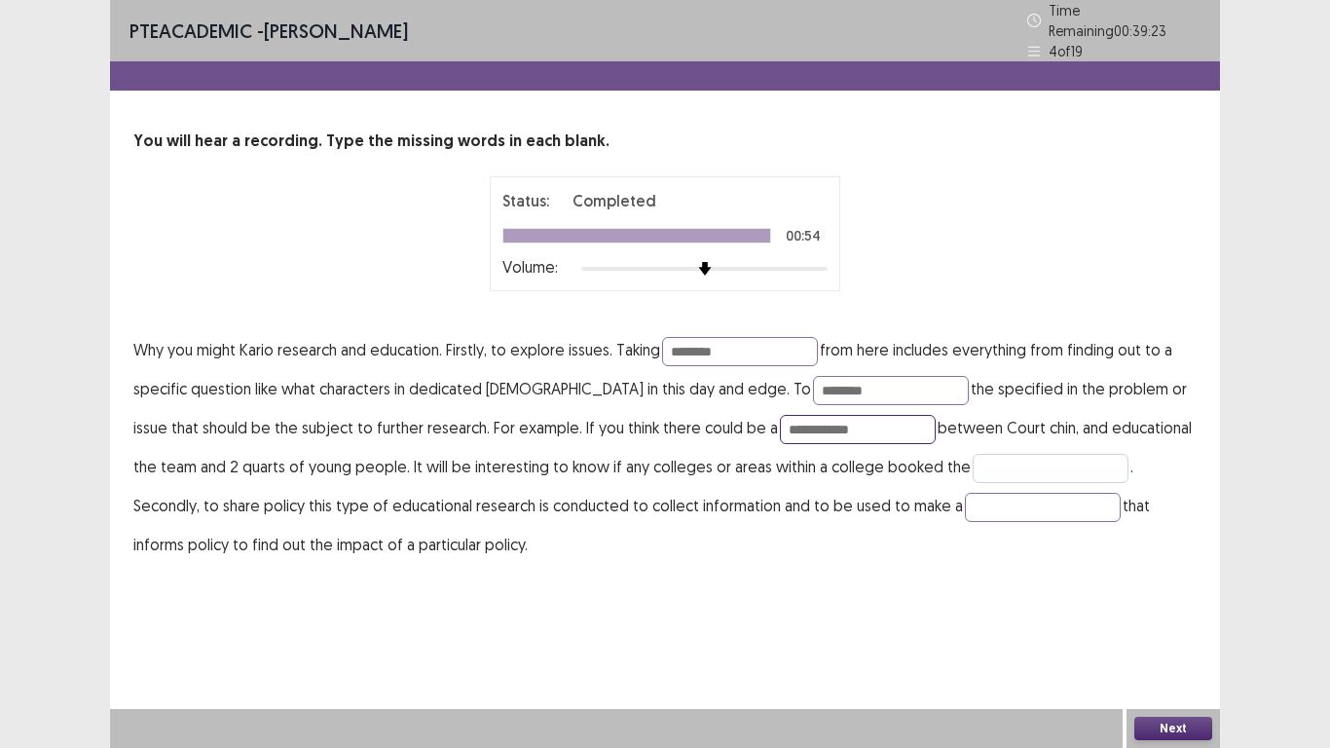
type input "**********"
click at [973, 468] on input "text" at bounding box center [1051, 468] width 156 height 29
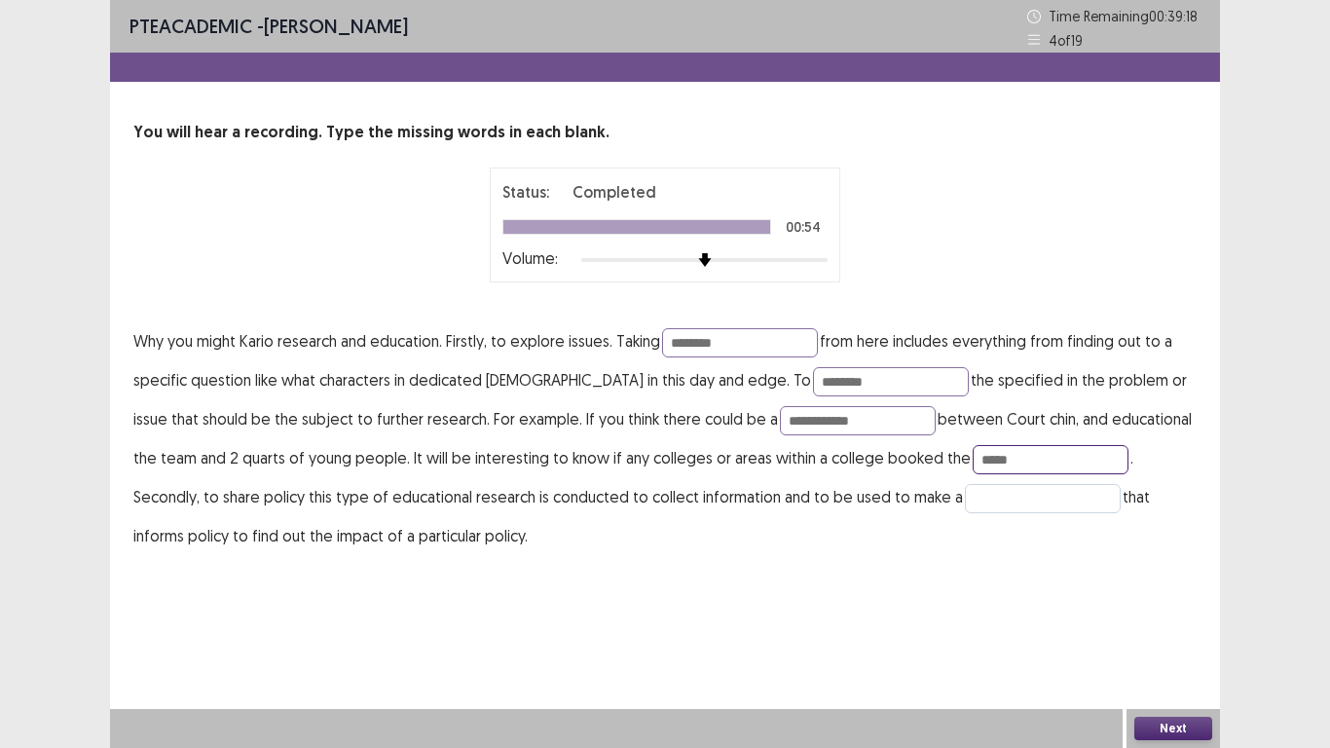
type input "*****"
click at [965, 494] on input "text" at bounding box center [1043, 498] width 156 height 29
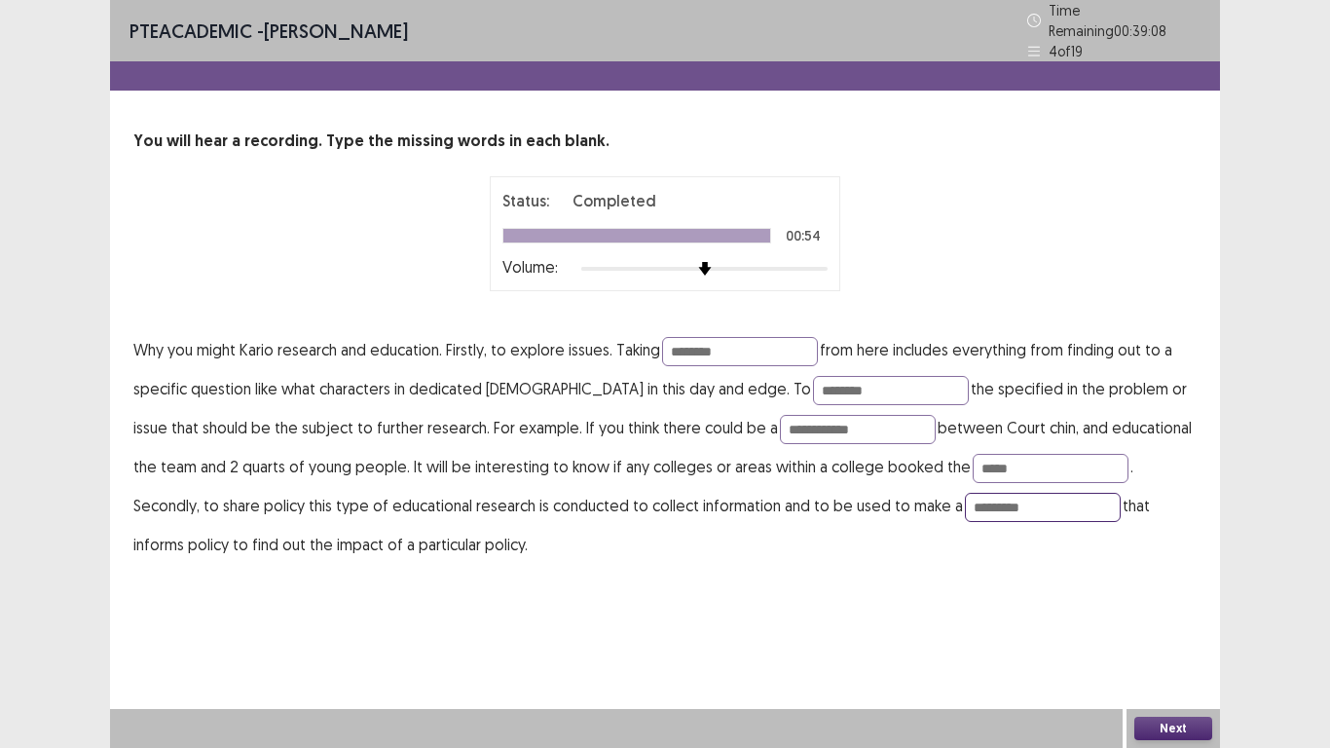
type input "*********"
click at [1171, 581] on button "Next" at bounding box center [1173, 728] width 78 height 23
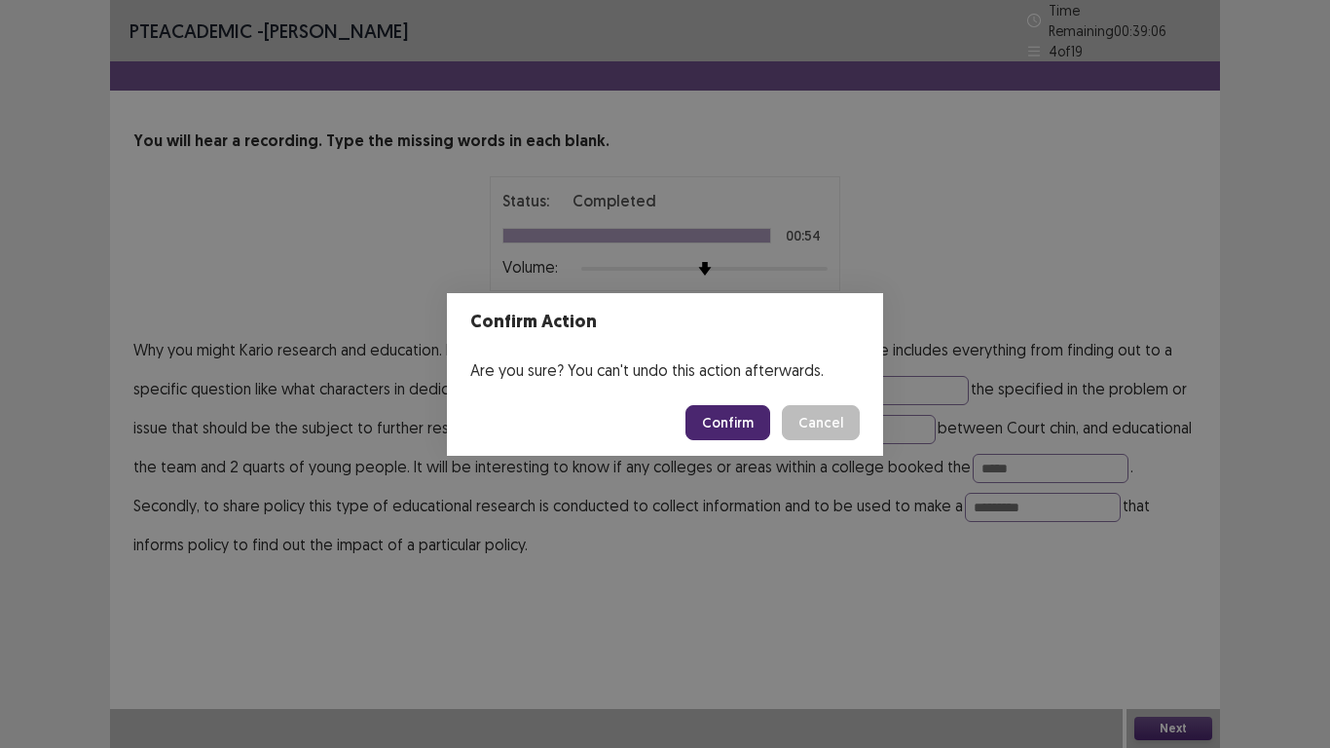
click at [735, 424] on button "Confirm" at bounding box center [728, 422] width 85 height 35
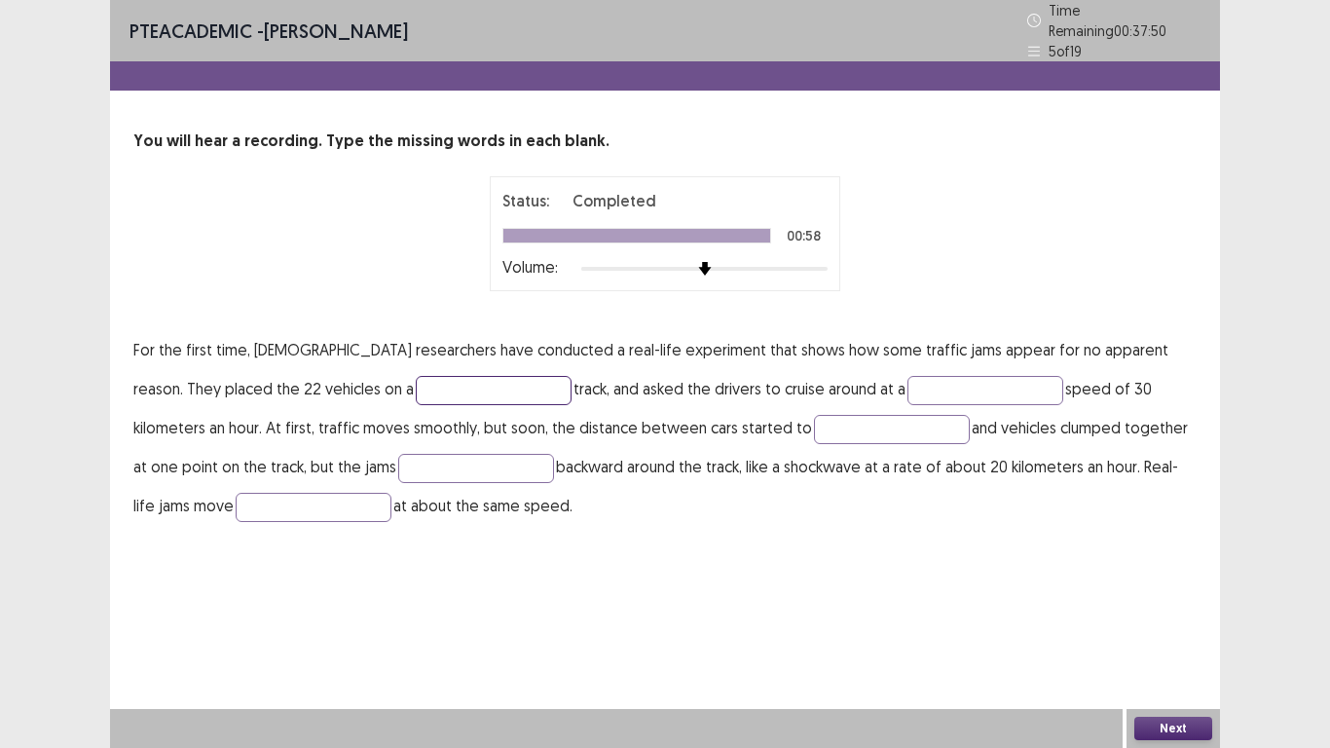
click at [416, 376] on input "text" at bounding box center [494, 390] width 156 height 29
type input "******"
click at [908, 385] on input "text" at bounding box center [986, 390] width 156 height 29
type input "********"
click at [814, 419] on input "text" at bounding box center [892, 429] width 156 height 29
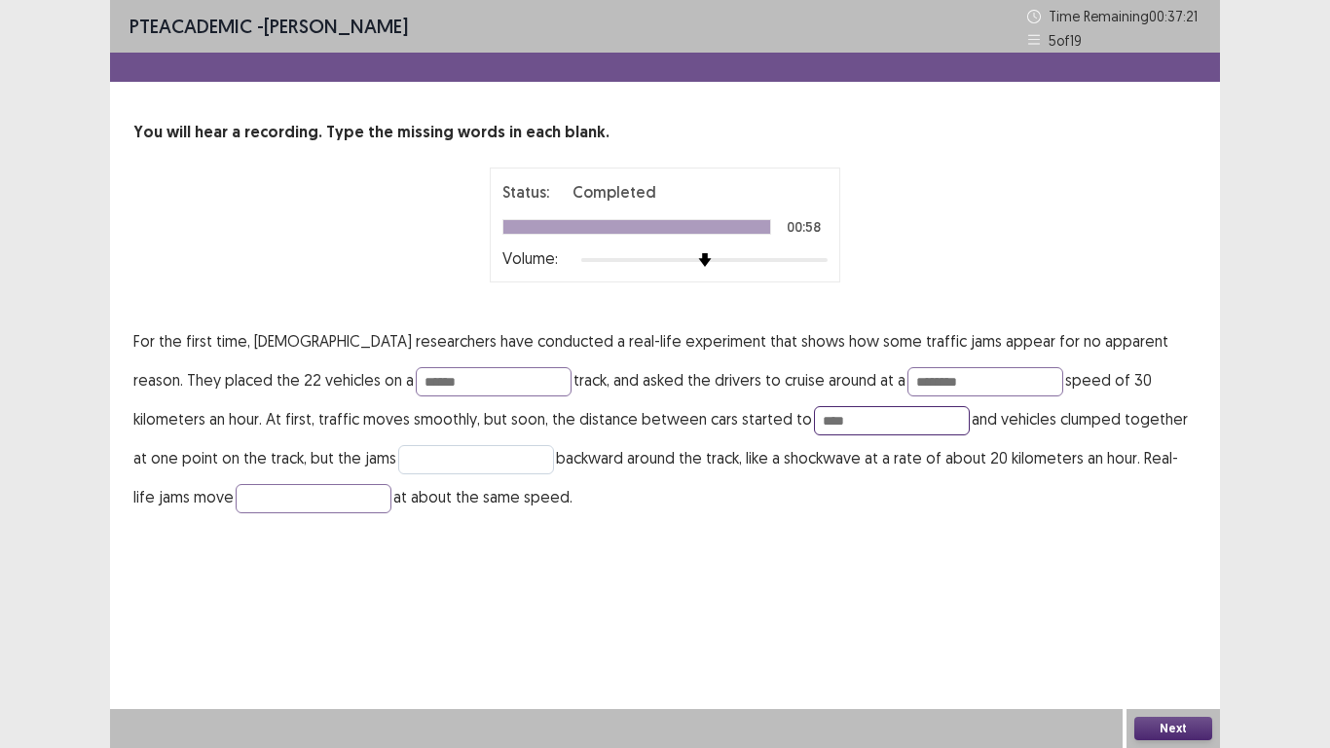
type input "****"
click at [398, 459] on input "text" at bounding box center [476, 459] width 156 height 29
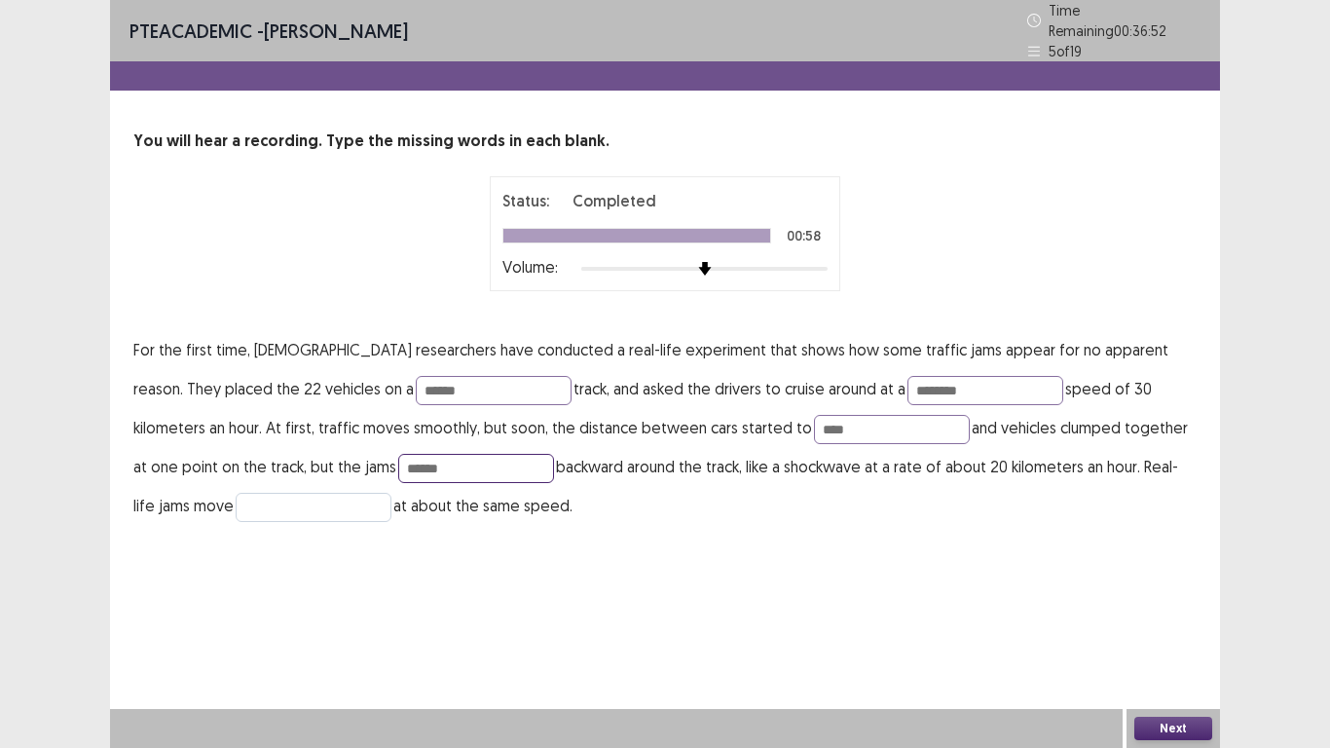
type input "******"
click at [236, 498] on input "text" at bounding box center [314, 507] width 156 height 29
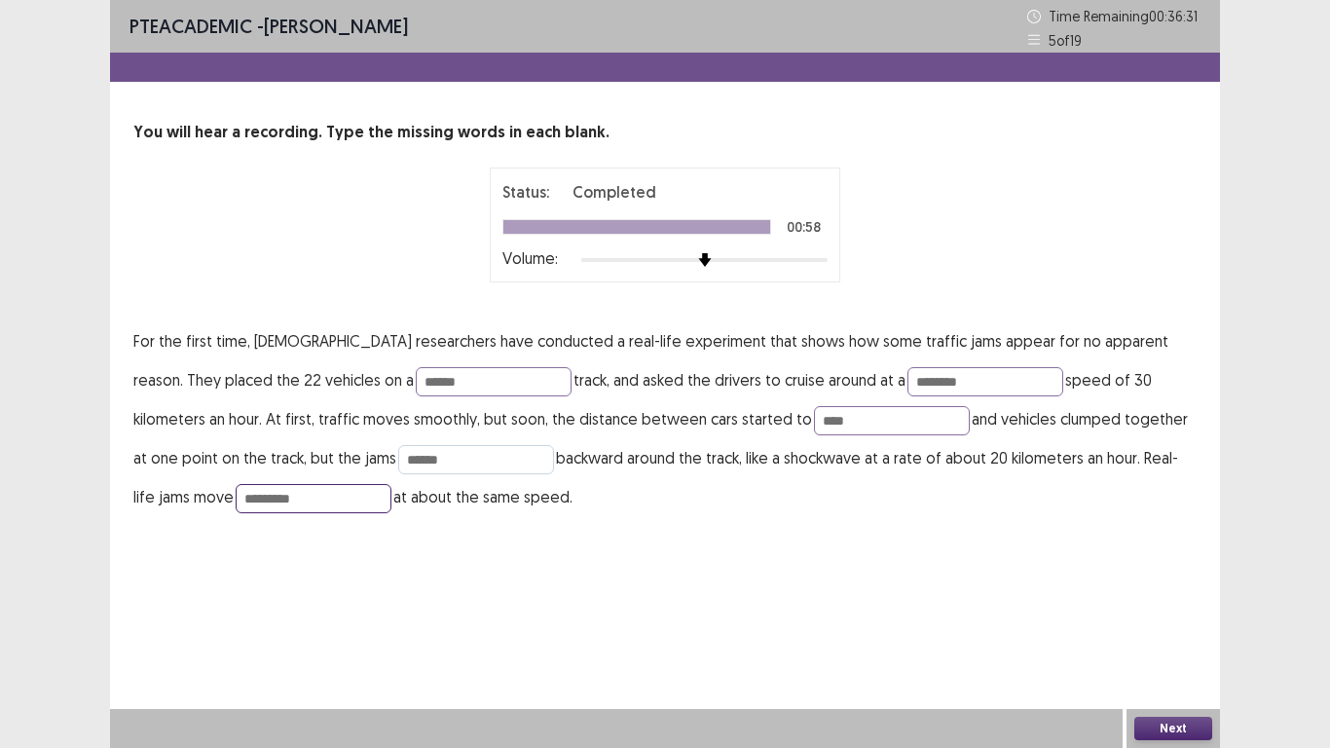
type input "*********"
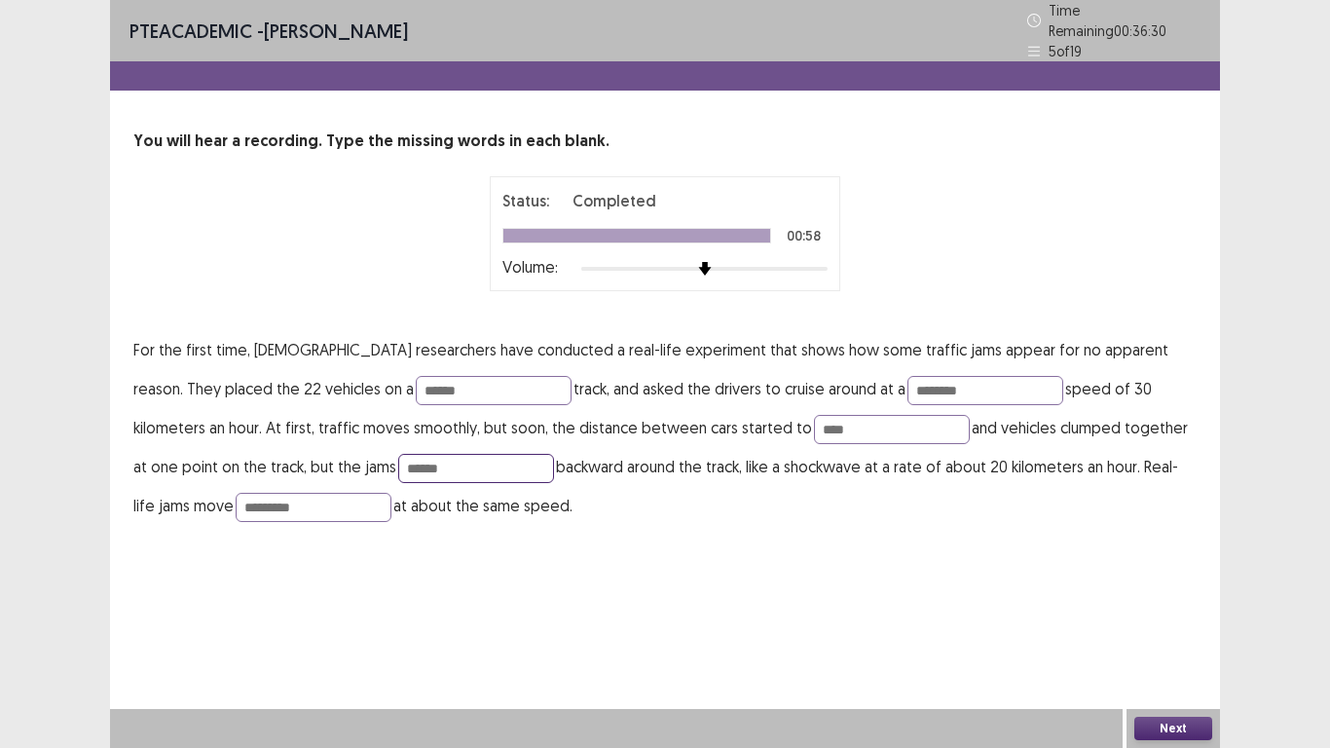
click at [398, 462] on input "******" at bounding box center [476, 468] width 156 height 29
type input "******"
click at [0, 0] on div "PTE academic - [PERSON_NAME] Time Remaining 00 : 36 : 23 5 of 19 You will hear …" at bounding box center [665, 374] width 1330 height 748
click at [1168, 581] on button "Next" at bounding box center [1173, 728] width 78 height 23
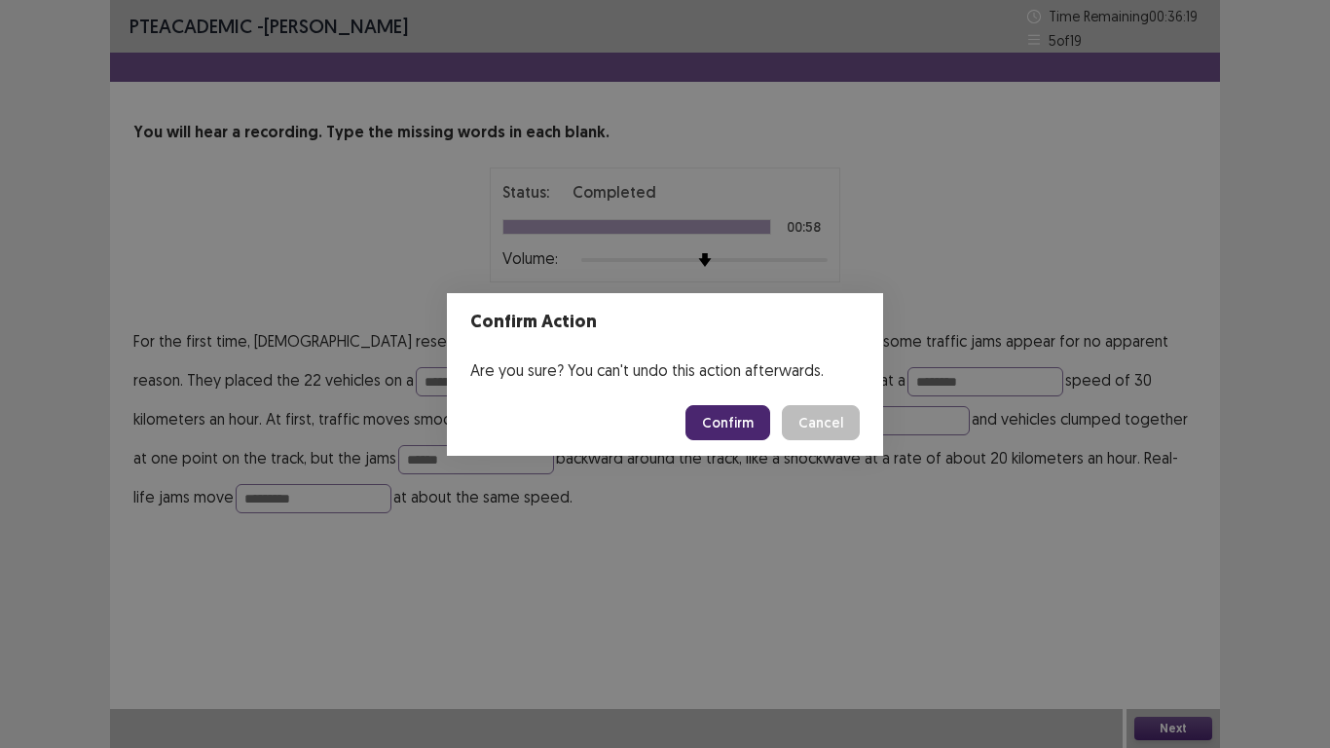
click at [713, 427] on button "Confirm" at bounding box center [728, 422] width 85 height 35
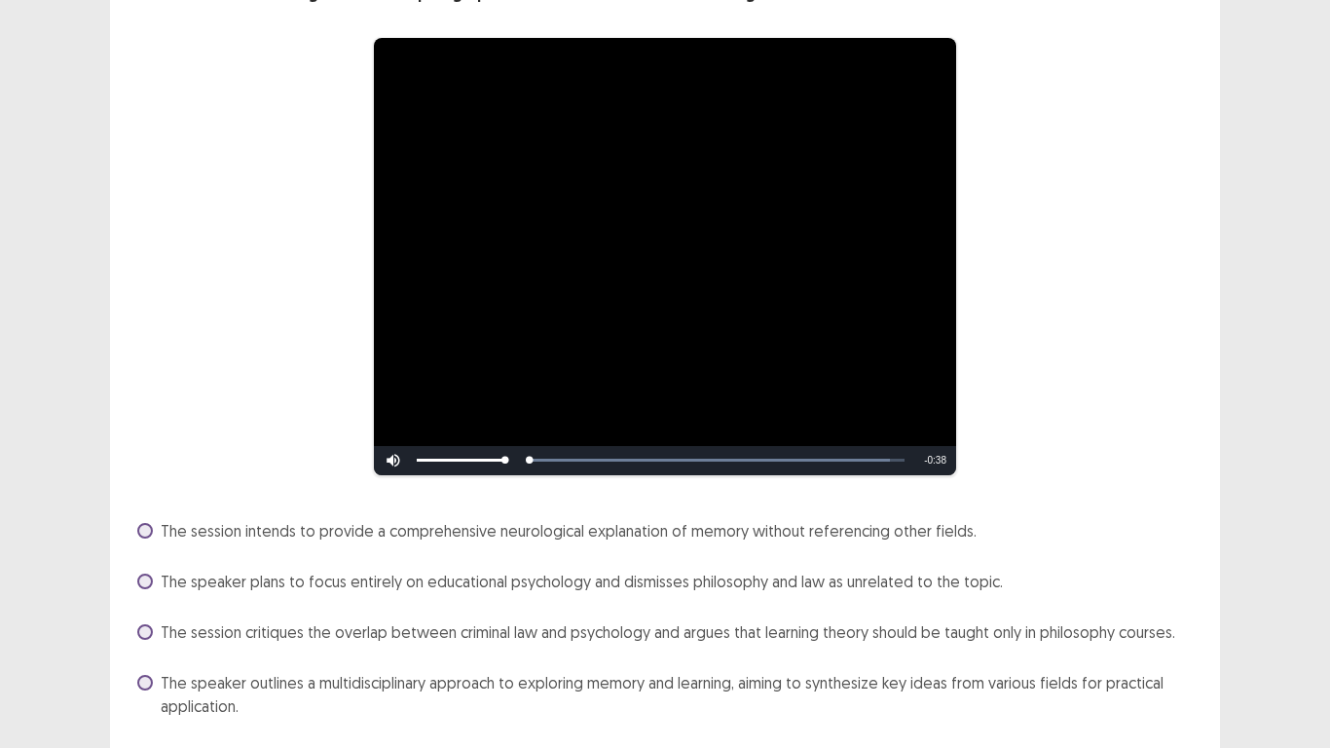
scroll to position [198, 0]
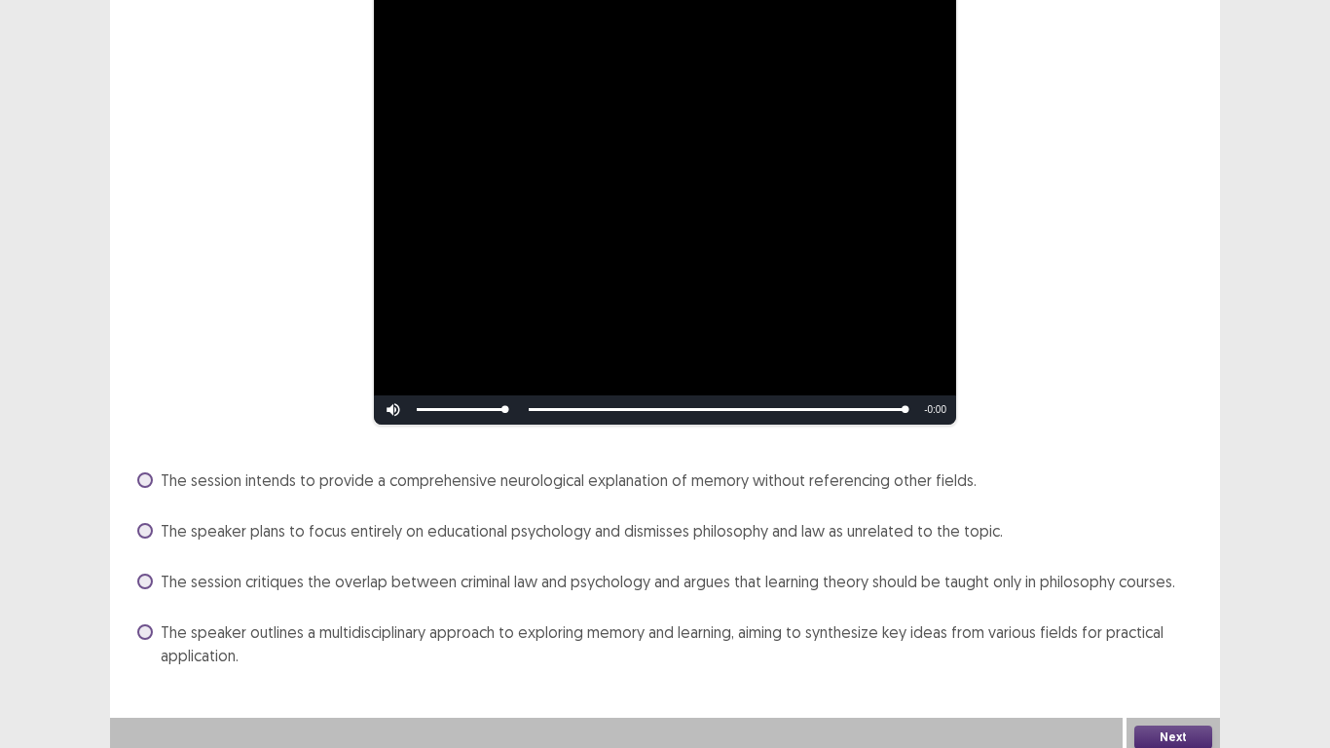
click at [941, 581] on span "The speaker outlines a multidisciplinary approach to exploring memory and learn…" at bounding box center [679, 643] width 1036 height 47
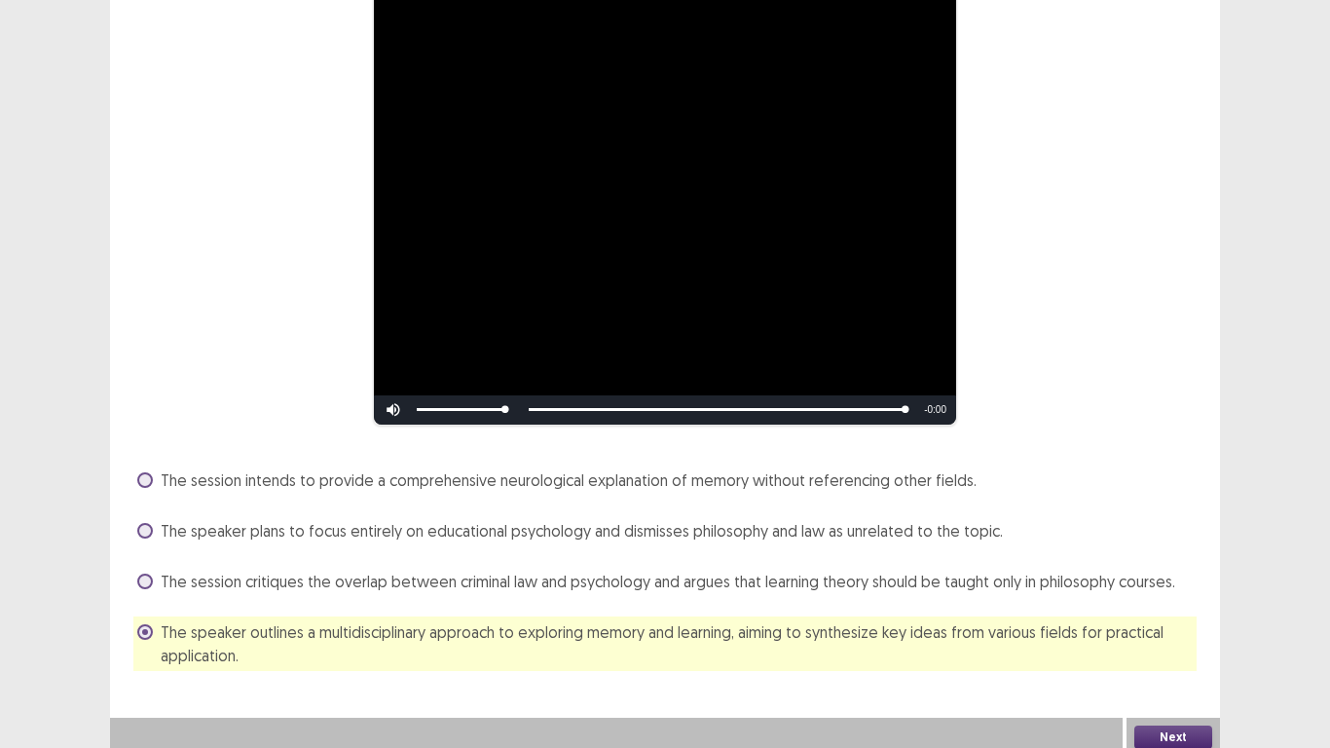
click at [1194, 581] on button "Next" at bounding box center [1173, 736] width 78 height 23
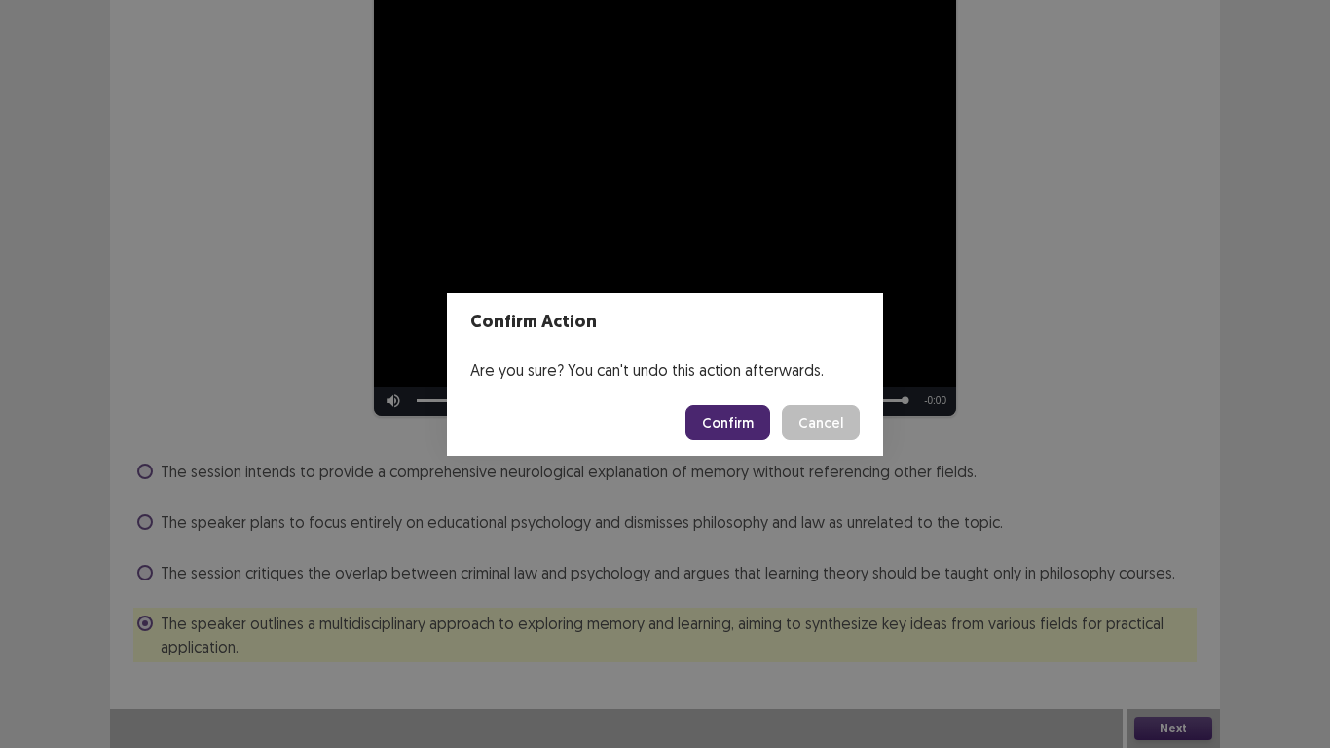
click at [727, 434] on button "Confirm" at bounding box center [728, 422] width 85 height 35
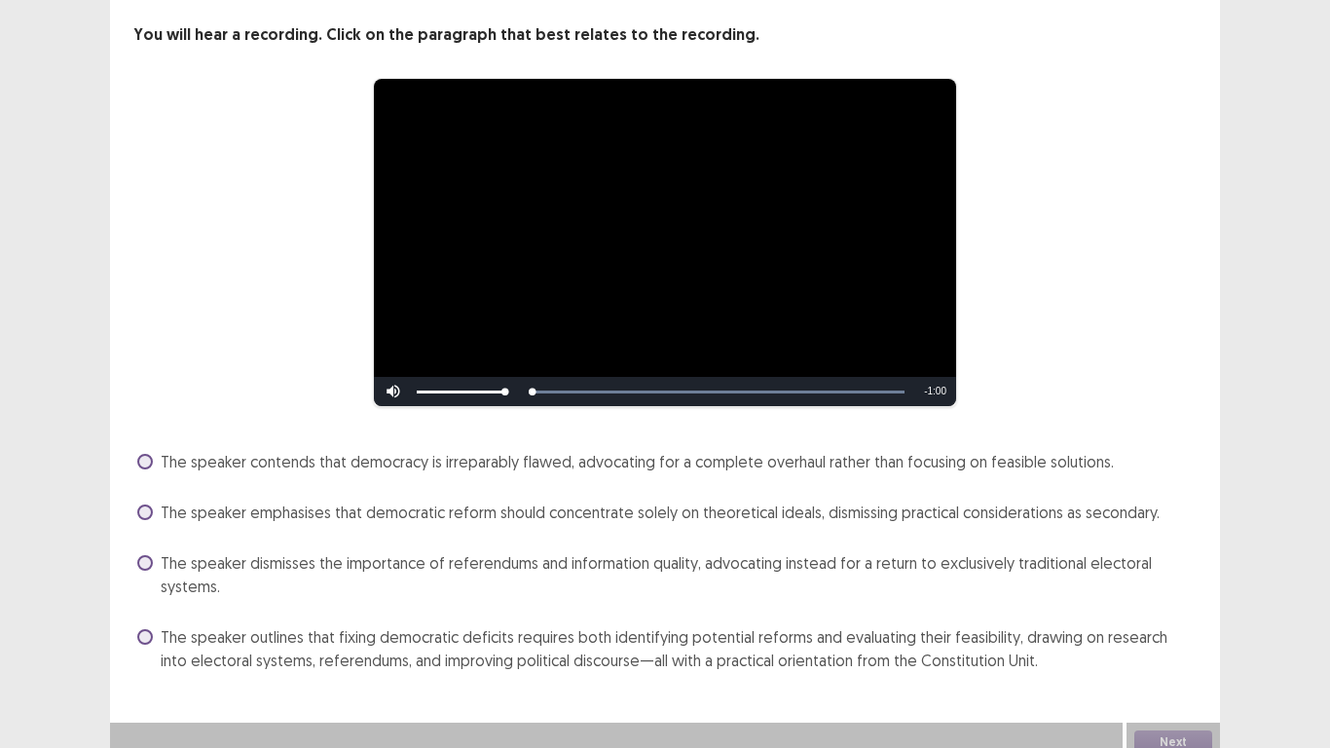
scroll to position [111, 0]
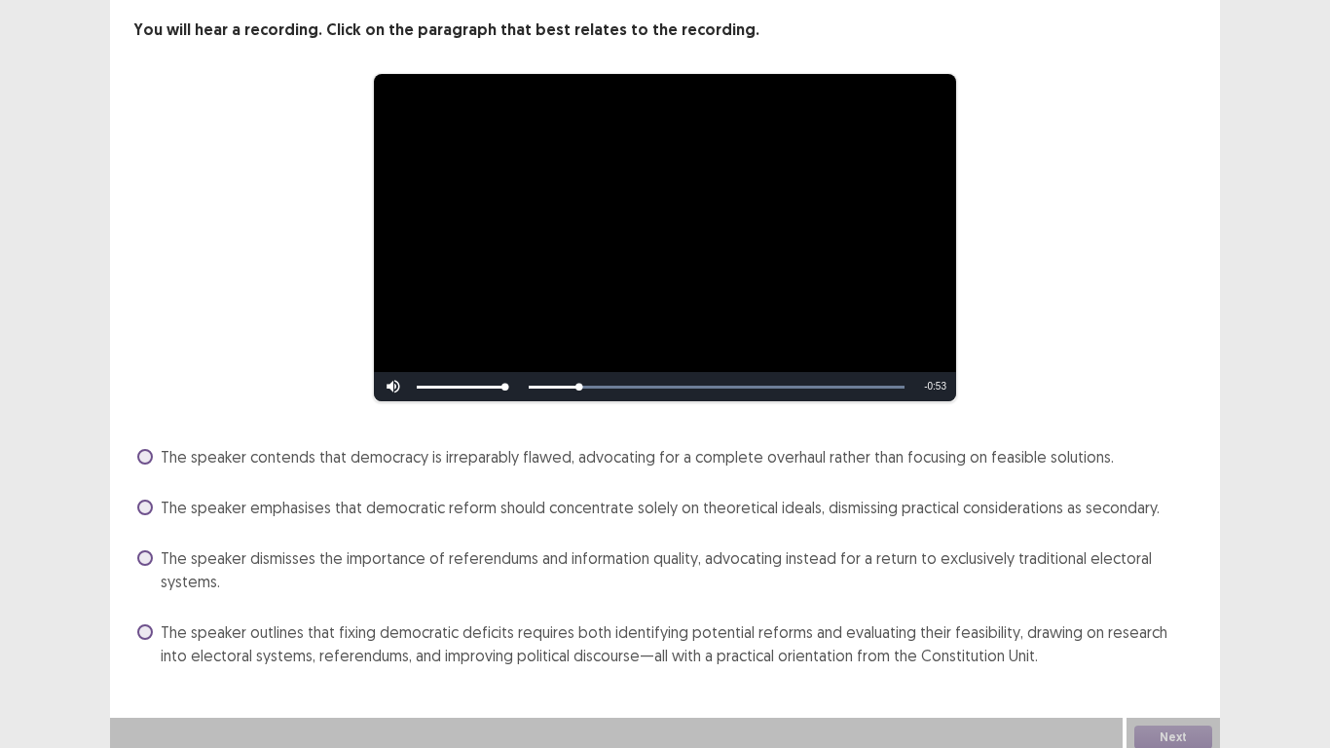
scroll to position [111, 0]
click at [142, 500] on span at bounding box center [145, 508] width 16 height 16
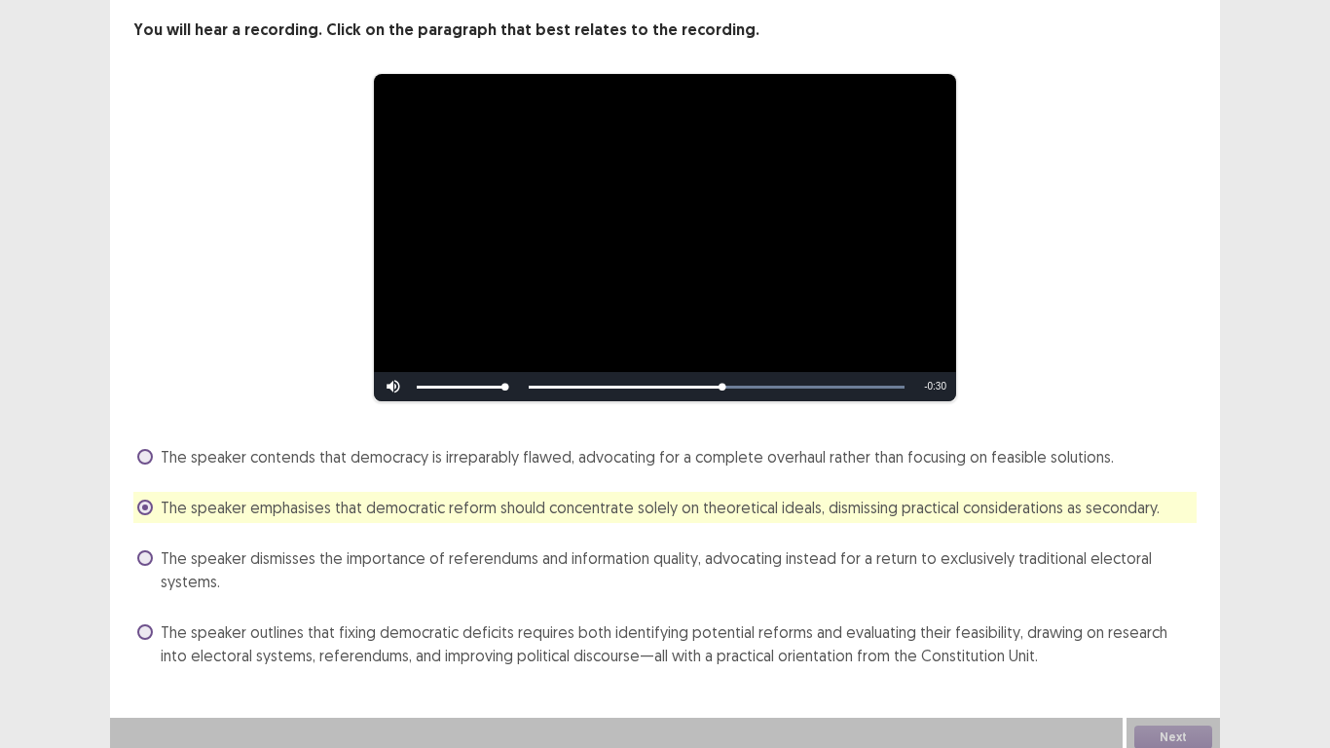
click at [486, 636] on span "The speaker outlines that fixing democratic deficits requires both identifying …" at bounding box center [679, 643] width 1036 height 47
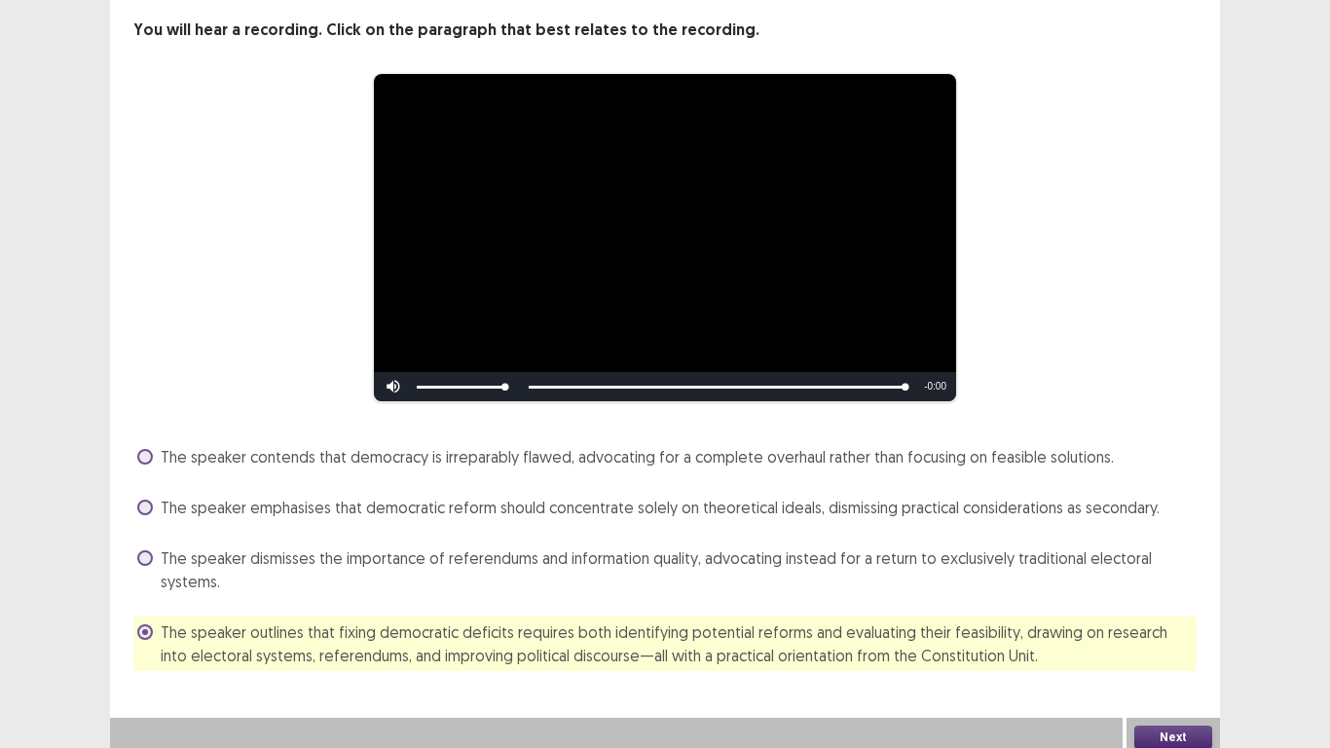
click at [1163, 725] on button "Next" at bounding box center [1173, 736] width 78 height 23
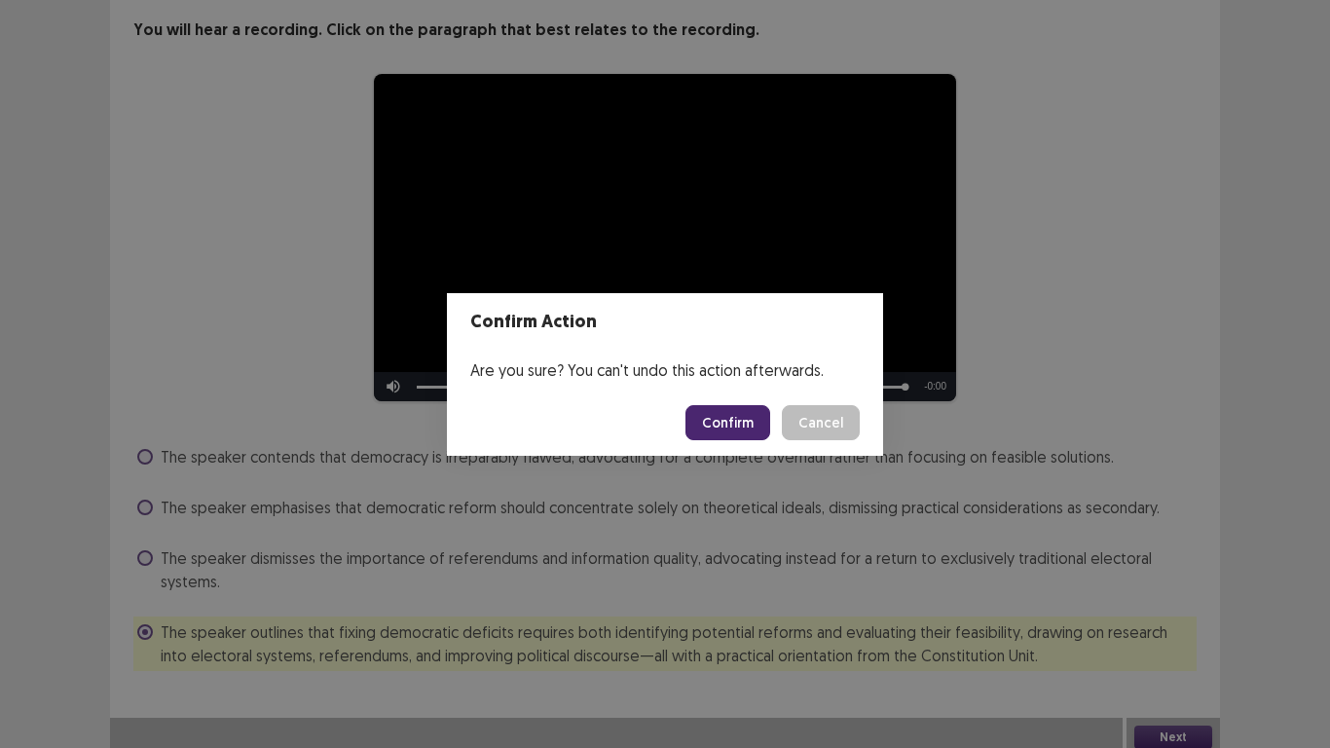
click at [732, 427] on button "Confirm" at bounding box center [728, 422] width 85 height 35
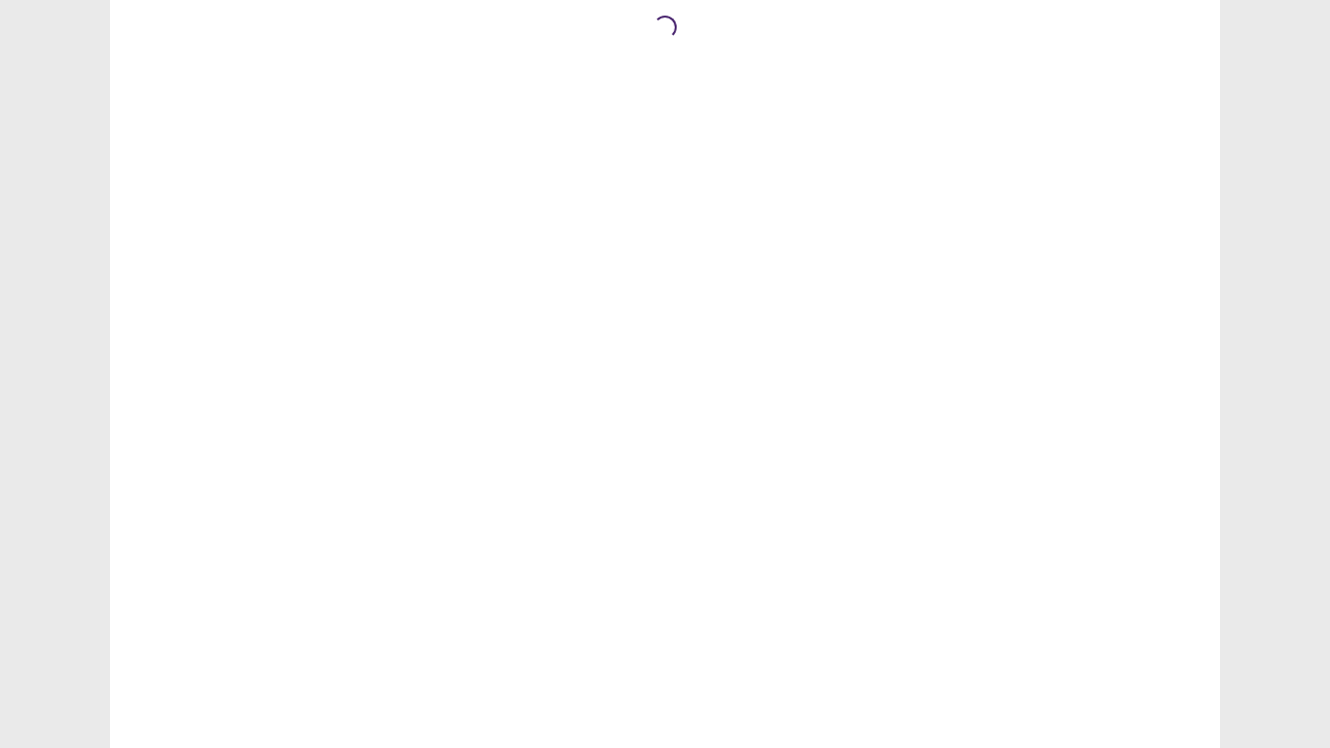
scroll to position [0, 0]
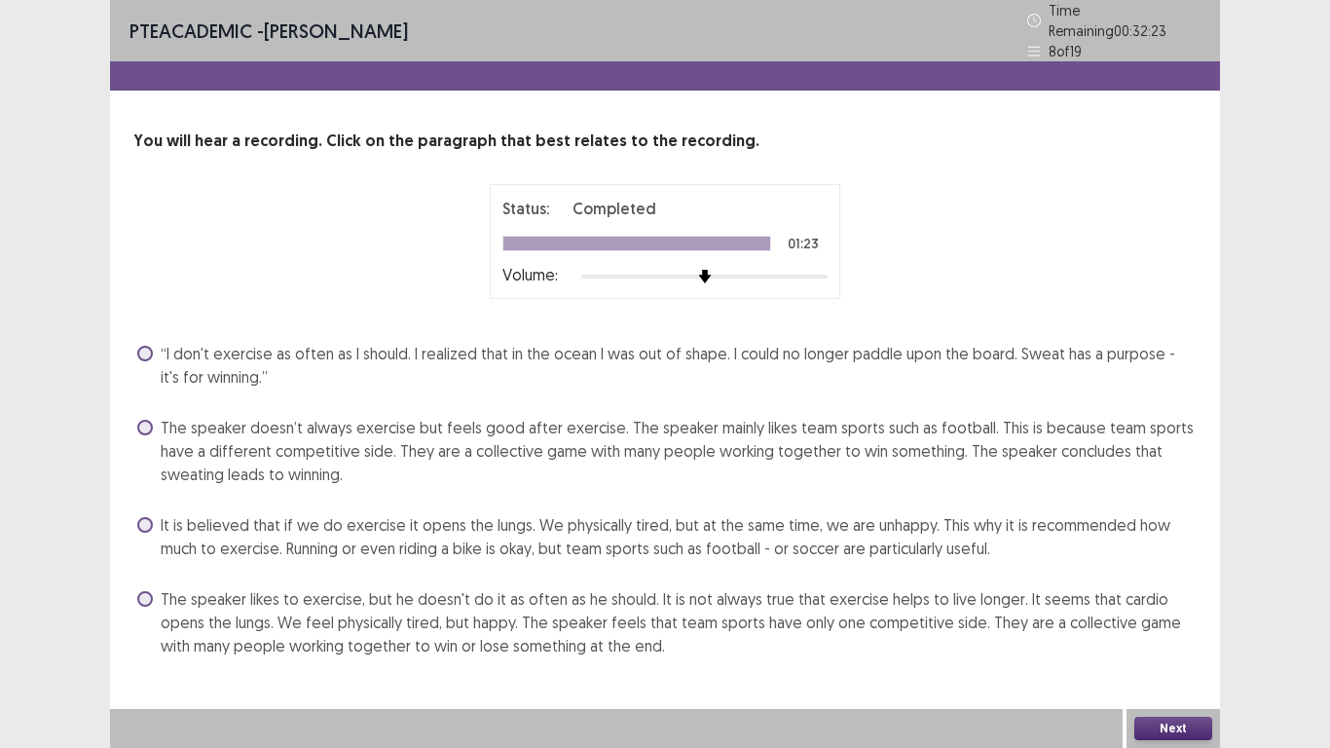
click at [989, 602] on span "The speaker likes to exercise, but he doesn't do it as often as he should. It i…" at bounding box center [679, 622] width 1036 height 70
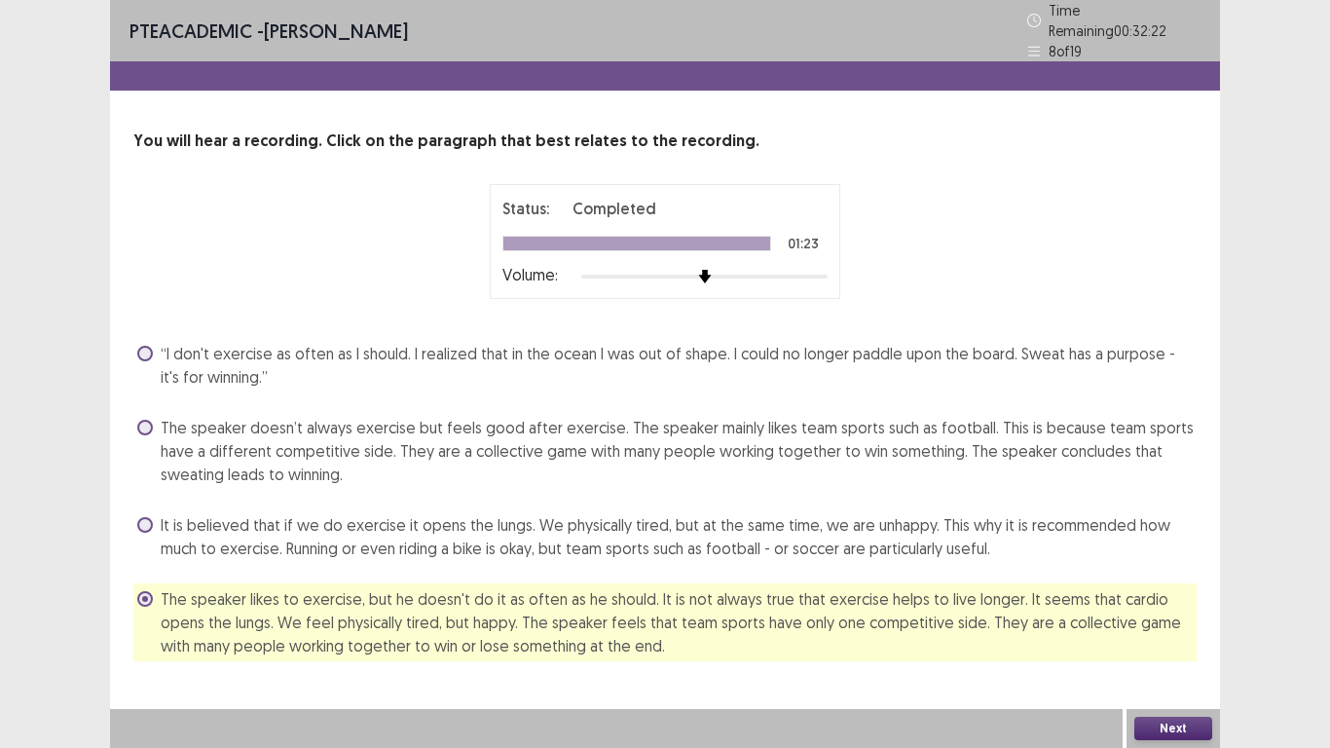
click at [1158, 729] on button "Next" at bounding box center [1173, 728] width 78 height 23
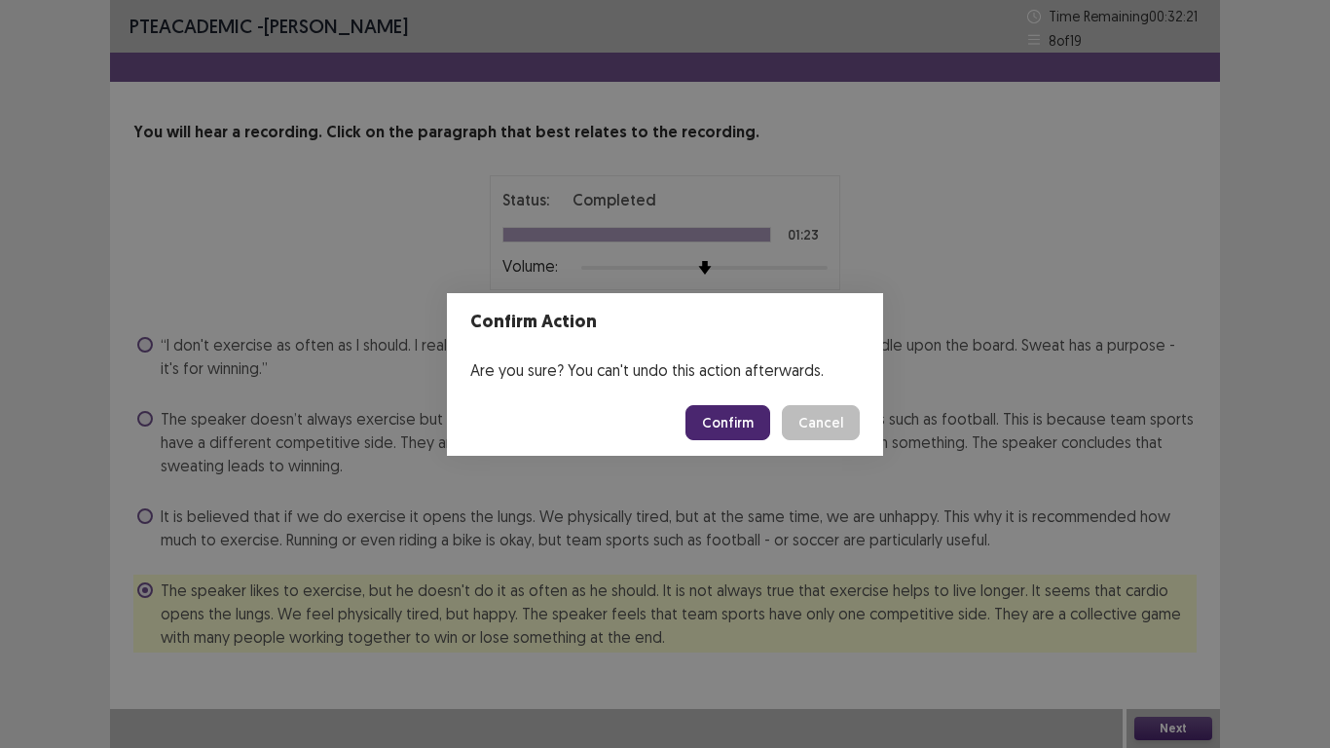
click at [741, 414] on button "Confirm" at bounding box center [728, 422] width 85 height 35
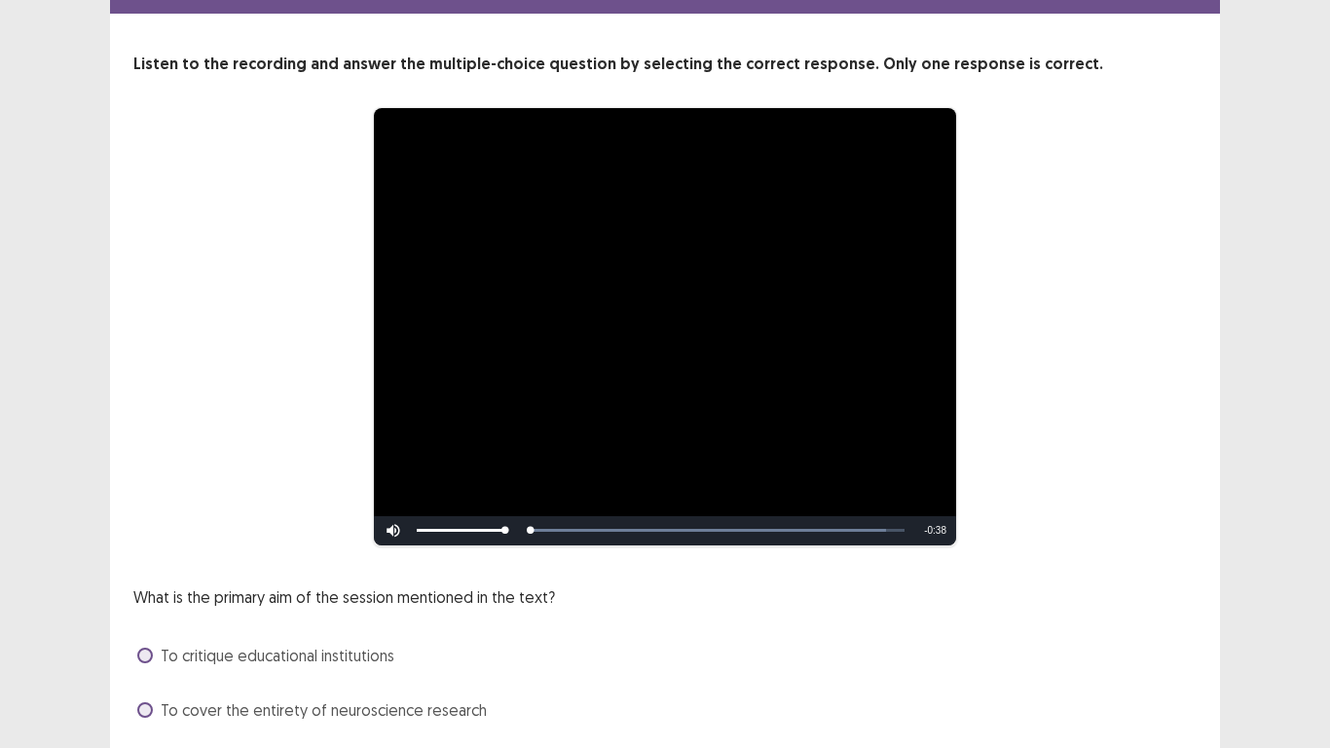
scroll to position [241, 0]
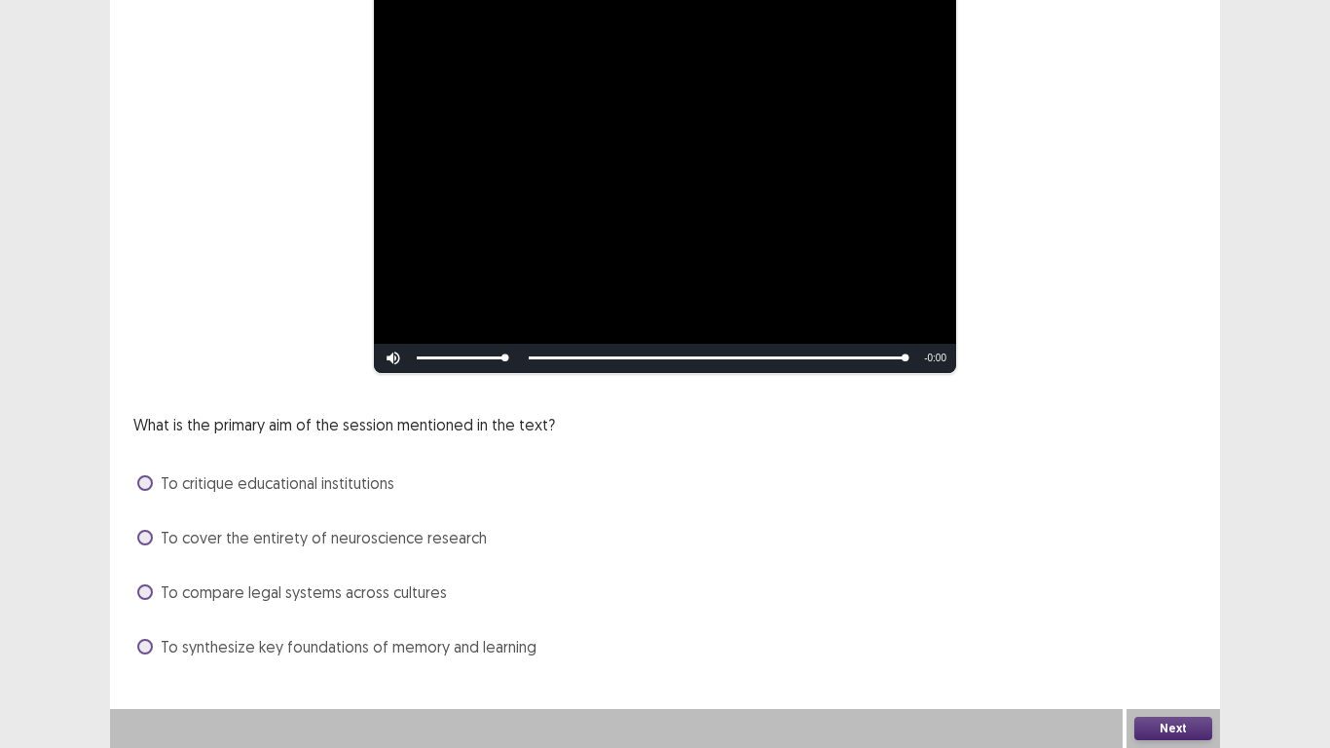
click at [443, 641] on span "To synthesize key foundations of memory and learning" at bounding box center [349, 646] width 376 height 23
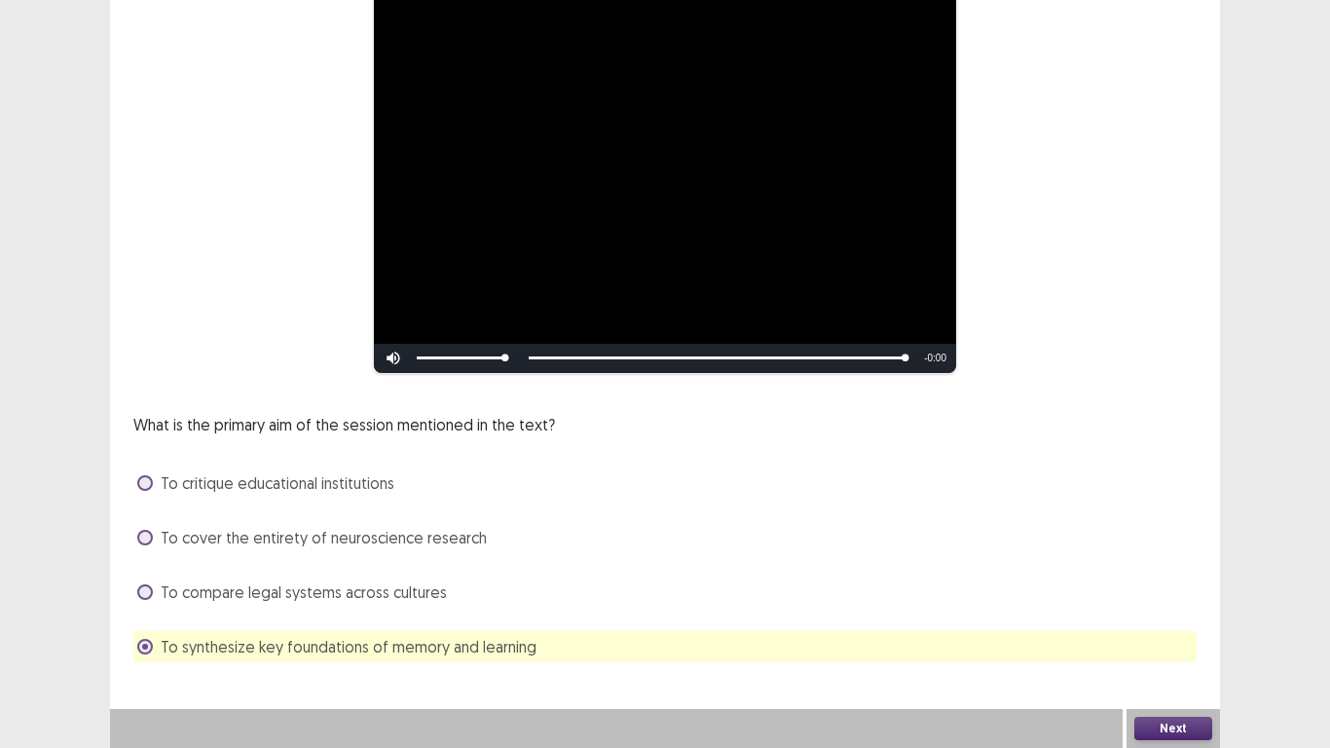
click at [1175, 723] on button "Next" at bounding box center [1173, 728] width 78 height 23
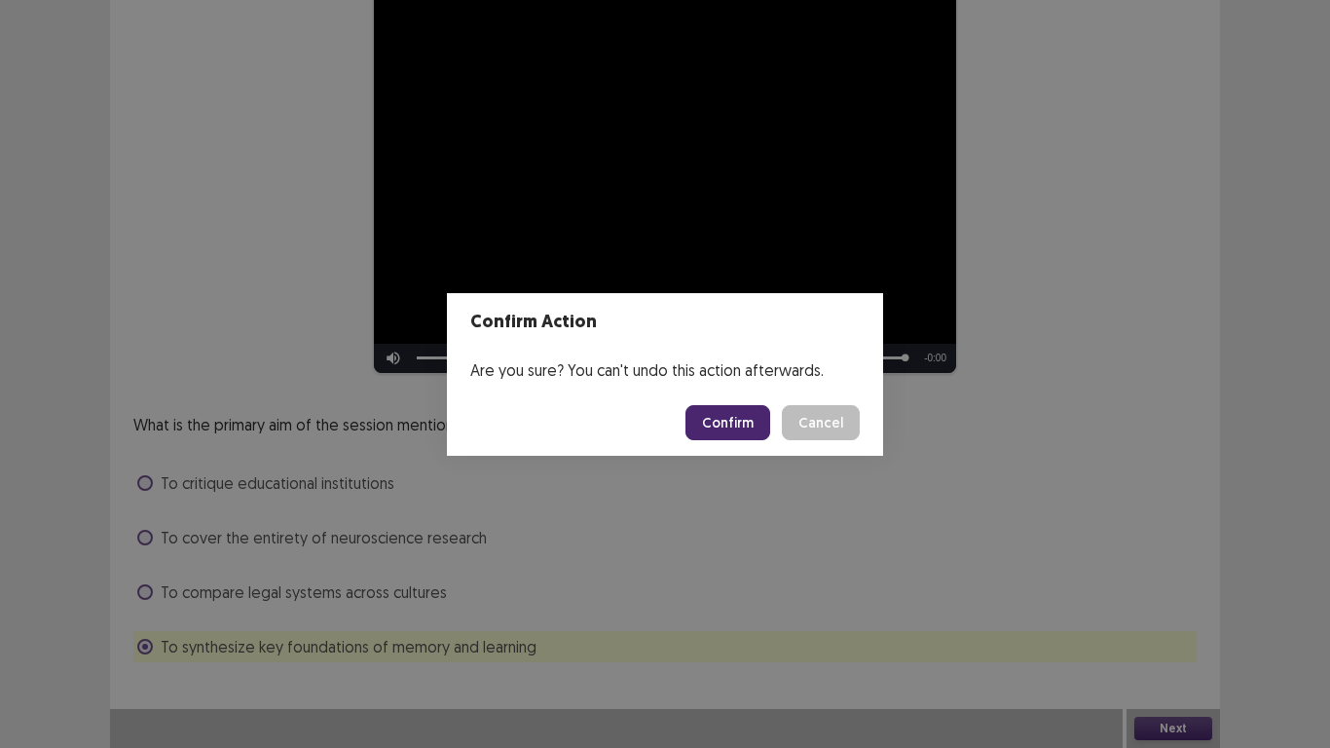
click at [701, 425] on button "Confirm" at bounding box center [728, 422] width 85 height 35
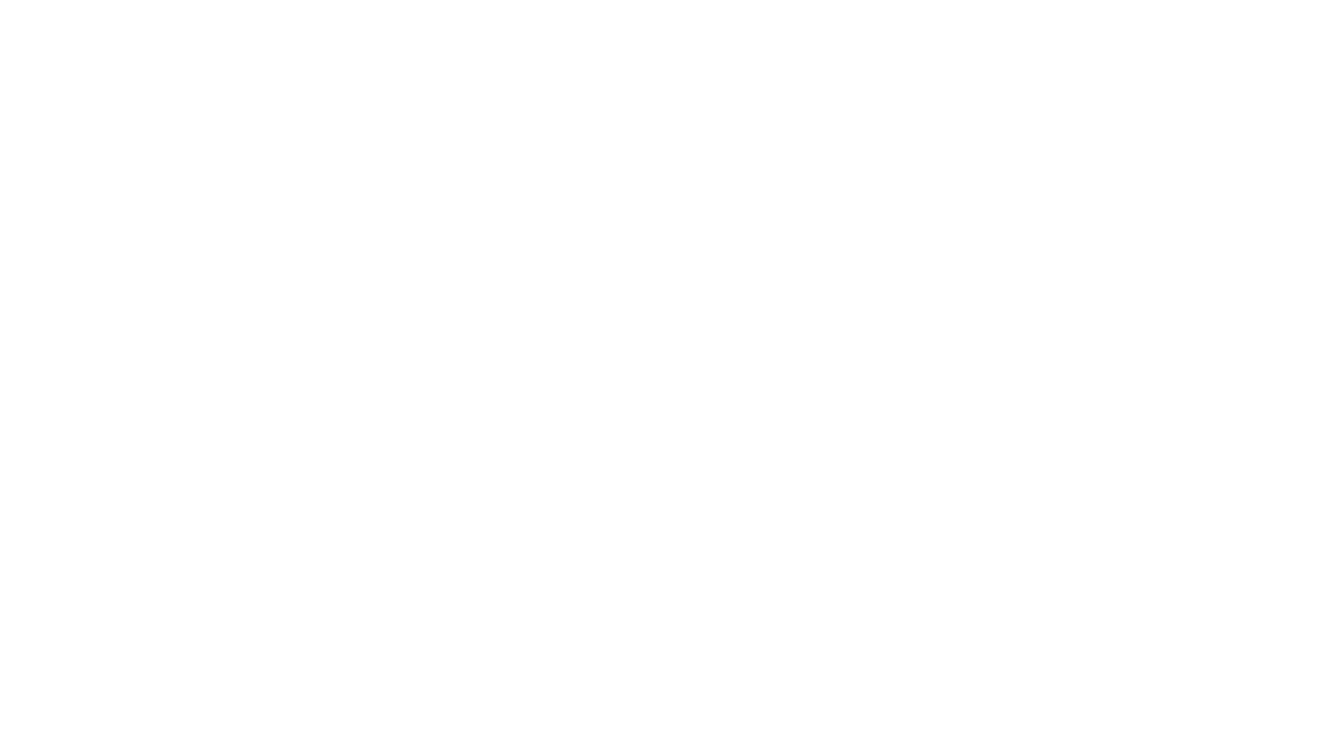
scroll to position [0, 0]
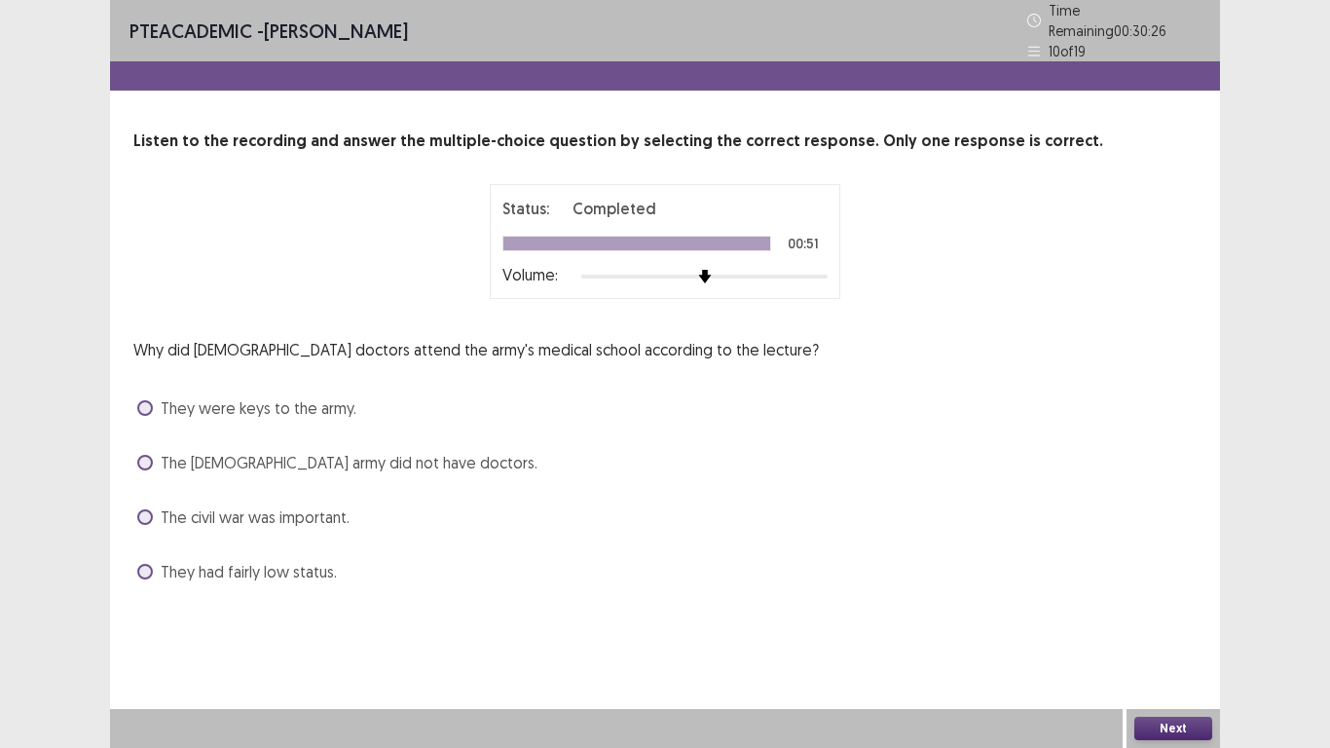
click at [309, 451] on span "The Roman army did not have doctors." at bounding box center [349, 462] width 377 height 23
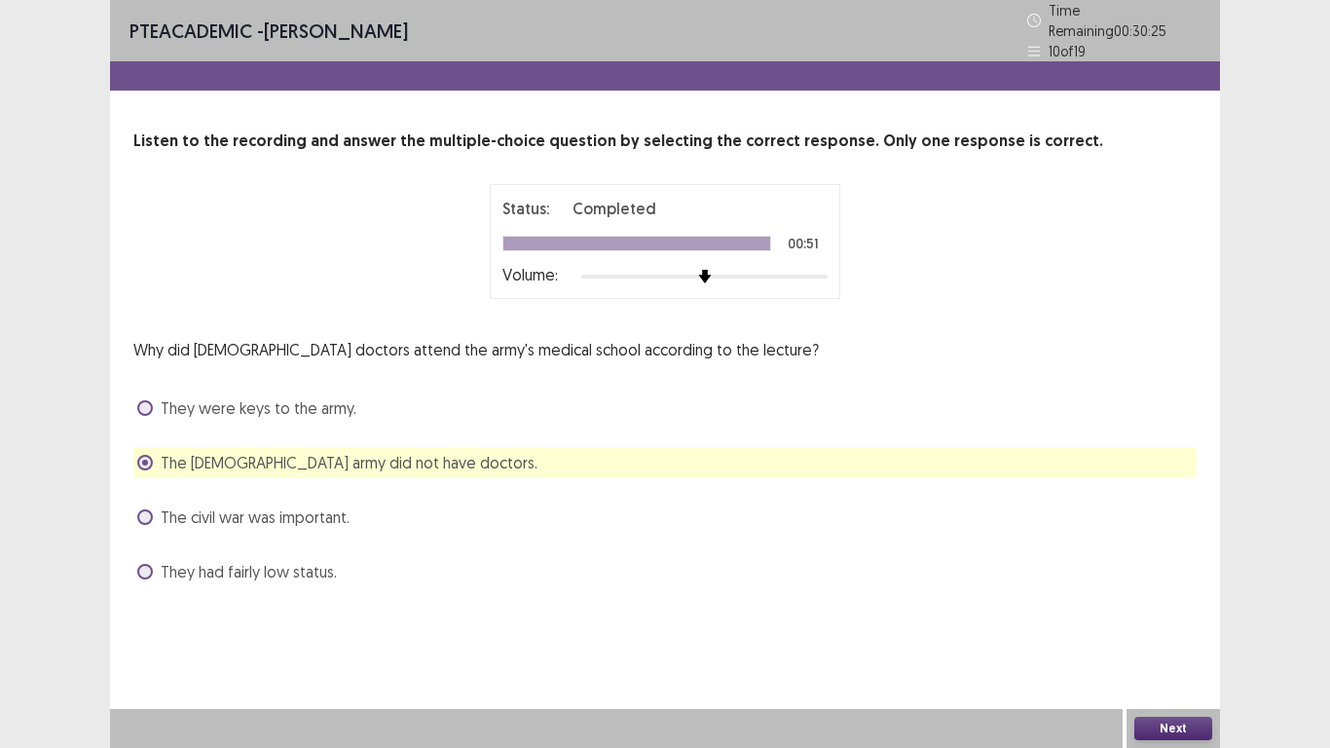
click at [1161, 735] on button "Next" at bounding box center [1173, 728] width 78 height 23
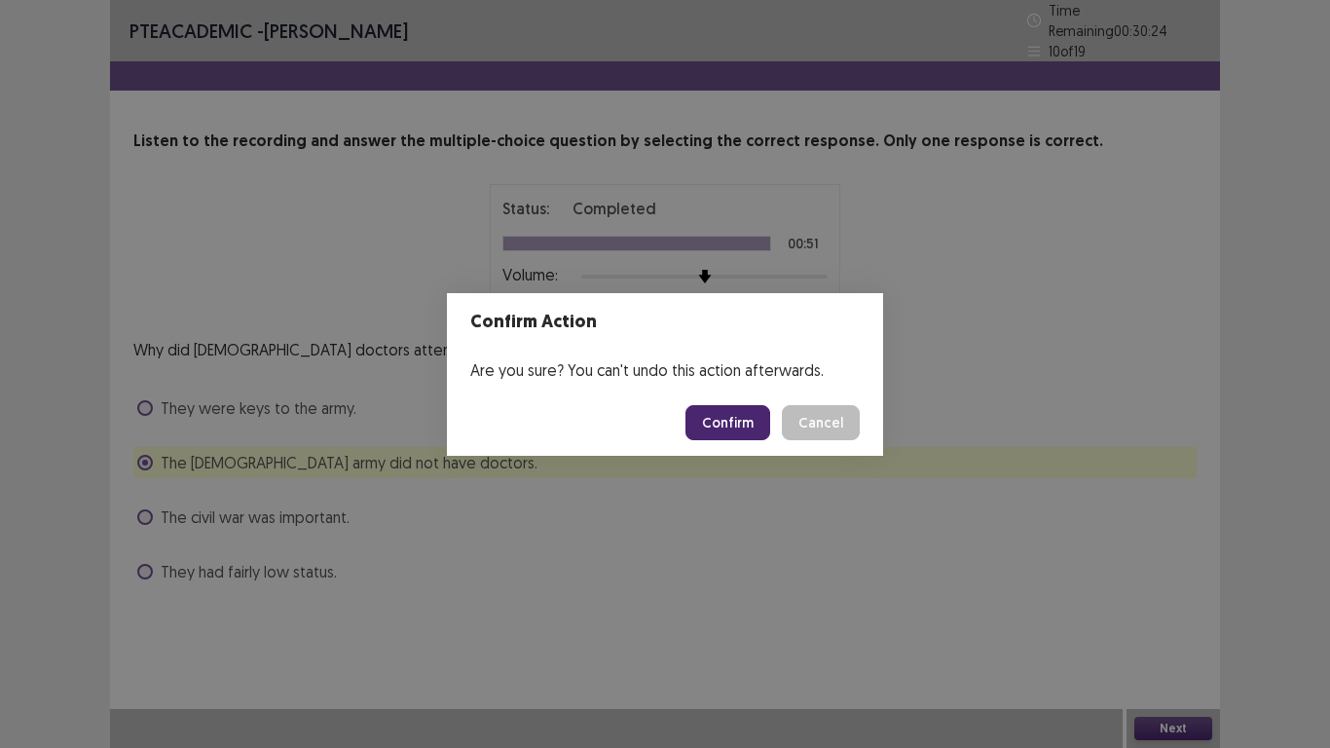
click at [742, 421] on button "Confirm" at bounding box center [728, 422] width 85 height 35
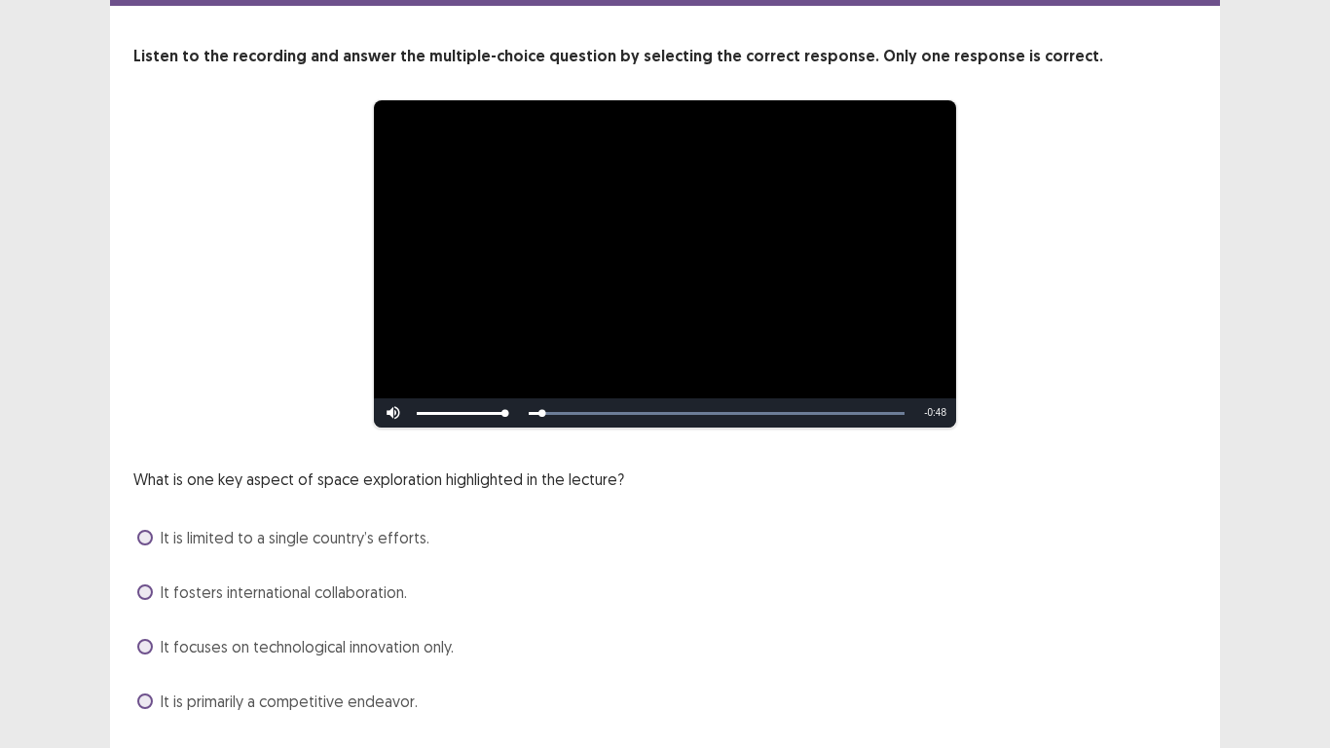
scroll to position [130, 0]
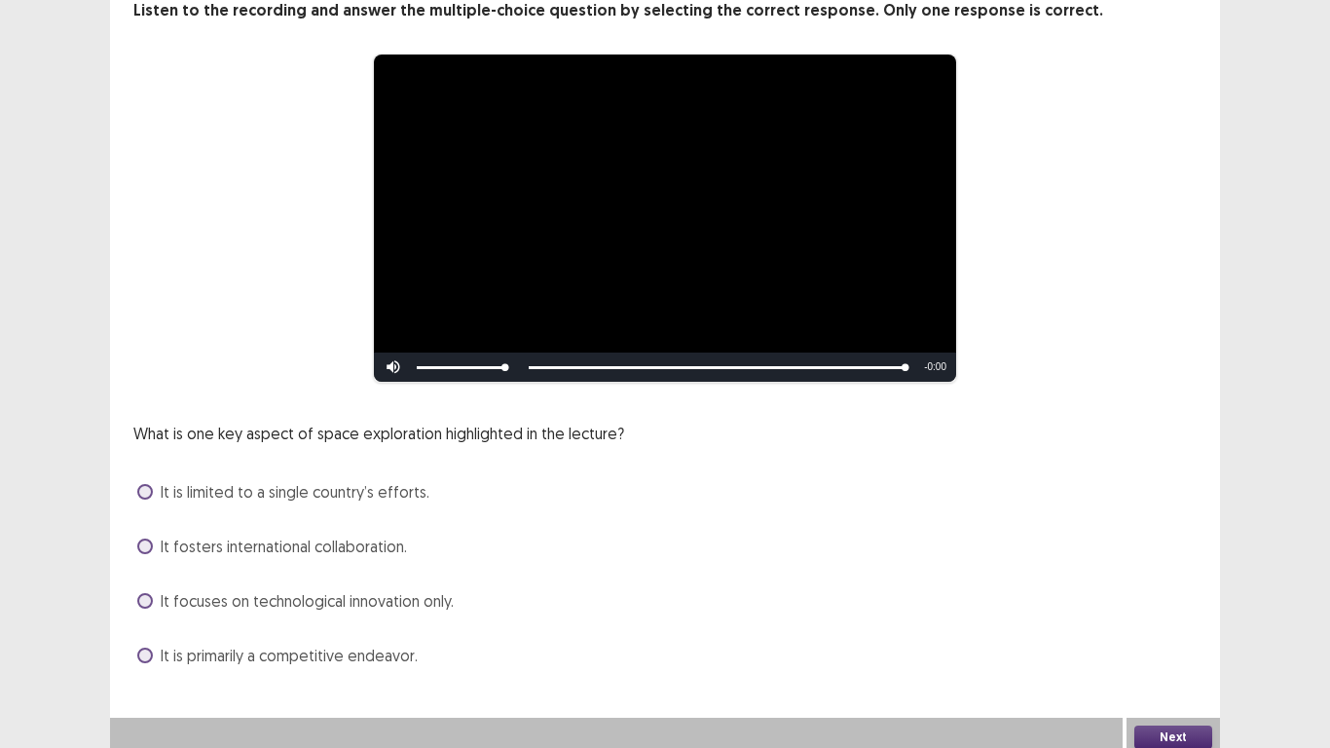
click at [267, 548] on span "It fosters international collaboration." at bounding box center [284, 546] width 246 height 23
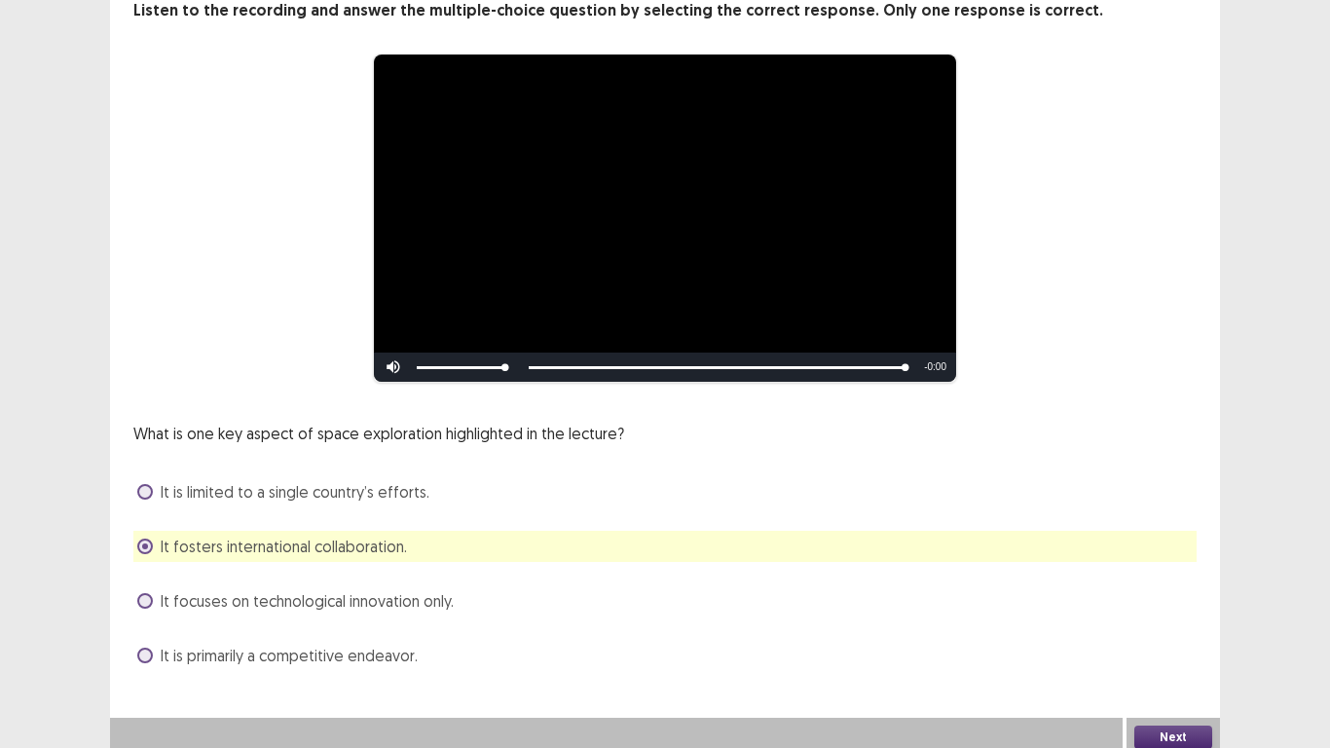
click at [1171, 725] on button "Next" at bounding box center [1173, 736] width 78 height 23
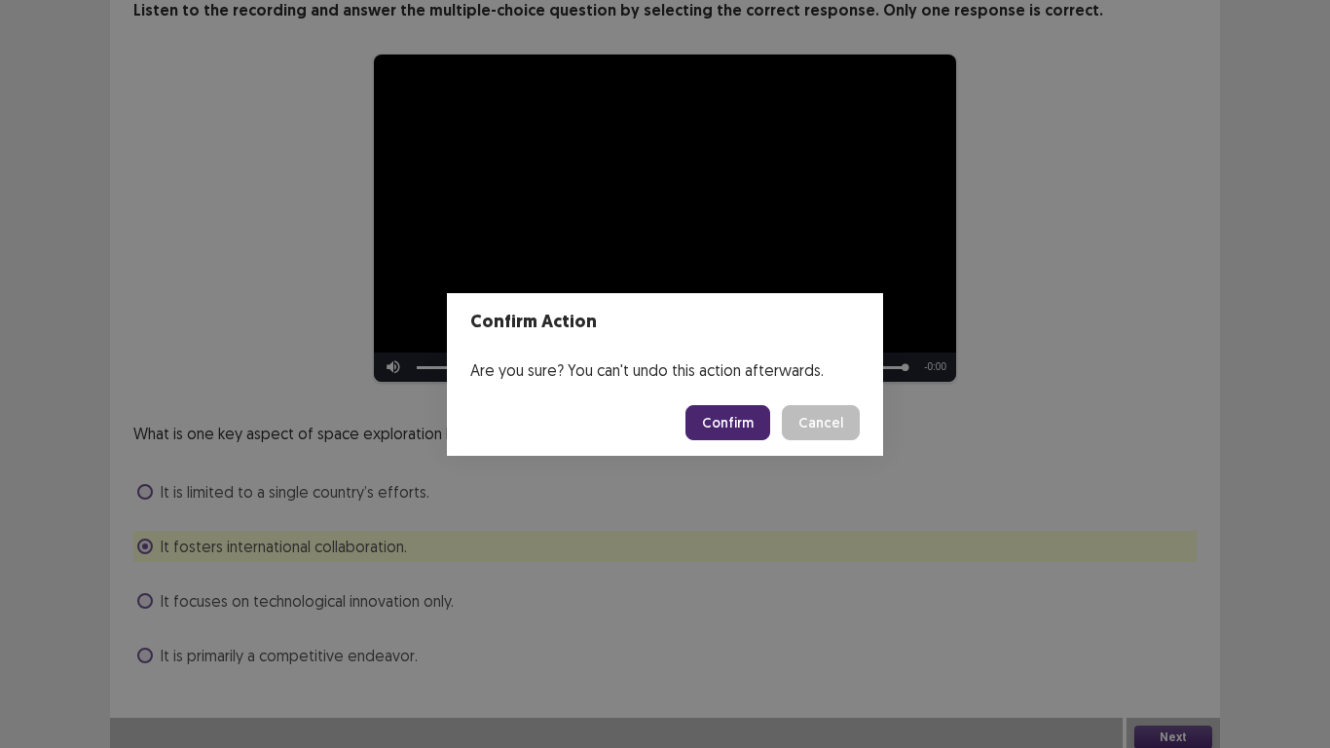
click at [750, 422] on button "Confirm" at bounding box center [728, 422] width 85 height 35
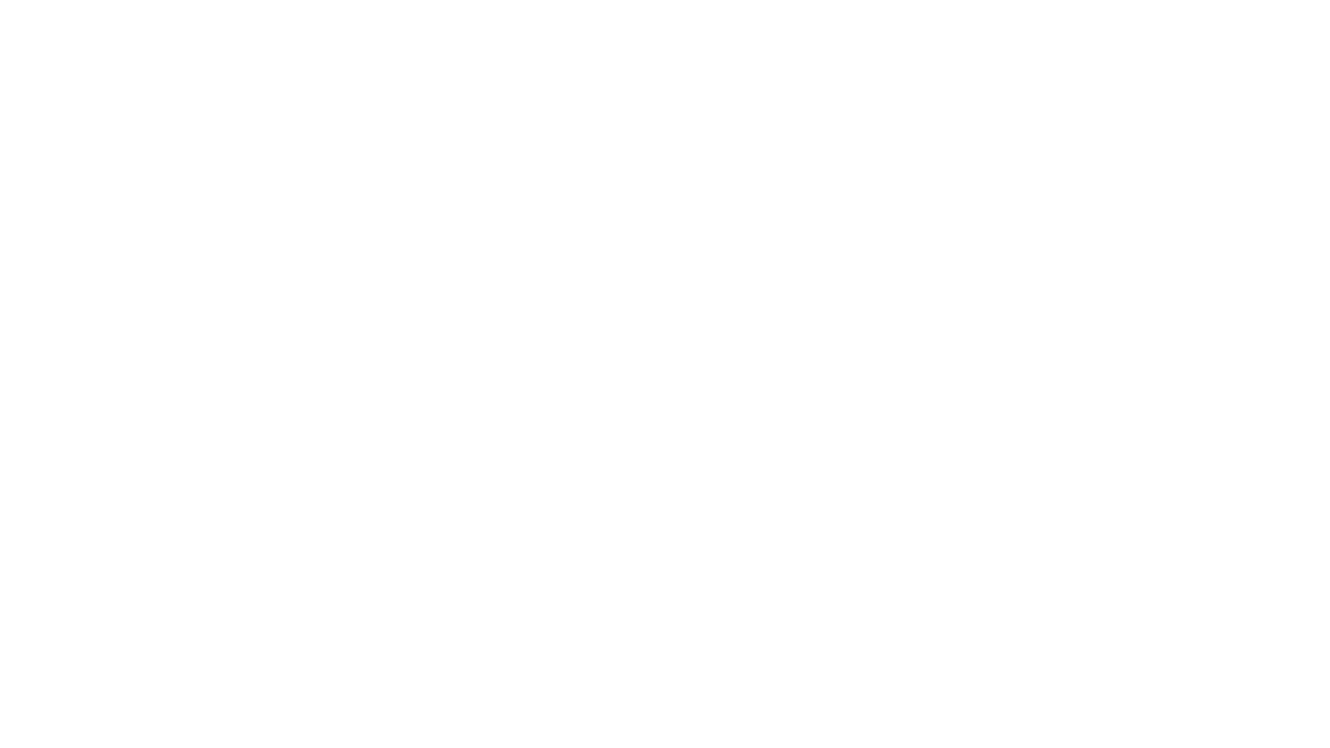
scroll to position [0, 0]
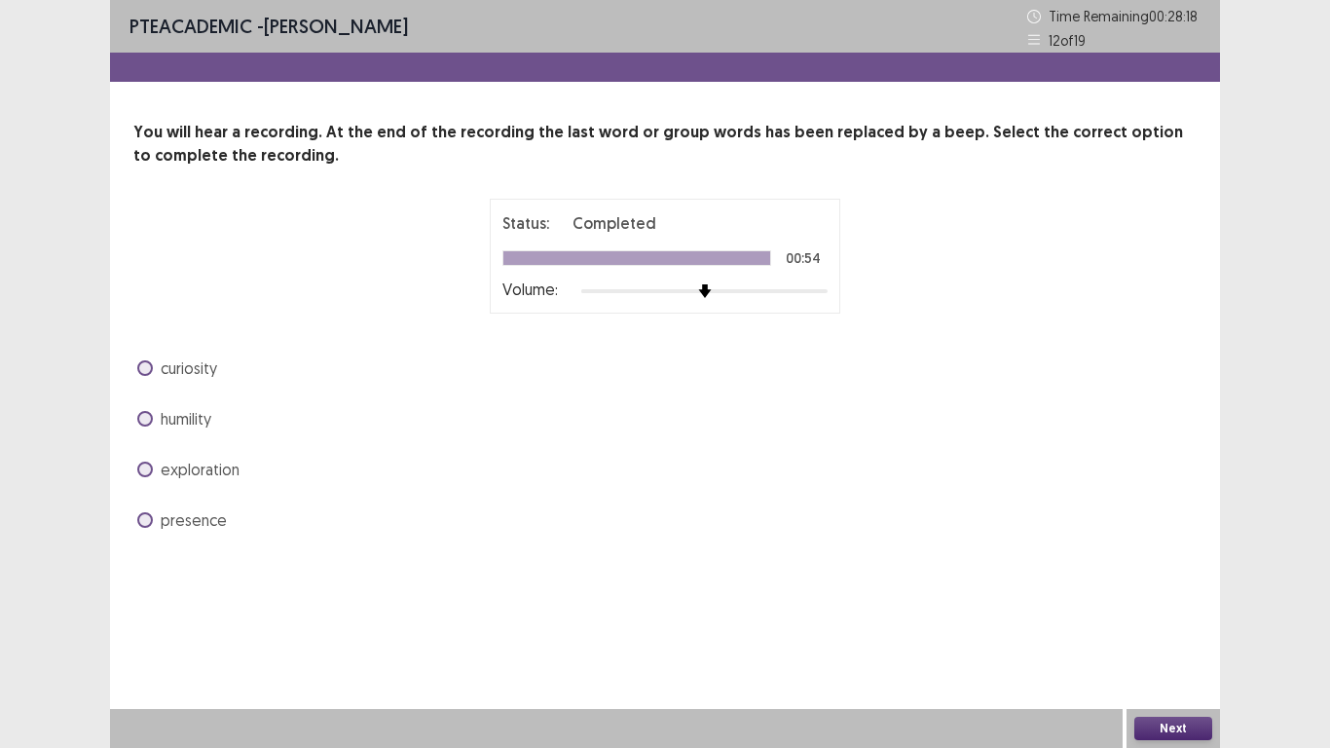
click at [226, 429] on div "humility" at bounding box center [664, 418] width 1063 height 31
click at [194, 416] on span "humility" at bounding box center [186, 418] width 51 height 23
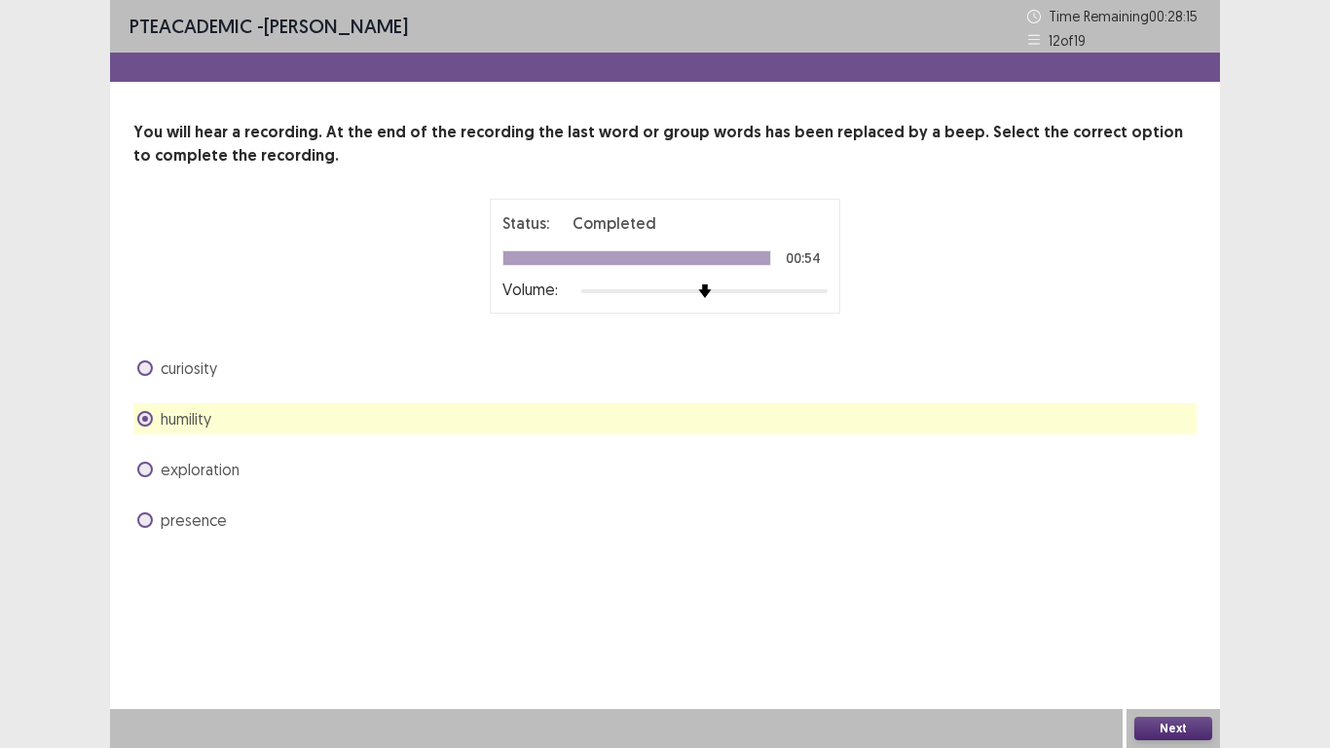
click at [1177, 719] on button "Next" at bounding box center [1173, 728] width 78 height 23
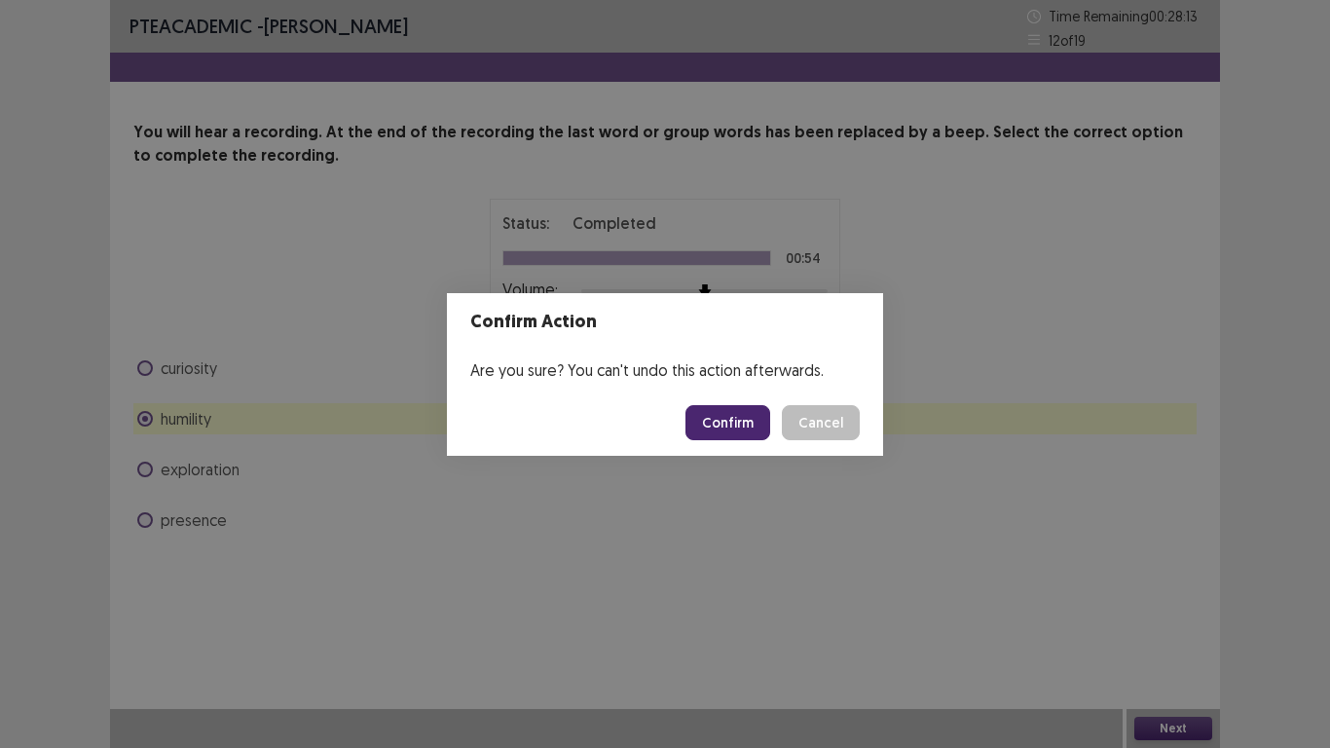
click at [717, 427] on button "Confirm" at bounding box center [728, 422] width 85 height 35
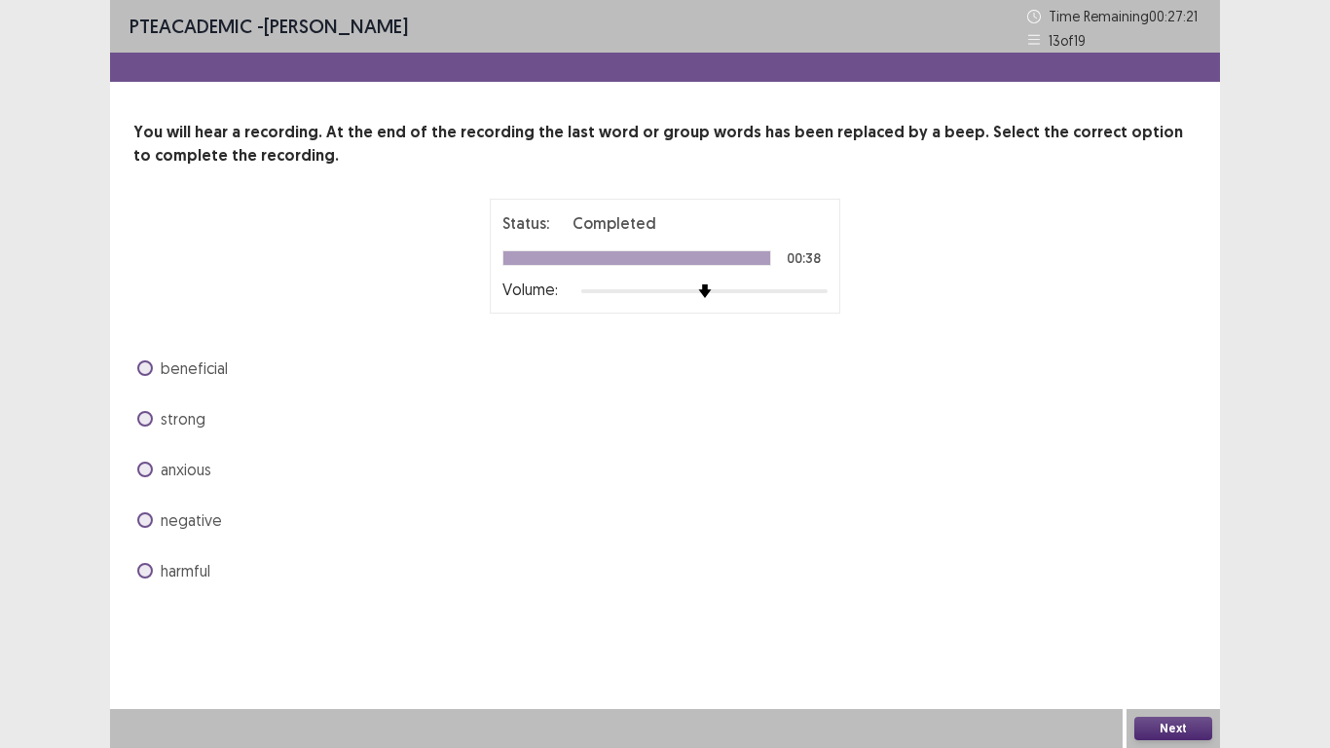
click at [211, 421] on div "strong" at bounding box center [664, 418] width 1063 height 31
click at [226, 374] on span "beneficial" at bounding box center [194, 367] width 67 height 23
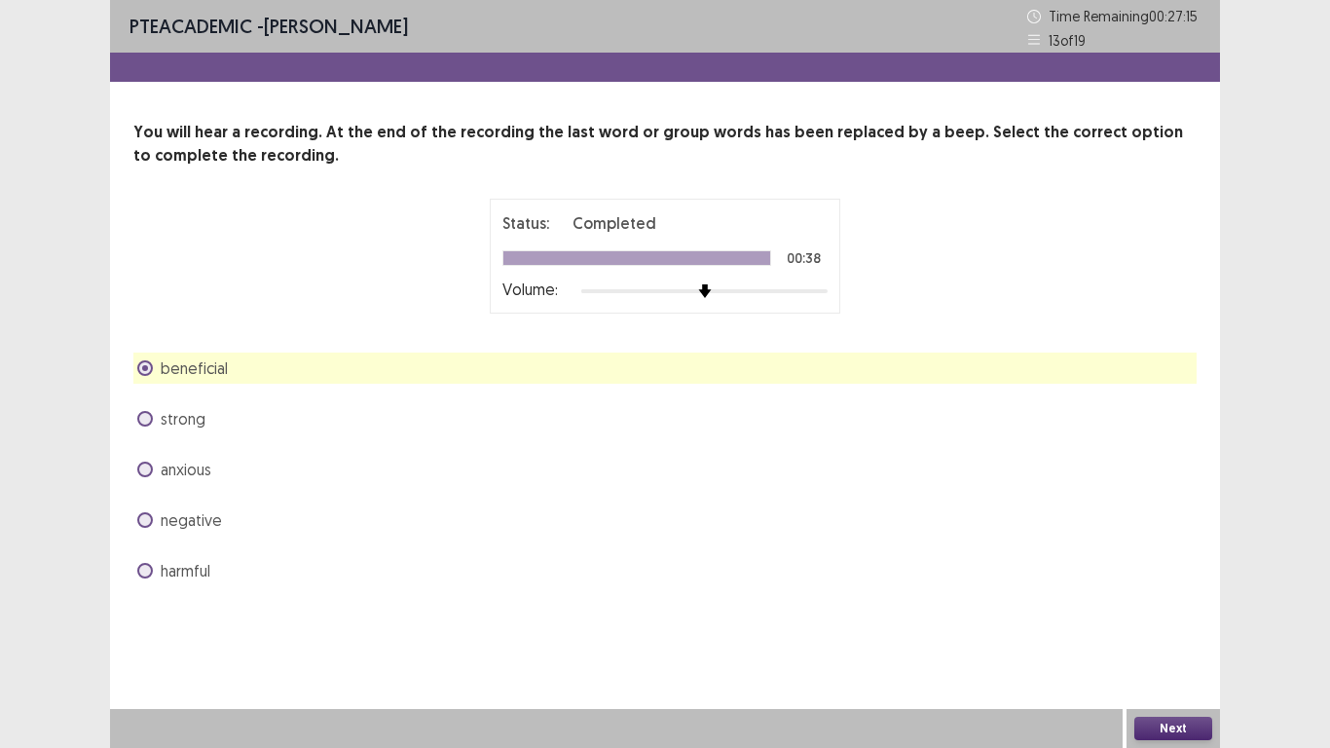
click at [190, 571] on span "harmful" at bounding box center [186, 570] width 50 height 23
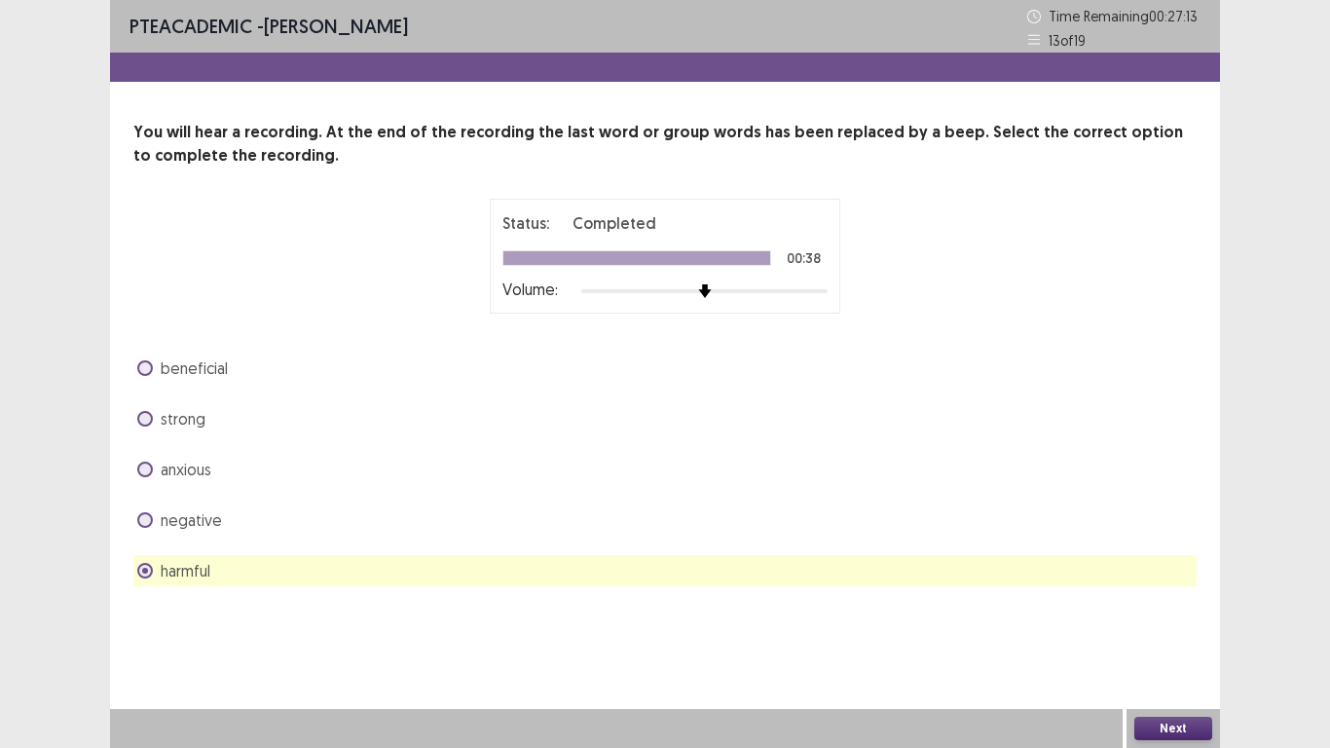
click at [1172, 725] on button "Next" at bounding box center [1173, 728] width 78 height 23
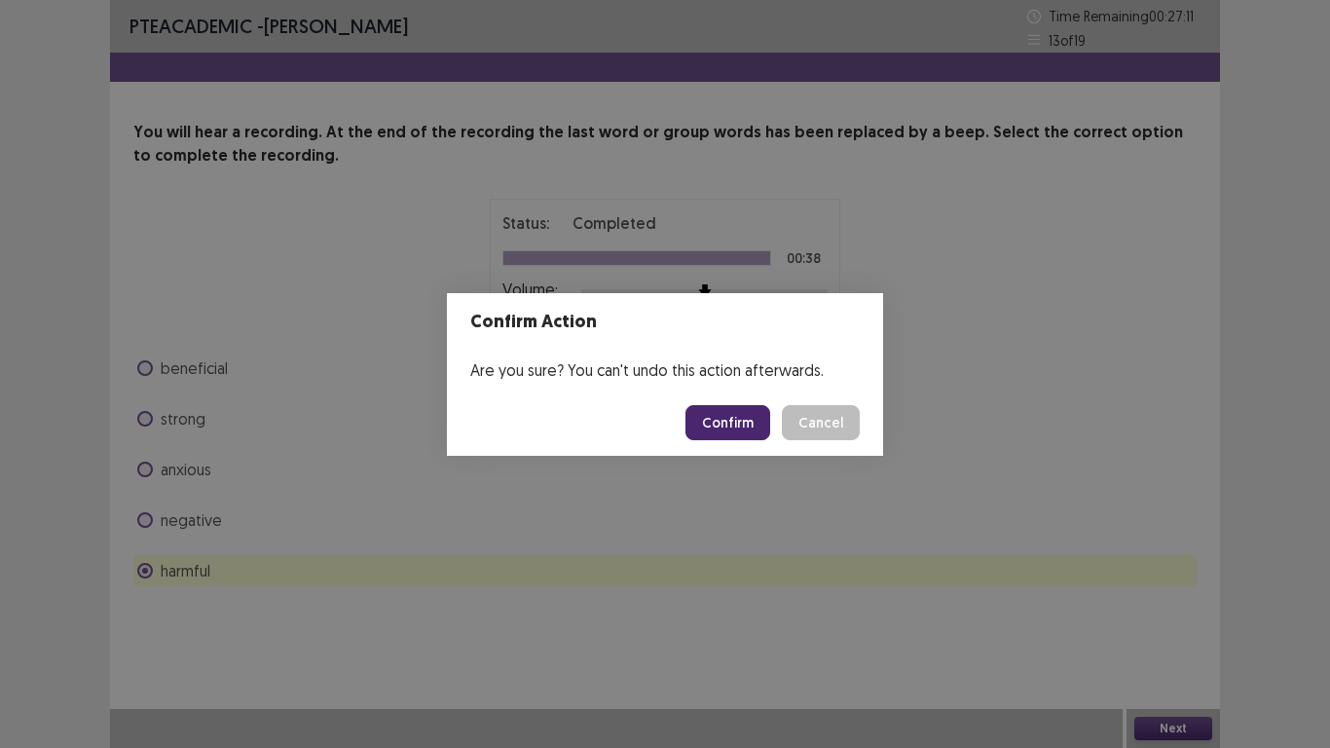
click at [735, 427] on button "Confirm" at bounding box center [728, 422] width 85 height 35
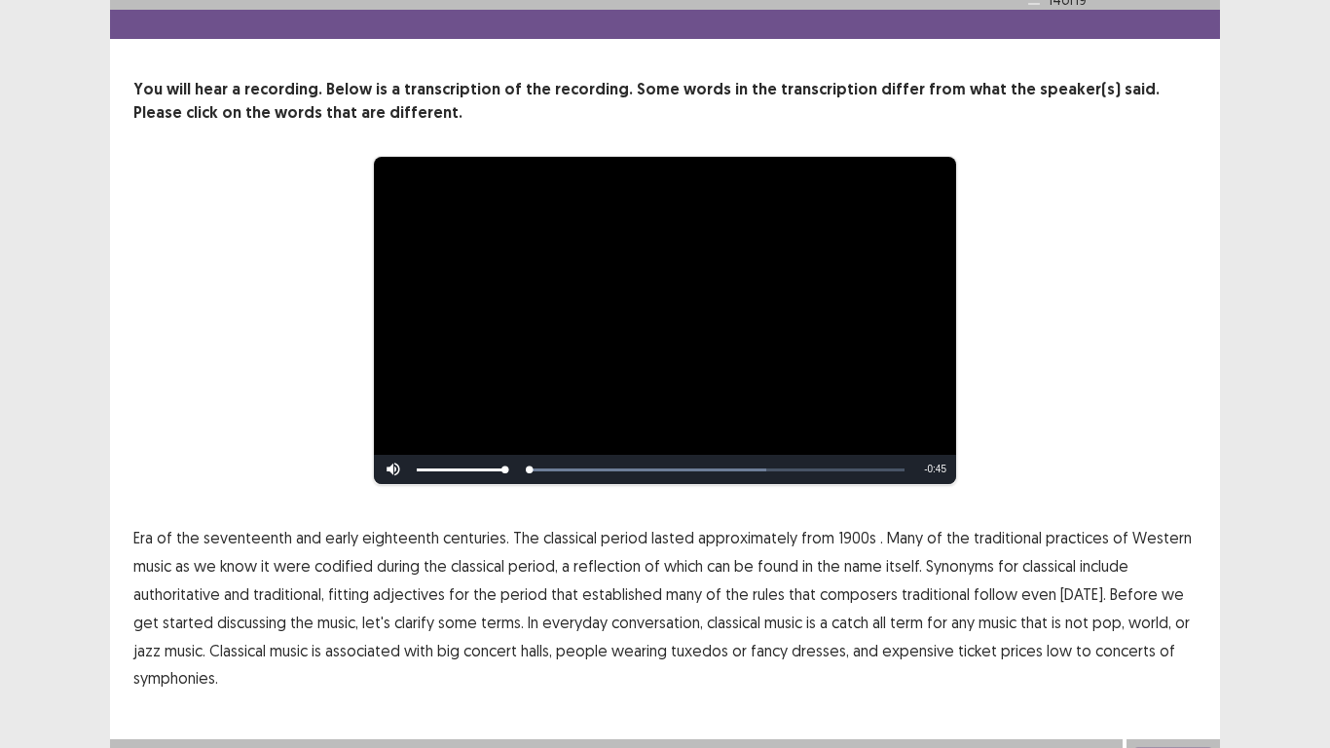
scroll to position [73, 0]
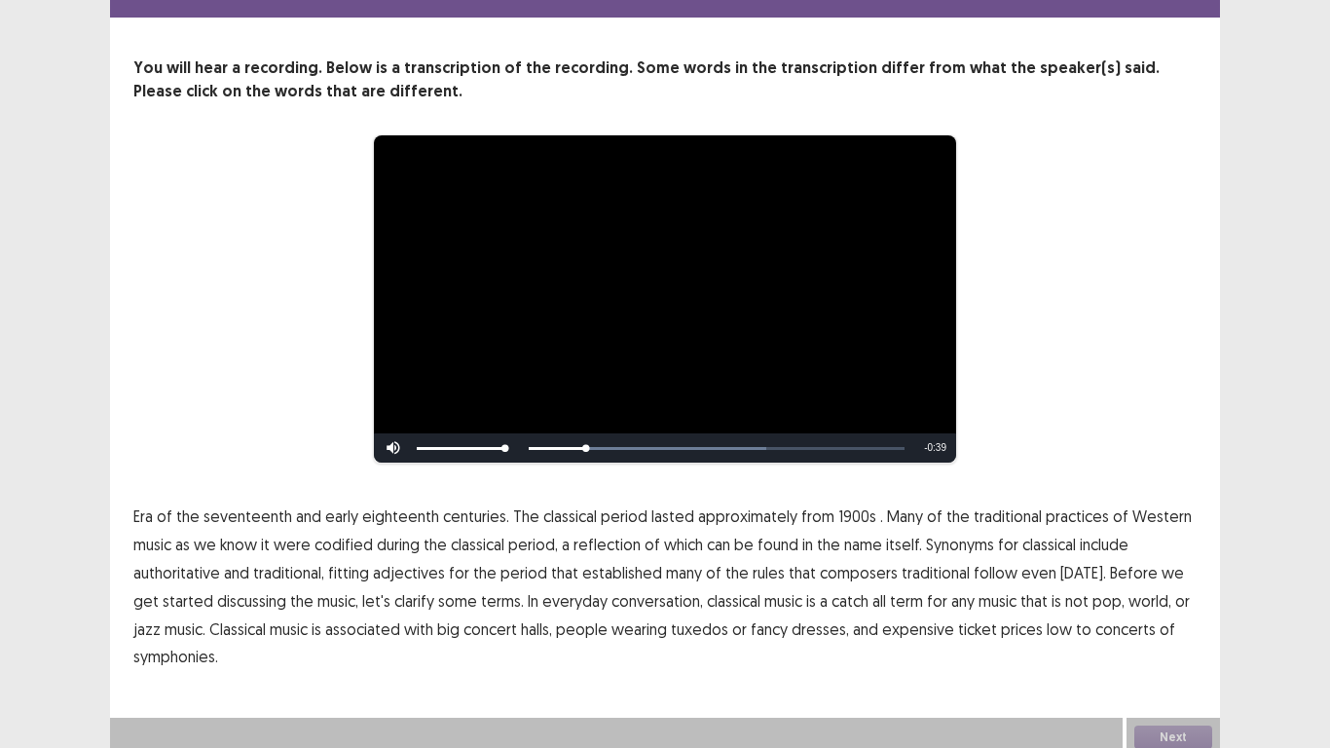
click at [846, 509] on span "1900s" at bounding box center [857, 515] width 38 height 23
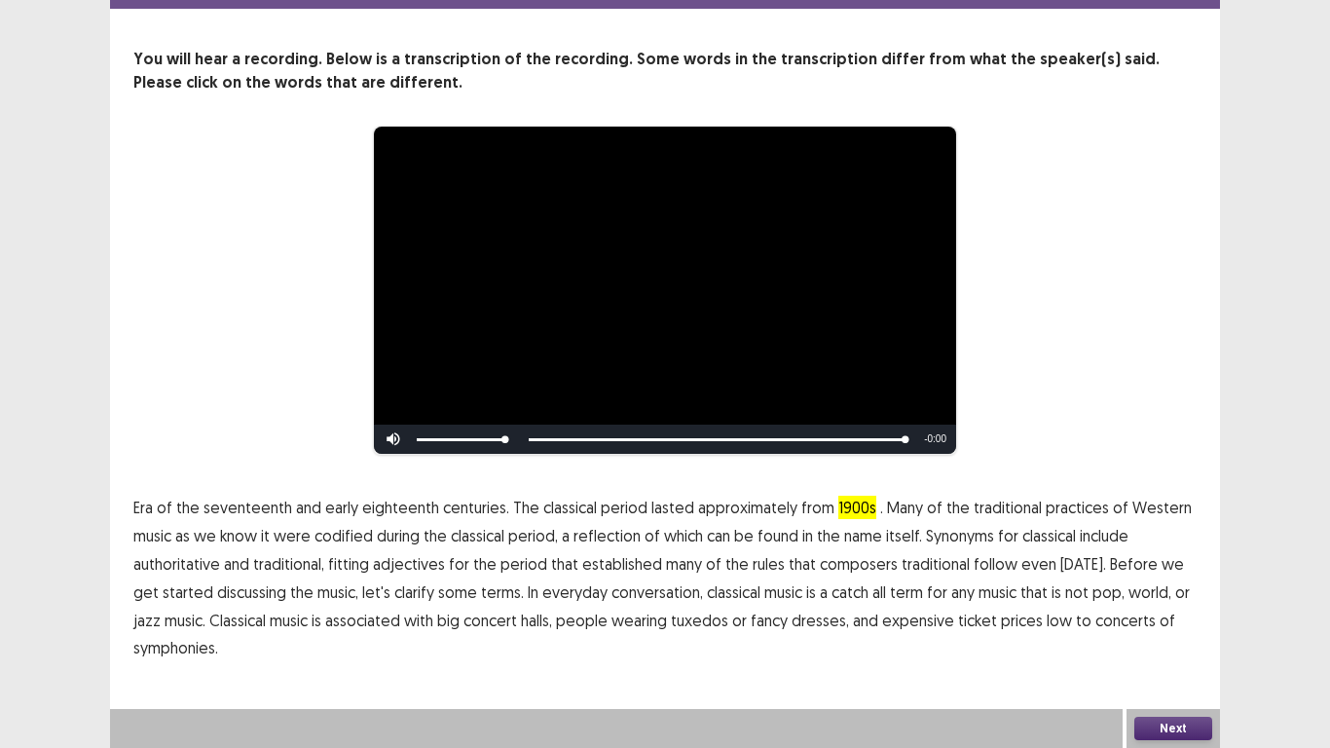
click at [204, 652] on span "symphonies." at bounding box center [175, 647] width 85 height 23
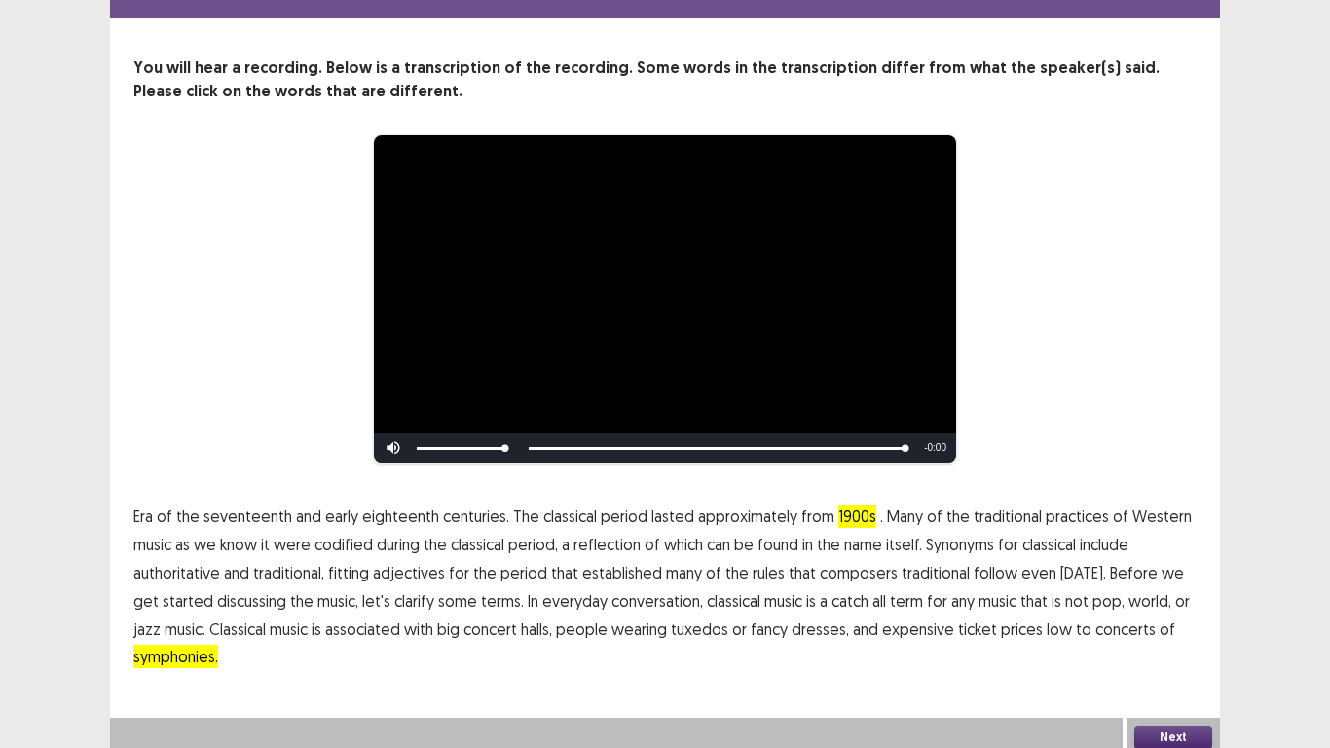
click at [1166, 725] on button "Next" at bounding box center [1173, 736] width 78 height 23
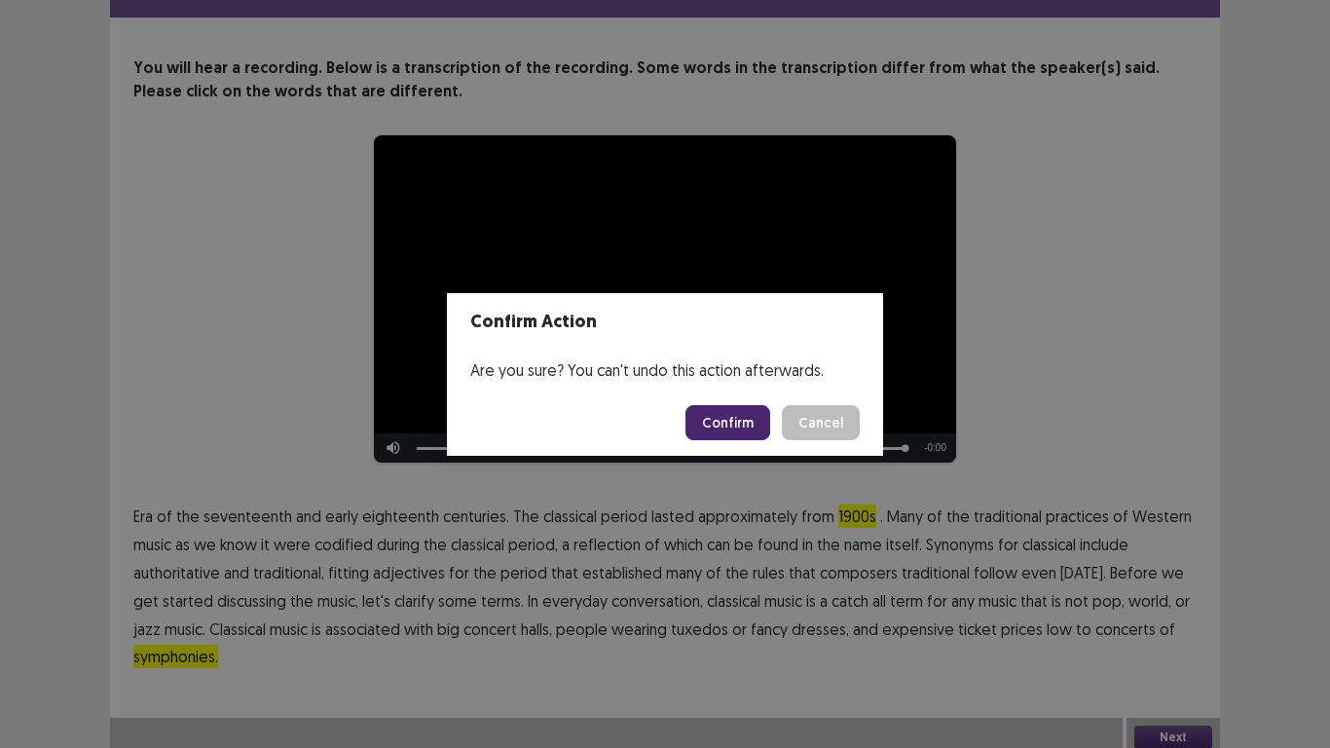
click at [732, 431] on button "Confirm" at bounding box center [728, 422] width 85 height 35
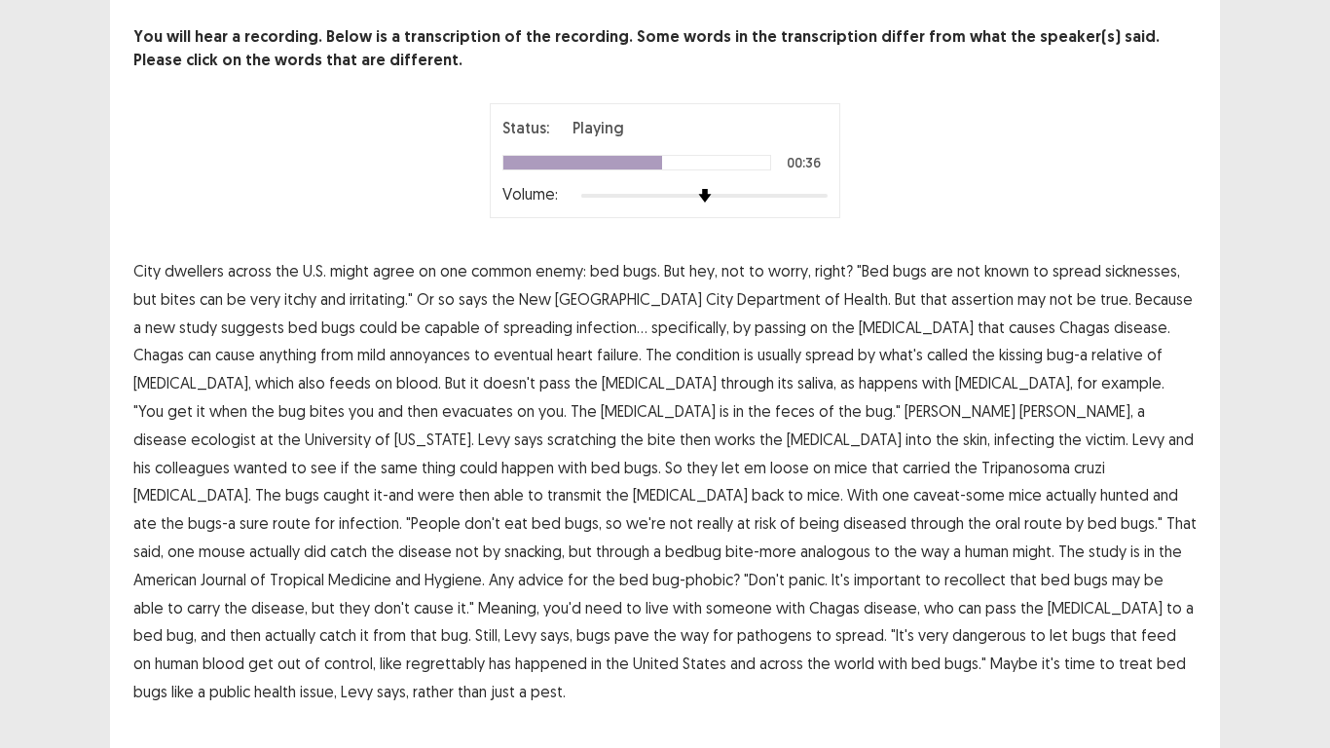
scroll to position [111, 0]
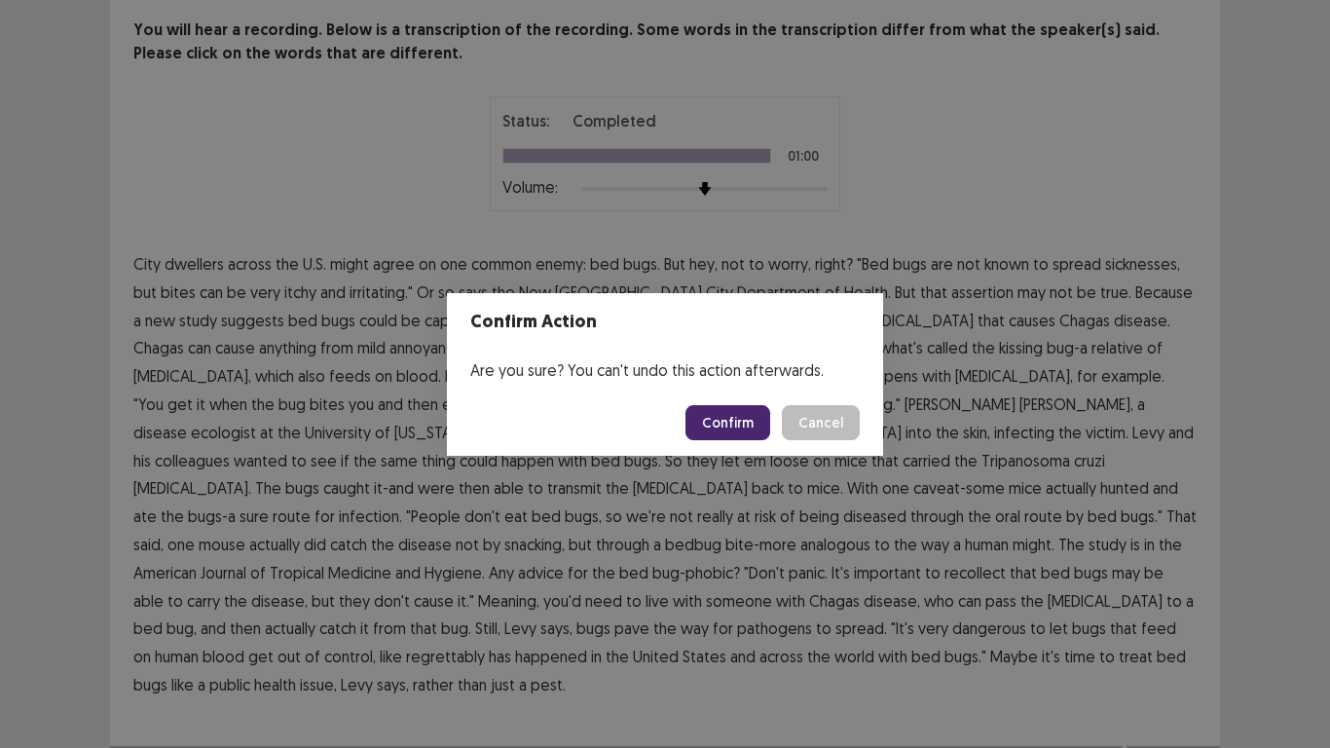
click at [712, 417] on button "Confirm" at bounding box center [728, 422] width 85 height 35
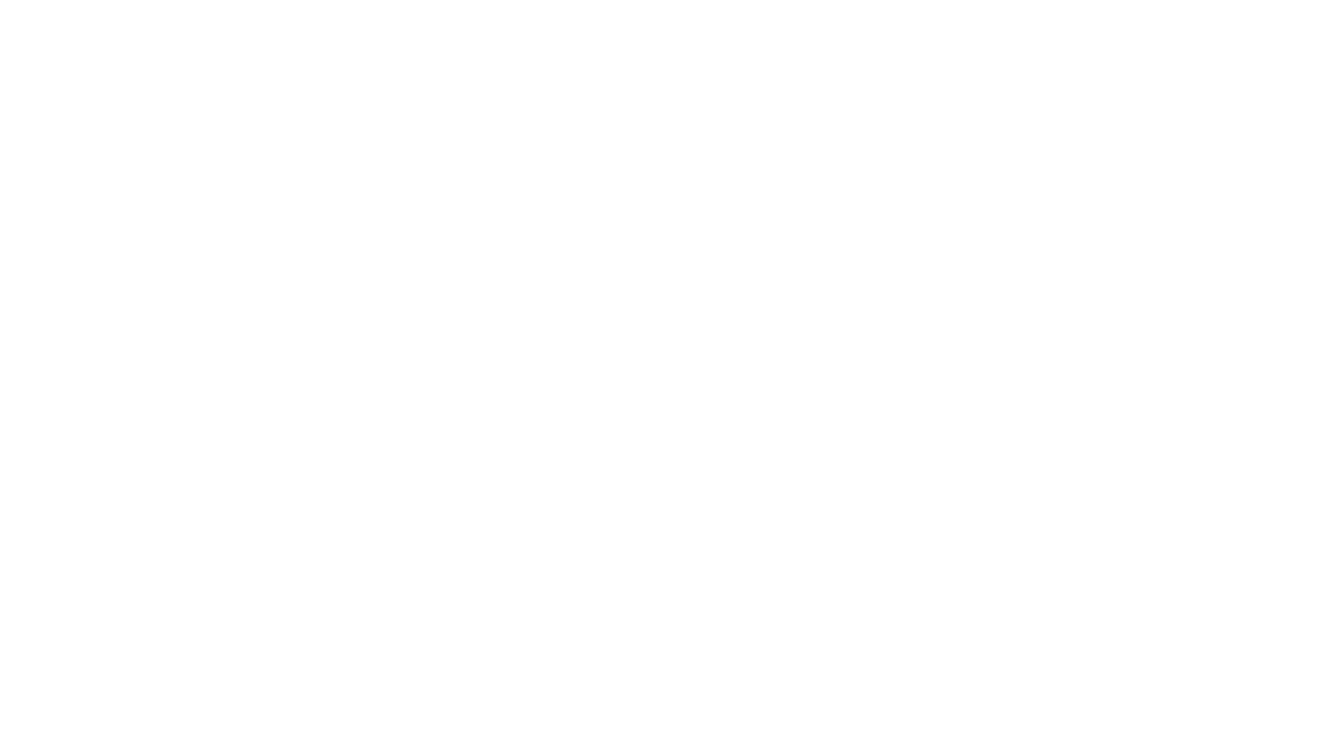
scroll to position [0, 0]
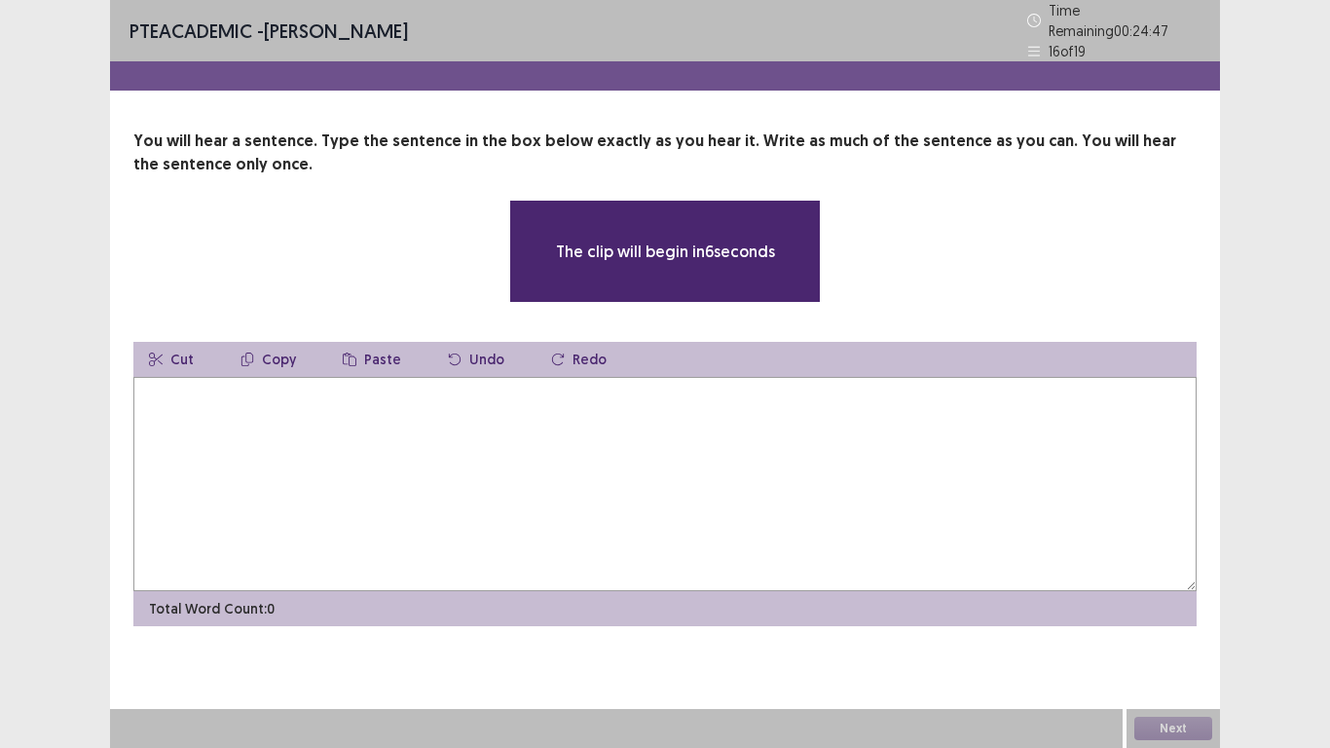
click at [473, 473] on textarea at bounding box center [664, 484] width 1063 height 214
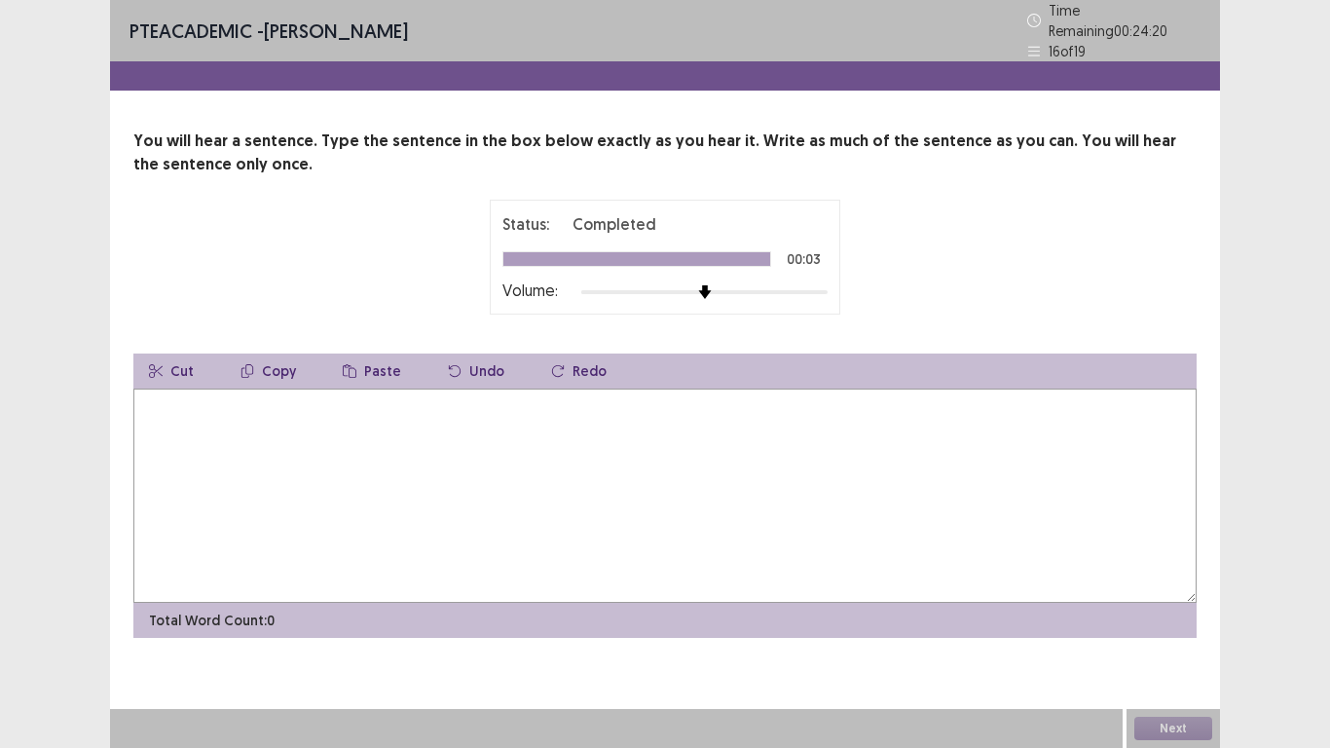
click at [319, 484] on textarea at bounding box center [664, 496] width 1063 height 214
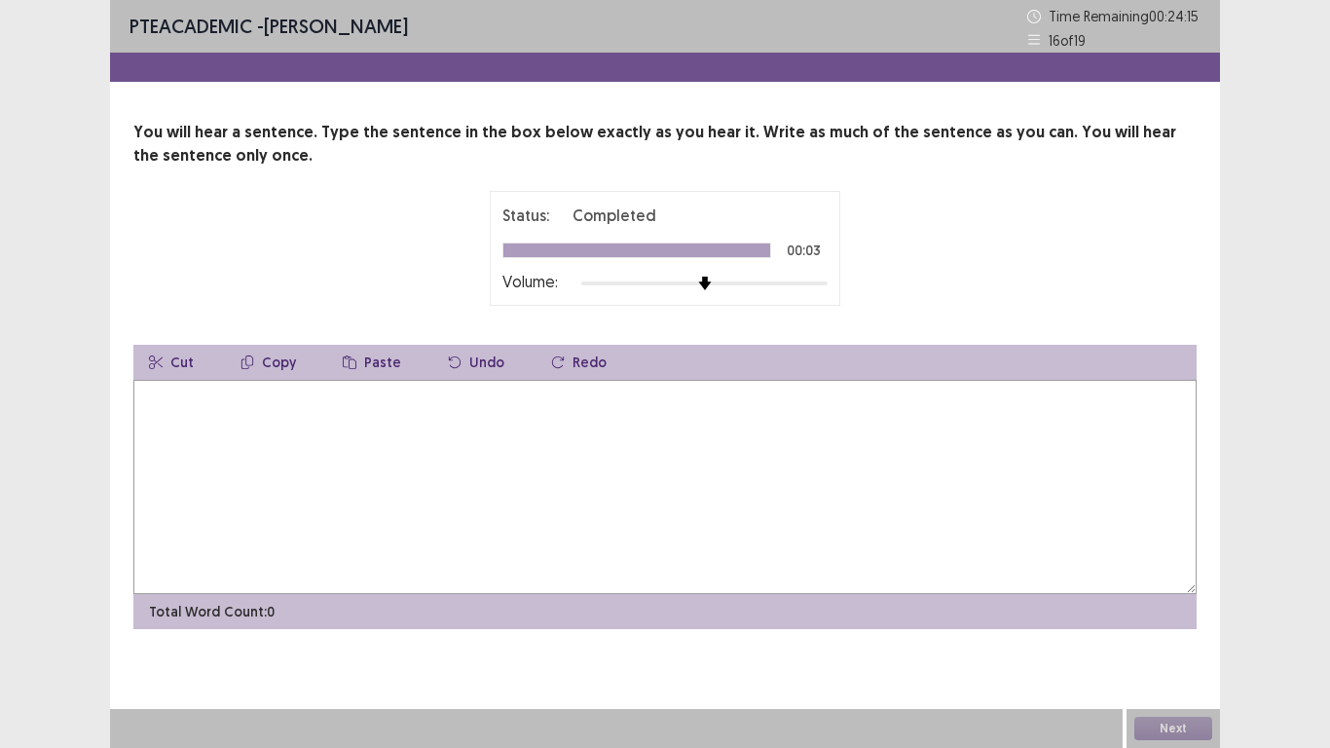
drag, startPoint x: 1329, startPoint y: 747, endPoint x: 758, endPoint y: 449, distance: 644.6
click at [758, 449] on textarea at bounding box center [664, 487] width 1063 height 214
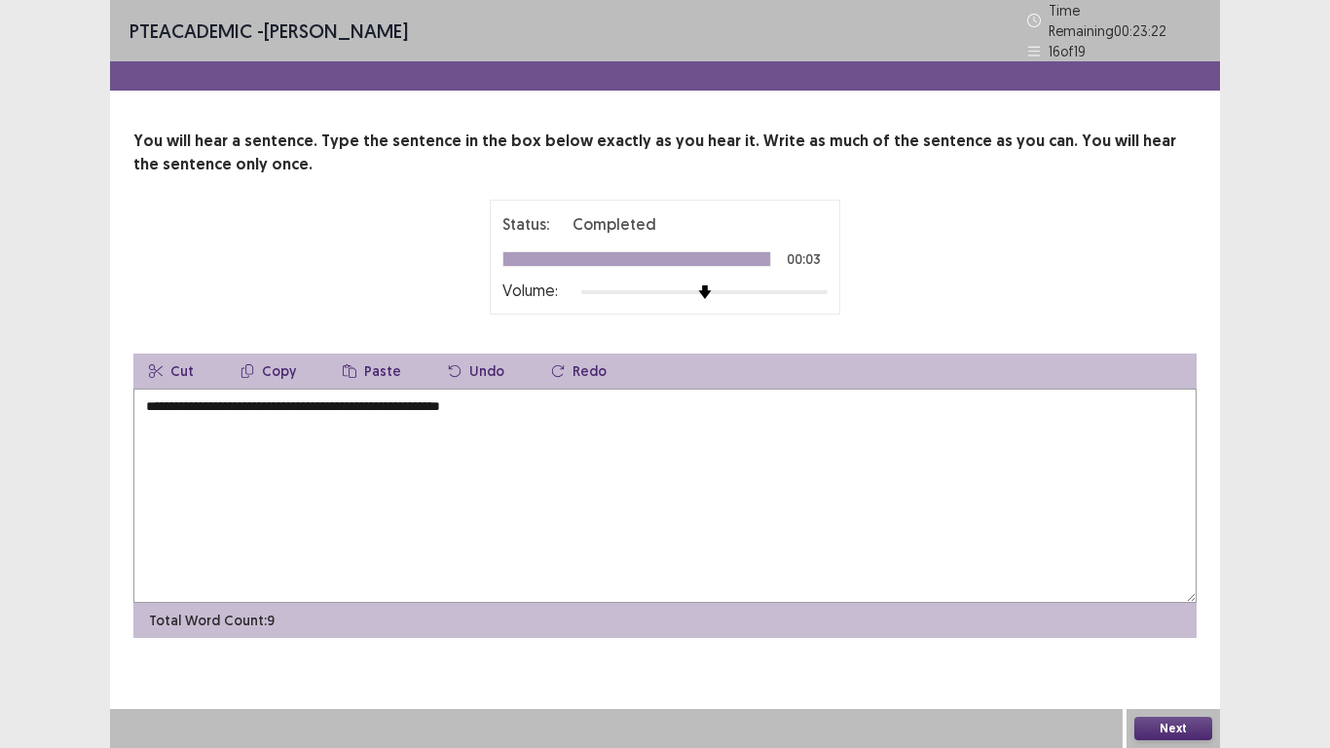
click at [327, 397] on textarea "**********" at bounding box center [664, 496] width 1063 height 214
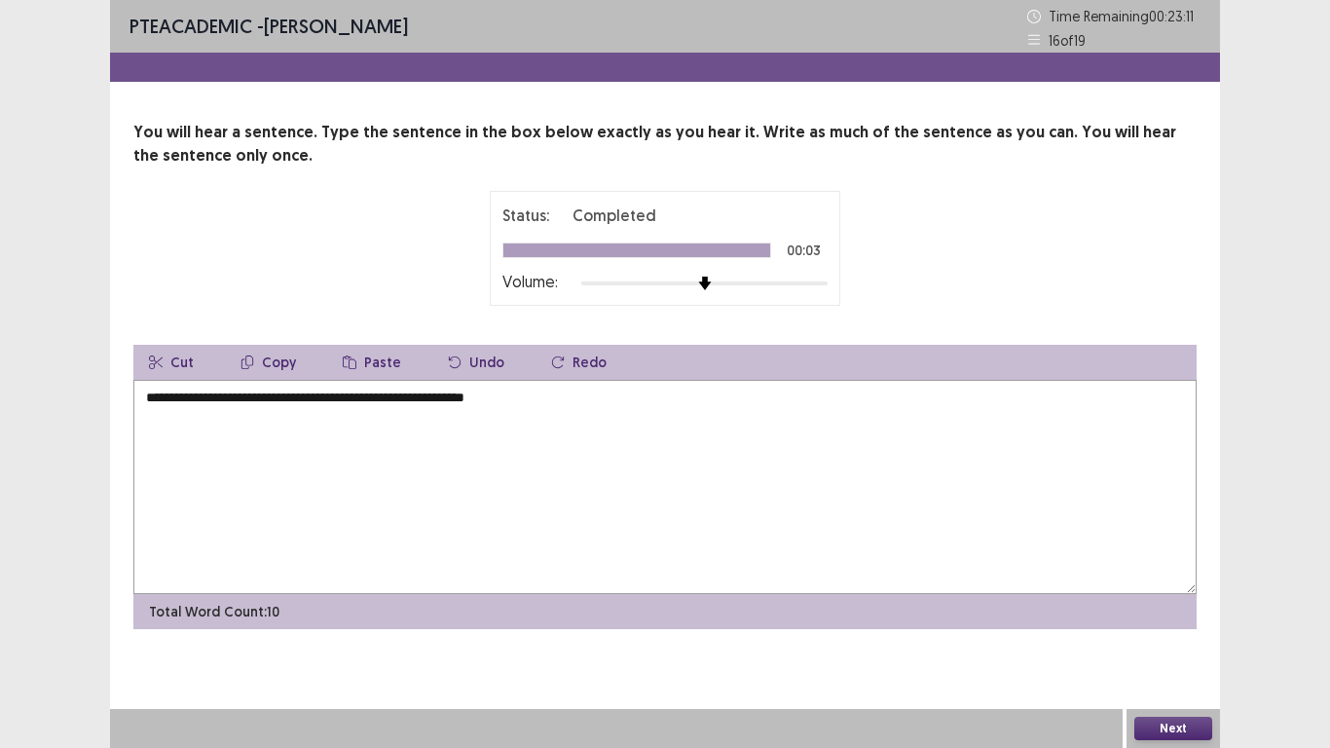
type textarea "**********"
click at [1174, 725] on button "Next" at bounding box center [1173, 728] width 78 height 23
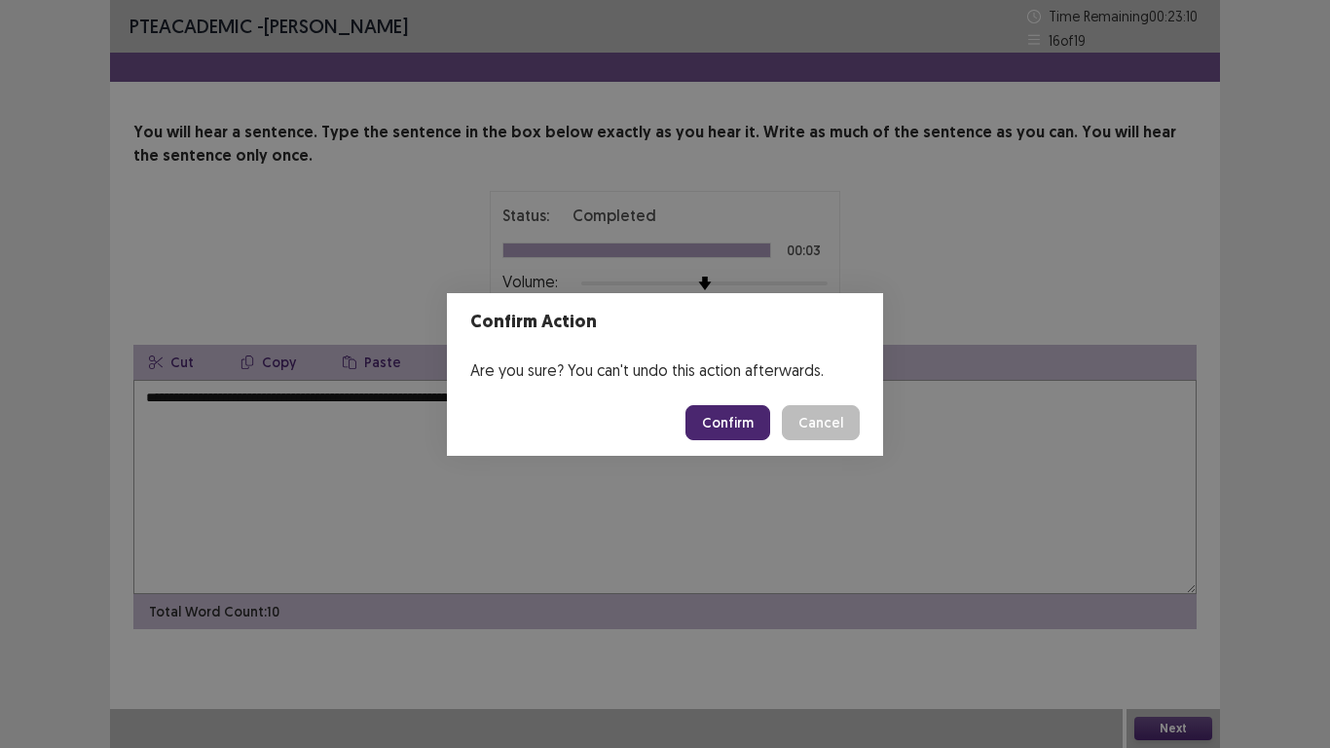
click at [704, 427] on button "Confirm" at bounding box center [728, 422] width 85 height 35
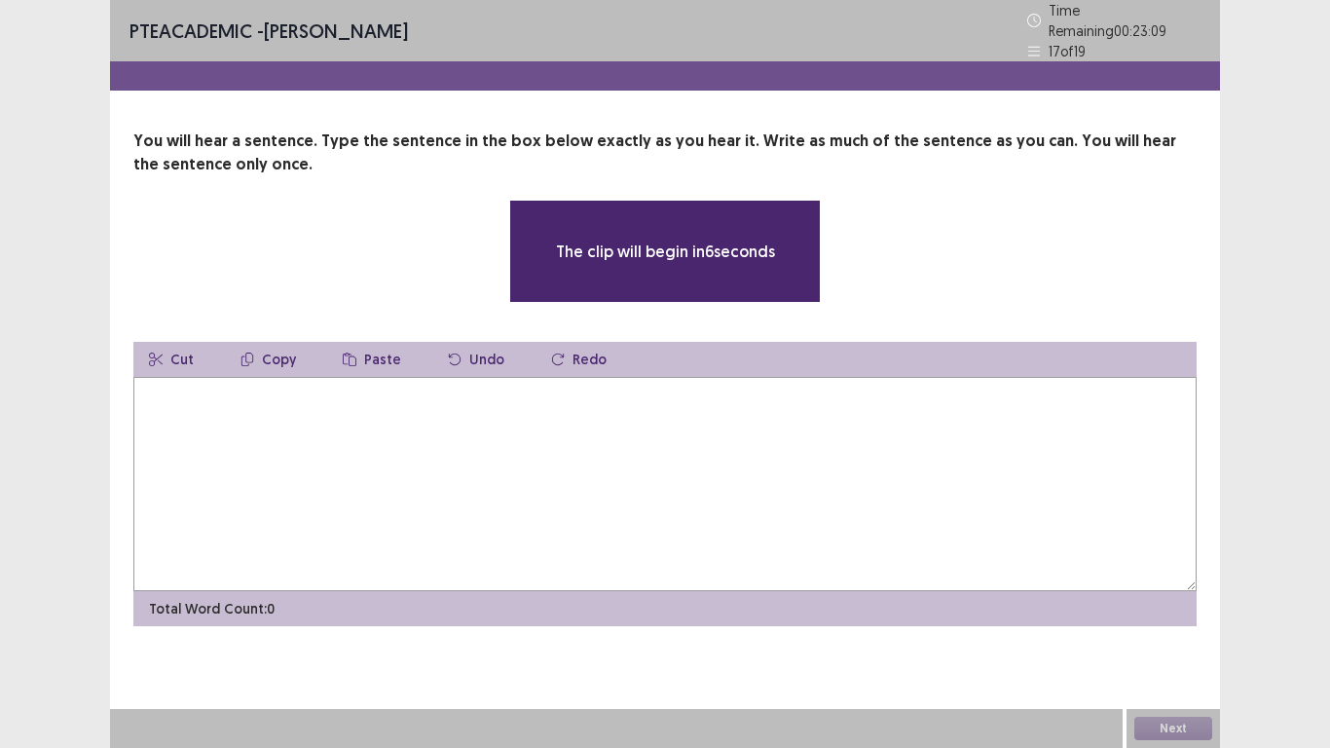
click at [680, 413] on textarea at bounding box center [664, 484] width 1063 height 214
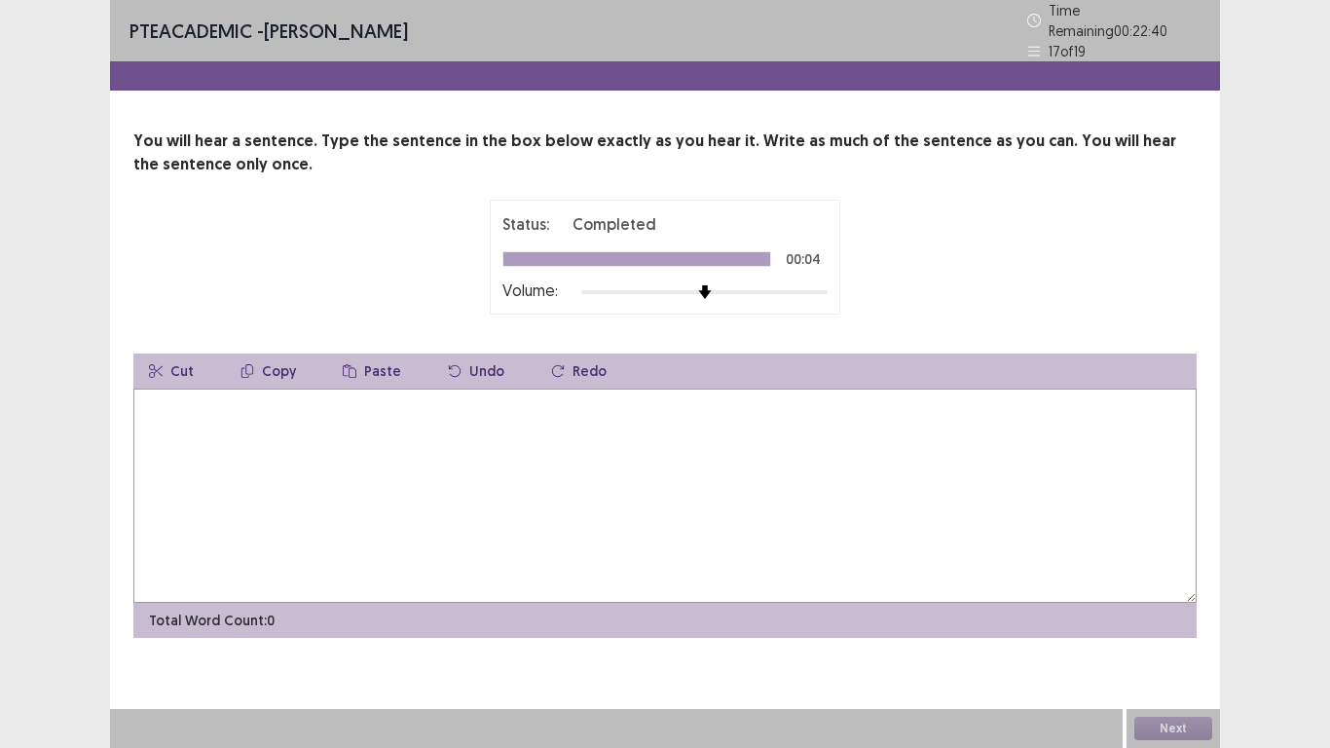
click at [501, 486] on textarea at bounding box center [664, 496] width 1063 height 214
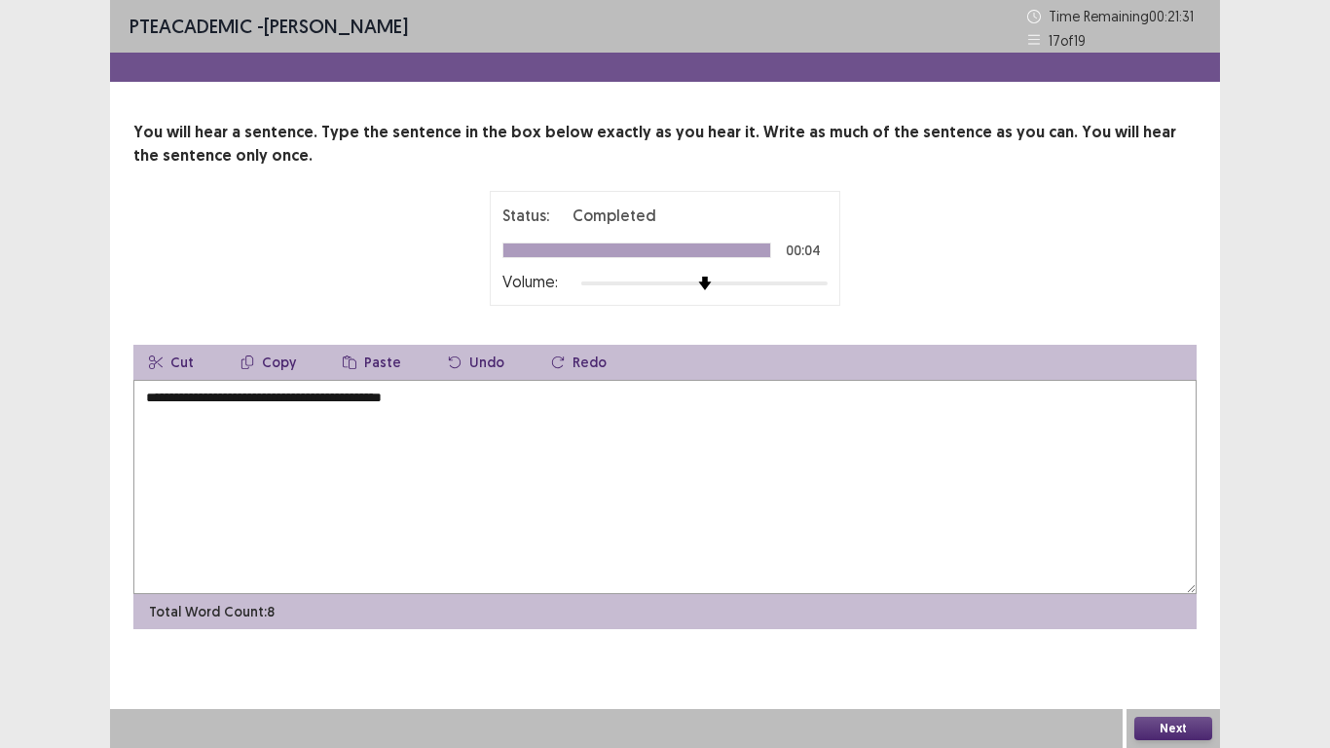
type textarea "**********"
click at [1173, 725] on button "Next" at bounding box center [1173, 728] width 78 height 23
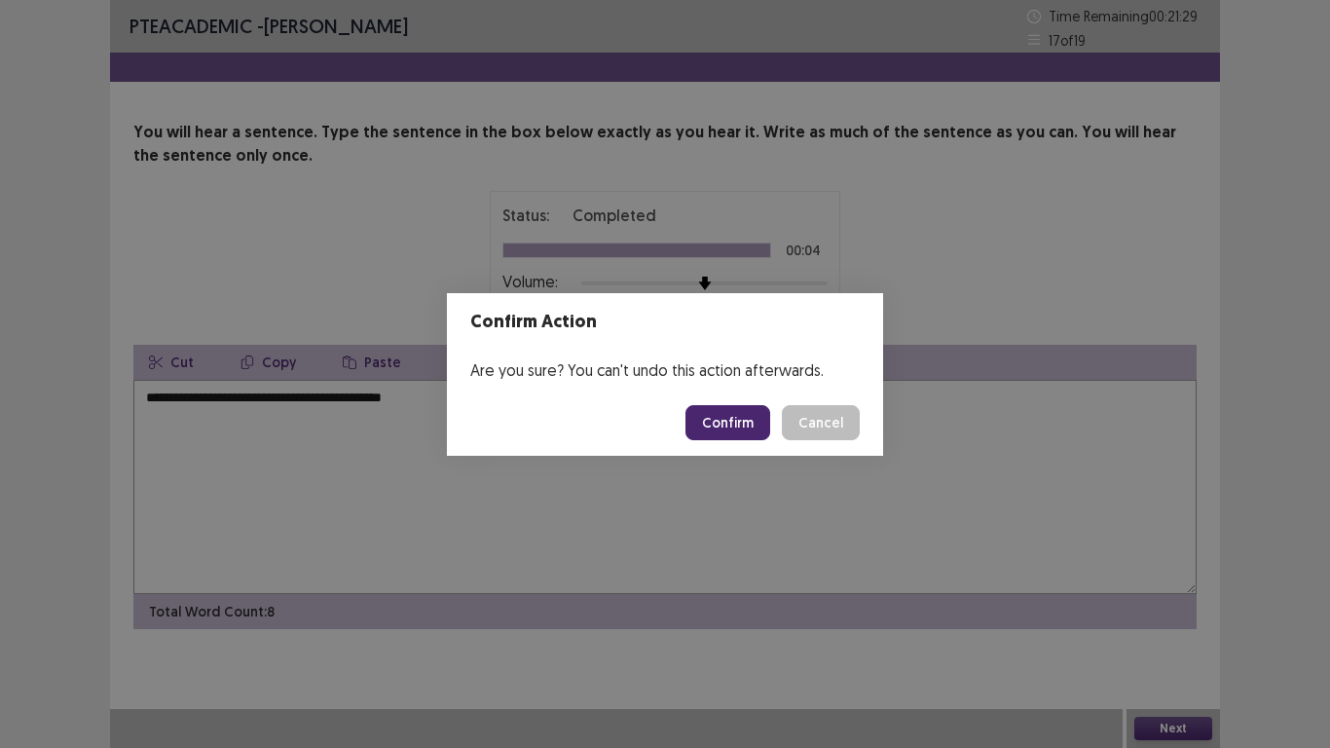
click at [729, 425] on button "Confirm" at bounding box center [728, 422] width 85 height 35
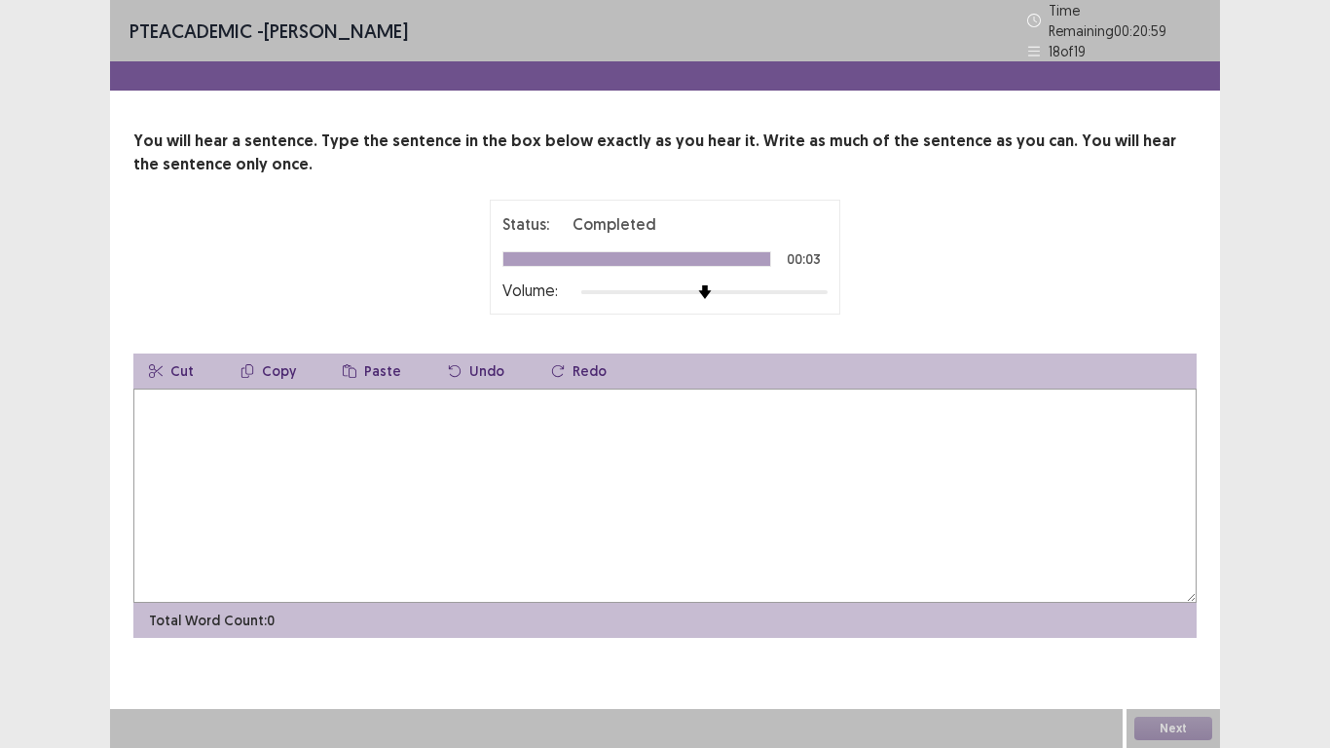
click at [418, 443] on textarea at bounding box center [664, 496] width 1063 height 214
type textarea "**********"
click at [1157, 729] on button "Next" at bounding box center [1173, 728] width 78 height 23
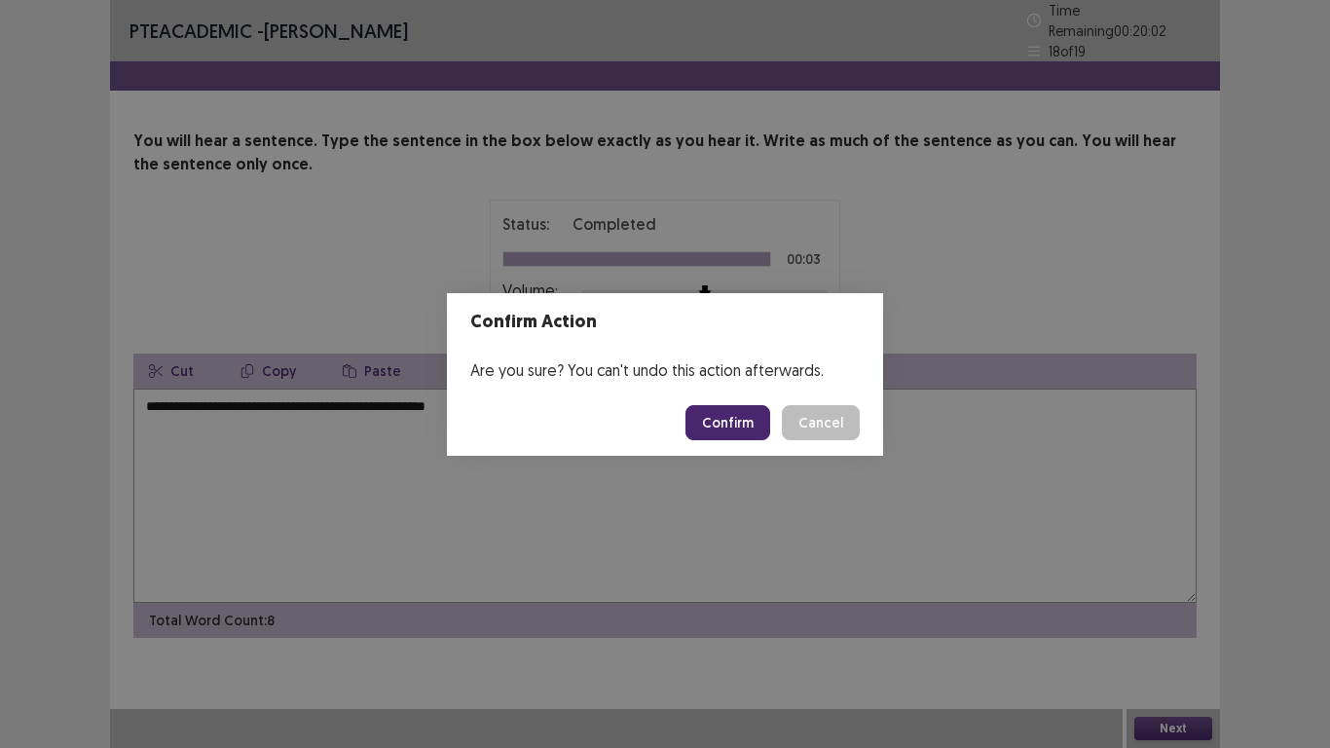
click at [736, 421] on button "Confirm" at bounding box center [728, 422] width 85 height 35
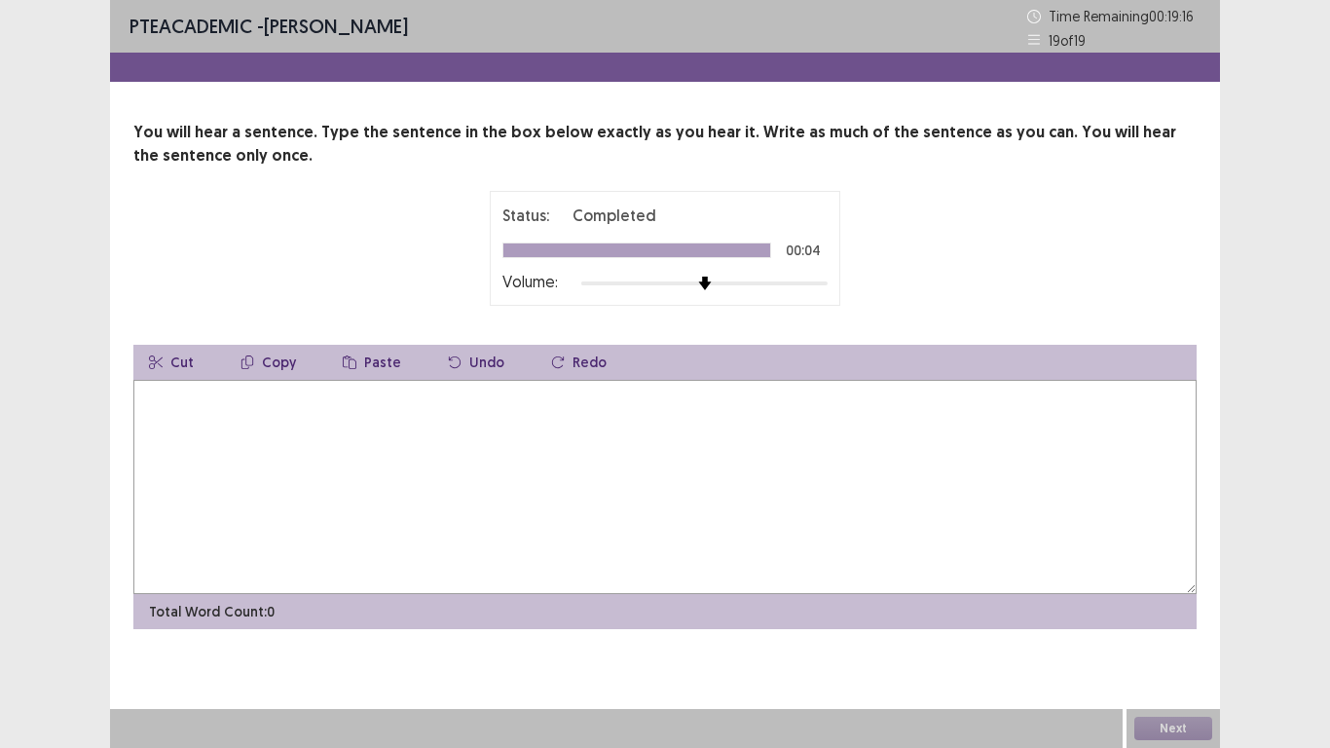
click at [532, 435] on textarea at bounding box center [664, 487] width 1063 height 214
type textarea "**********"
click at [1185, 732] on button "Next" at bounding box center [1173, 728] width 78 height 23
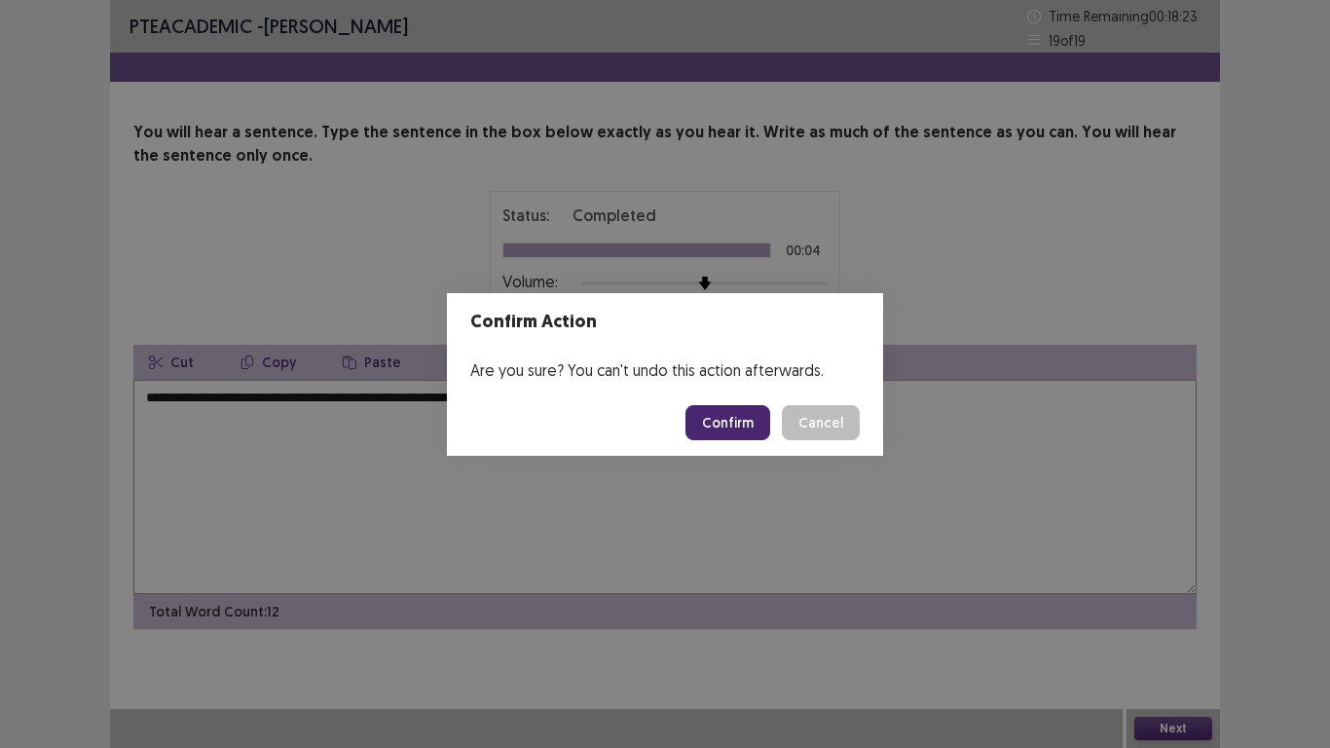
click at [712, 422] on button "Confirm" at bounding box center [728, 422] width 85 height 35
